Goal: Task Accomplishment & Management: Manage account settings

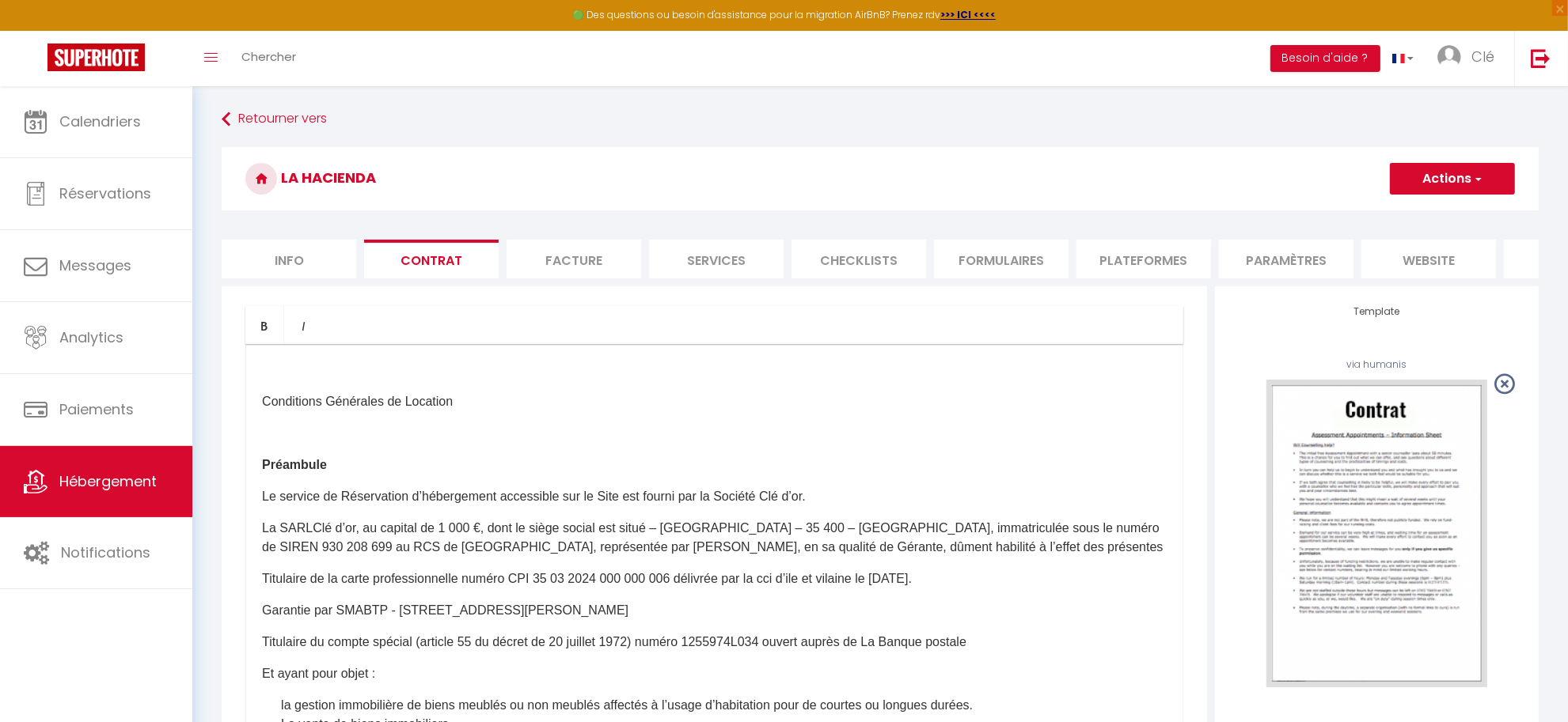
click at [1489, 178] on button "Actions" at bounding box center [1453, 179] width 125 height 32
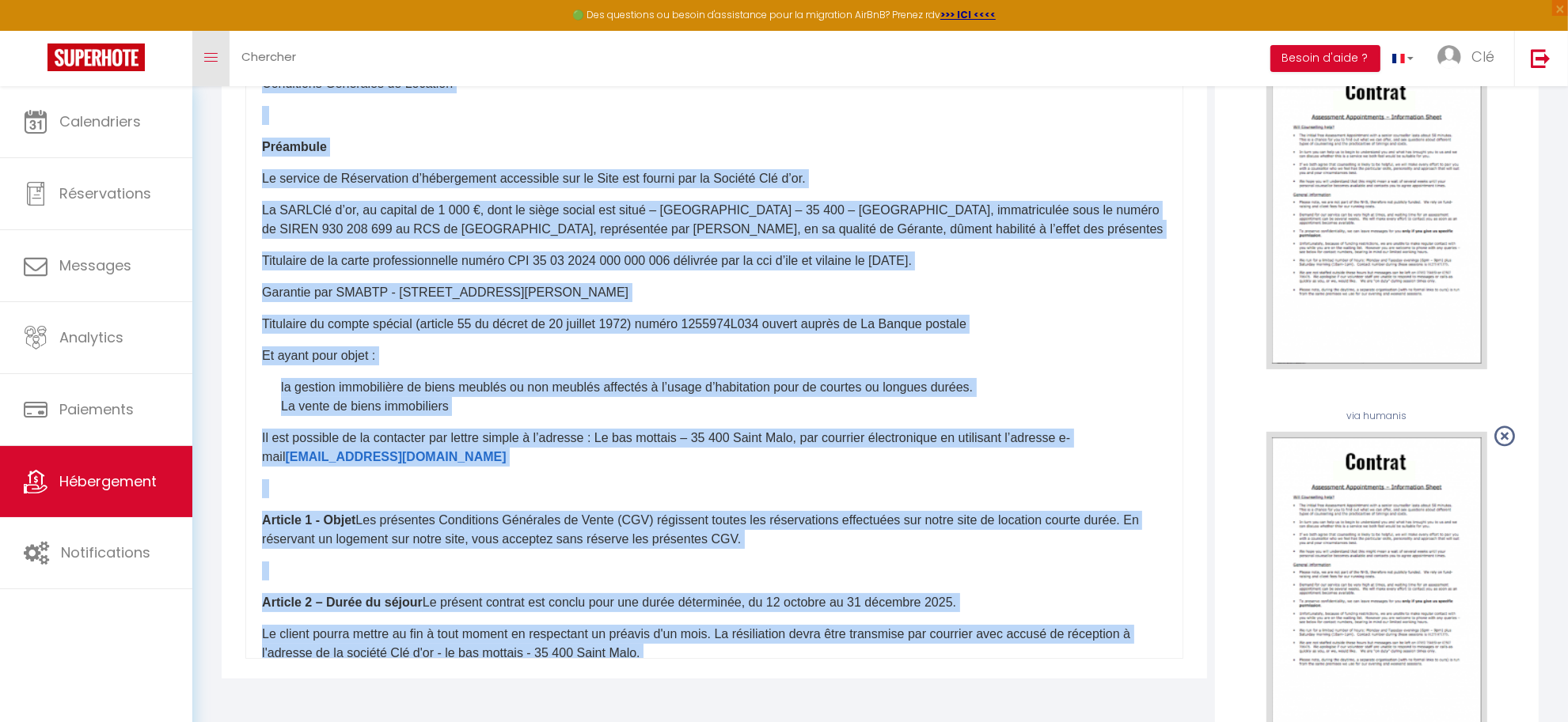
drag, startPoint x: 761, startPoint y: 555, endPoint x: 214, endPoint y: 44, distance: 748.6
click at [214, 44] on div "🟢 Des questions ou besoin d'assistance pour la migration AirBnB? Prenez rdv >>>…" at bounding box center [784, 468] width 1568 height 1400
copy div "Conditions Générales de Location Préambule Le service de Réservation d’hébergem…"
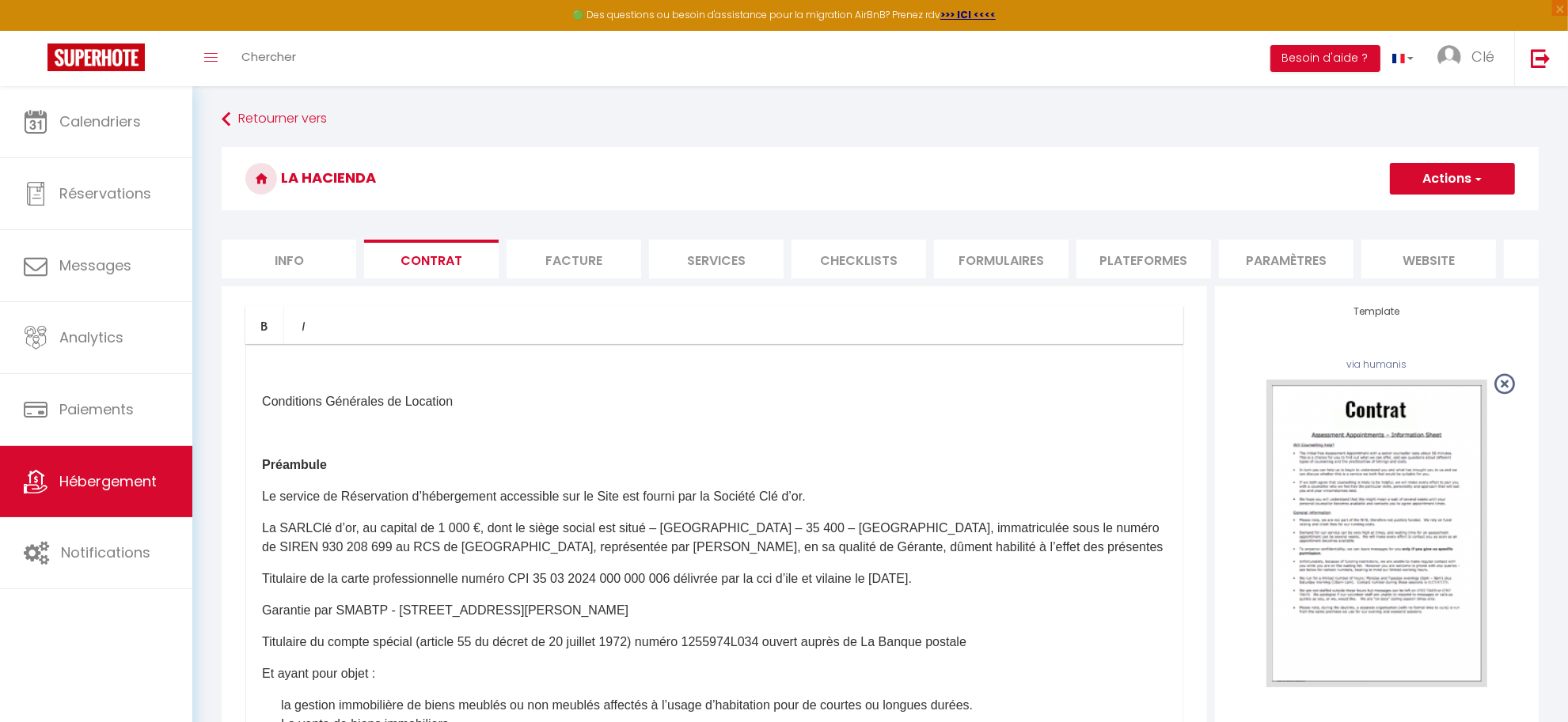
click at [590, 259] on li "Facture" at bounding box center [573, 259] width 134 height 39
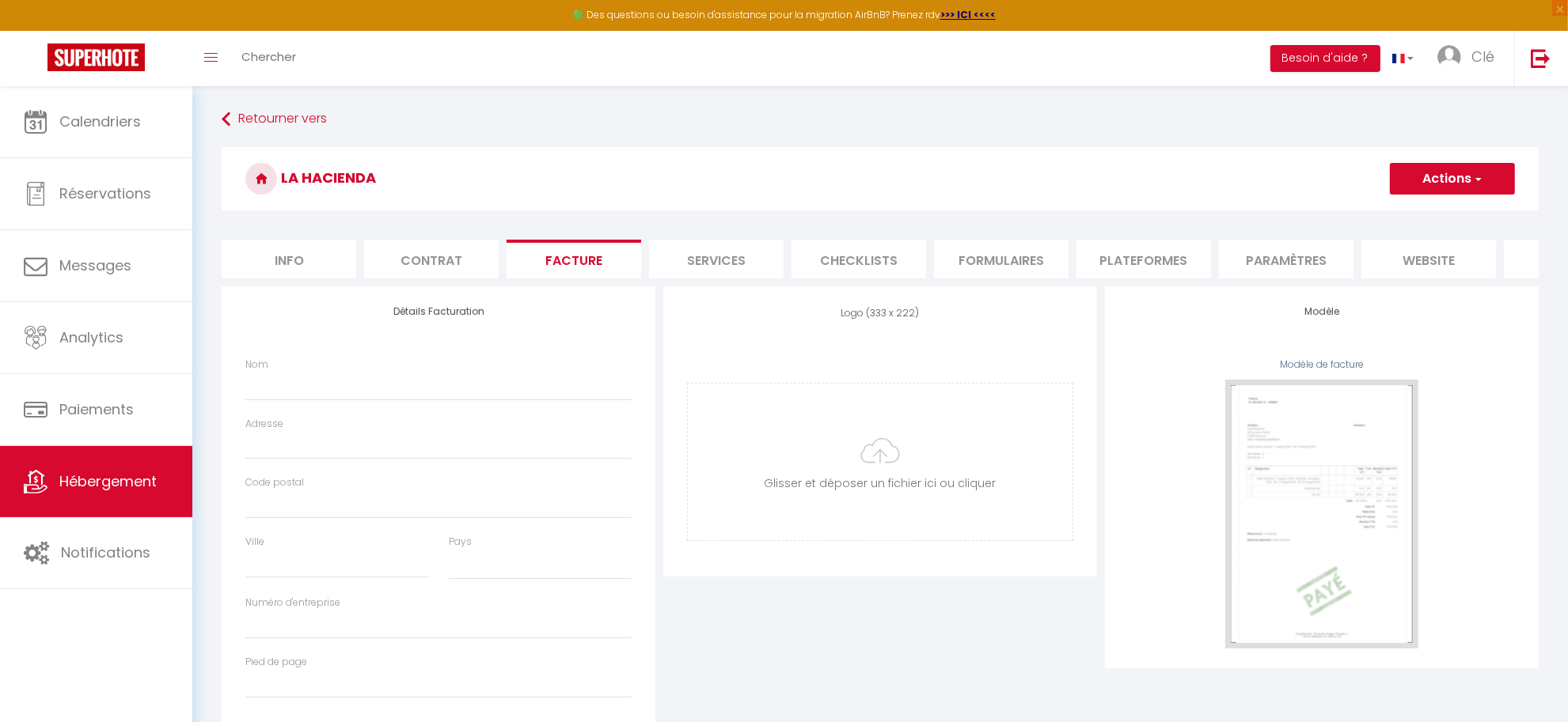
click at [1458, 179] on button "Actions" at bounding box center [1453, 179] width 125 height 32
click at [1438, 204] on link "Enregistrer" at bounding box center [1452, 213] width 125 height 21
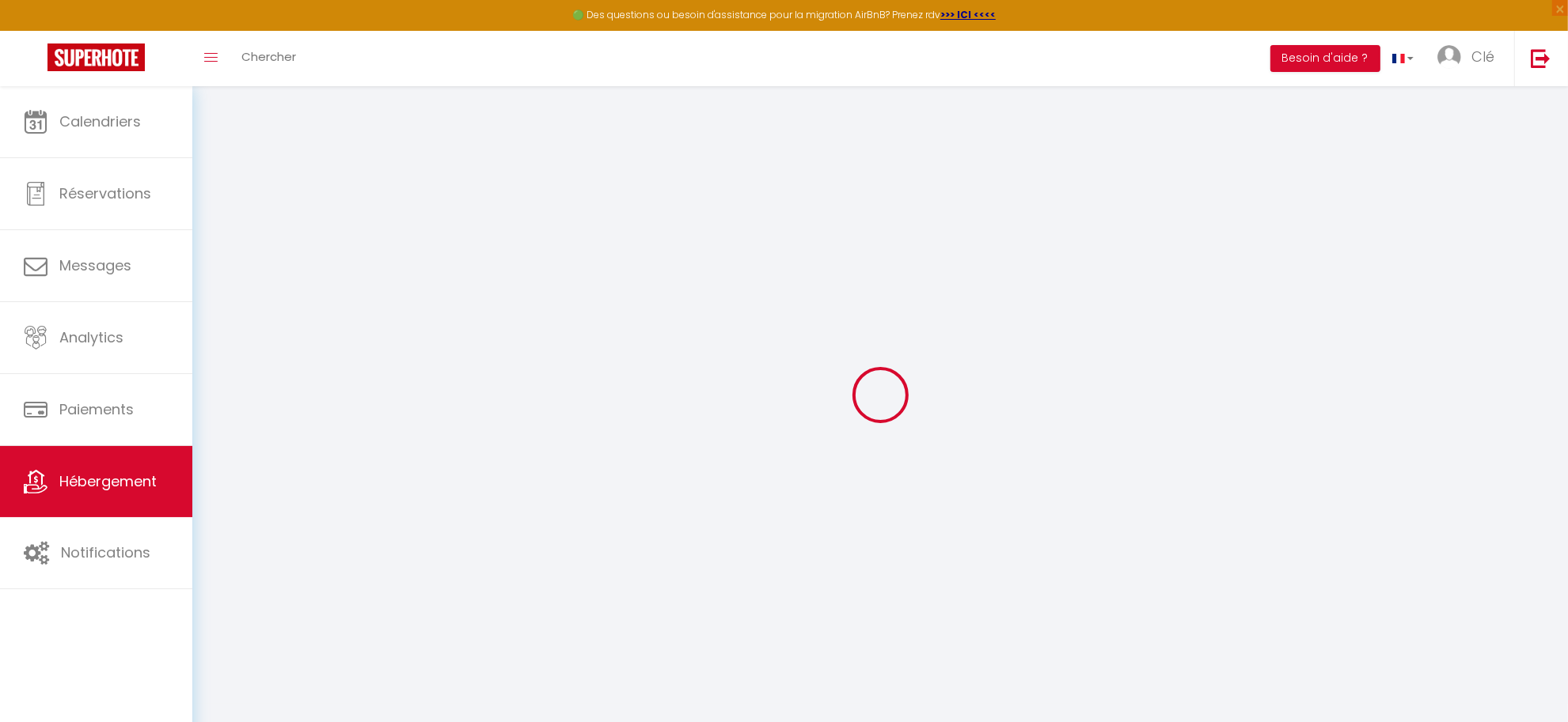
select select
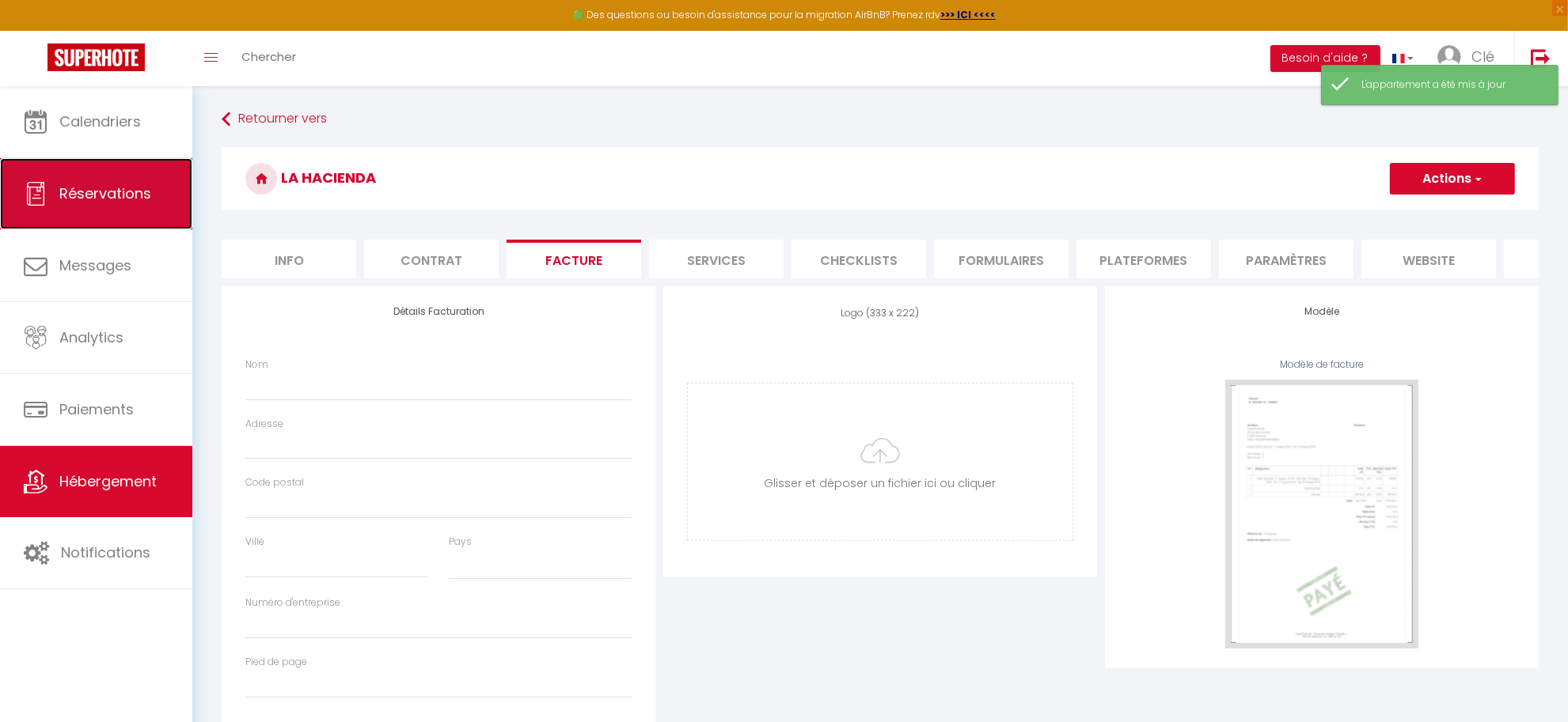
click at [95, 198] on span "Réservations" at bounding box center [106, 193] width 92 height 20
select select "not_cancelled"
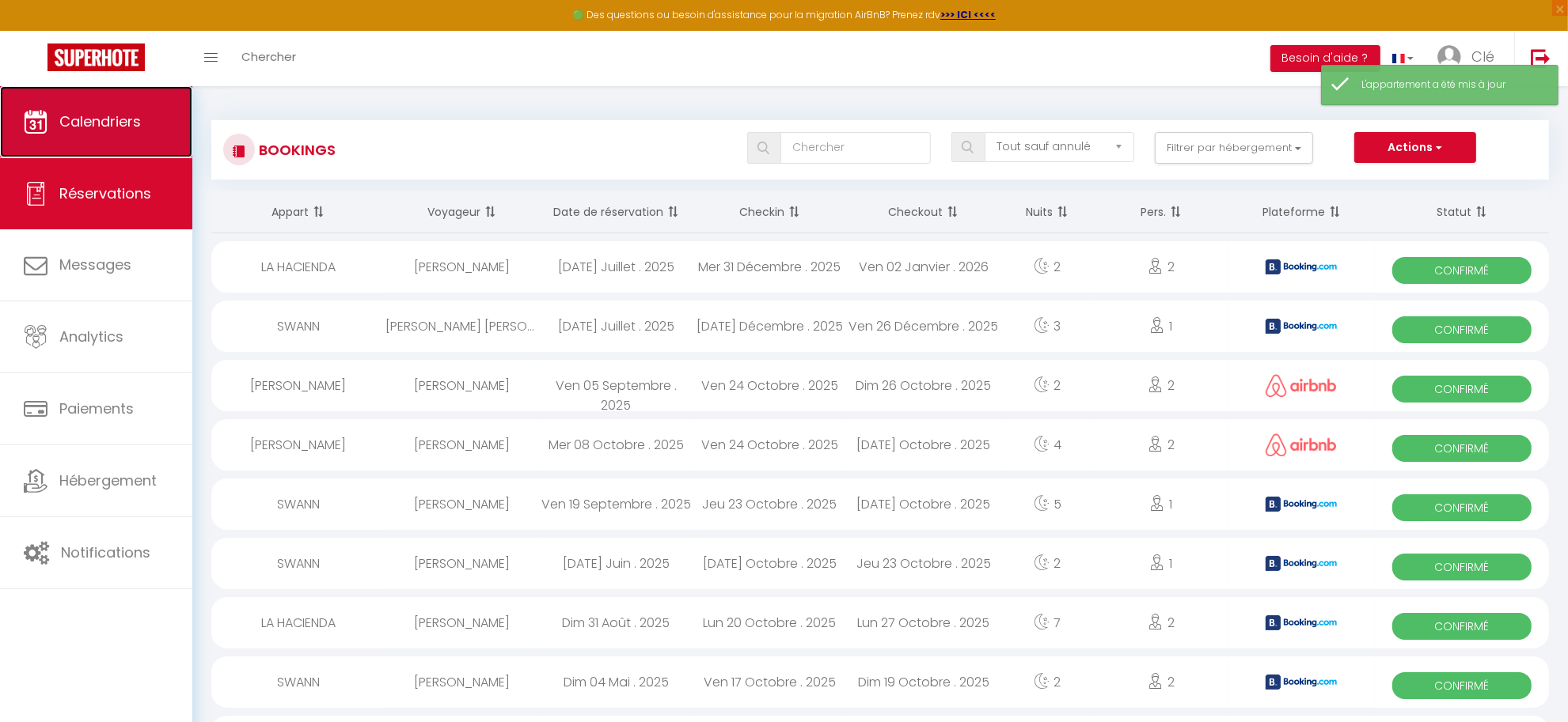
click at [80, 143] on link "Calendriers" at bounding box center [96, 122] width 192 height 71
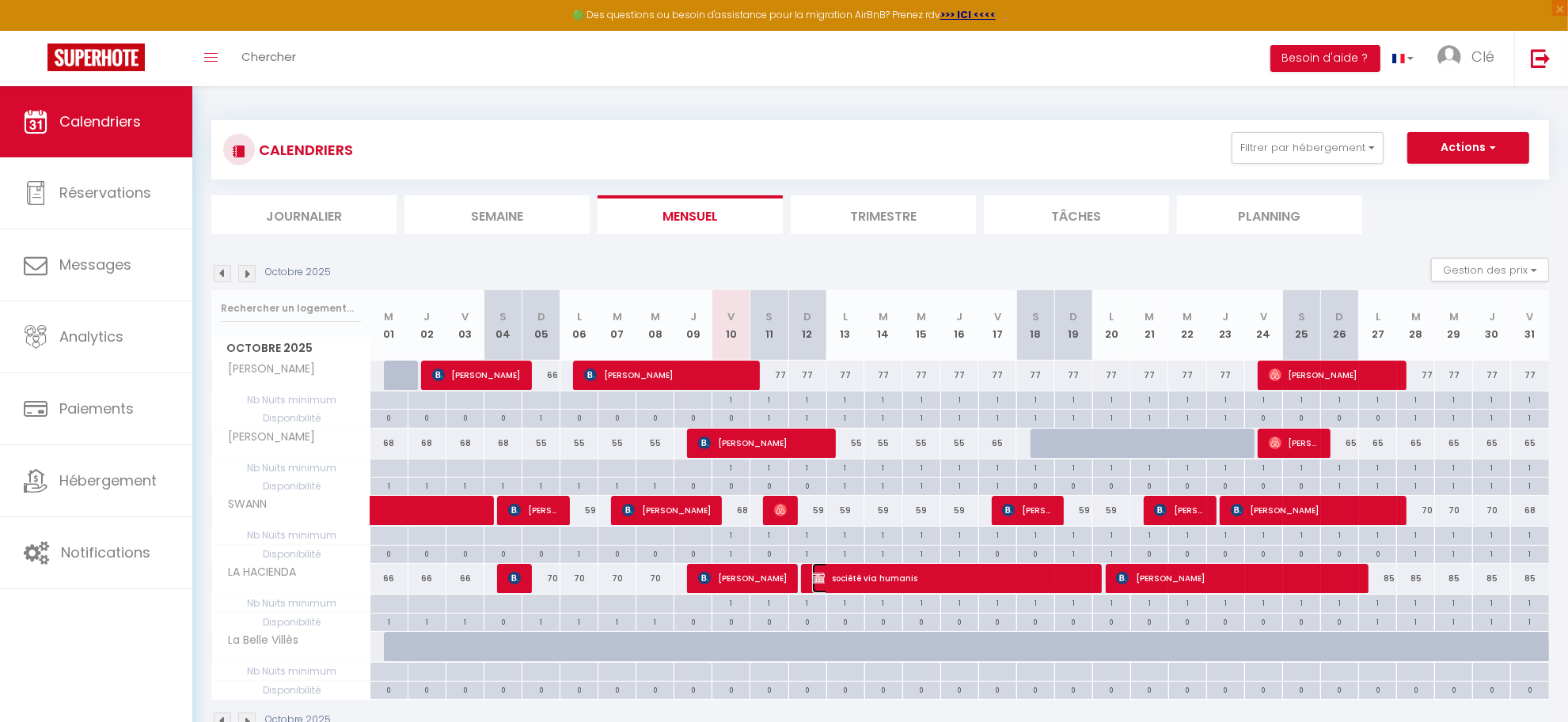
click at [938, 584] on span "société via humanis" at bounding box center [951, 578] width 279 height 30
select select "OK"
select select "KO"
select select "0"
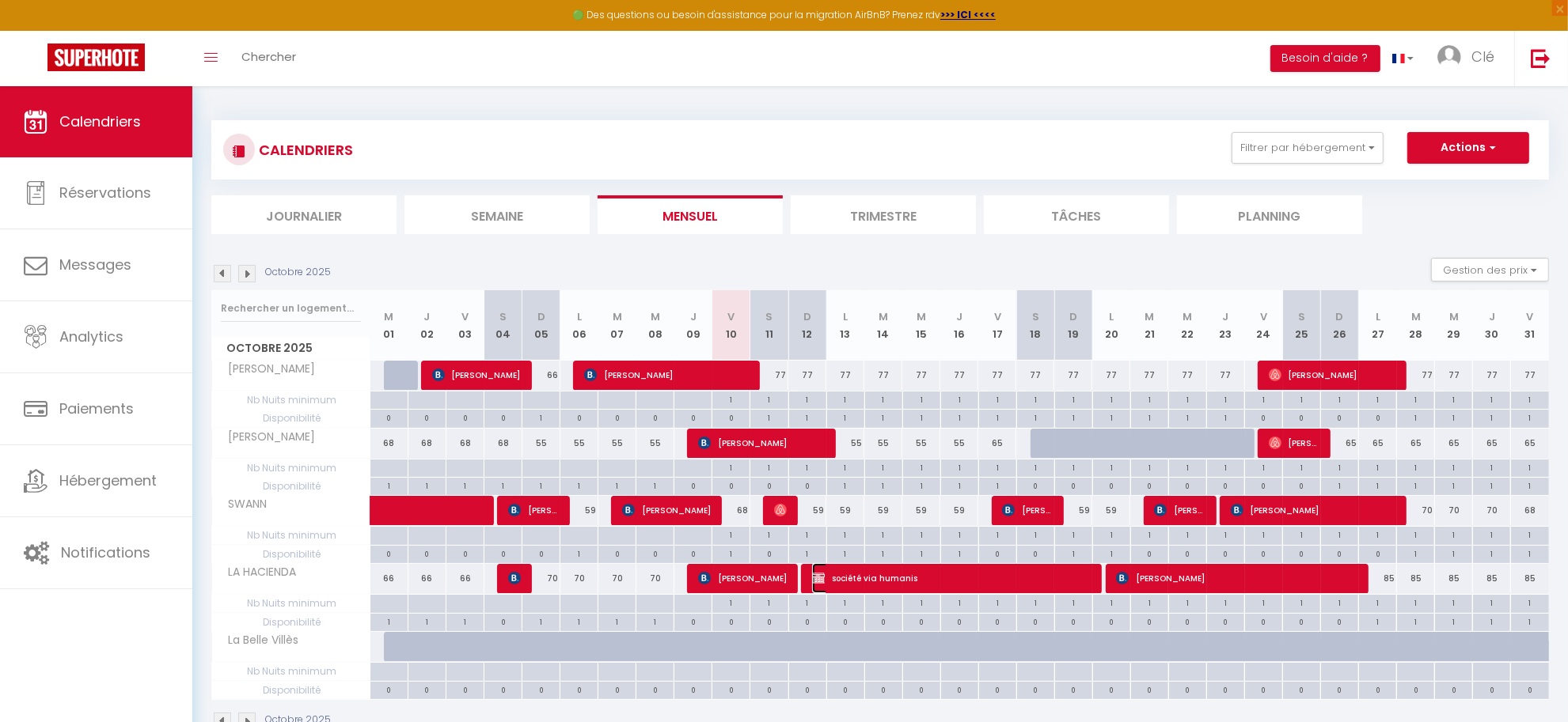
select select "1"
select select
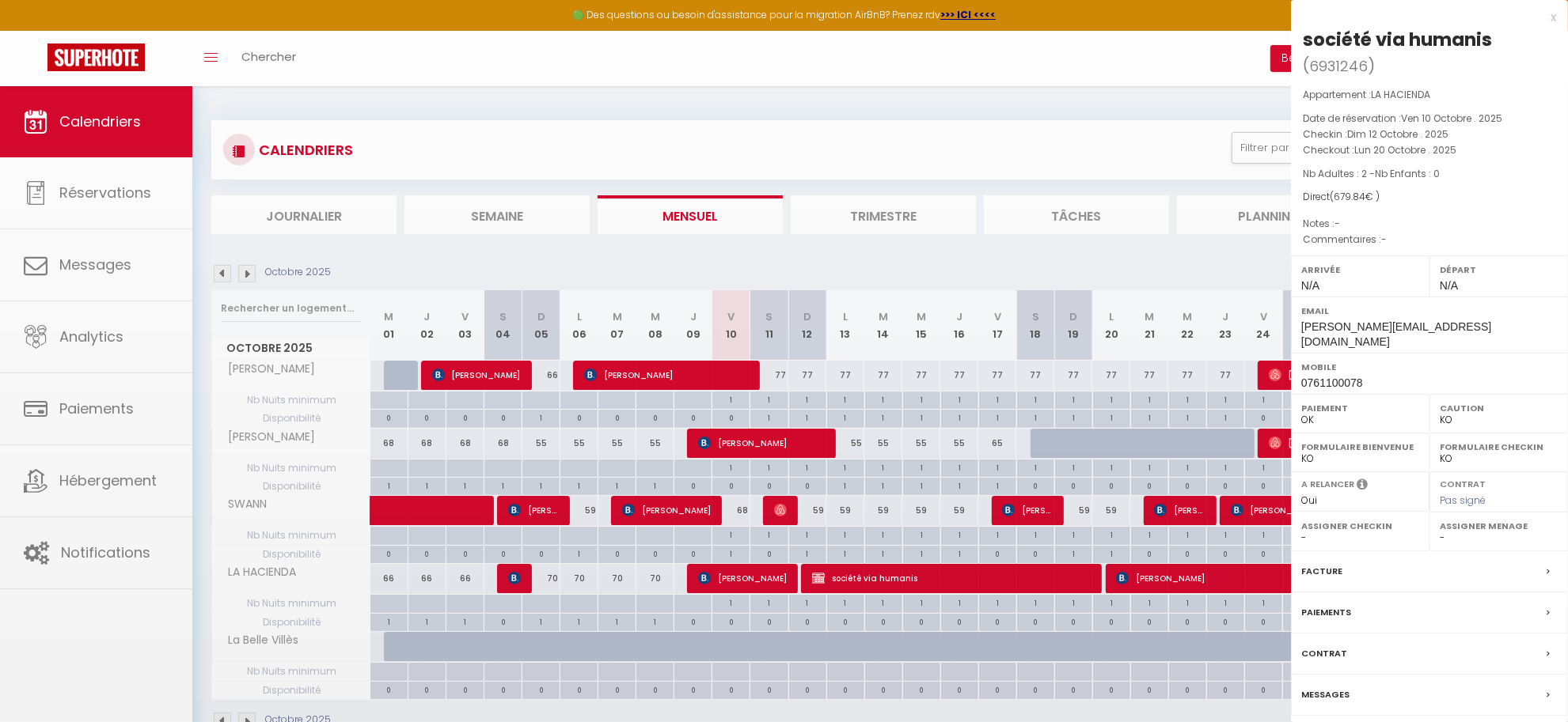
click at [938, 584] on div at bounding box center [784, 361] width 1568 height 722
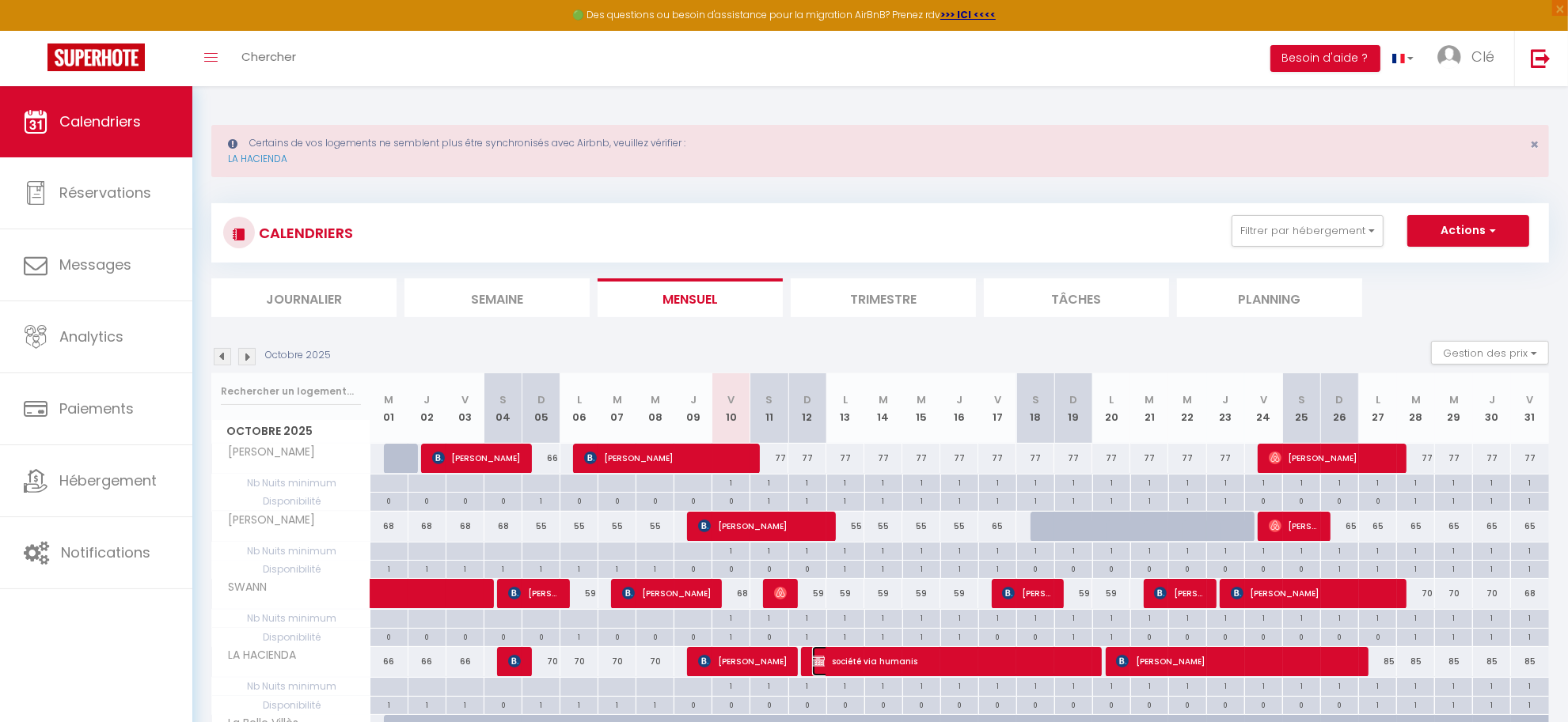
click at [896, 662] on span "société via humanis" at bounding box center [951, 662] width 279 height 30
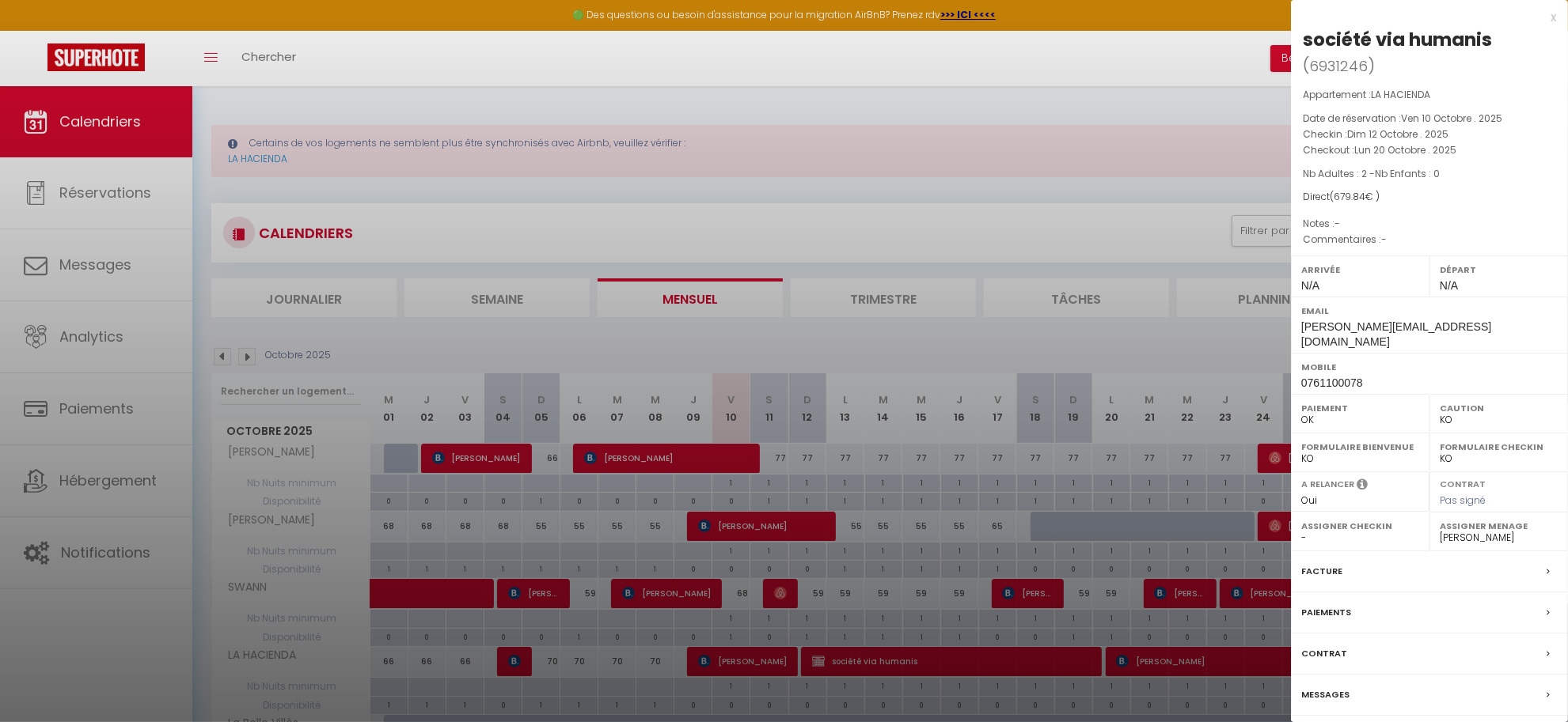
click at [1332, 646] on label "Contrat" at bounding box center [1324, 654] width 46 height 17
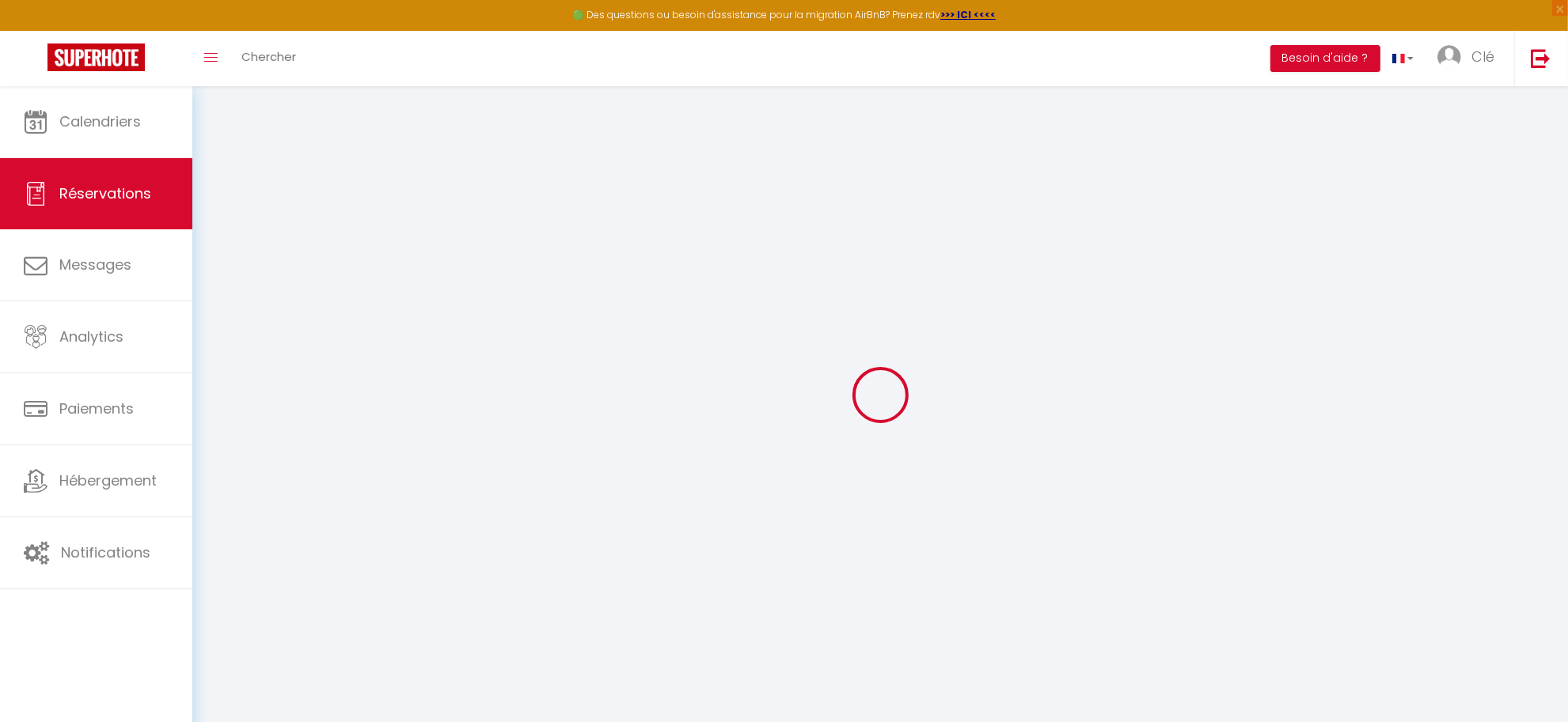
select select
checkbox input "false"
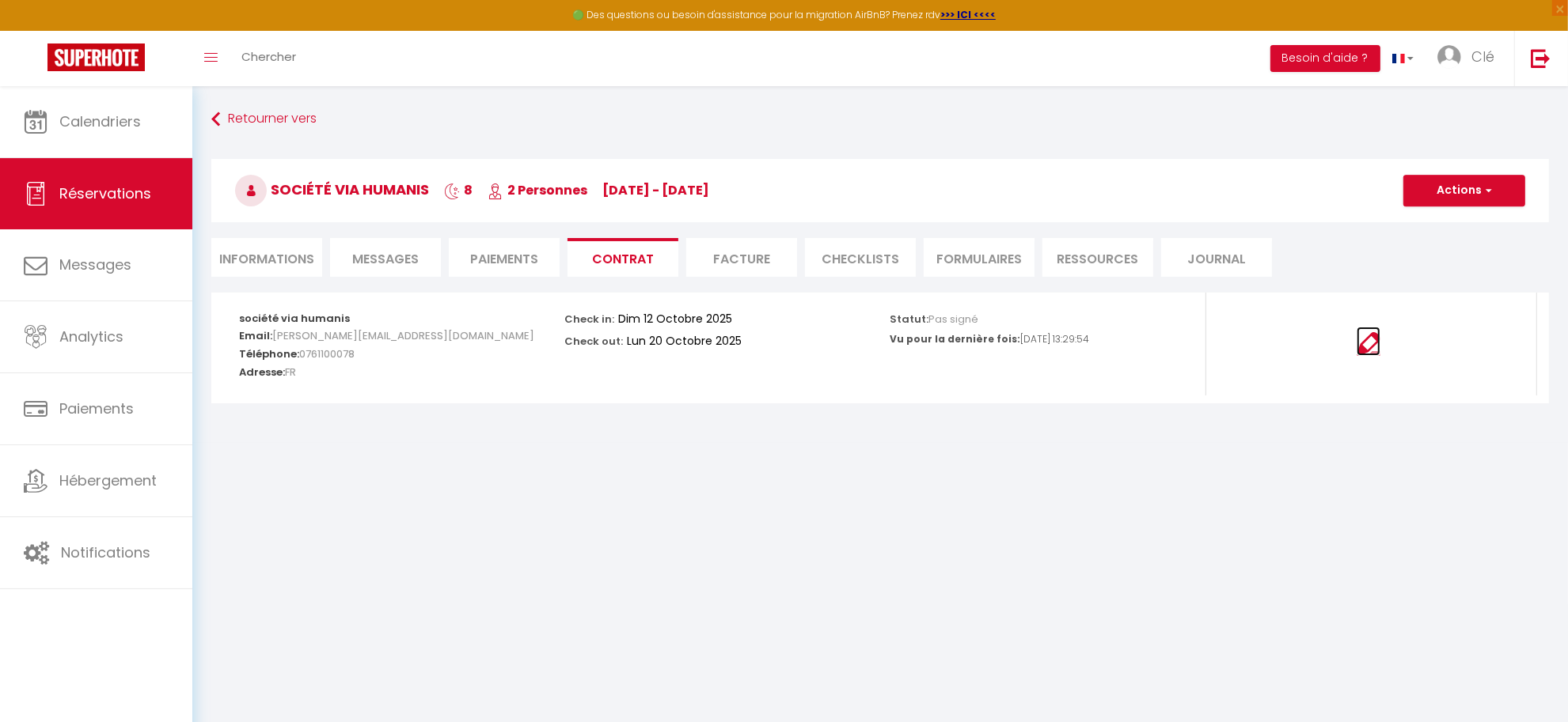
click at [1370, 342] on img at bounding box center [1369, 344] width 24 height 24
click at [1362, 342] on img at bounding box center [1369, 344] width 24 height 24
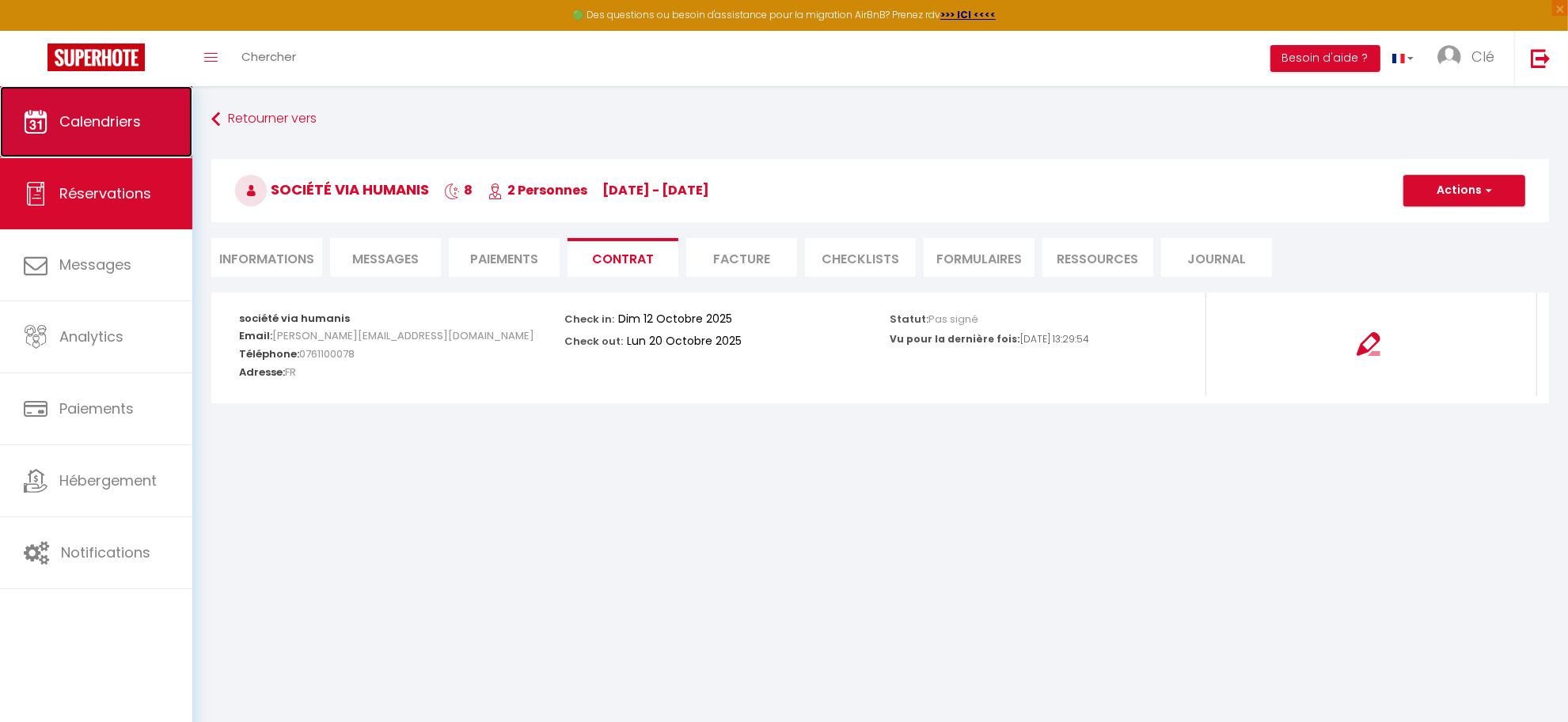
click at [97, 132] on link "Calendriers" at bounding box center [96, 122] width 192 height 71
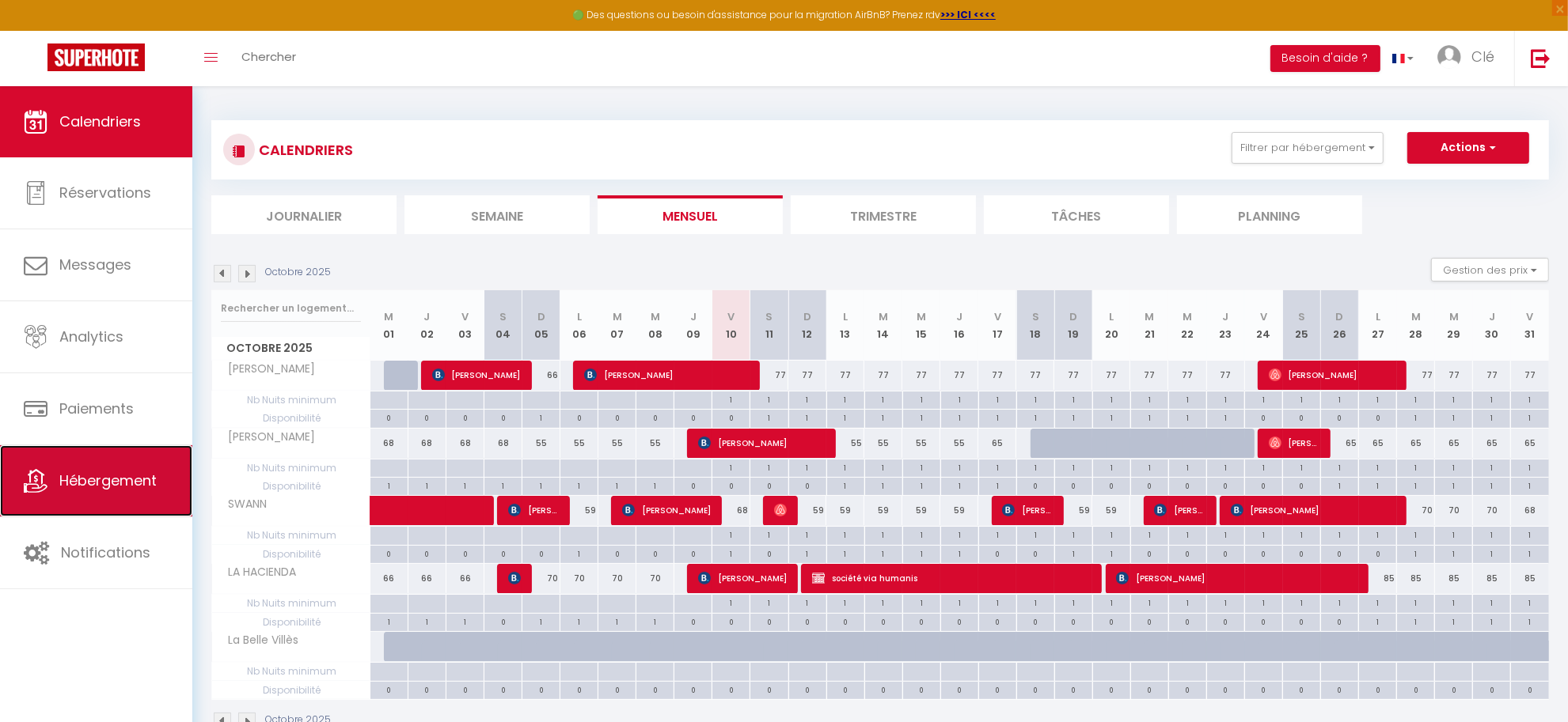
click at [79, 475] on span "Hébergement" at bounding box center [108, 480] width 98 height 20
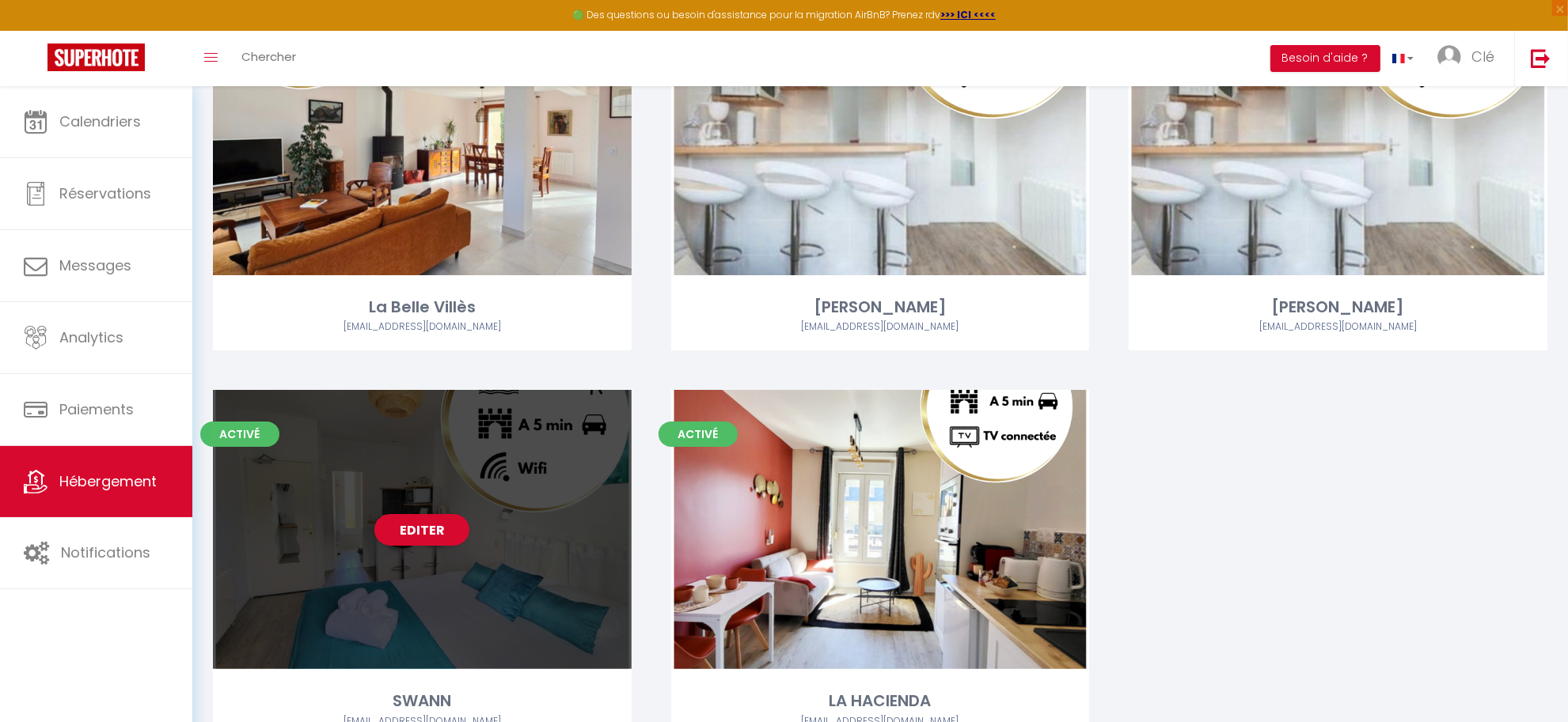
scroll to position [287, 0]
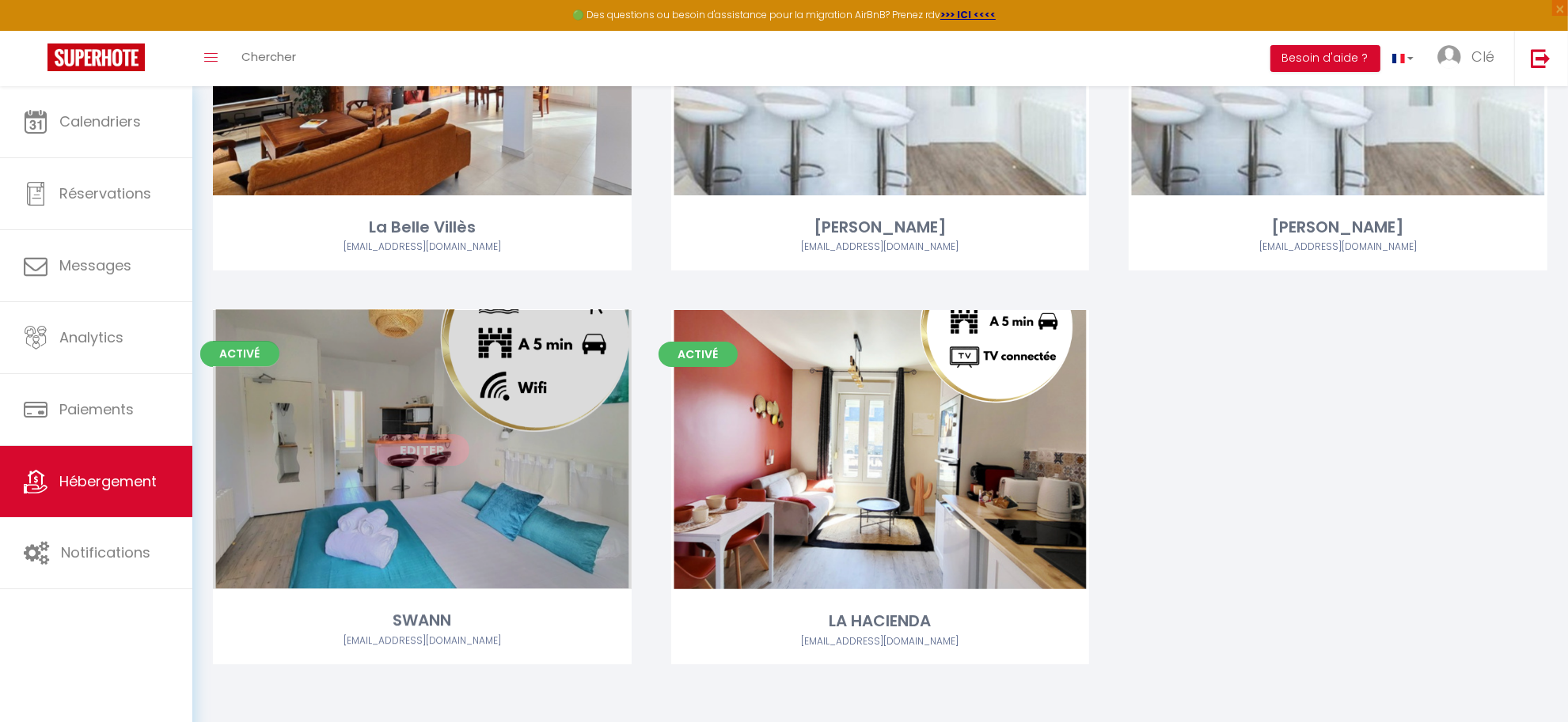
click at [432, 460] on link "Editer" at bounding box center [422, 450] width 95 height 32
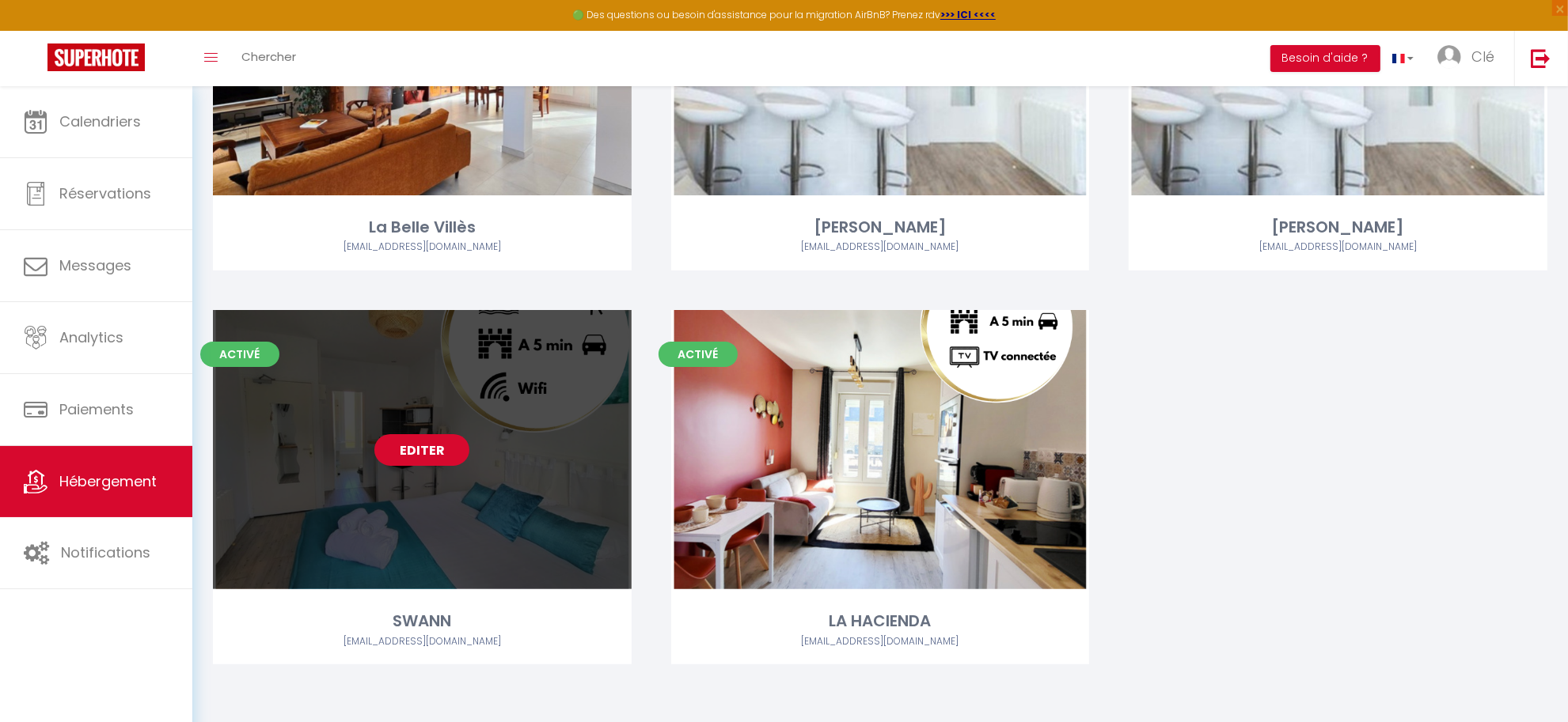
click at [411, 444] on link "Editer" at bounding box center [422, 450] width 95 height 32
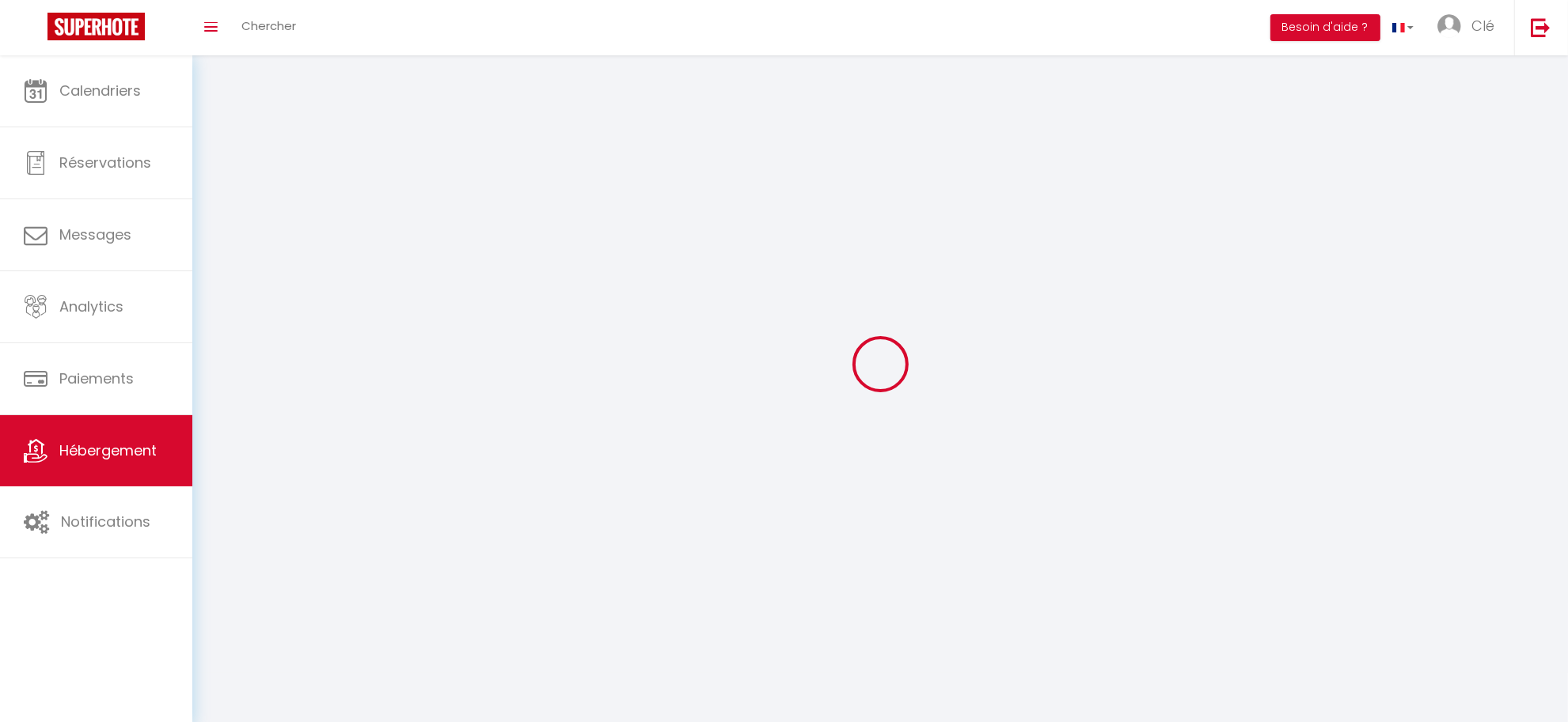
select select "1"
select select
select select "28"
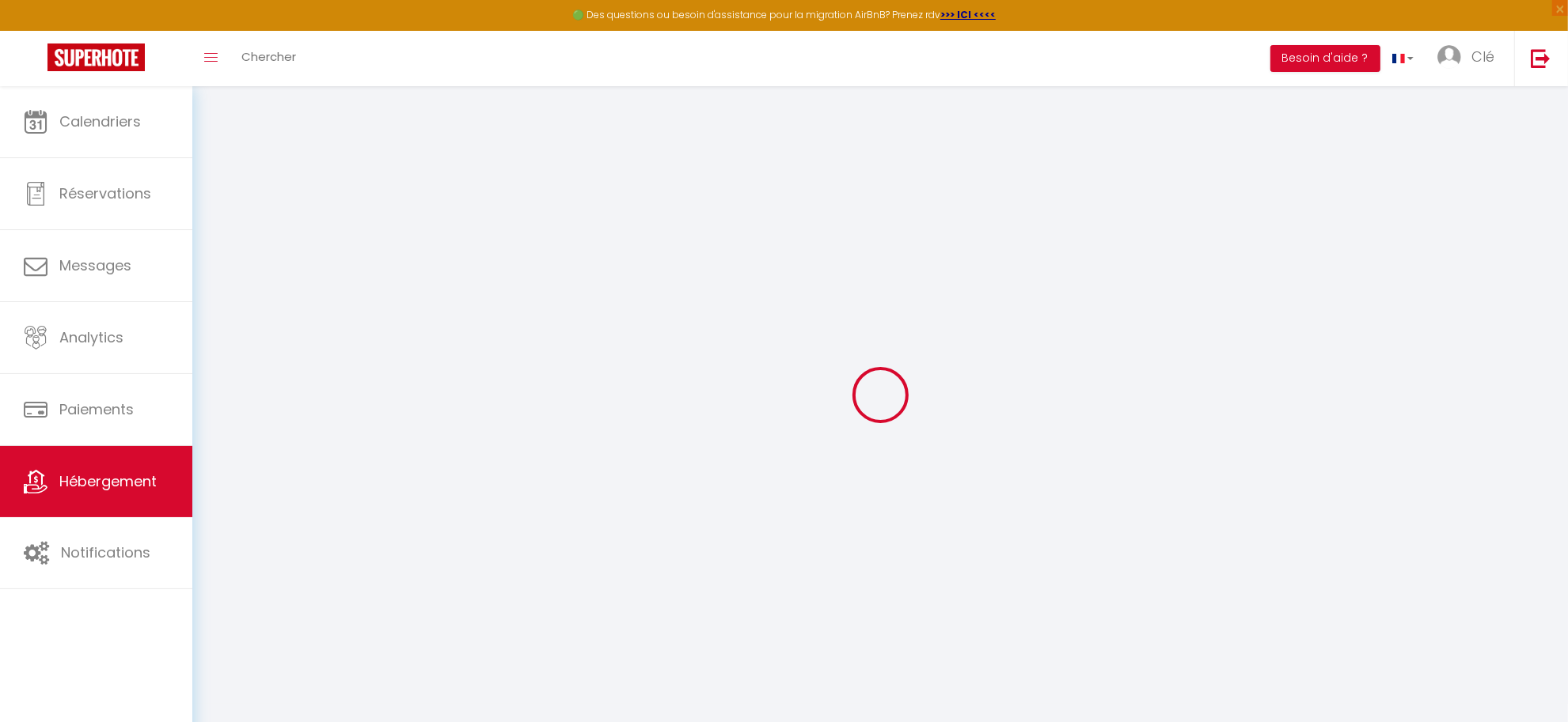
select select
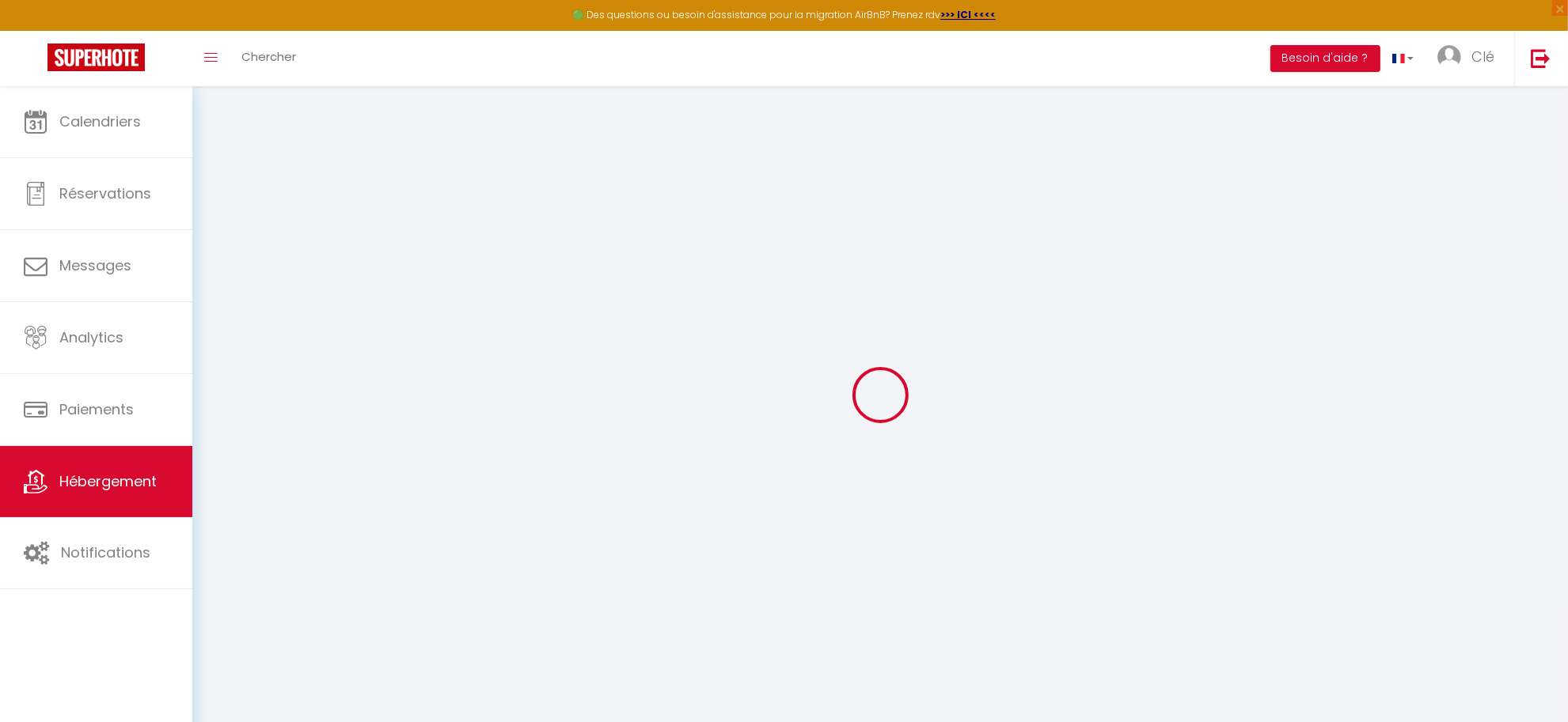
select select
checkbox input "false"
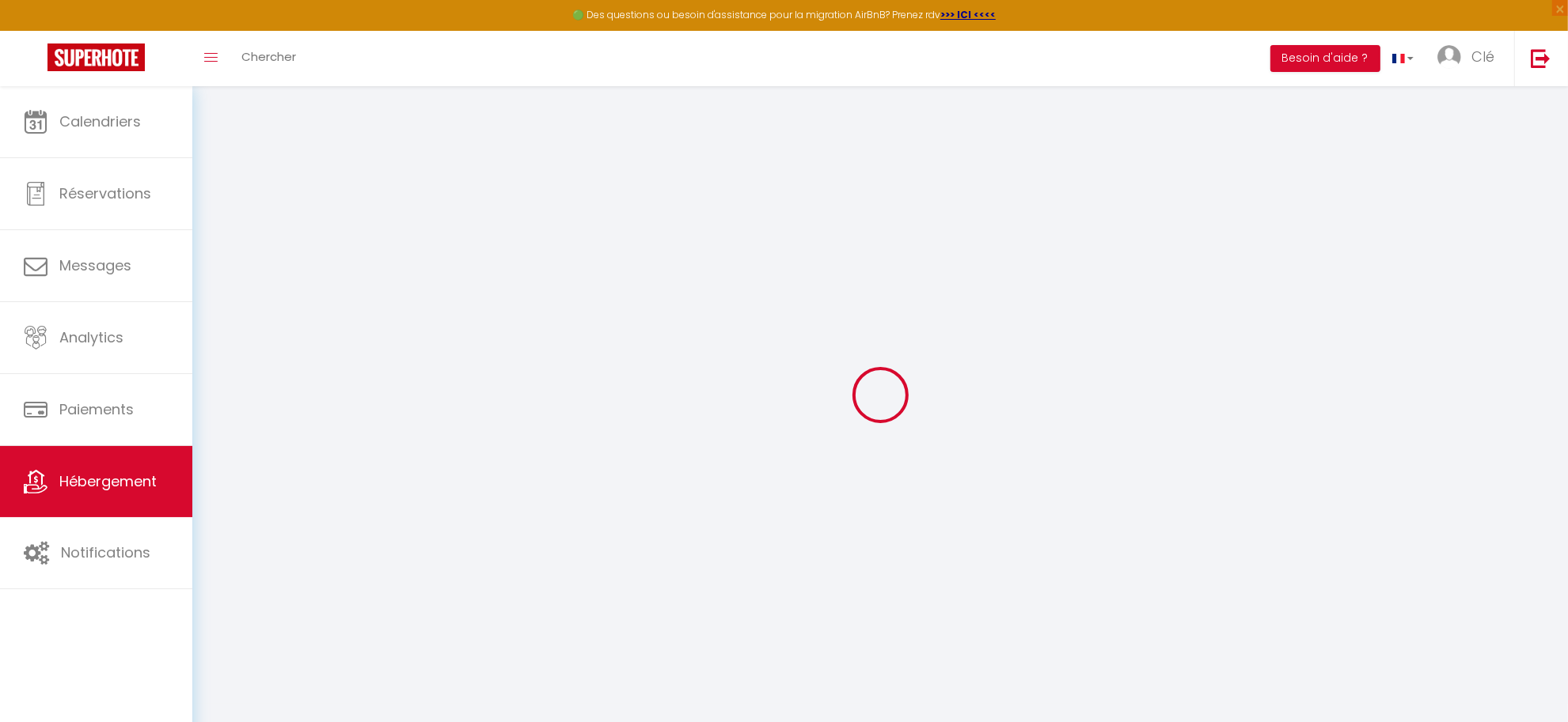
select select
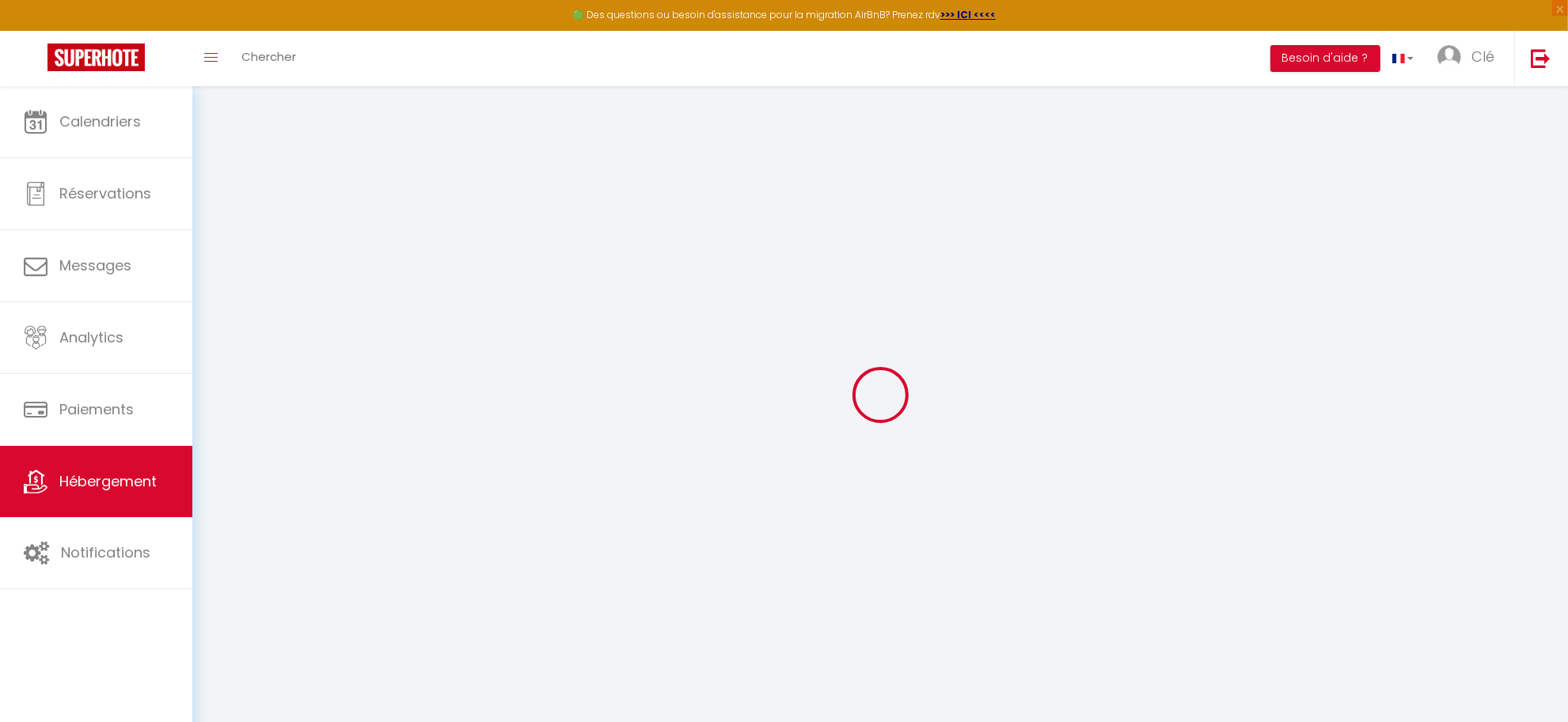
select select
checkbox input "false"
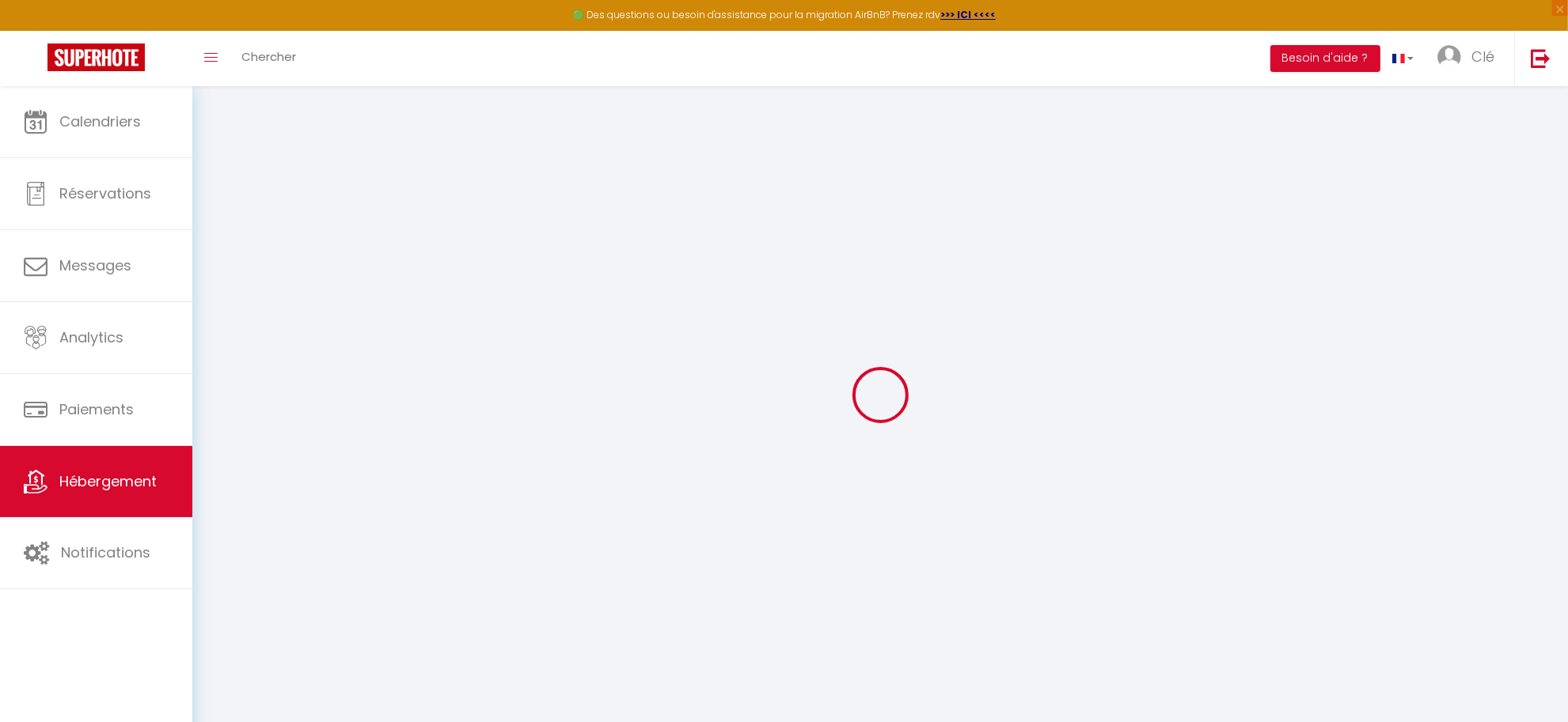
checkbox input "false"
select select
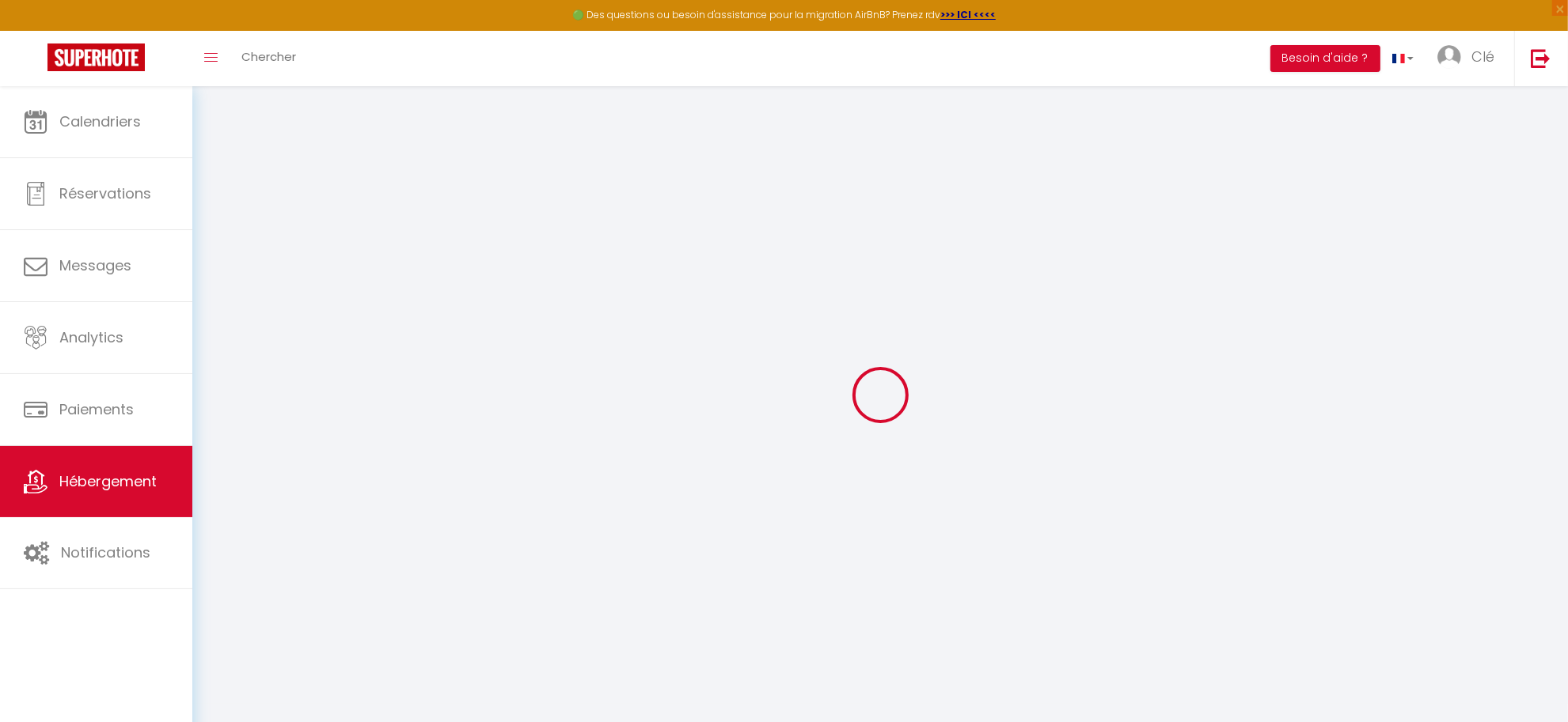
select select
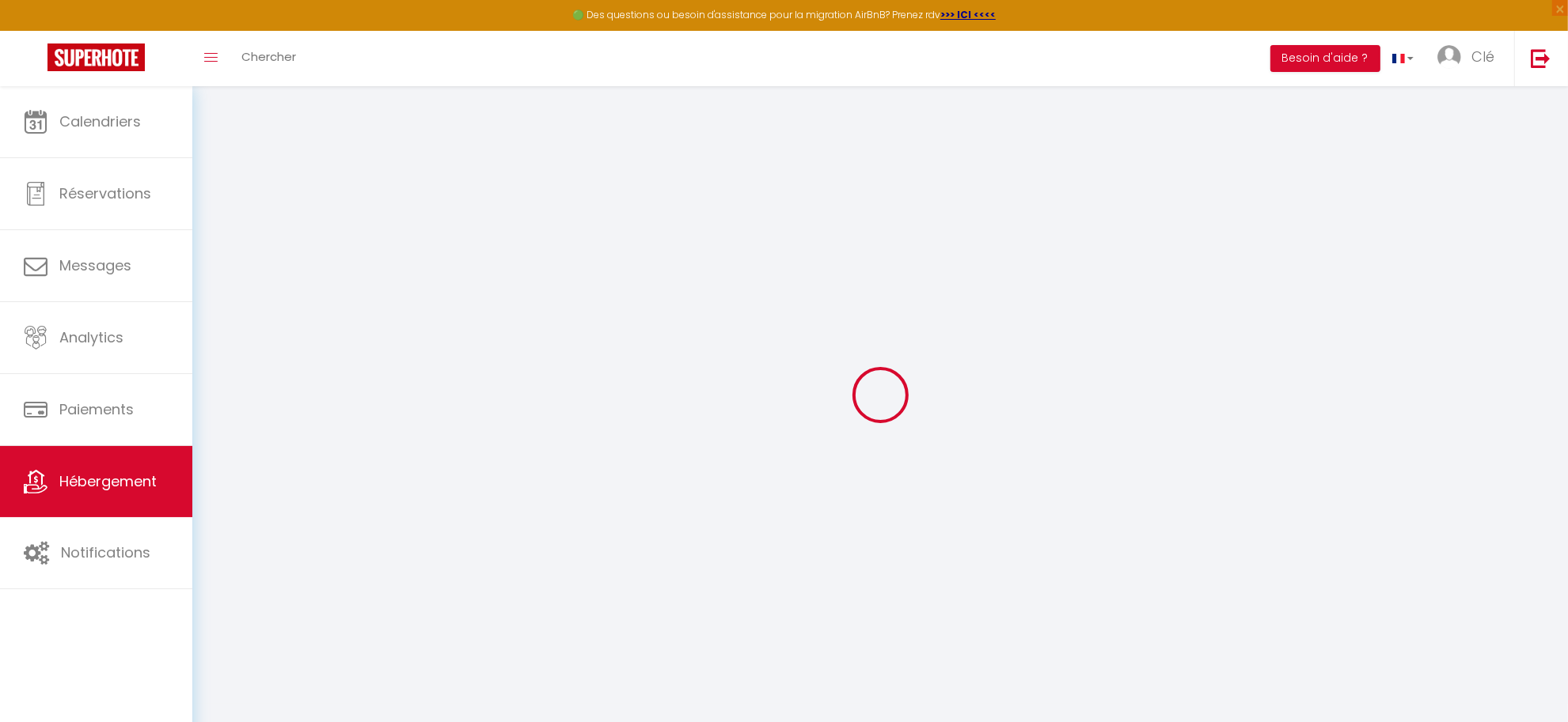
checkbox input "false"
select select
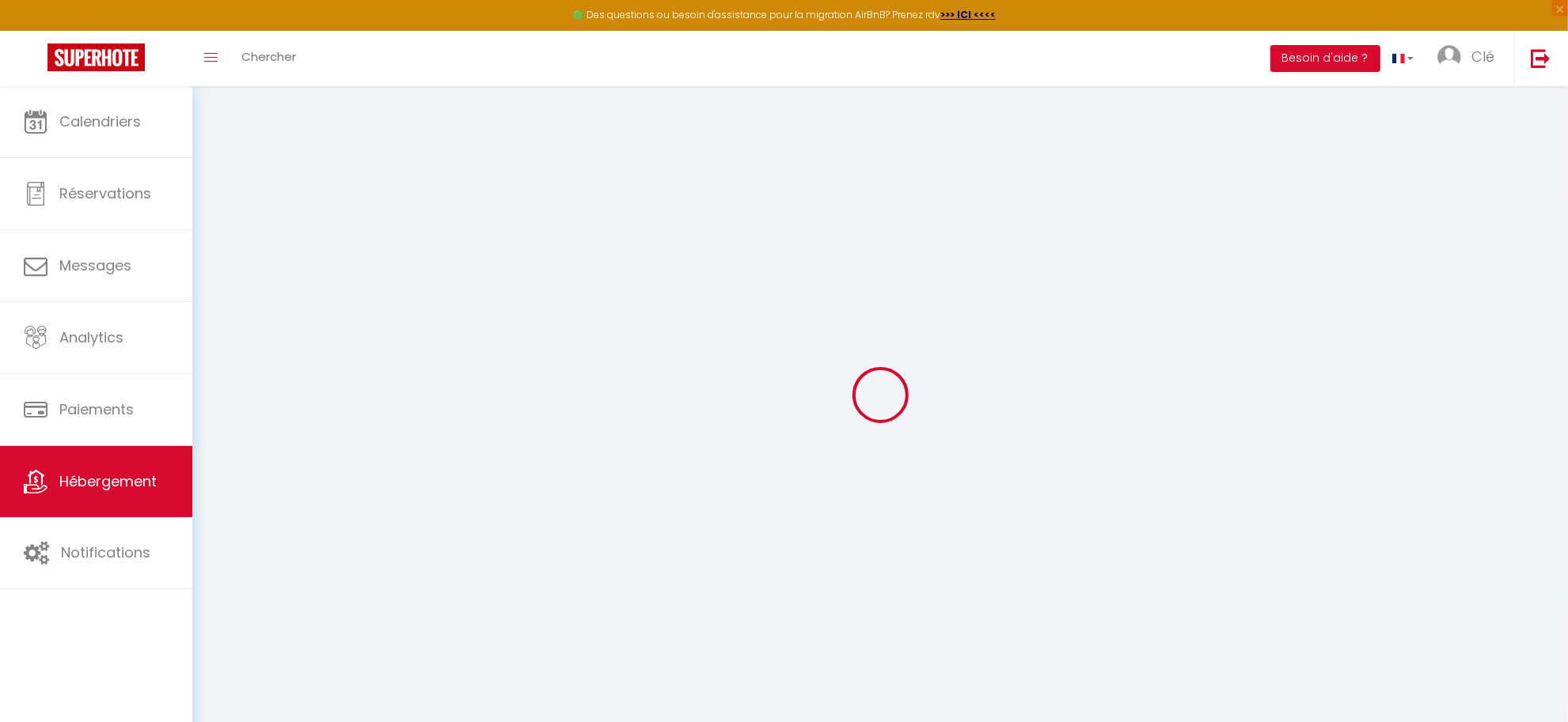
select select
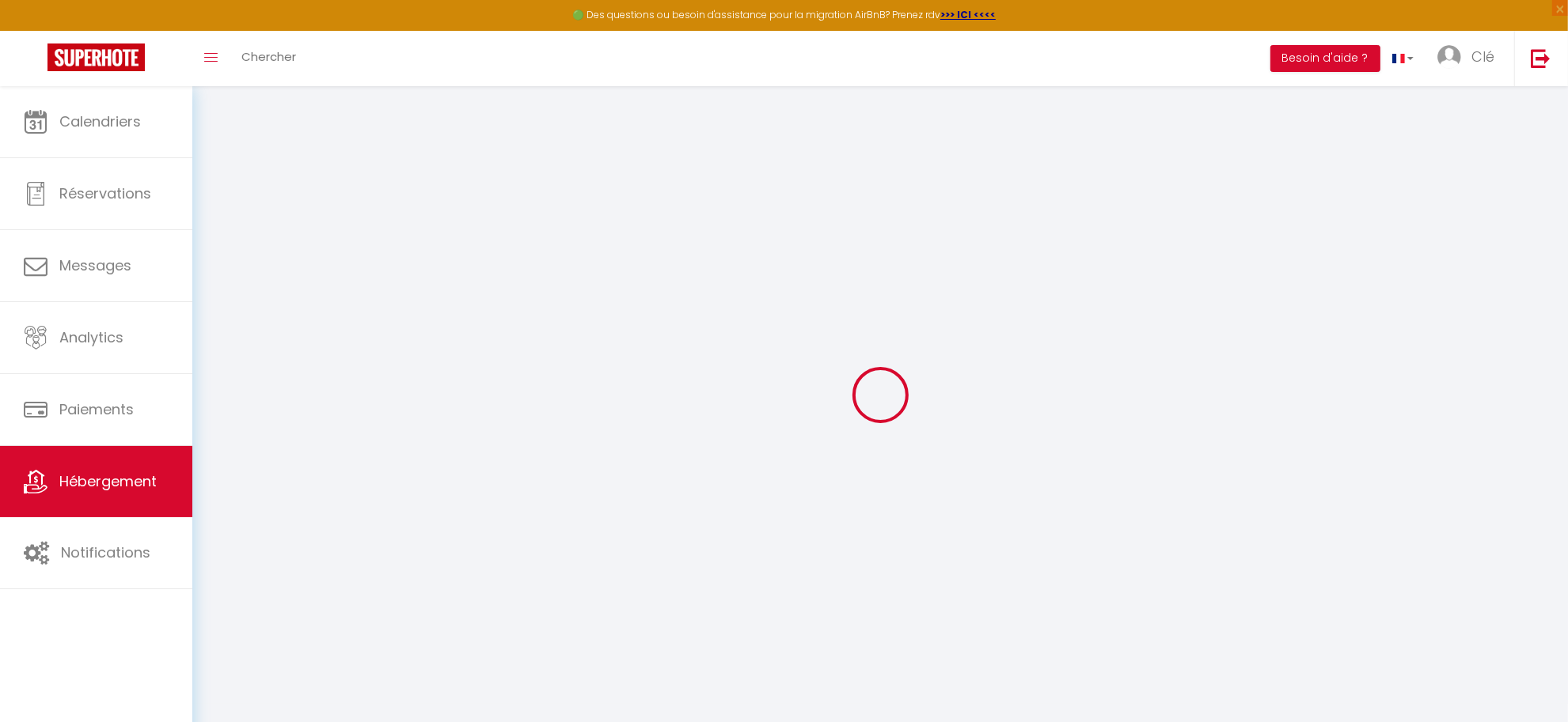
select select
checkbox input "false"
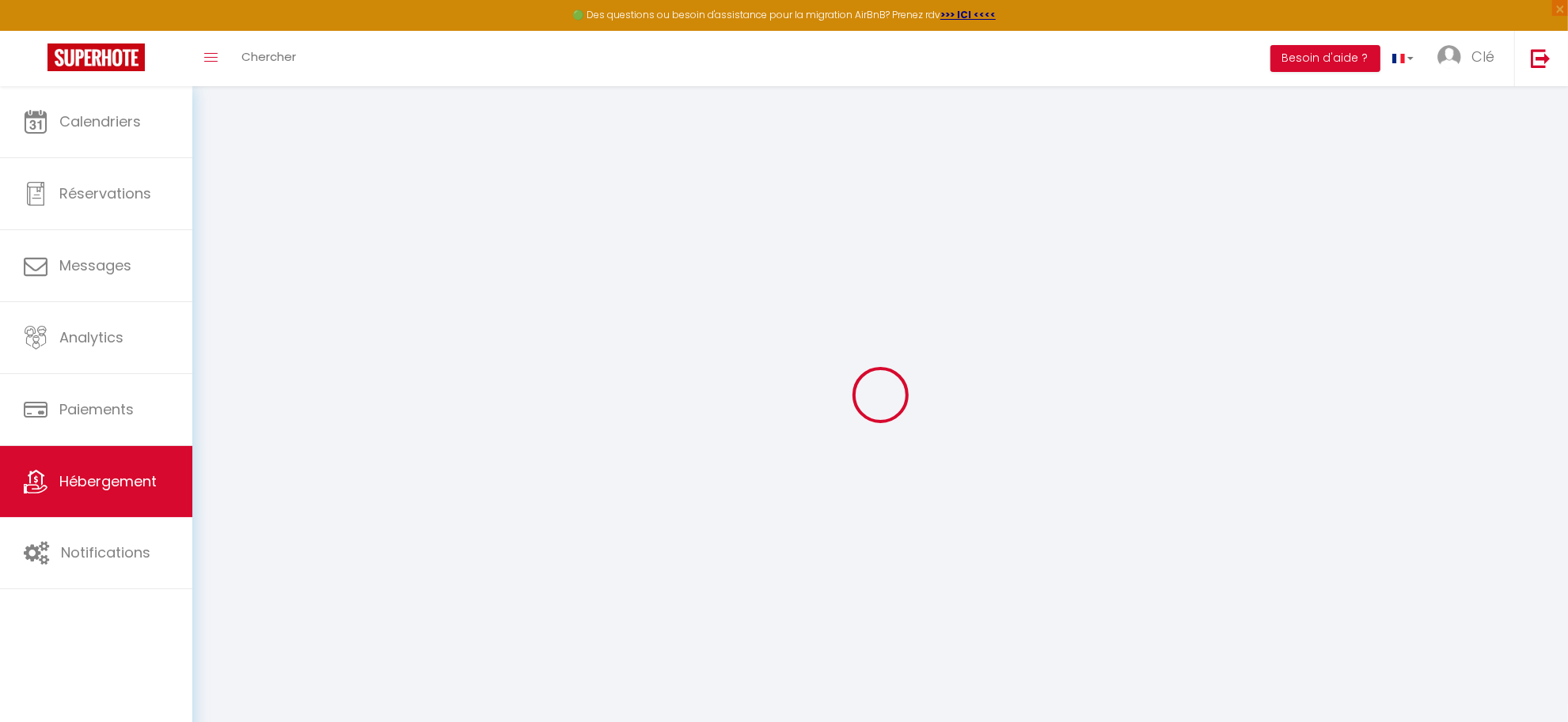
checkbox input "false"
select select
type input "SWANN"
type input "Thibault et Lucia"
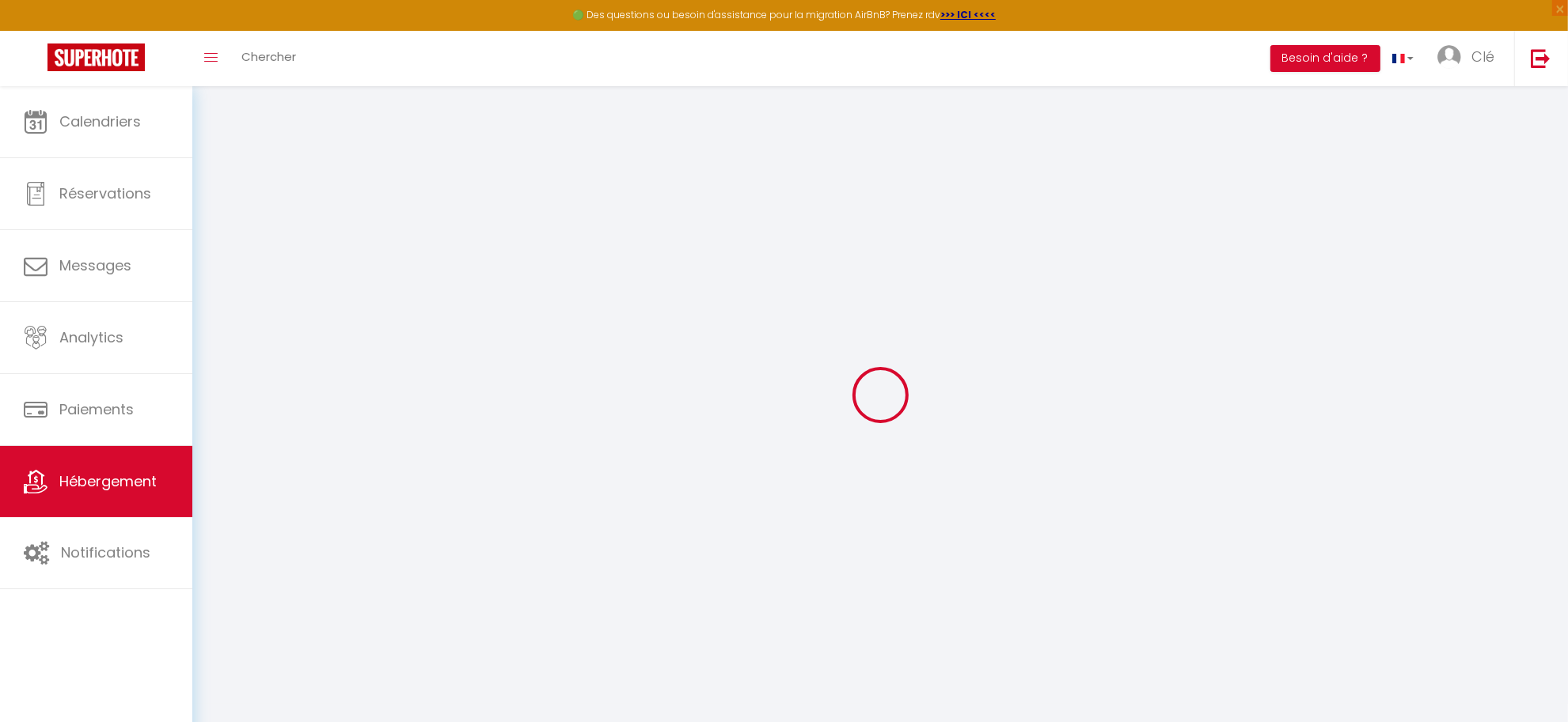
type input "GUSTIN ET ARCOS BONILLA"
type input "84 blvd chateaubriand"
type input "35400"
type input "saint malo"
type input "61"
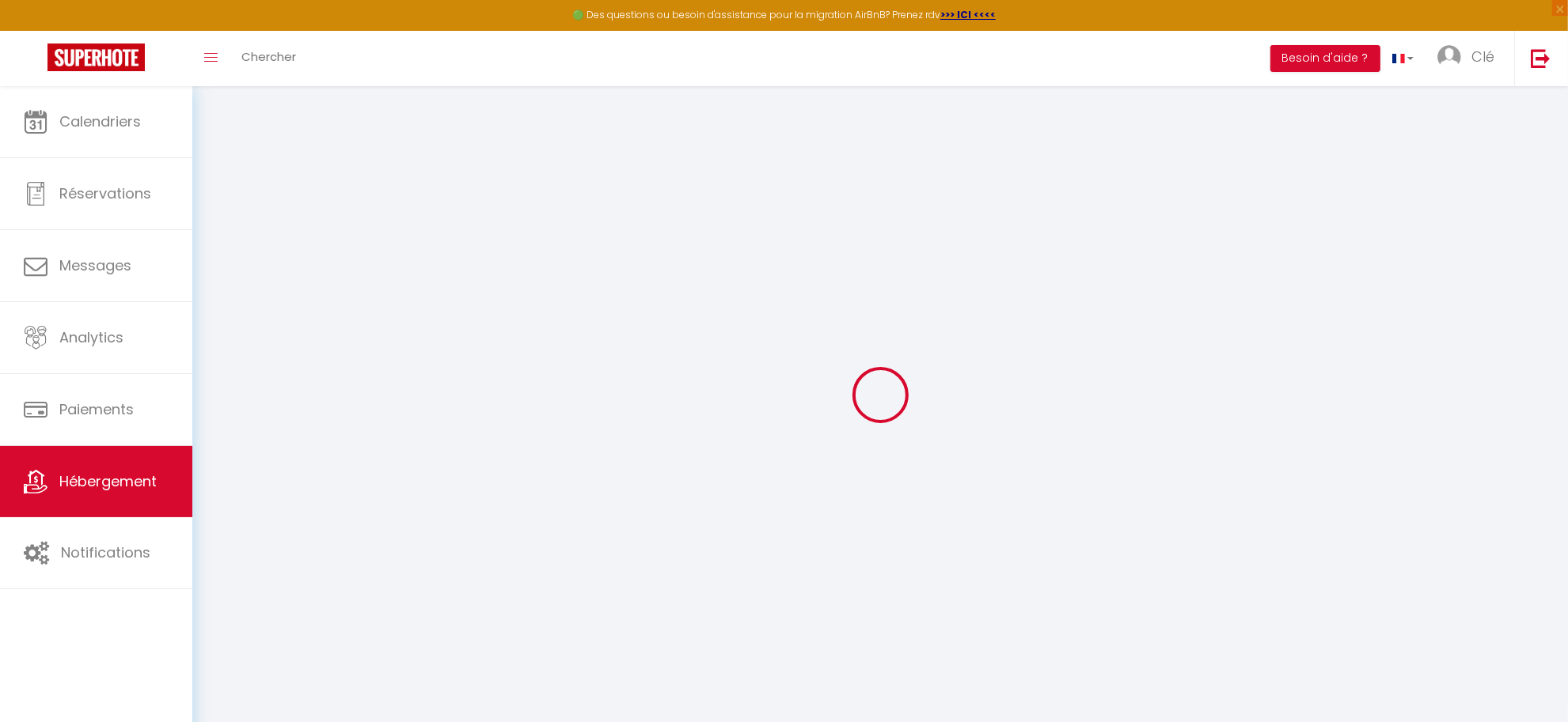
type input "35"
type input "3.3"
type input "4.40"
select select
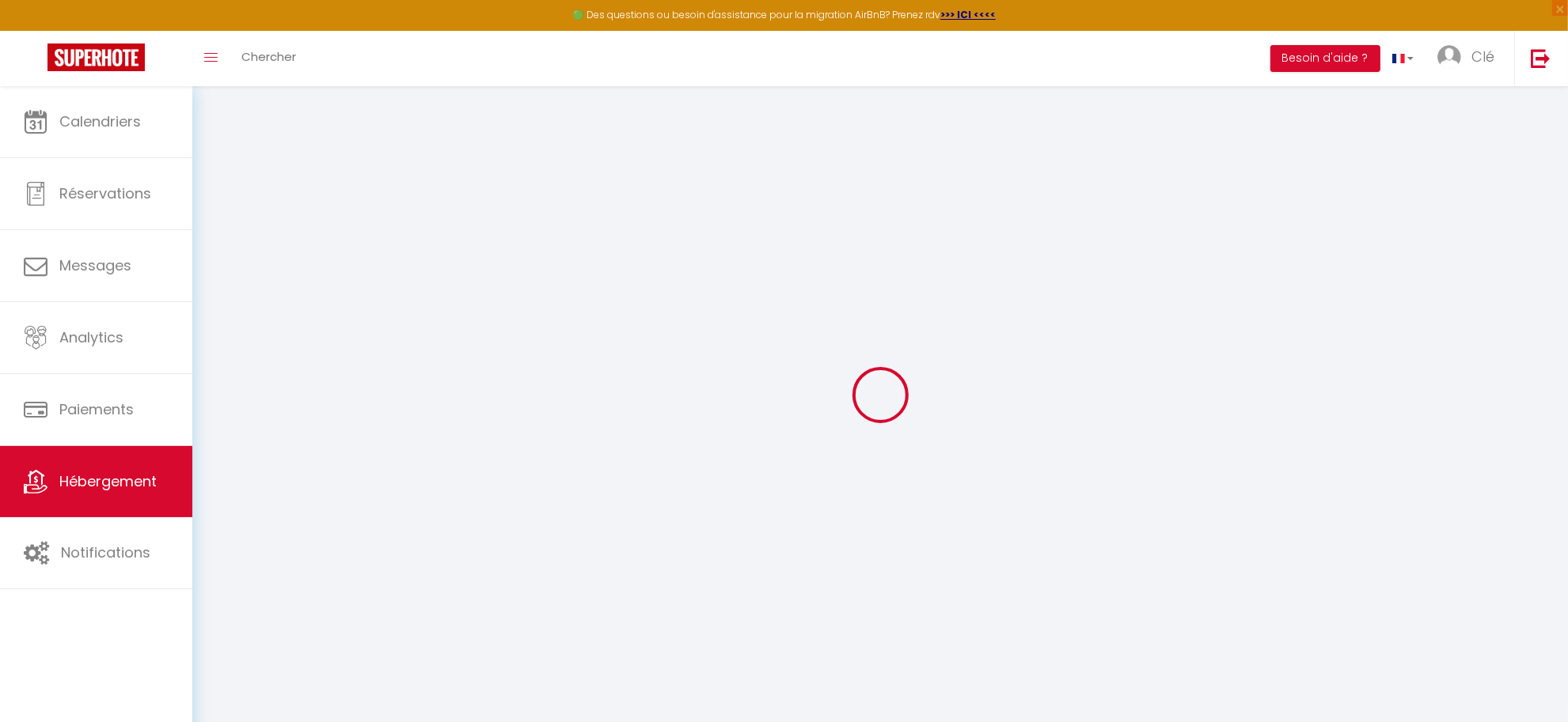
select select
type input "Courtoisville"
type input "35400"
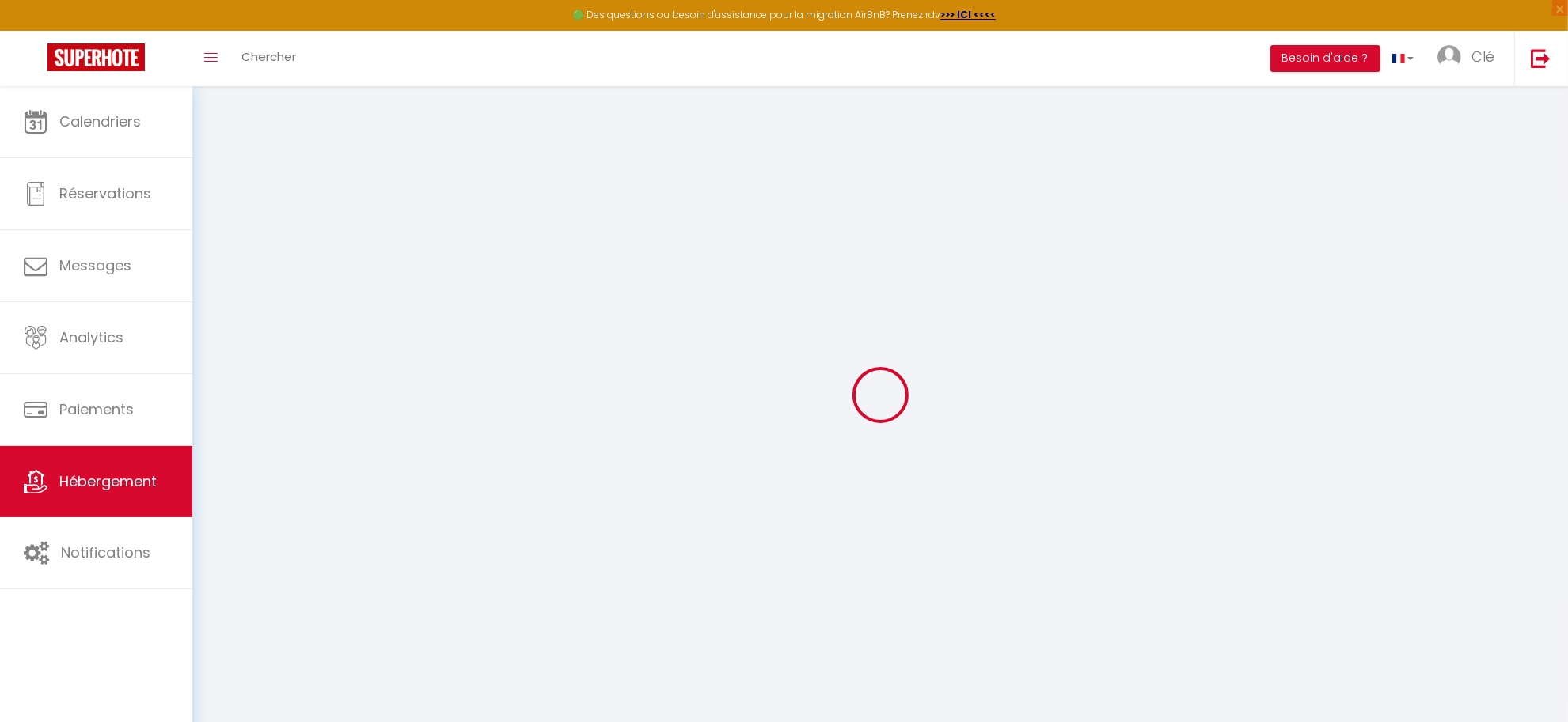
type input "Saint-Malo"
type input "cledore35400@gmail.com"
select select "9415"
checkbox input "false"
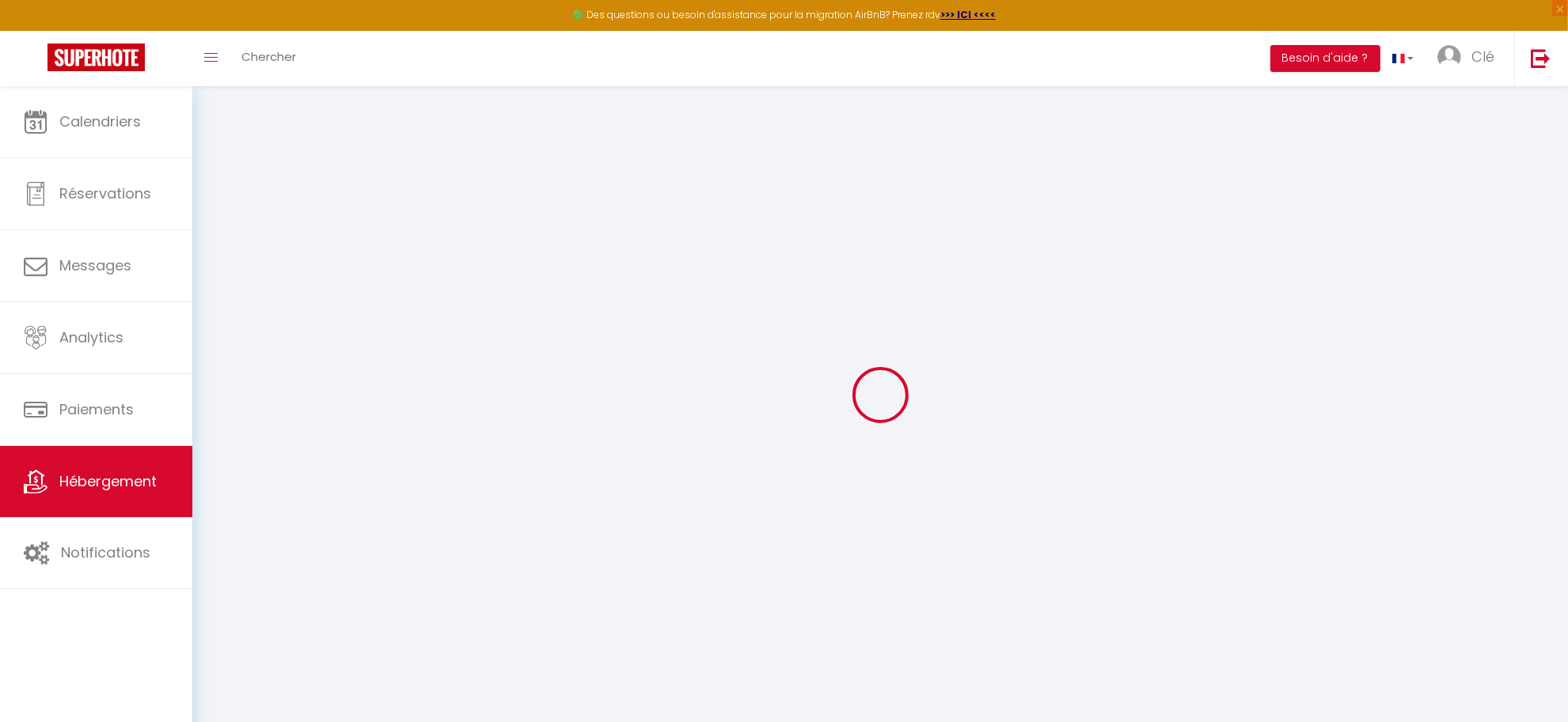
checkbox input "false"
radio input "true"
type input "25"
type input "0"
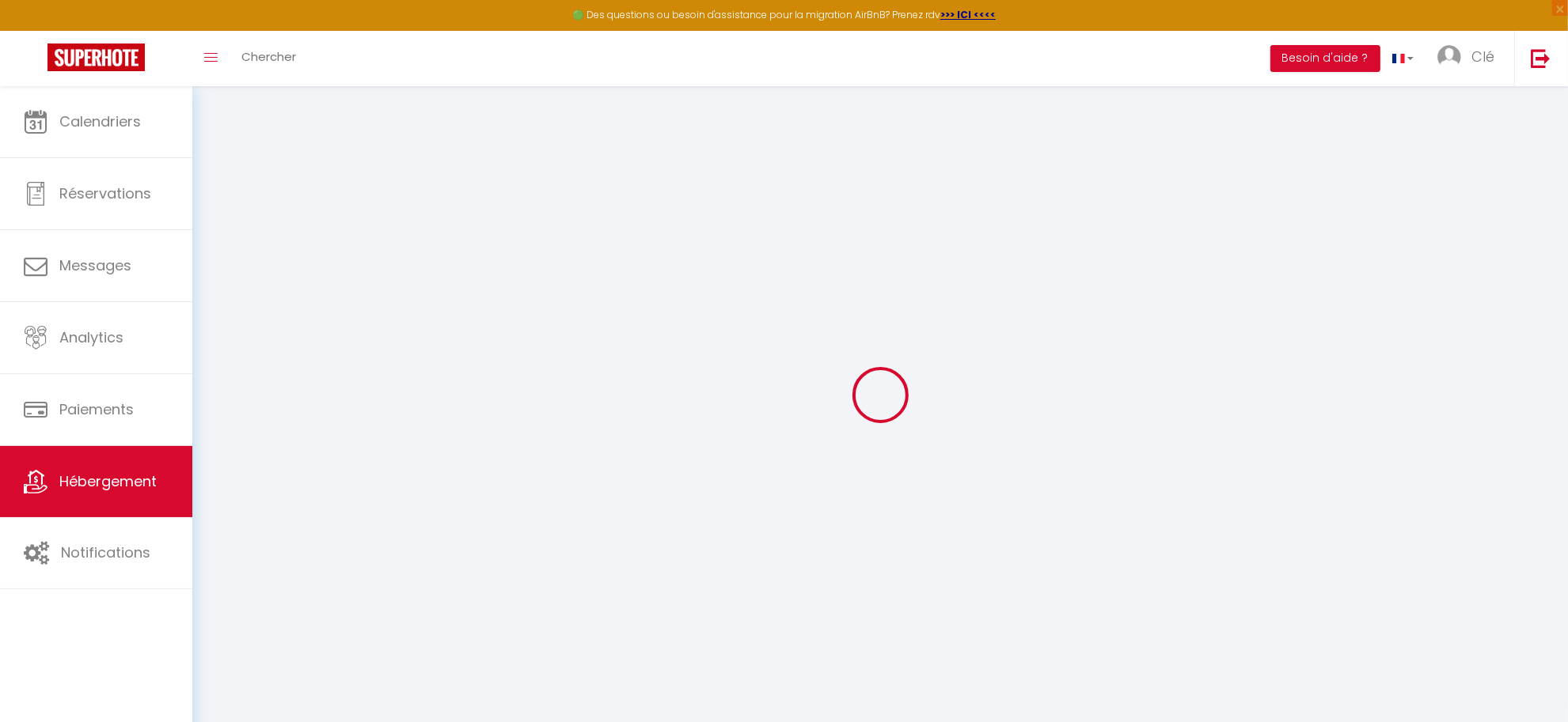
type input "25"
type input "0"
select select
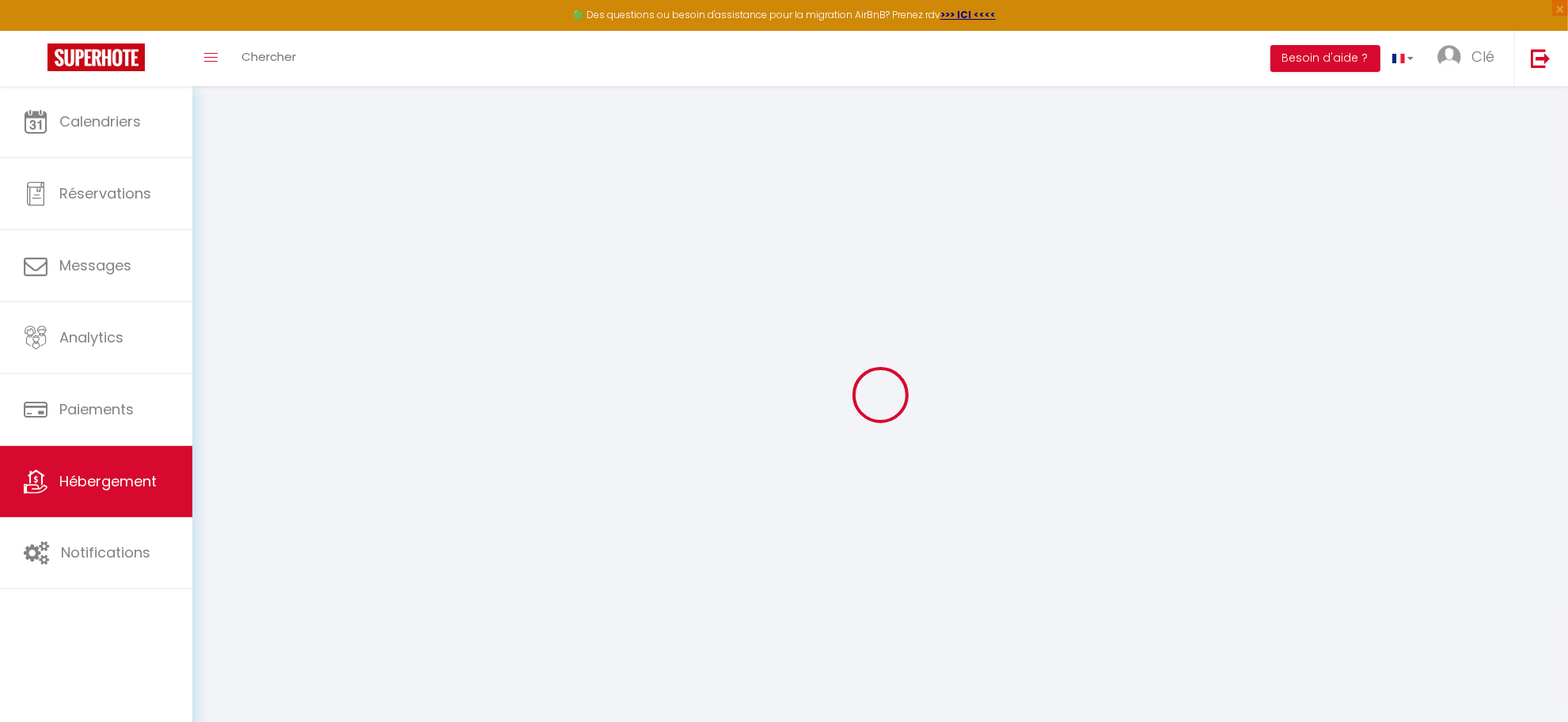
select select
checkbox input "false"
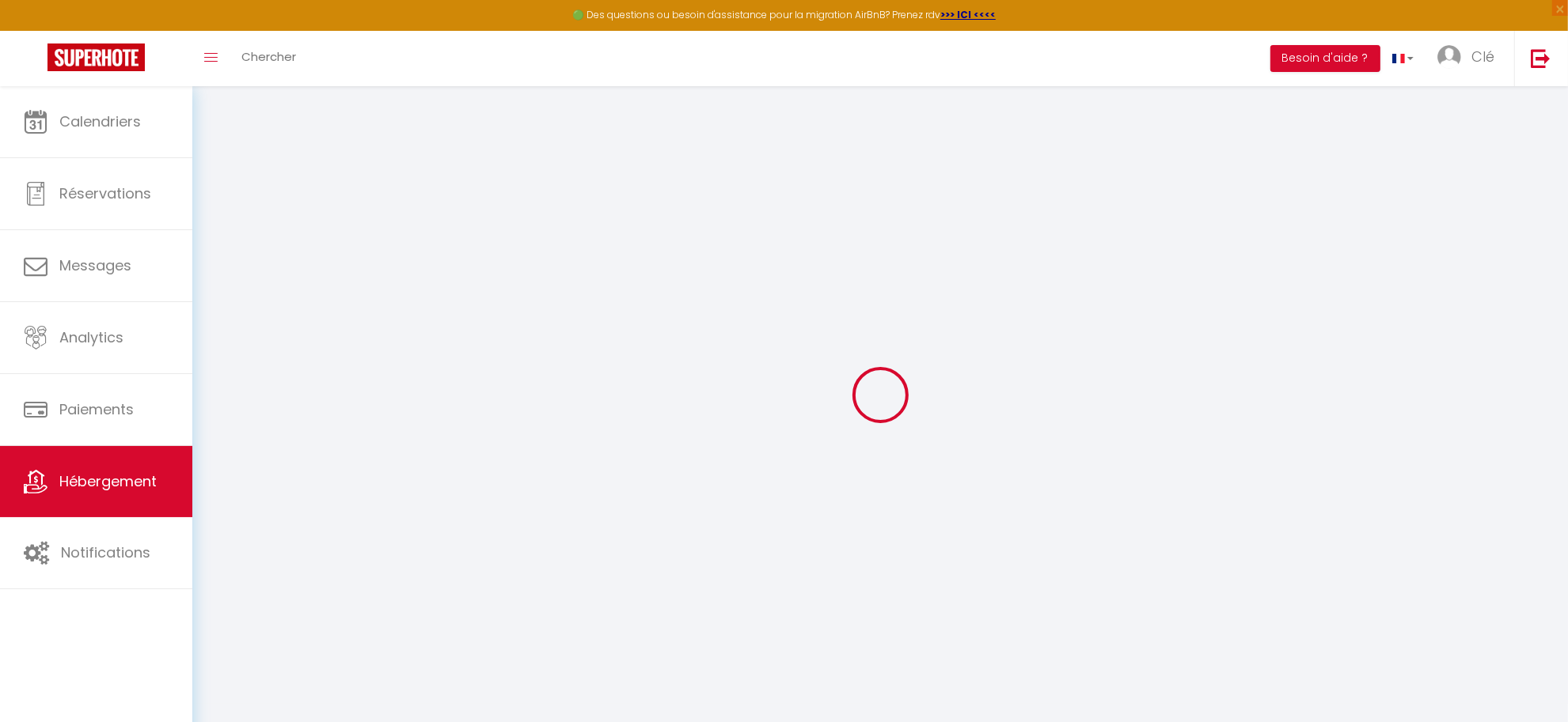
checkbox input "false"
select select
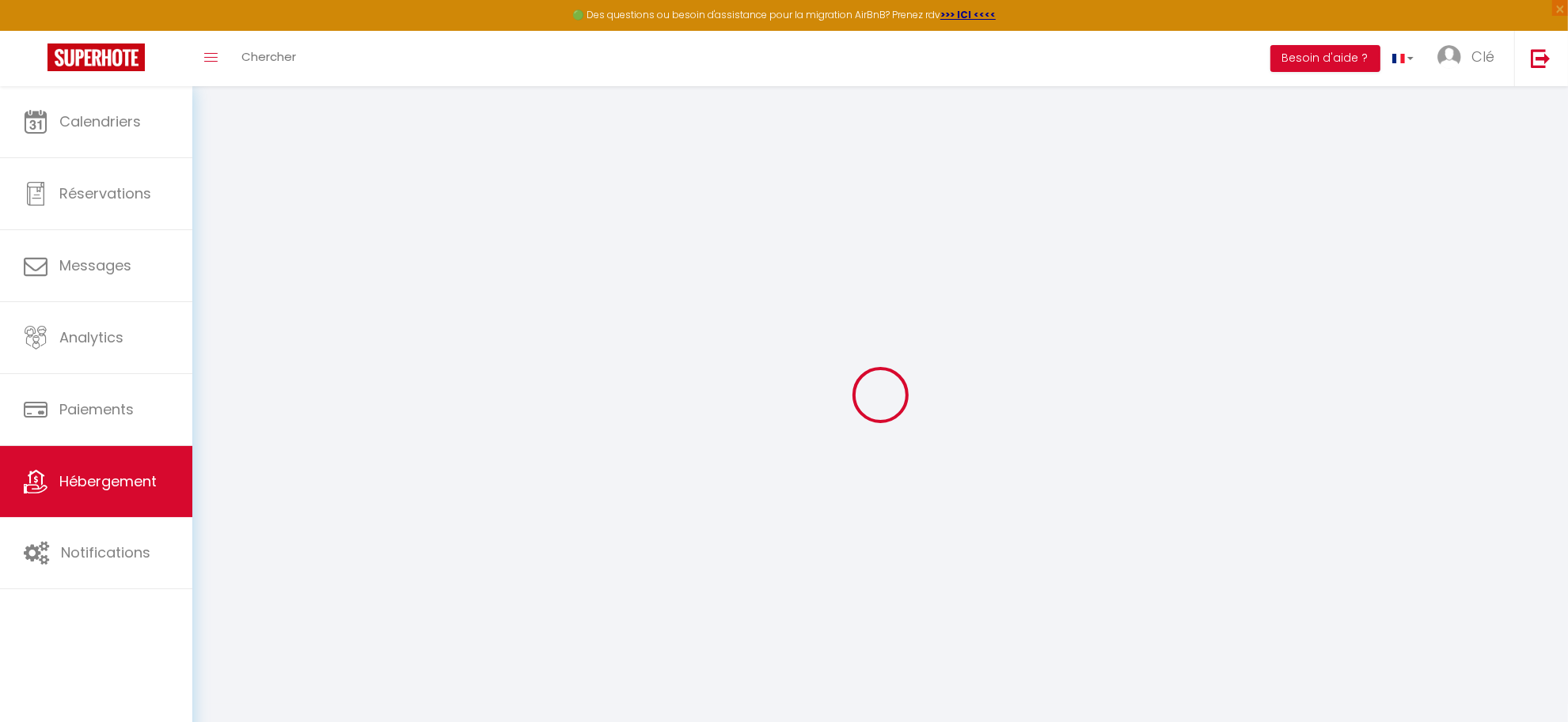
select select
checkbox input "false"
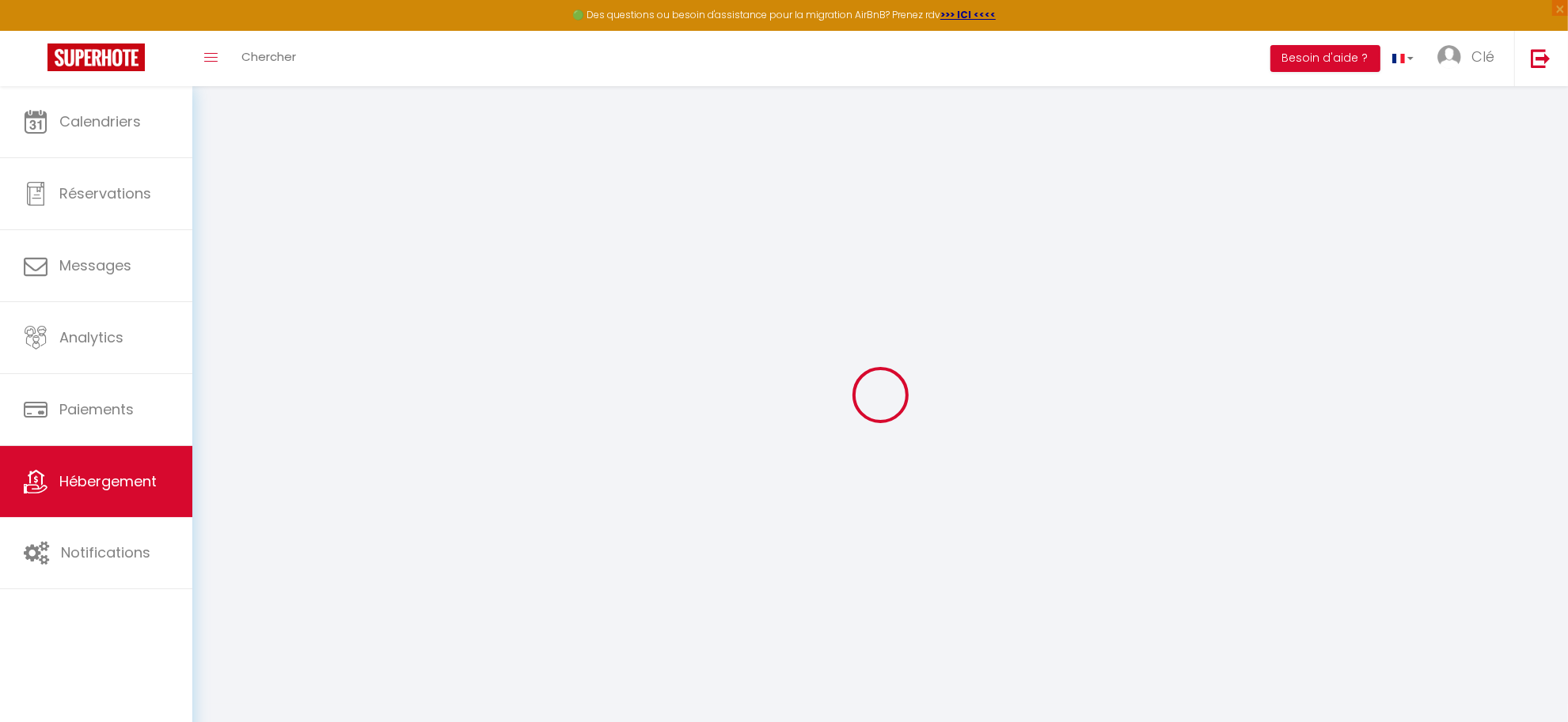
select select "27804"
checkbox input "false"
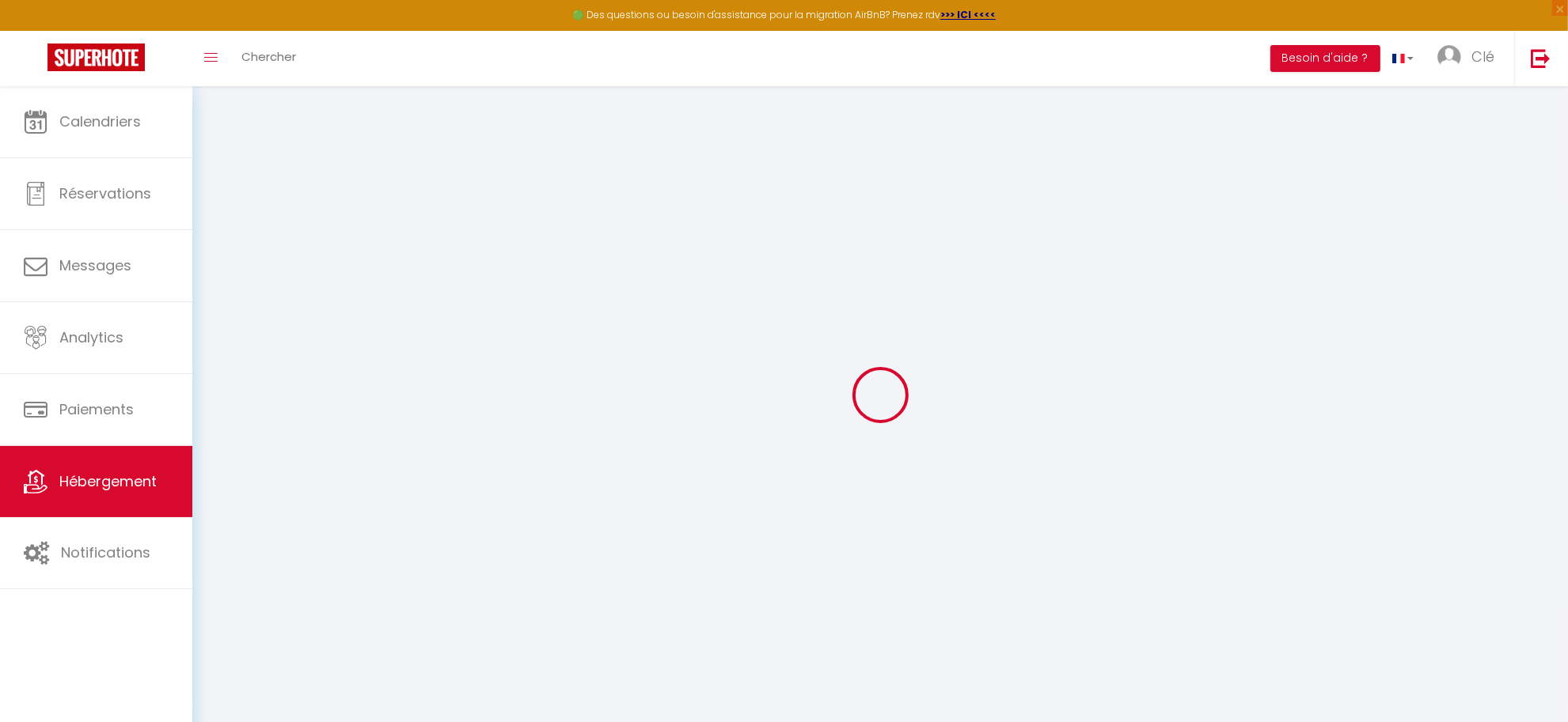
checkbox input "false"
select select "16:00"
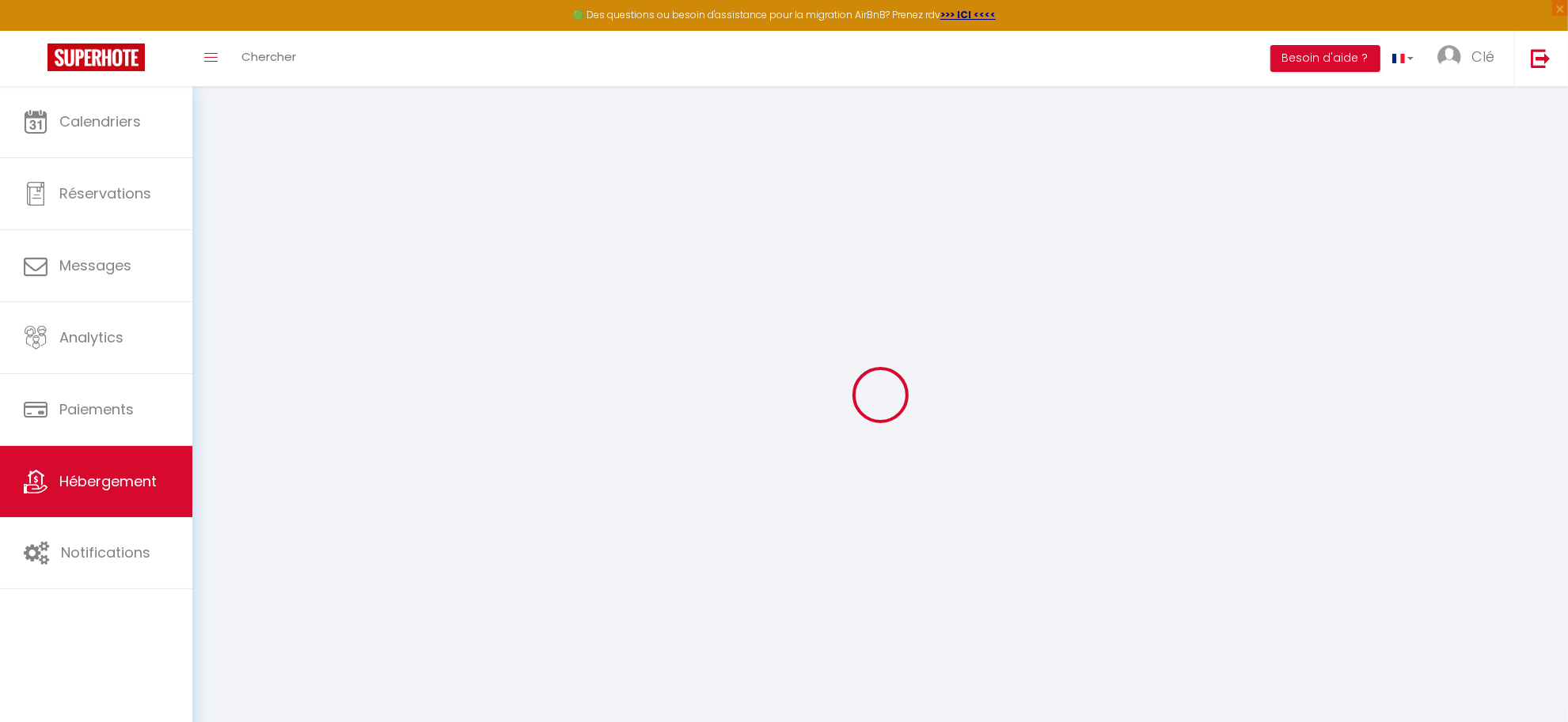
select select "23:45"
select select "10:00"
select select "30"
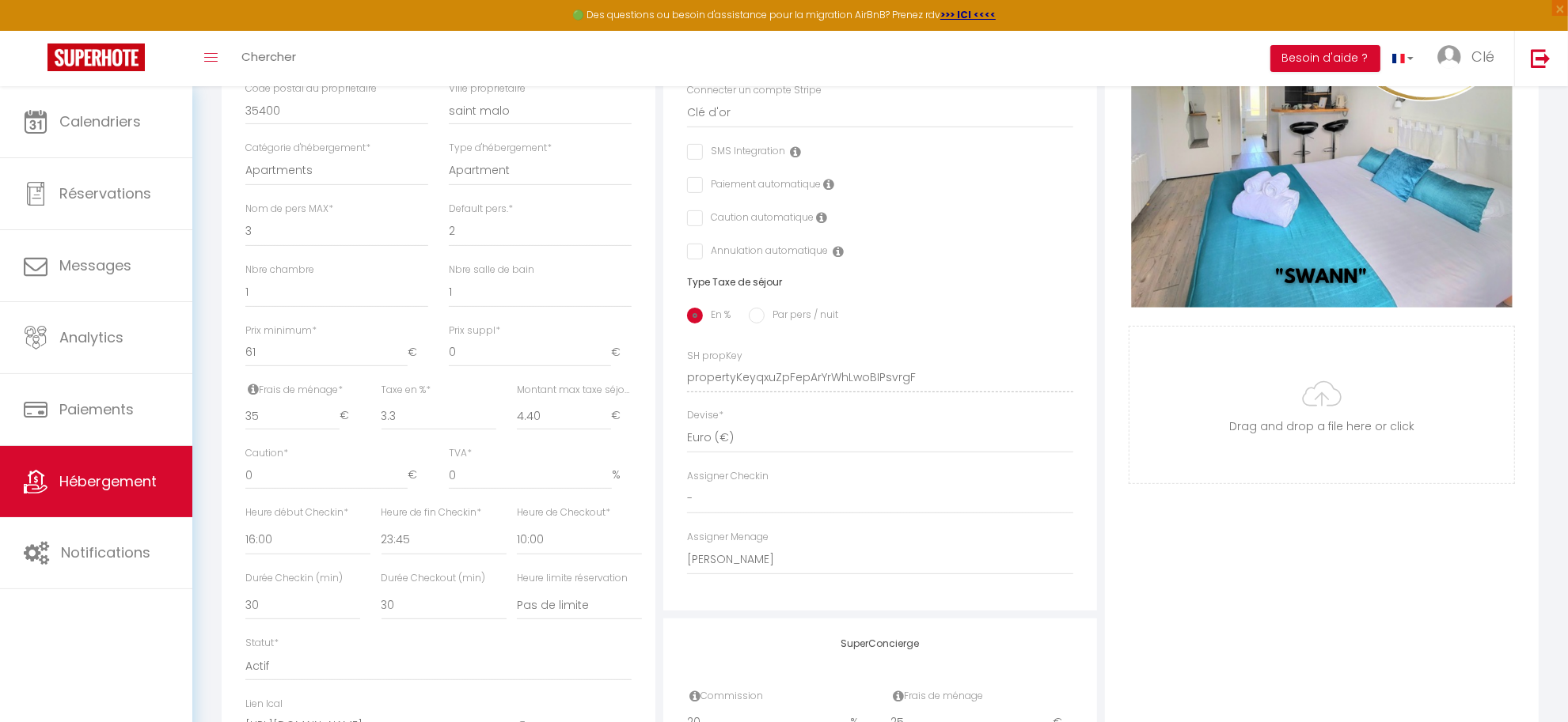
scroll to position [222, 0]
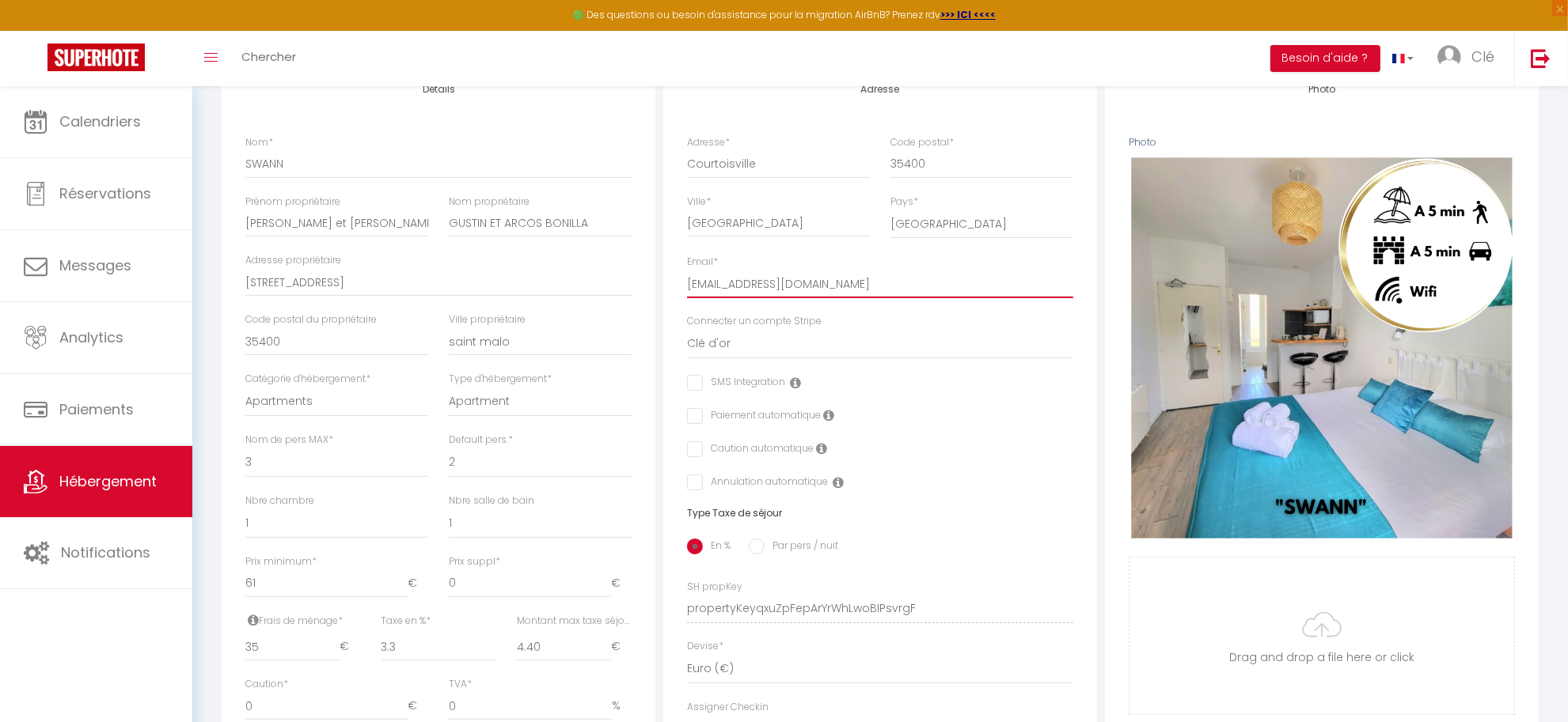
click at [729, 298] on input "cledore35400@gmail.com" at bounding box center [880, 284] width 387 height 29
type input "cledor35400@gmail.com"
checkbox input "false"
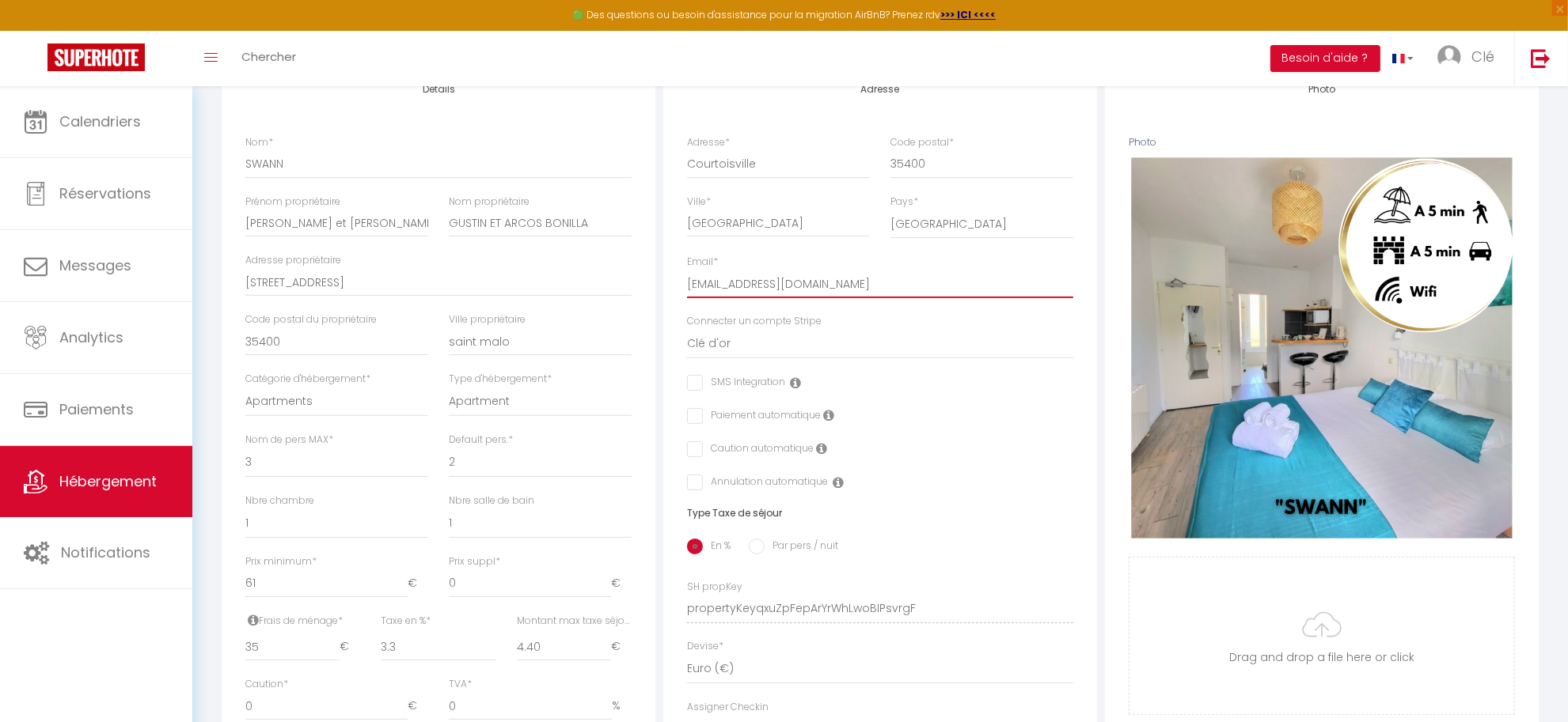
checkbox input "false"
type input "cledor35400@gmail.com"
click at [485, 281] on div "Adresse propriétaire 84 blvd chateaubriand" at bounding box center [438, 275] width 387 height 44
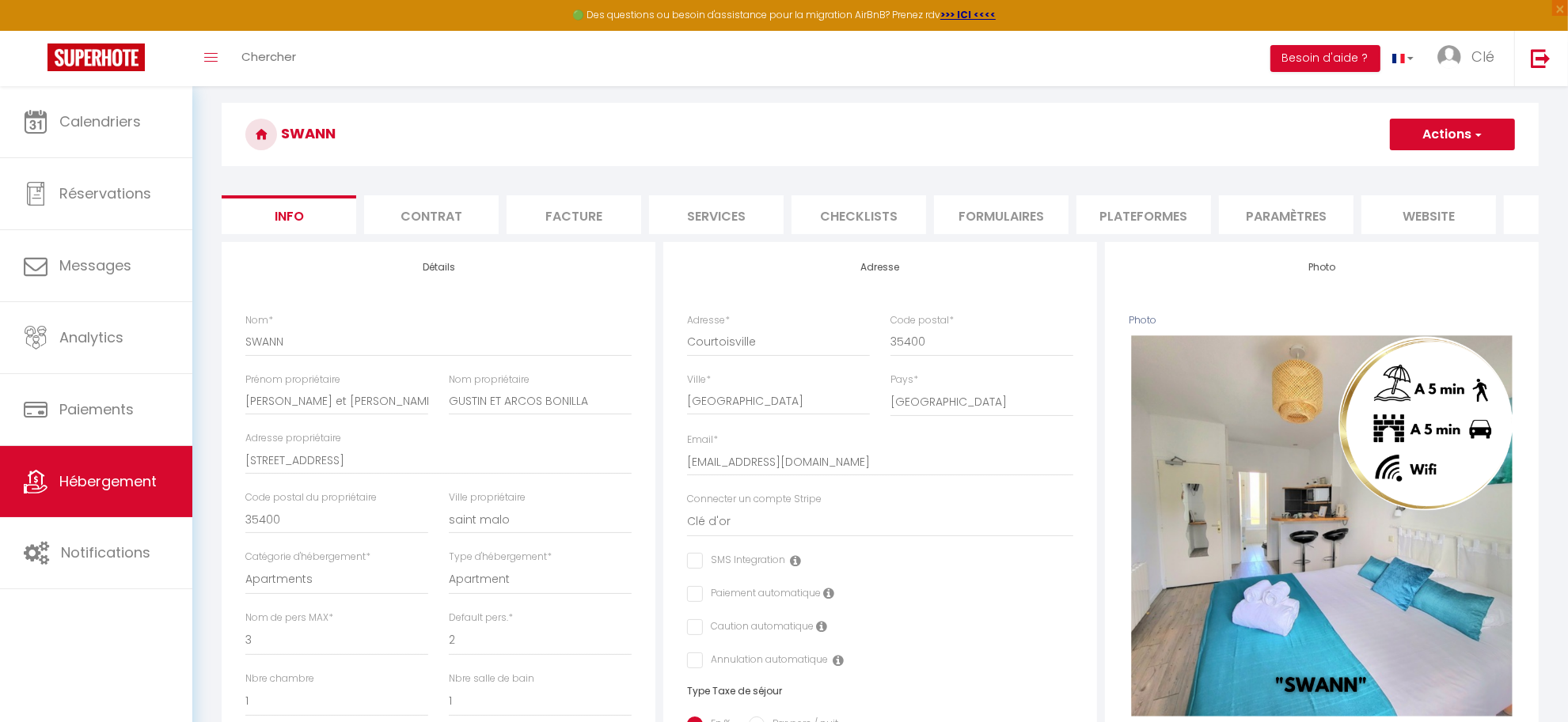
scroll to position [0, 0]
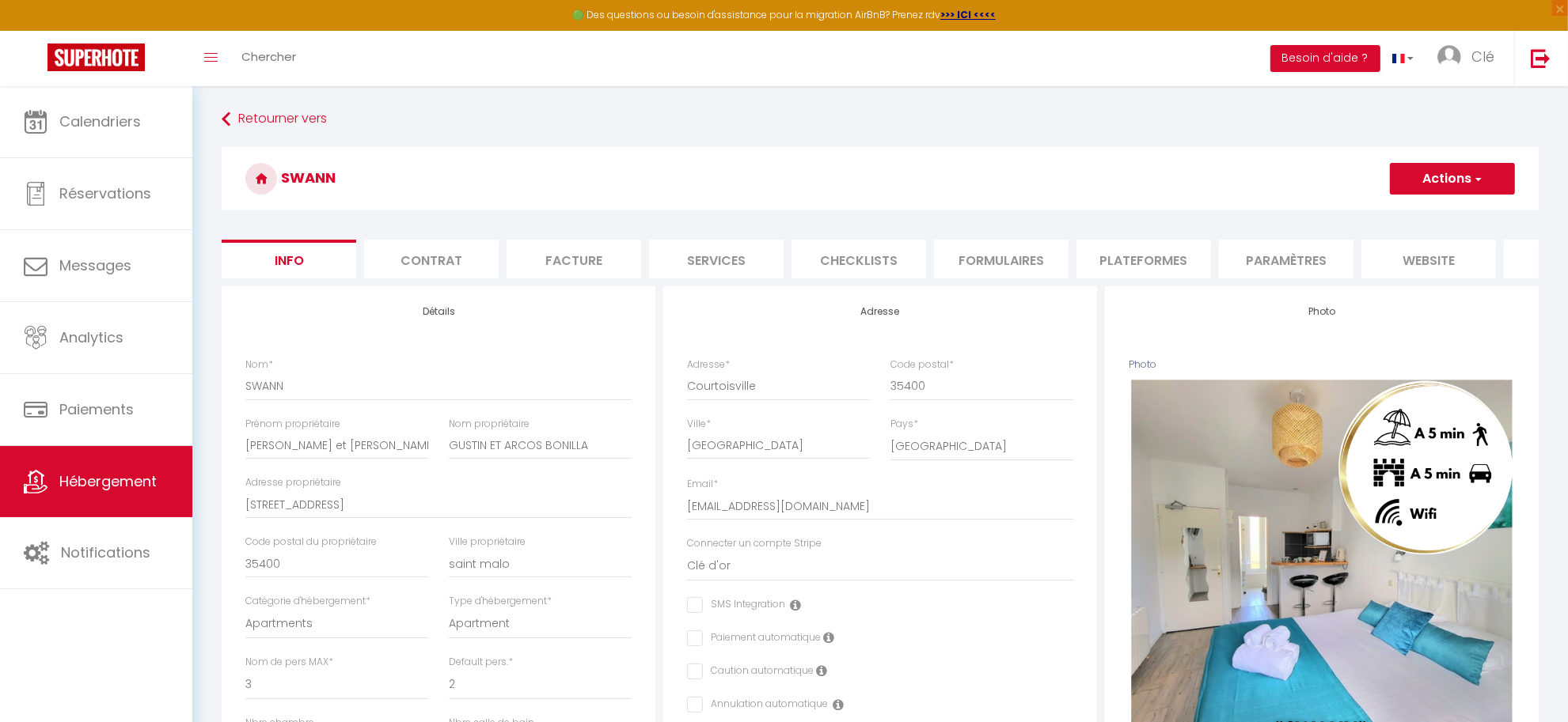
click at [1452, 178] on button "Actions" at bounding box center [1453, 179] width 125 height 32
click at [1404, 207] on input "Enregistrer" at bounding box center [1390, 213] width 59 height 16
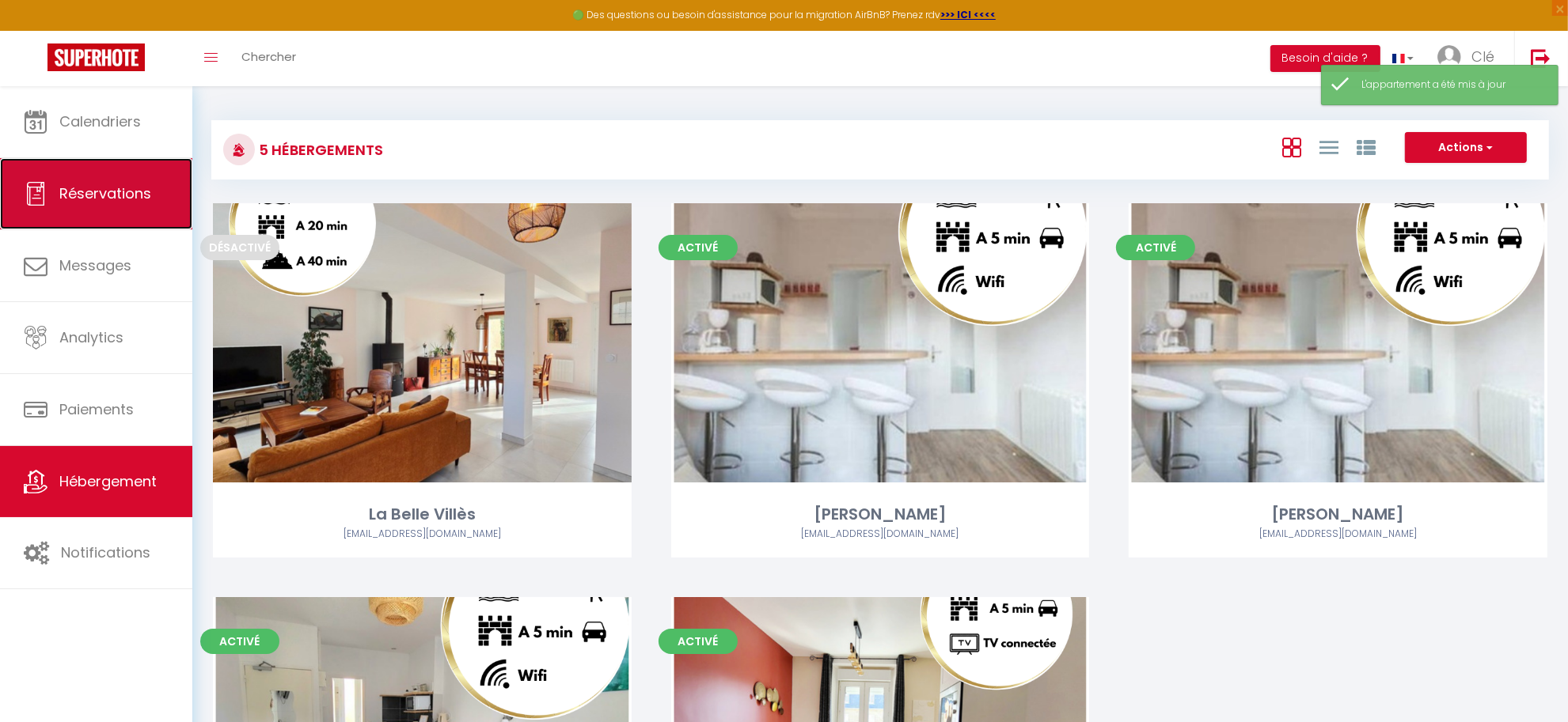
click at [147, 208] on link "Réservations" at bounding box center [96, 194] width 192 height 71
select select "not_cancelled"
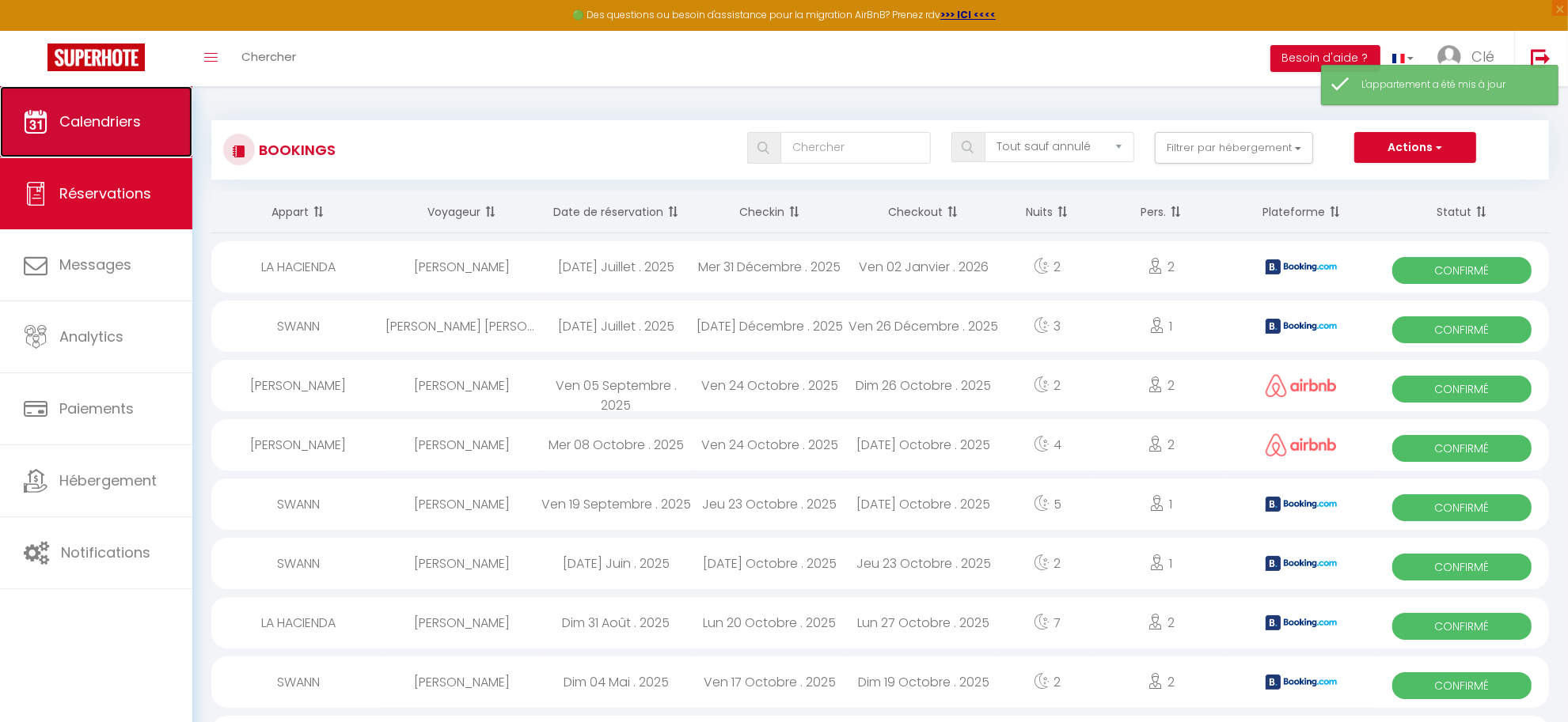
click at [109, 109] on link "Calendriers" at bounding box center [96, 122] width 192 height 71
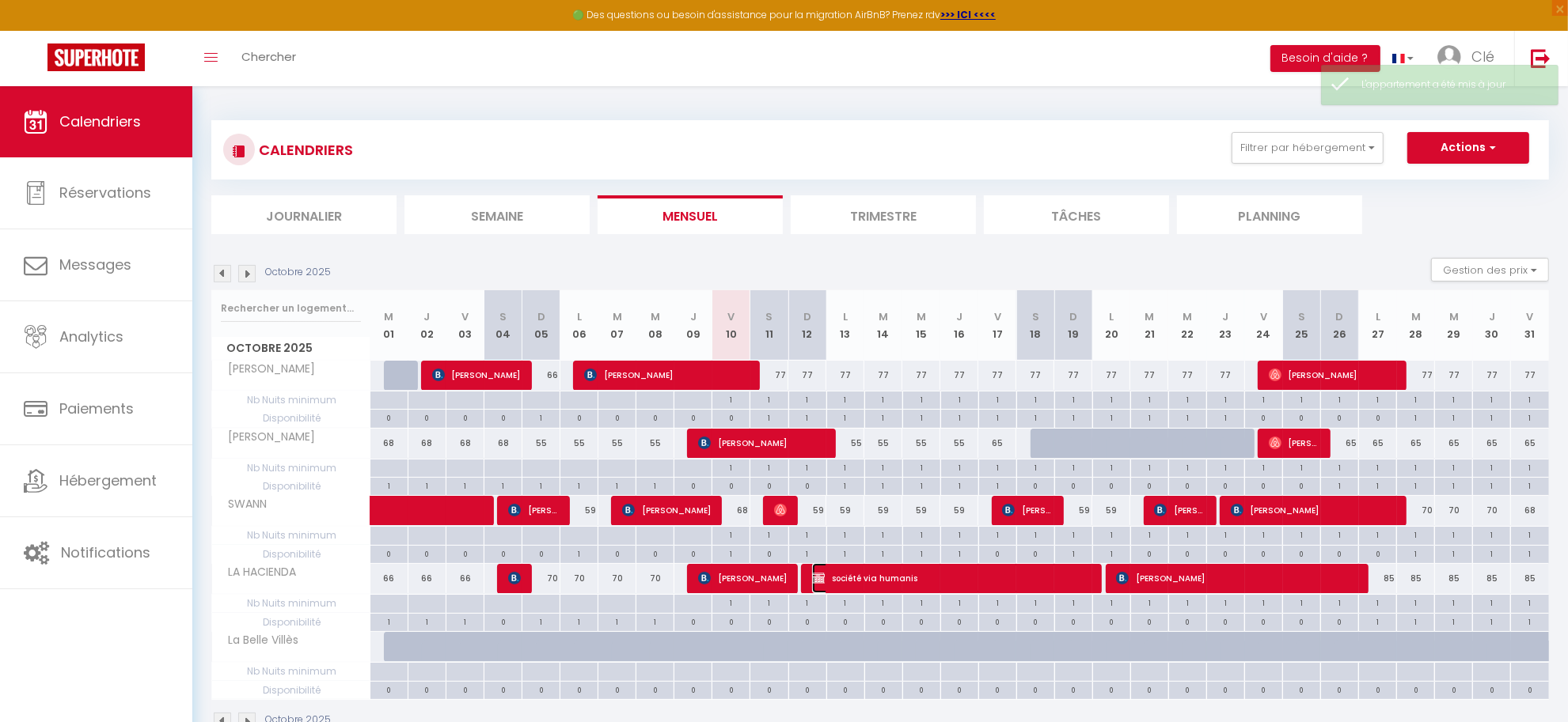
click at [868, 578] on span "société via humanis" at bounding box center [951, 578] width 279 height 30
select select "OK"
select select "KO"
select select "0"
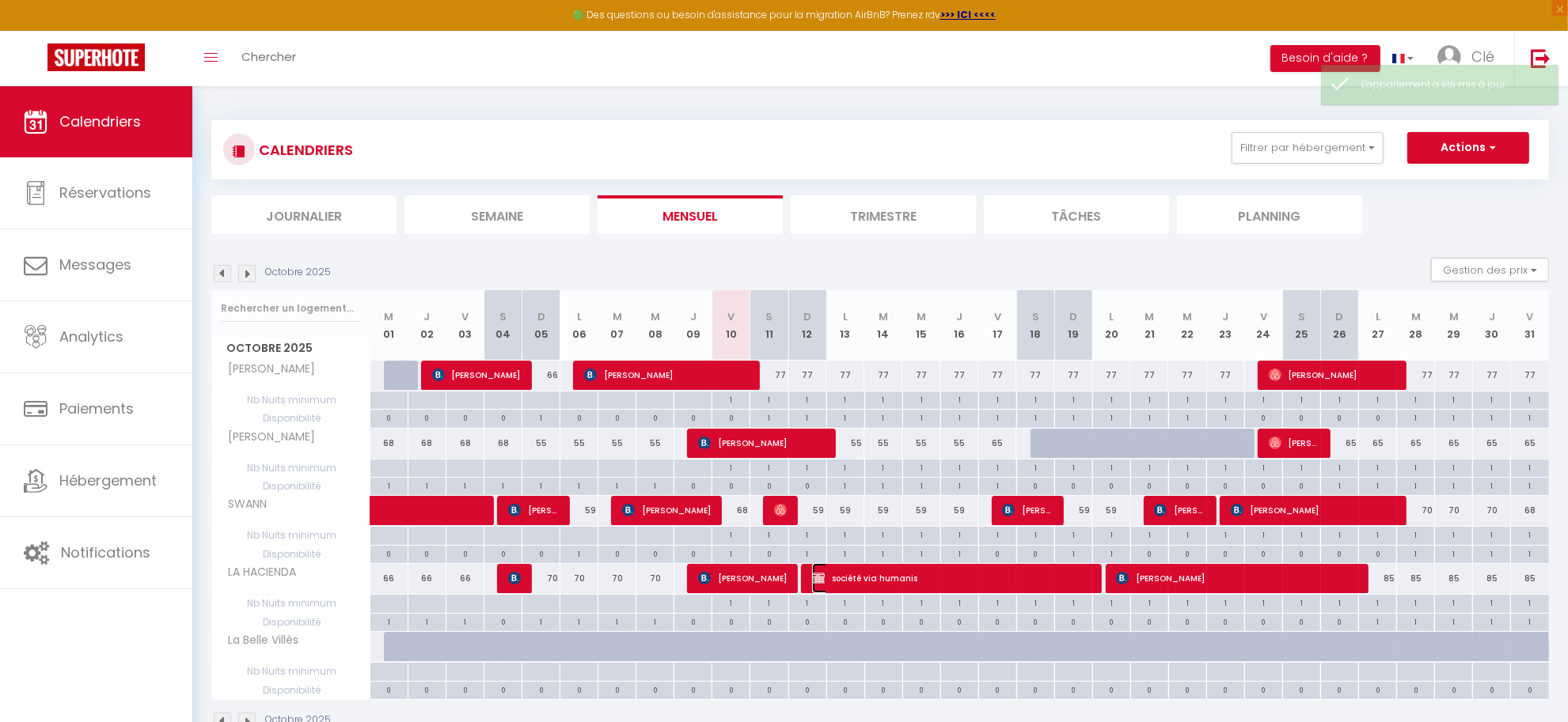
select select "1"
select select
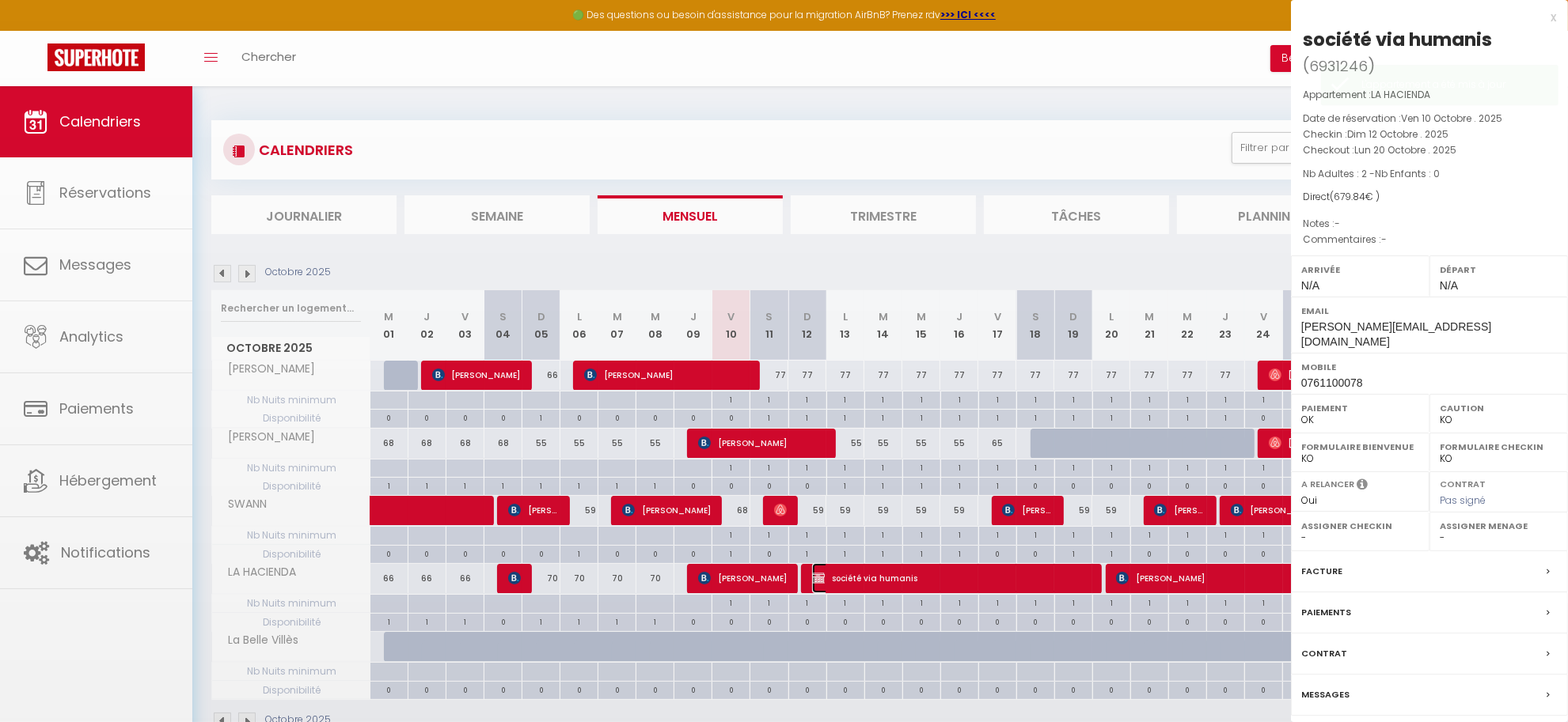
select select "27804"
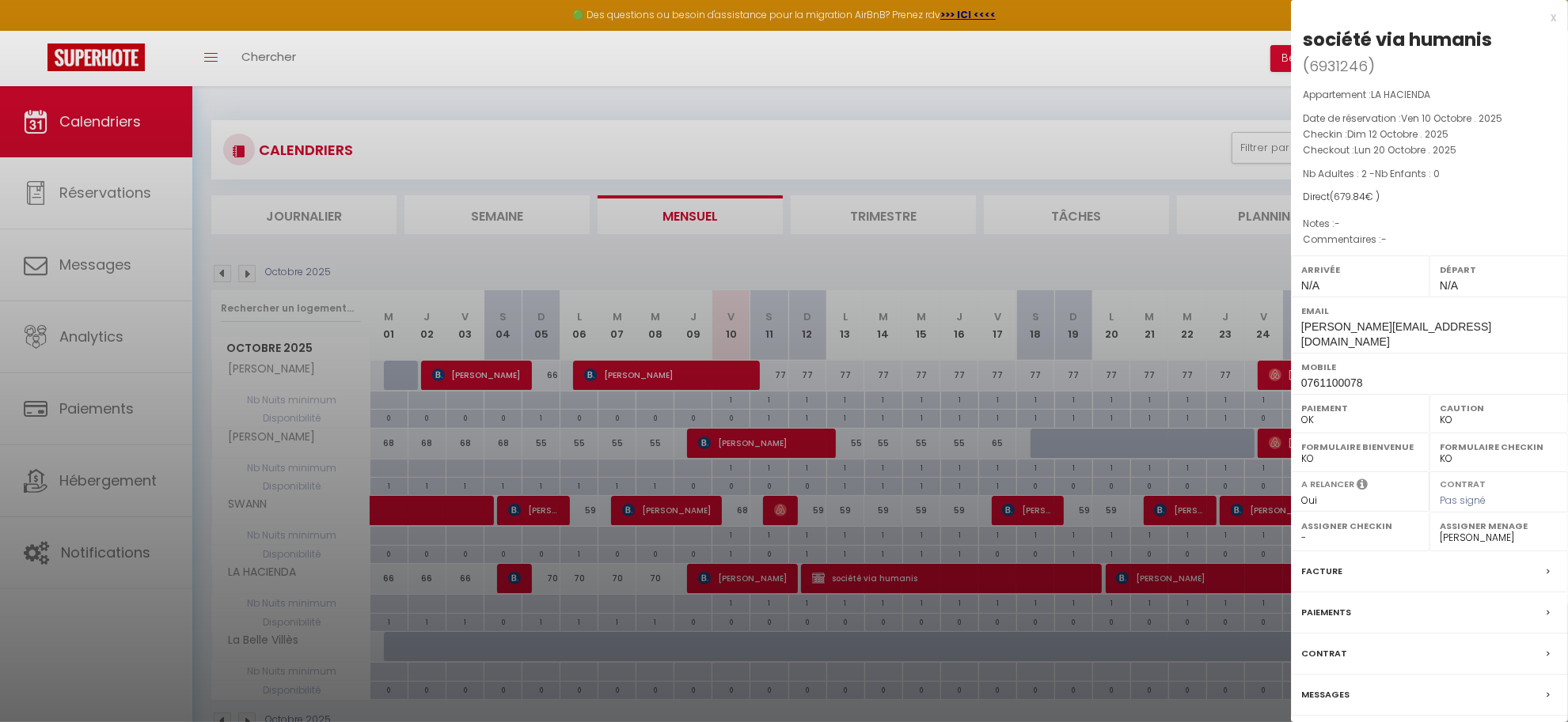
click at [1351, 642] on div "Contrat" at bounding box center [1429, 655] width 277 height 41
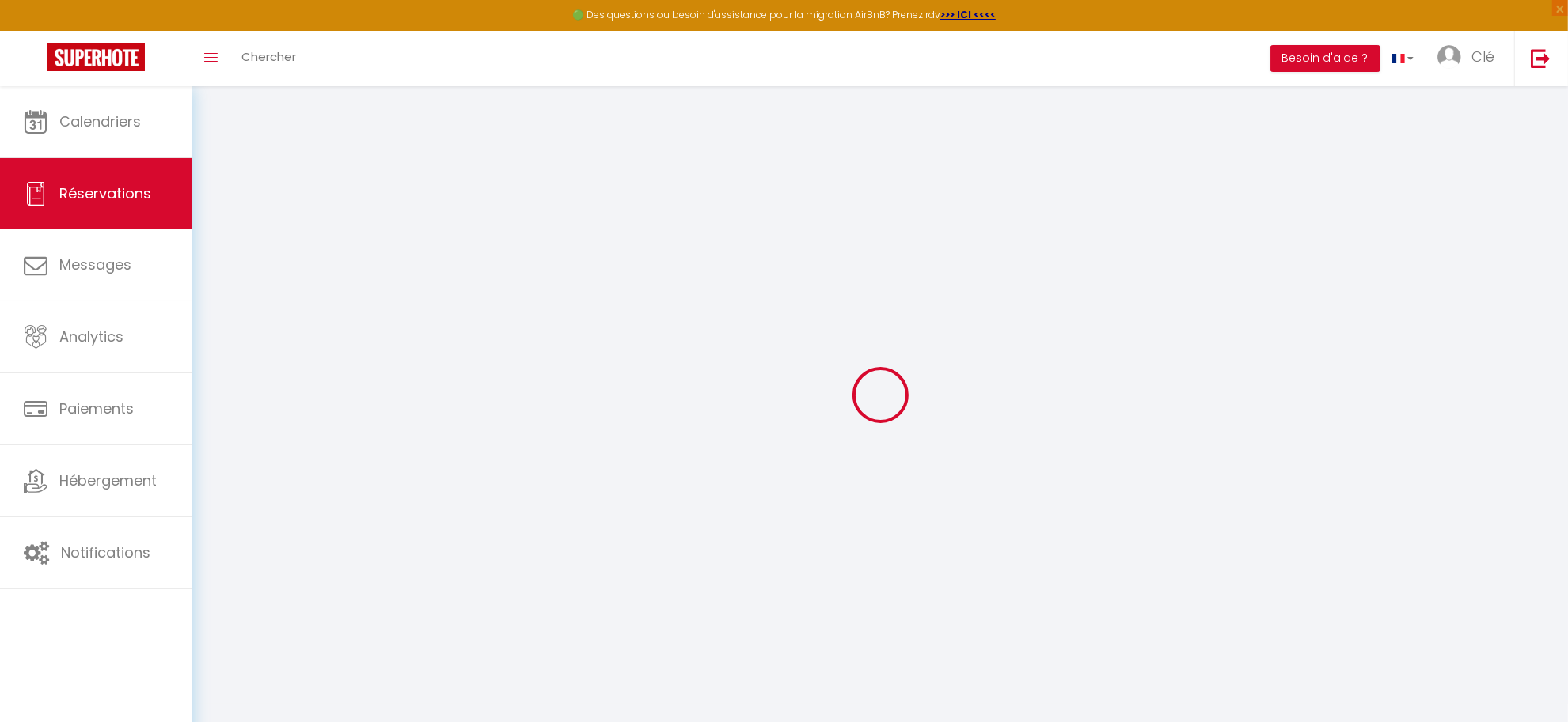
select select
checkbox input "false"
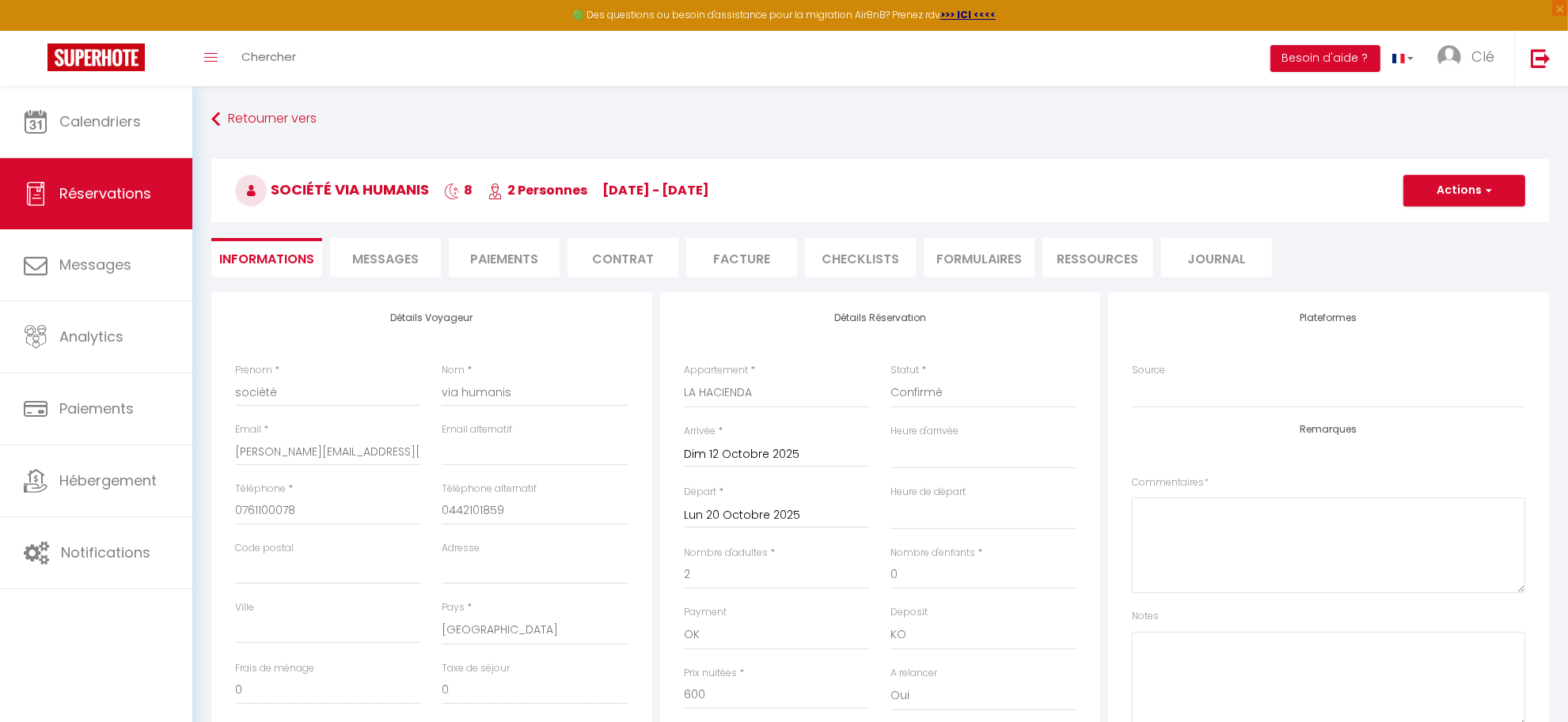
select select
checkbox input "false"
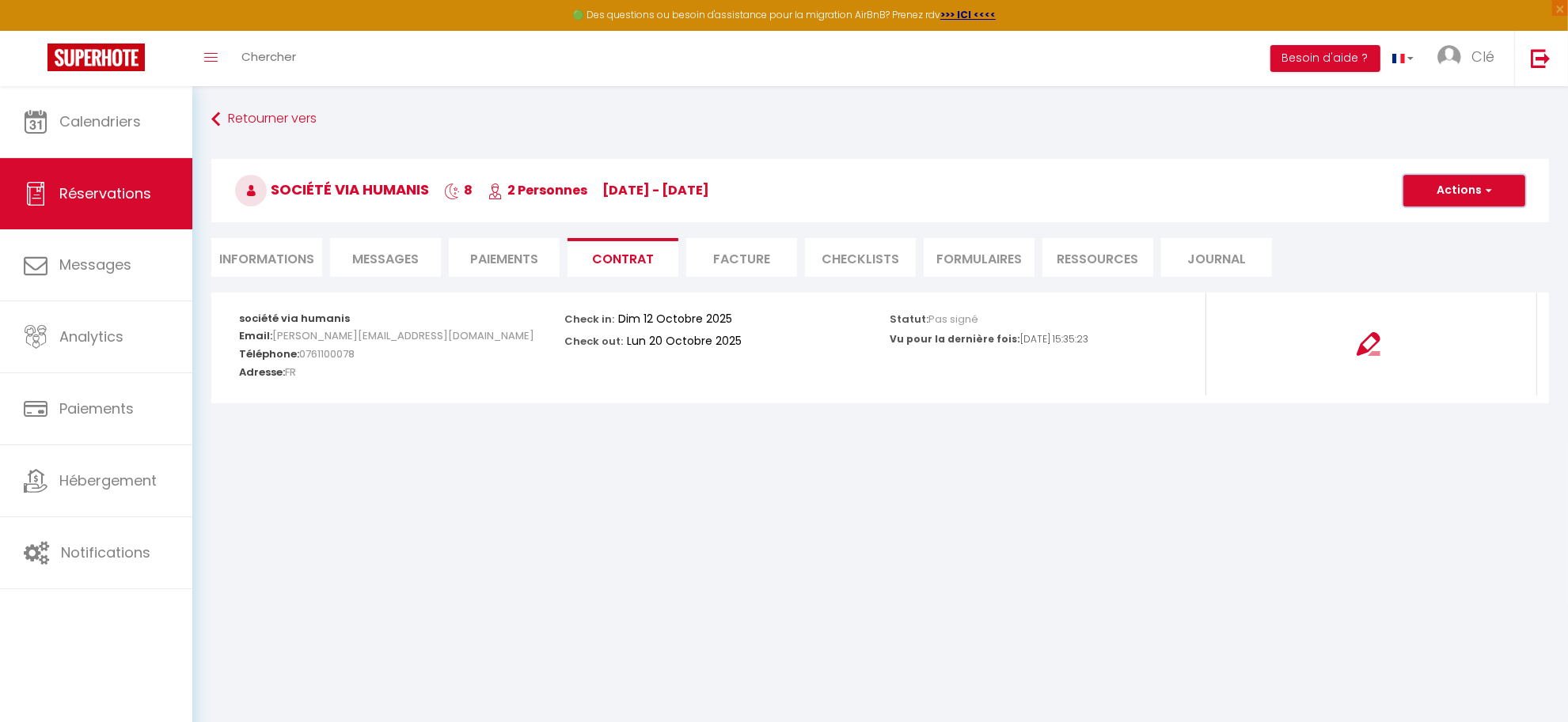
click at [1424, 191] on button "Actions" at bounding box center [1465, 190] width 122 height 32
click at [119, 200] on span "Réservations" at bounding box center [106, 193] width 92 height 20
select select "not_cancelled"
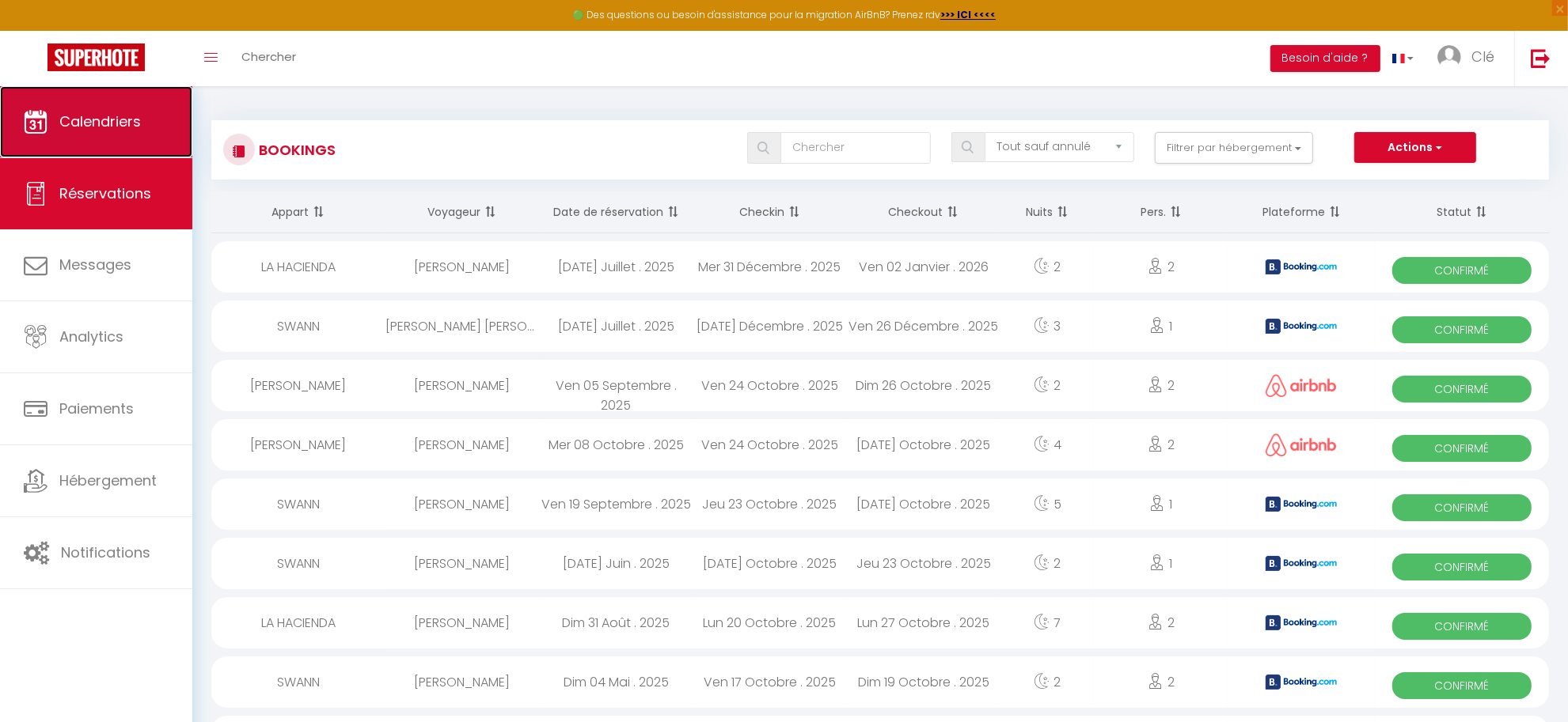
click at [100, 105] on link "Calendriers" at bounding box center [96, 122] width 192 height 71
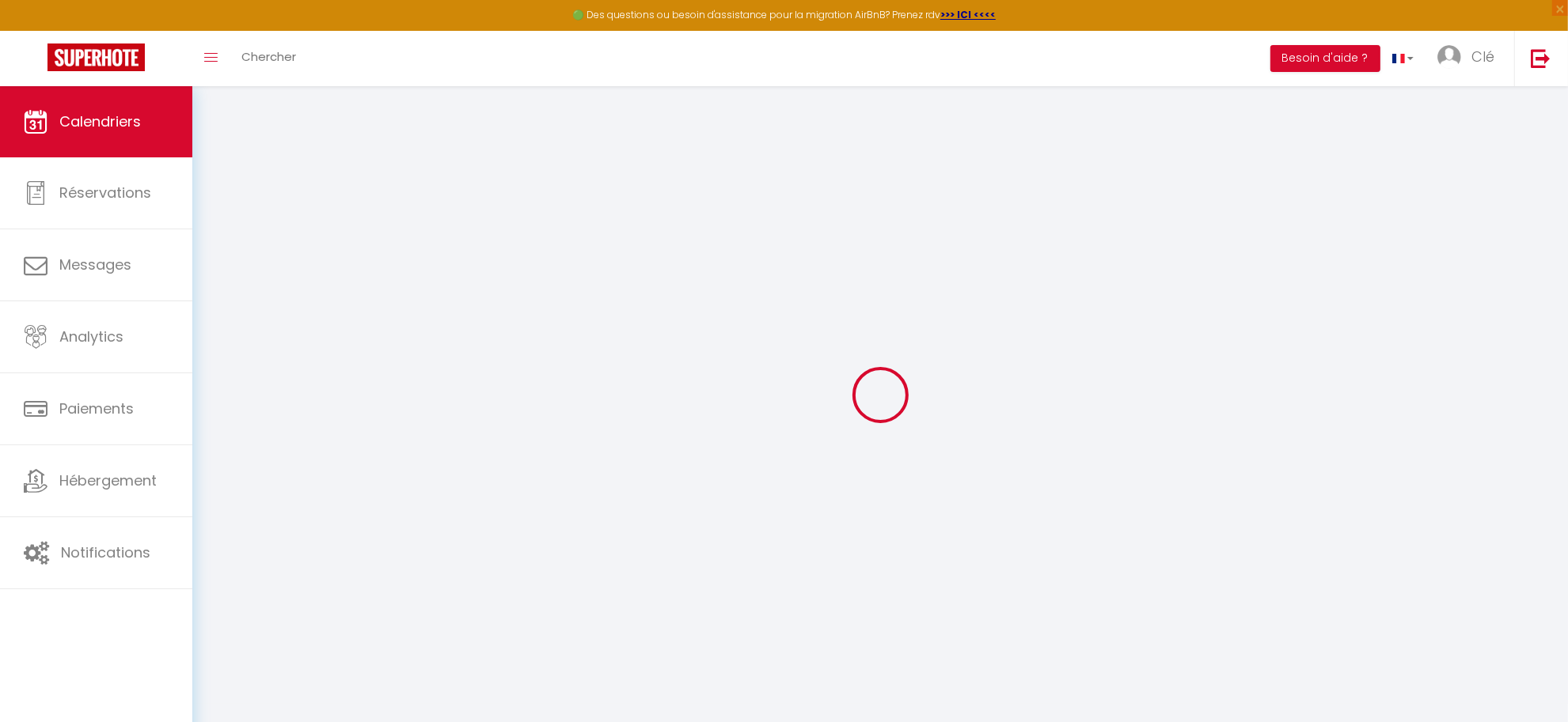
select select
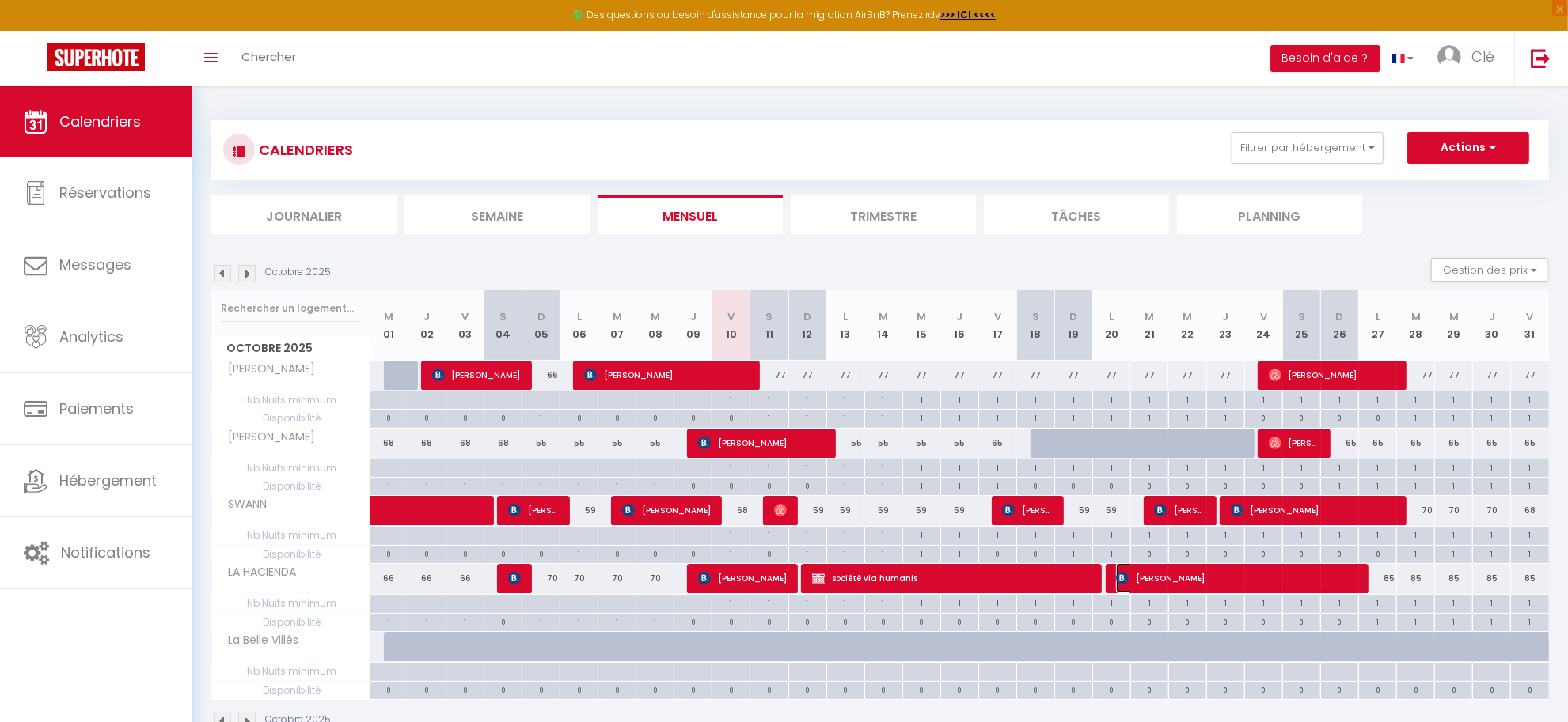
click at [1223, 579] on span "VERONIQUE BERTHIER" at bounding box center [1236, 578] width 241 height 30
select select "OK"
select select "0"
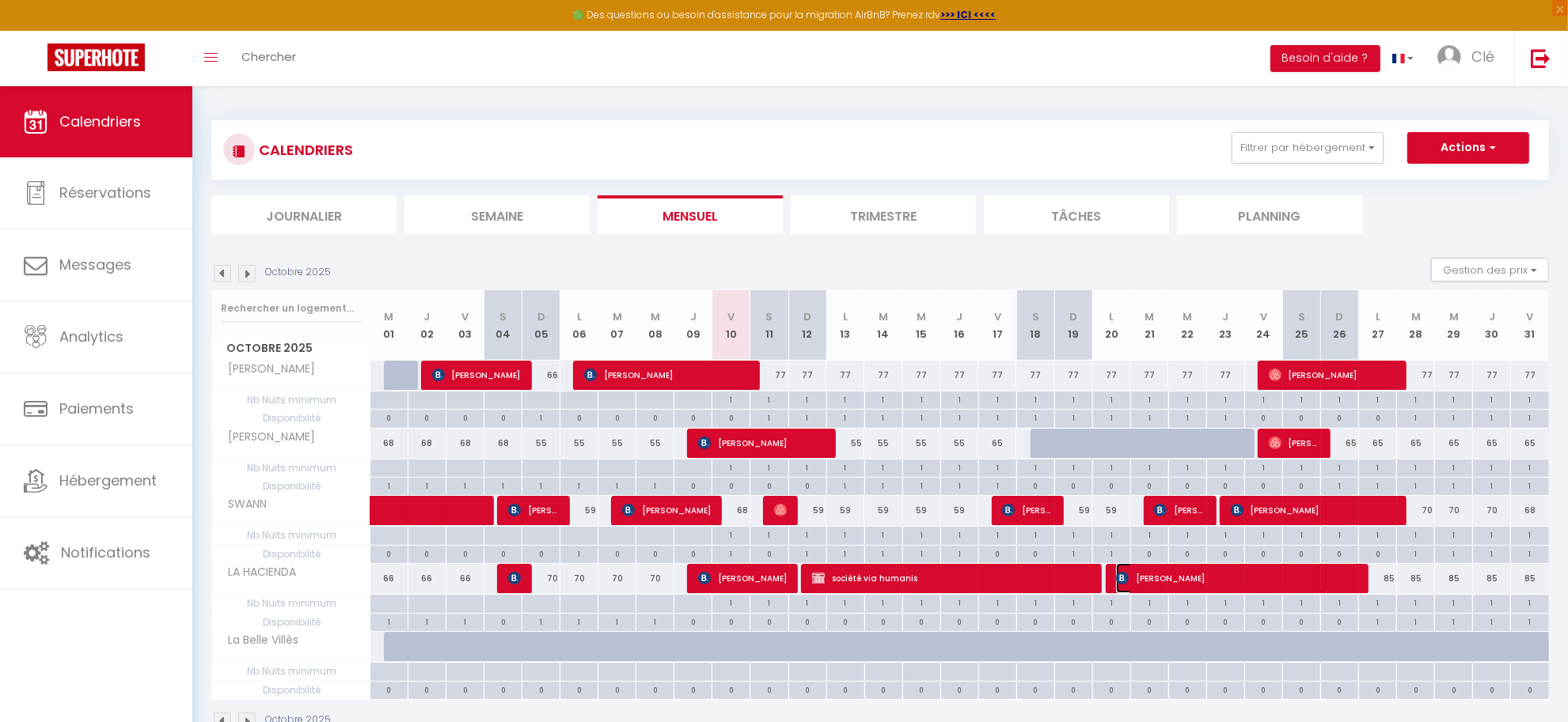
select select "1"
select select
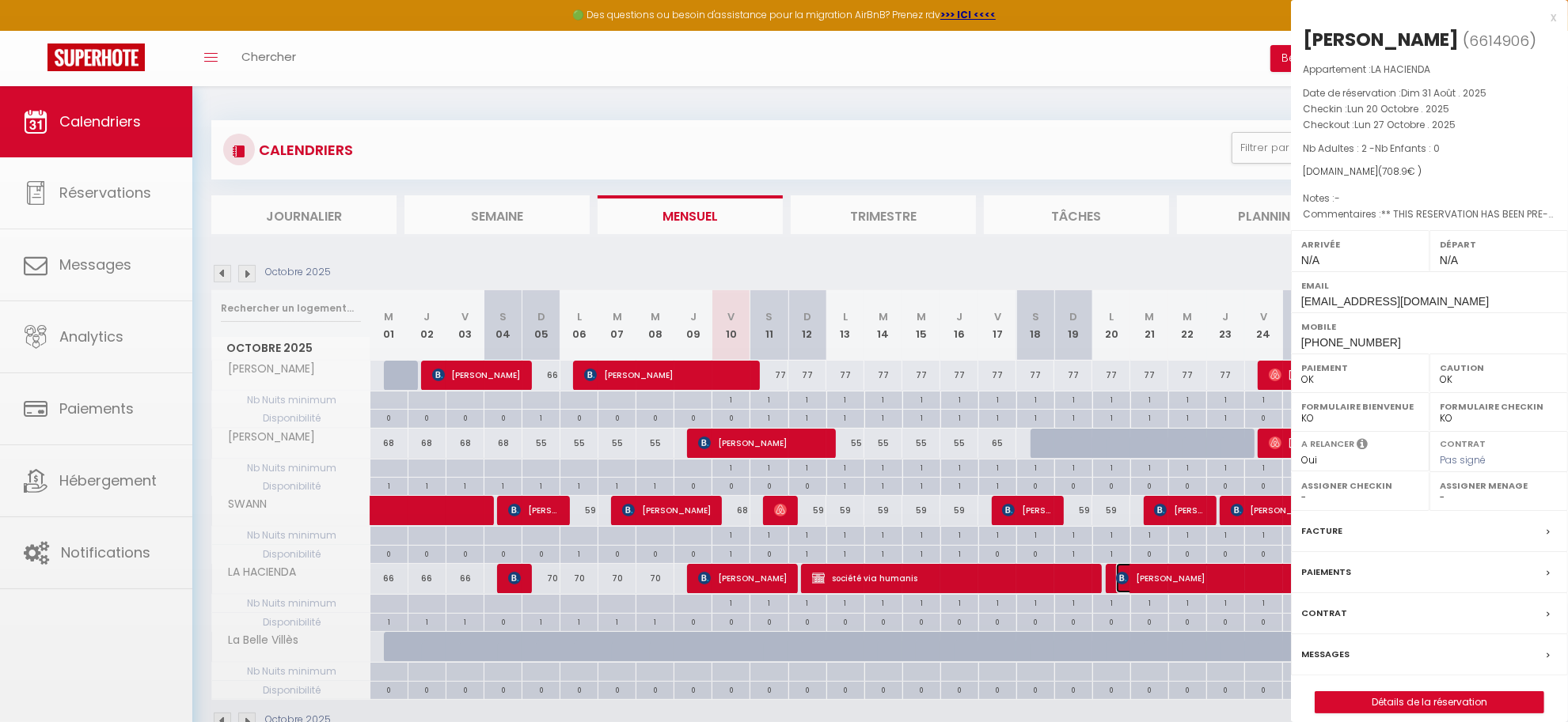
select select "27804"
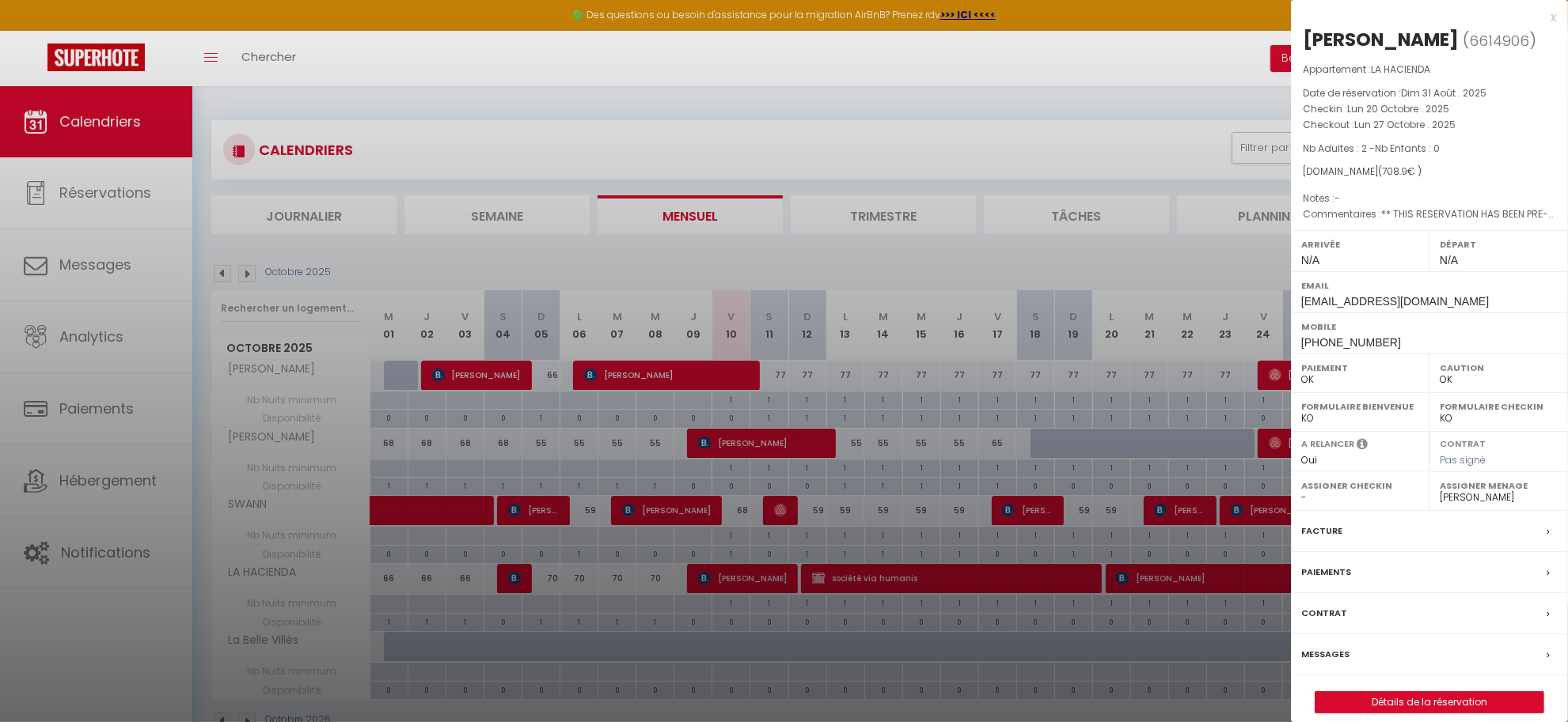
click at [1248, 582] on div at bounding box center [784, 361] width 1568 height 722
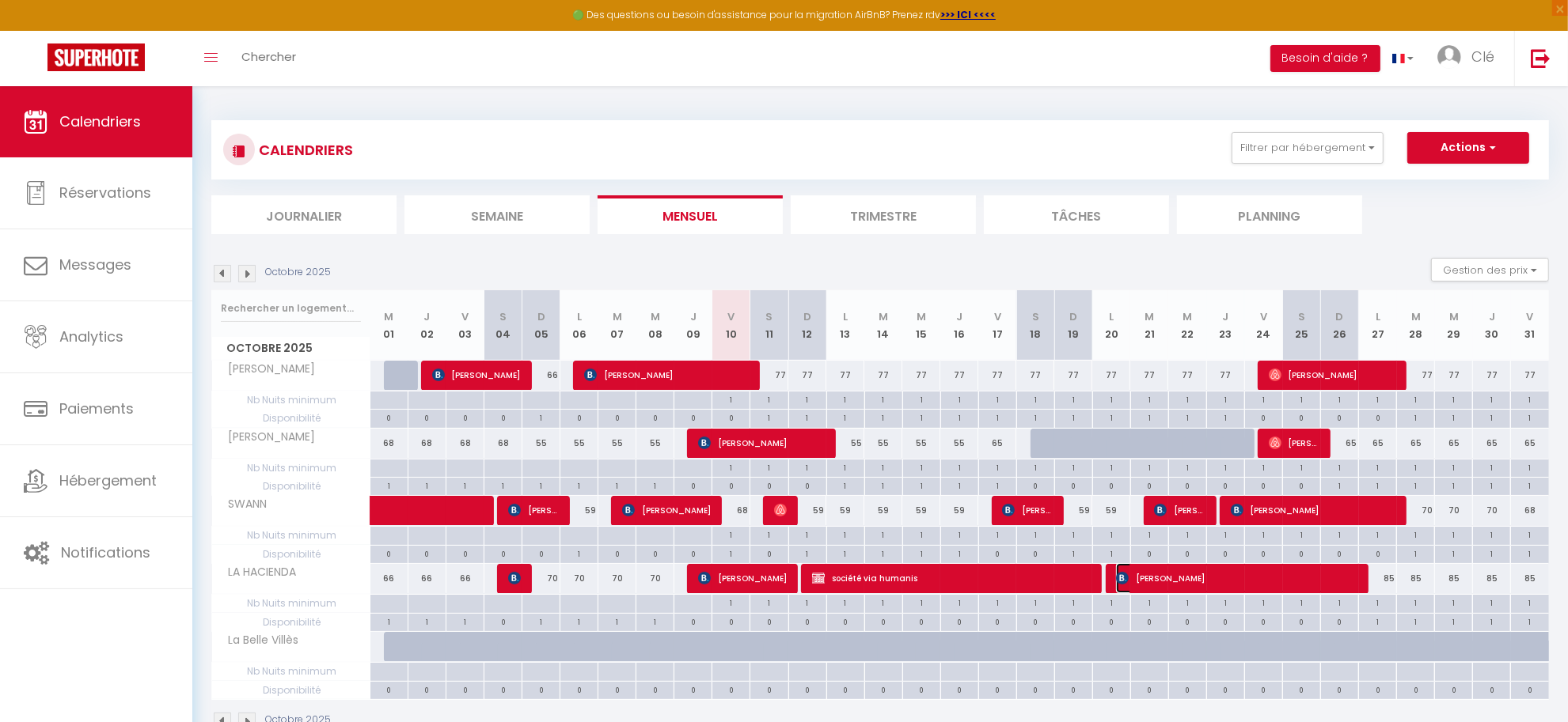
click at [1248, 582] on span "VERONIQUE BERTHIER" at bounding box center [1236, 578] width 241 height 30
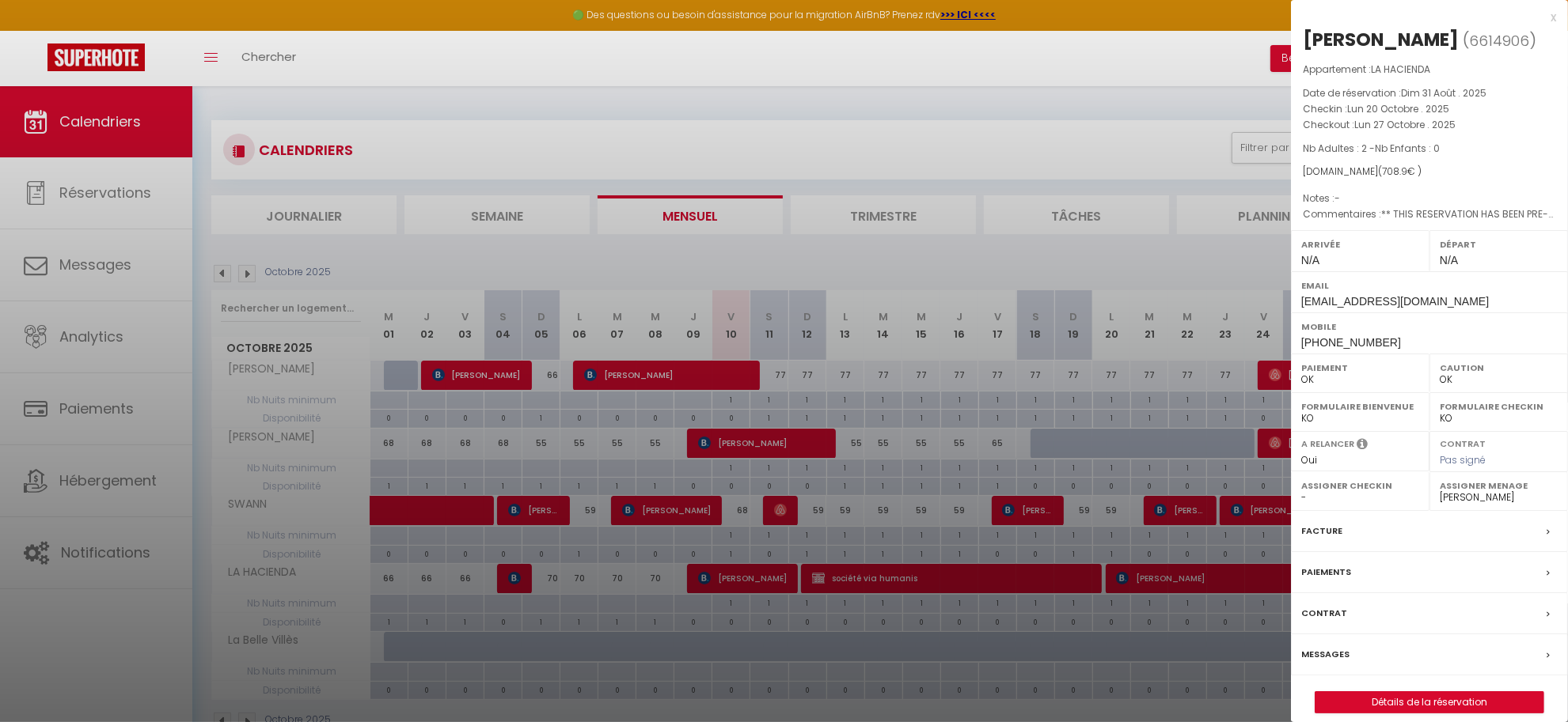
click at [1248, 582] on div at bounding box center [784, 361] width 1568 height 722
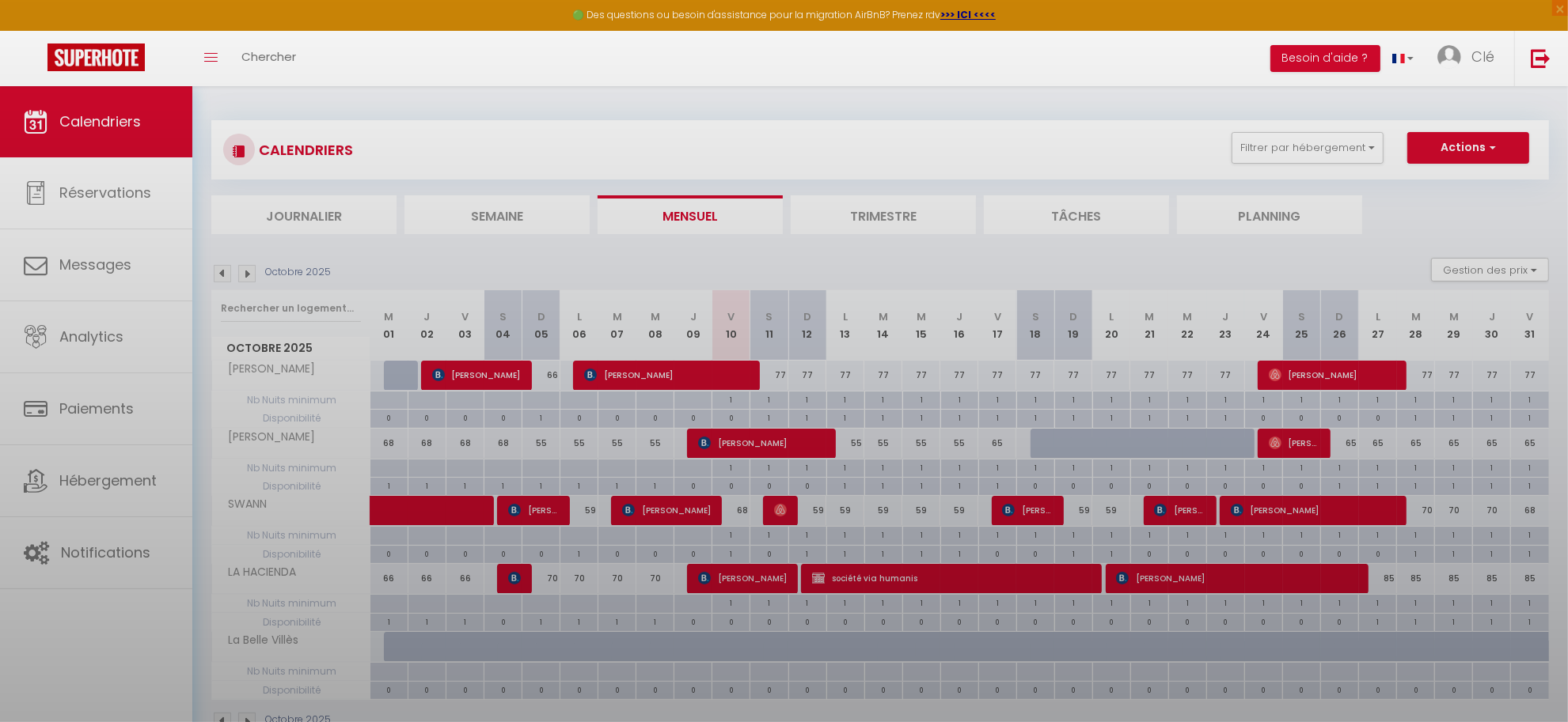
click at [1248, 582] on div at bounding box center [784, 361] width 1568 height 722
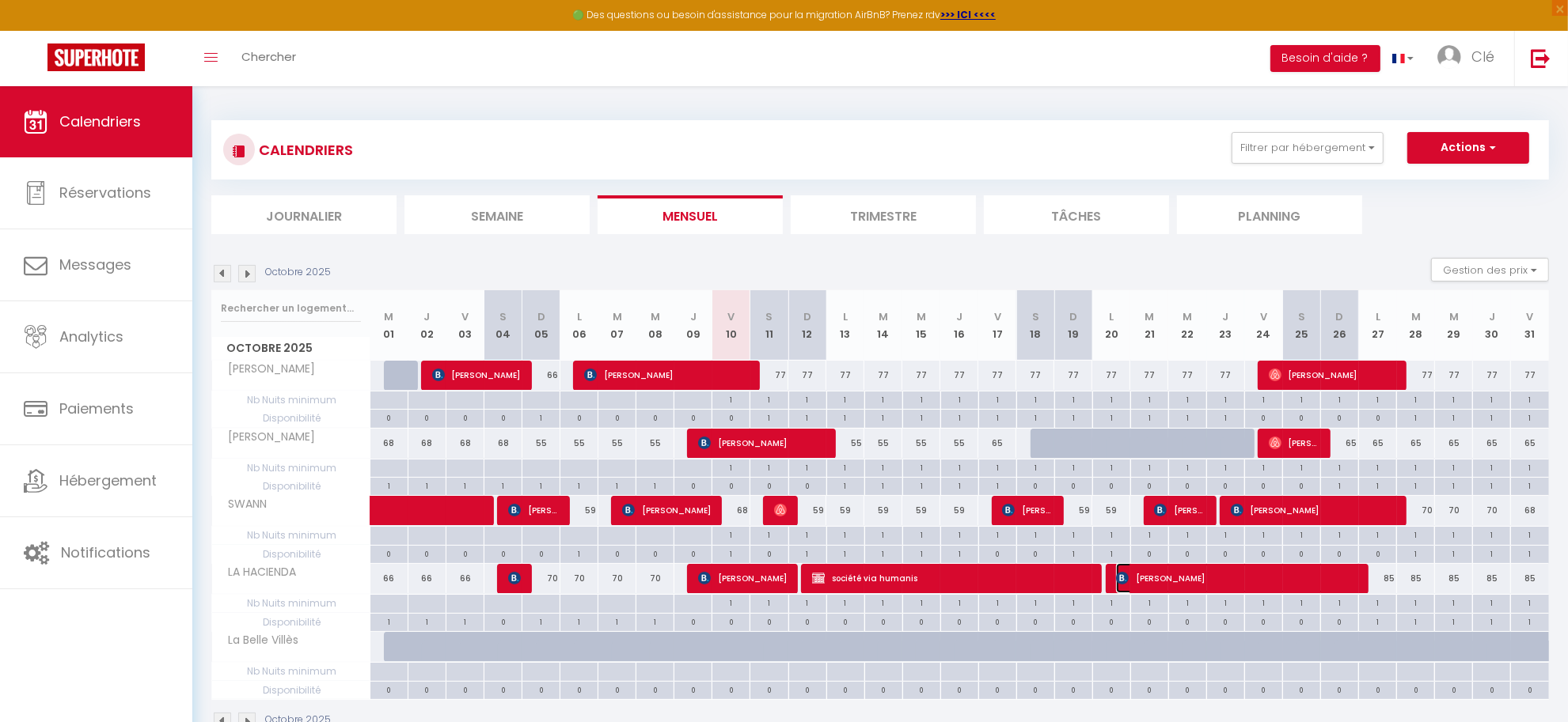
click at [1248, 582] on span "VERONIQUE BERTHIER" at bounding box center [1236, 578] width 241 height 30
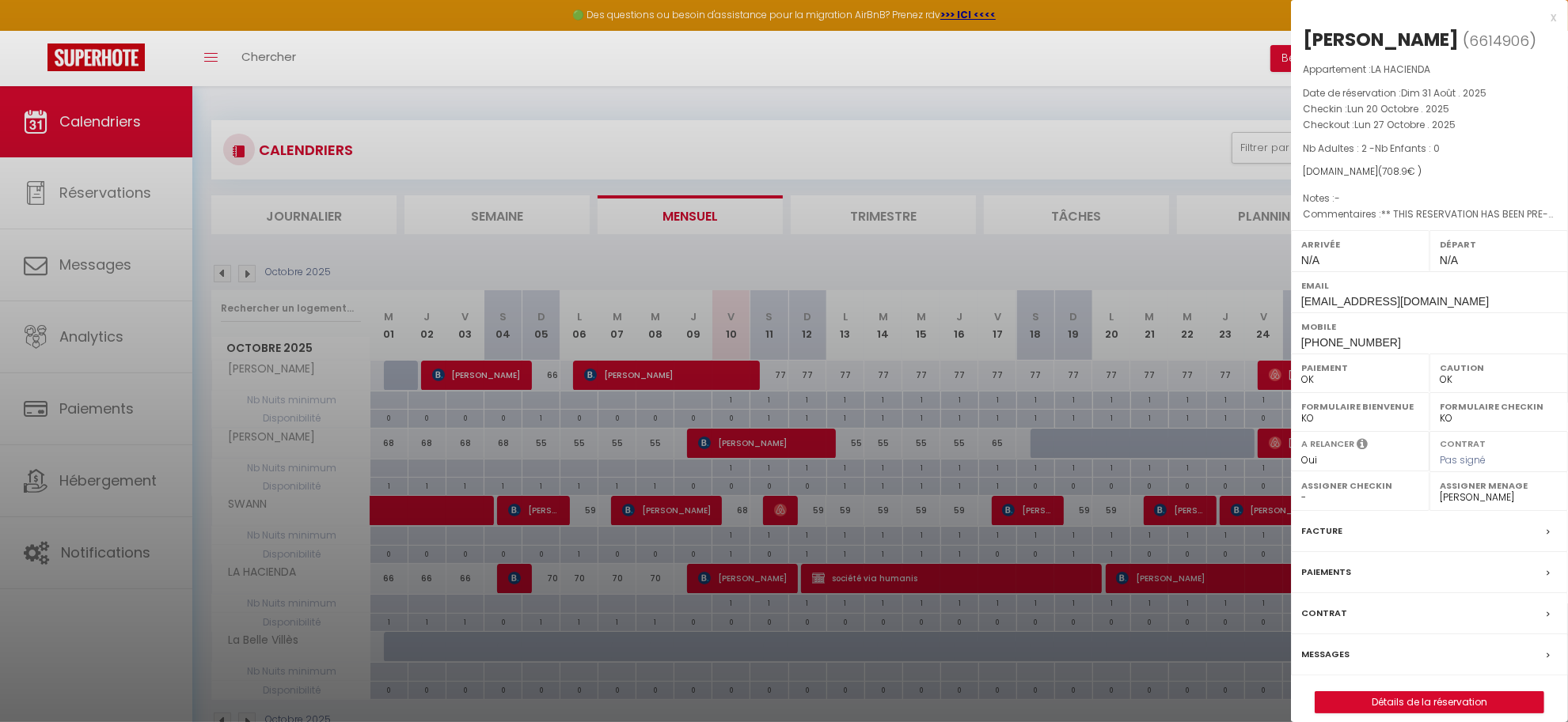
click at [1374, 635] on div "Contrat" at bounding box center [1429, 614] width 277 height 41
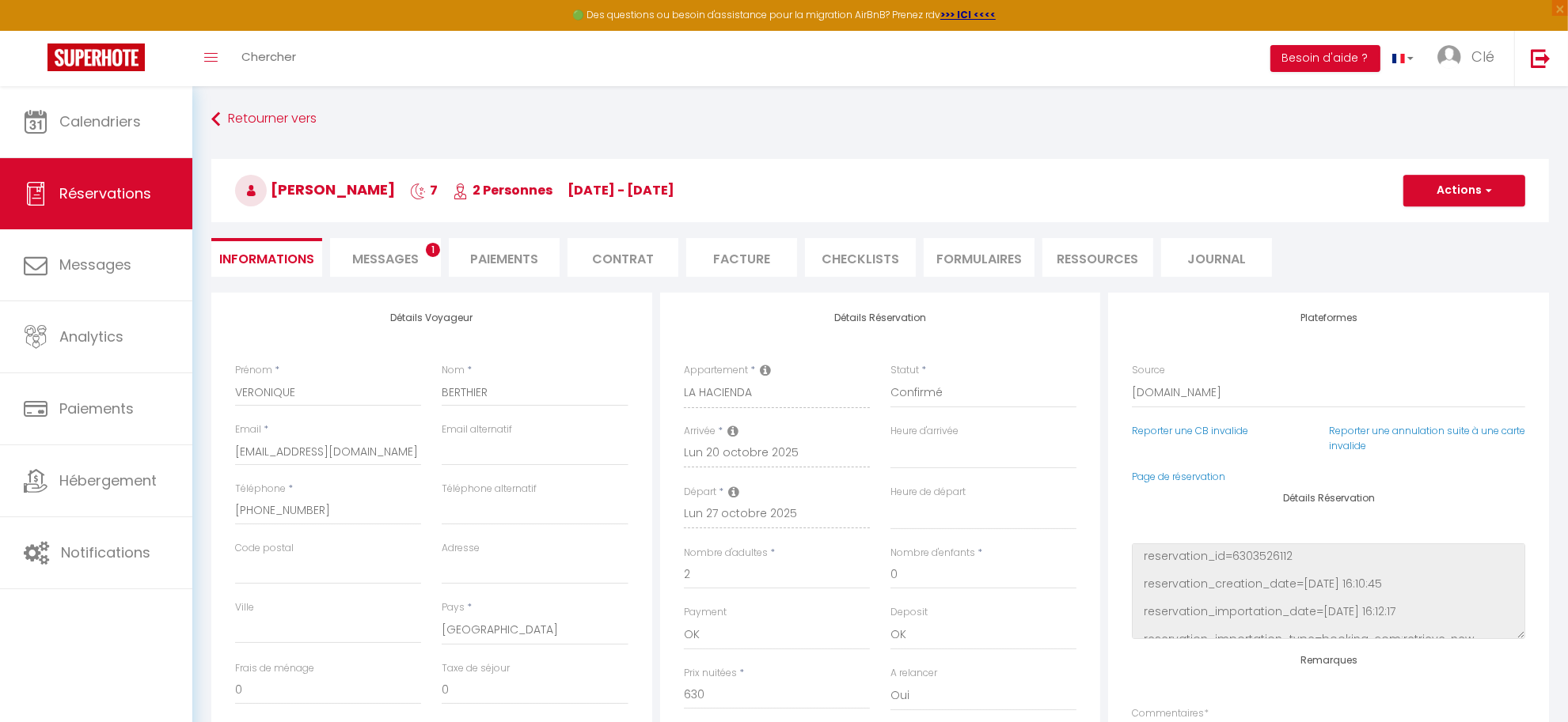
select select
checkbox input "false"
select select
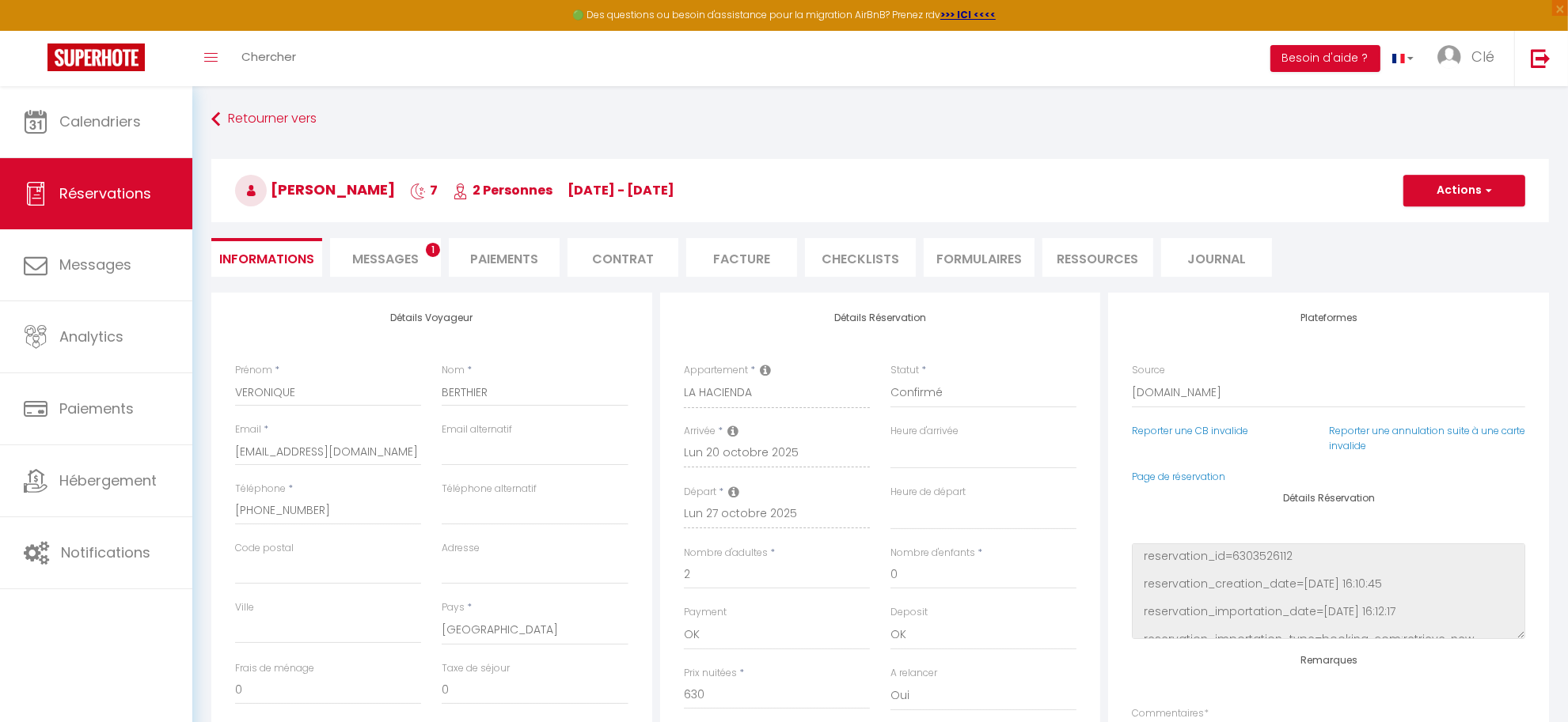
checkbox input "false"
type textarea "** THIS RESERVATION HAS BEEN PRE-PAID ** BOOKING NOTE : Payment charge is EUR 9…"
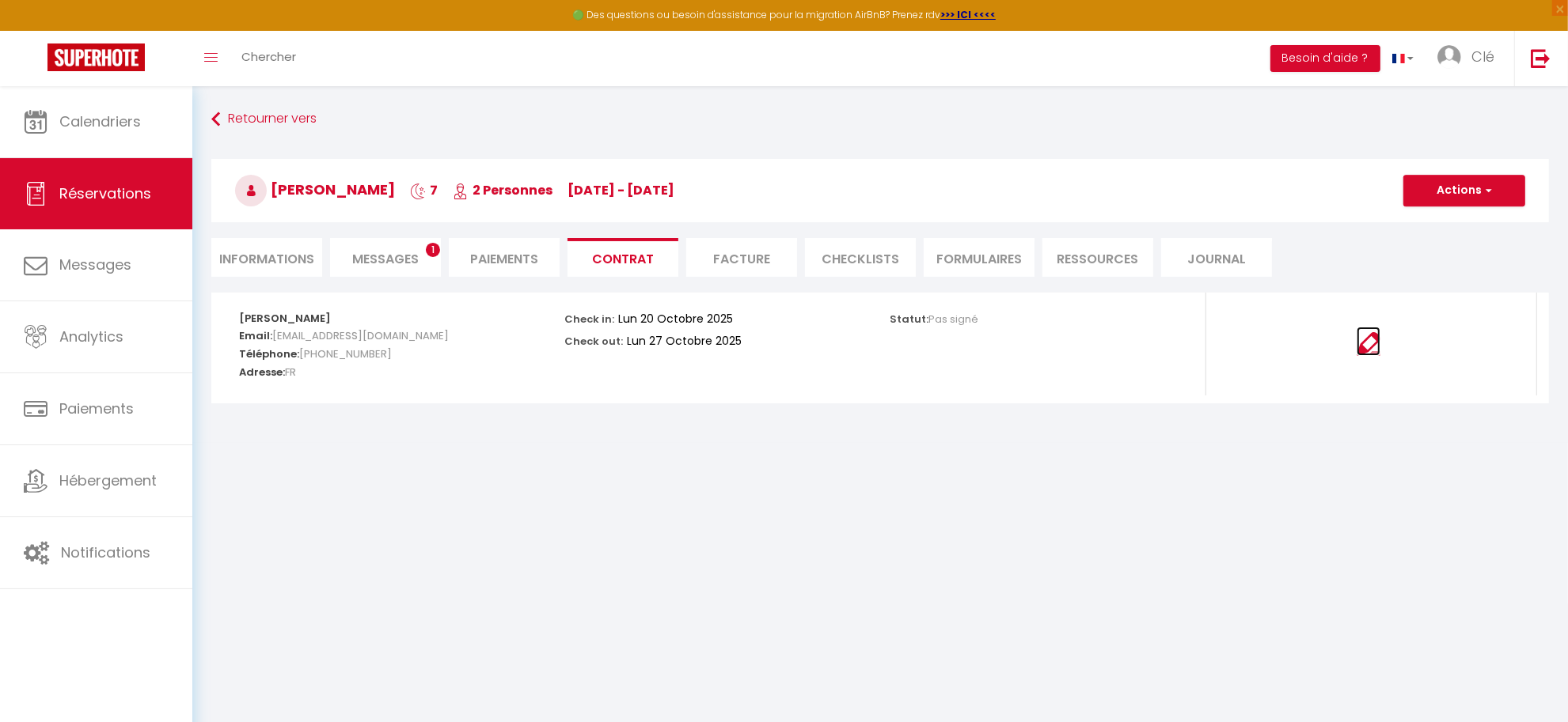
click at [1372, 345] on img at bounding box center [1369, 344] width 24 height 24
click at [261, 252] on li "Informations" at bounding box center [267, 257] width 111 height 39
select select
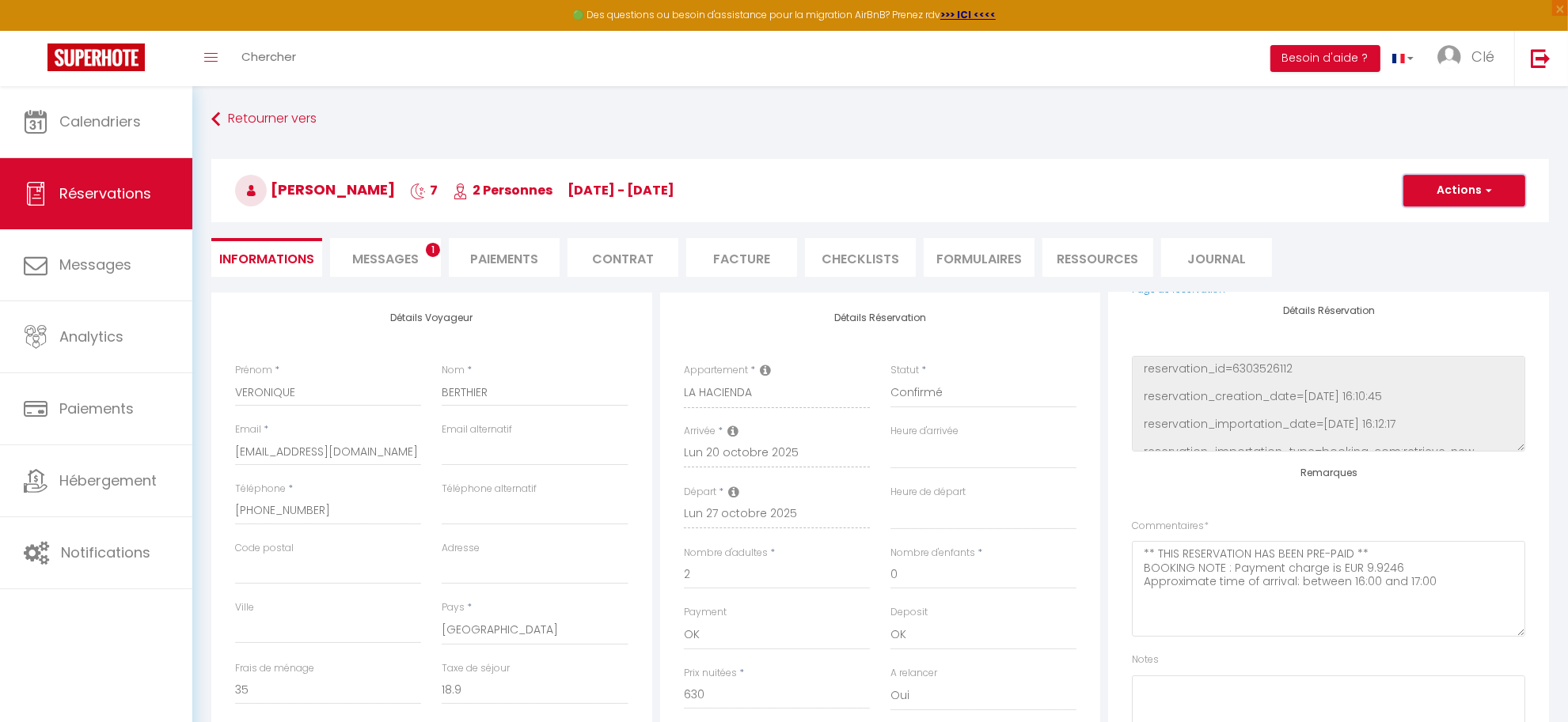
click at [1501, 194] on button "Actions" at bounding box center [1465, 190] width 122 height 32
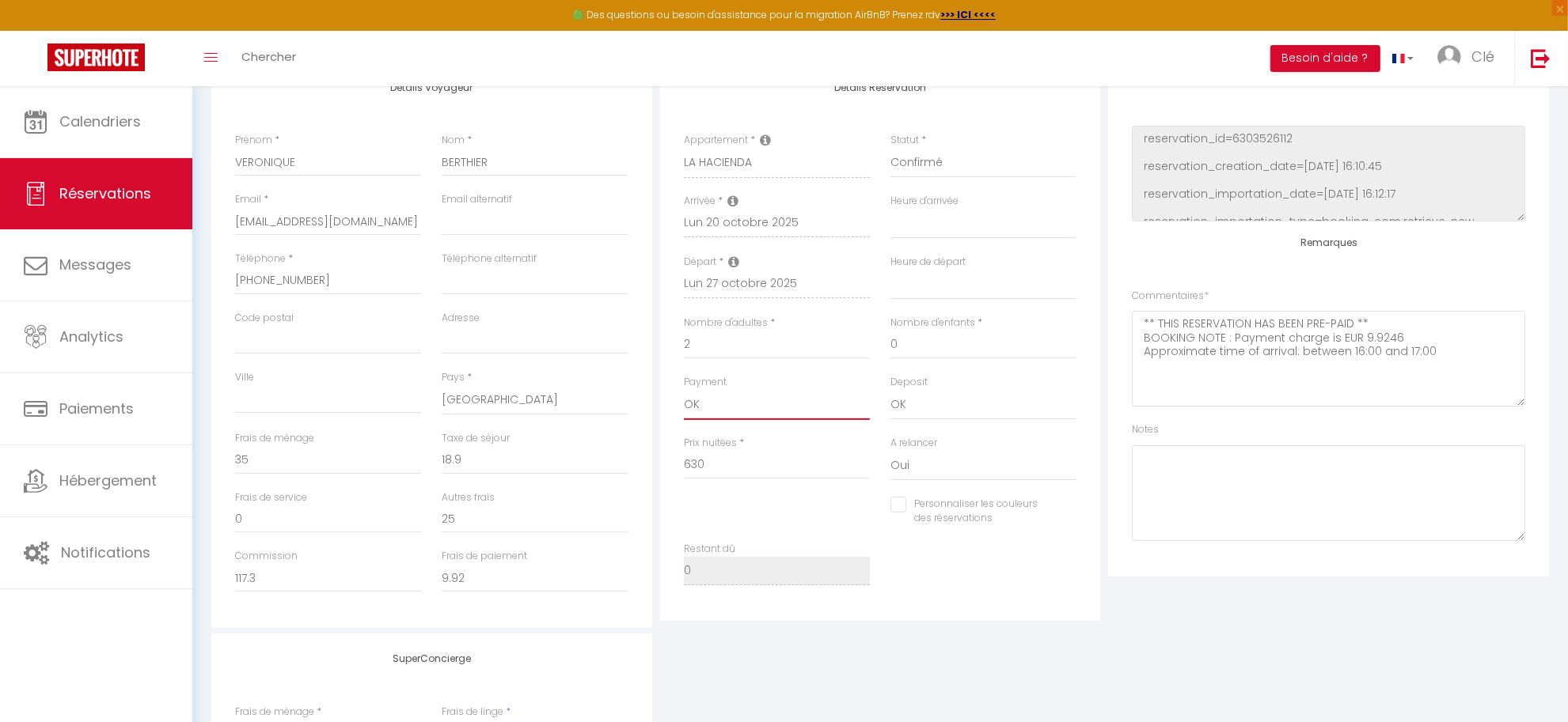
click at [749, 405] on select "OK KO" at bounding box center [776, 405] width 186 height 30
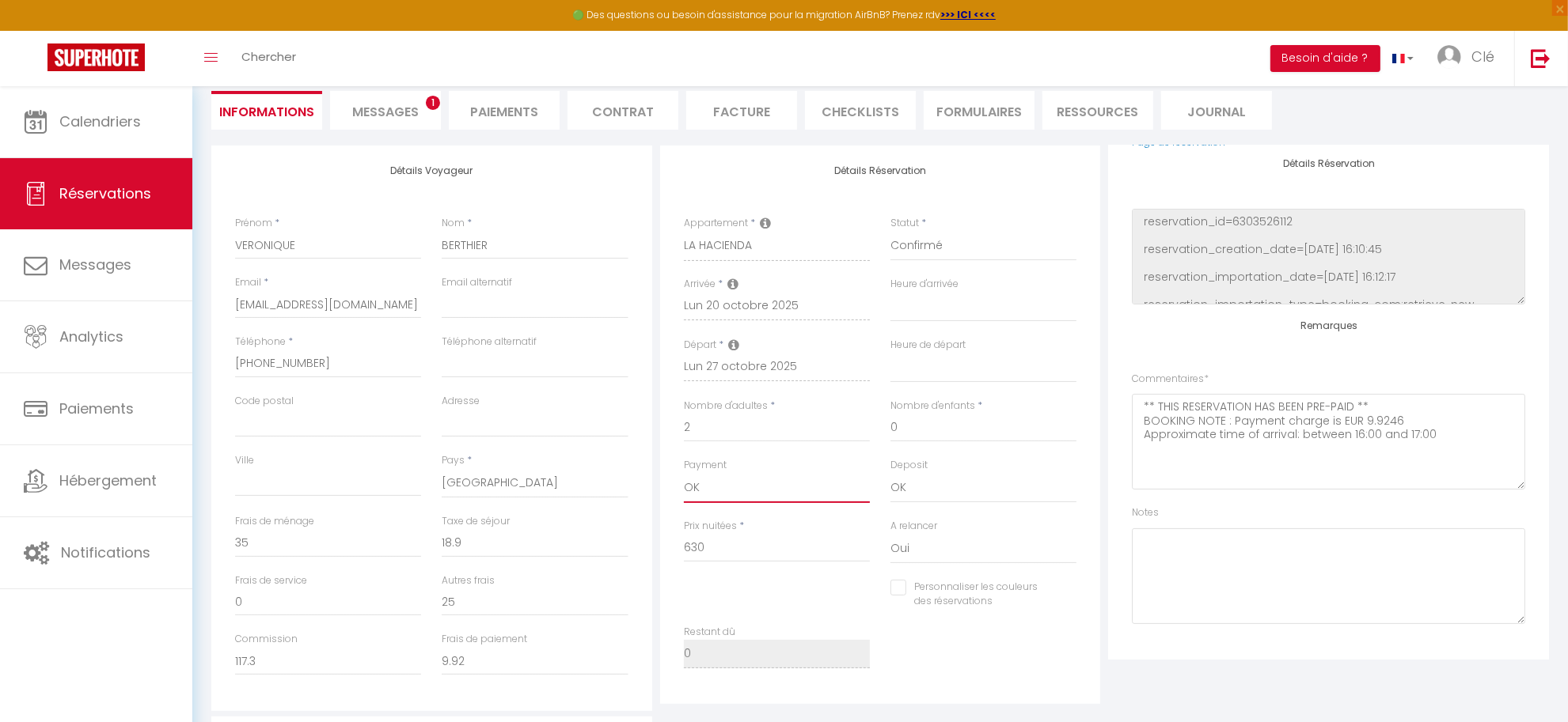
click at [749, 473] on select "OK KO" at bounding box center [776, 488] width 186 height 30
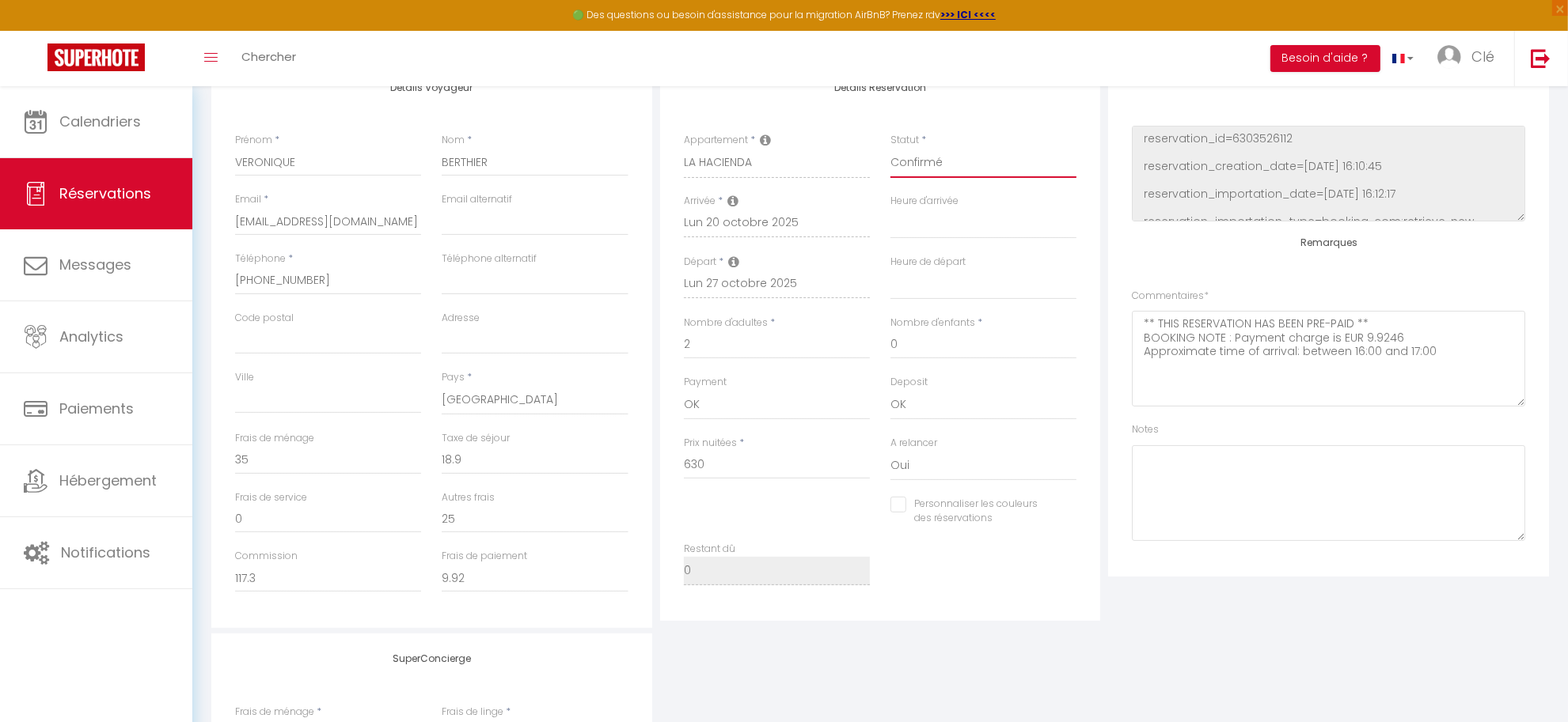
click at [977, 159] on select "Confirmé Non Confirmé Annulé Annulé par le voyageur No Show Request" at bounding box center [984, 163] width 186 height 30
select select "2"
click at [891, 148] on select "Confirmé Non Confirmé Annulé Annulé par le voyageur No Show Request" at bounding box center [984, 163] width 186 height 30
select select
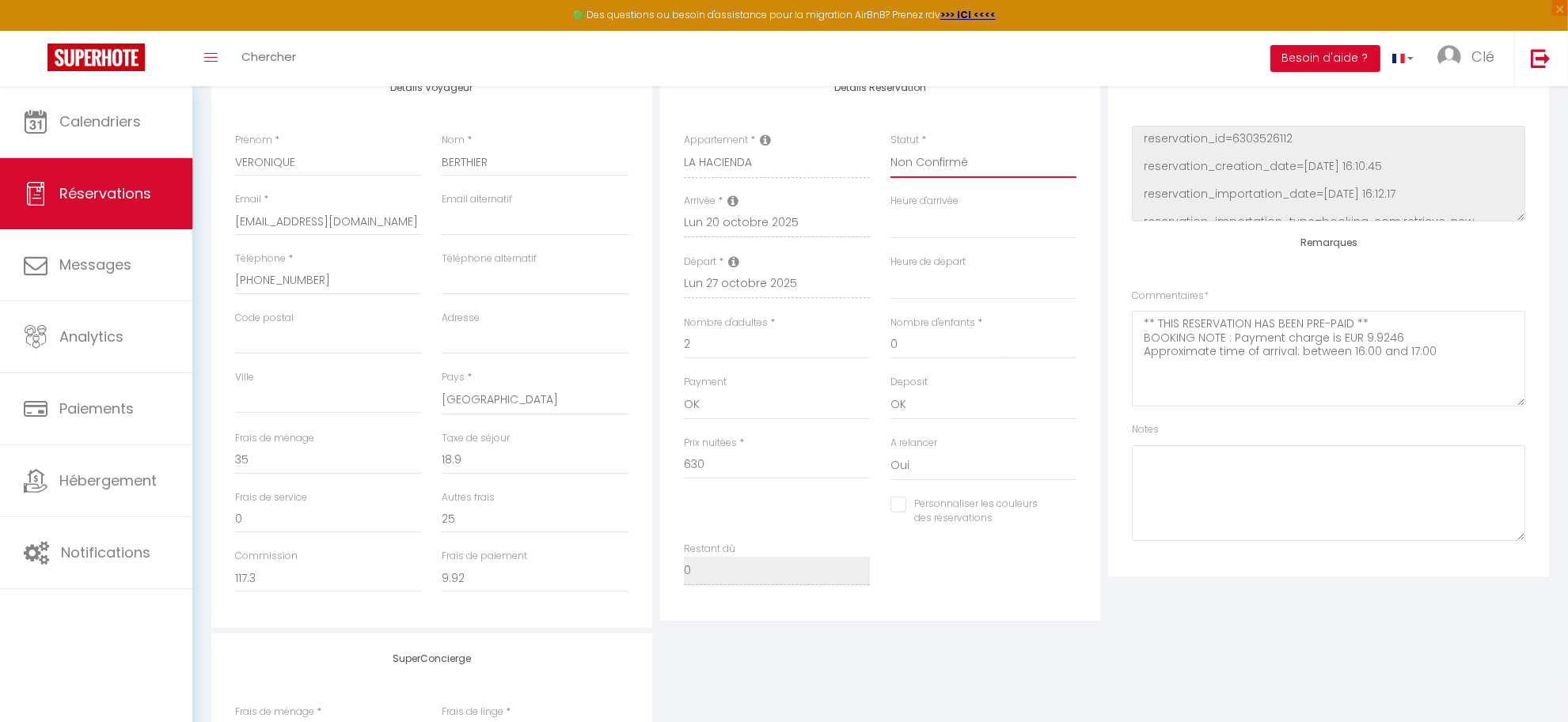
checkbox input "false"
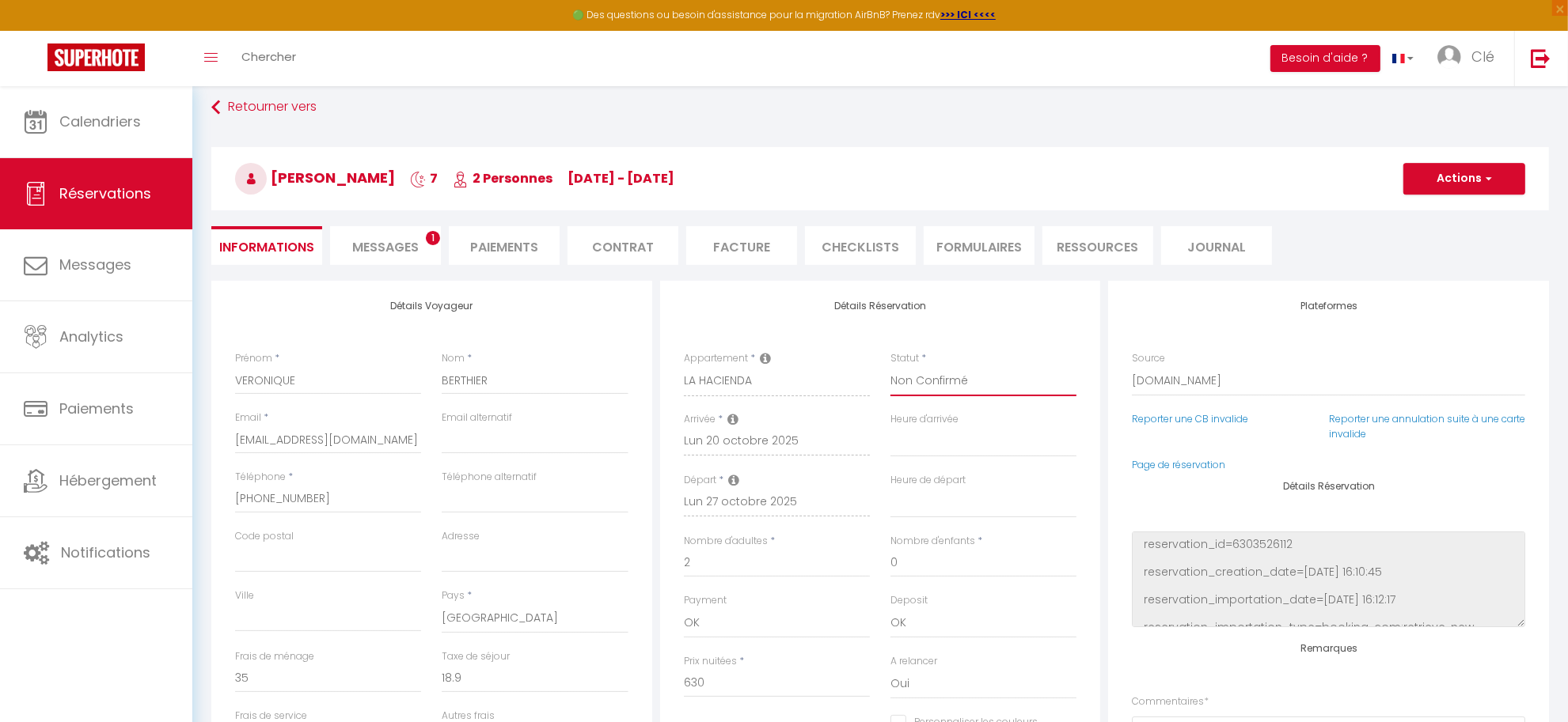
scroll to position [0, 0]
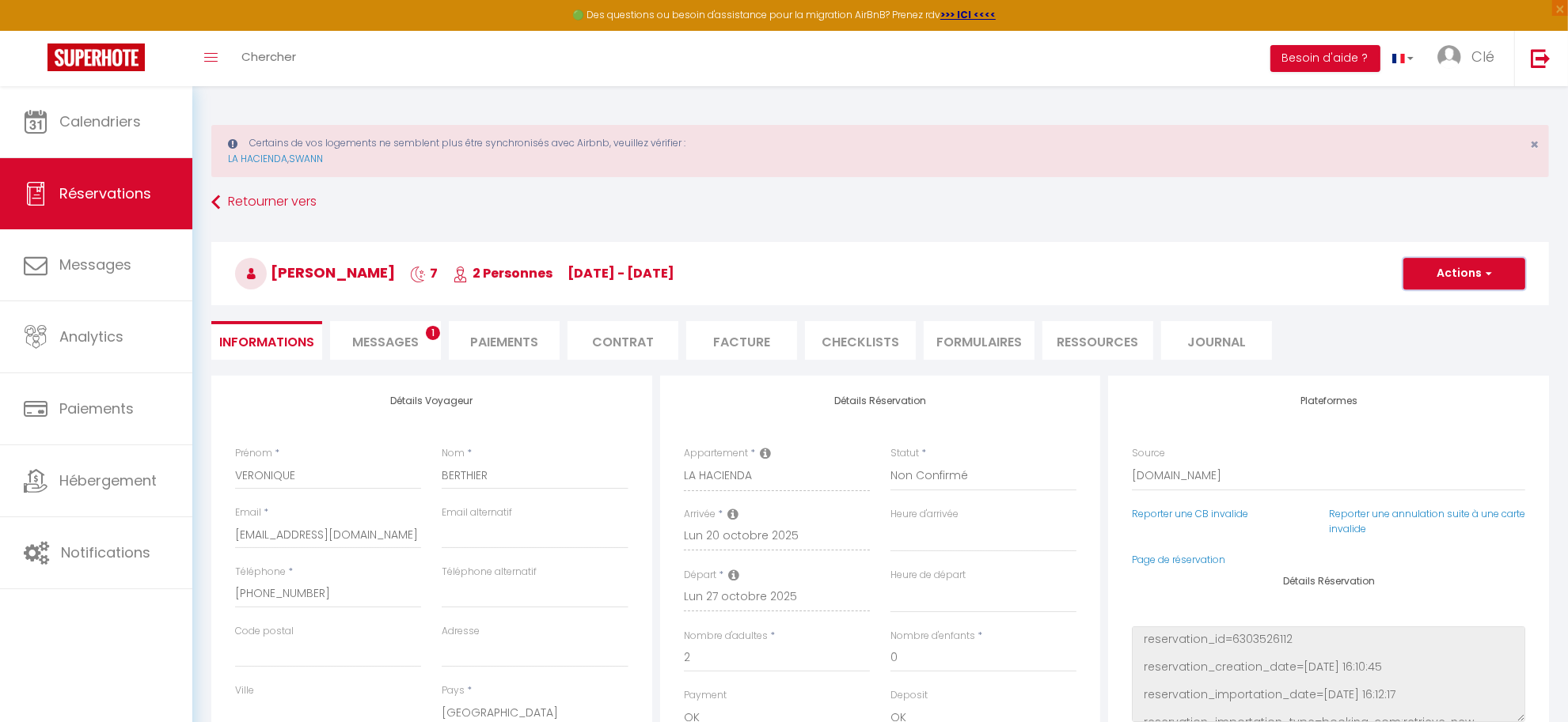
click at [1482, 273] on span "button" at bounding box center [1486, 274] width 10 height 14
click at [1442, 302] on link "Enregistrer" at bounding box center [1449, 309] width 125 height 21
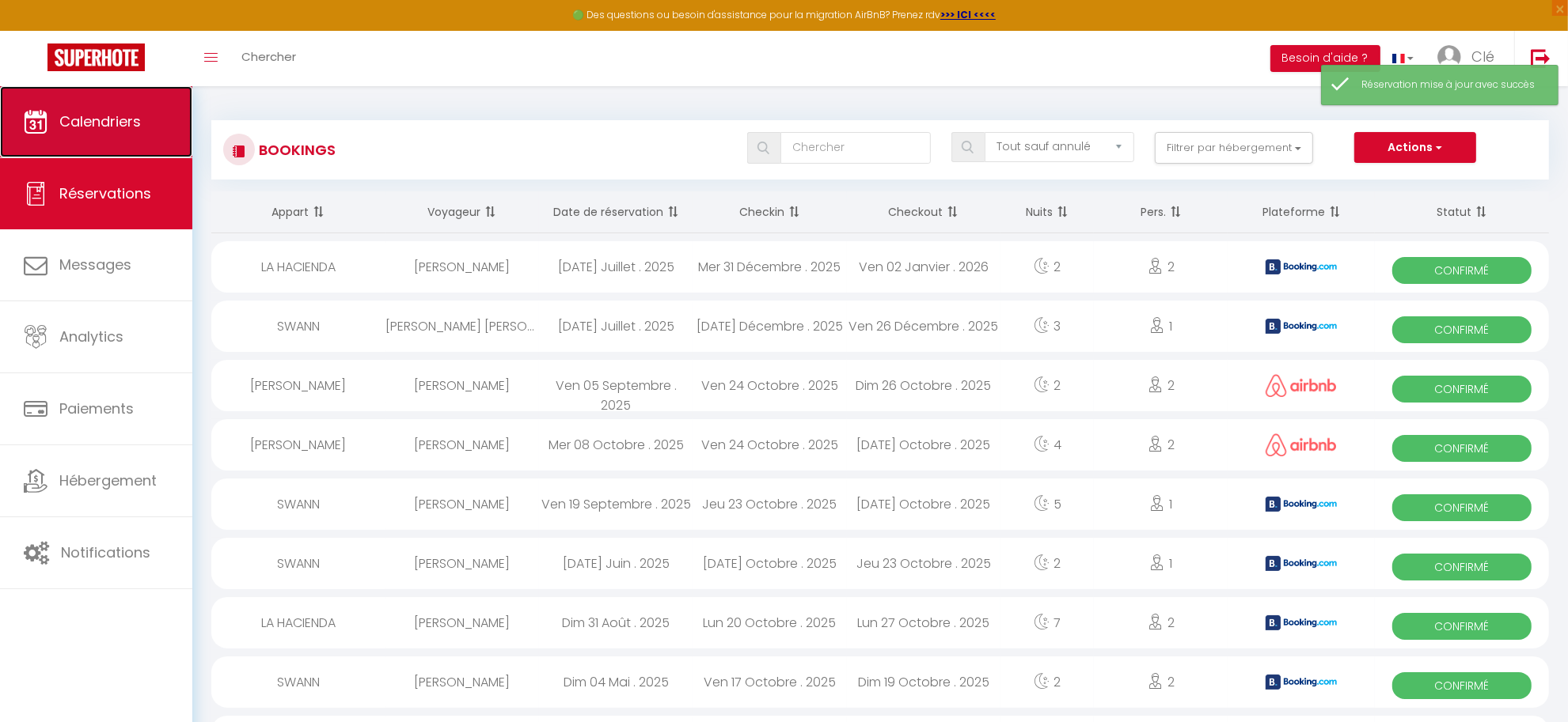
click at [111, 139] on link "Calendriers" at bounding box center [96, 122] width 192 height 71
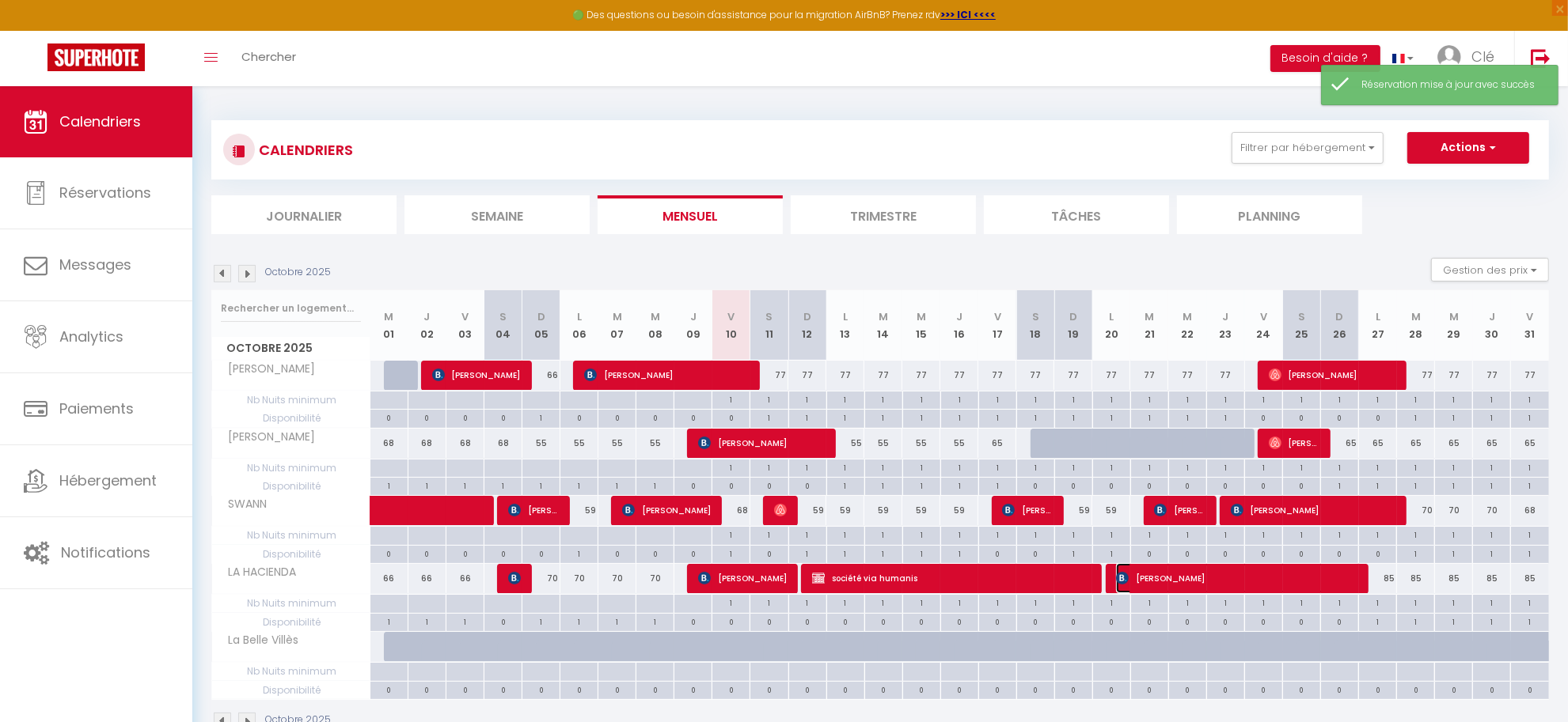
click at [1181, 579] on span "VERONIQUE BERTHIER" at bounding box center [1236, 578] width 241 height 30
select select "OK"
select select "0"
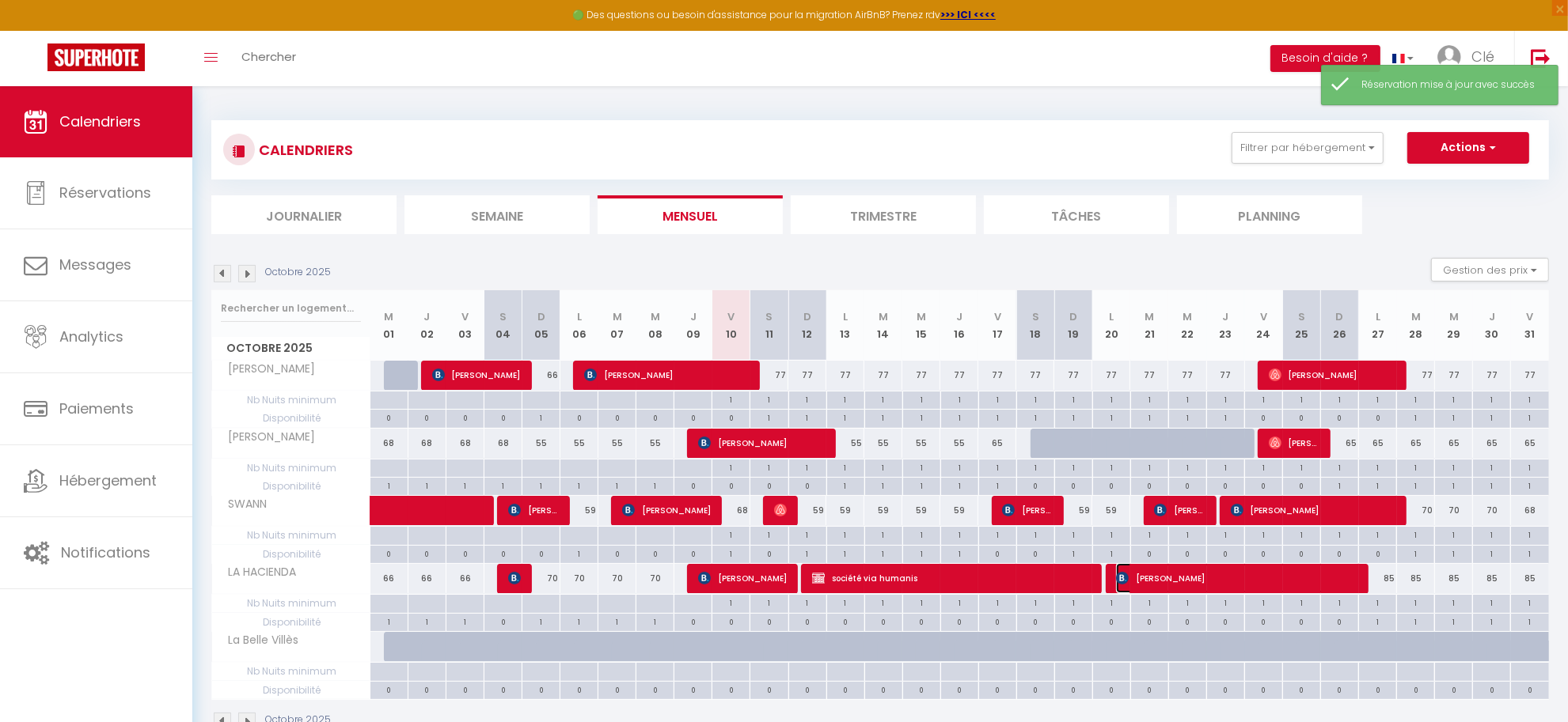
select select "1"
select select
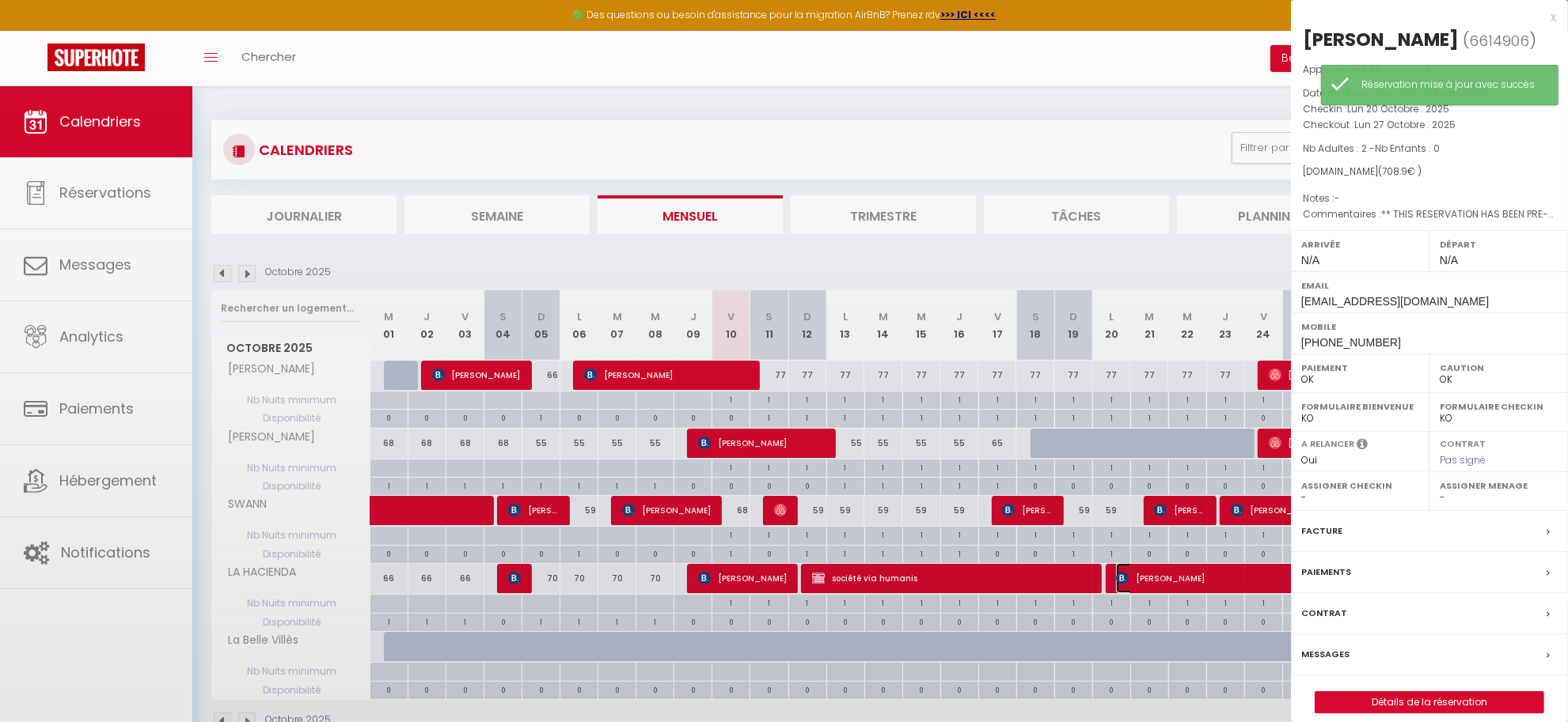
select select "27804"
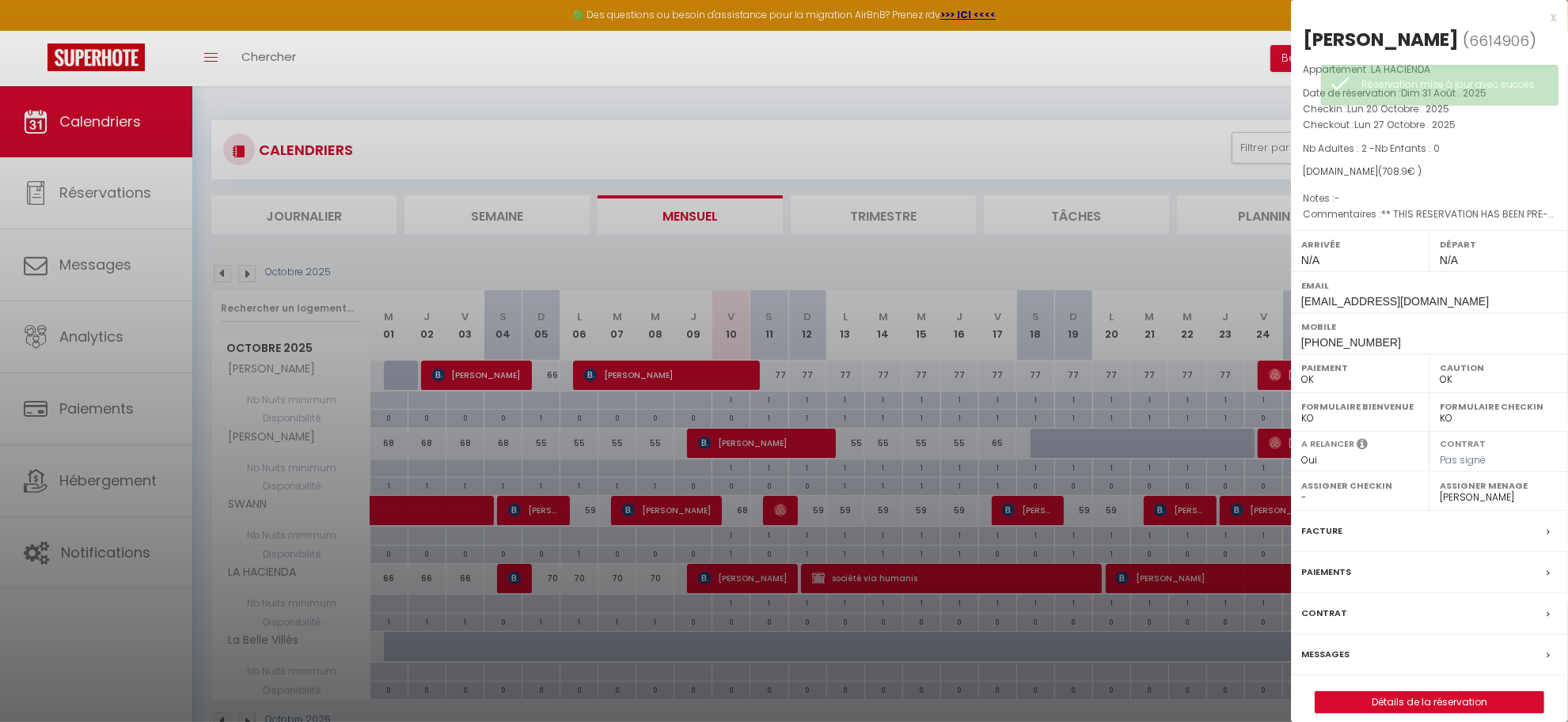
click at [1181, 579] on div at bounding box center [784, 361] width 1568 height 722
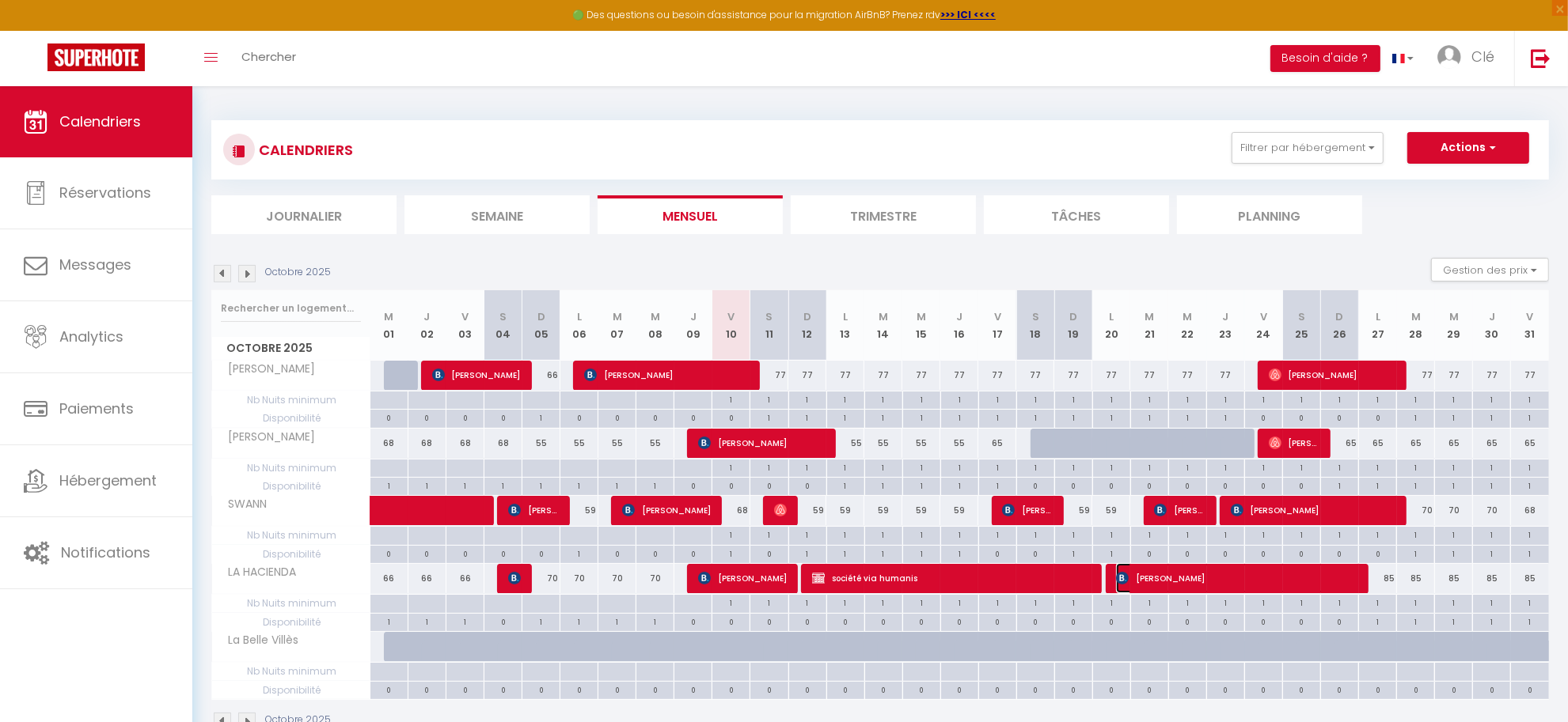
click at [1181, 579] on span "VERONIQUE BERTHIER" at bounding box center [1236, 578] width 241 height 30
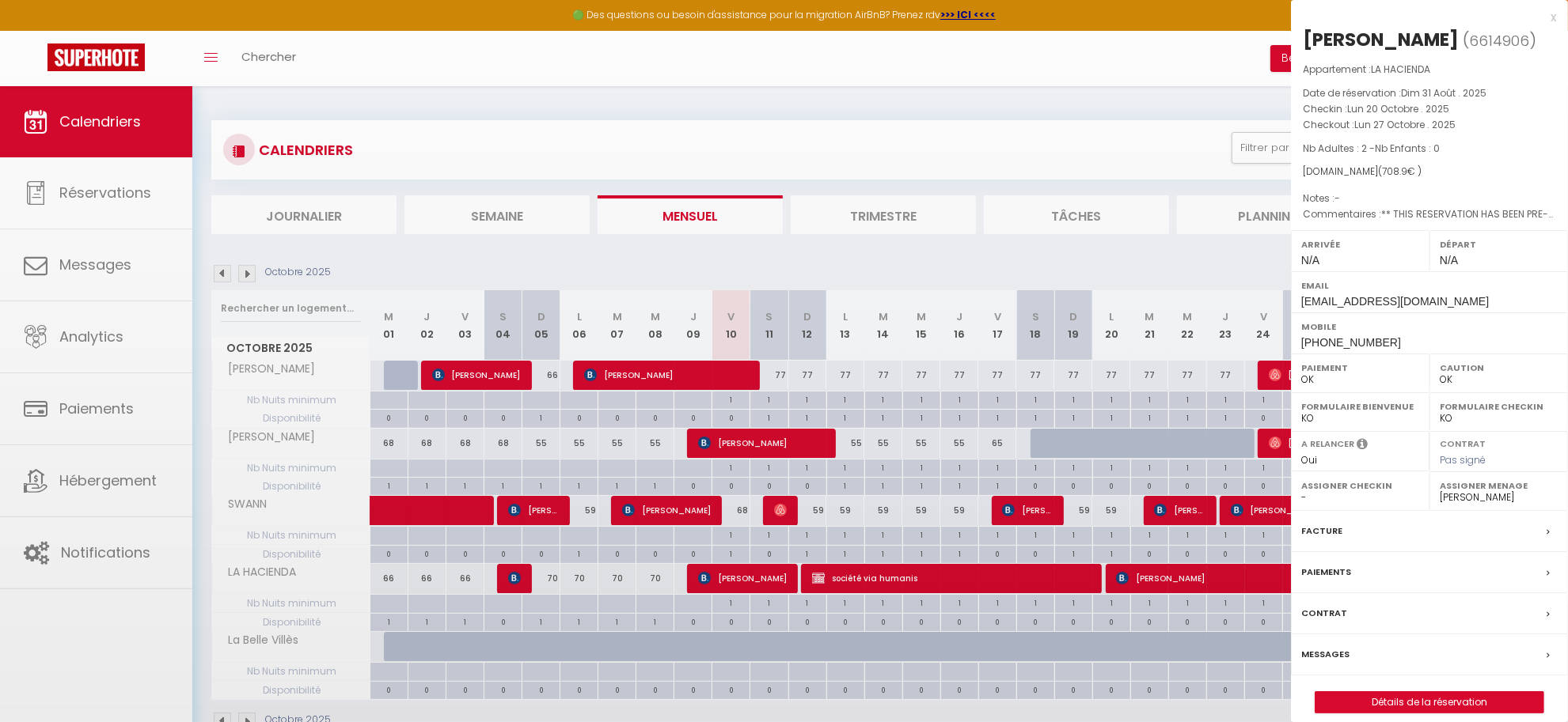
click at [1181, 579] on div at bounding box center [784, 361] width 1568 height 722
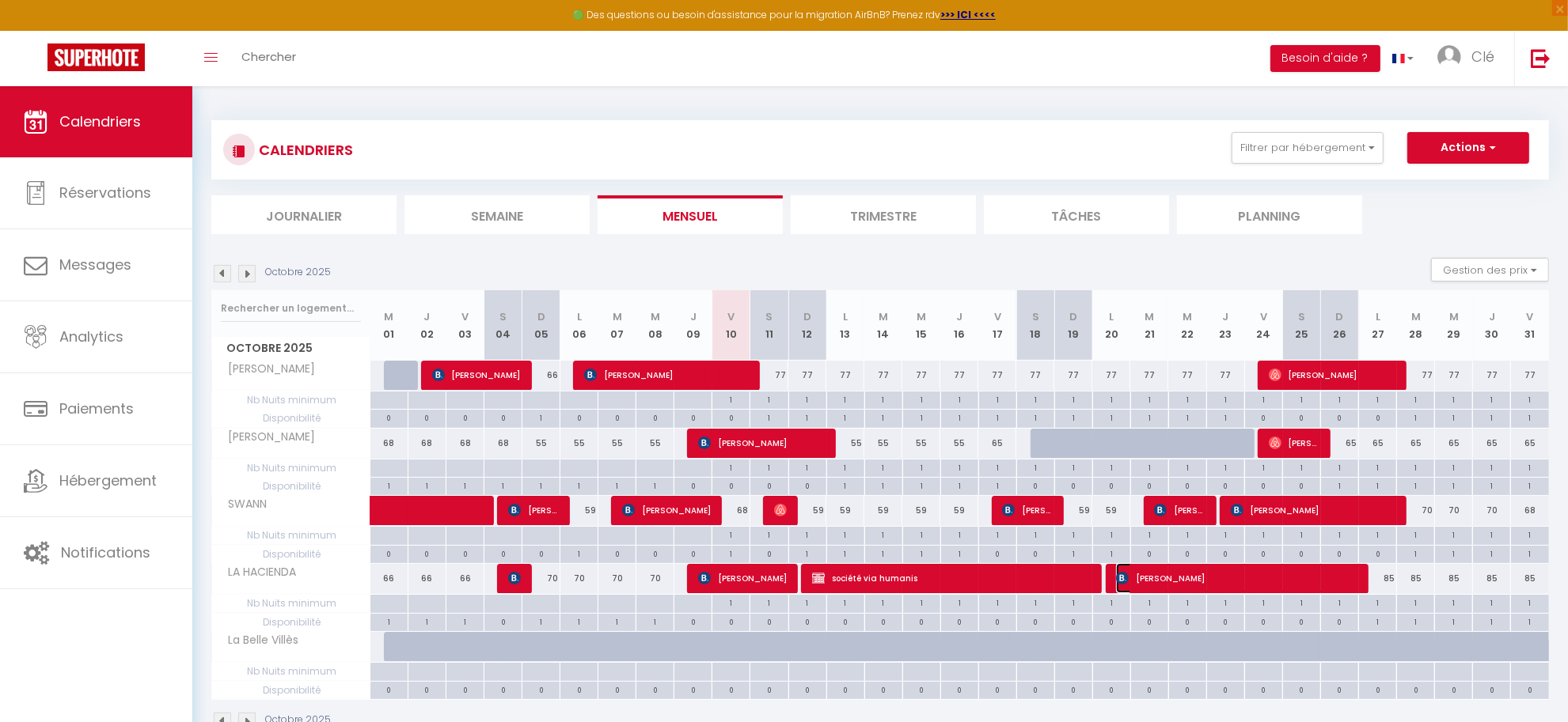
click at [1227, 586] on span "VERONIQUE BERTHIER" at bounding box center [1236, 578] width 241 height 30
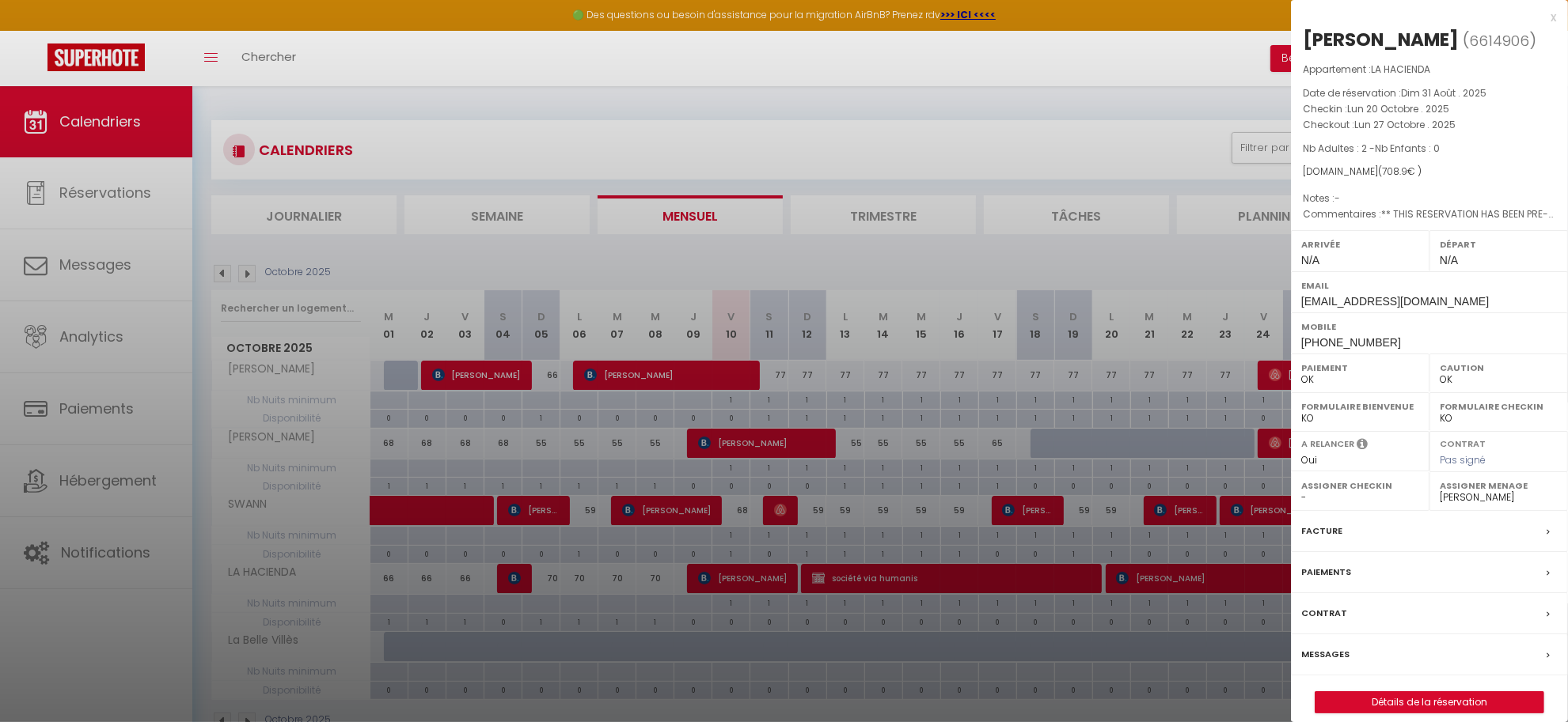
click at [1340, 622] on label "Contrat" at bounding box center [1324, 613] width 46 height 17
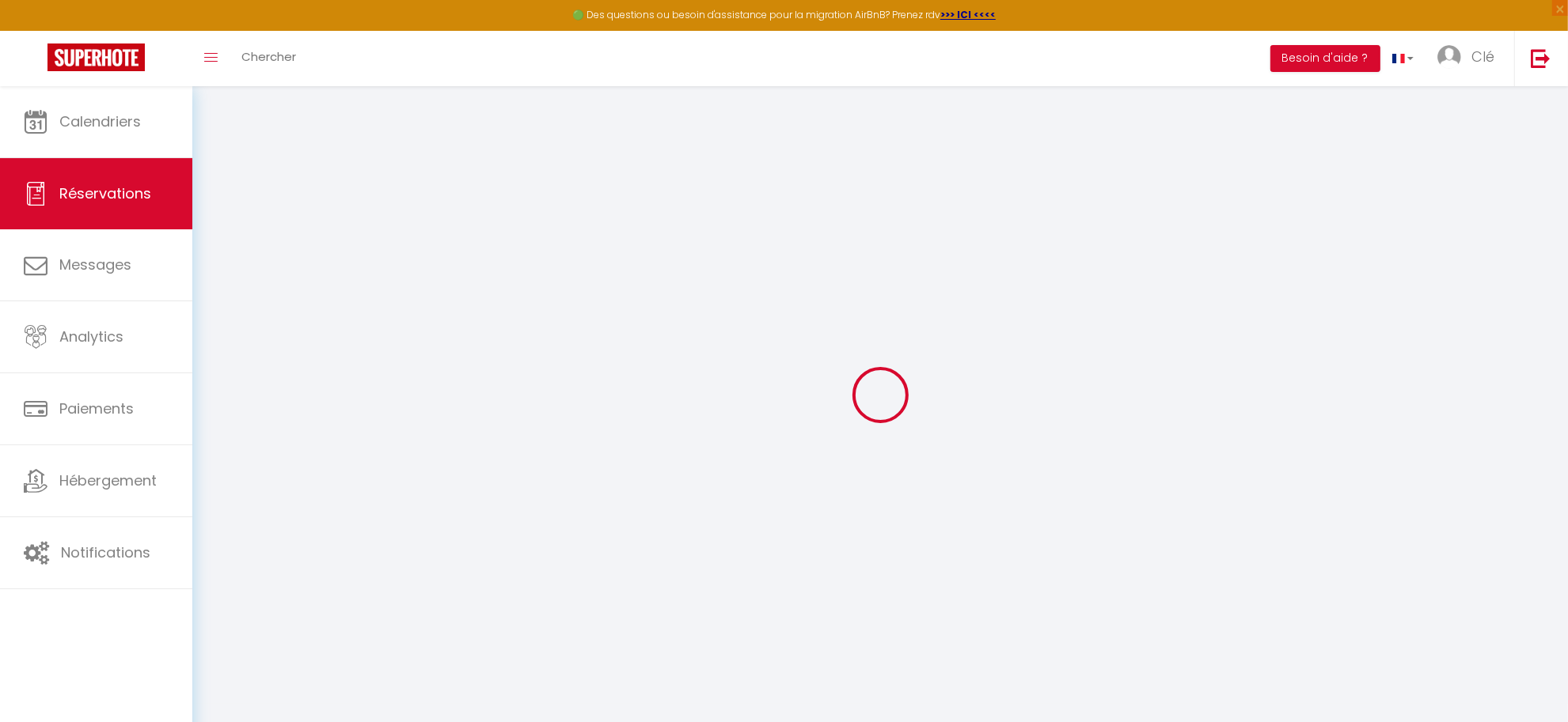
select select
checkbox input "false"
type textarea "** THIS RESERVATION HAS BEEN PRE-PAID ** BOOKING NOTE : Payment charge is EUR 9…"
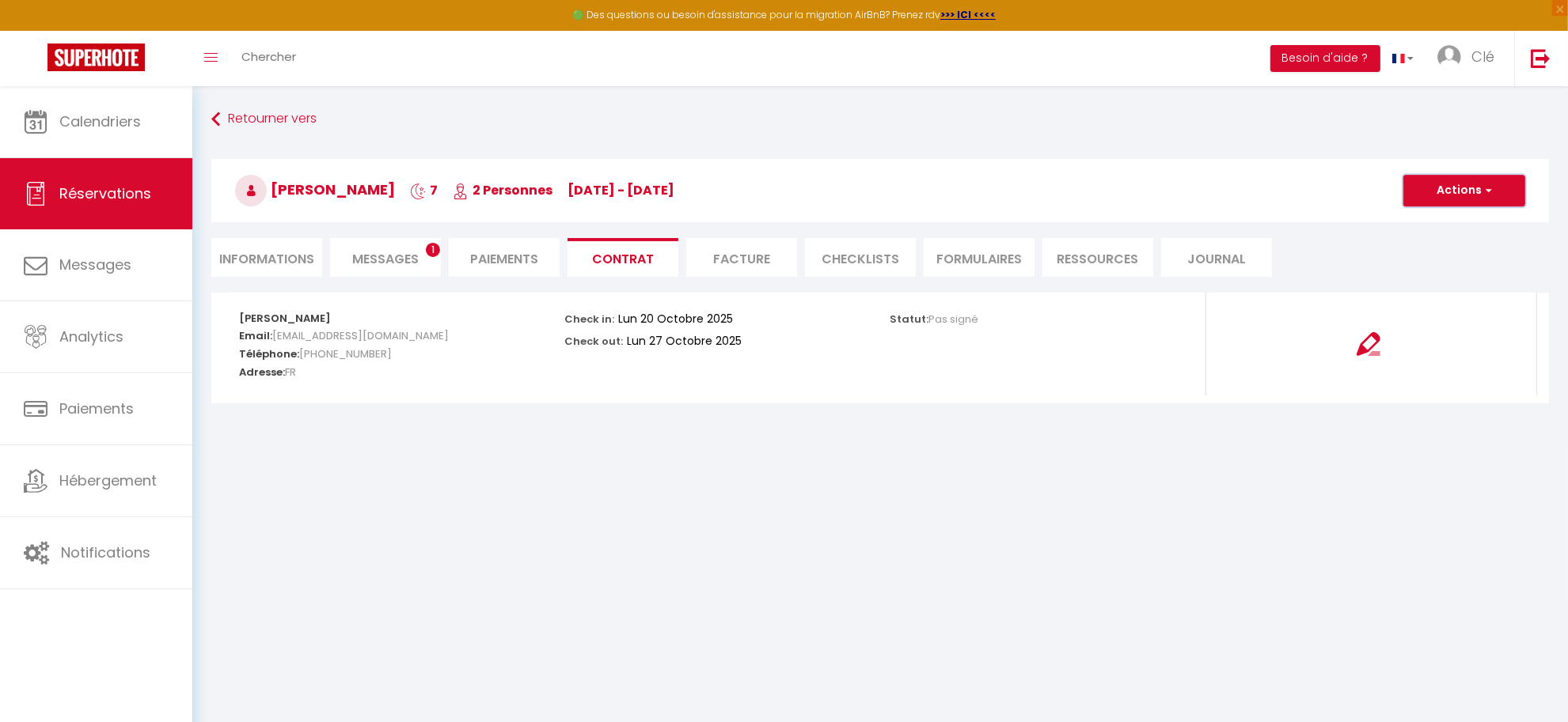
click at [1438, 195] on button "Actions" at bounding box center [1465, 190] width 122 height 32
click at [285, 251] on li "Informations" at bounding box center [267, 257] width 111 height 39
select select
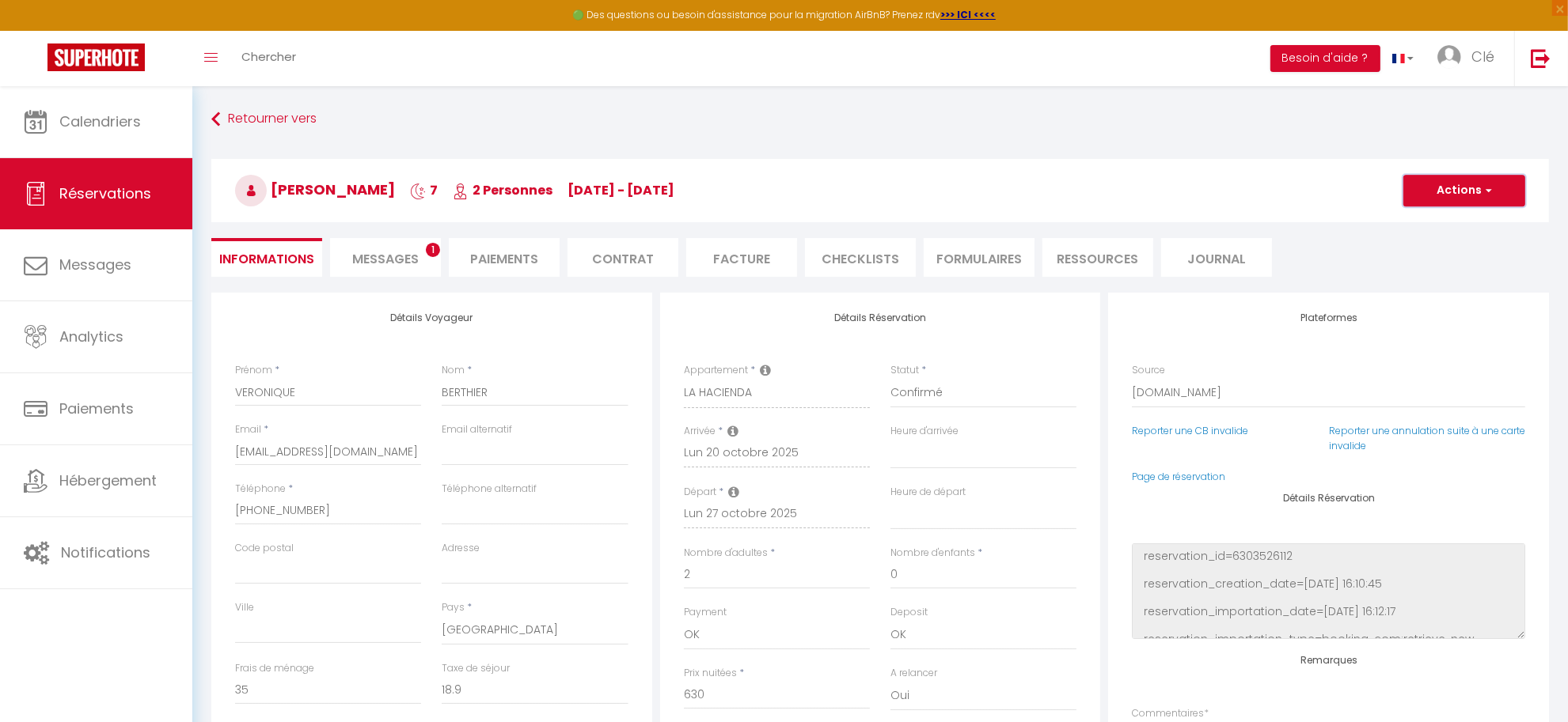
click at [1513, 182] on button "Actions" at bounding box center [1465, 190] width 122 height 32
click at [1004, 395] on select "Confirmé Non Confirmé Annulé Annulé par le voyageur No Show Request" at bounding box center [984, 394] width 186 height 30
select select "0"
click at [891, 378] on select "Confirmé Non Confirmé Annulé Annulé par le voyageur No Show Request" at bounding box center [984, 394] width 186 height 30
select select
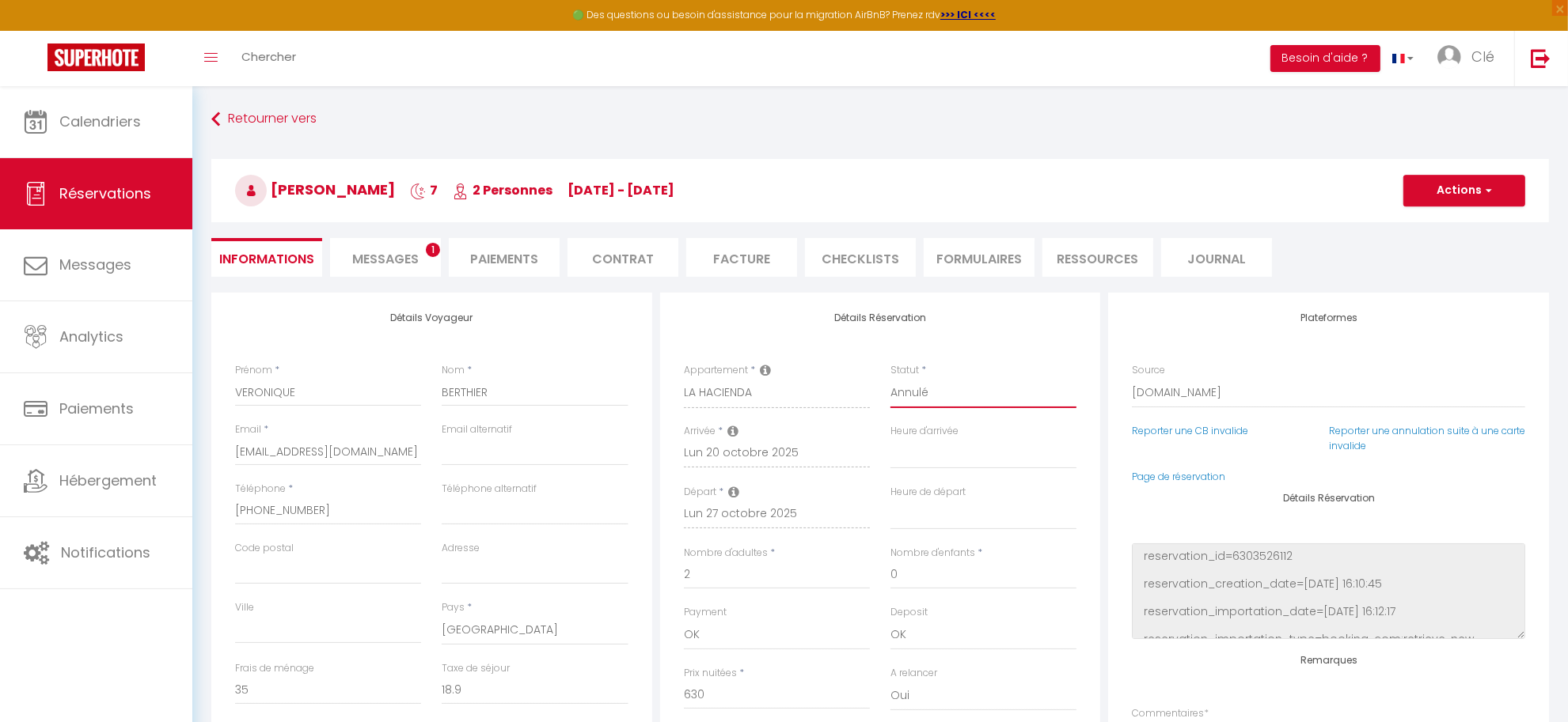
select select
checkbox input "false"
click at [1470, 187] on button "Actions" at bounding box center [1465, 190] width 122 height 32
click at [1427, 228] on link "Enregistrer" at bounding box center [1449, 225] width 125 height 21
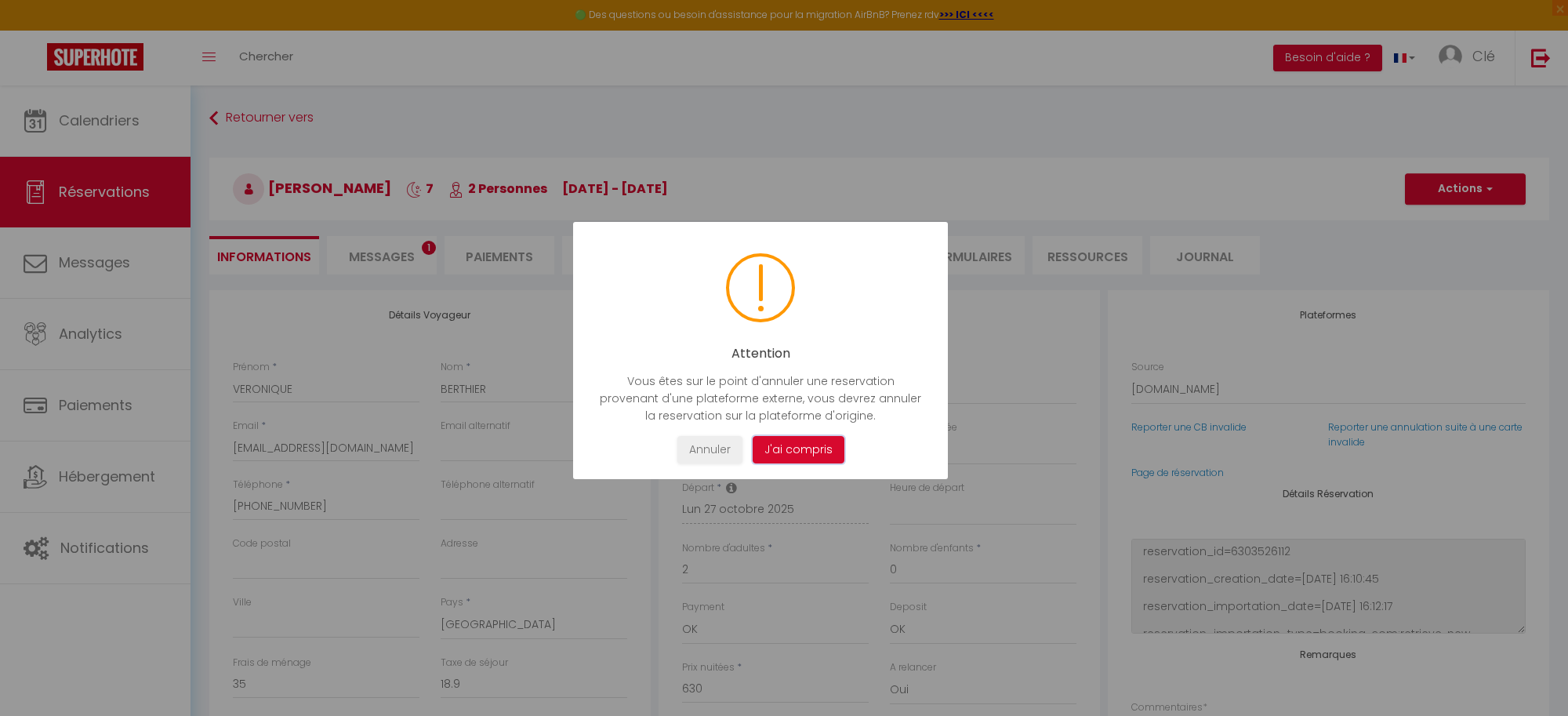
click at [785, 449] on button "J'ai compris" at bounding box center [798, 449] width 92 height 28
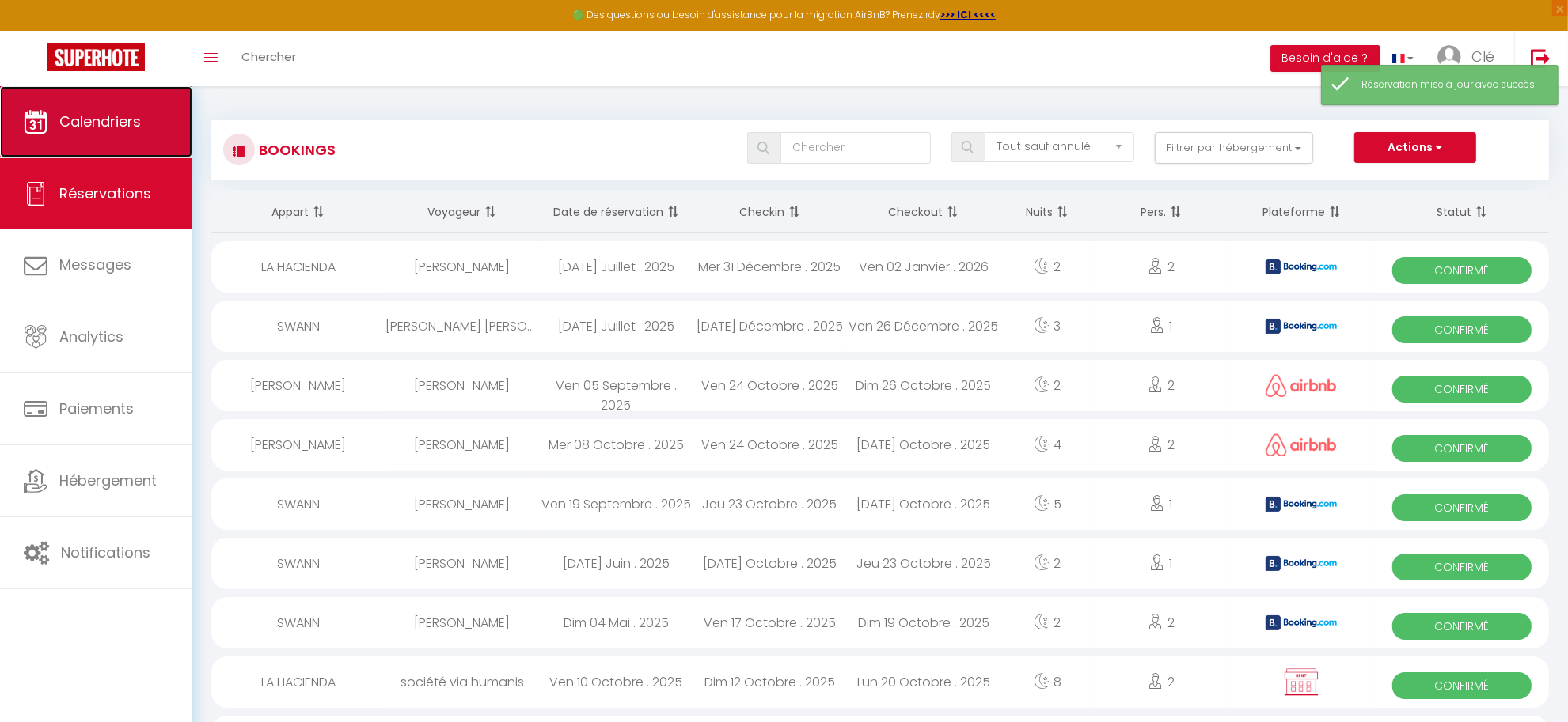
click at [90, 115] on span "Calendriers" at bounding box center [100, 121] width 82 height 20
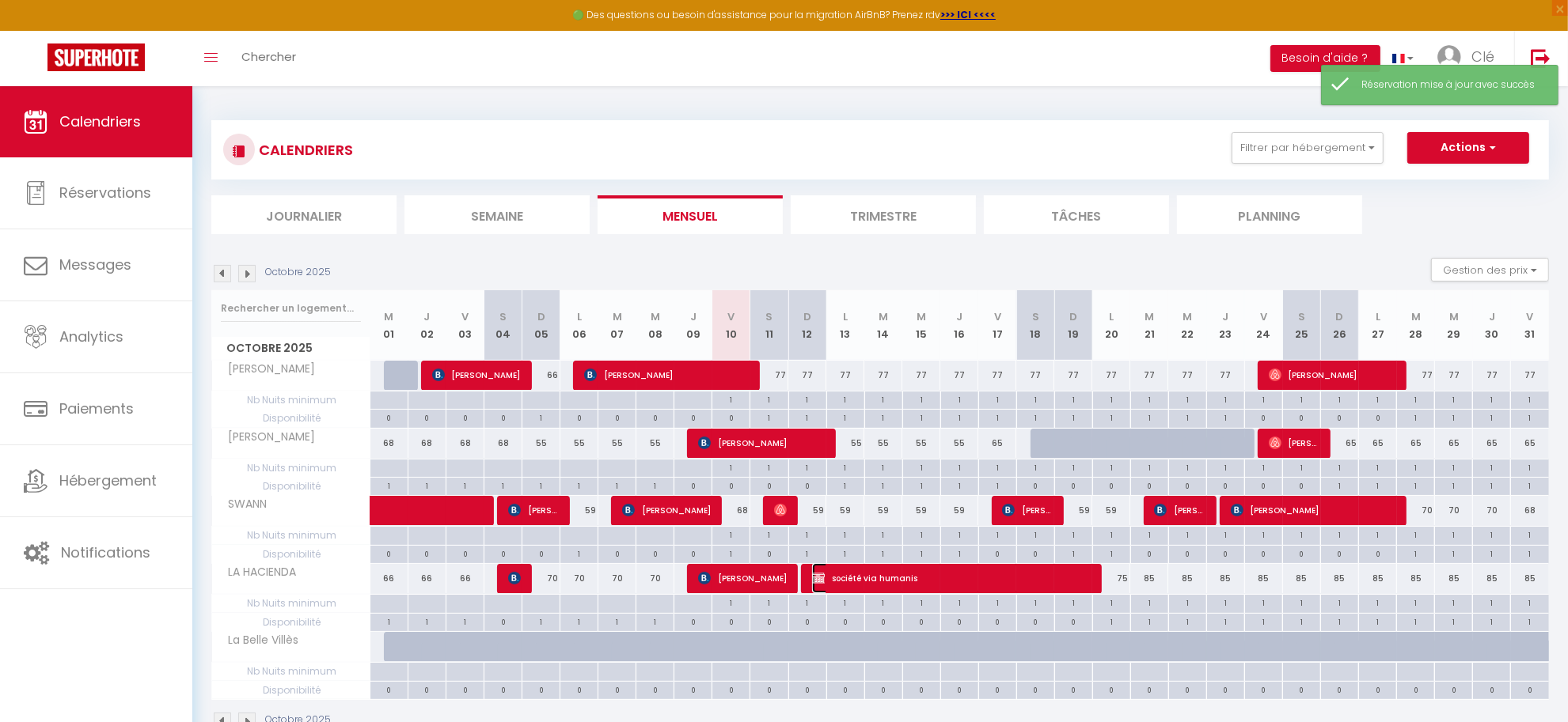
click at [946, 578] on span "société via humanis" at bounding box center [951, 578] width 279 height 30
select select "OK"
select select "KO"
select select "0"
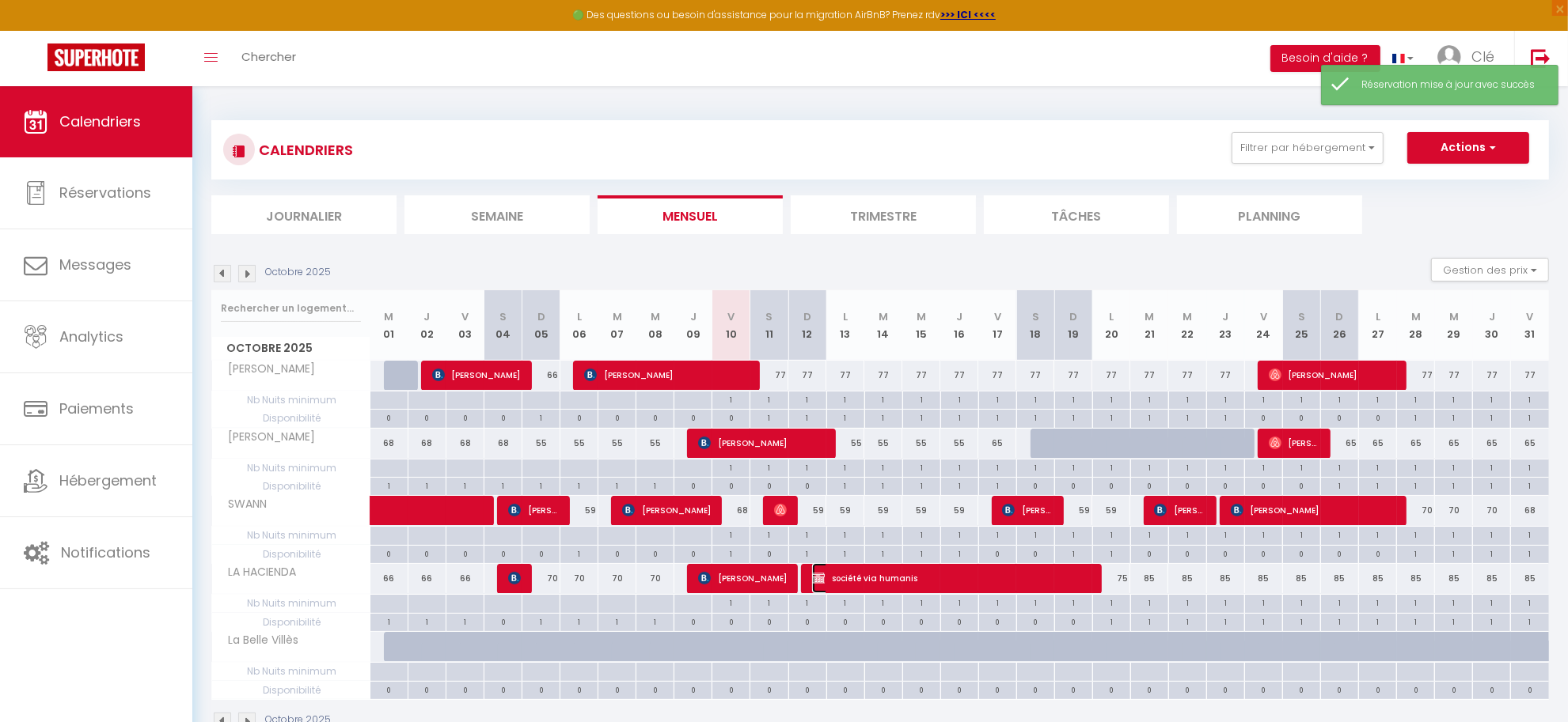
select select "1"
select select
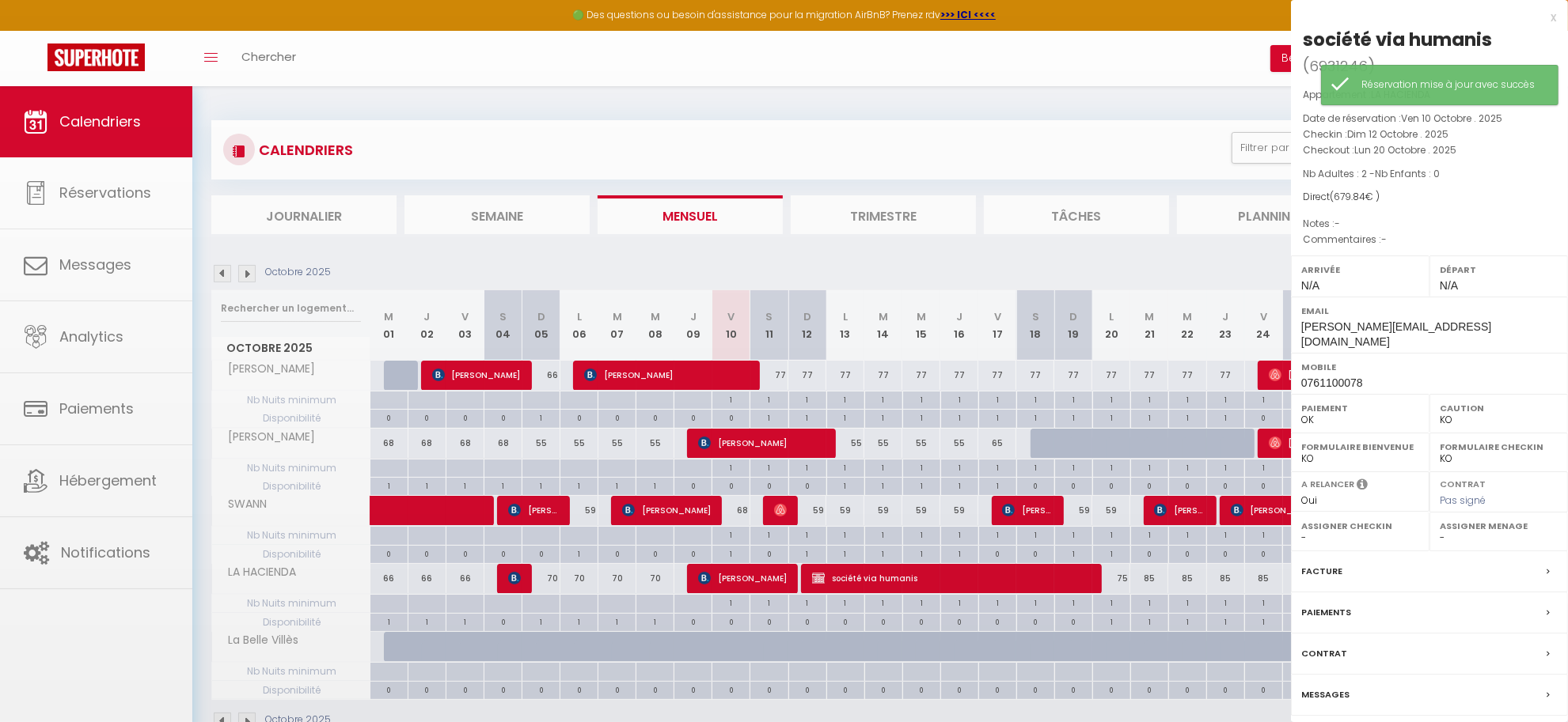
click at [946, 578] on div at bounding box center [784, 361] width 1568 height 722
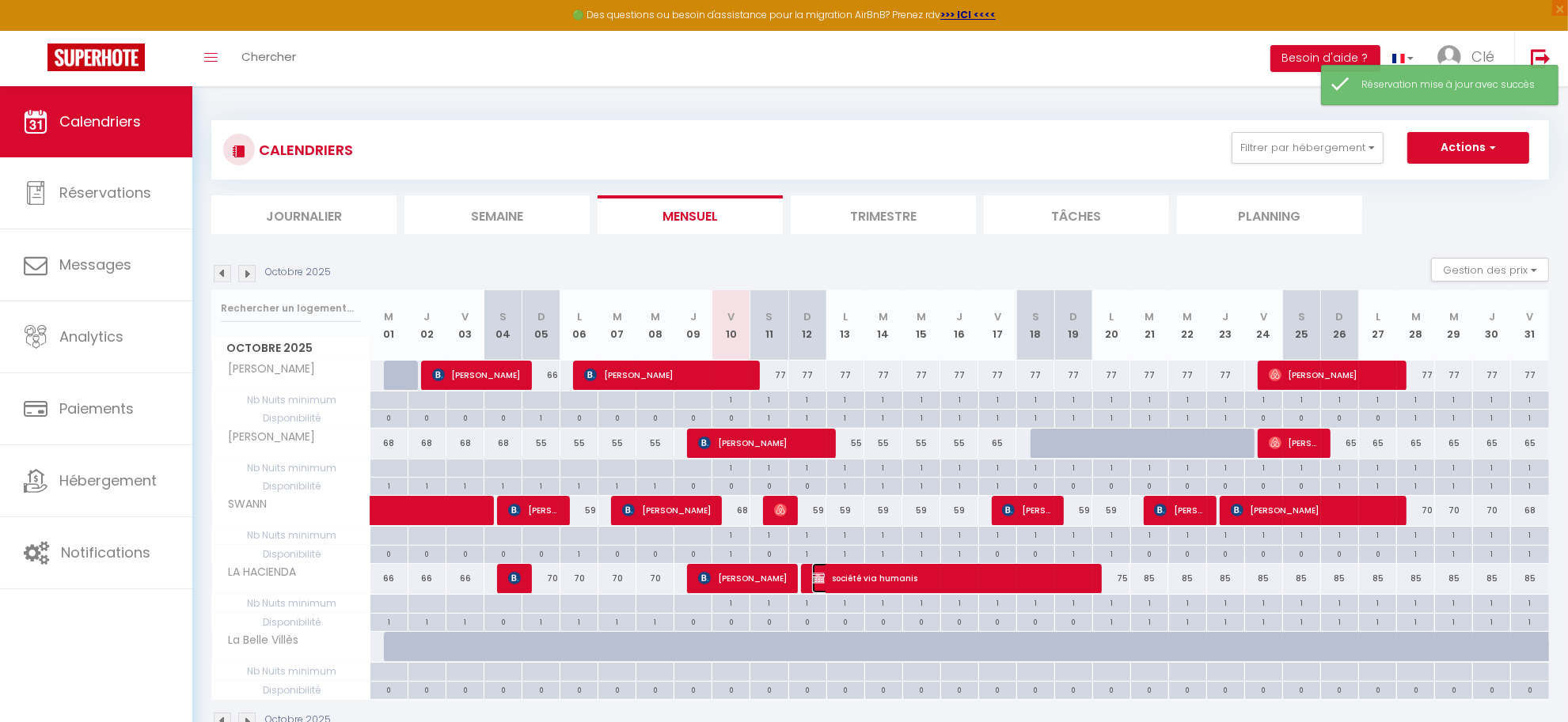
click at [955, 580] on span "société via humanis" at bounding box center [951, 578] width 279 height 30
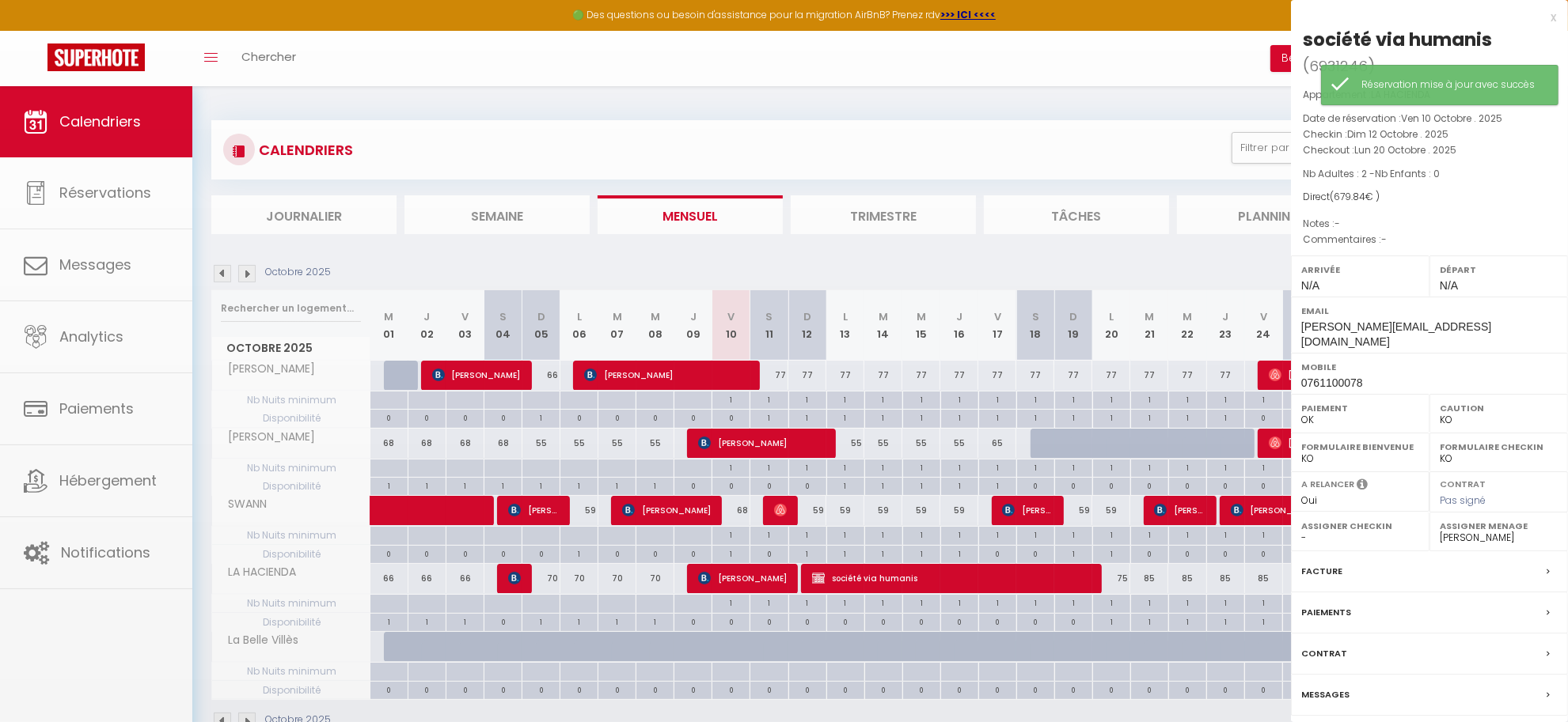
click at [955, 580] on div at bounding box center [784, 361] width 1568 height 722
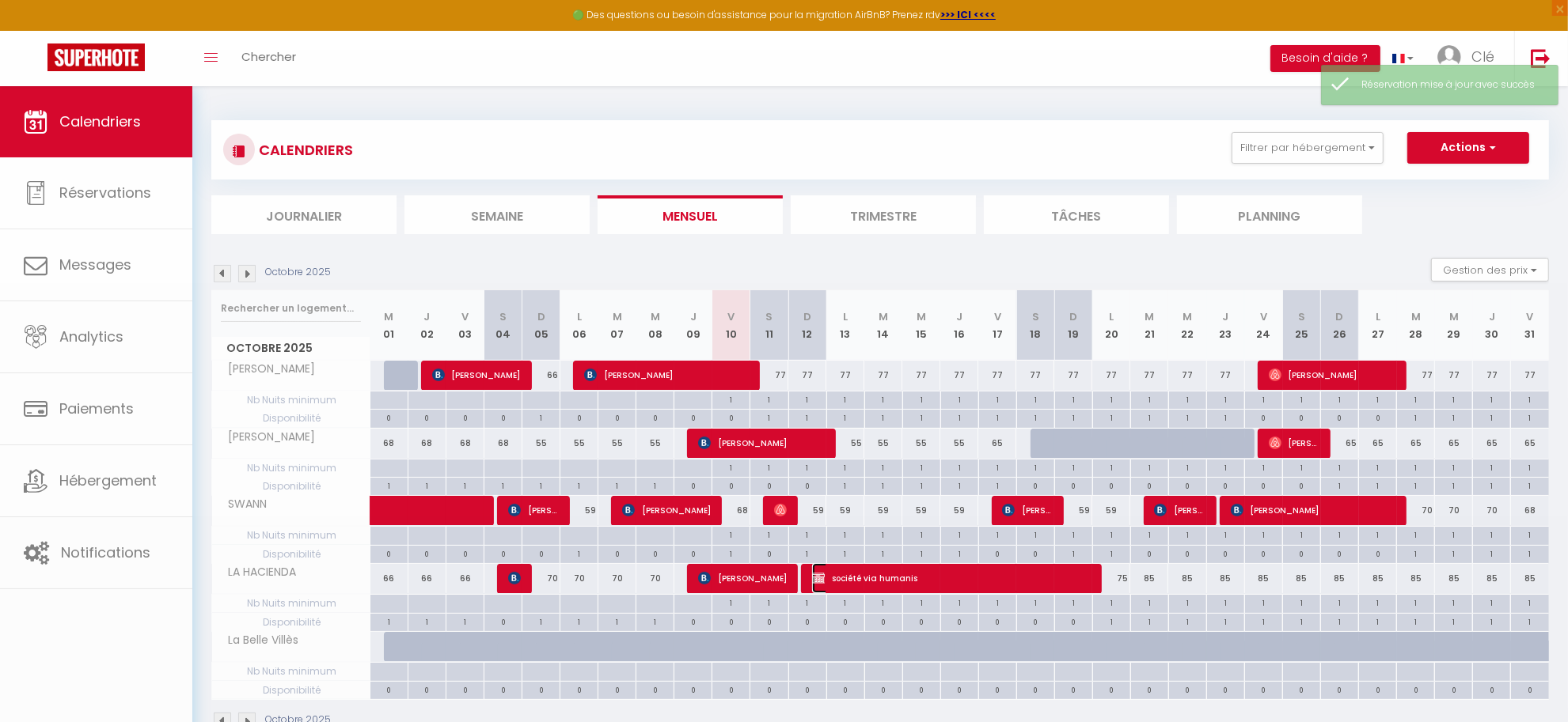
click at [955, 580] on span "société via humanis" at bounding box center [951, 578] width 279 height 30
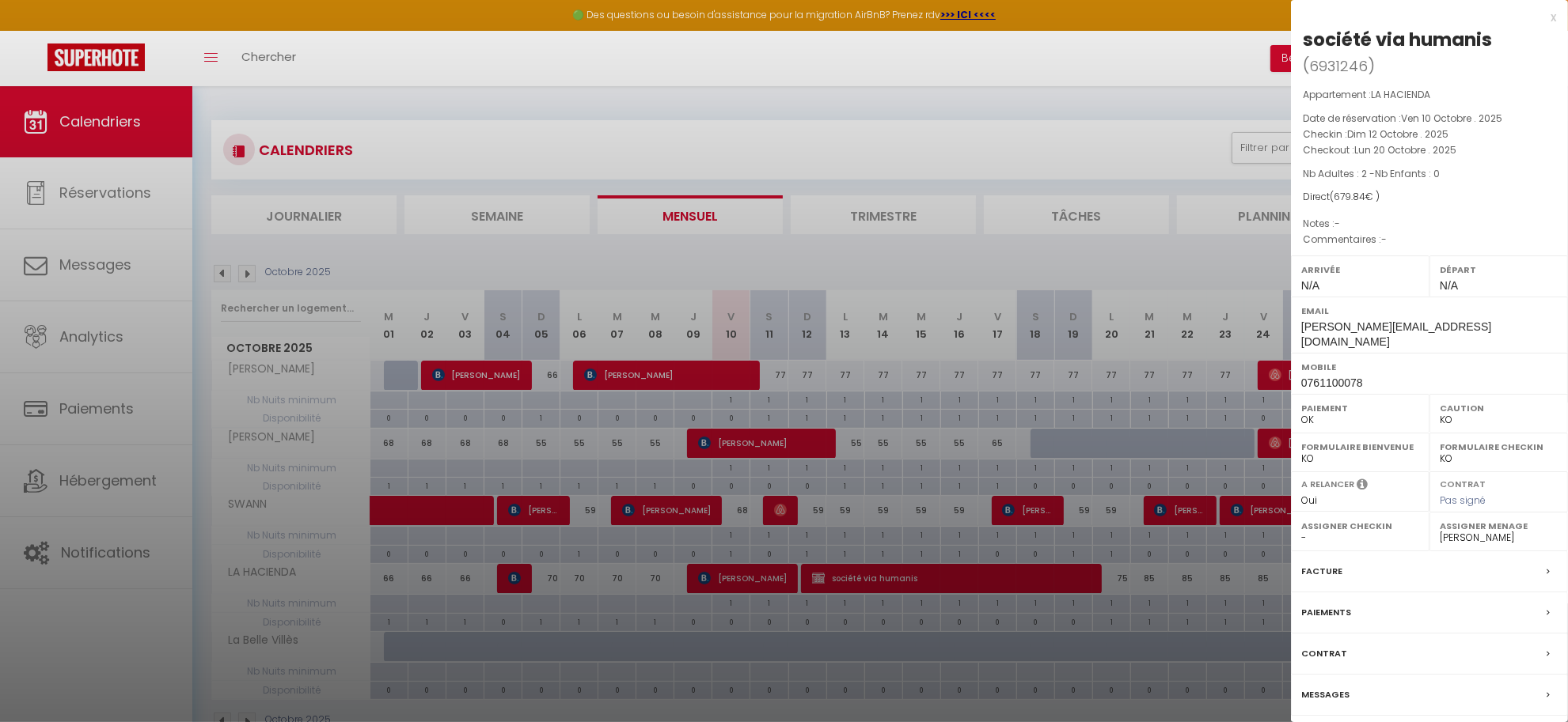
click at [1335, 563] on label "Facture" at bounding box center [1322, 571] width 41 height 17
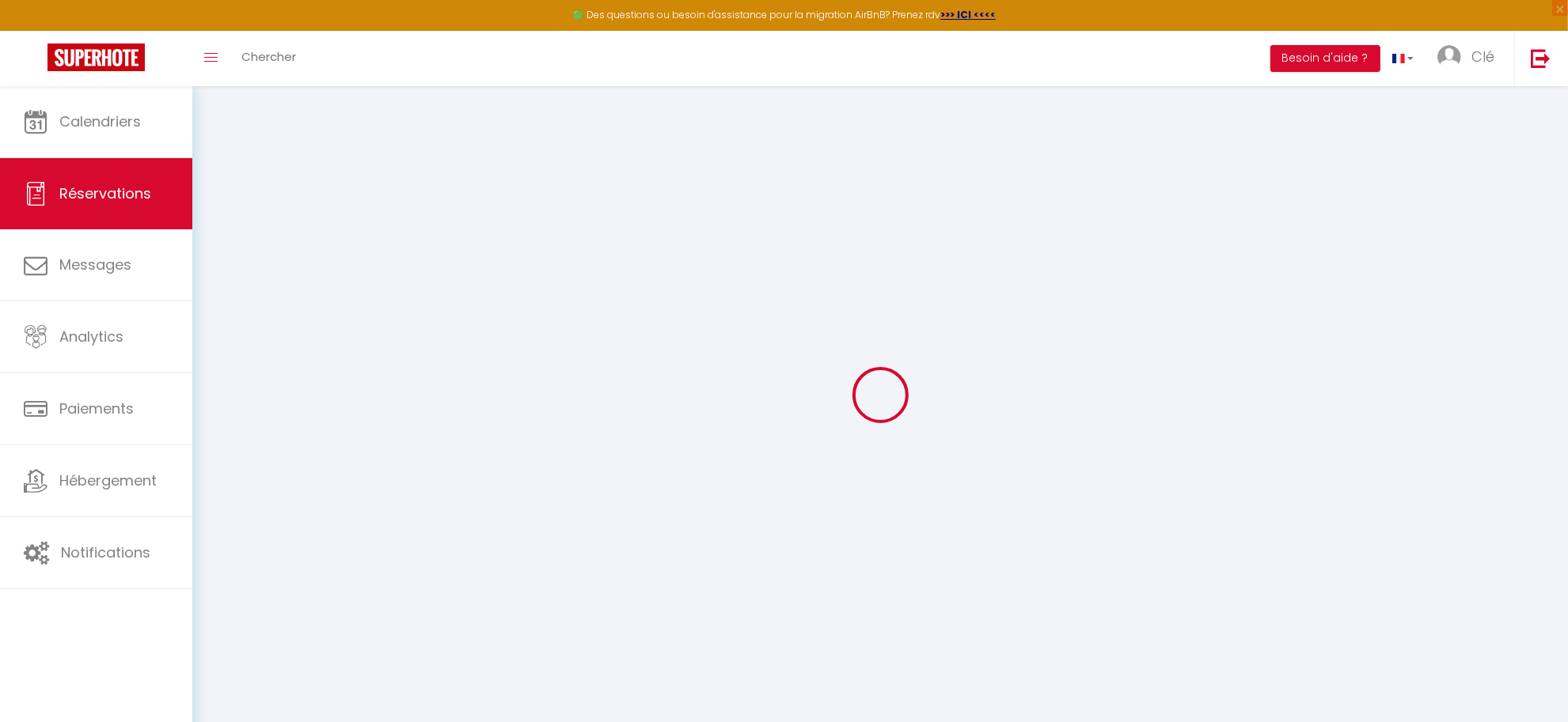
select select "cleaning"
select select "taxes"
select select
checkbox input "false"
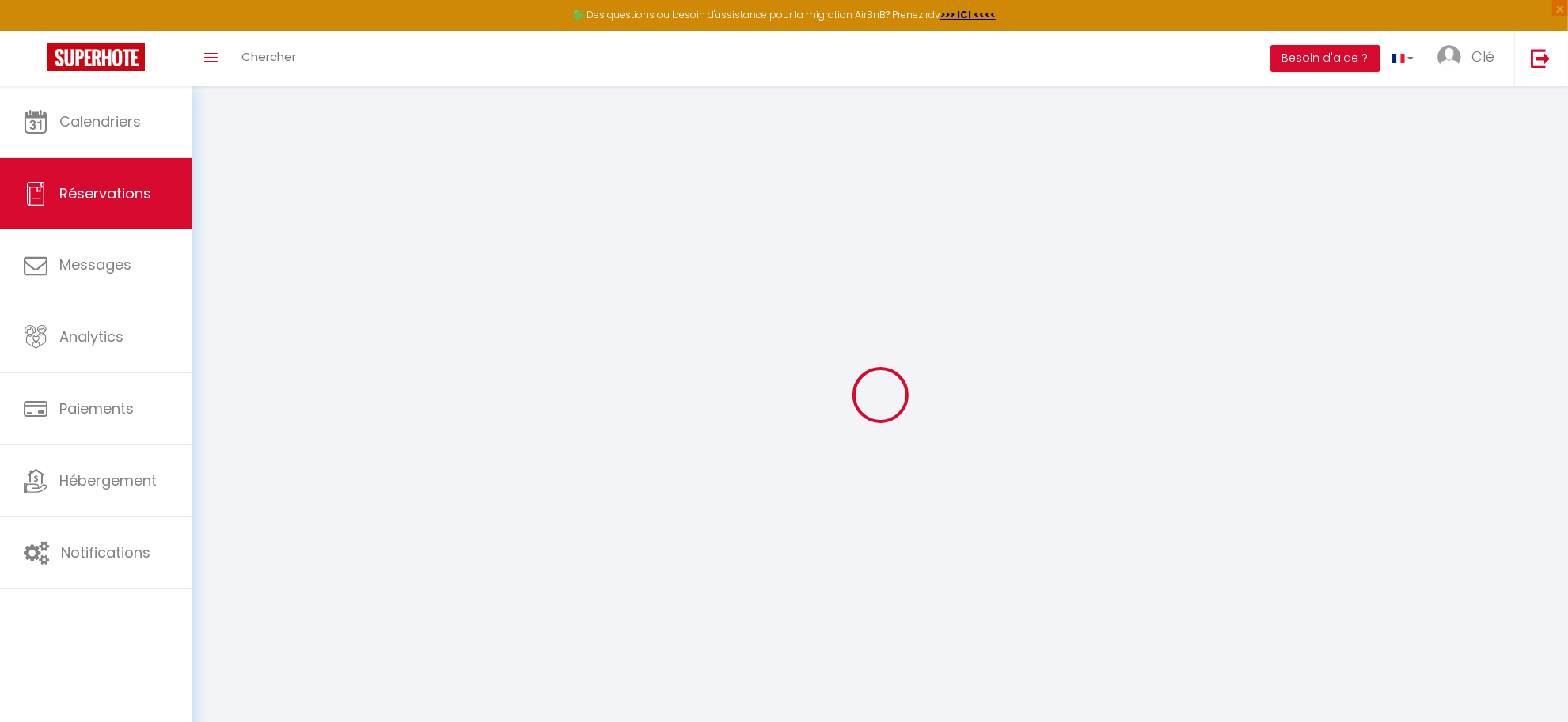
select select
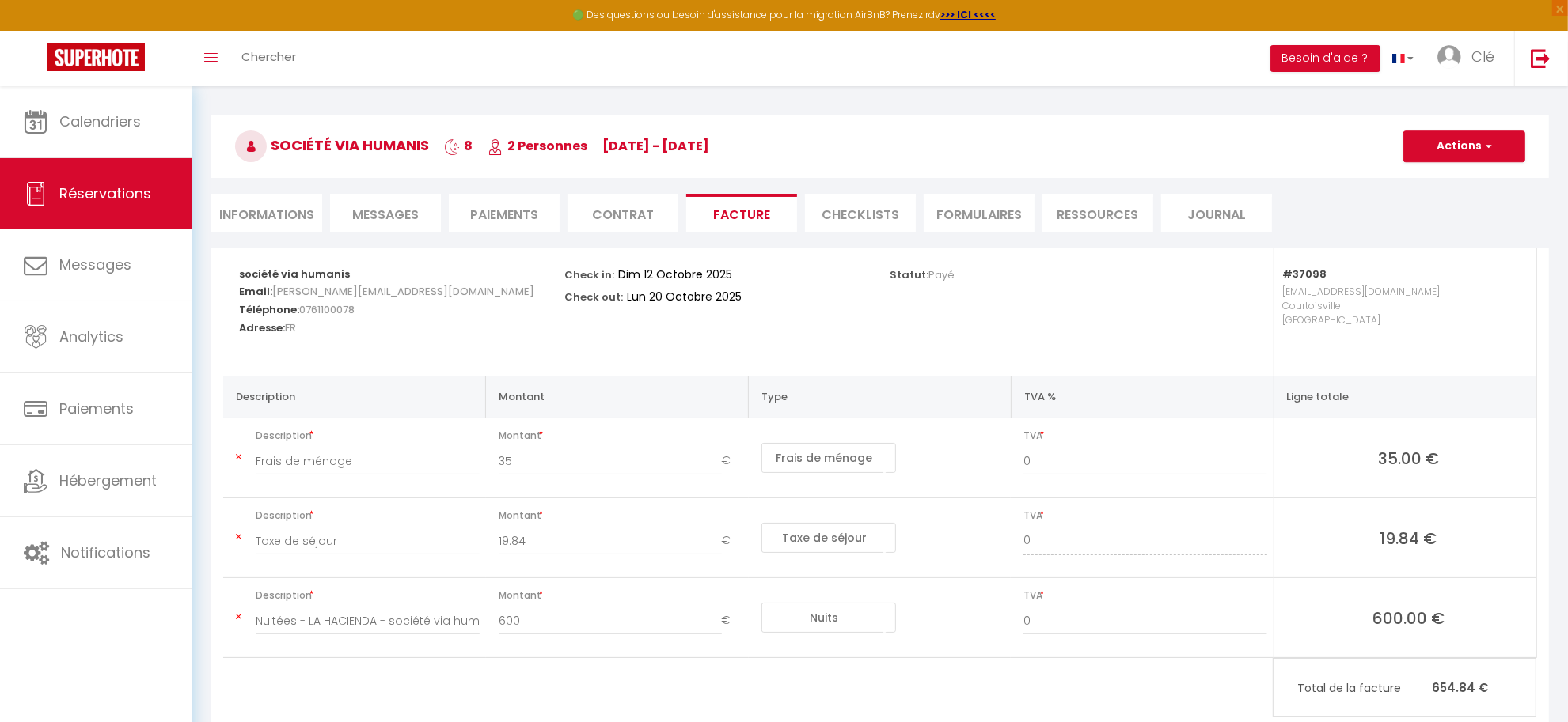
scroll to position [88, 0]
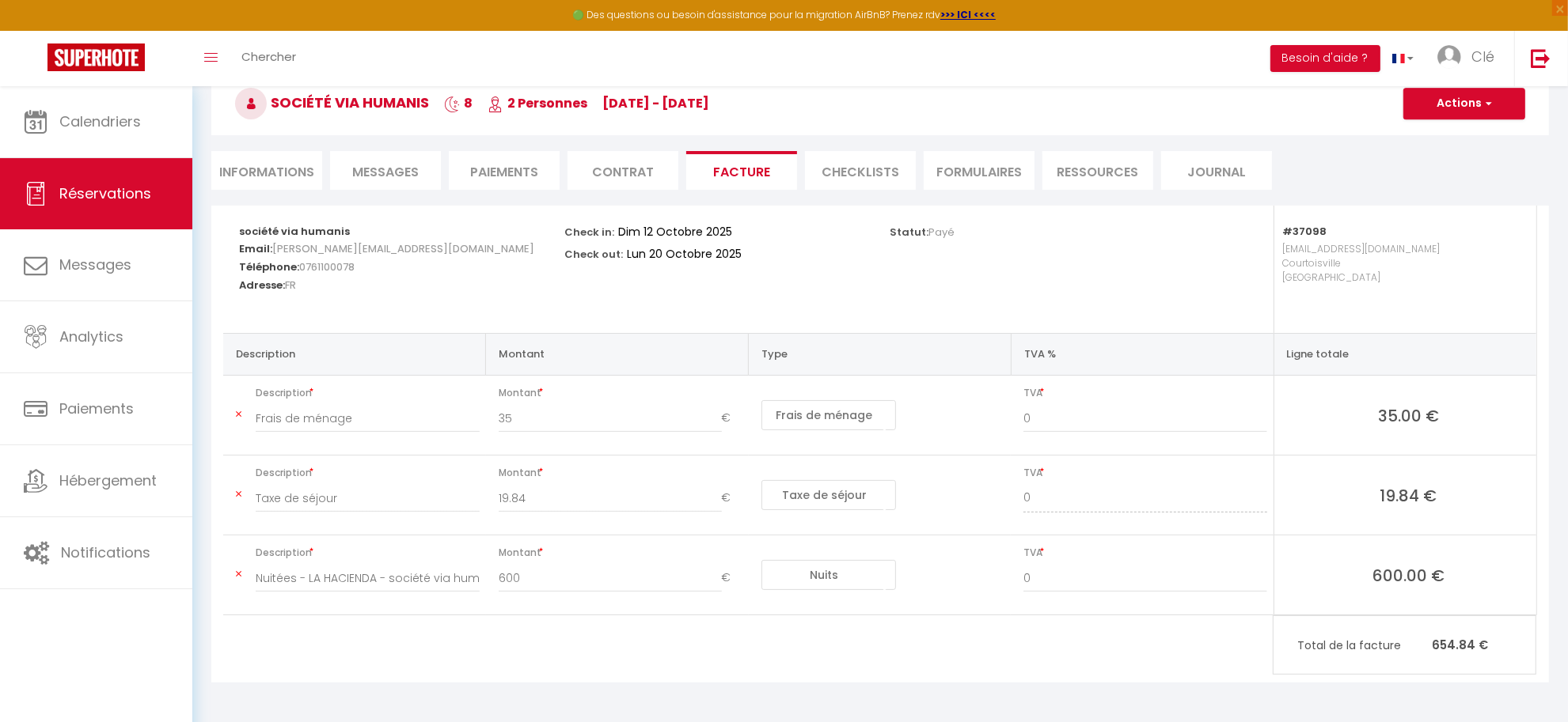
click at [820, 413] on select "Nuits Frais de ménage Taxe de séjour Autre Frais de service hôte Frais de paiem…" at bounding box center [828, 415] width 134 height 30
click at [761, 400] on select "Nuits Frais de ménage Taxe de séjour Autre Frais de service hôte Frais de paiem…" at bounding box center [828, 415] width 134 height 30
click at [323, 412] on input "Frais de ménage" at bounding box center [368, 418] width 224 height 29
drag, startPoint x: 303, startPoint y: 412, endPoint x: 394, endPoint y: 413, distance: 91.0
click at [394, 413] on input "Frais de ménage" at bounding box center [368, 418] width 224 height 29
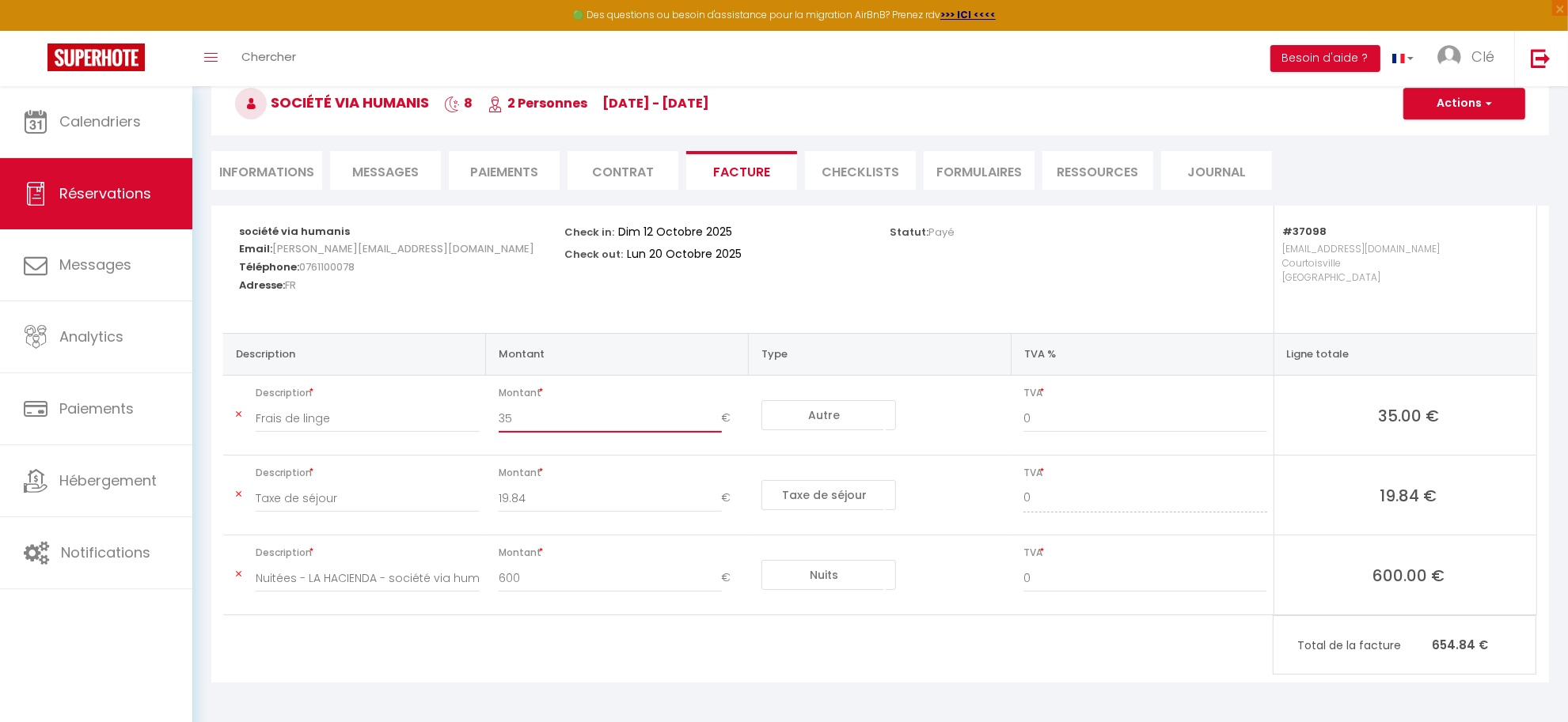
click at [500, 413] on input "35" at bounding box center [610, 418] width 223 height 29
drag, startPoint x: 496, startPoint y: 498, endPoint x: 583, endPoint y: 500, distance: 87.0
click at [583, 500] on div "19.84 €" at bounding box center [620, 506] width 264 height 44
click at [429, 574] on tr "Description Nuitées - LA HACIENDA - société via humanis Montant 600 € Nuits Fra…" at bounding box center [880, 575] width 1313 height 80
click at [537, 652] on div "société via humanis Email: bertrand@via-humanis.fr Téléphone: 0761100078 Adress…" at bounding box center [880, 444] width 1338 height 477
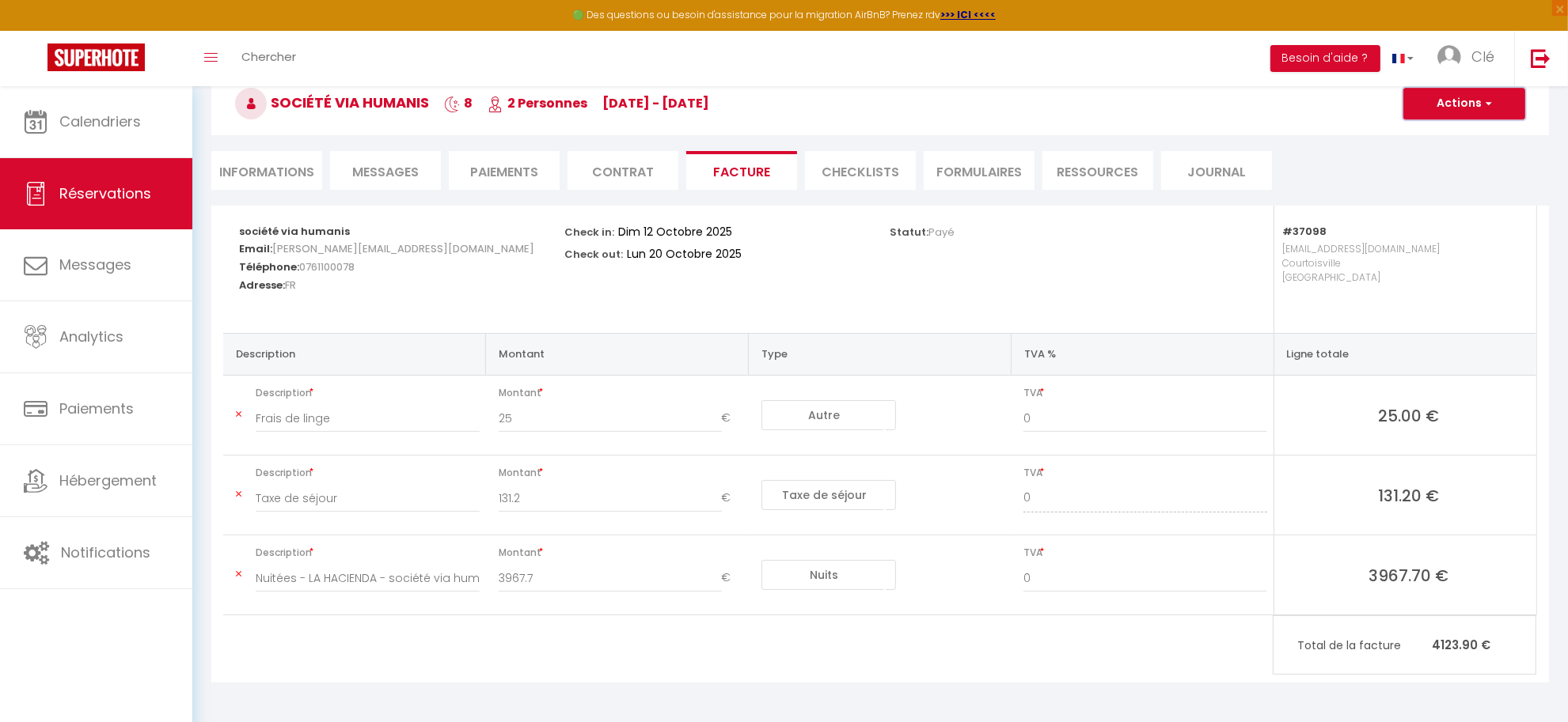
click at [1452, 108] on button "Actions" at bounding box center [1465, 104] width 122 height 32
click at [1441, 129] on link "Enregistrer" at bounding box center [1452, 139] width 133 height 21
click at [275, 172] on li "Informations" at bounding box center [267, 170] width 111 height 39
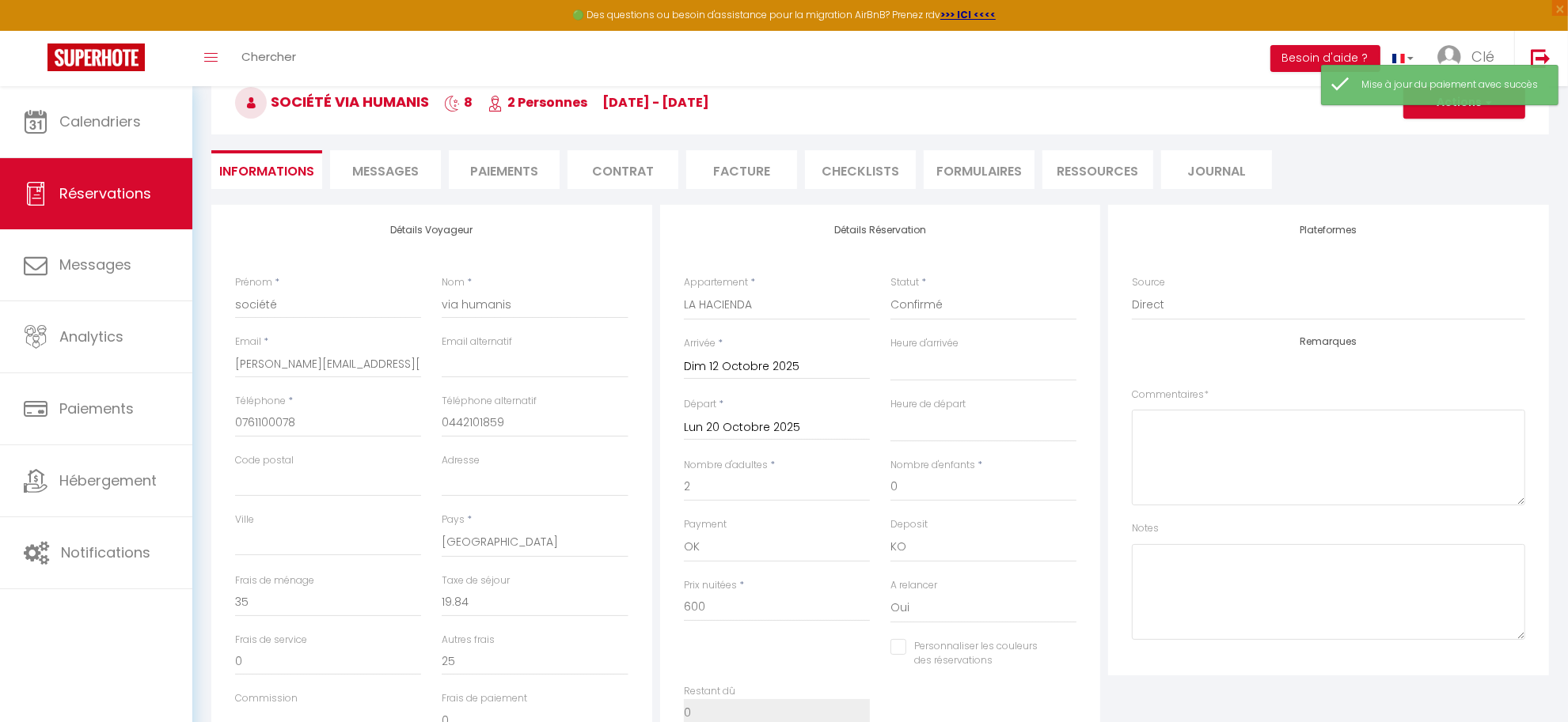
click at [776, 428] on input "Lun 20 Octobre 2025" at bounding box center [776, 428] width 186 height 21
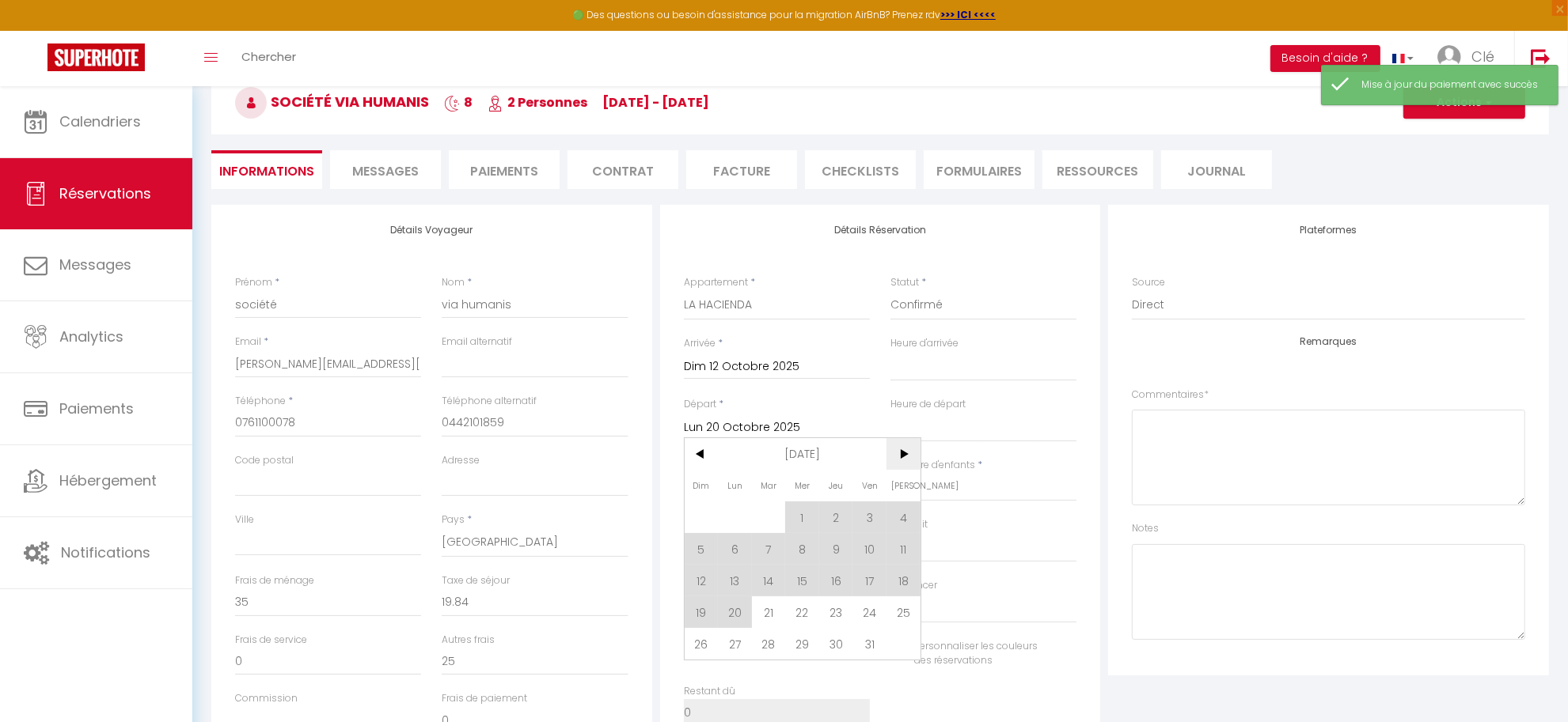
click at [904, 457] on span ">" at bounding box center [903, 454] width 34 height 32
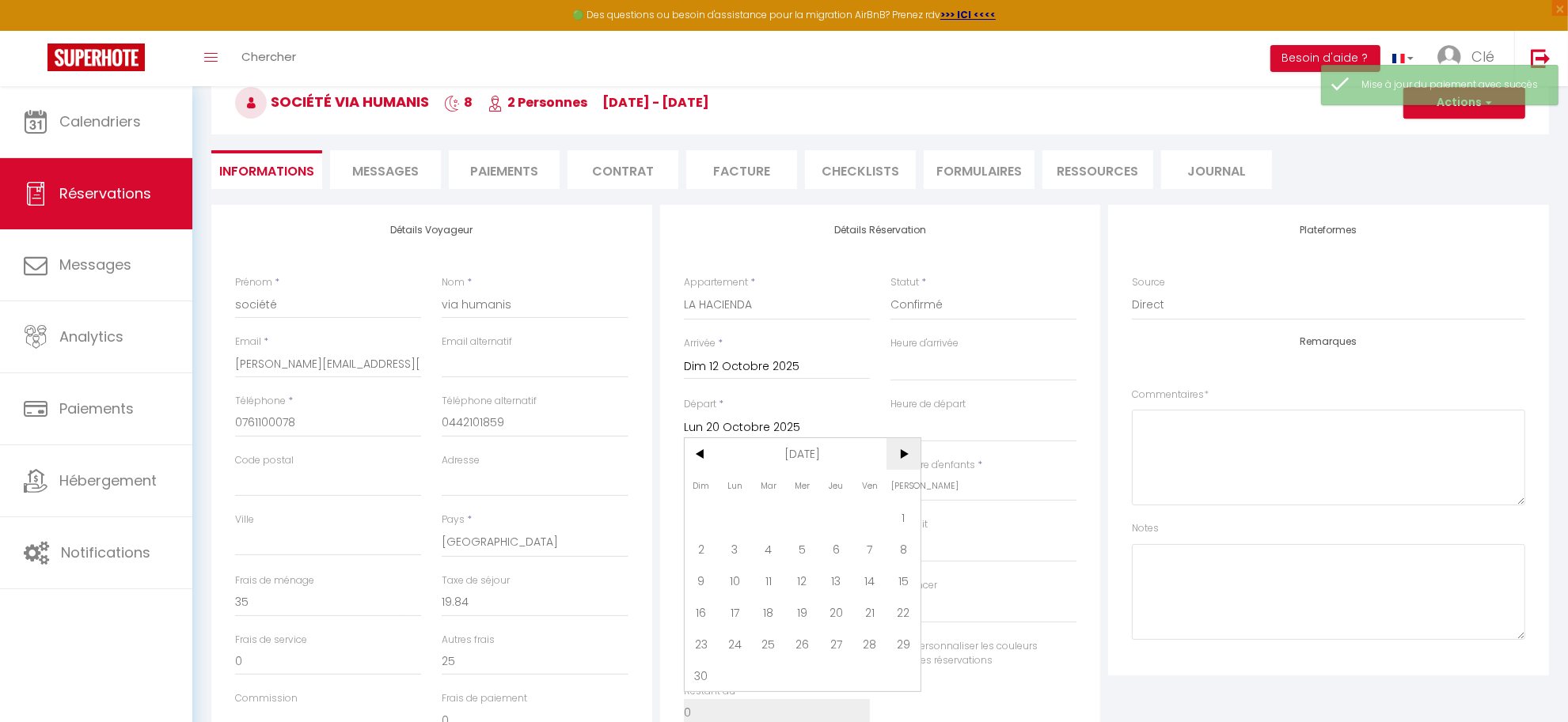
click at [905, 453] on span ">" at bounding box center [903, 454] width 34 height 32
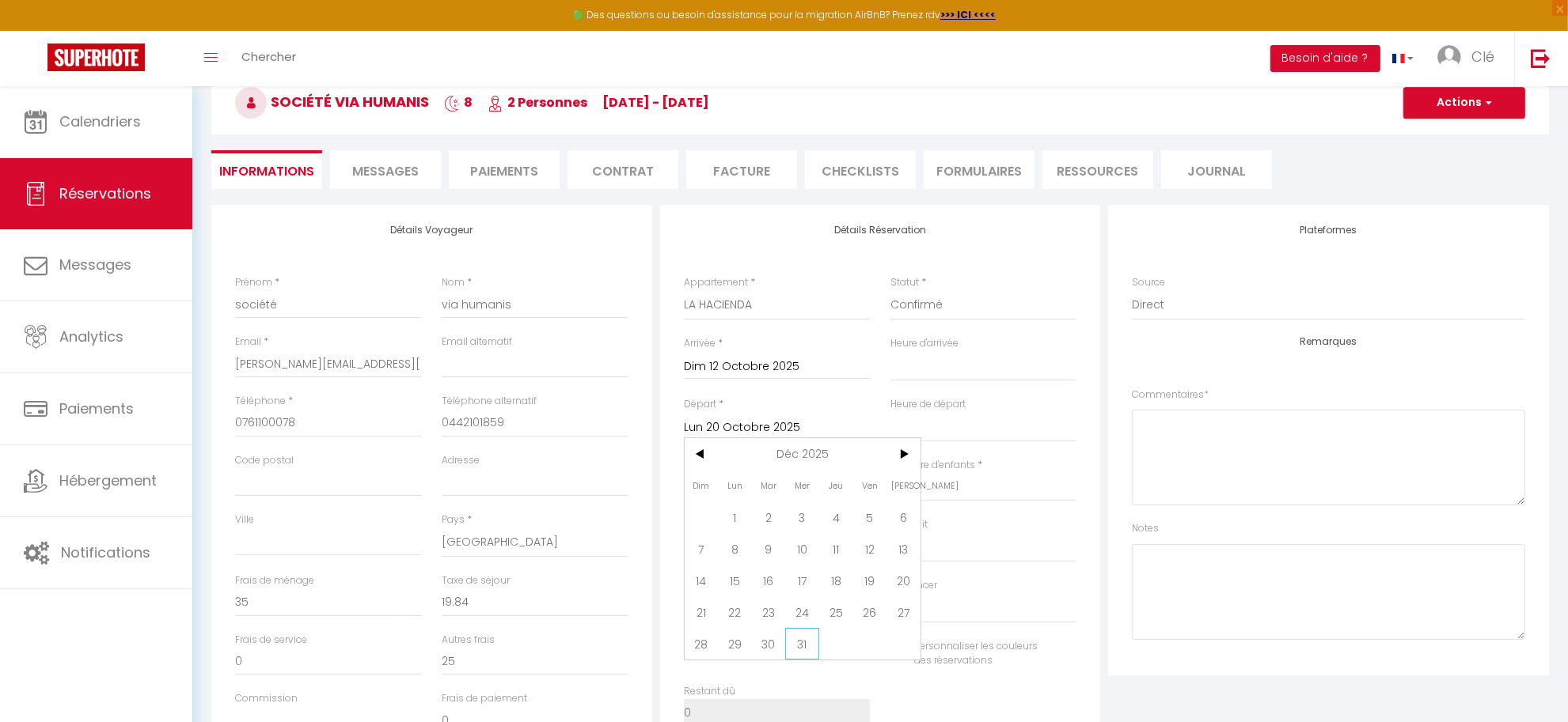
click at [799, 647] on span "31" at bounding box center [802, 644] width 34 height 32
click at [725, 488] on input "2" at bounding box center [776, 487] width 186 height 29
drag, startPoint x: 710, startPoint y: 603, endPoint x: 647, endPoint y: 603, distance: 63.0
click at [647, 603] on div "Détails Voyageur Prénom * société Nom * via humanis Email * bertrand@via-humani…" at bounding box center [880, 487] width 1346 height 566
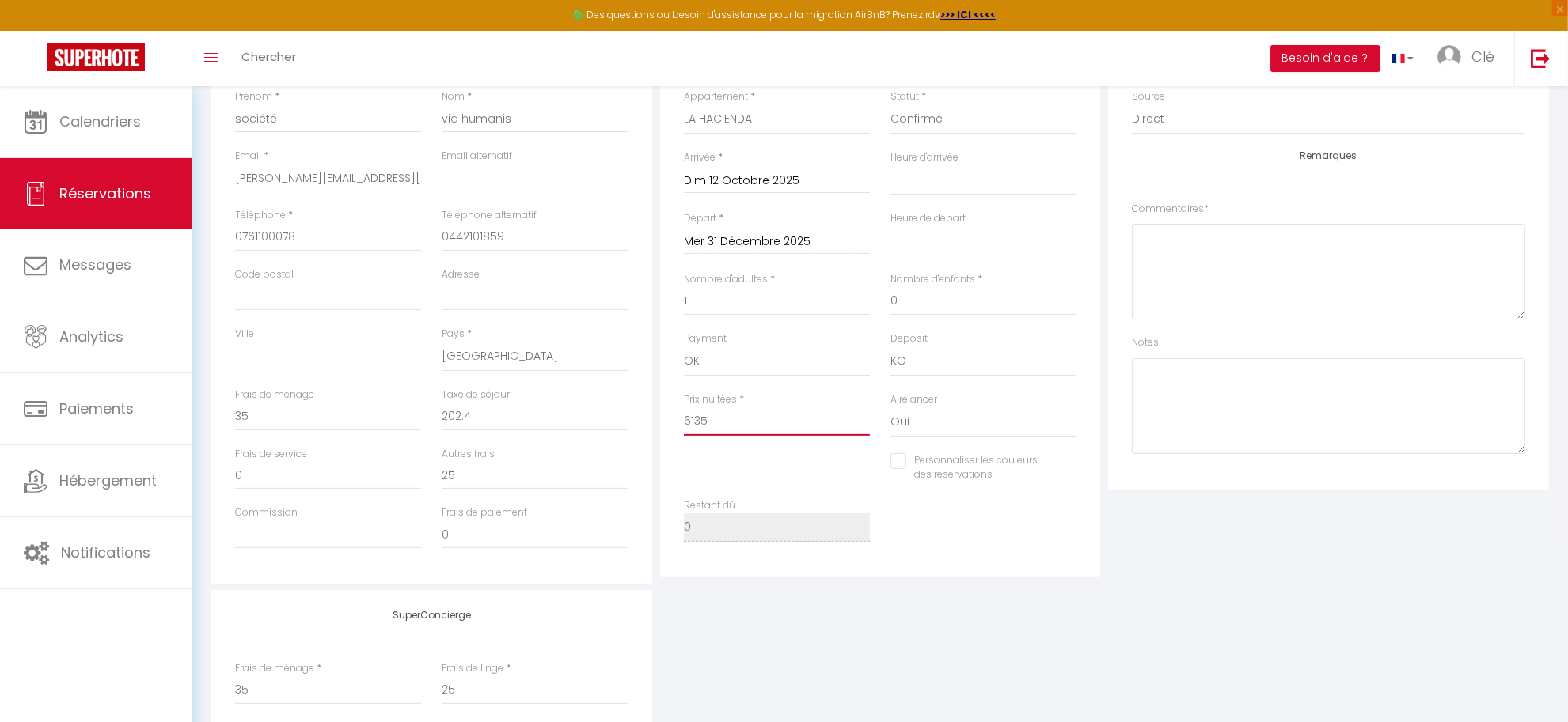
scroll to position [318, 0]
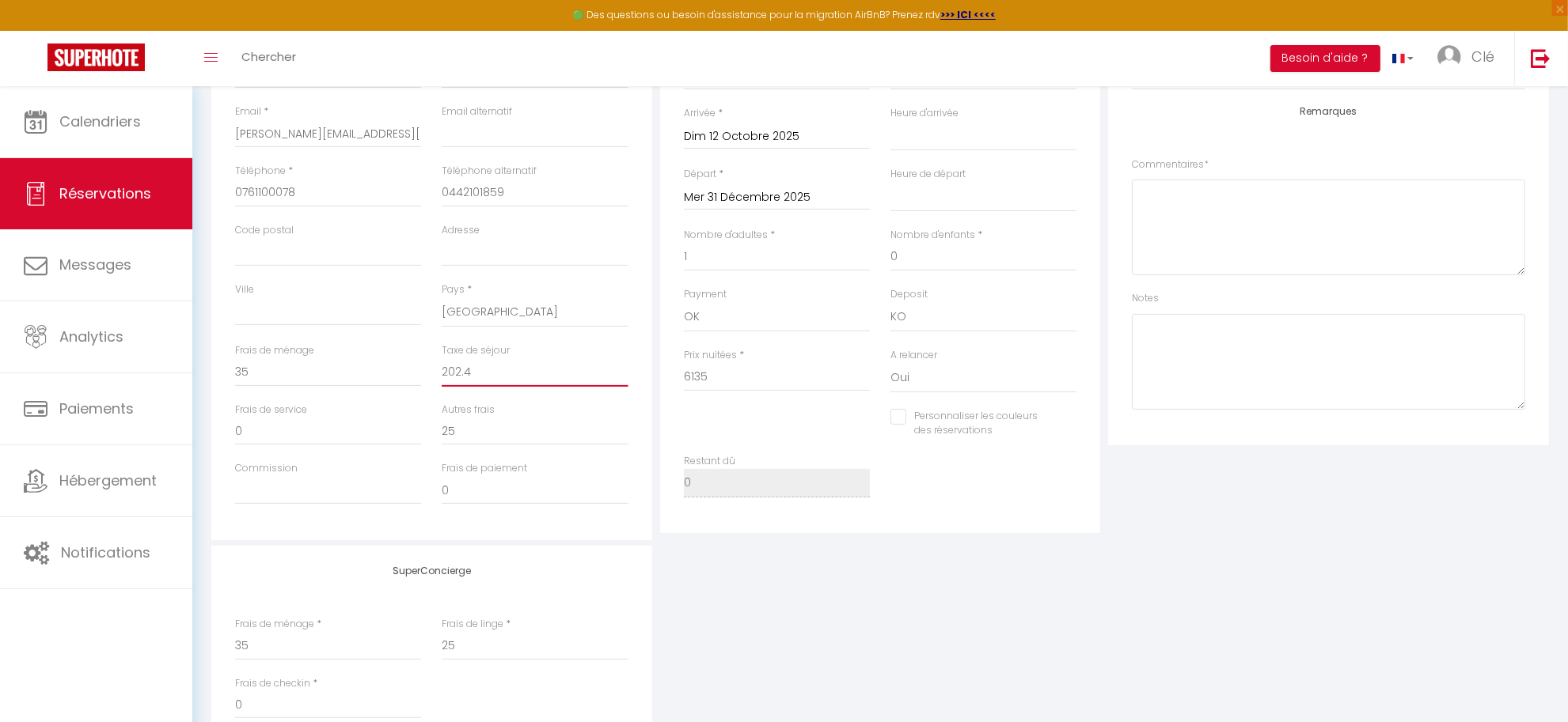
drag, startPoint x: 423, startPoint y: 372, endPoint x: 338, endPoint y: 367, distance: 85.1
click at [338, 367] on div "Frais de ménage 35 Taxe de séjour 202.4" at bounding box center [431, 373] width 414 height 60
click at [729, 365] on input "6135" at bounding box center [776, 378] width 186 height 29
drag, startPoint x: 661, startPoint y: 372, endPoint x: 627, endPoint y: 374, distance: 34.1
click at [630, 374] on div "Détails Voyageur Prénom * société Nom * via humanis Email * bertrand@via-humani…" at bounding box center [880, 257] width 1346 height 566
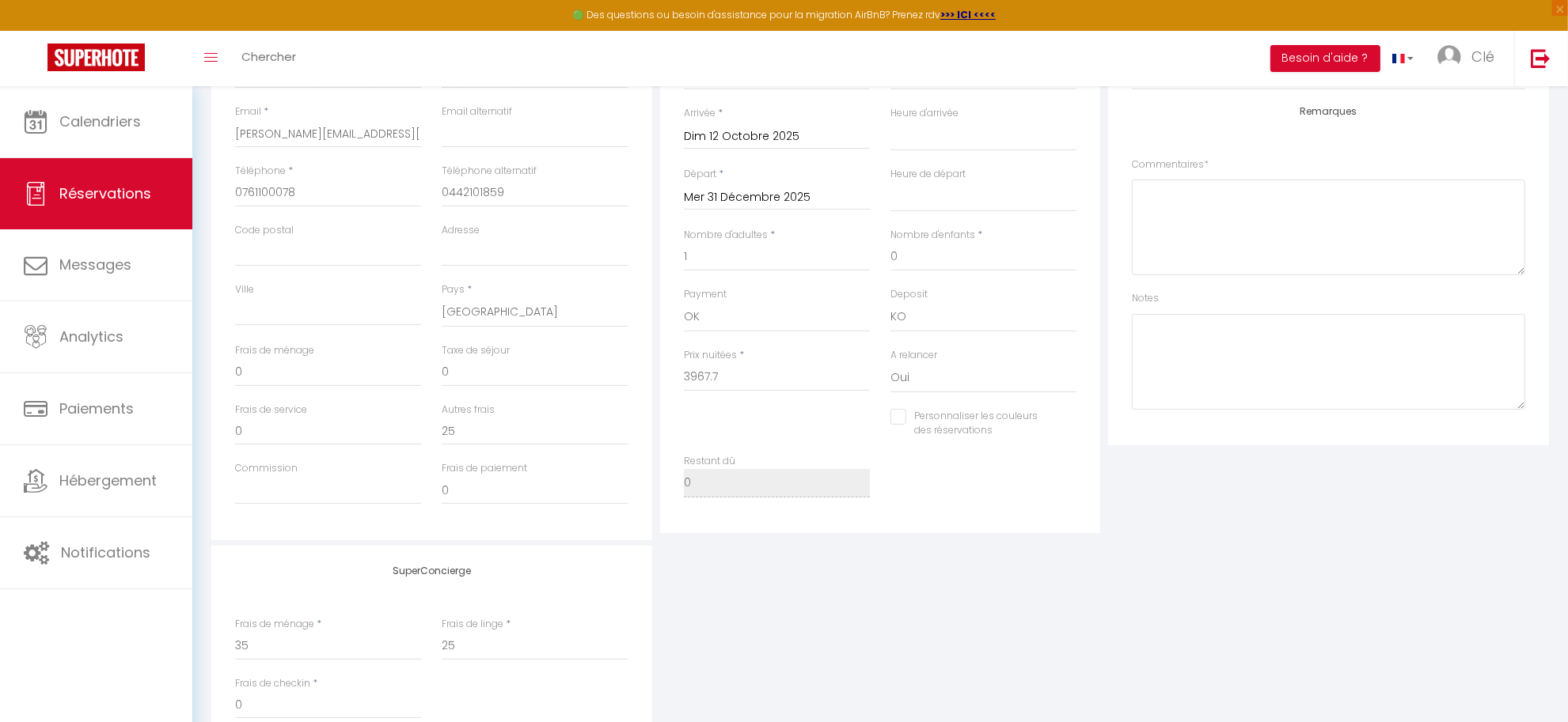
click at [542, 524] on div "Détails Voyageur Prénom * société Nom * via humanis Email * bertrand@via-humani…" at bounding box center [431, 257] width 441 height 566
click at [760, 596] on div "SuperConcierge Frais de ménage * 35 Frais de linge * 25 Frais de checkin * 0" at bounding box center [880, 650] width 1346 height 209
drag, startPoint x: 456, startPoint y: 423, endPoint x: 405, endPoint y: 428, distance: 51.2
click at [405, 428] on div "Frais de service 0 Autres frais 25" at bounding box center [431, 432] width 414 height 60
click at [769, 588] on div "SuperConcierge Frais de ménage * 35 Frais de linge * 25 Frais de checkin * 0" at bounding box center [880, 650] width 1346 height 209
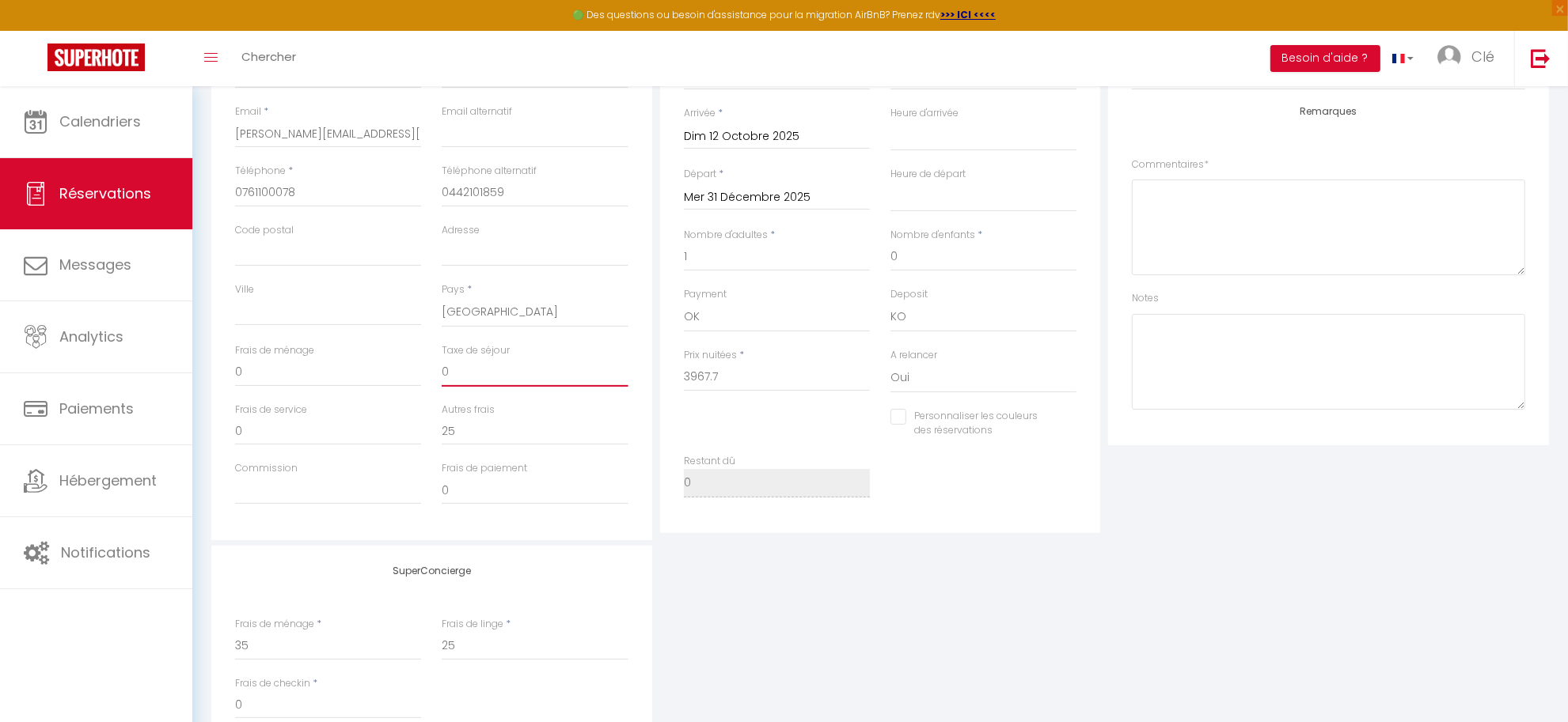
click at [415, 374] on div "Frais de ménage 0 Taxe de séjour 0" at bounding box center [431, 373] width 414 height 60
click at [885, 576] on div "SuperConcierge Frais de ménage * 35 Frais de linge * 25 Frais de checkin * 0" at bounding box center [880, 650] width 1346 height 209
click at [770, 437] on div "Personnaliser les couleurs des réservations #D7092E" at bounding box center [880, 432] width 414 height 46
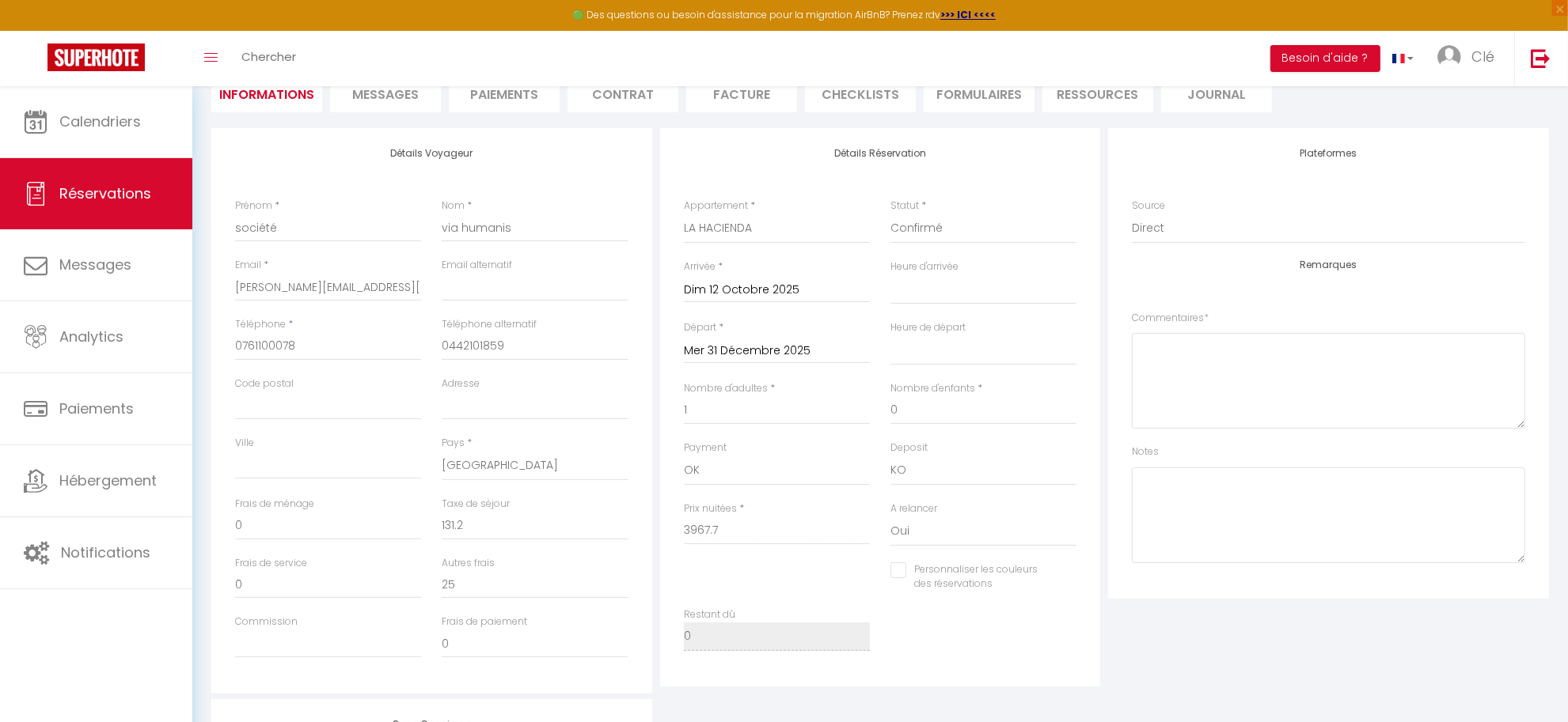
scroll to position [88, 0]
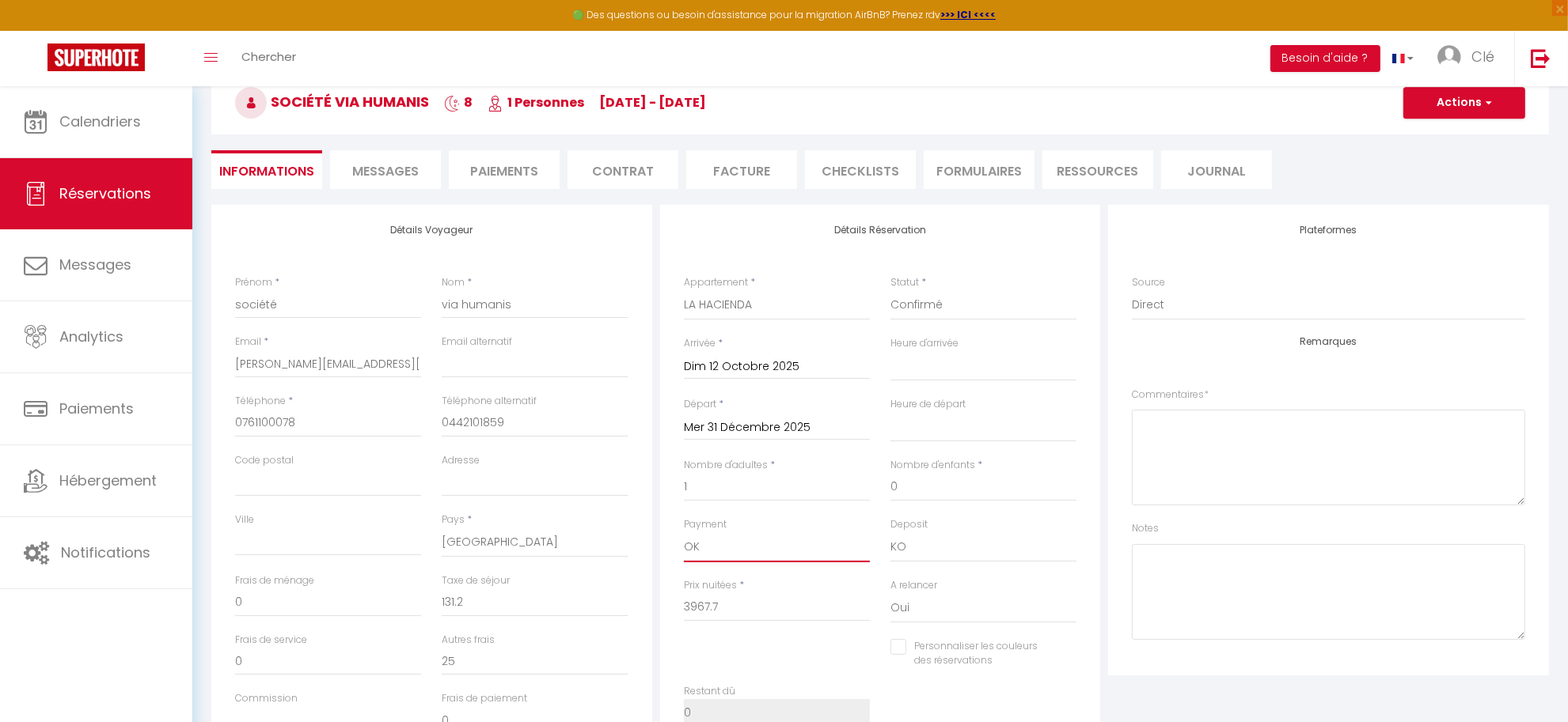
click at [730, 551] on select "OK KO" at bounding box center [776, 547] width 186 height 30
click at [684, 532] on select "OK KO" at bounding box center [776, 547] width 186 height 30
click at [935, 551] on select "OK KO" at bounding box center [984, 547] width 186 height 30
click at [891, 532] on select "OK KO" at bounding box center [984, 547] width 186 height 30
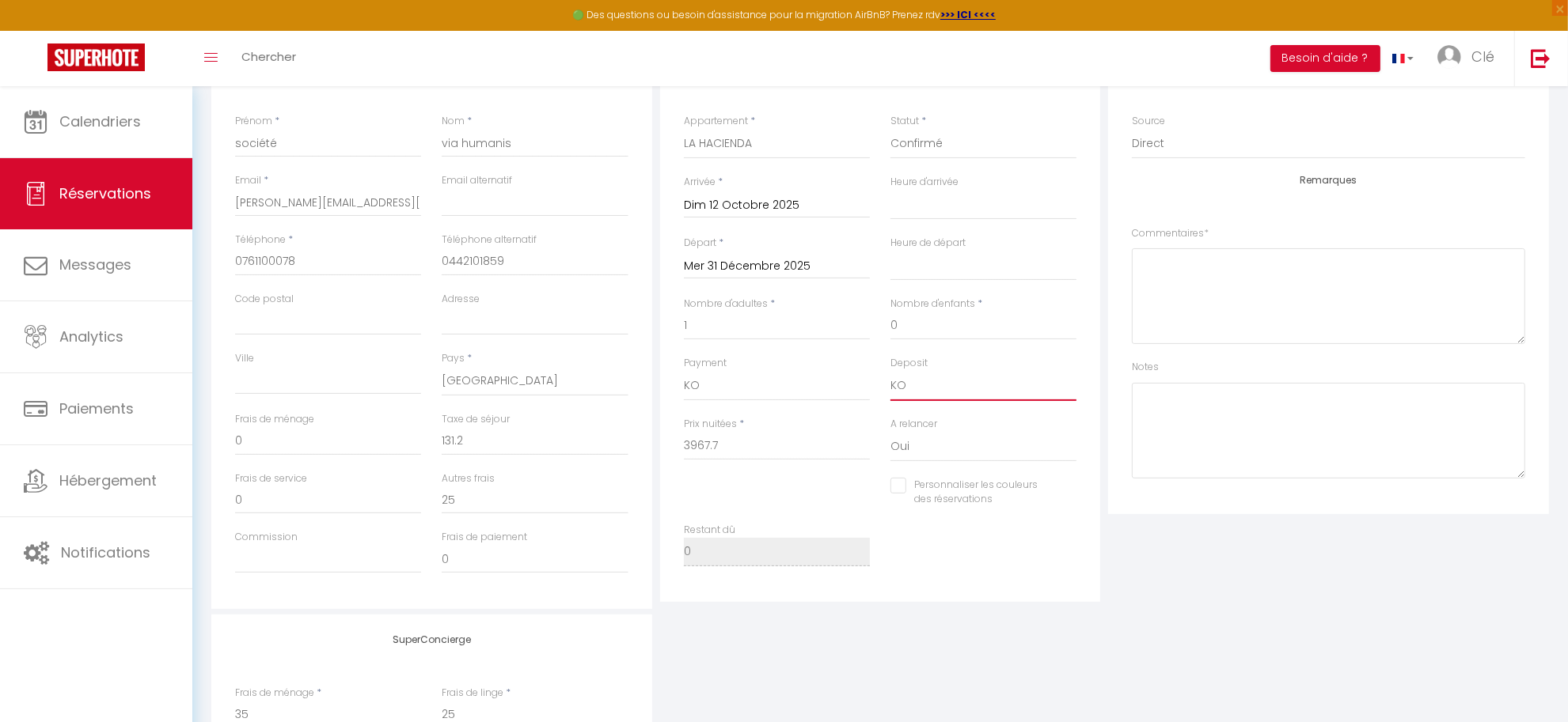
scroll to position [318, 0]
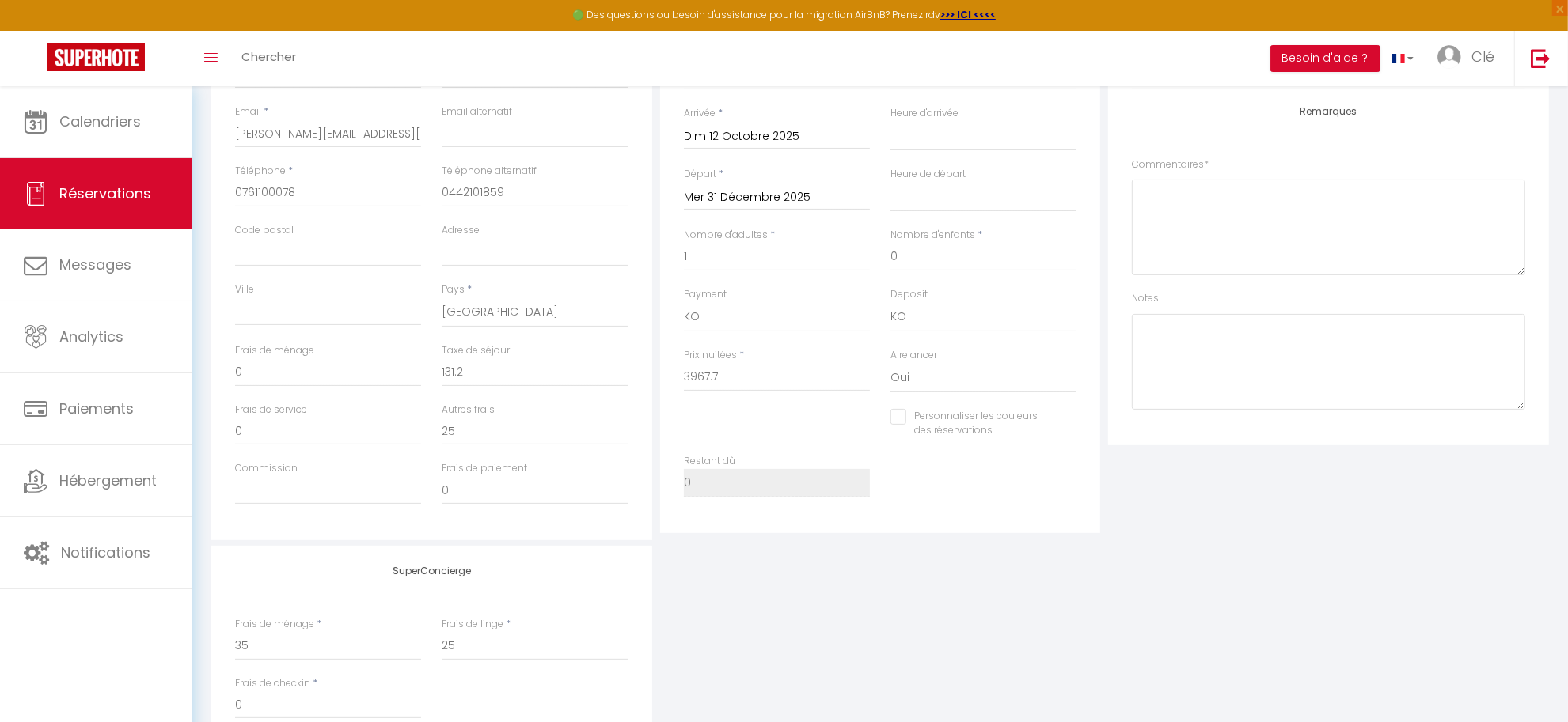
click at [873, 527] on div "Détails Réservation Appartement * La Belle Villès ALLEN LAYTON SWANN LA HACIEND…" at bounding box center [880, 254] width 441 height 559
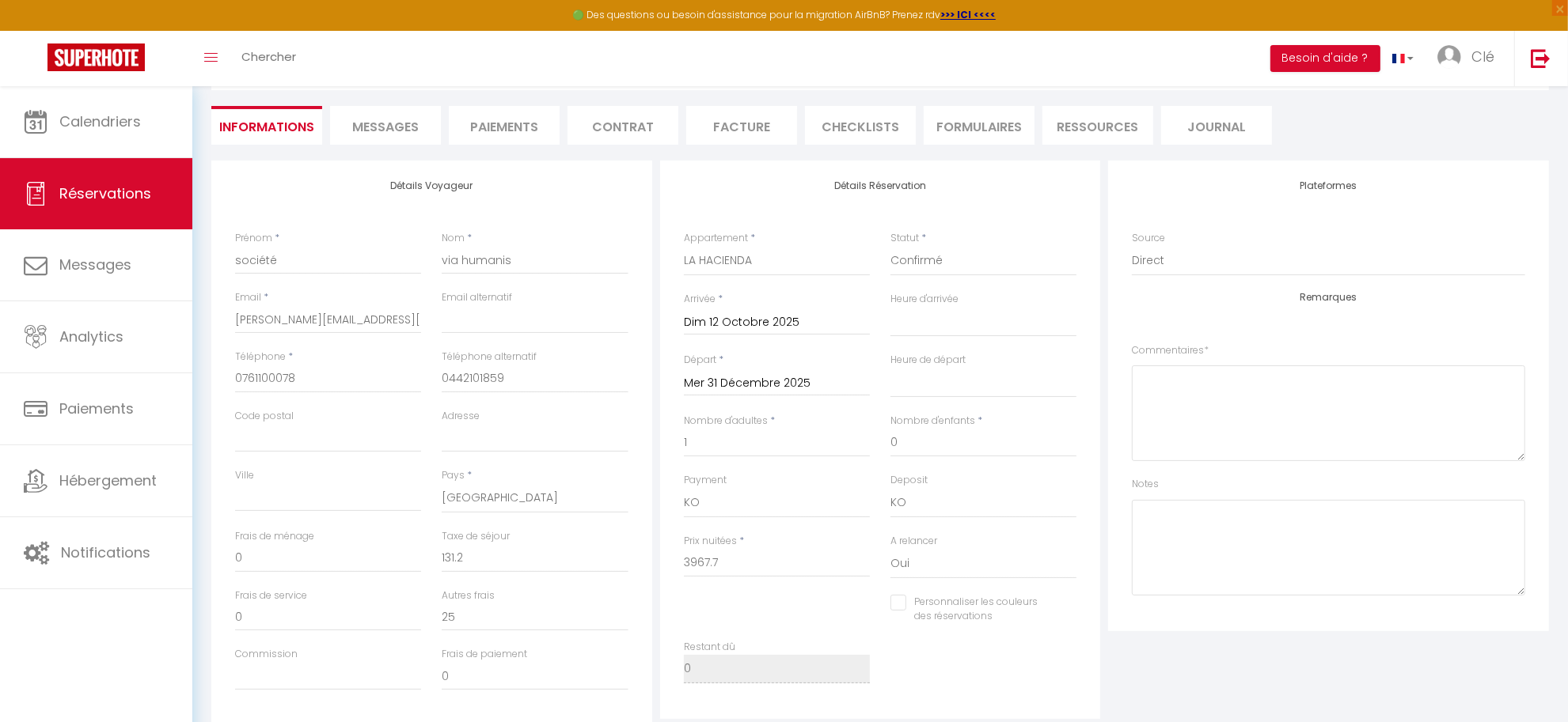
scroll to position [88, 0]
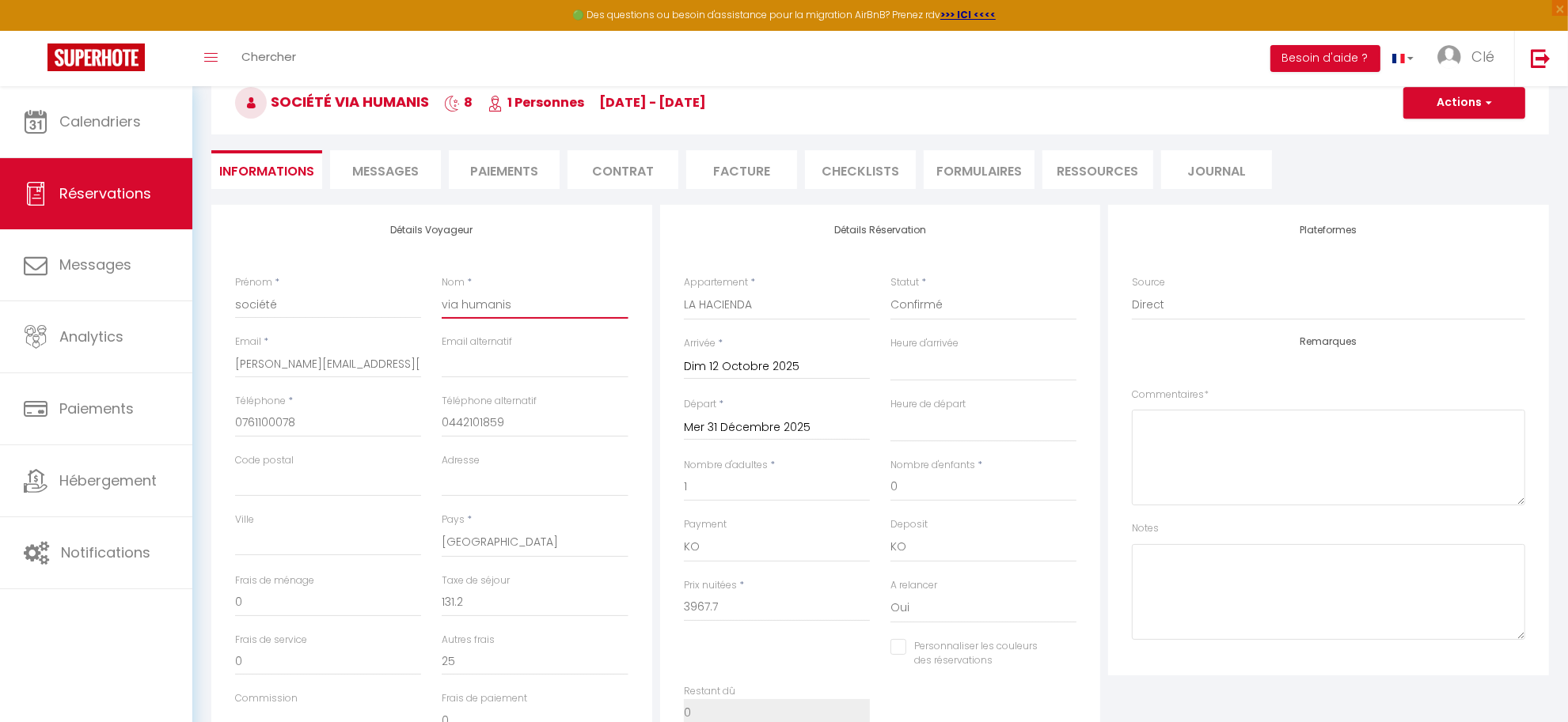
drag, startPoint x: 443, startPoint y: 306, endPoint x: 566, endPoint y: 313, distance: 123.2
click at [566, 313] on input "via humanis" at bounding box center [534, 305] width 186 height 29
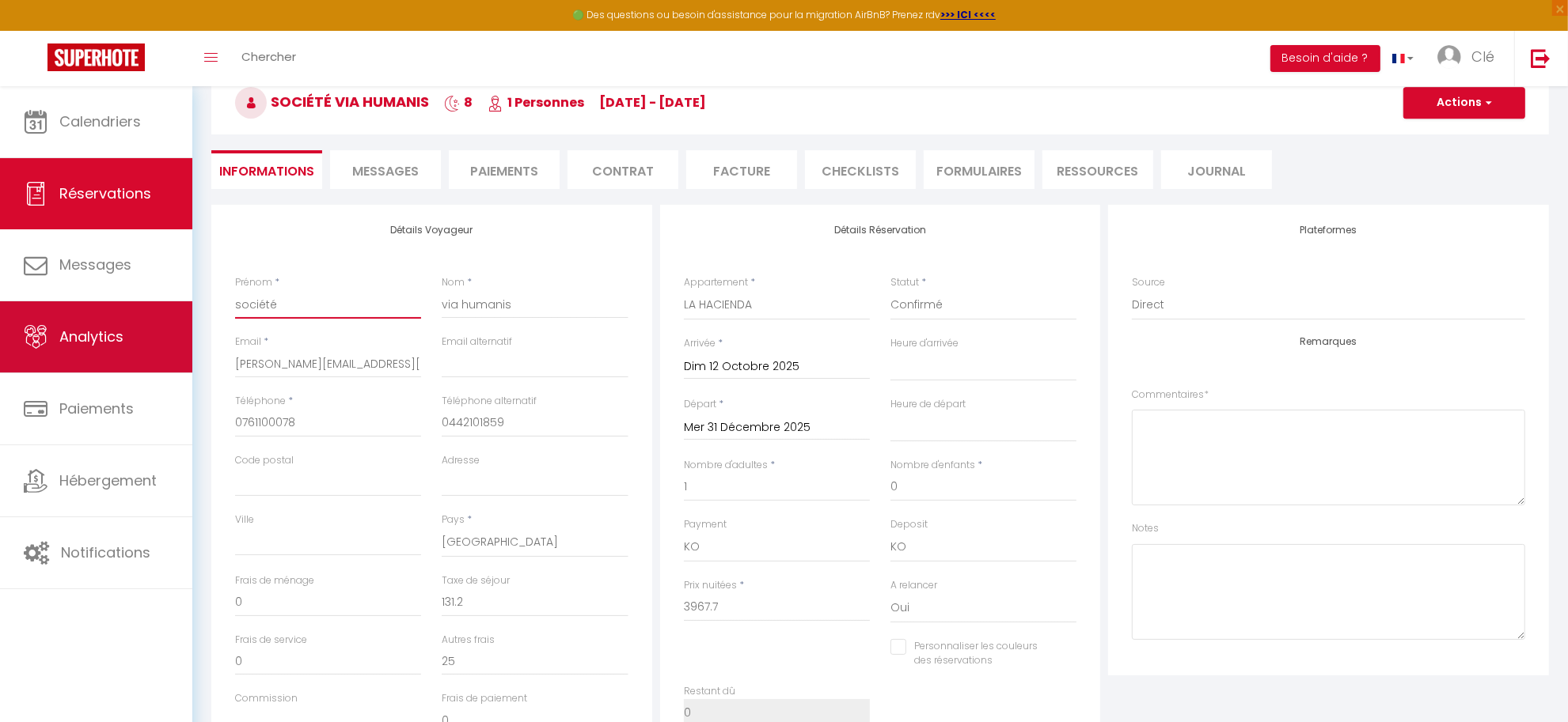
drag, startPoint x: 305, startPoint y: 305, endPoint x: 164, endPoint y: 302, distance: 141.0
click at [166, 302] on div "🟢 Des questions ou besoin d'assistance pour la migration AirBnB? Prenez rdv >>>…" at bounding box center [784, 547] width 1568 height 1097
paste input "est ce que en tant qu'agence je suis le bailleur ? ou c'est le propriétaire ?"
drag, startPoint x: 418, startPoint y: 307, endPoint x: 111, endPoint y: 305, distance: 307.0
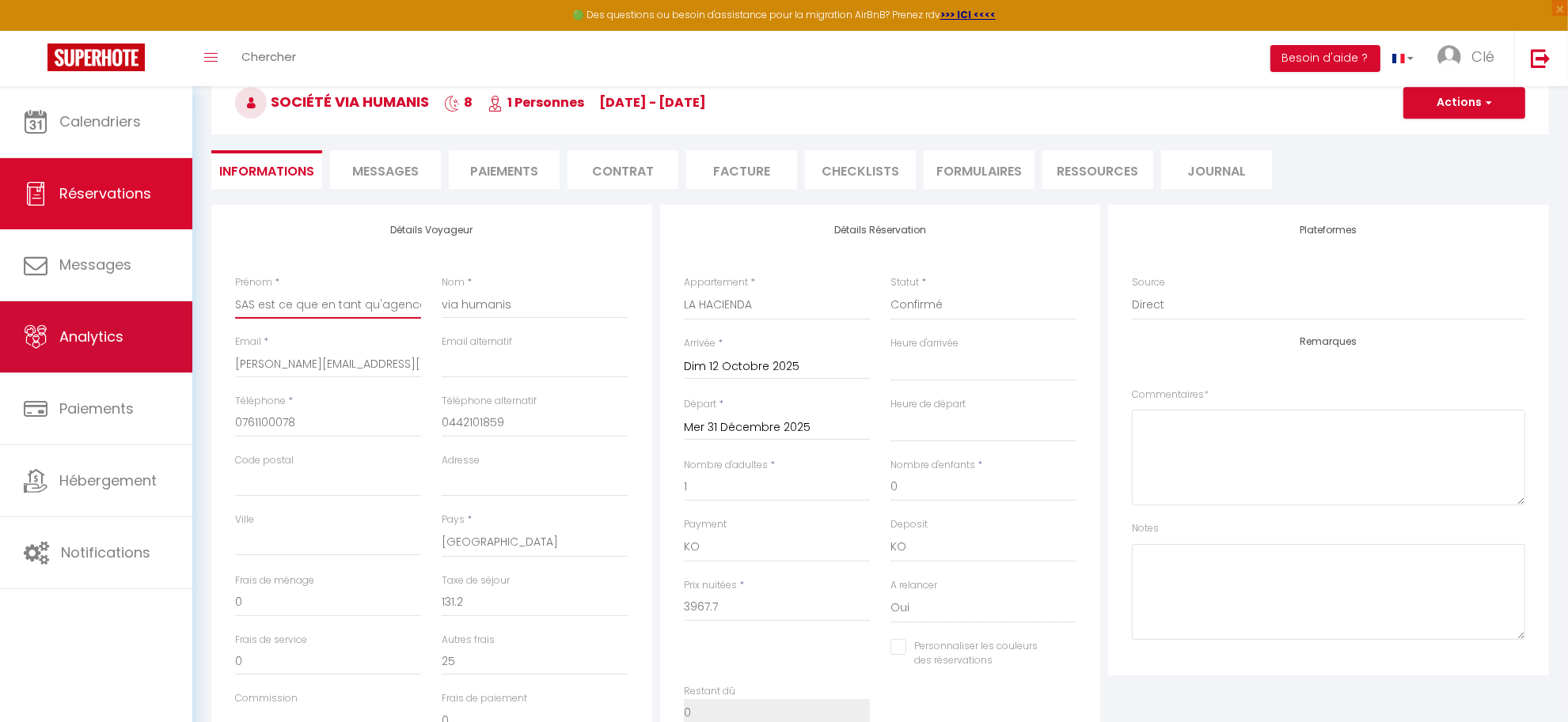
click at [111, 305] on div "🟢 Des questions ou besoin d'assistance pour la migration AirBnB? Prenez rdv >>>…" at bounding box center [784, 547] width 1568 height 1097
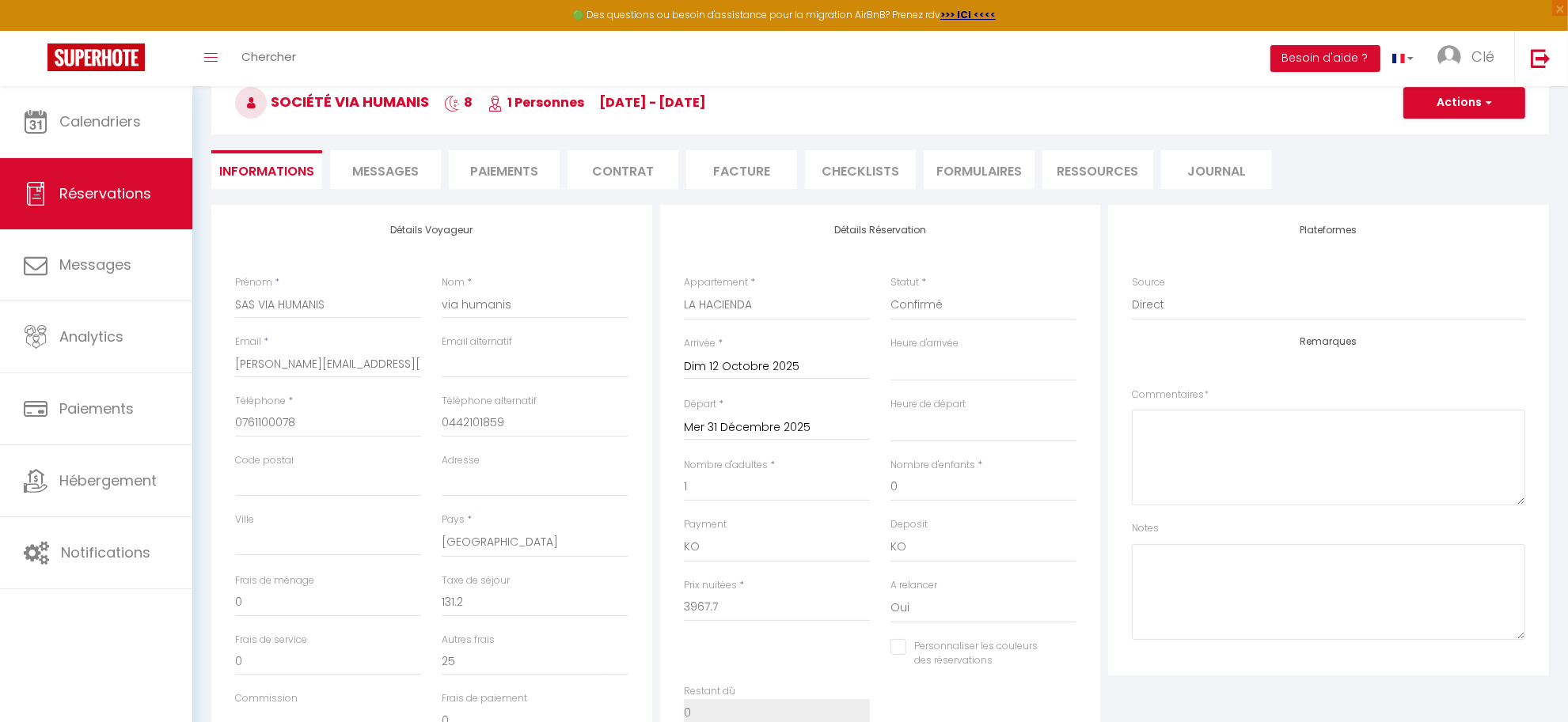
drag, startPoint x: 436, startPoint y: 302, endPoint x: 591, endPoint y: 305, distance: 155.0
click at [591, 305] on div "Nom * via humanis" at bounding box center [534, 305] width 206 height 60
click at [547, 302] on input "via humanis" at bounding box center [534, 305] width 186 height 29
drag, startPoint x: 483, startPoint y: 305, endPoint x: 392, endPoint y: 306, distance: 91.0
click at [392, 306] on div "Prénom * SAS VIA HUMANIS Nom * via humanis" at bounding box center [431, 305] width 414 height 60
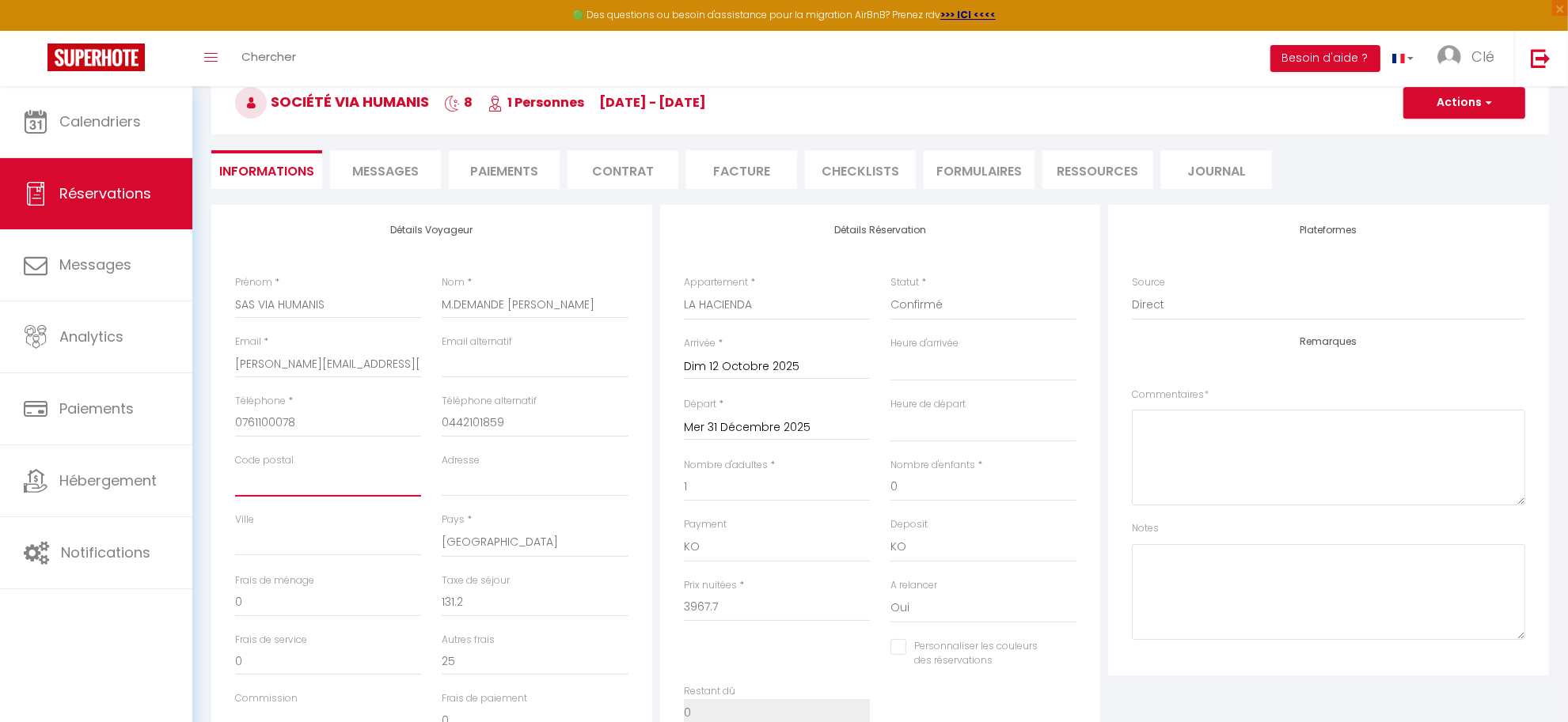
click at [330, 477] on input "Code postal" at bounding box center [328, 482] width 186 height 29
click at [457, 472] on input "Adresse" at bounding box center [534, 482] width 186 height 29
paste input "6 Allée de Montfort"
click at [289, 540] on input "Ville" at bounding box center [328, 542] width 186 height 29
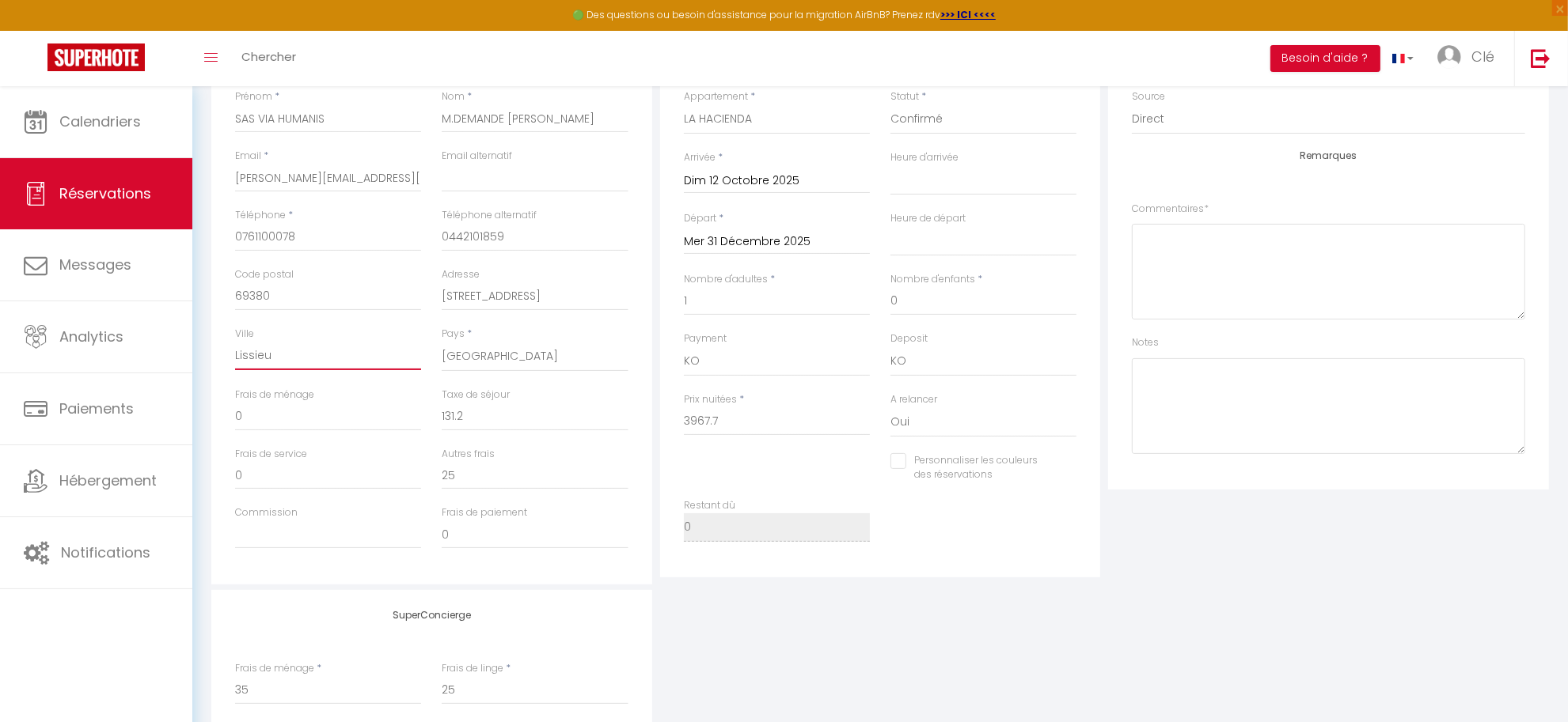
scroll to position [318, 0]
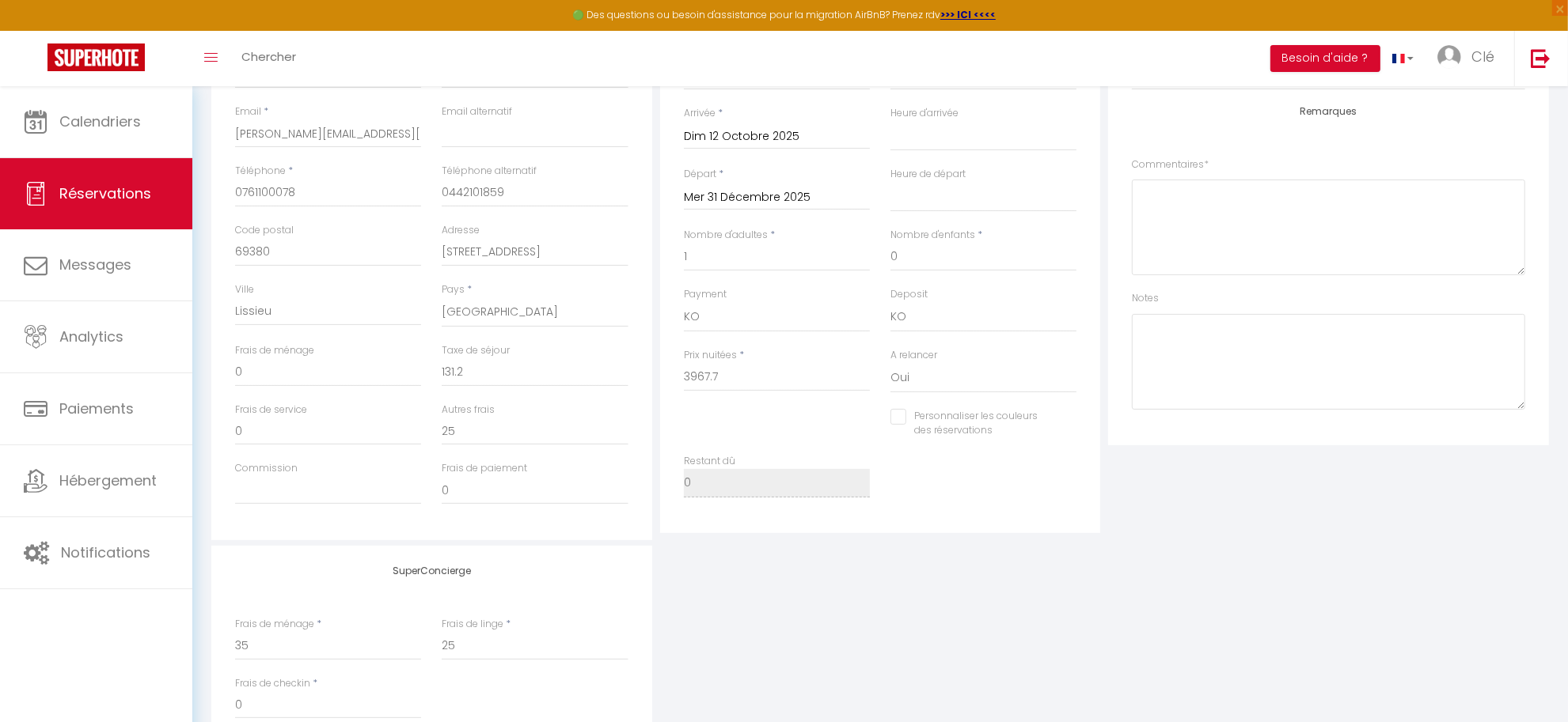
click at [752, 607] on div "SuperConcierge Frais de ménage * 35 Frais de linge * 25 Frais de checkin * 0" at bounding box center [880, 650] width 1346 height 209
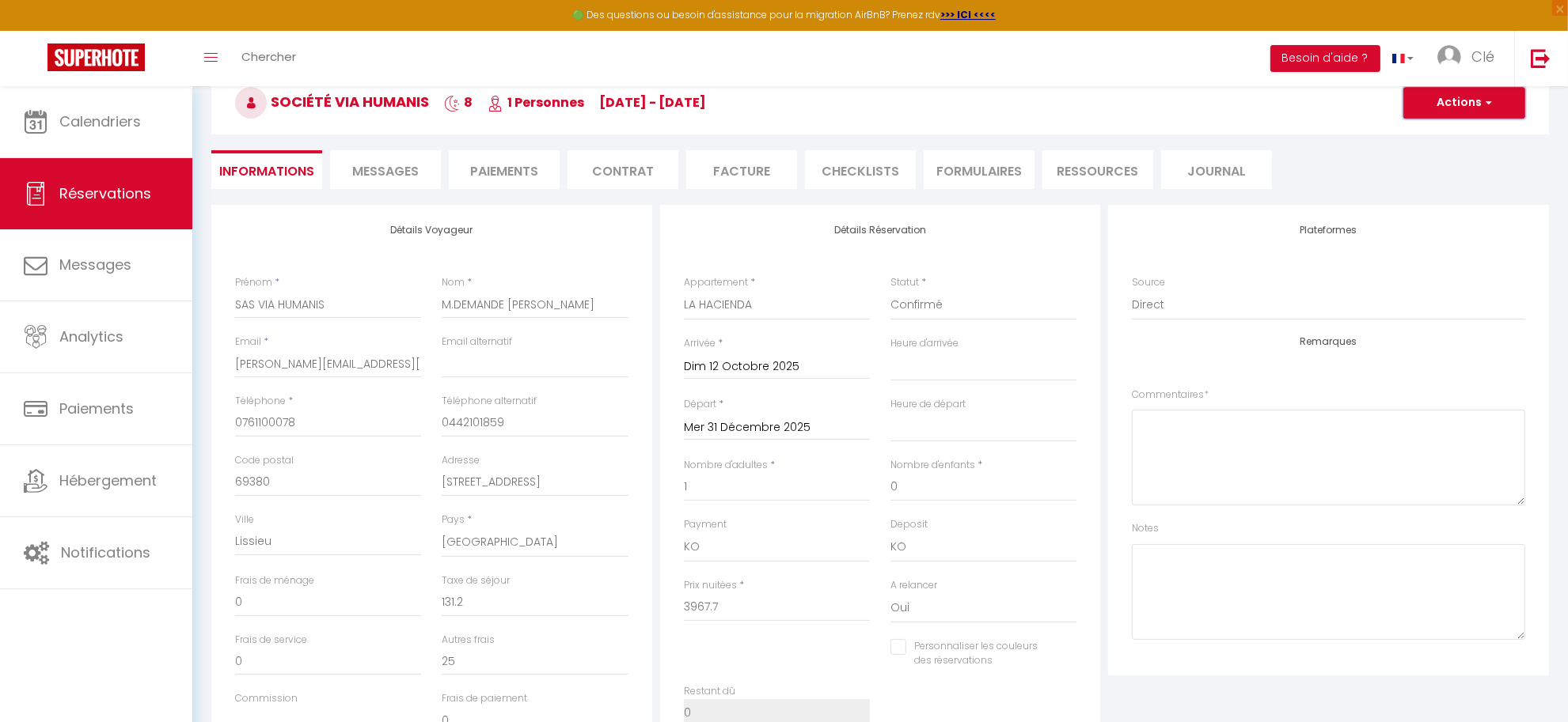
click at [1492, 112] on button "Actions" at bounding box center [1465, 103] width 122 height 32
click at [1443, 134] on link "Enregistrer" at bounding box center [1449, 138] width 125 height 21
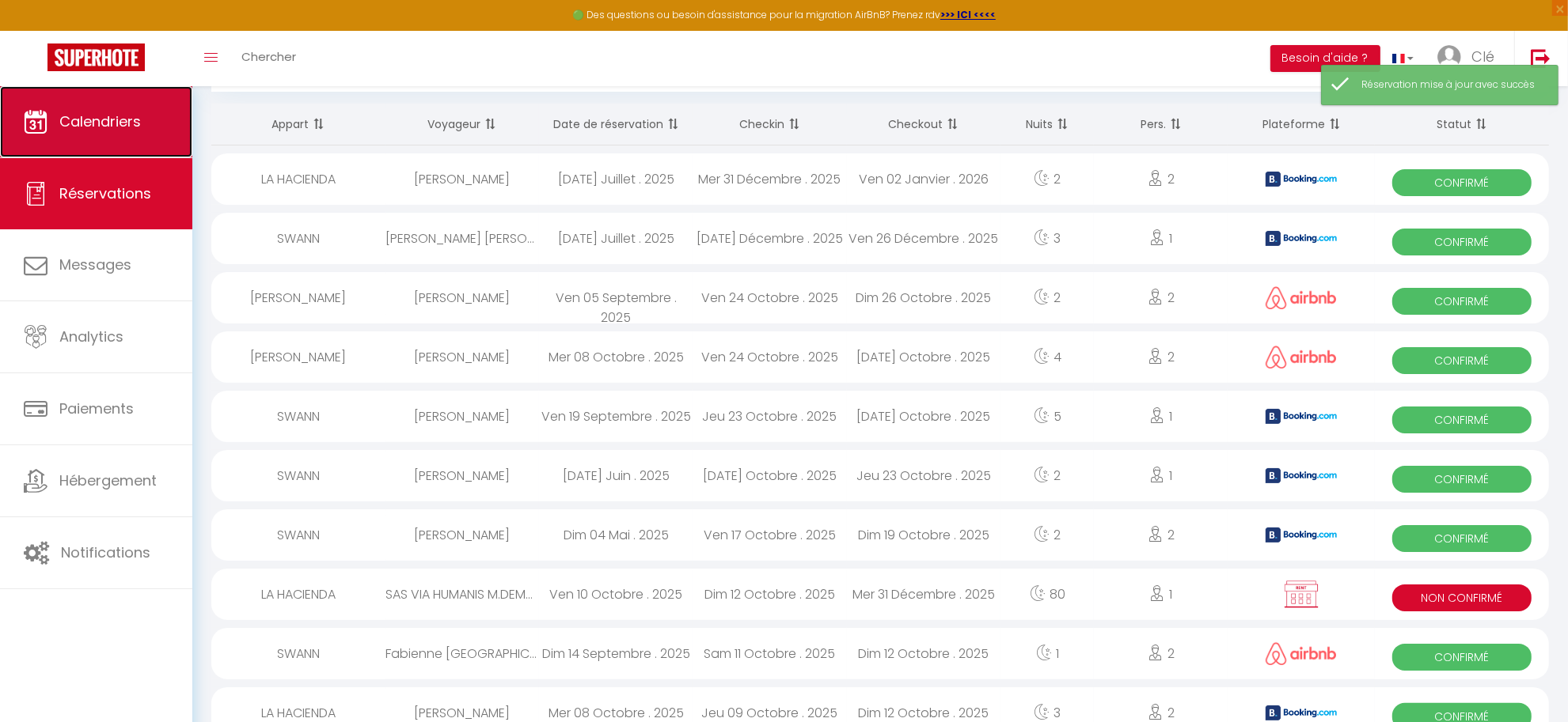
click at [86, 120] on span "Calendriers" at bounding box center [100, 121] width 82 height 20
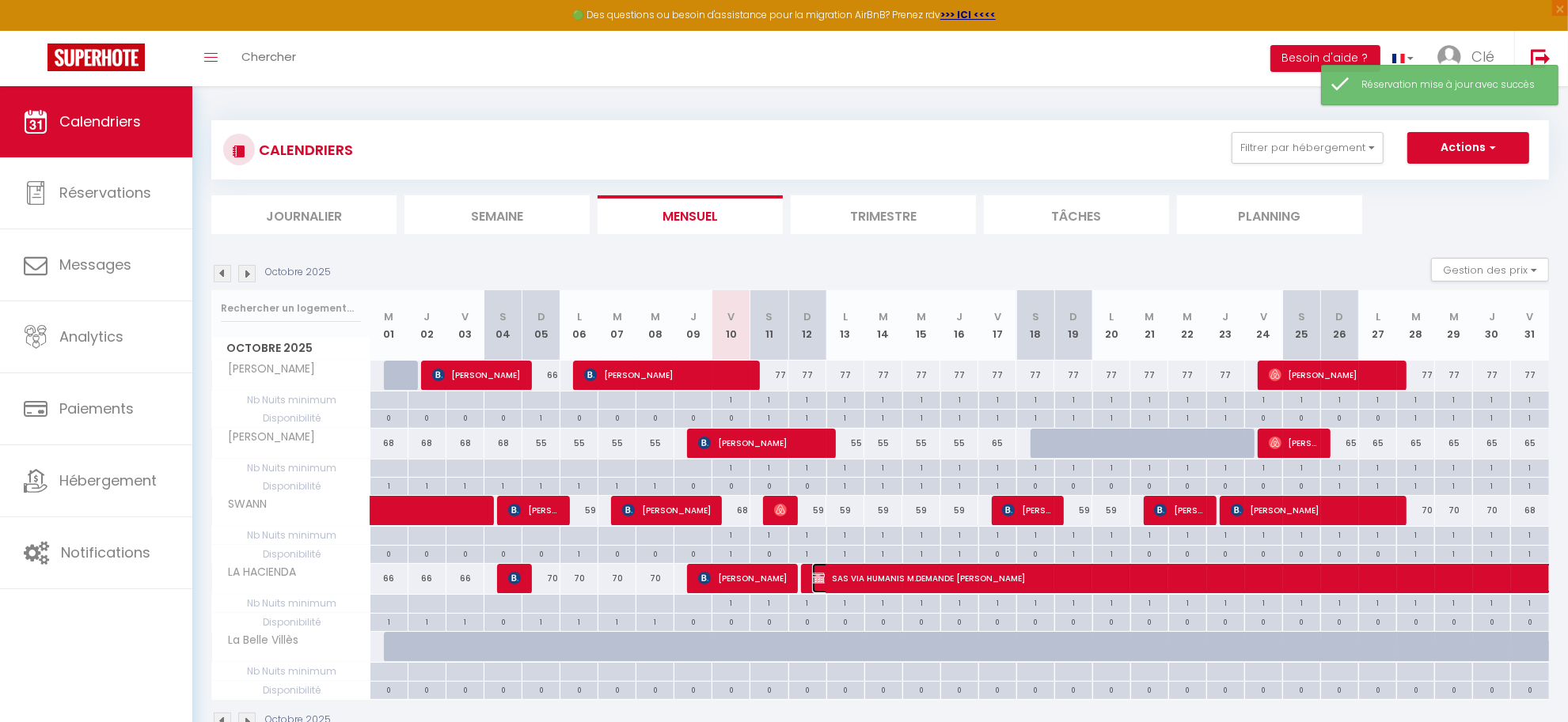
click at [924, 578] on div at bounding box center [784, 361] width 1568 height 722
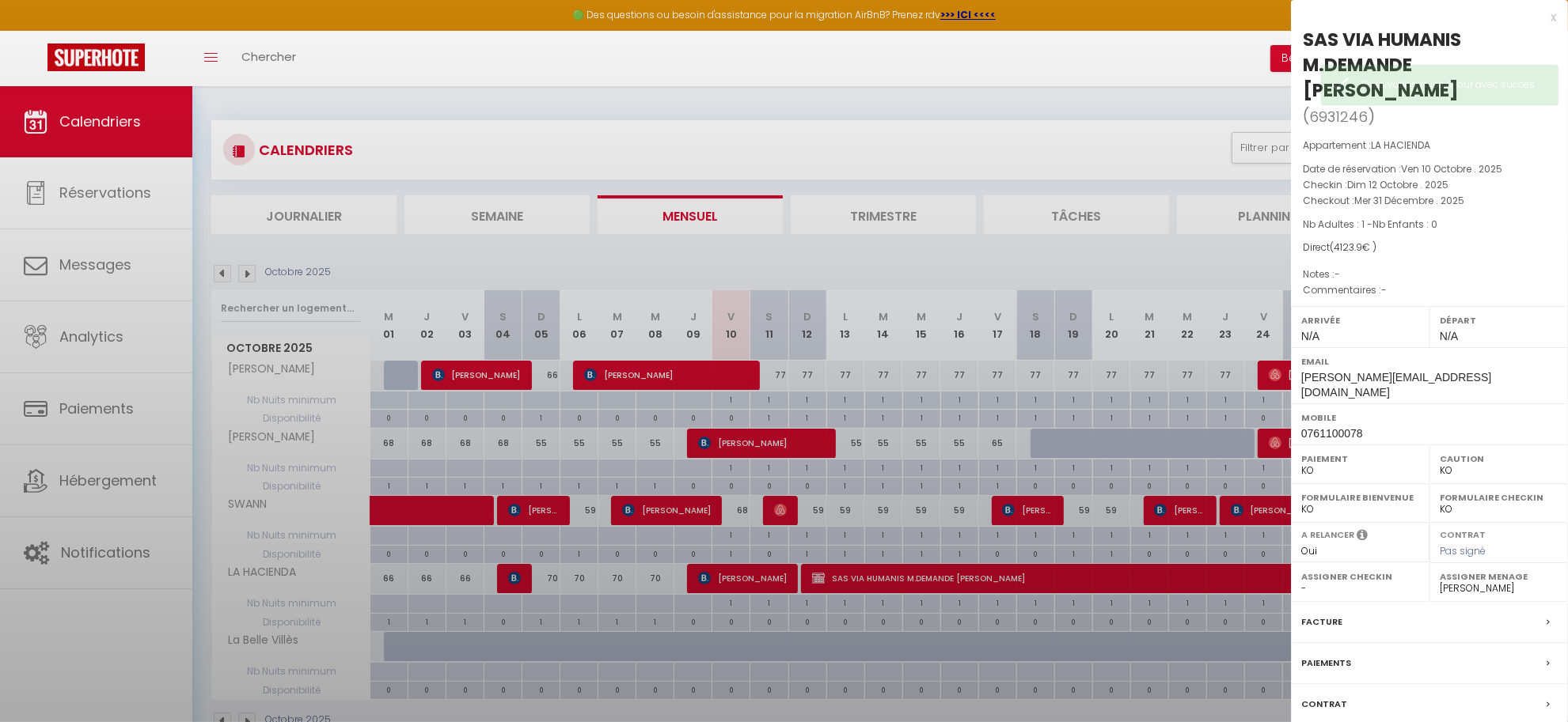
click at [954, 580] on div at bounding box center [784, 361] width 1568 height 722
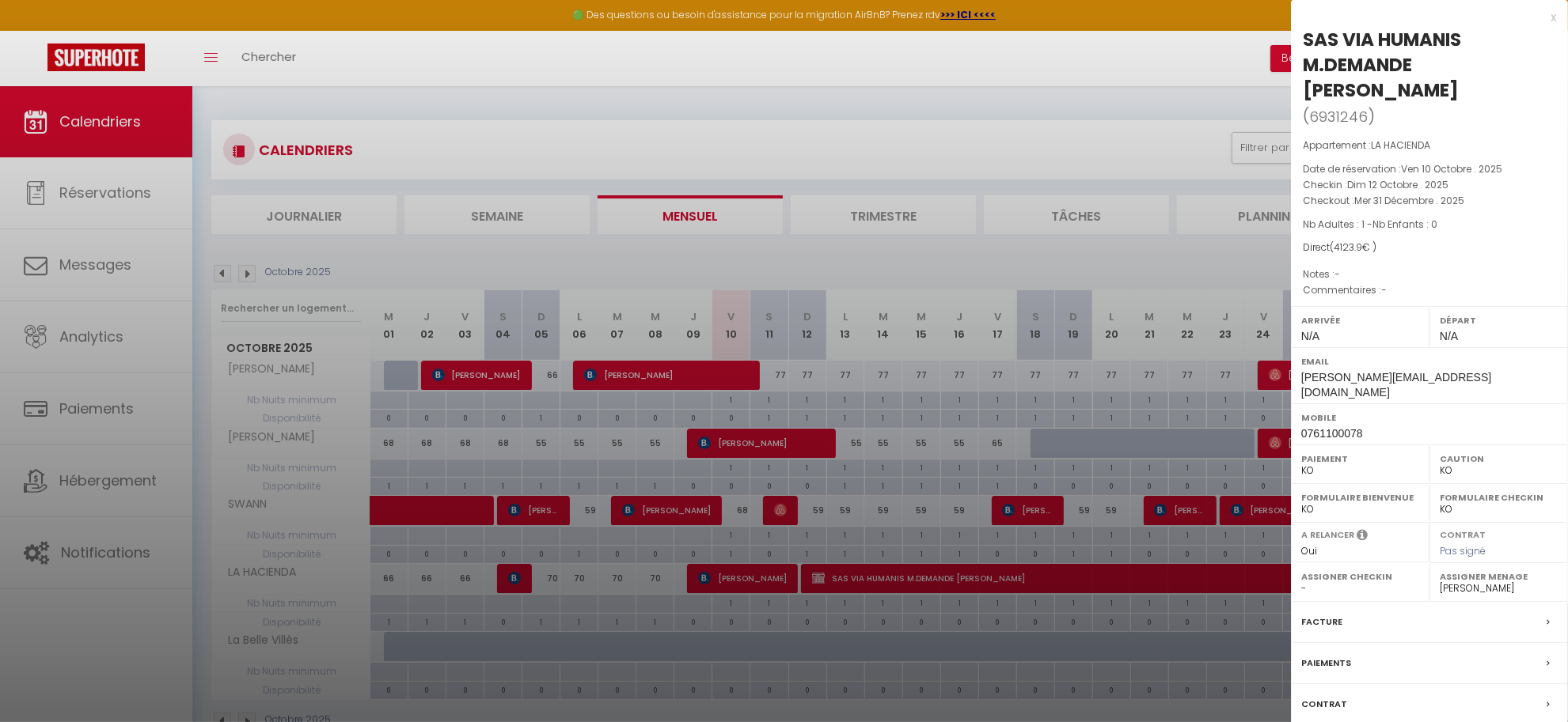
click at [1335, 696] on label "Contrat" at bounding box center [1324, 704] width 46 height 17
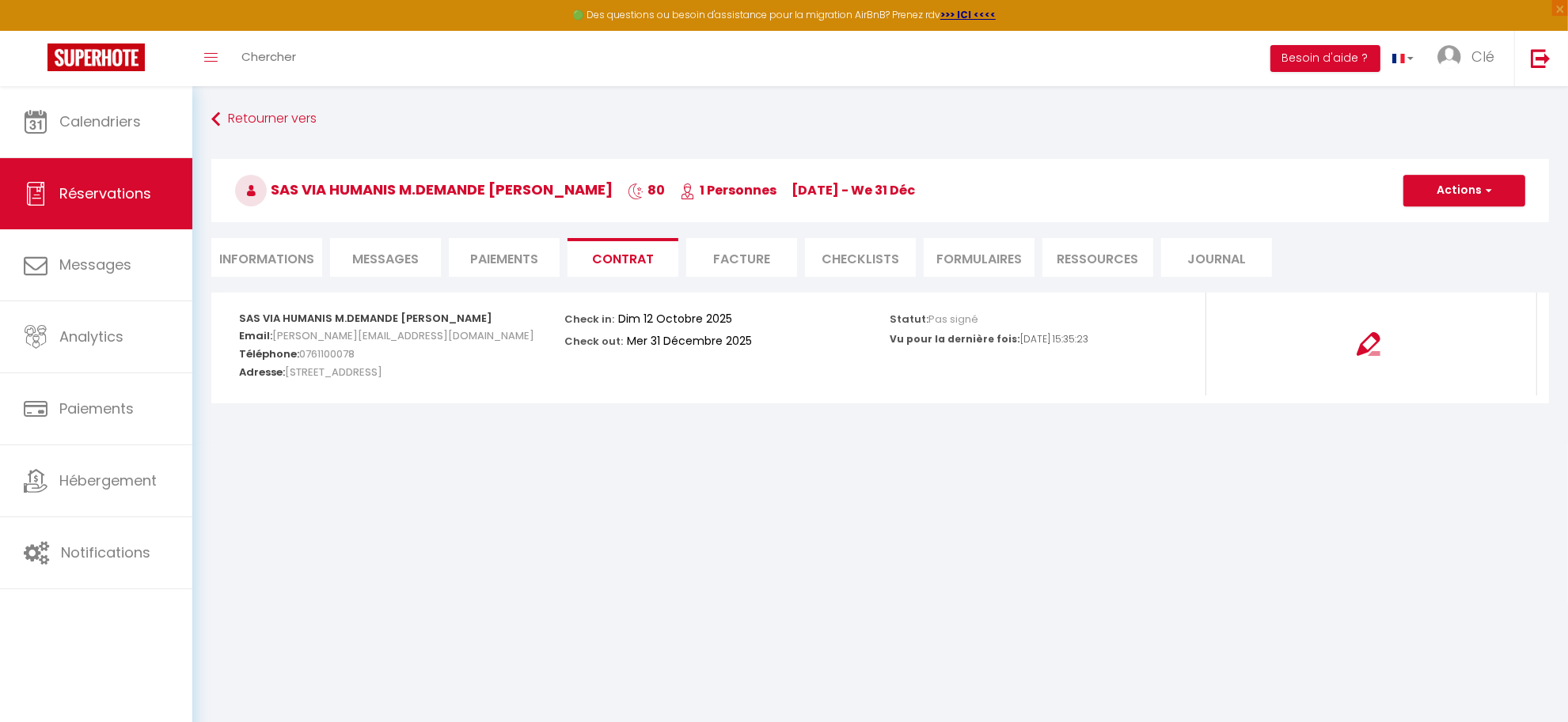
click at [392, 248] on li "Messages" at bounding box center [386, 257] width 111 height 39
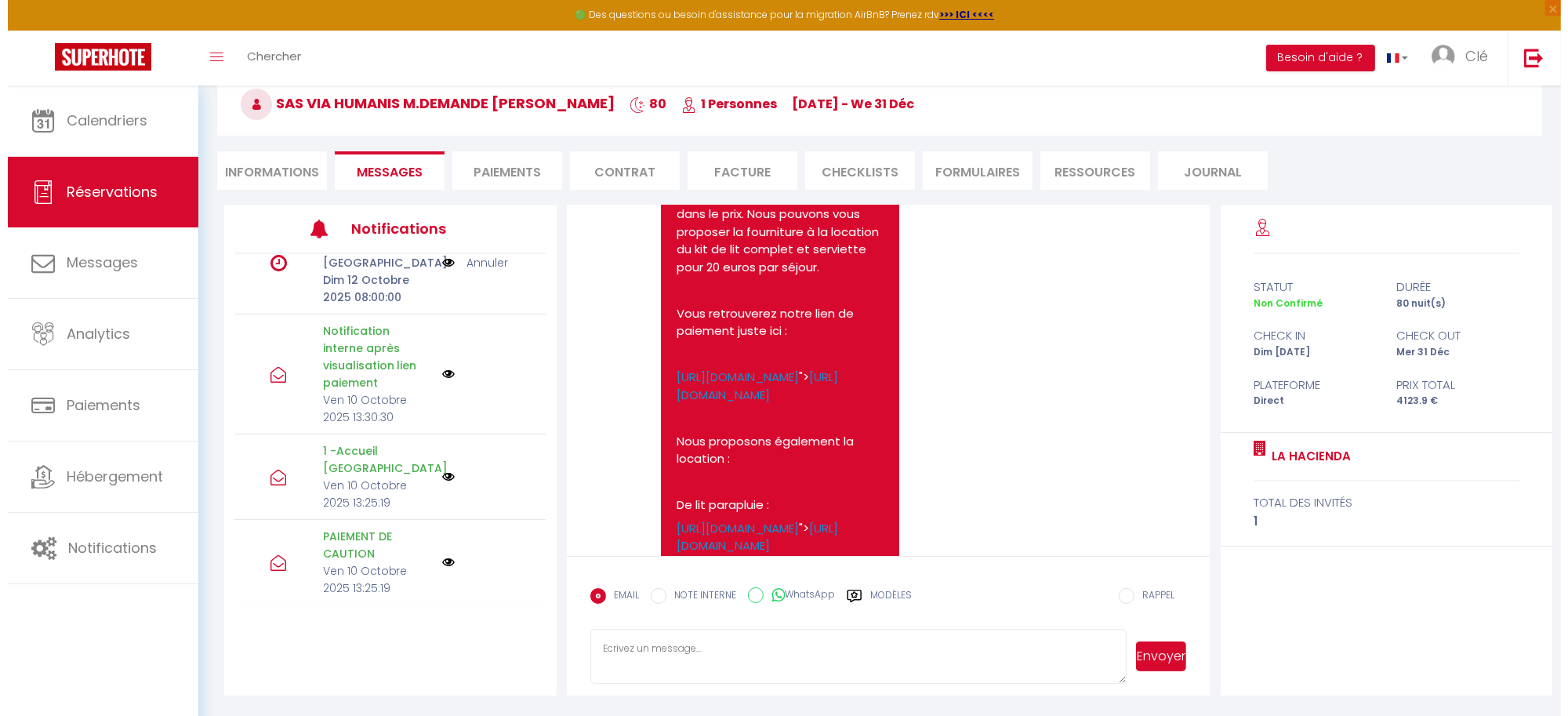
scroll to position [686, 0]
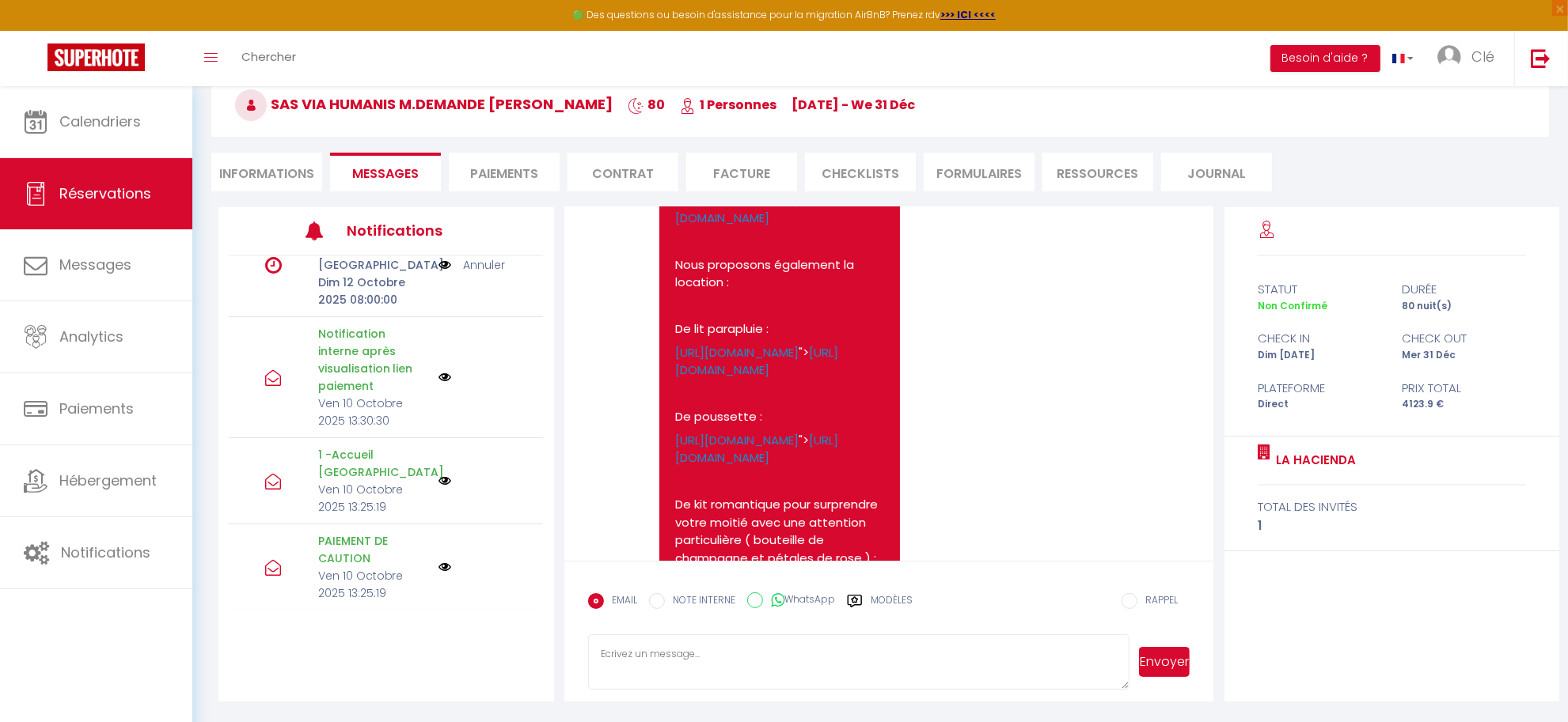
click at [438, 568] on img at bounding box center [445, 567] width 13 height 13
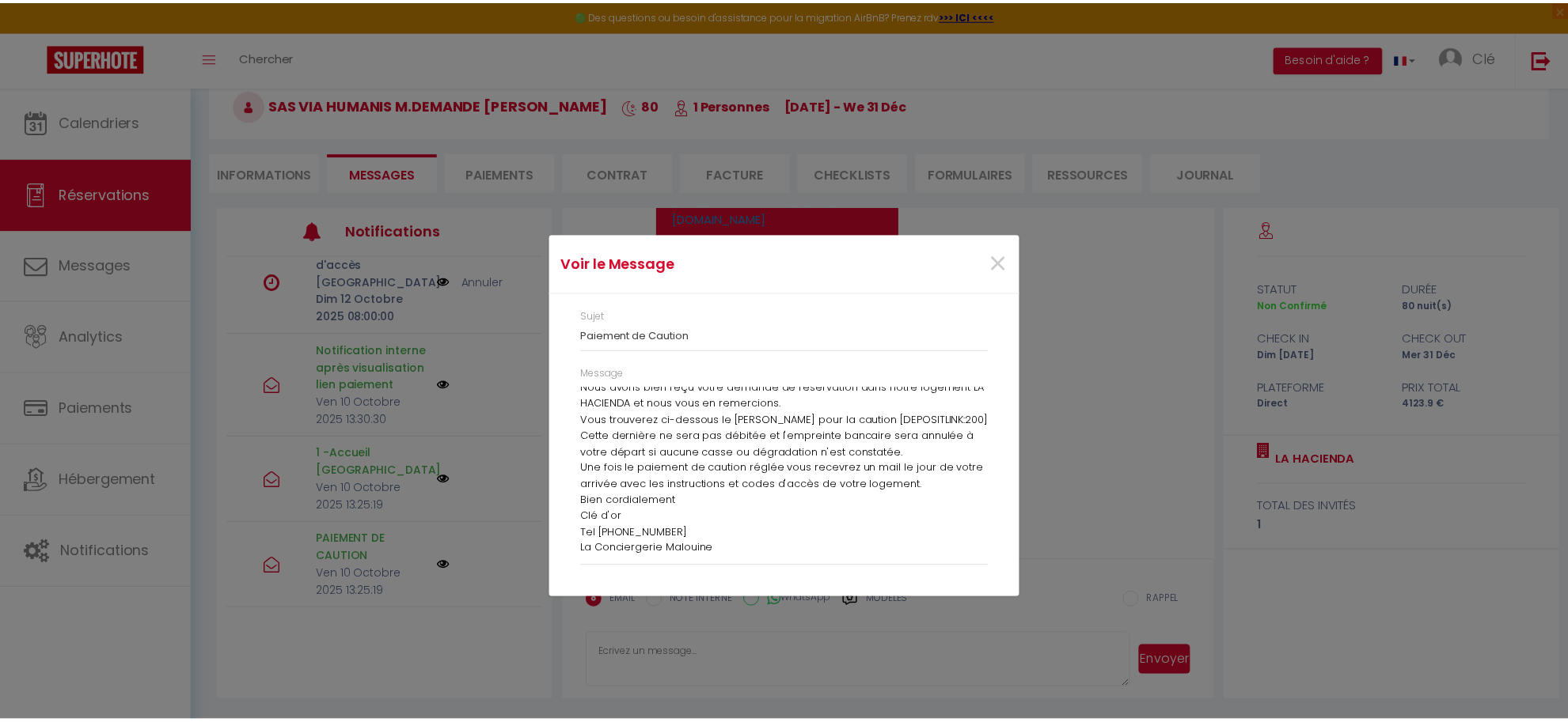
scroll to position [38, 0]
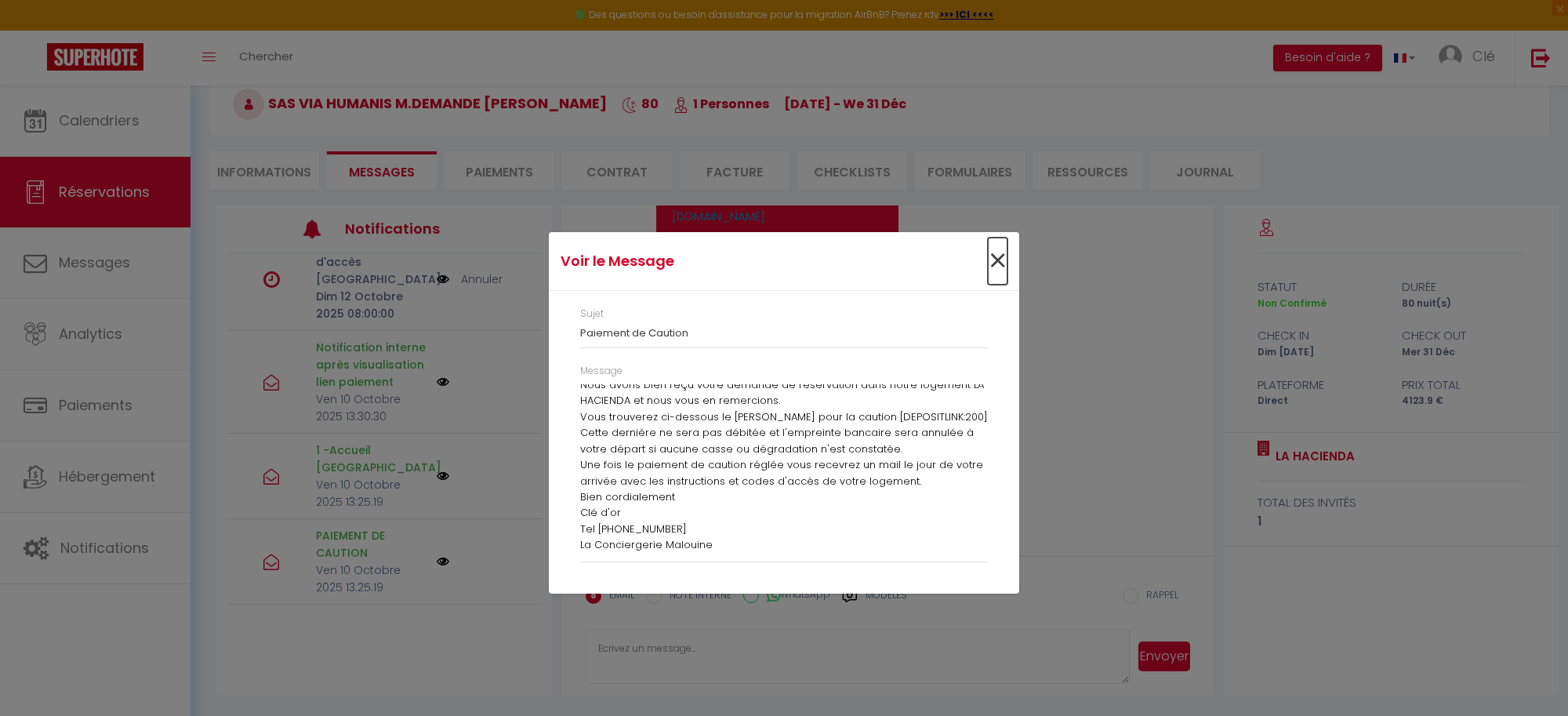
click at [996, 264] on span "×" at bounding box center [997, 261] width 20 height 47
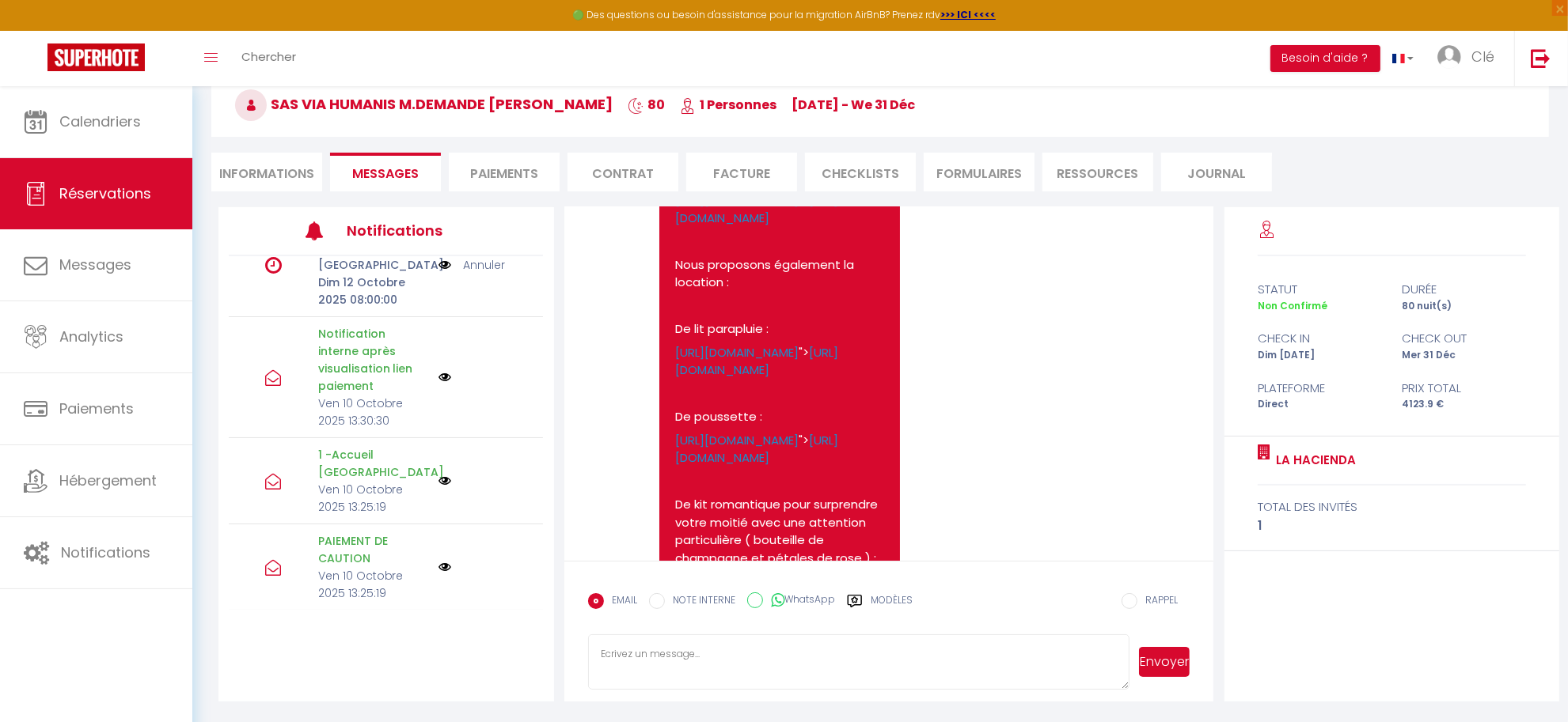
scroll to position [37, 0]
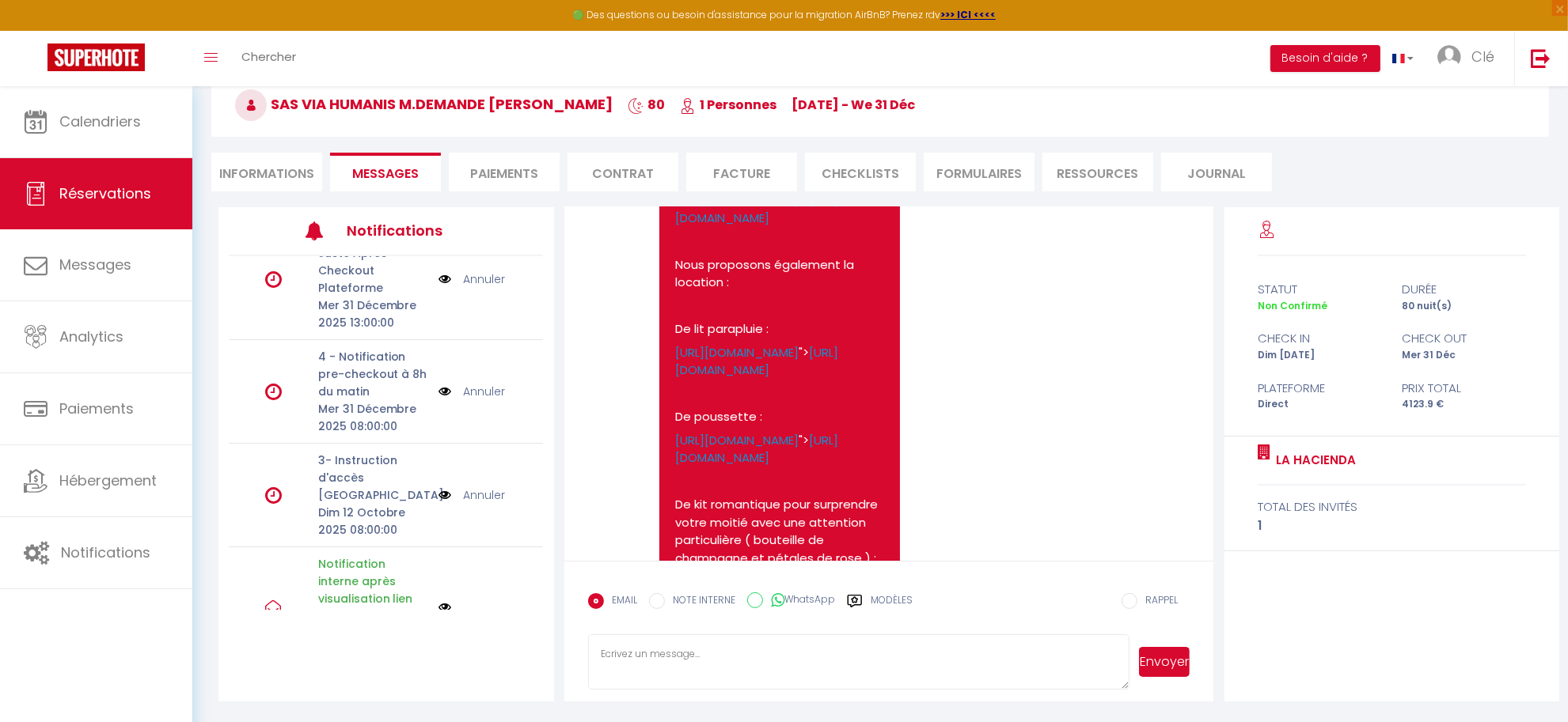
click at [476, 326] on div "5 - Demande avis Juste Après Checkout Plateforme Mer 31 Décembre 2025 13:00:00 …" at bounding box center [386, 279] width 314 height 121
click at [468, 491] on link "Annuler" at bounding box center [483, 495] width 42 height 17
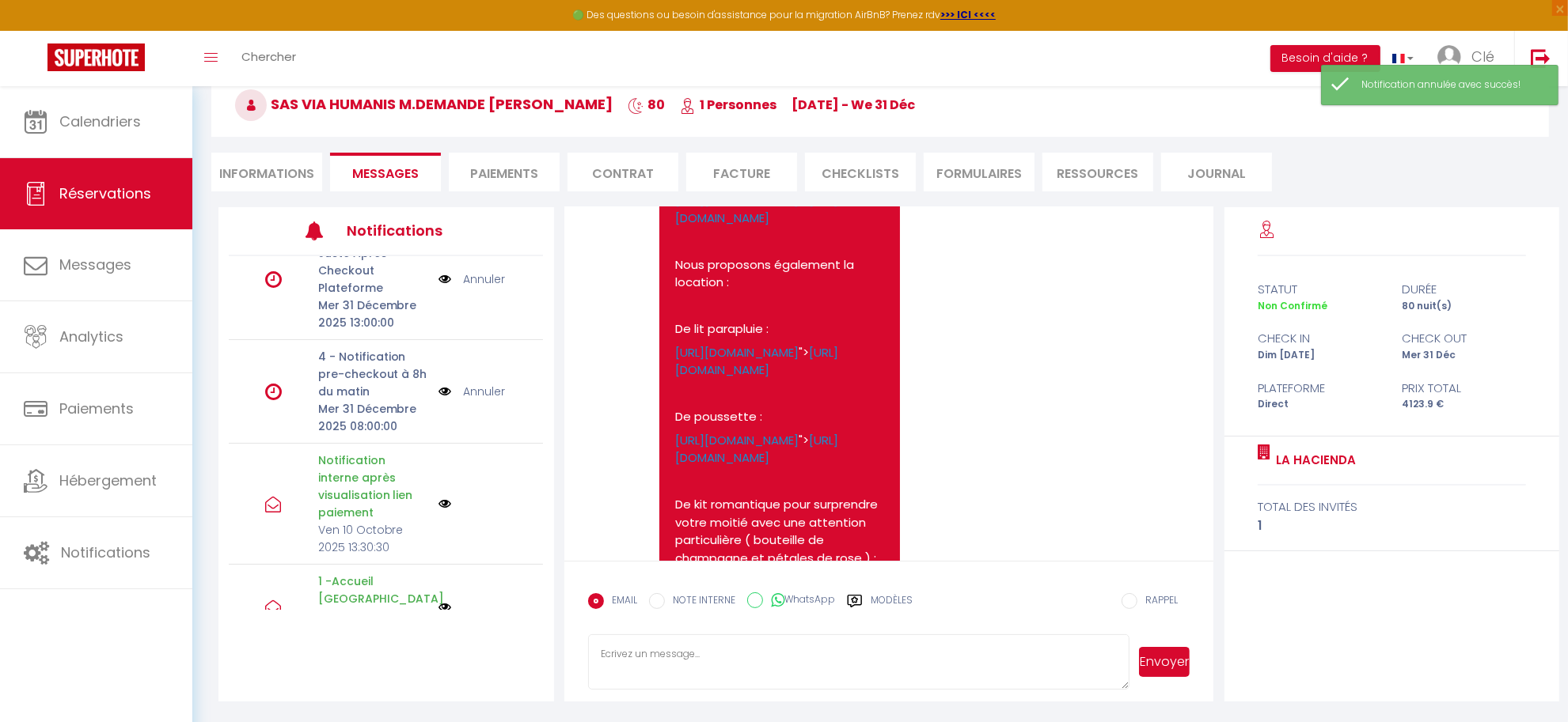
scroll to position [163, 0]
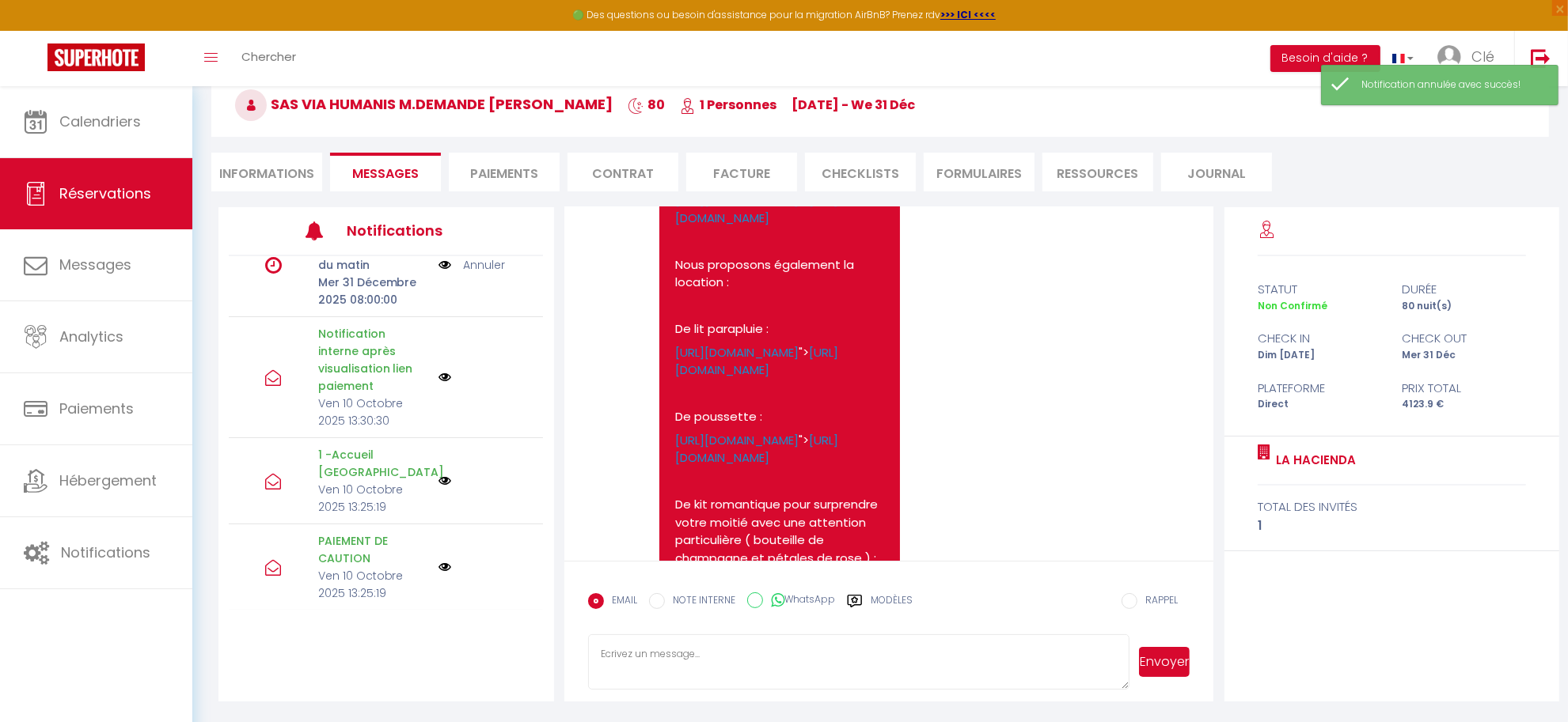
click at [519, 176] on li "Paiements" at bounding box center [504, 171] width 111 height 39
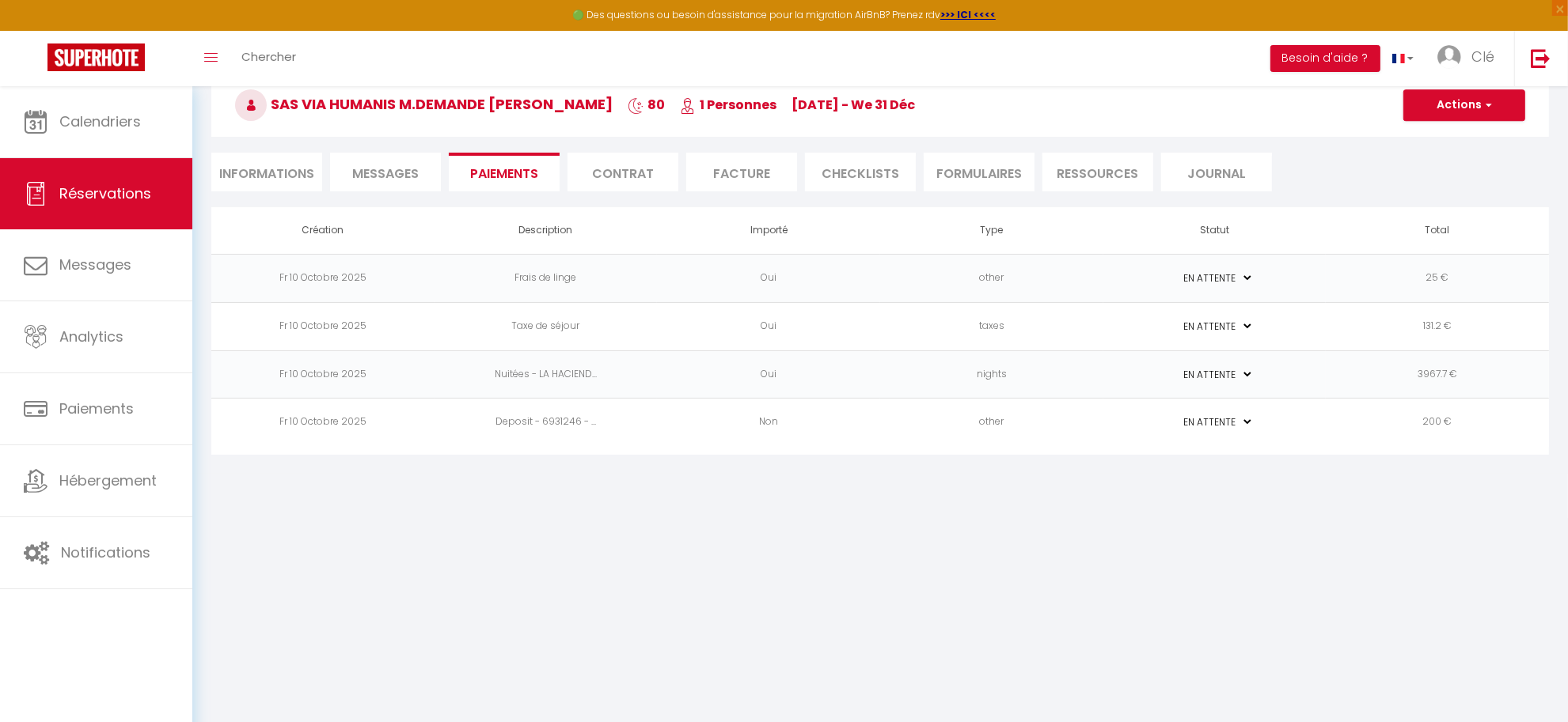
click at [1445, 428] on td "200 €" at bounding box center [1437, 422] width 223 height 48
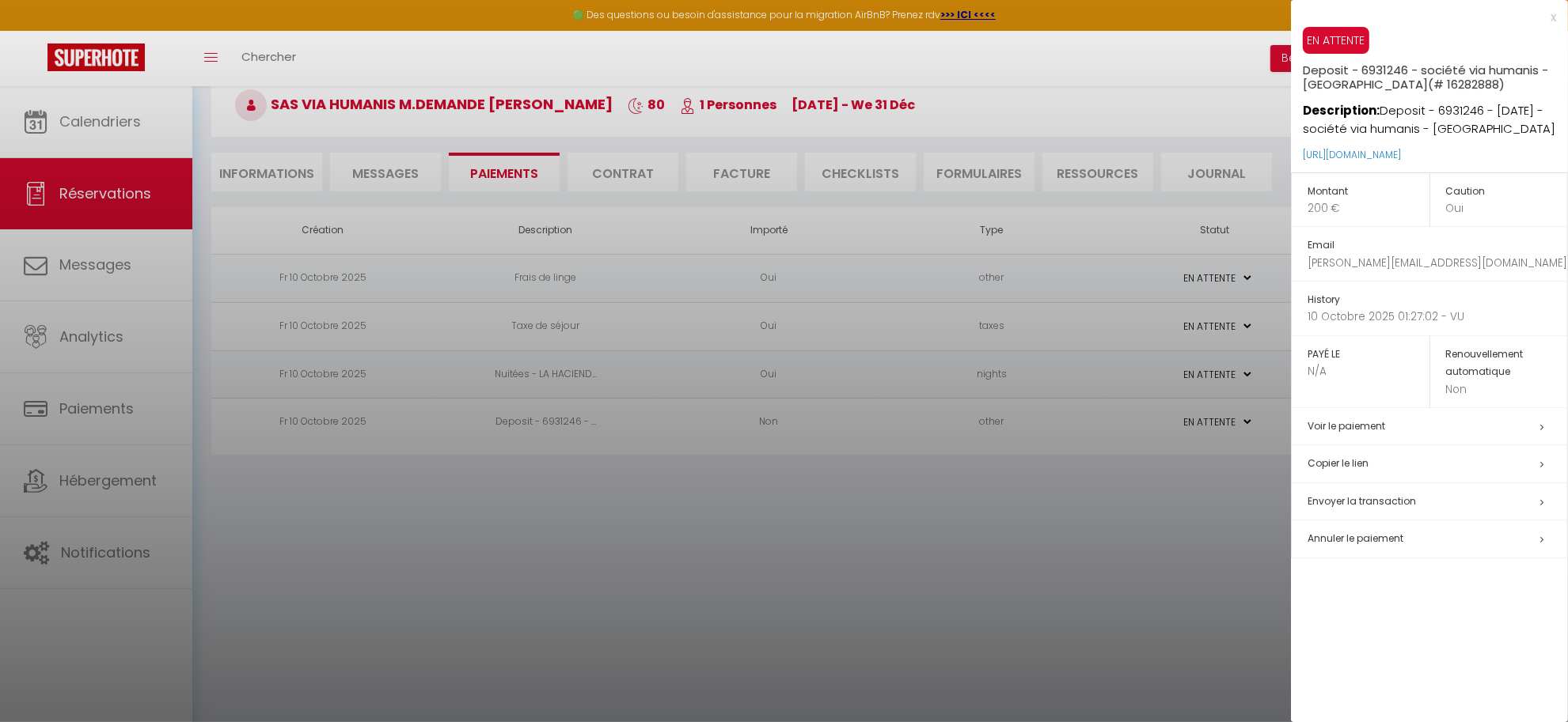
click at [283, 163] on div at bounding box center [784, 361] width 1568 height 722
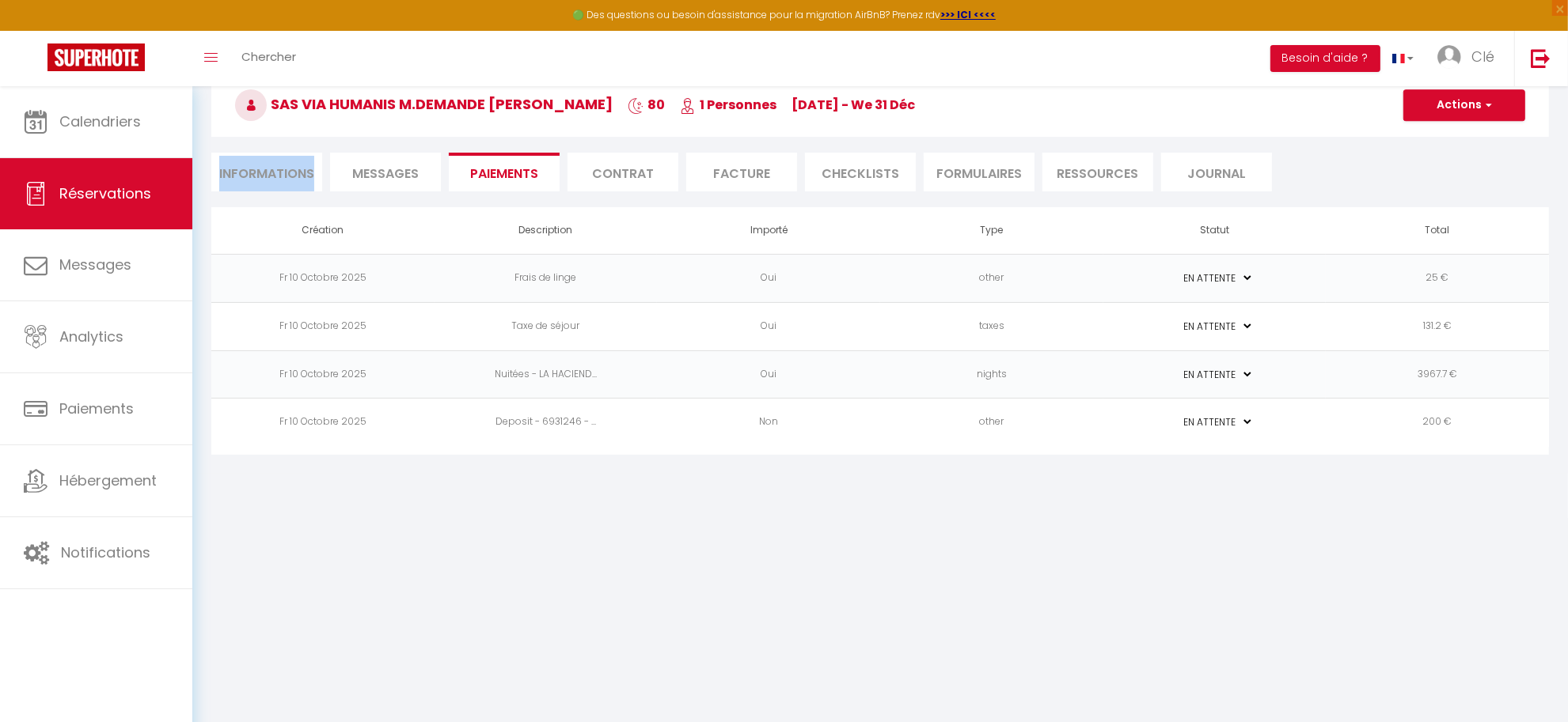
click at [283, 163] on li "Informations" at bounding box center [267, 171] width 111 height 39
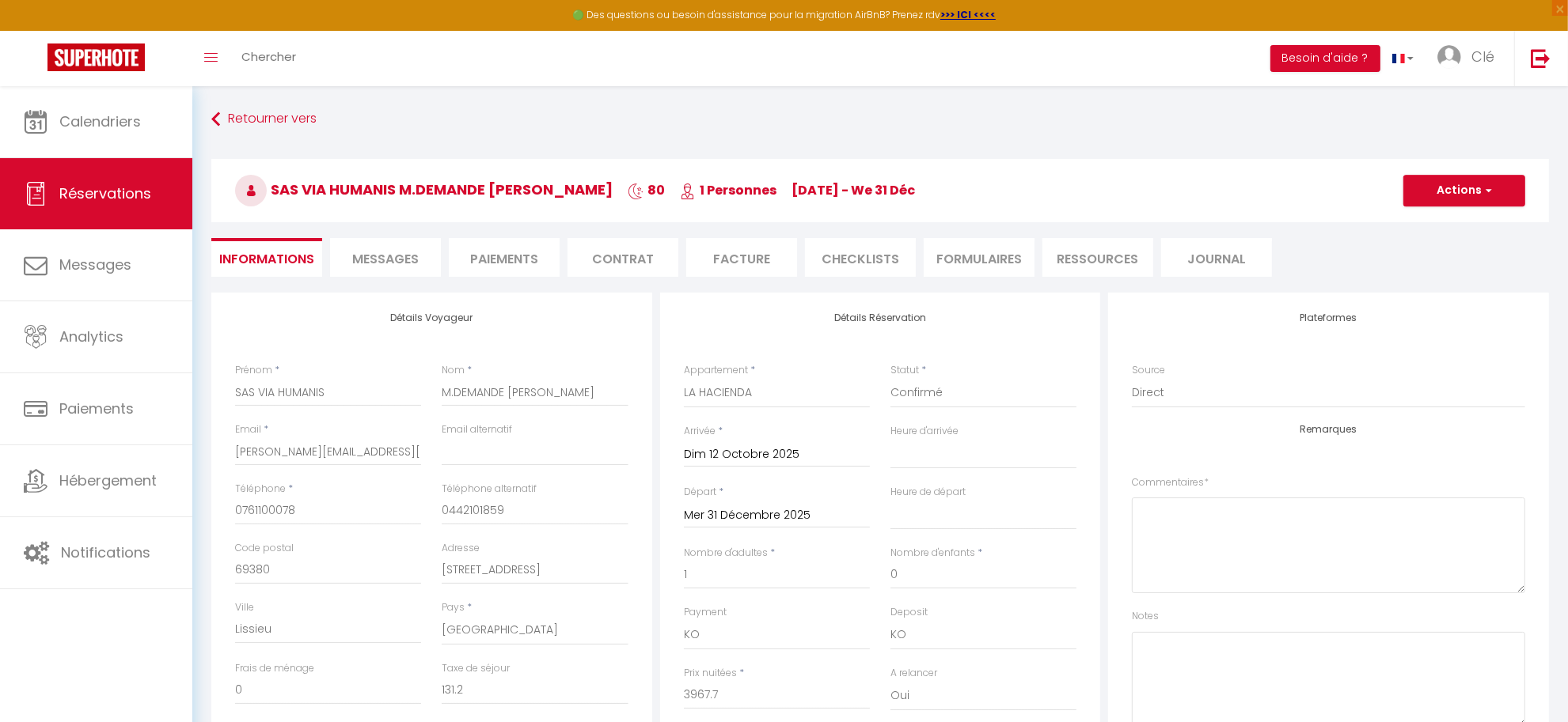
click at [394, 248] on li "Messages" at bounding box center [386, 257] width 111 height 39
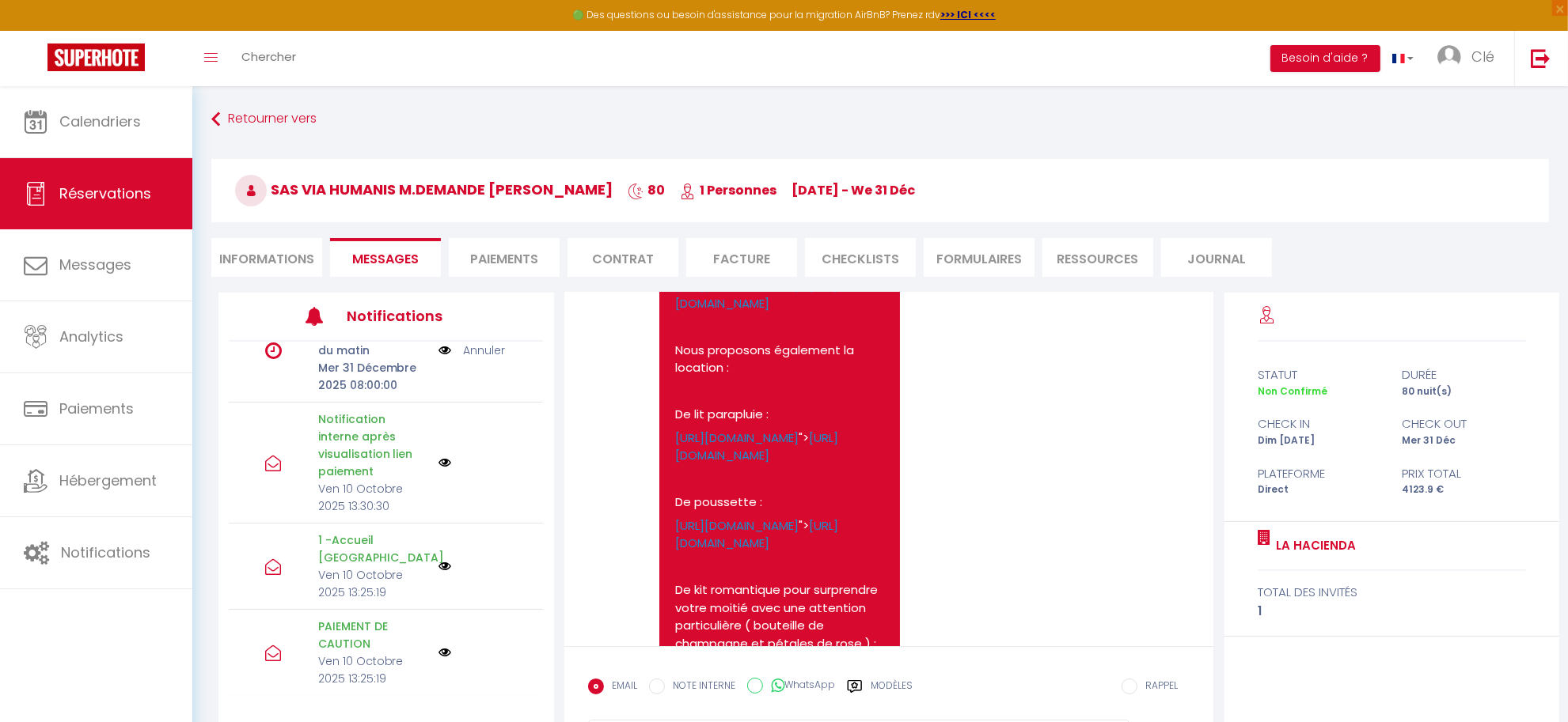
click at [526, 266] on li "Paiements" at bounding box center [504, 257] width 111 height 39
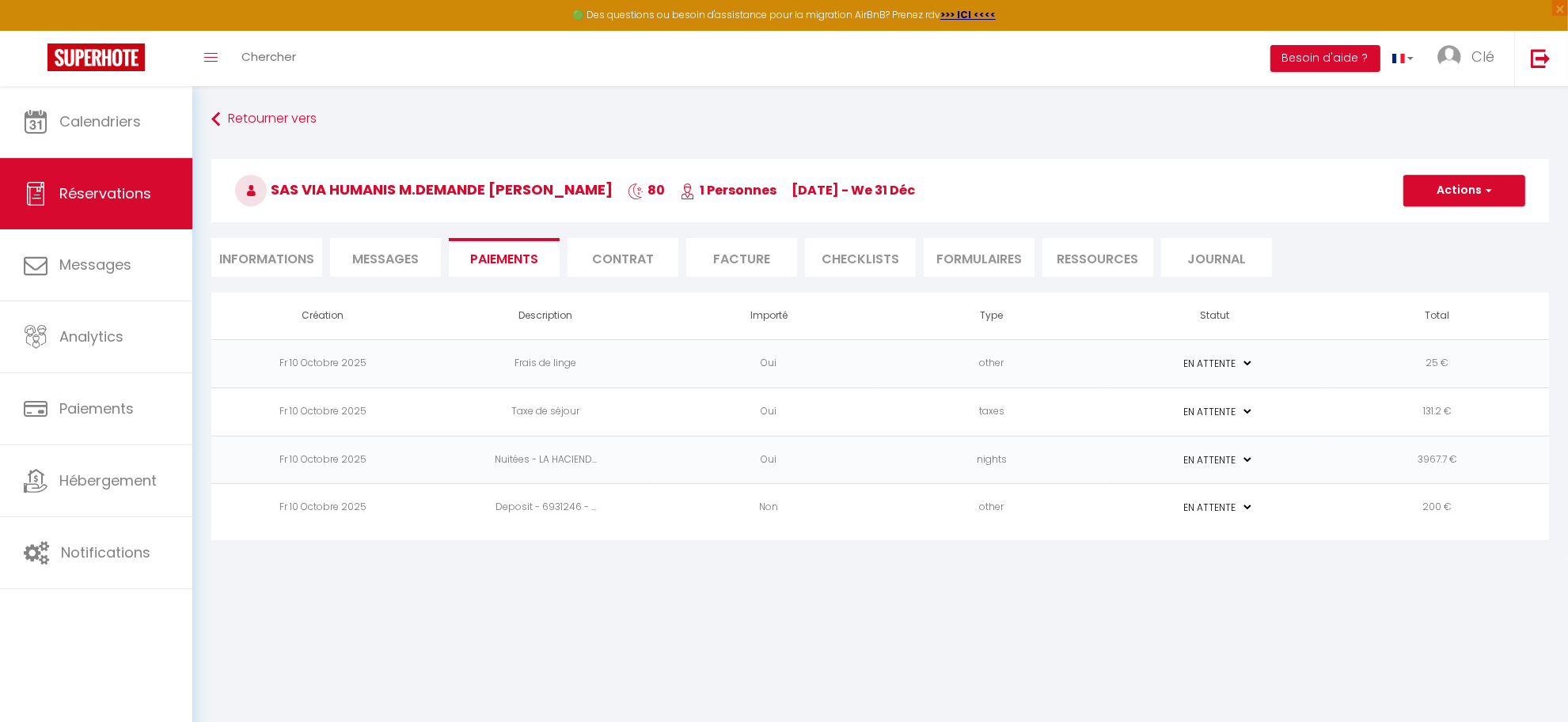
click at [611, 497] on td "Deposit - 6931246 - ..." at bounding box center [545, 508] width 223 height 48
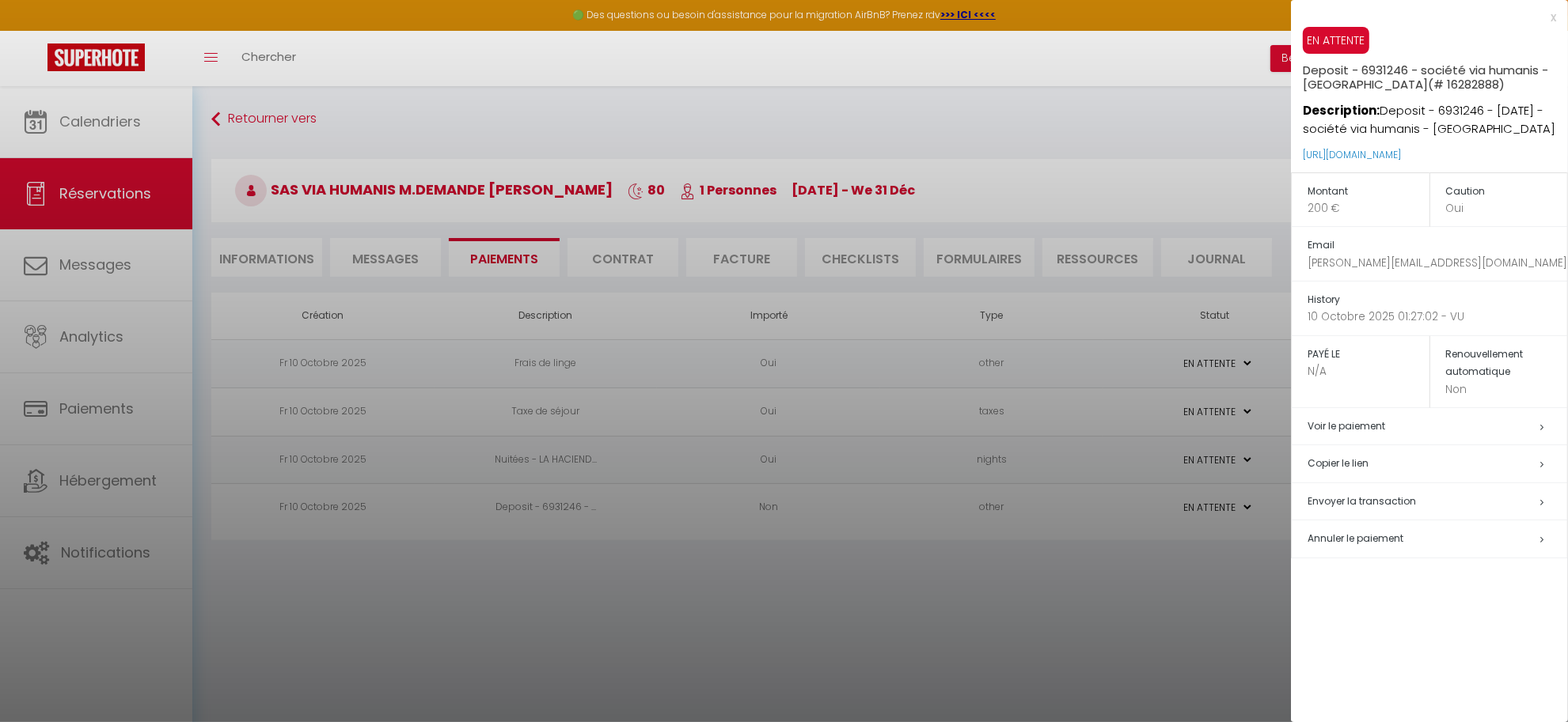
click at [1307, 200] on td "Montant 200 €" at bounding box center [1361, 199] width 138 height 55
click at [1322, 204] on p "200 €" at bounding box center [1369, 208] width 122 height 17
click at [1410, 540] on h5 "Annuler le paiement" at bounding box center [1437, 539] width 260 height 18
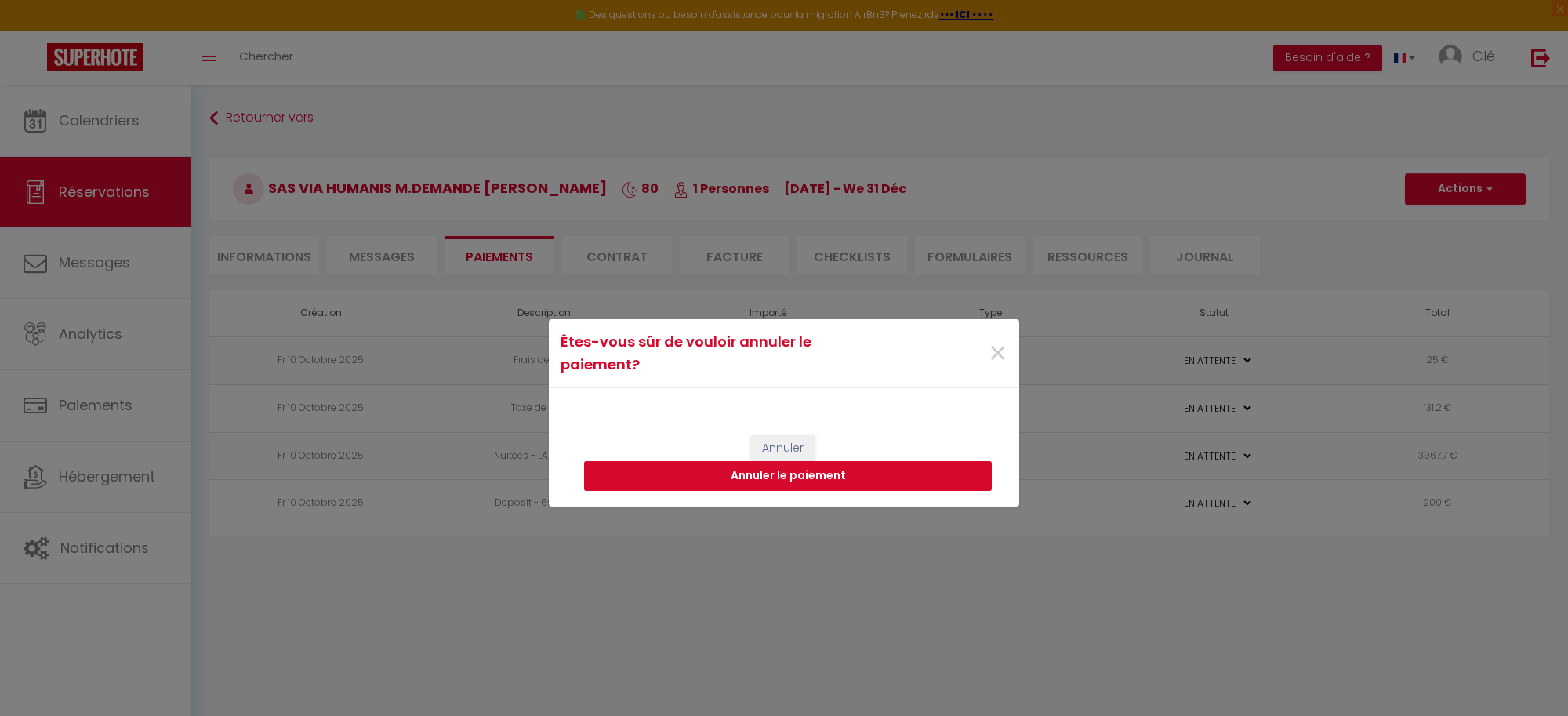
click at [825, 471] on button "Annuler le paiement" at bounding box center [788, 476] width 407 height 30
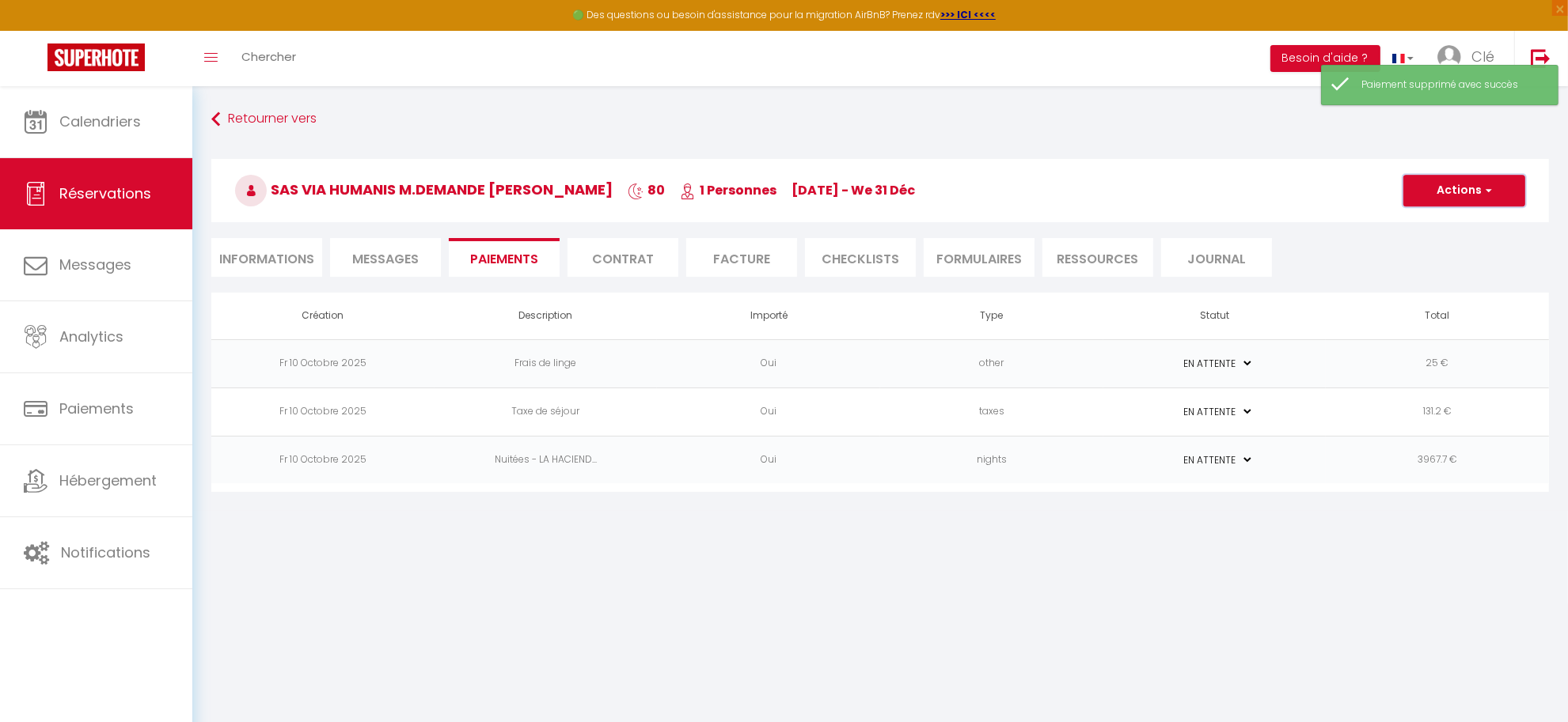
click at [1477, 192] on button "Actions" at bounding box center [1465, 190] width 122 height 32
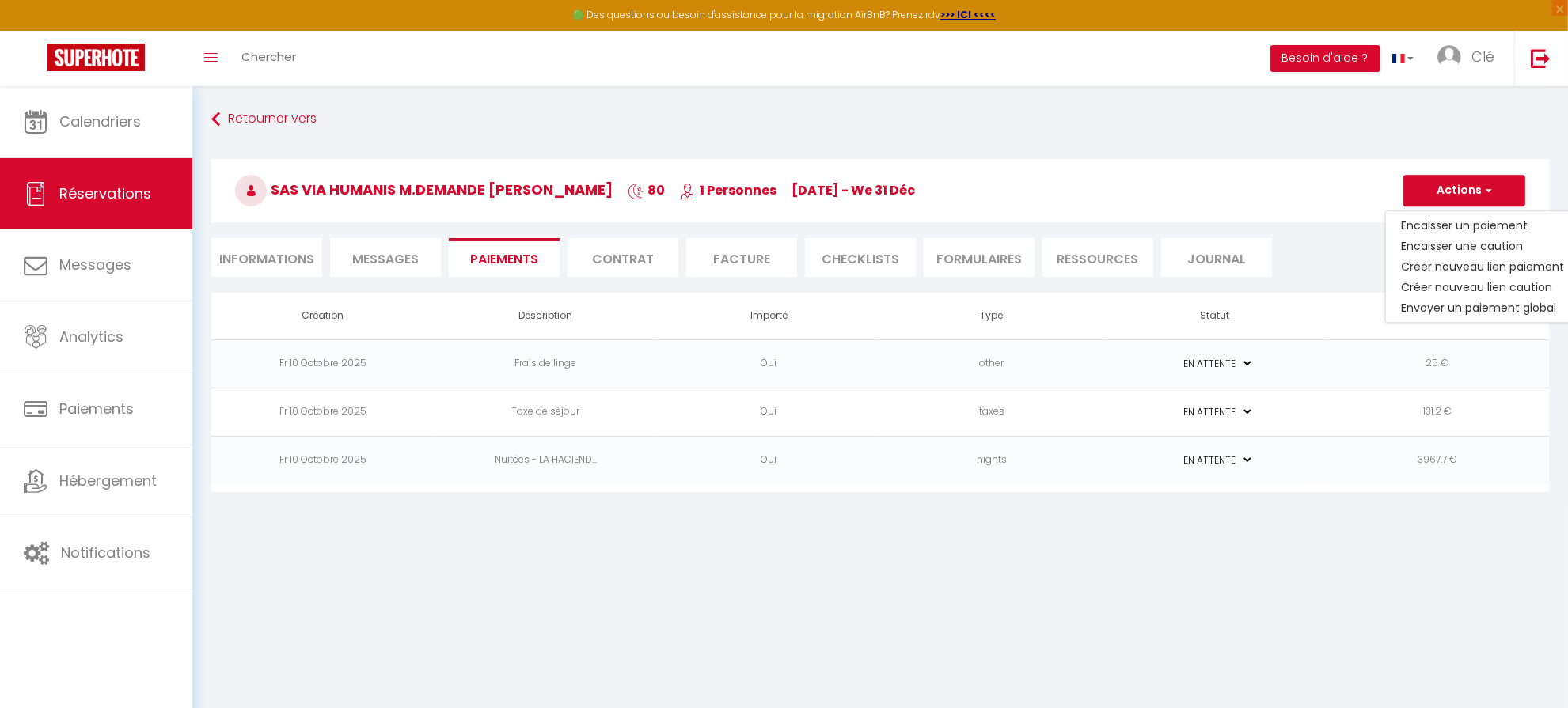
click at [1304, 456] on td "PAYÉ EN ATTENTE" at bounding box center [1215, 460] width 223 height 48
click at [1284, 507] on div "Retourner vers SAS VIA HUMANIS M.DEMANDE Raphaël 80 1 Personnes Su 12 Oct - We …" at bounding box center [880, 298] width 1376 height 425
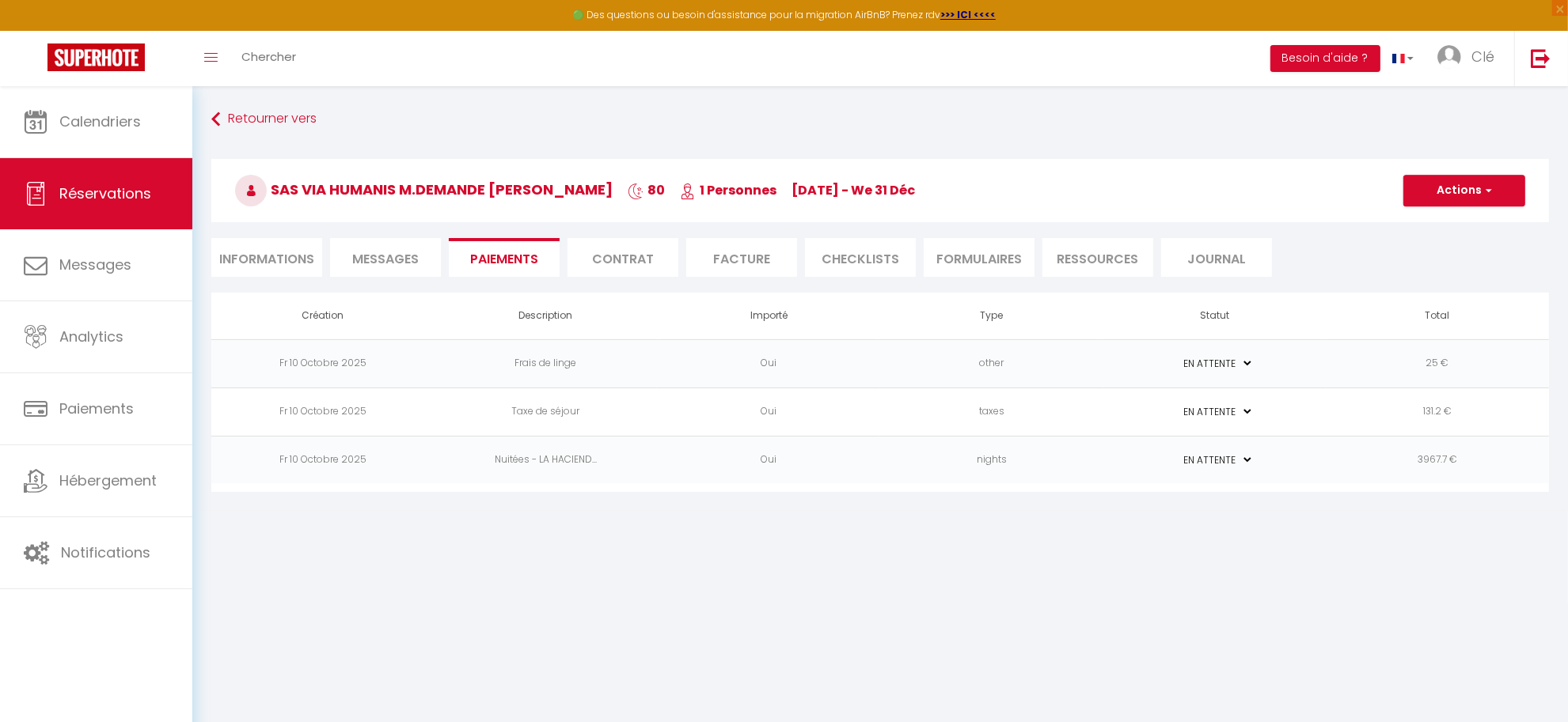
click at [1053, 459] on td "nights" at bounding box center [992, 459] width 223 height 48
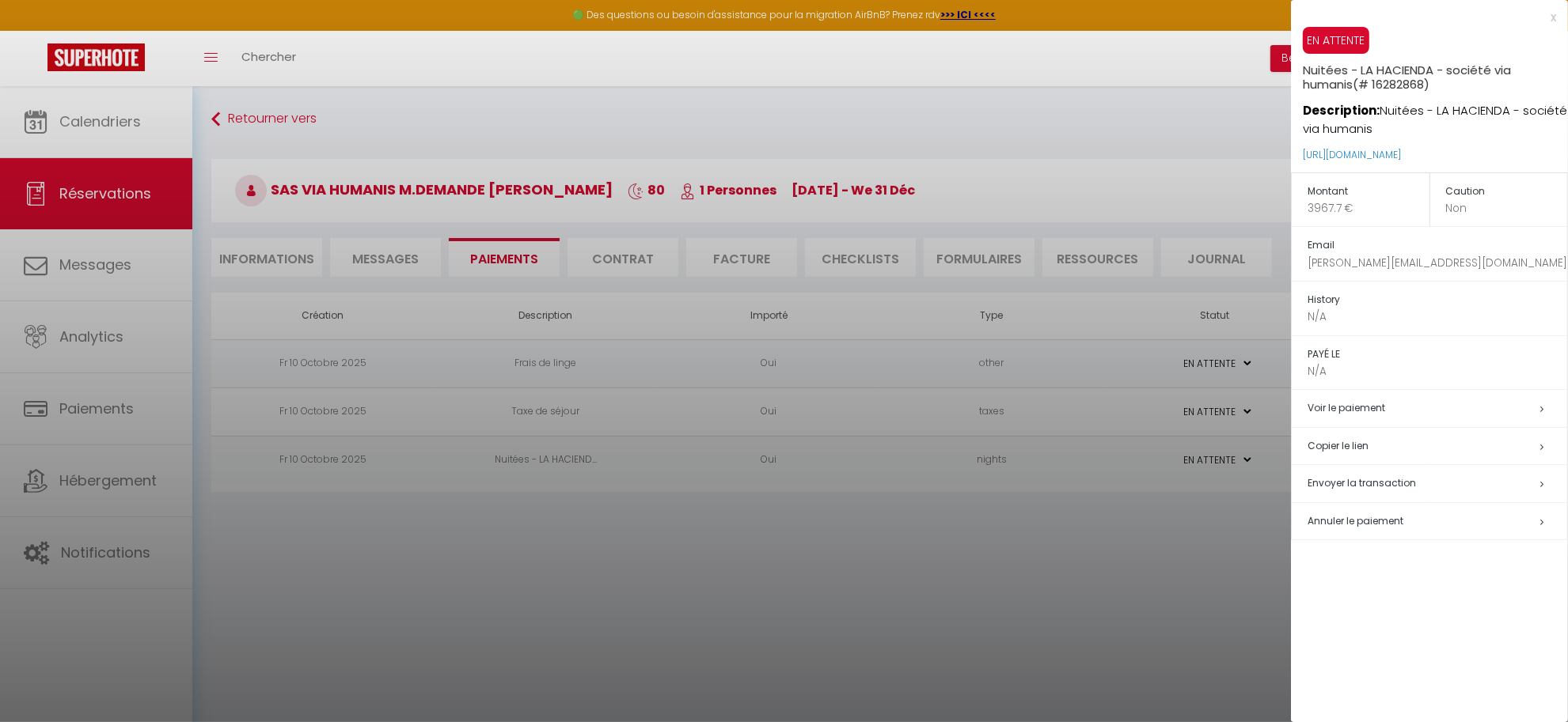
click at [1334, 516] on span "Annuler le paiement" at bounding box center [1355, 520] width 96 height 13
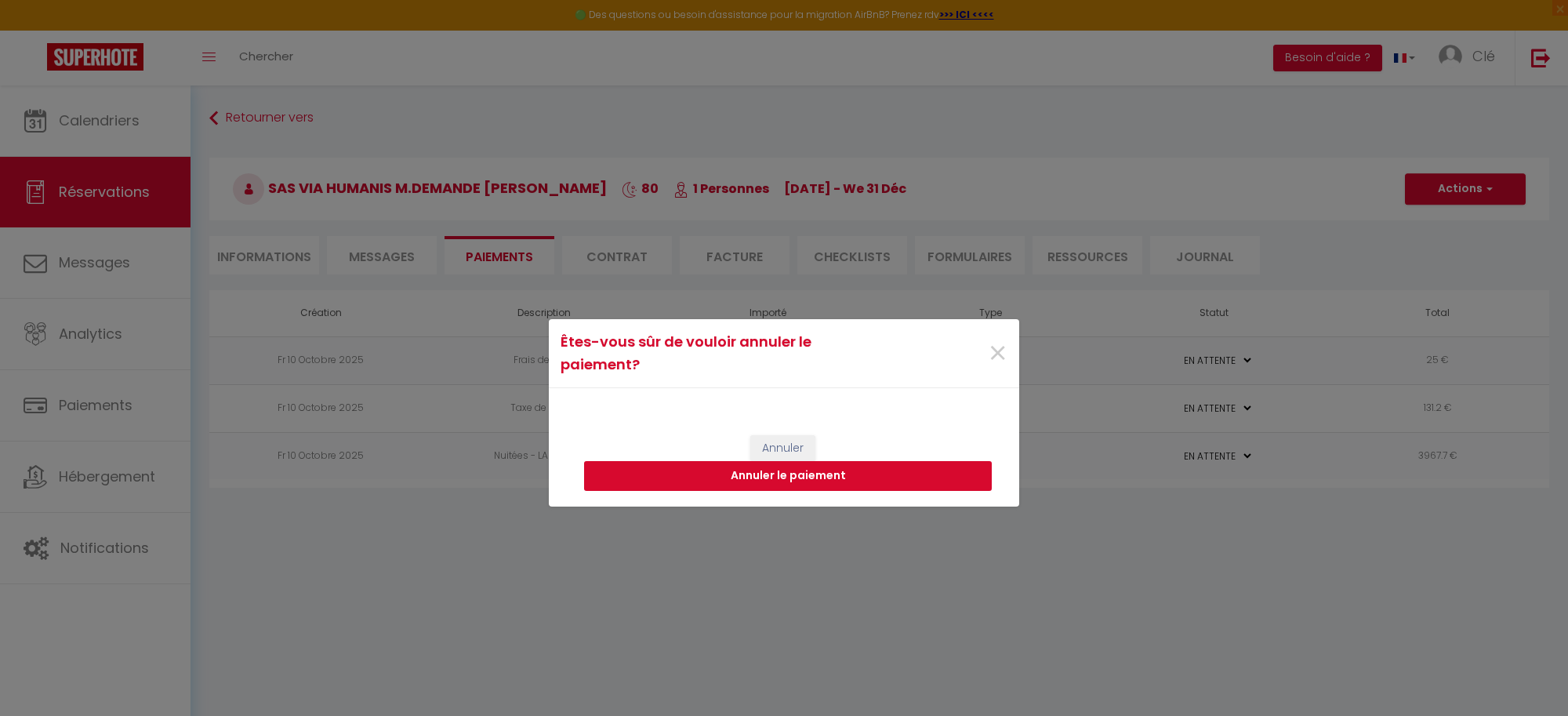
click at [872, 471] on button "Annuler le paiement" at bounding box center [788, 476] width 407 height 30
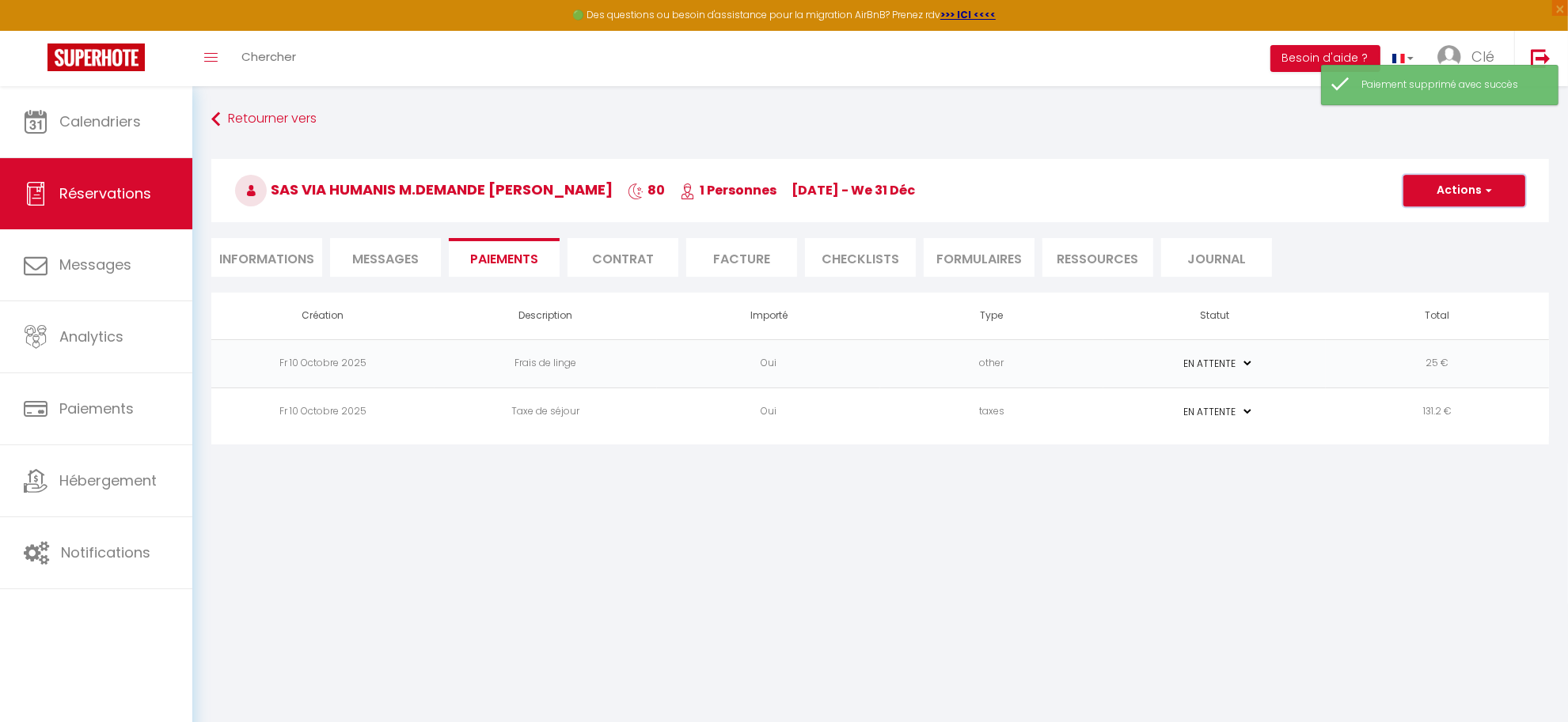
click at [1450, 194] on button "Actions" at bounding box center [1465, 190] width 122 height 32
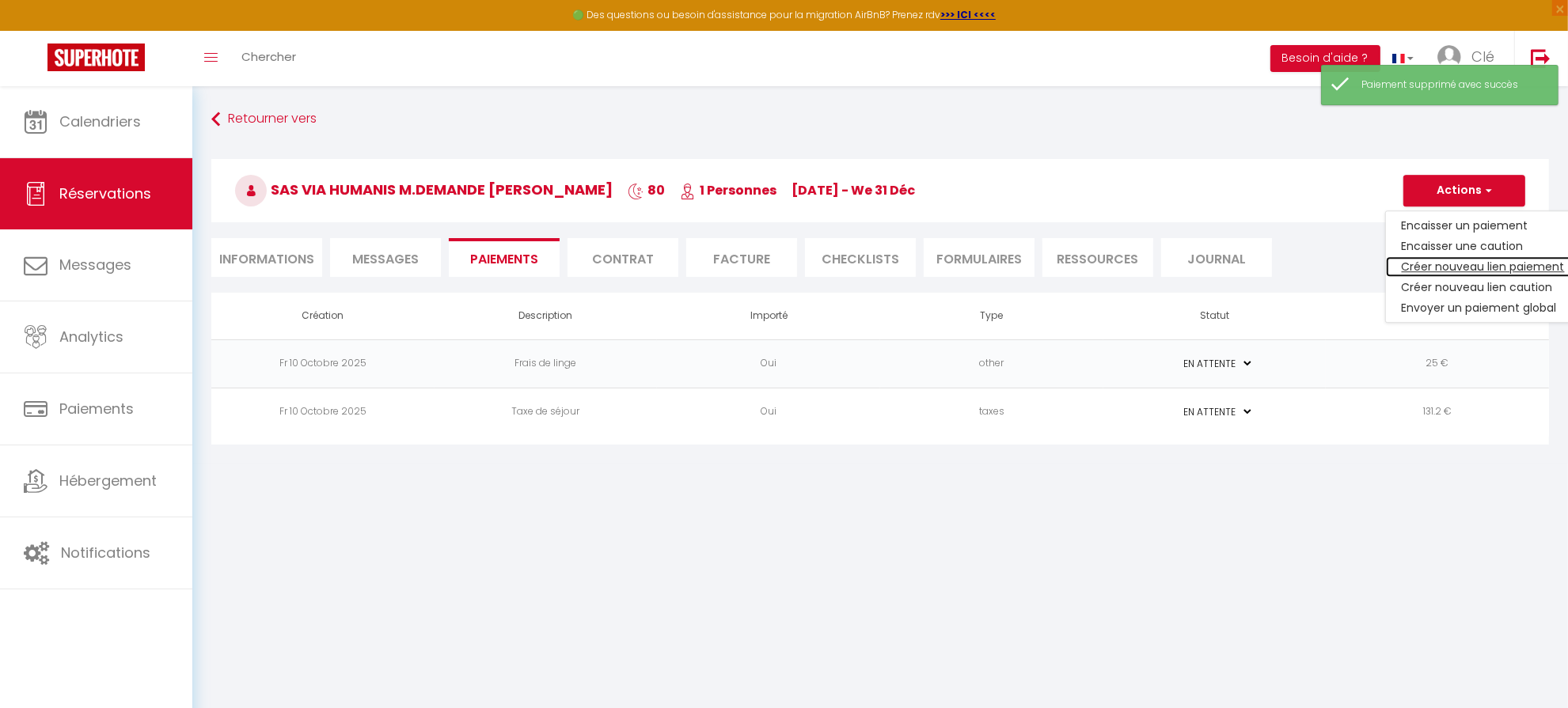
click at [1462, 267] on link "Créer nouveau lien paiement" at bounding box center [1483, 267] width 195 height 21
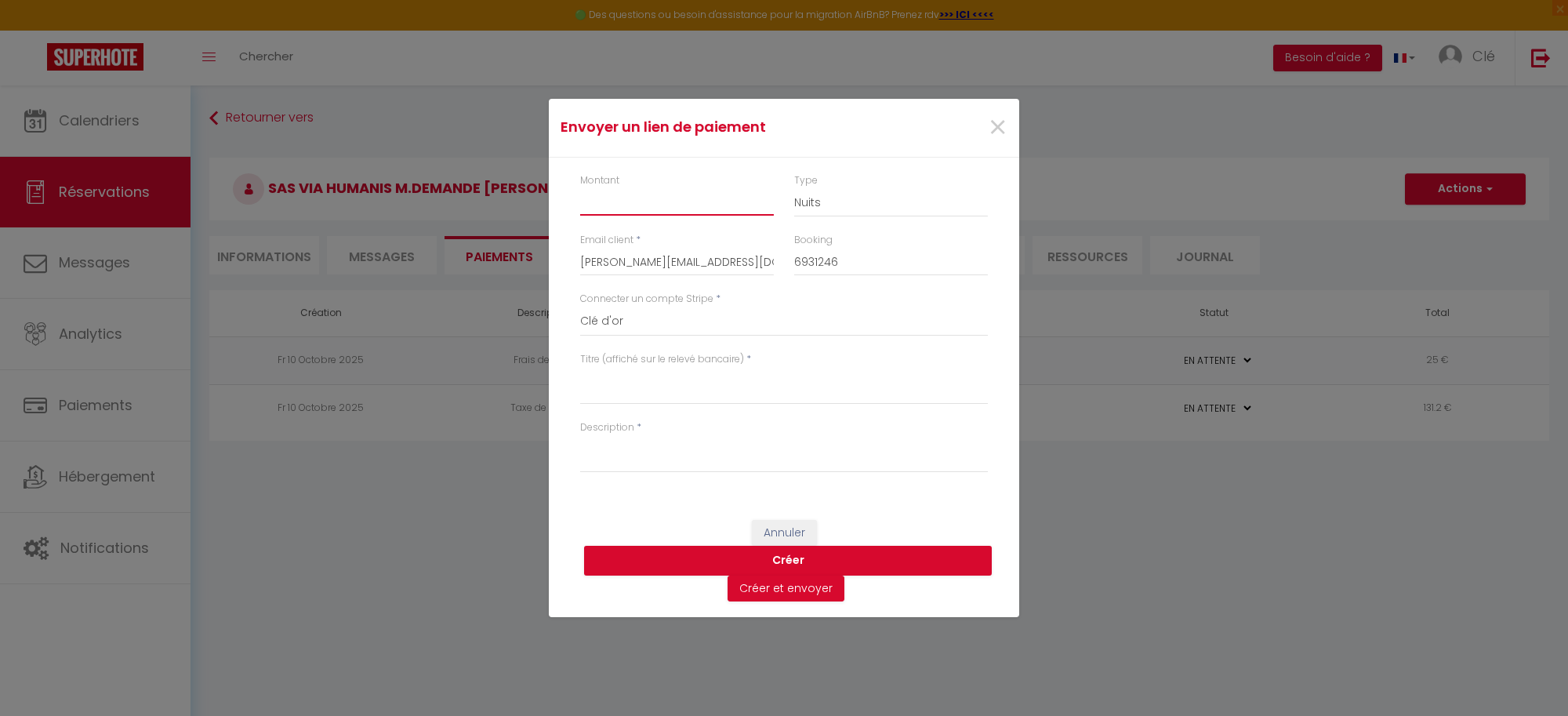
click at [640, 198] on input "Montant" at bounding box center [677, 201] width 193 height 28
click at [690, 378] on textarea "Titre (affiché sur le relevé bancaire)" at bounding box center [784, 386] width 407 height 38
click at [678, 448] on textarea "Description" at bounding box center [784, 454] width 407 height 38
drag, startPoint x: 734, startPoint y: 382, endPoint x: 547, endPoint y: 381, distance: 187.0
click at [547, 381] on div "Envoyer un lien de paiement × Montant 1500 Type Nuits Frais de ménage Taxe de s…" at bounding box center [784, 358] width 1568 height 716
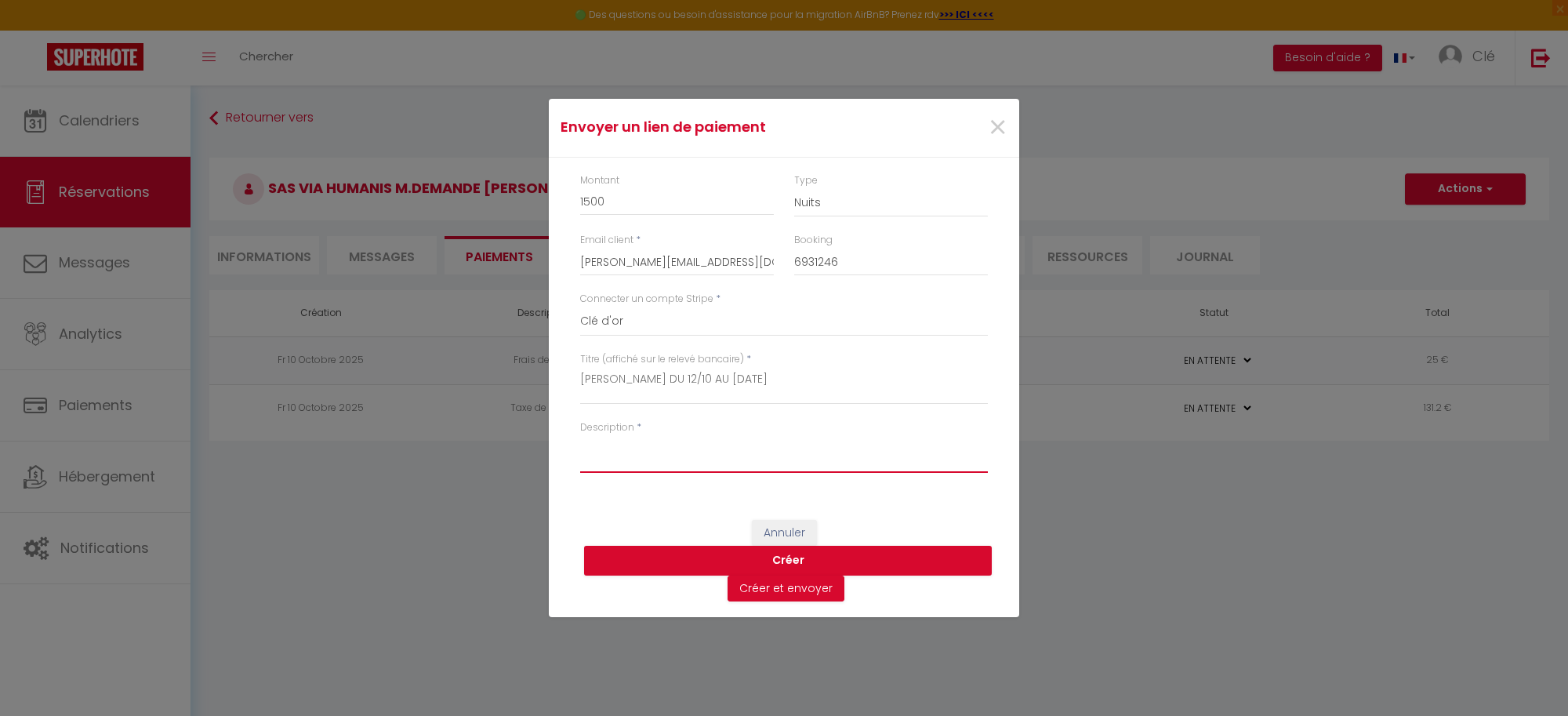
click at [664, 459] on textarea "Description" at bounding box center [784, 454] width 407 height 38
paste textarea "LOYER DU 12/10 AU 11/11/2025"
click at [808, 557] on button "Créer" at bounding box center [788, 561] width 407 height 30
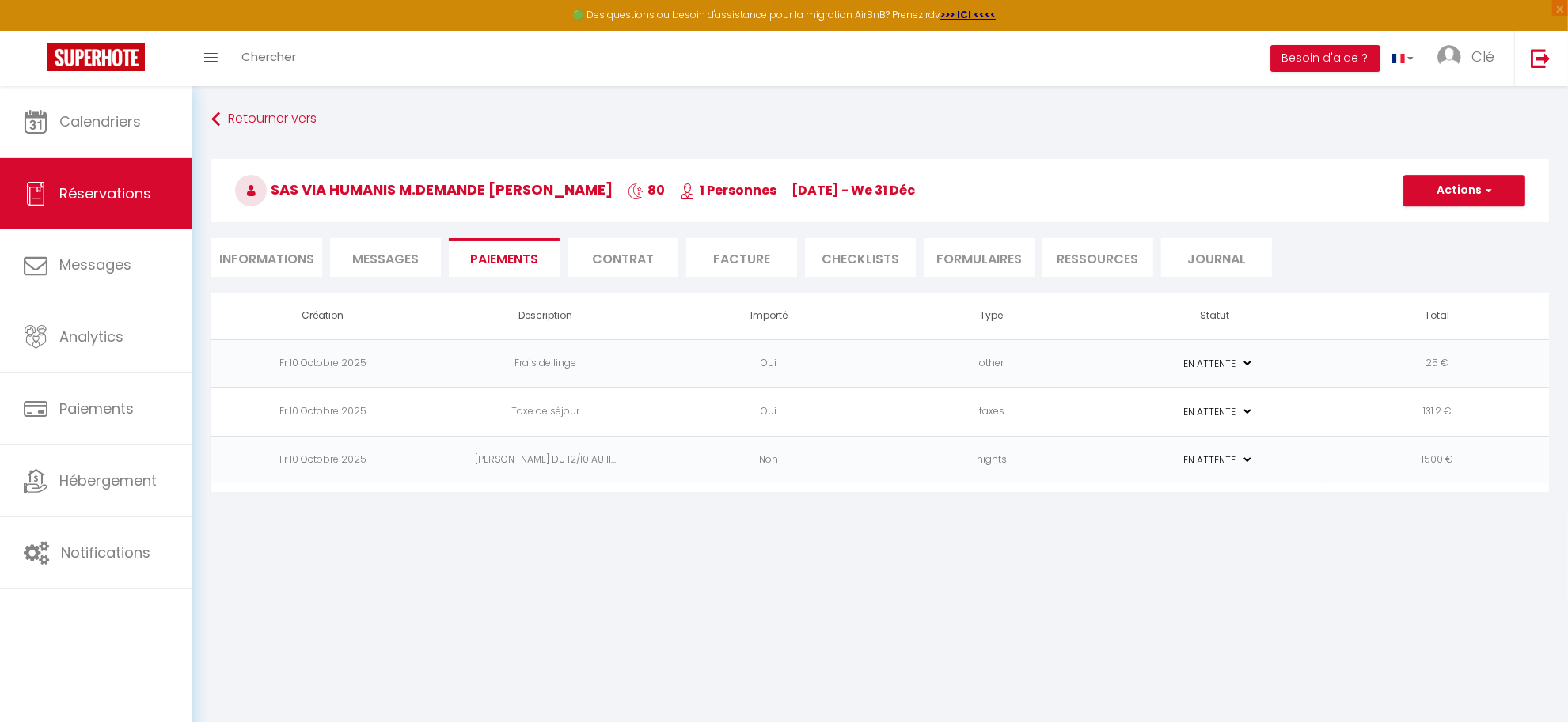
click at [630, 257] on li "Contrat" at bounding box center [623, 257] width 111 height 39
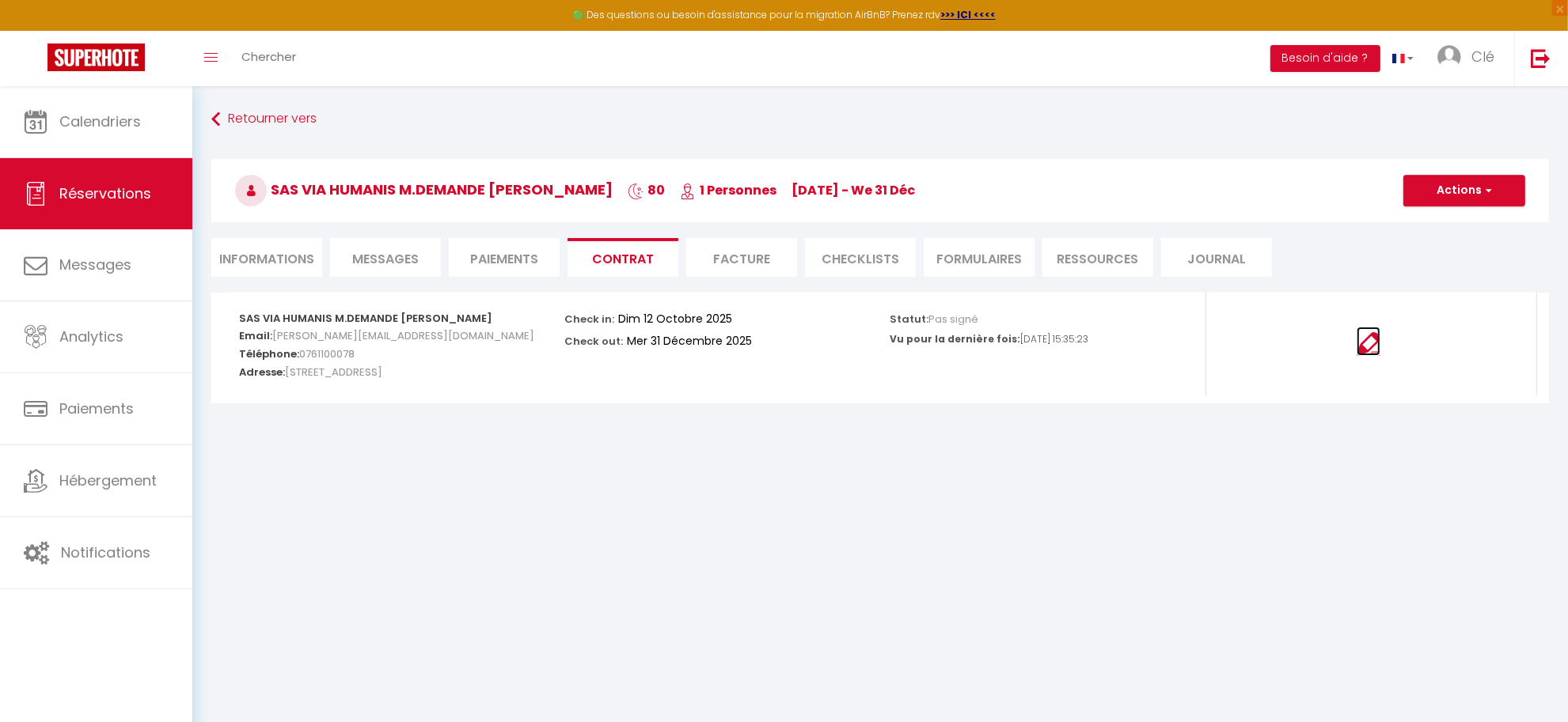
click at [1376, 348] on img at bounding box center [1369, 344] width 24 height 24
click at [295, 252] on li "Informations" at bounding box center [267, 257] width 111 height 39
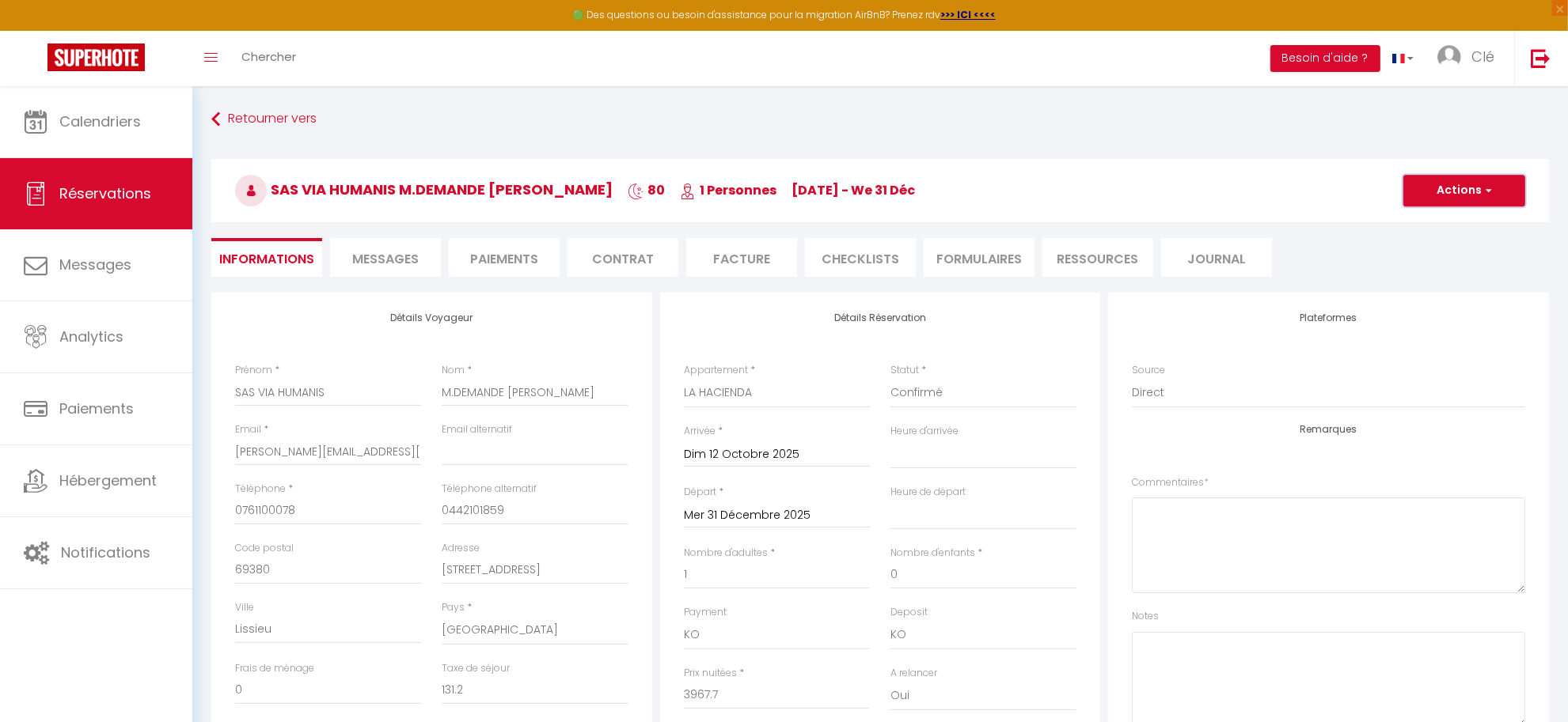
click at [1469, 195] on button "Actions" at bounding box center [1465, 190] width 122 height 32
click at [1446, 216] on link "Enregistrer" at bounding box center [1449, 225] width 125 height 21
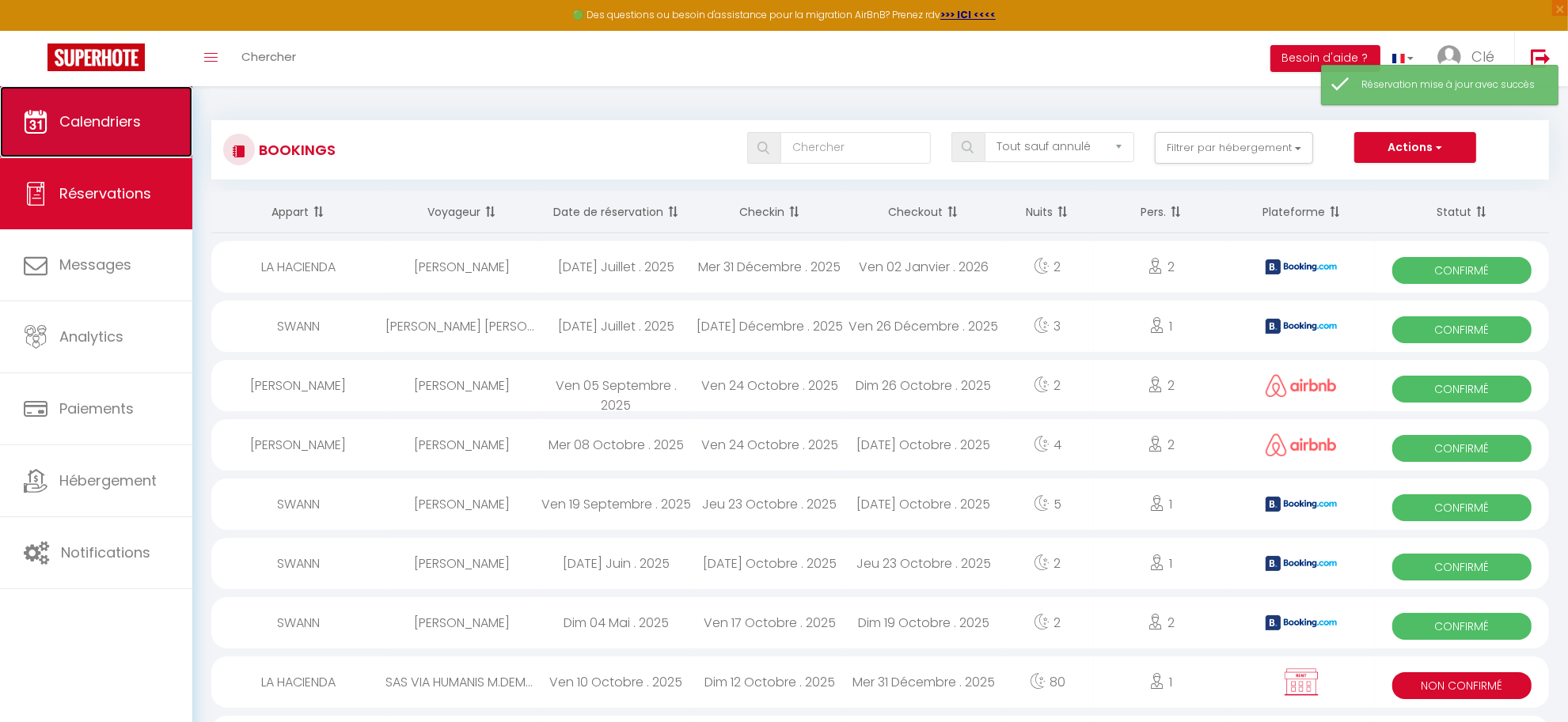
click at [103, 136] on link "Calendriers" at bounding box center [96, 122] width 192 height 71
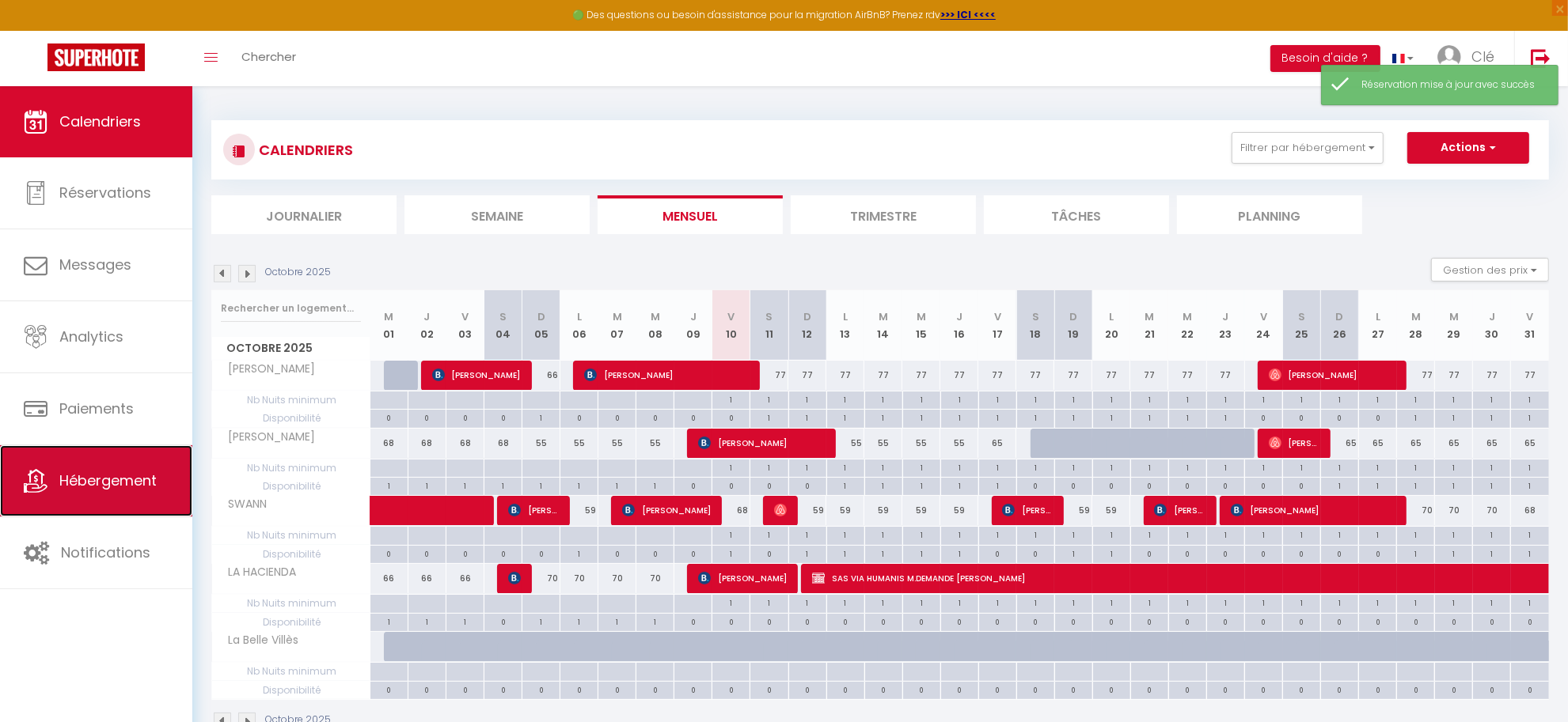
click at [100, 501] on link "Hébergement" at bounding box center [96, 481] width 192 height 71
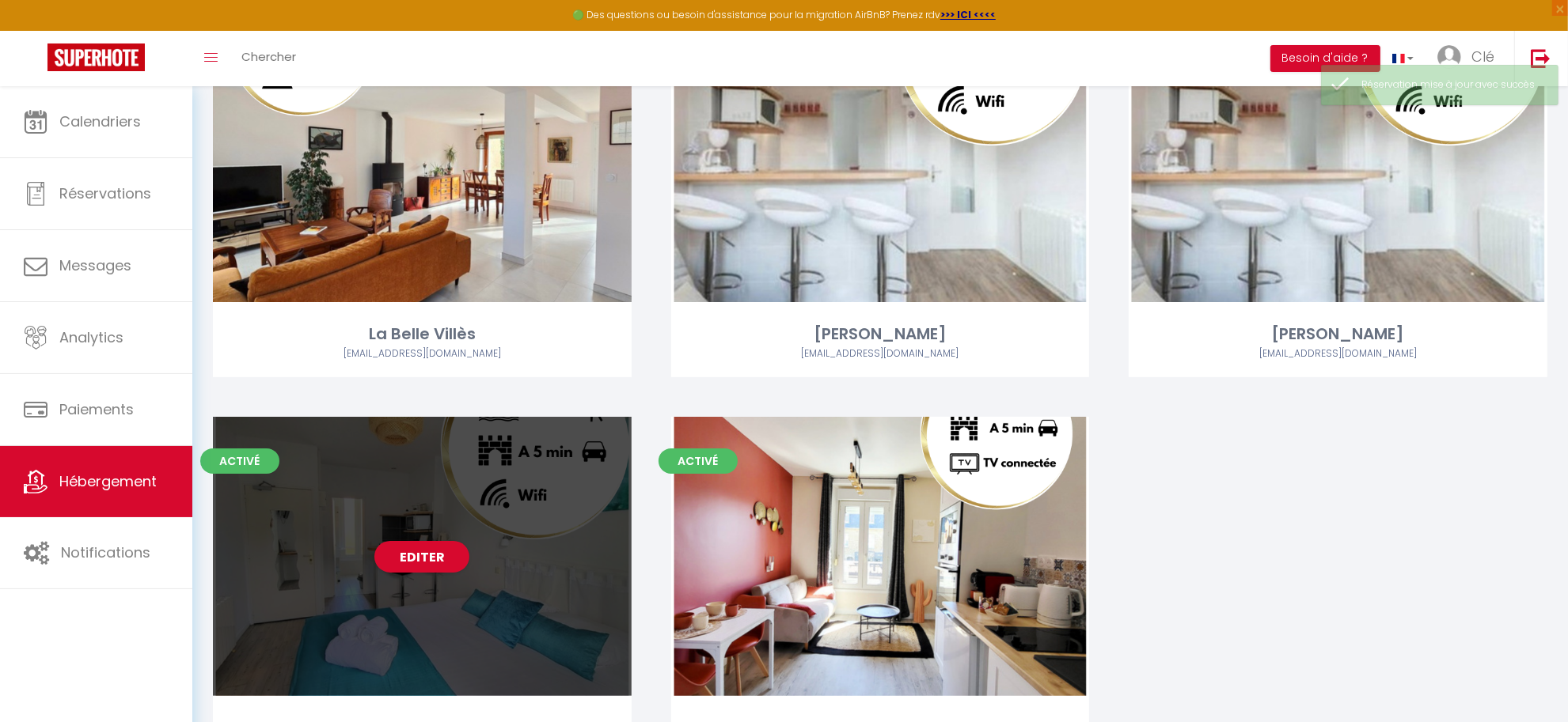
scroll to position [287, 0]
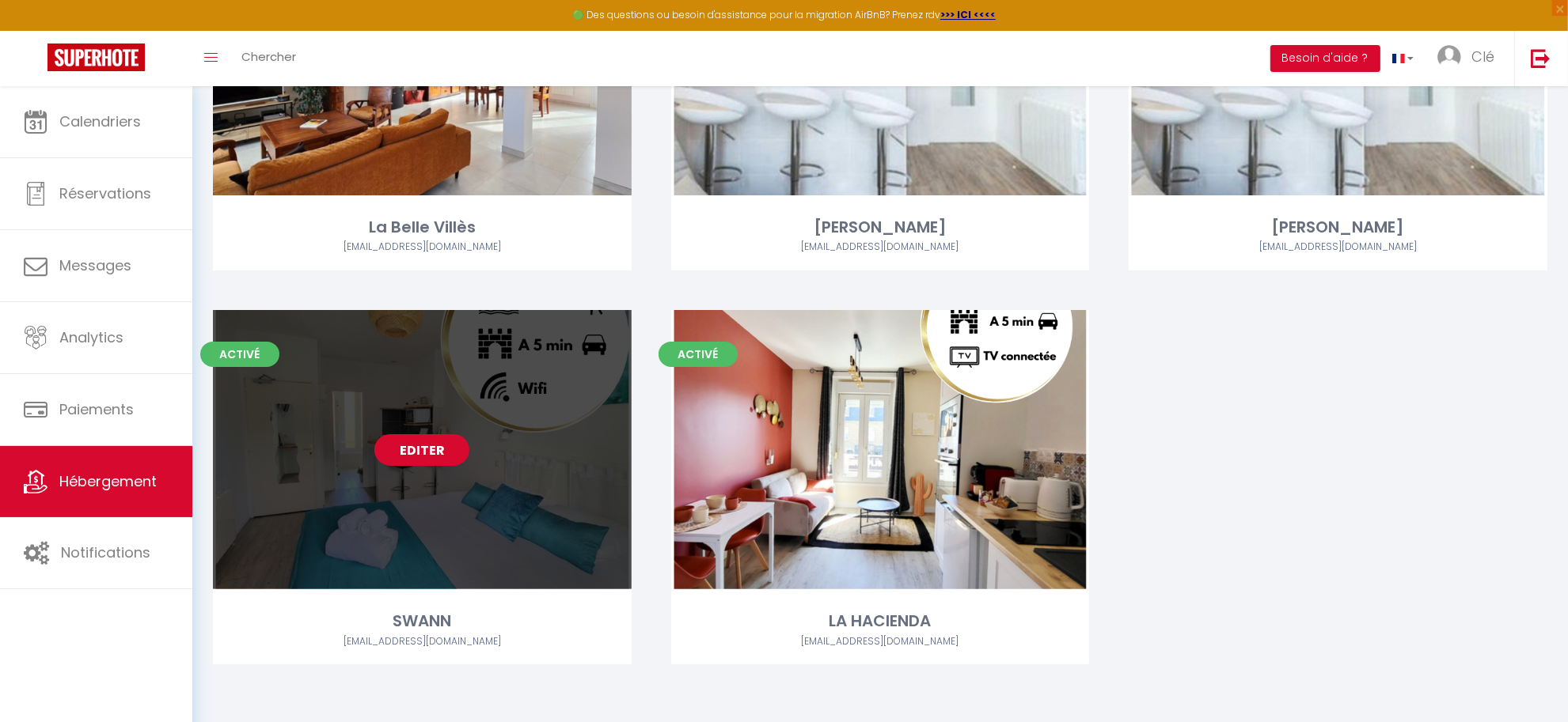
click at [433, 452] on link "Editer" at bounding box center [422, 450] width 95 height 32
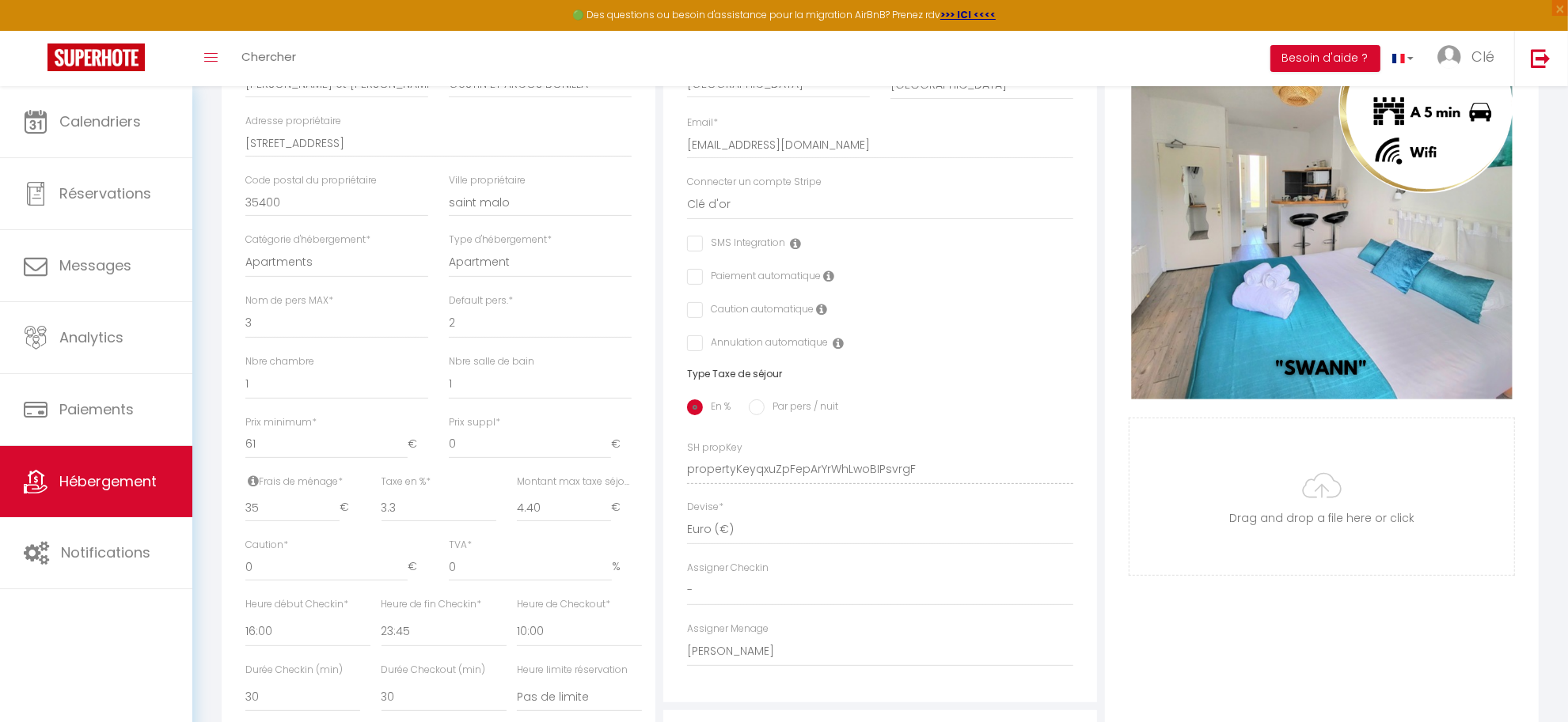
scroll to position [684, 0]
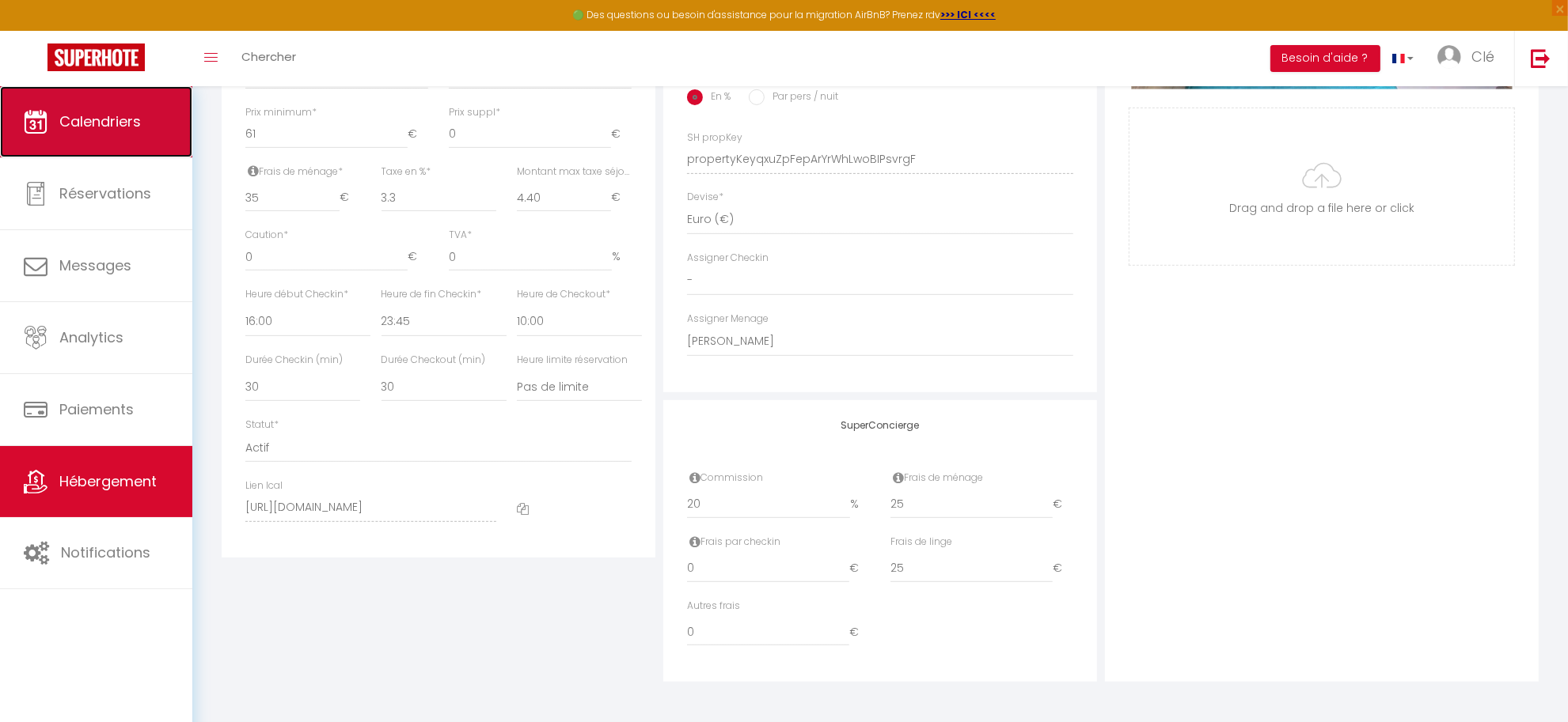
click at [83, 119] on span "Calendriers" at bounding box center [100, 121] width 82 height 20
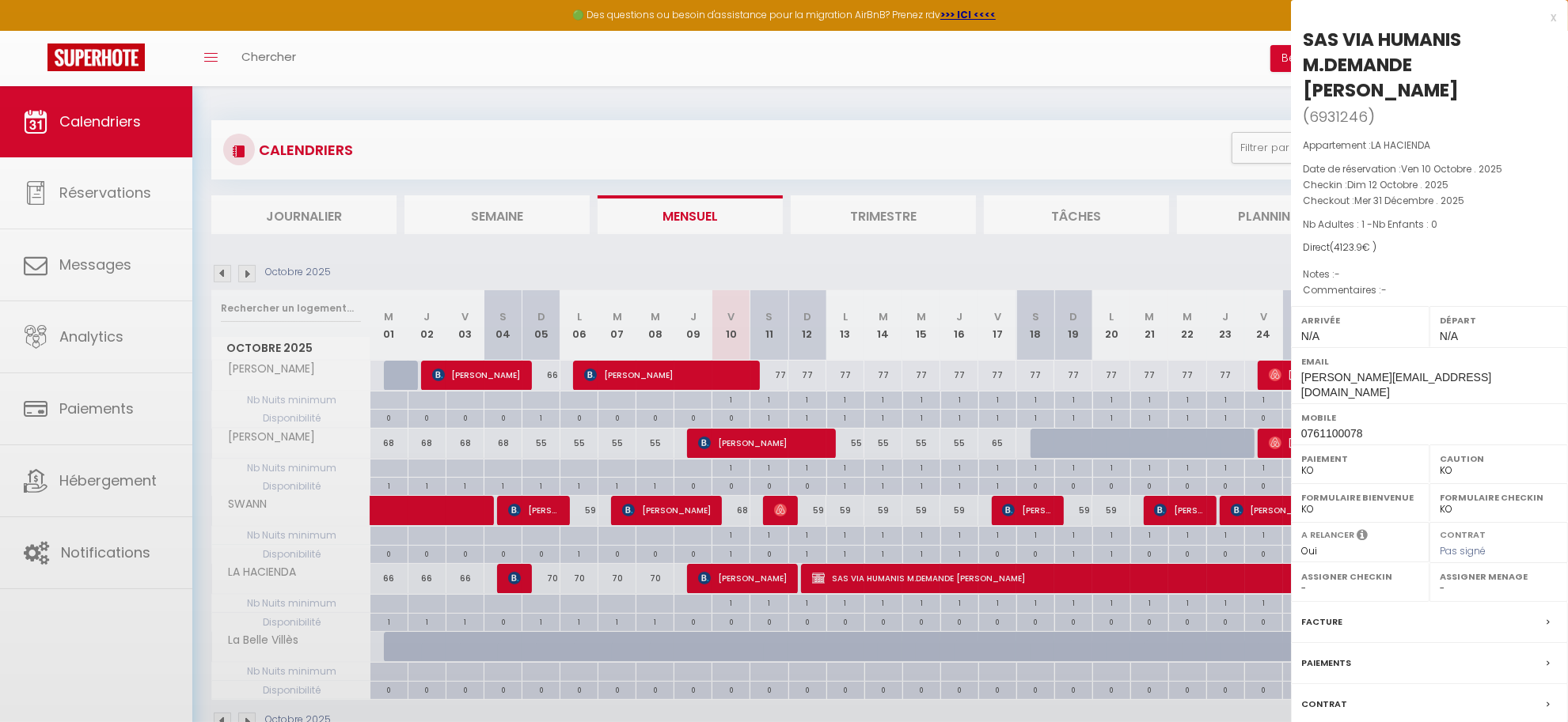
click at [934, 575] on div at bounding box center [784, 361] width 1568 height 722
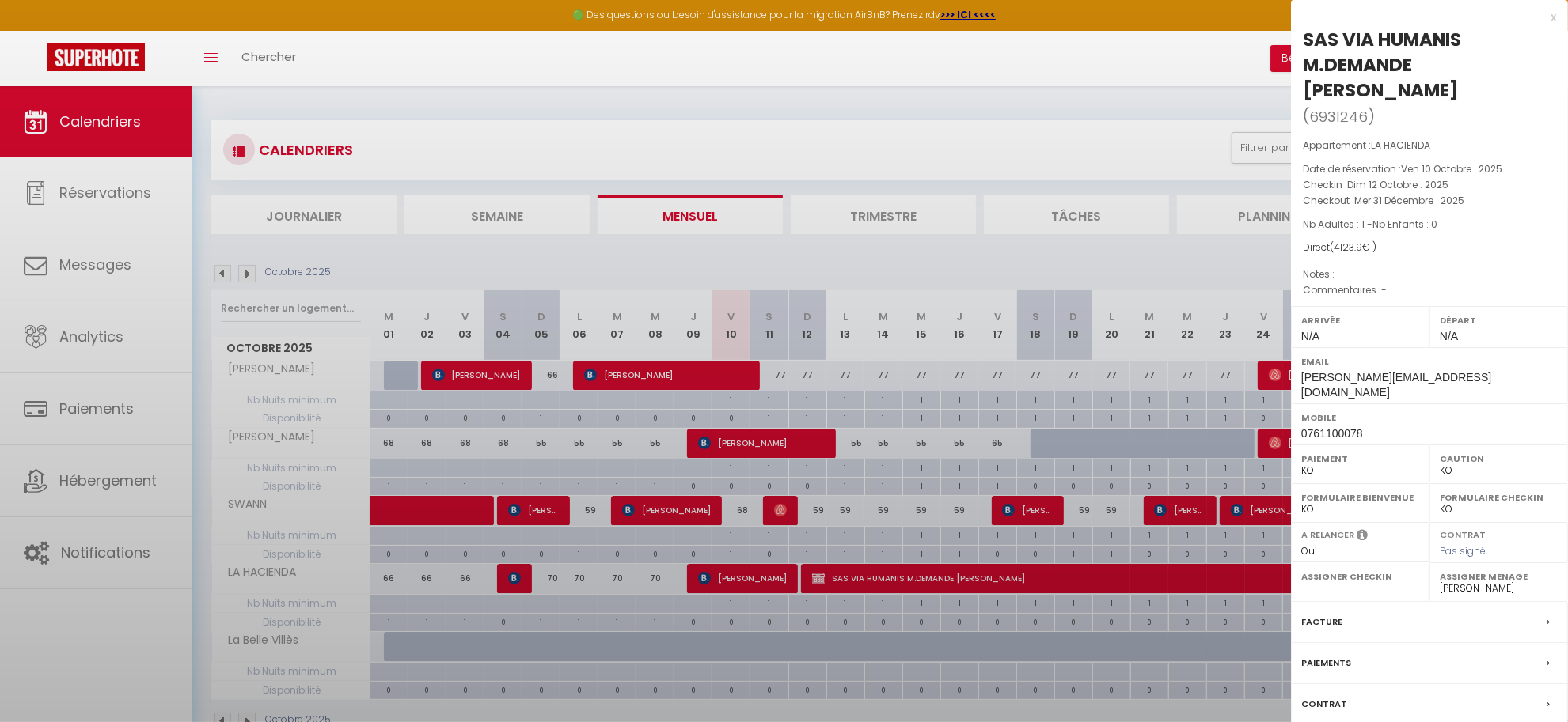
click at [938, 582] on div at bounding box center [784, 361] width 1568 height 722
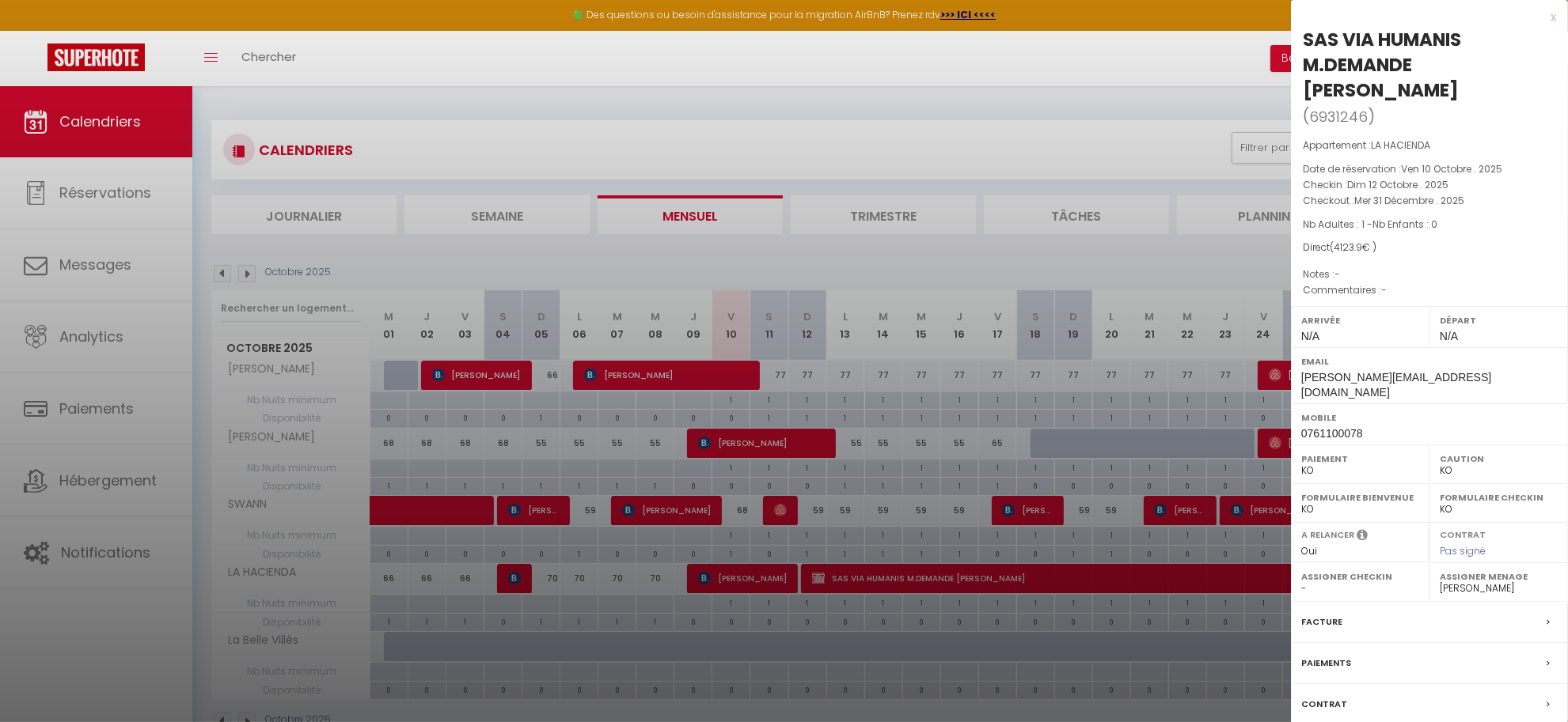
click at [1340, 696] on label "Contrat" at bounding box center [1324, 704] width 46 height 17
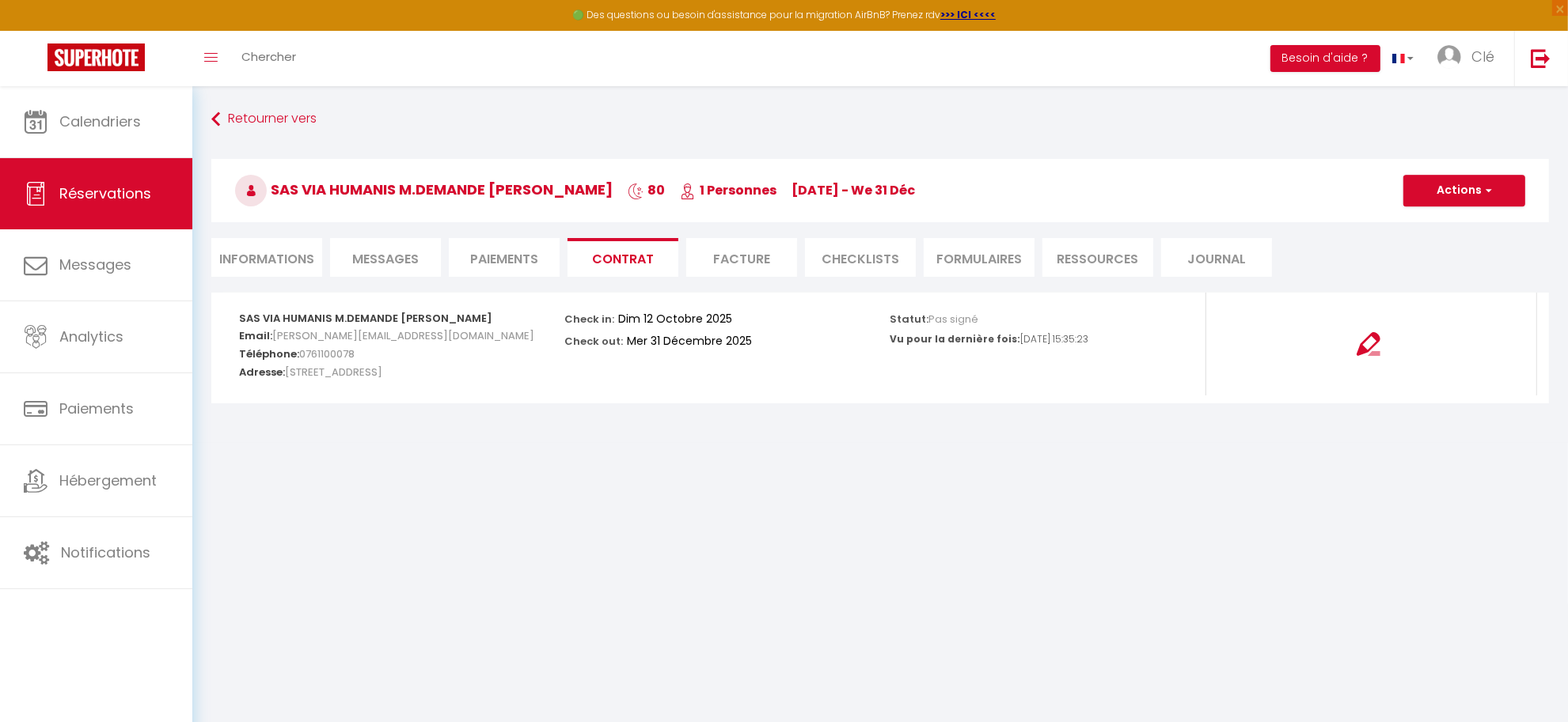
click at [733, 259] on li "Facture" at bounding box center [742, 257] width 111 height 39
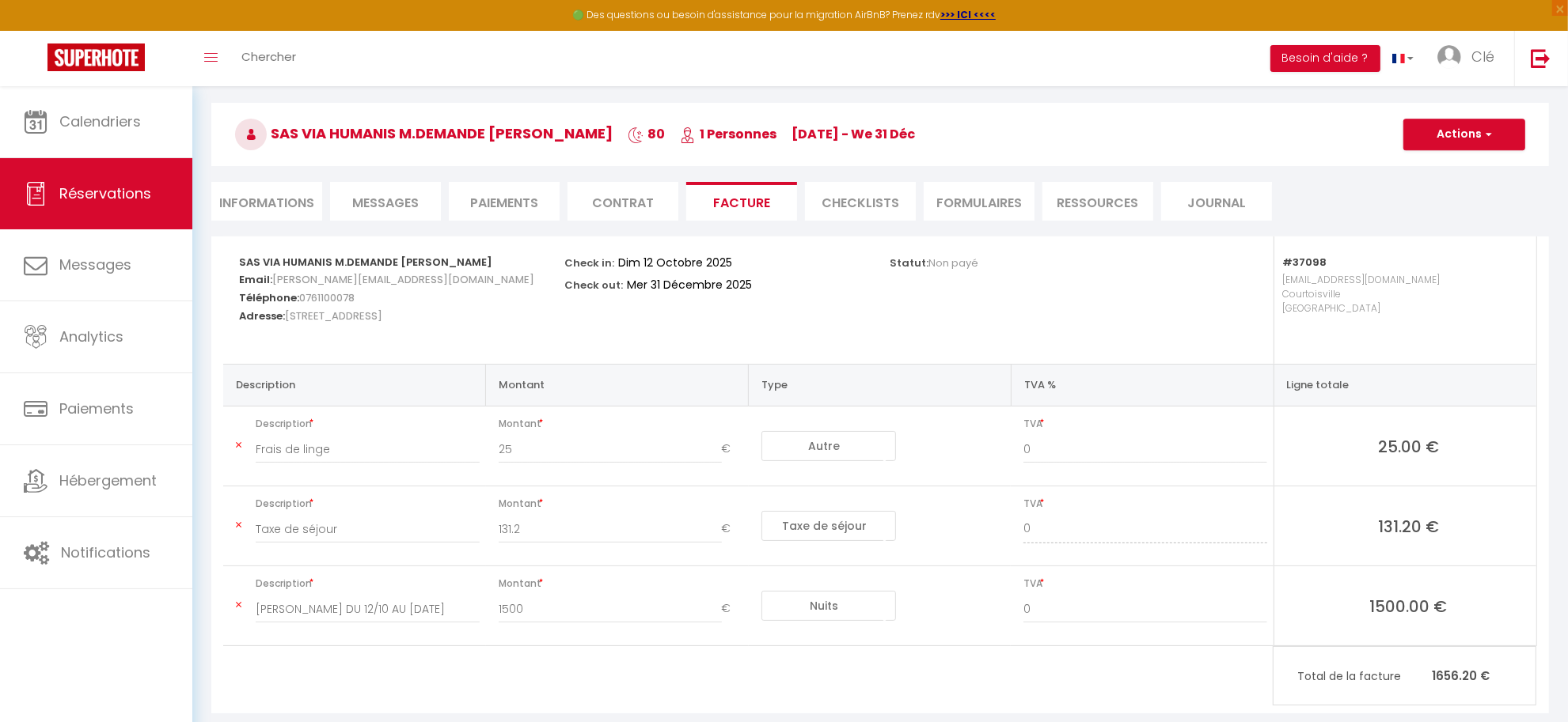
scroll to position [88, 0]
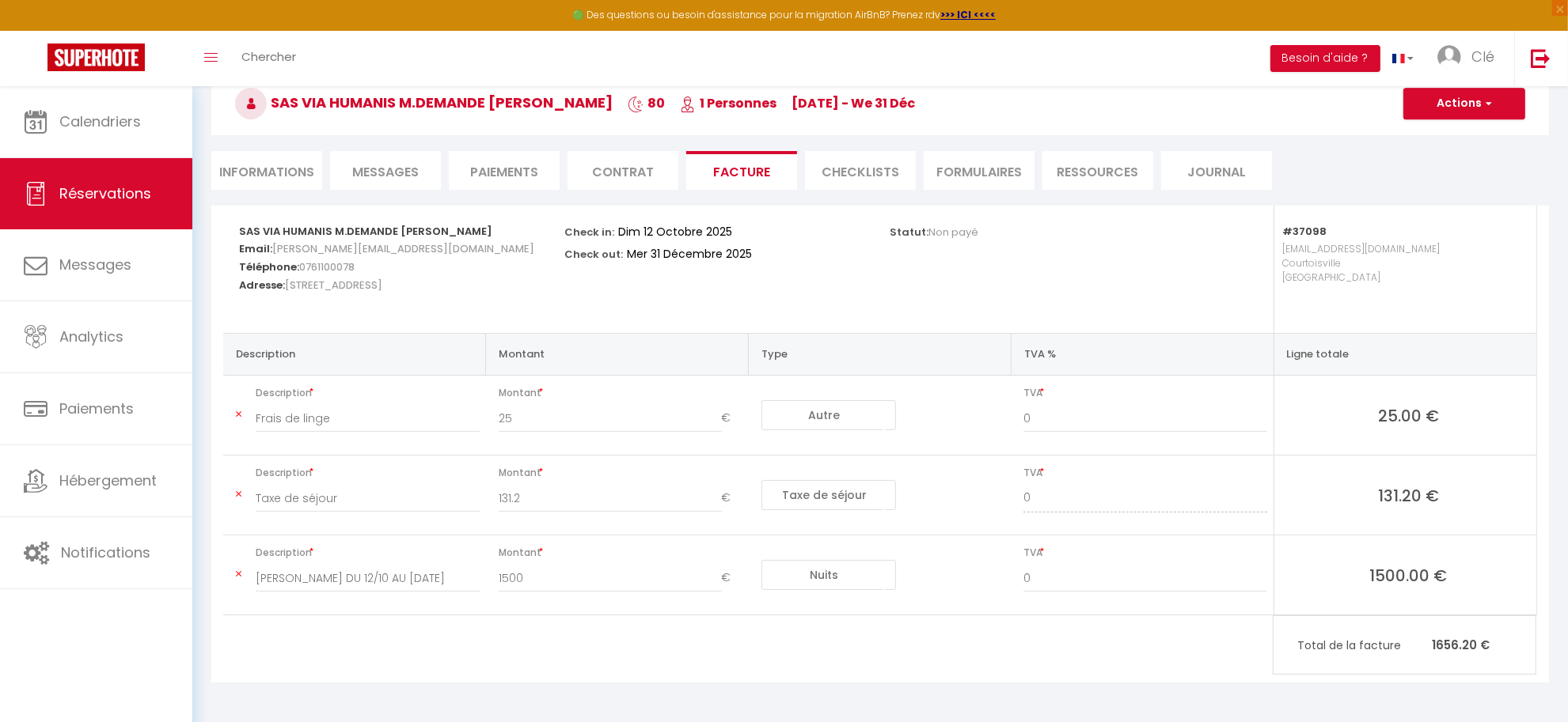
click at [855, 168] on li "CHECKLISTS" at bounding box center [861, 170] width 111 height 39
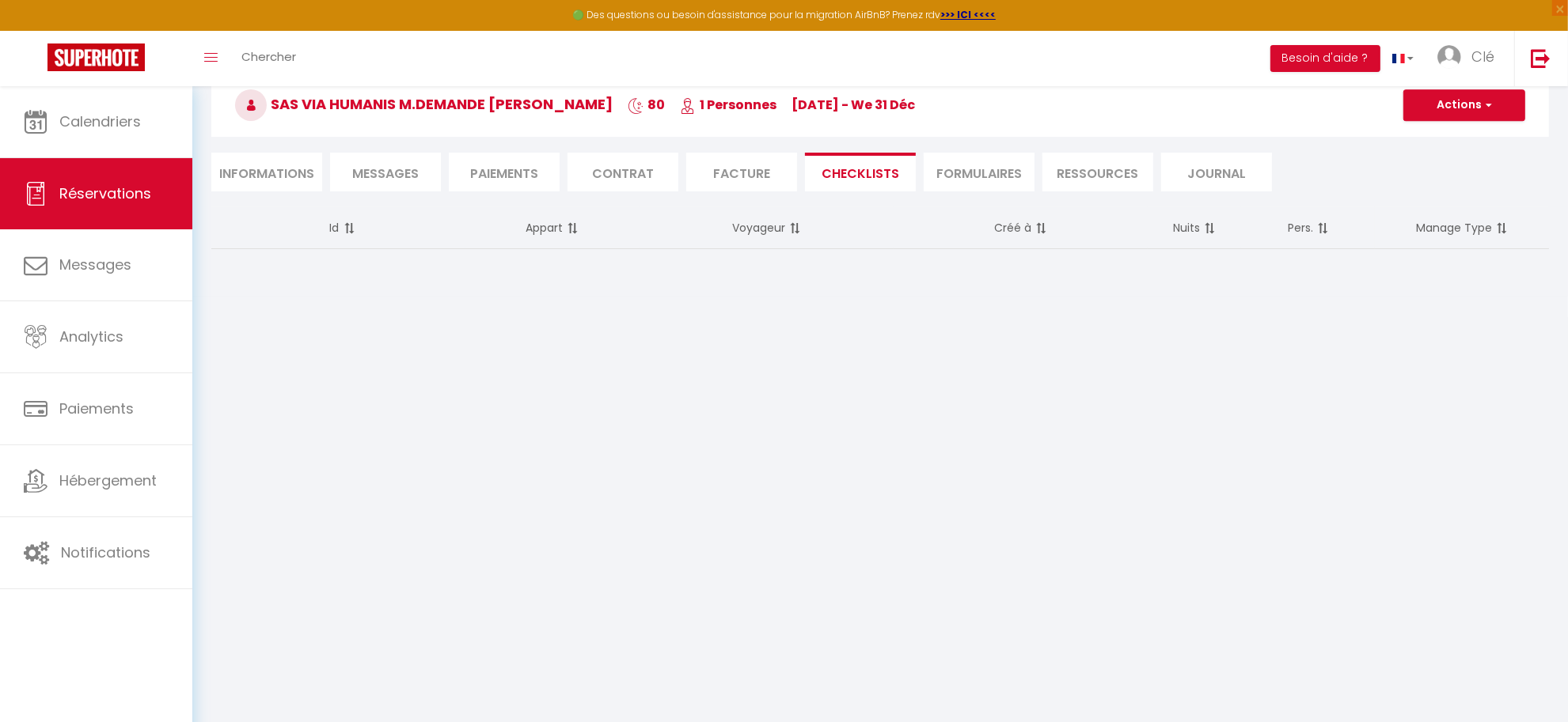
click at [999, 171] on li "FORMULAIRES" at bounding box center [979, 171] width 111 height 39
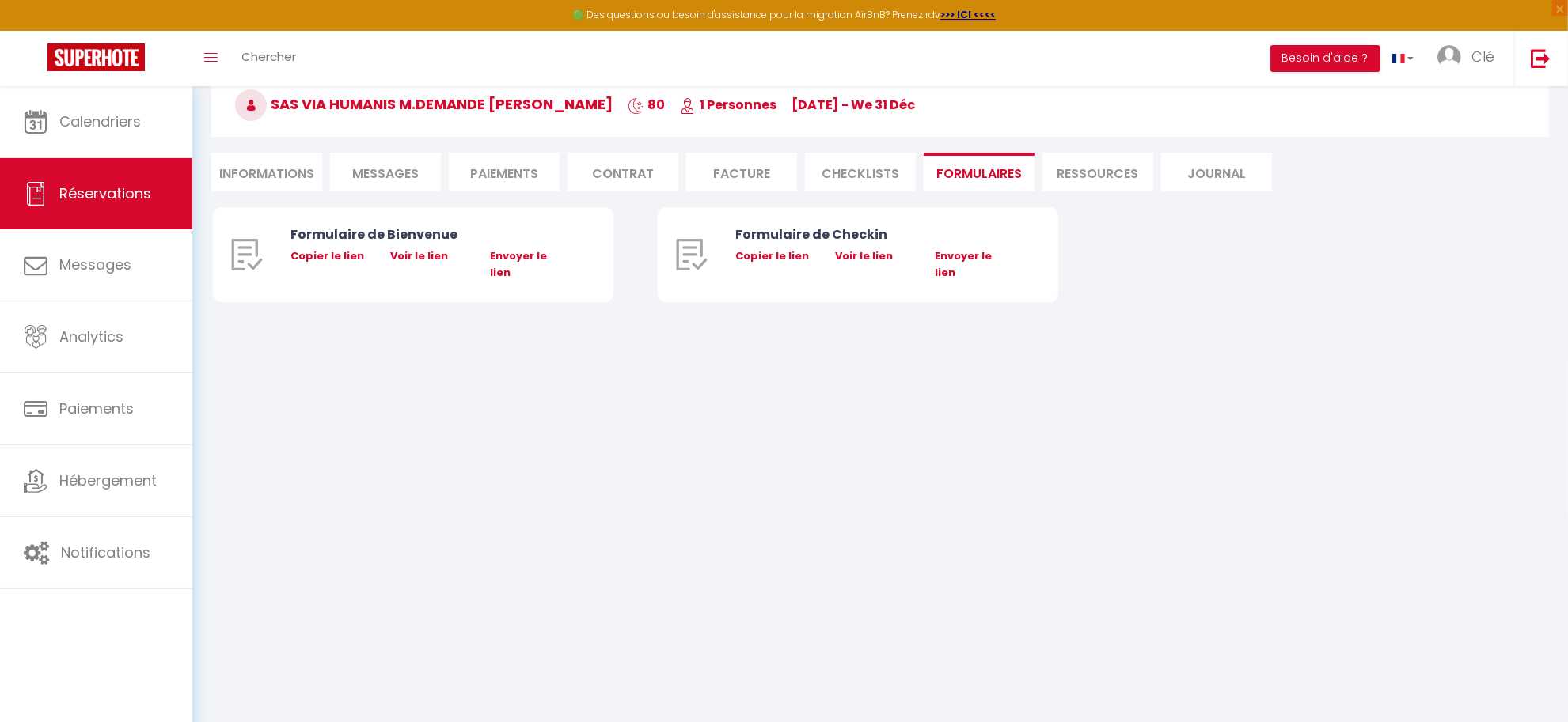
click at [1126, 171] on li "Ressources" at bounding box center [1098, 171] width 111 height 39
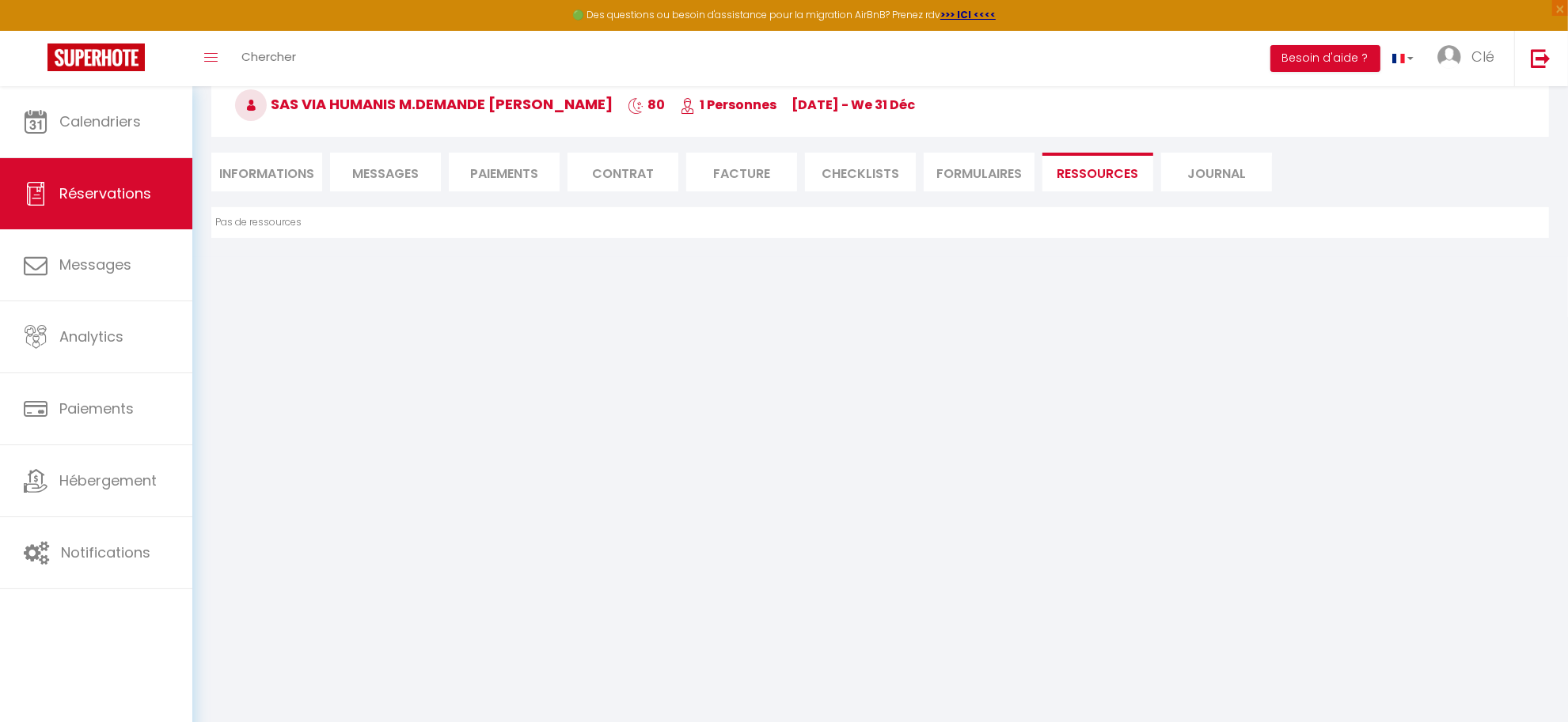
click at [1261, 178] on li "Journal" at bounding box center [1217, 171] width 111 height 39
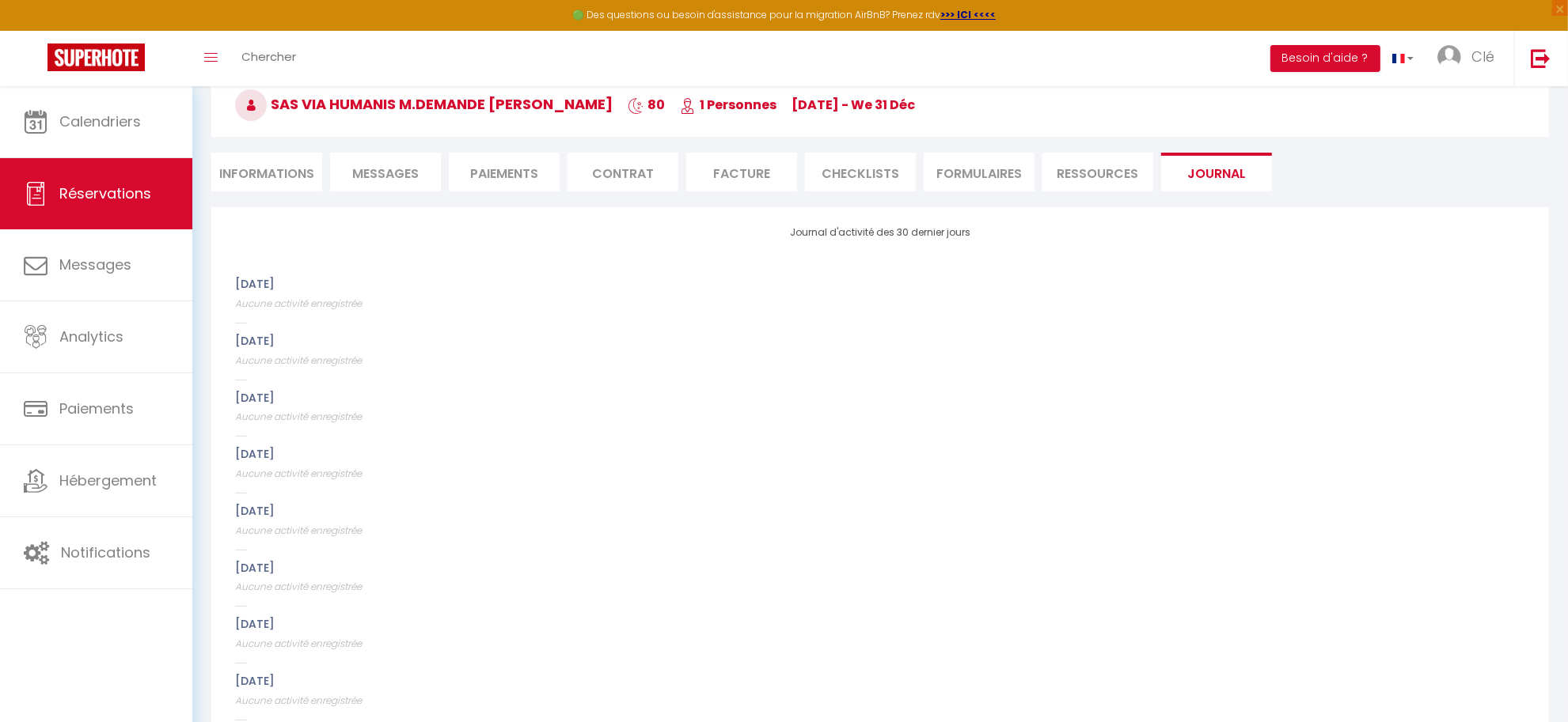
scroll to position [88, 0]
click at [250, 159] on li "Informations" at bounding box center [267, 169] width 111 height 39
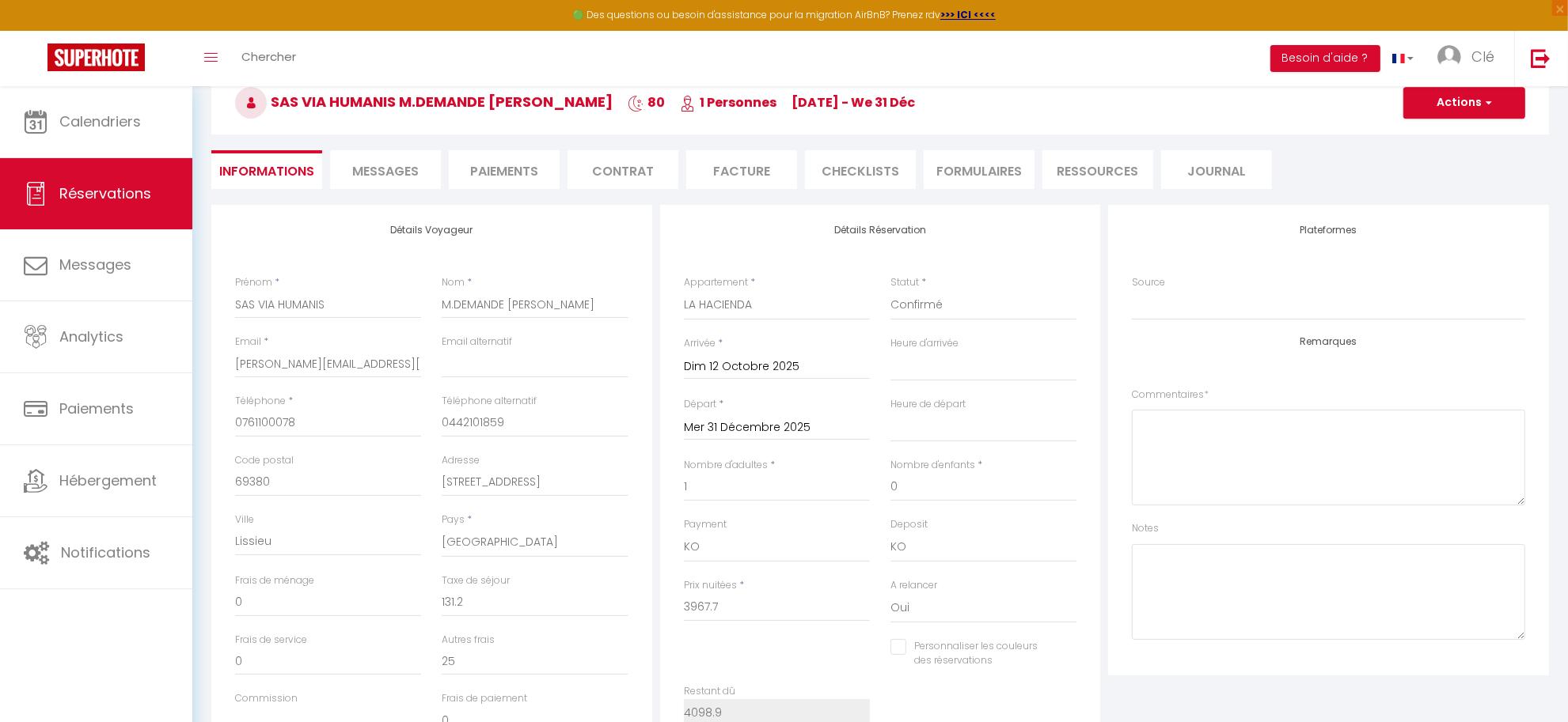
click at [425, 162] on li "Messages" at bounding box center [386, 169] width 111 height 39
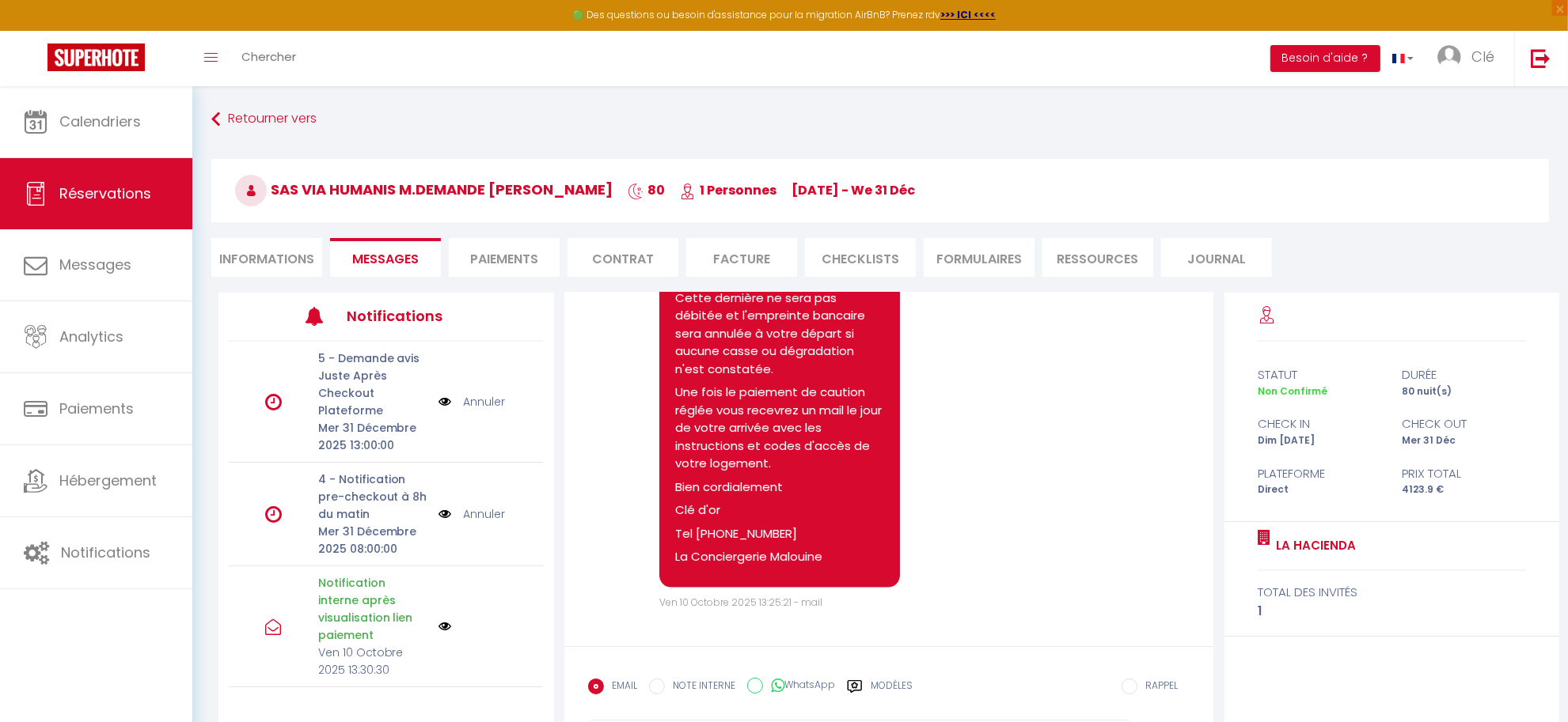
click at [473, 512] on link "Annuler" at bounding box center [483, 514] width 42 height 17
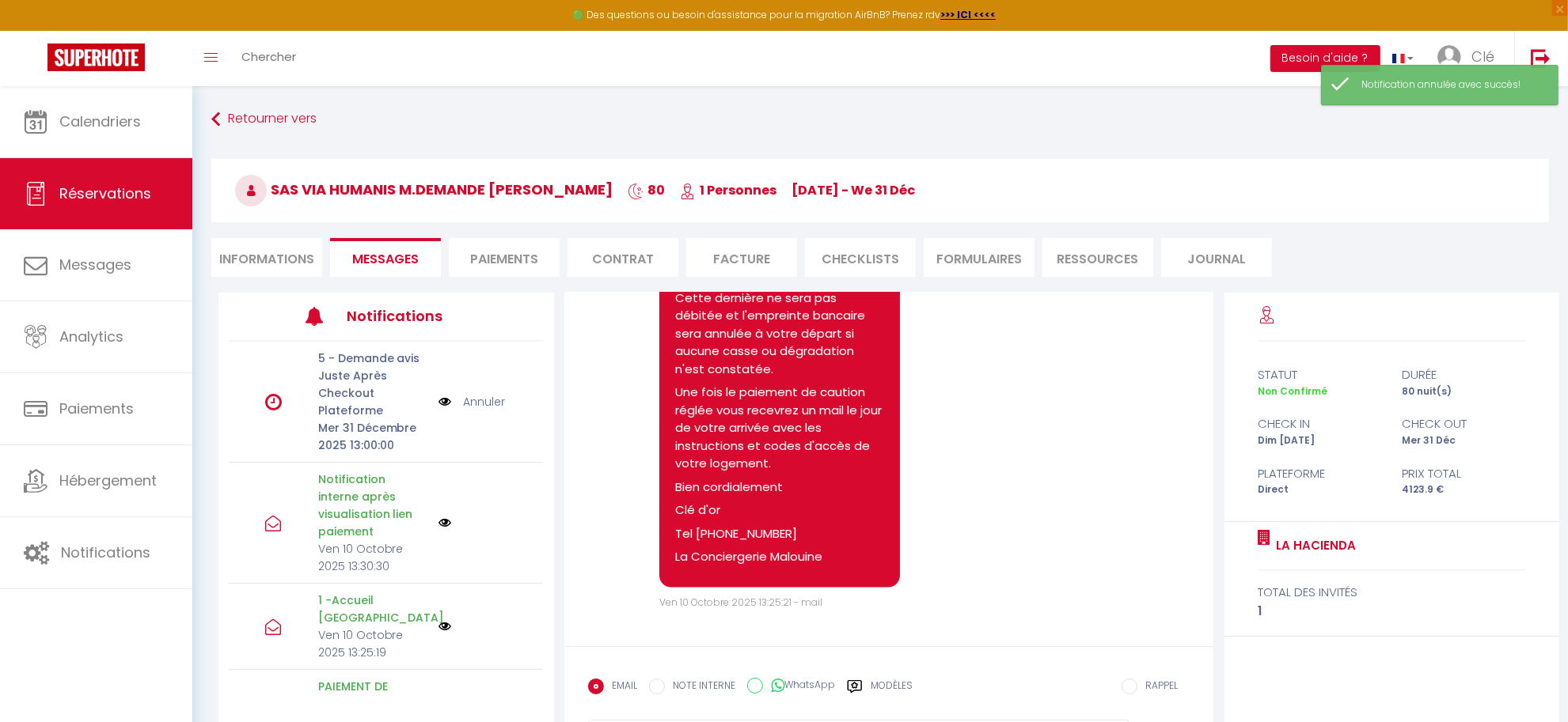
click at [487, 399] on link "Annuler" at bounding box center [483, 401] width 42 height 17
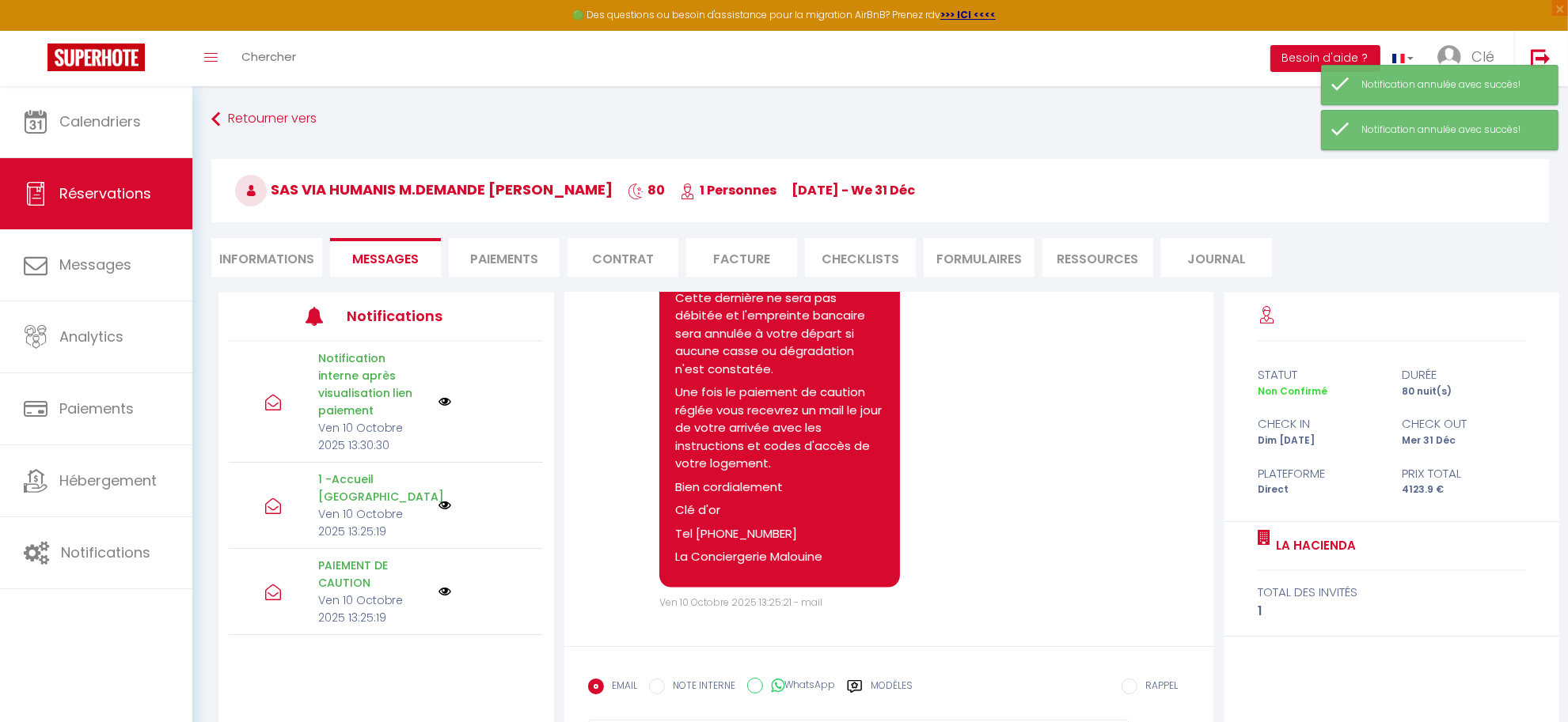
click at [512, 253] on li "Paiements" at bounding box center [504, 257] width 111 height 39
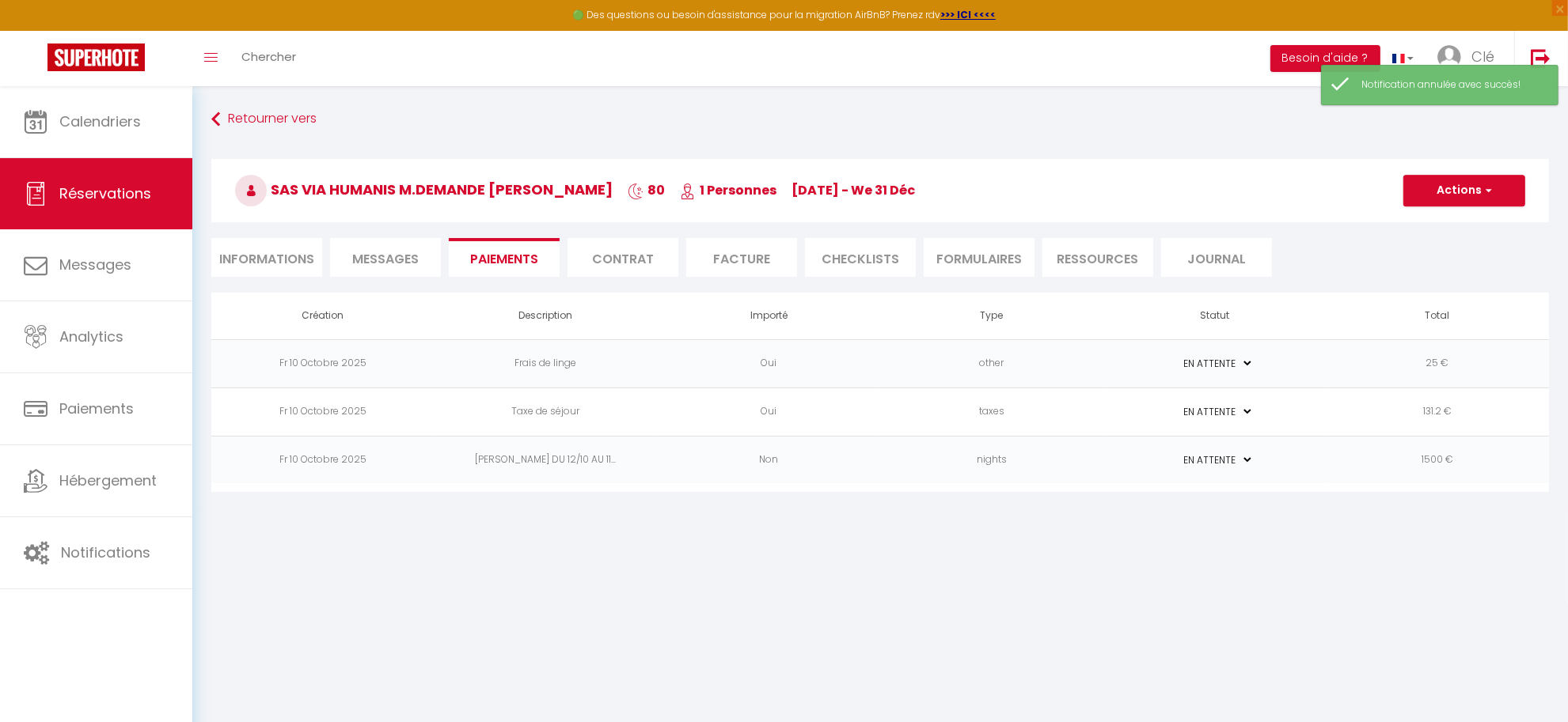
click at [632, 255] on li "Contrat" at bounding box center [623, 257] width 111 height 39
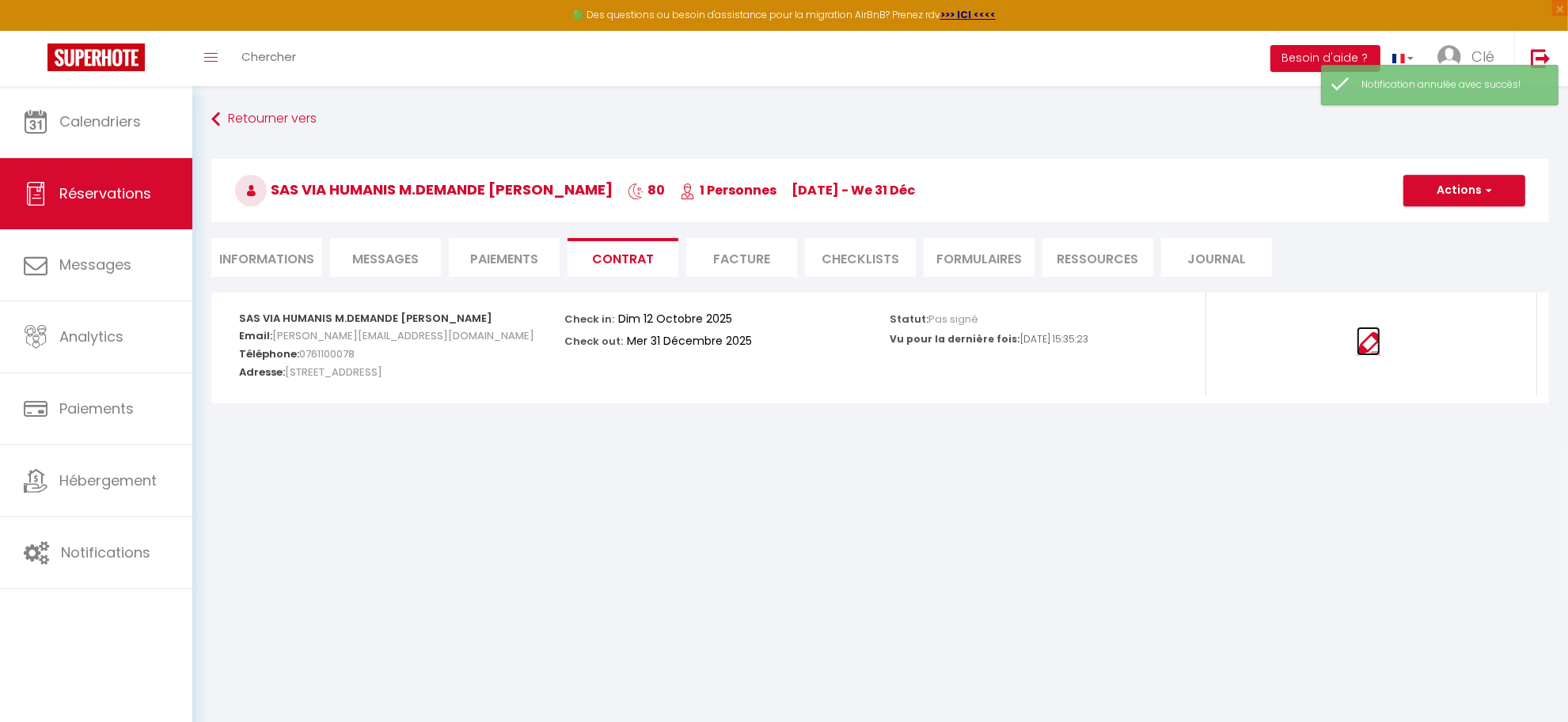
click at [1367, 348] on img at bounding box center [1369, 344] width 24 height 24
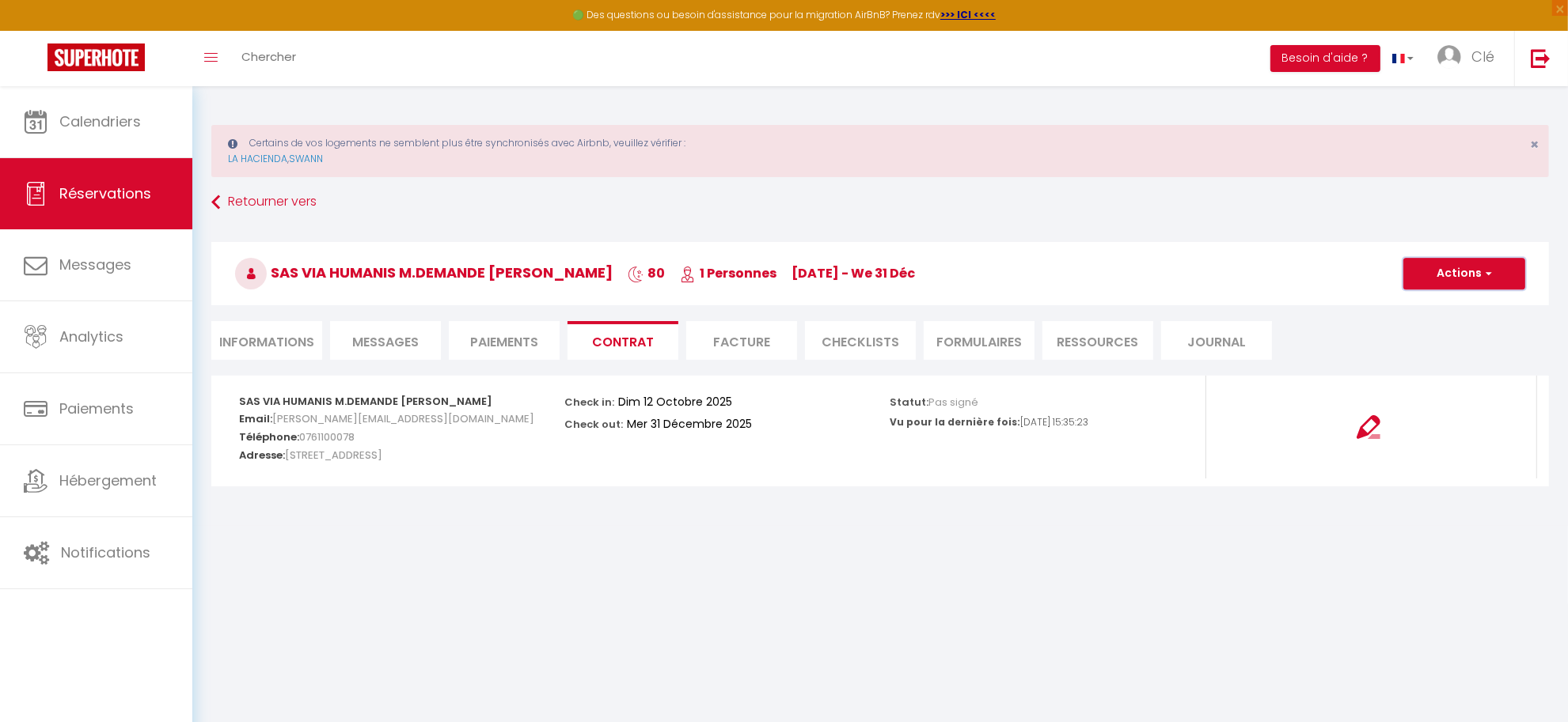
click at [1465, 271] on button "Actions" at bounding box center [1465, 274] width 122 height 32
click at [1450, 351] on link "Copier le lien" at bounding box center [1452, 350] width 133 height 21
click at [1484, 270] on span "button" at bounding box center [1486, 274] width 10 height 14
click at [1470, 350] on link "Copier le lien" at bounding box center [1452, 350] width 133 height 21
click at [1370, 423] on img at bounding box center [1369, 427] width 24 height 24
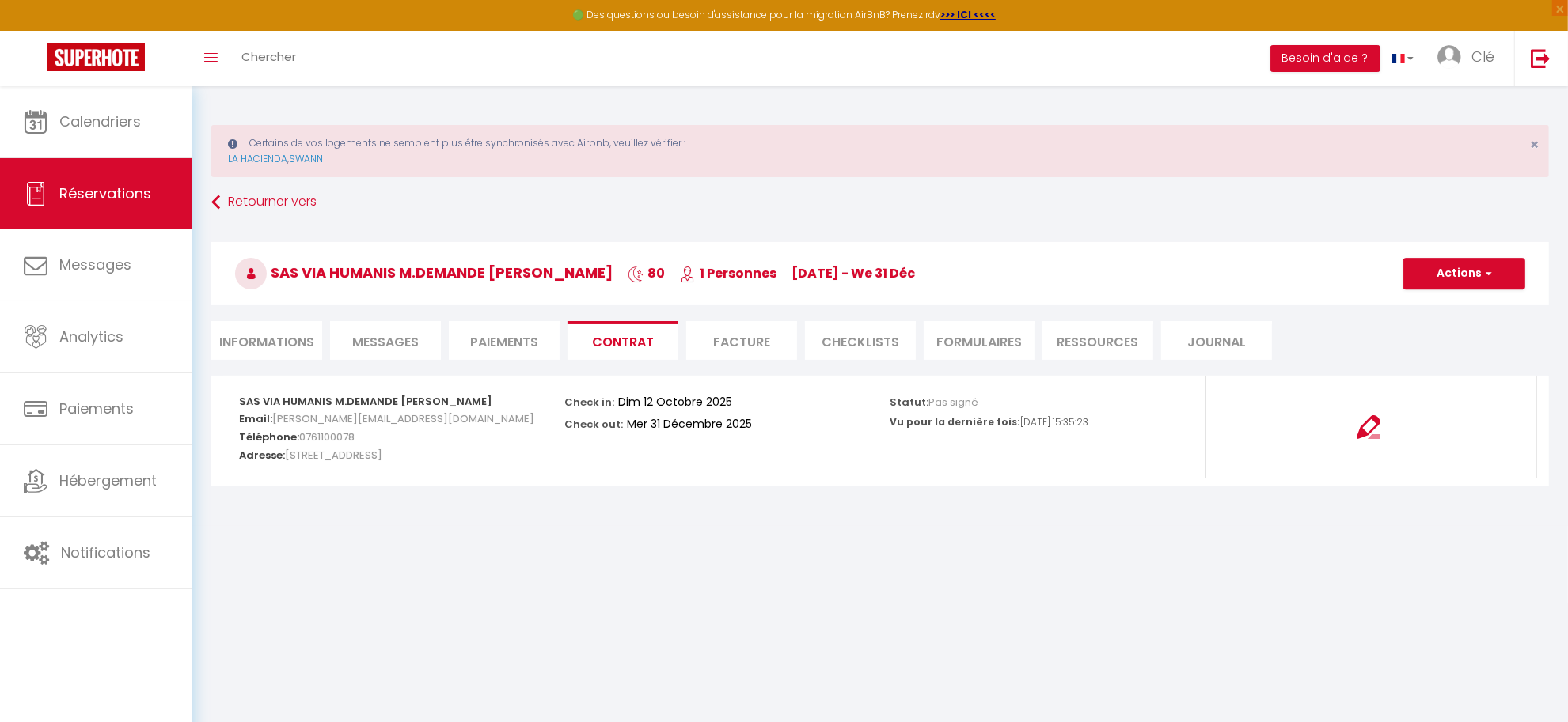
click at [501, 344] on li "Paiements" at bounding box center [504, 340] width 111 height 39
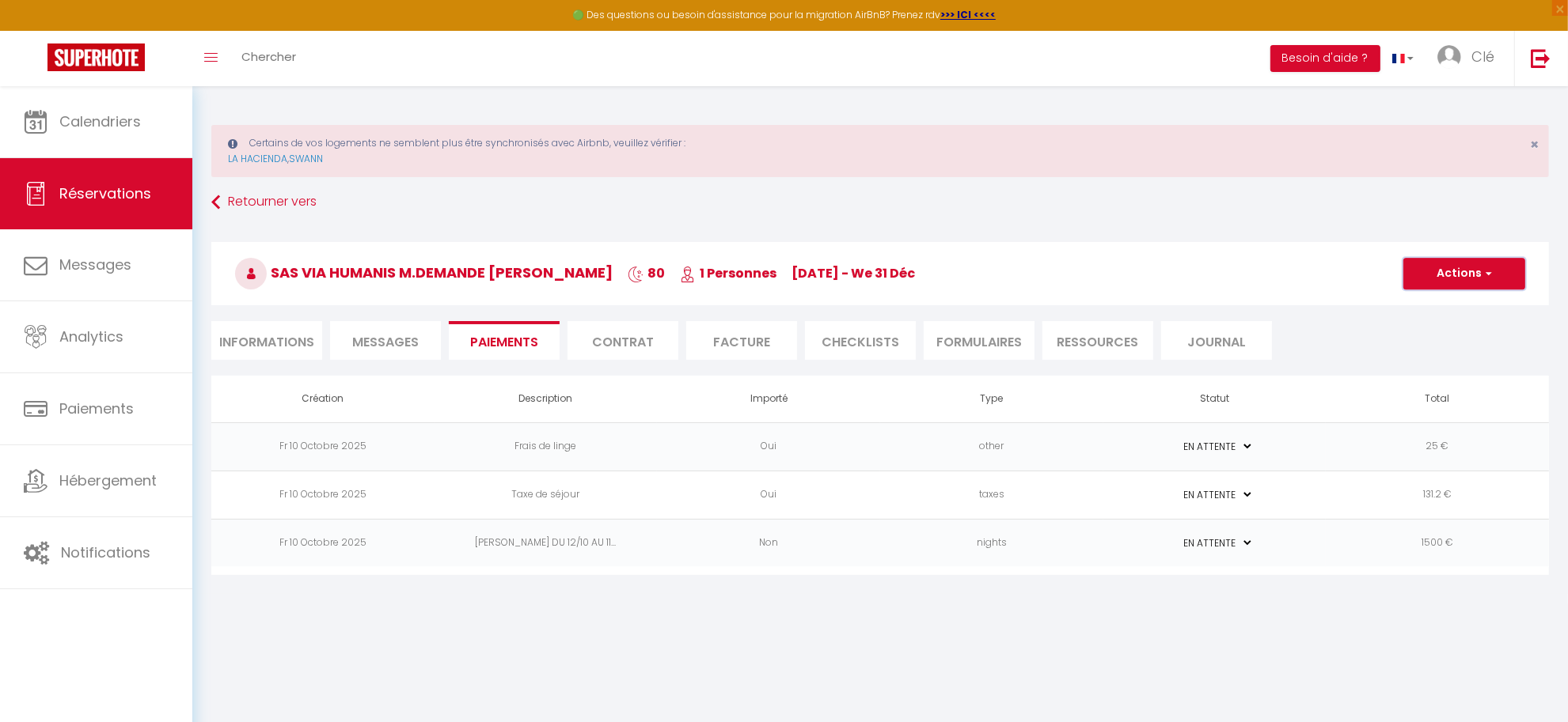
click at [1448, 271] on button "Actions" at bounding box center [1465, 274] width 122 height 32
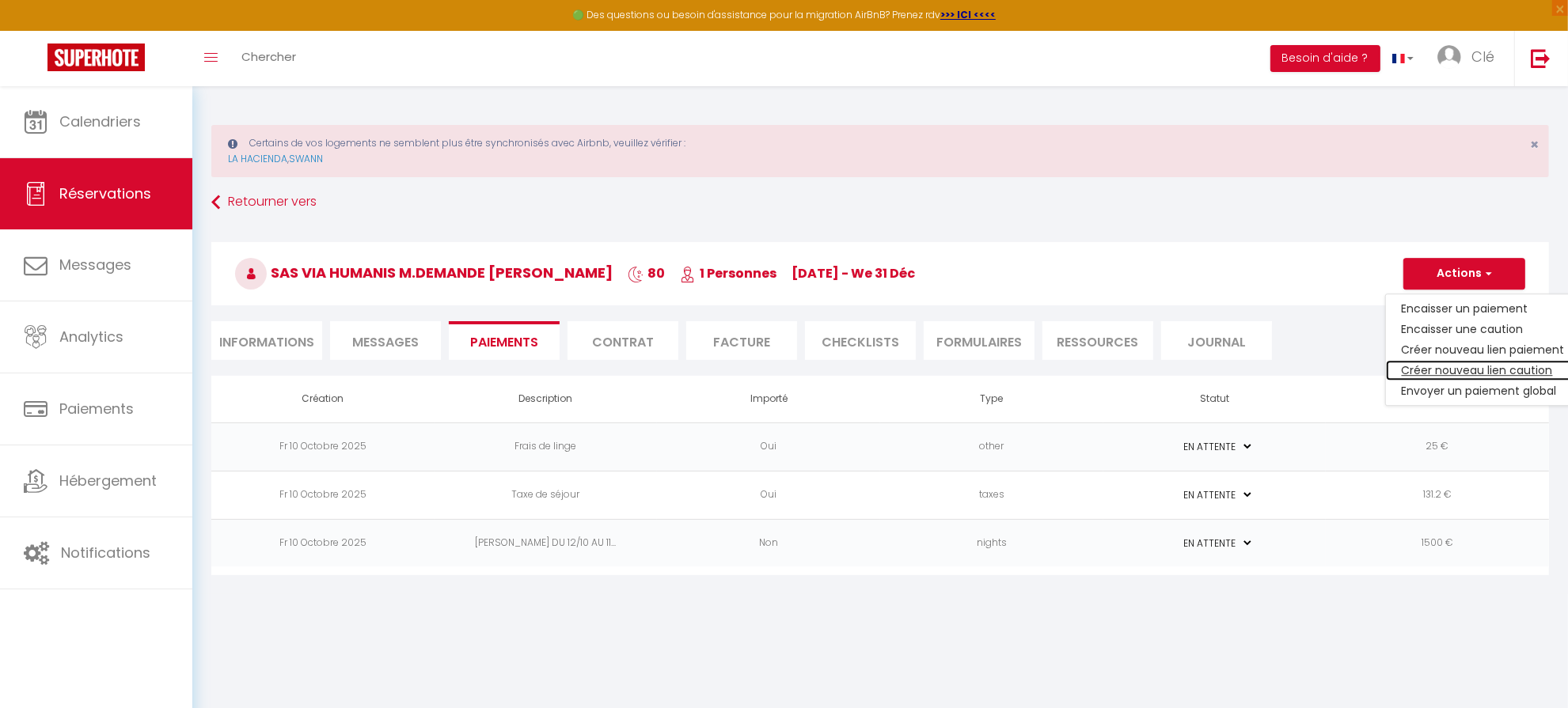
click at [1466, 364] on link "Créer nouveau lien caution" at bounding box center [1483, 371] width 195 height 21
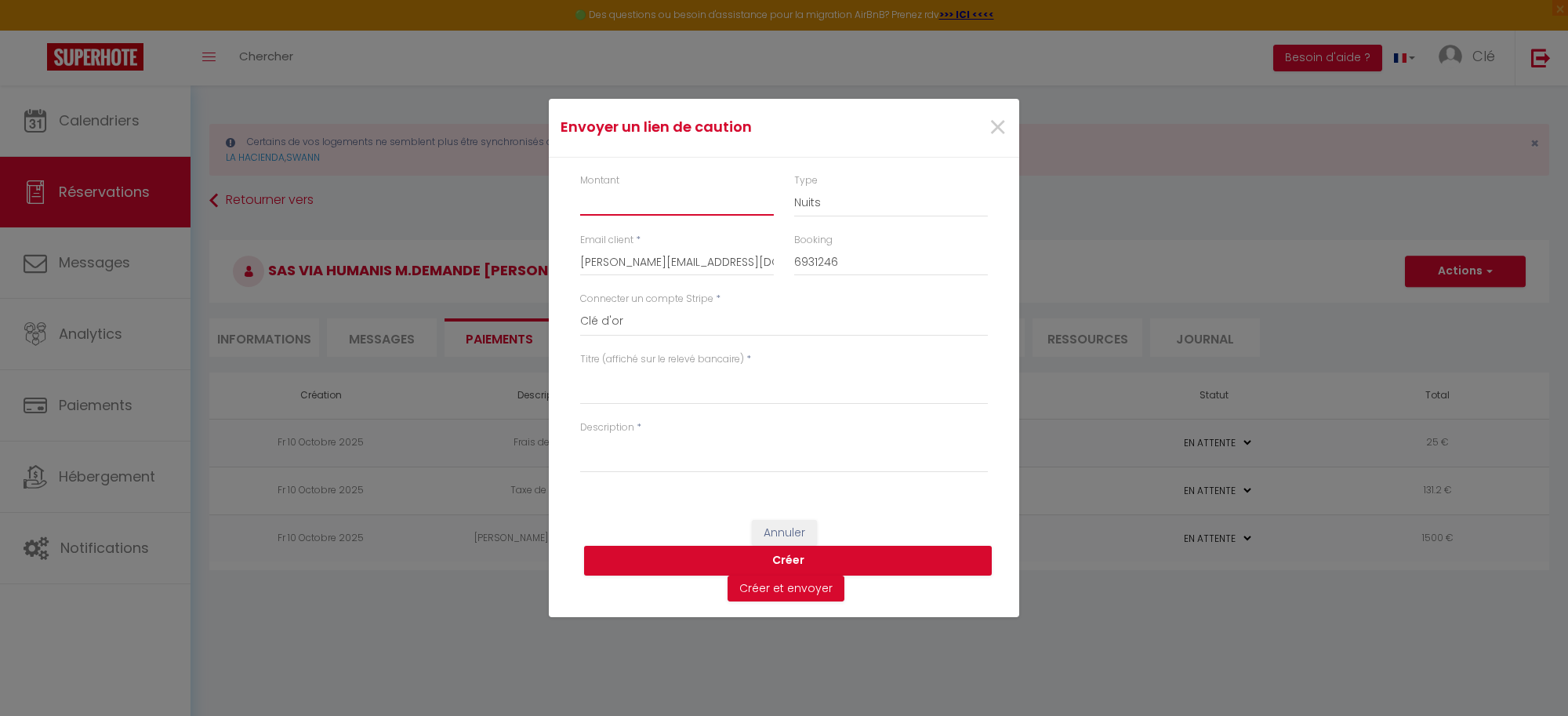
click at [653, 205] on input "Montant" at bounding box center [677, 201] width 193 height 28
click at [820, 201] on select "Nuits Frais de ménage Taxe de séjour Autre" at bounding box center [891, 202] width 193 height 30
click at [794, 187] on select "Nuits Frais de ménage Taxe de séjour Autre" at bounding box center [891, 202] width 193 height 30
click at [634, 388] on textarea "Titre (affiché sur le relevé bancaire)" at bounding box center [784, 386] width 407 height 38
click at [649, 459] on textarea "Description" at bounding box center [784, 454] width 407 height 38
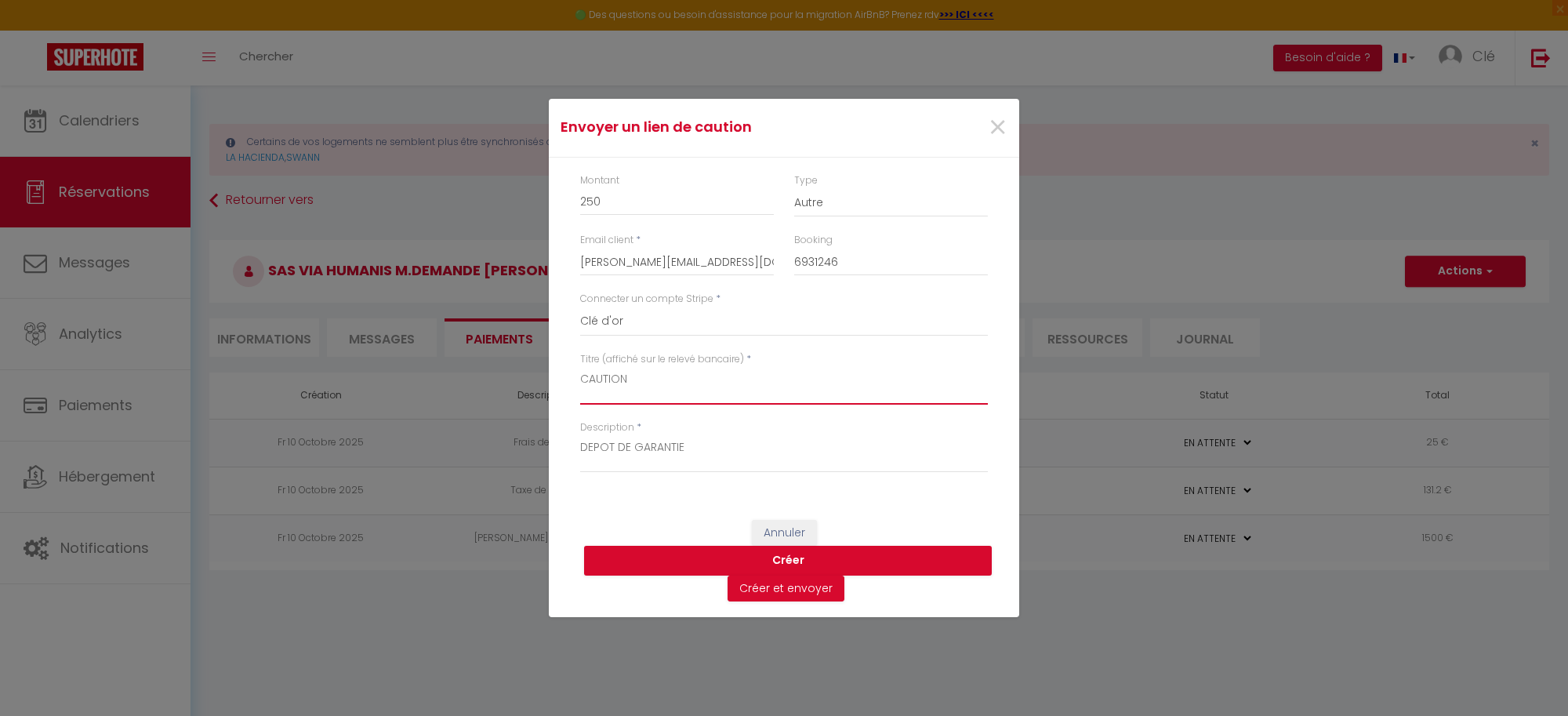
drag, startPoint x: 630, startPoint y: 378, endPoint x: 455, endPoint y: 381, distance: 175.0
click at [460, 378] on div "Envoyer un lien de caution × Montant 250 Type Nuits Frais de ménage Taxe de séj…" at bounding box center [784, 358] width 1568 height 716
click at [772, 565] on button "Créer" at bounding box center [788, 561] width 407 height 30
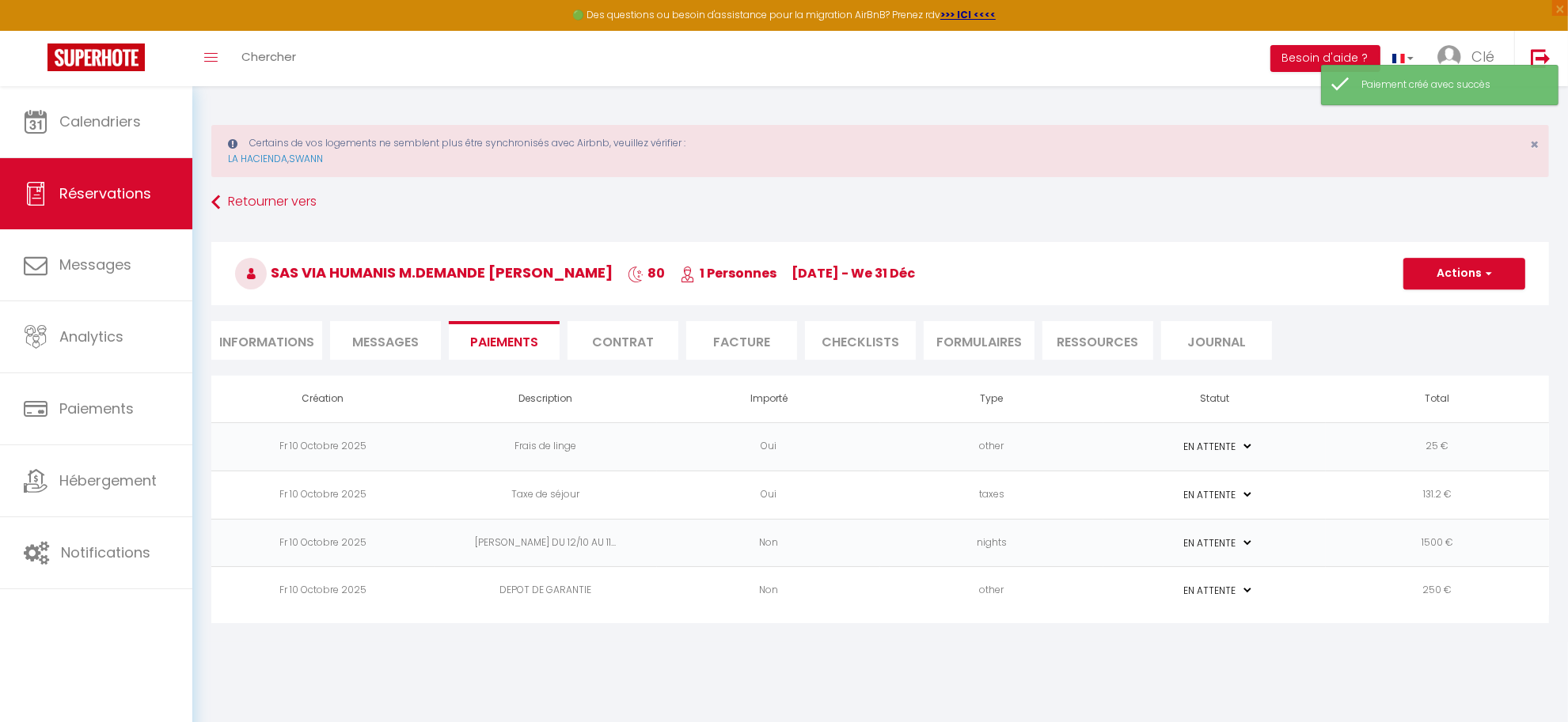
click at [1275, 591] on td "PAYÉ EN ATTENTE" at bounding box center [1215, 591] width 223 height 48
click at [1497, 274] on button "Actions" at bounding box center [1465, 274] width 122 height 32
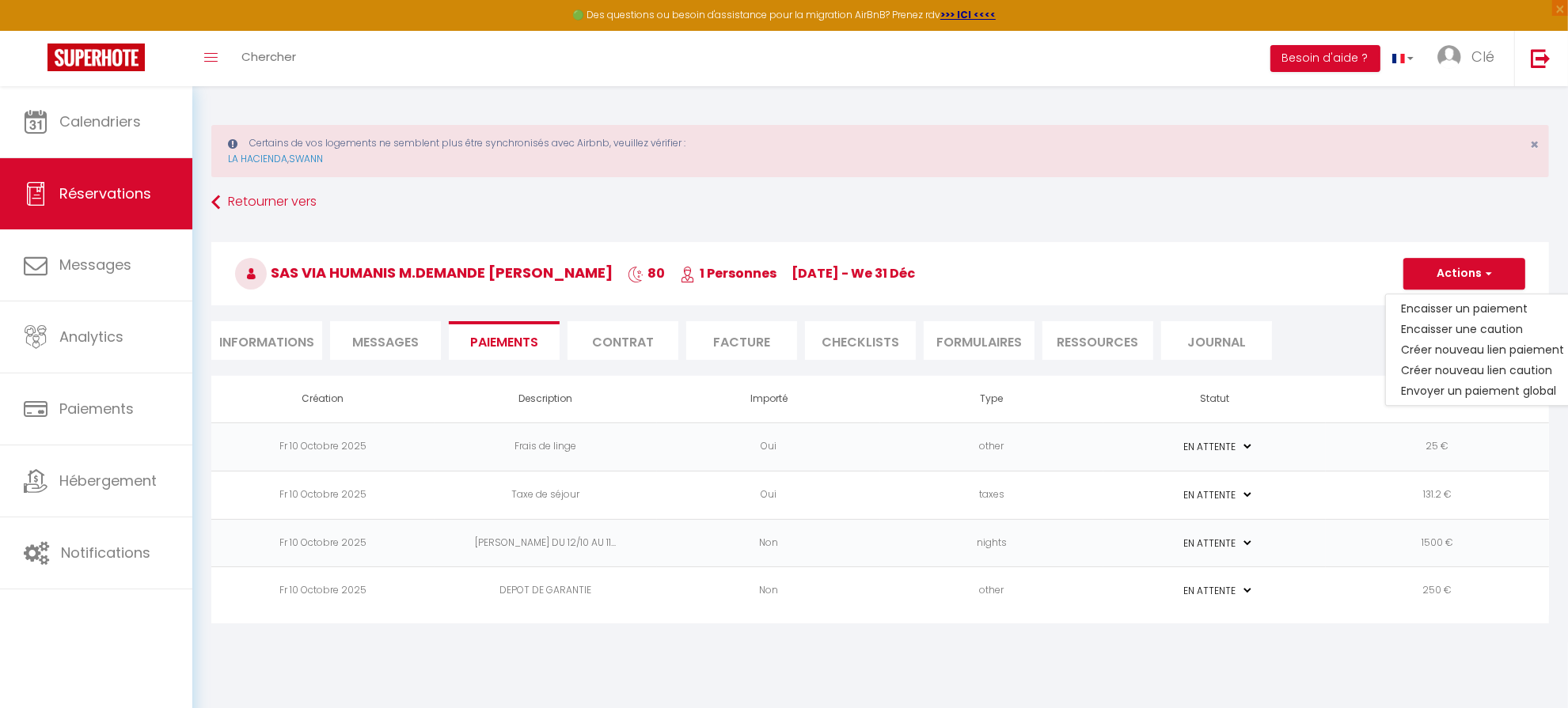
click at [1346, 602] on td "250 €" at bounding box center [1437, 591] width 223 height 48
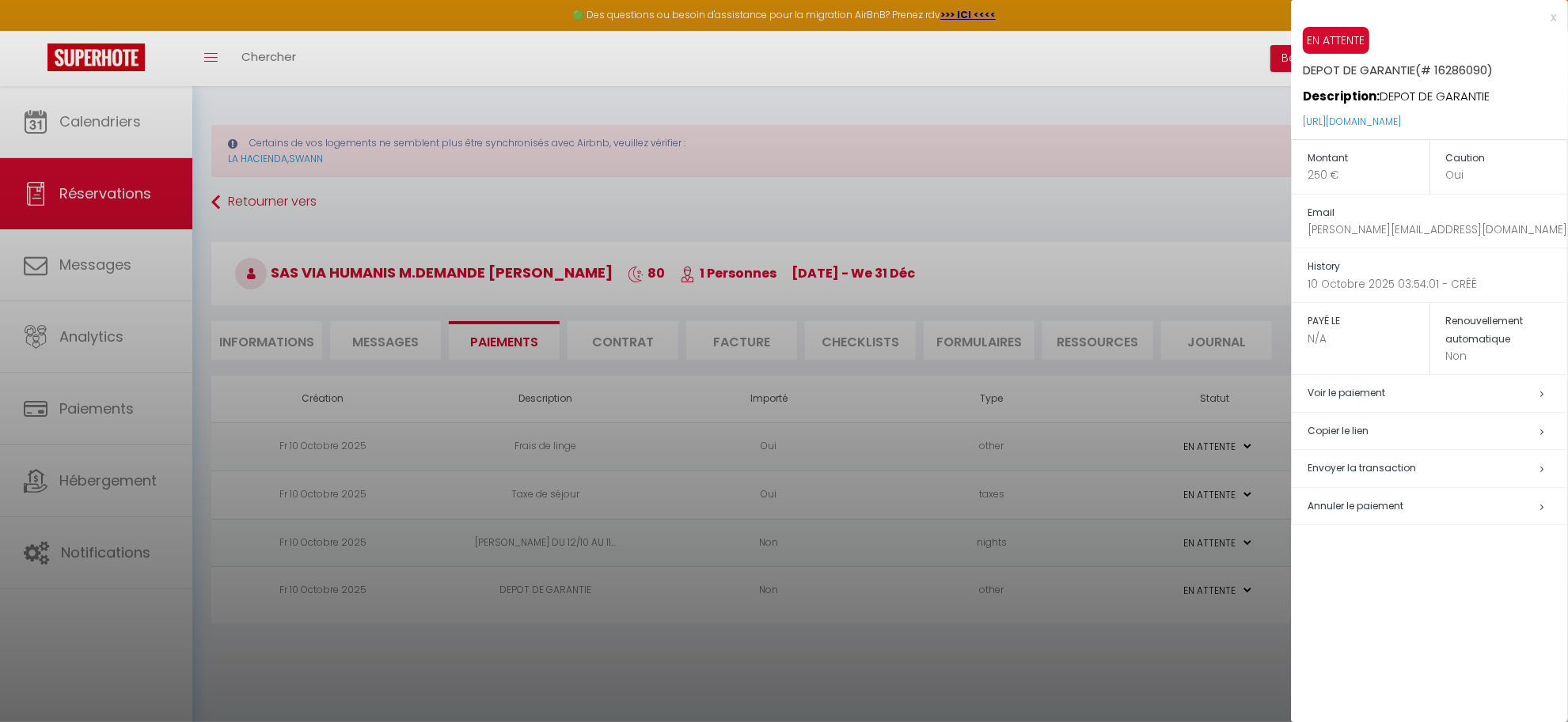
click at [1204, 617] on div at bounding box center [784, 361] width 1568 height 722
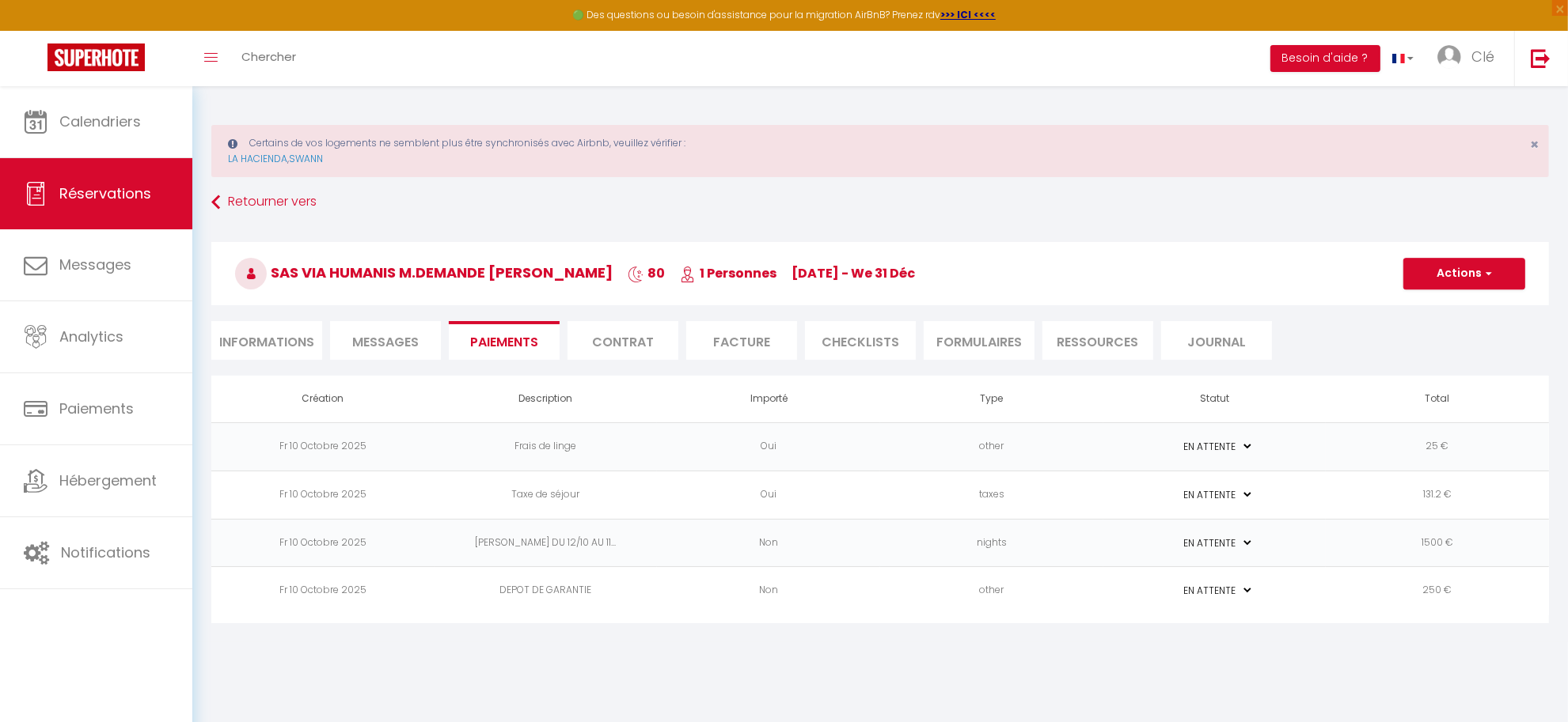
click at [1303, 591] on td "PAYÉ EN ATTENTE" at bounding box center [1215, 591] width 223 height 48
click at [1468, 279] on button "Actions" at bounding box center [1465, 274] width 122 height 32
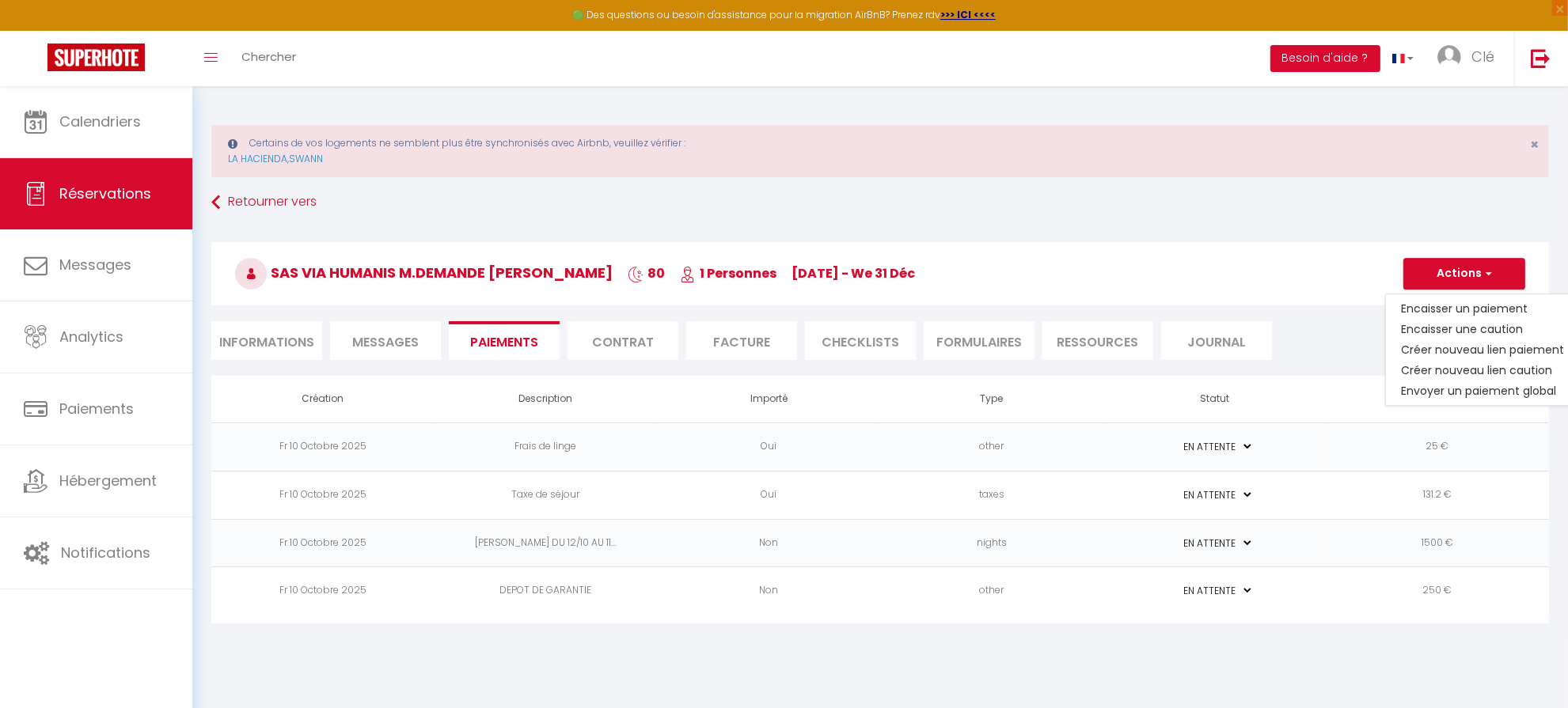
click at [560, 583] on td "DEPOT DE GARANTIE" at bounding box center [545, 591] width 223 height 48
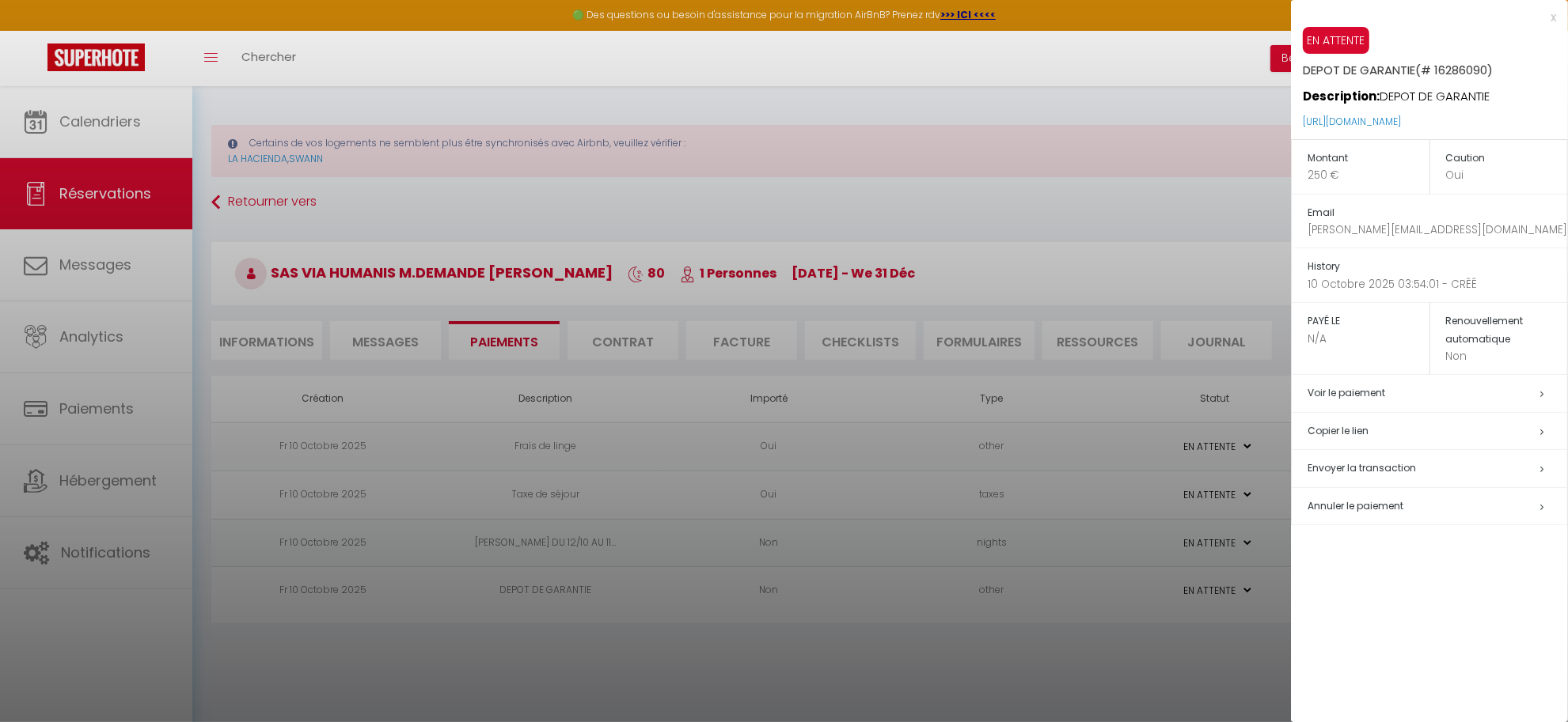
click at [1437, 428] on h5 "Copier le lien" at bounding box center [1437, 431] width 260 height 18
click at [977, 643] on div at bounding box center [784, 361] width 1568 height 722
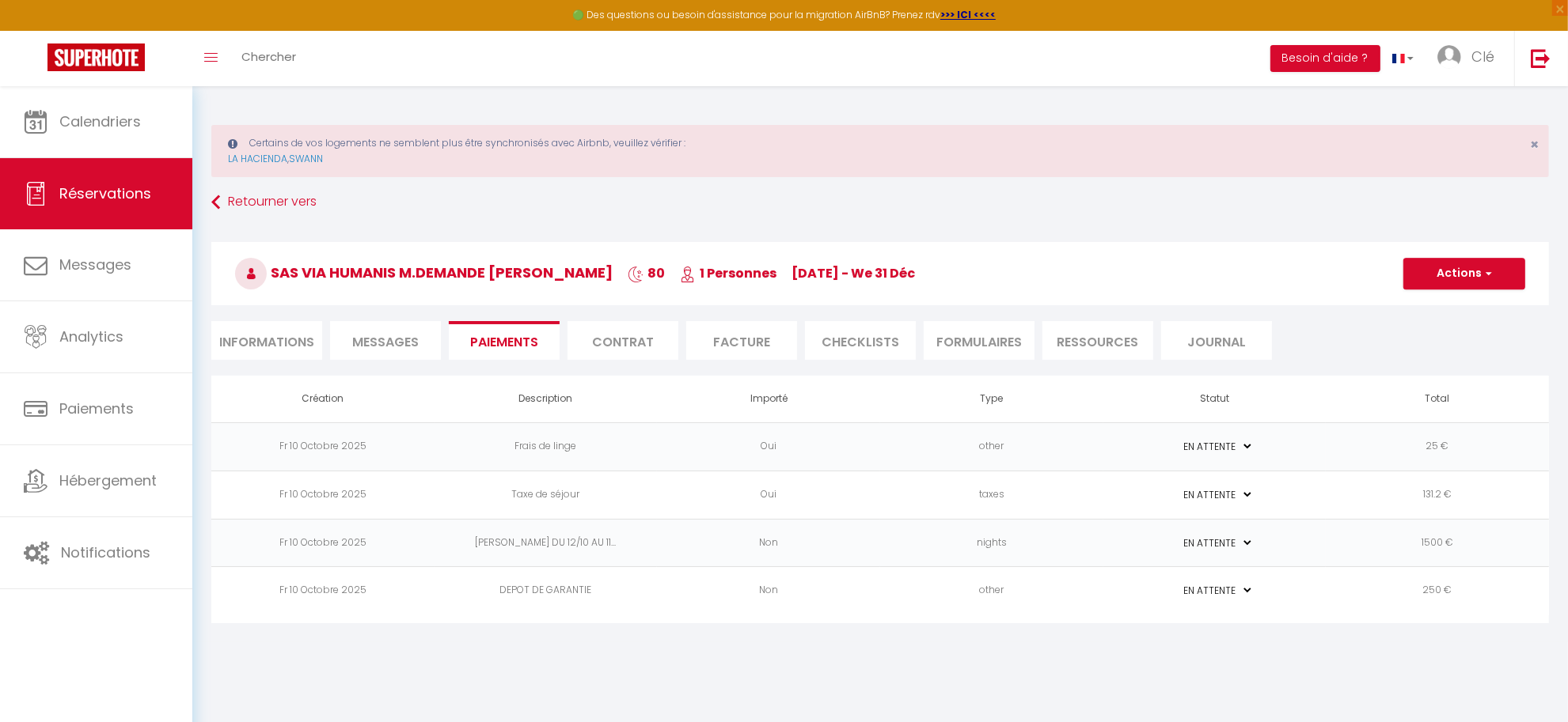
click at [1065, 443] on td "other" at bounding box center [992, 446] width 223 height 48
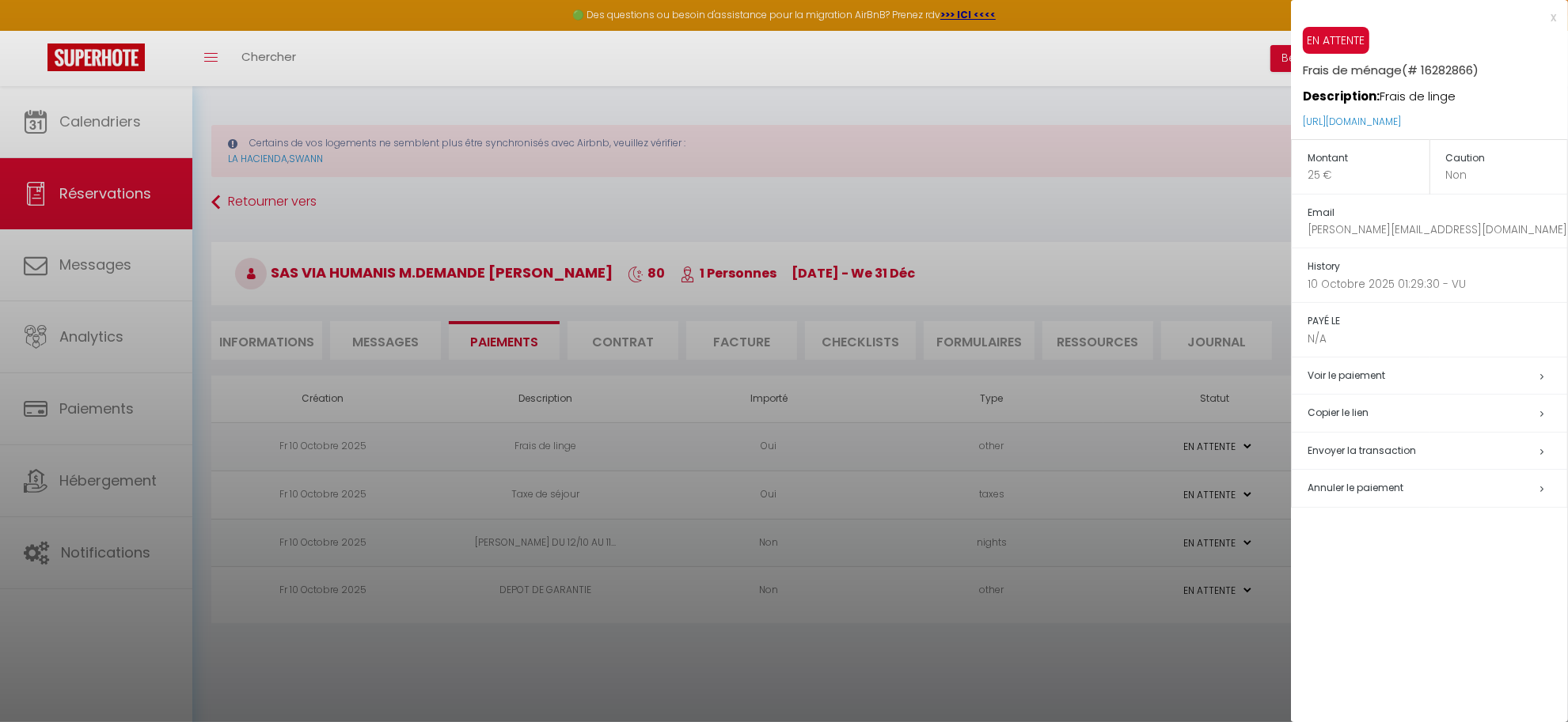
click at [843, 651] on div at bounding box center [784, 361] width 1568 height 722
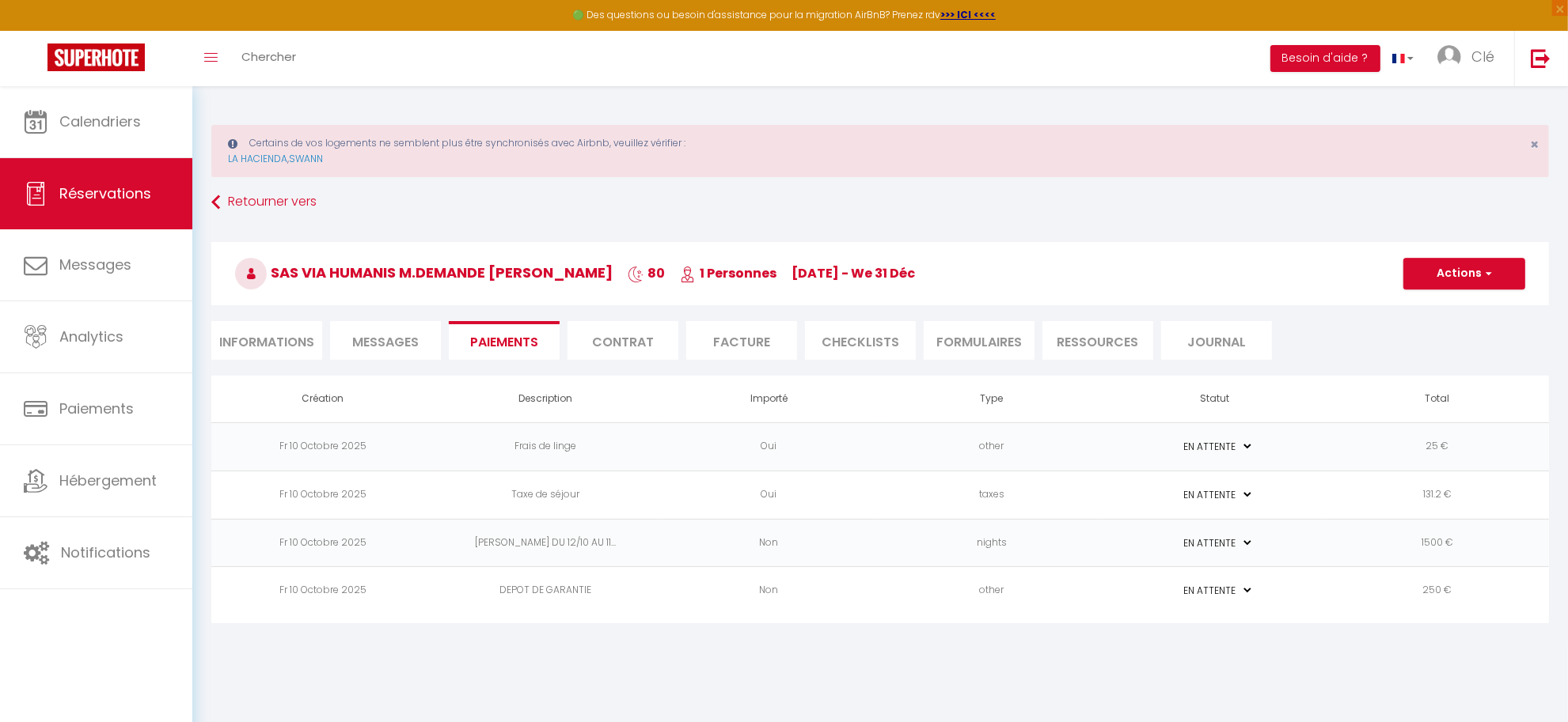
click at [1038, 538] on td "nights" at bounding box center [992, 543] width 223 height 48
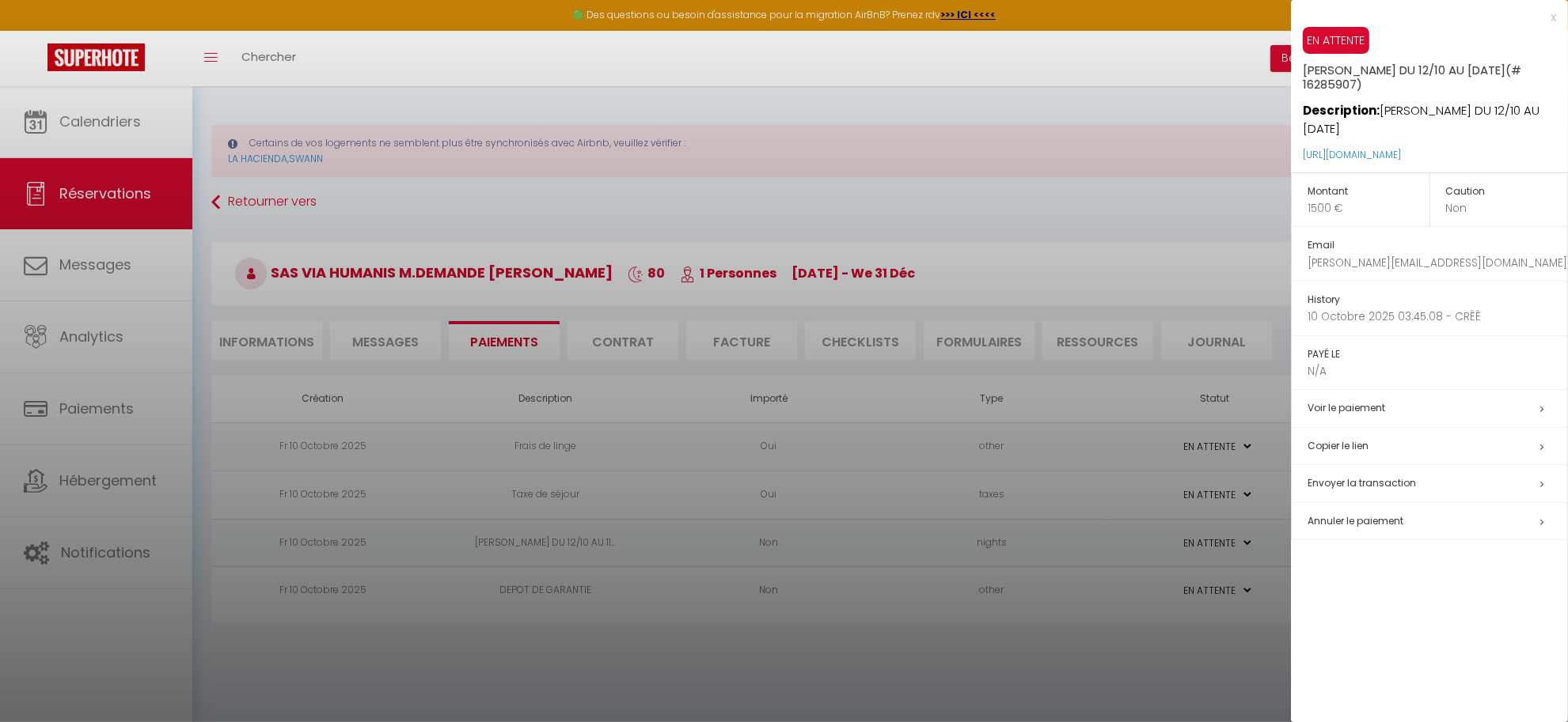
click at [1375, 476] on span "Envoyer la transaction" at bounding box center [1362, 482] width 109 height 13
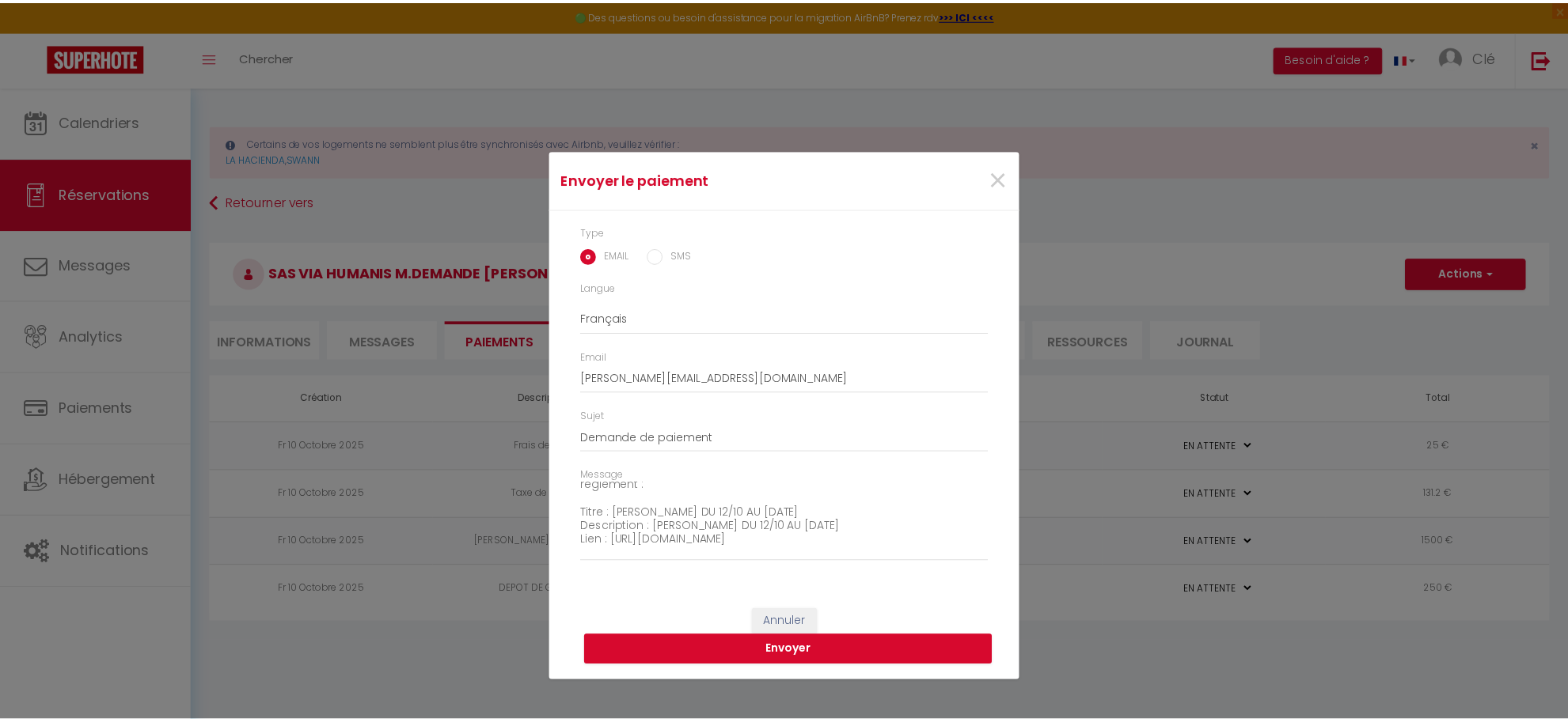
scroll to position [80, 0]
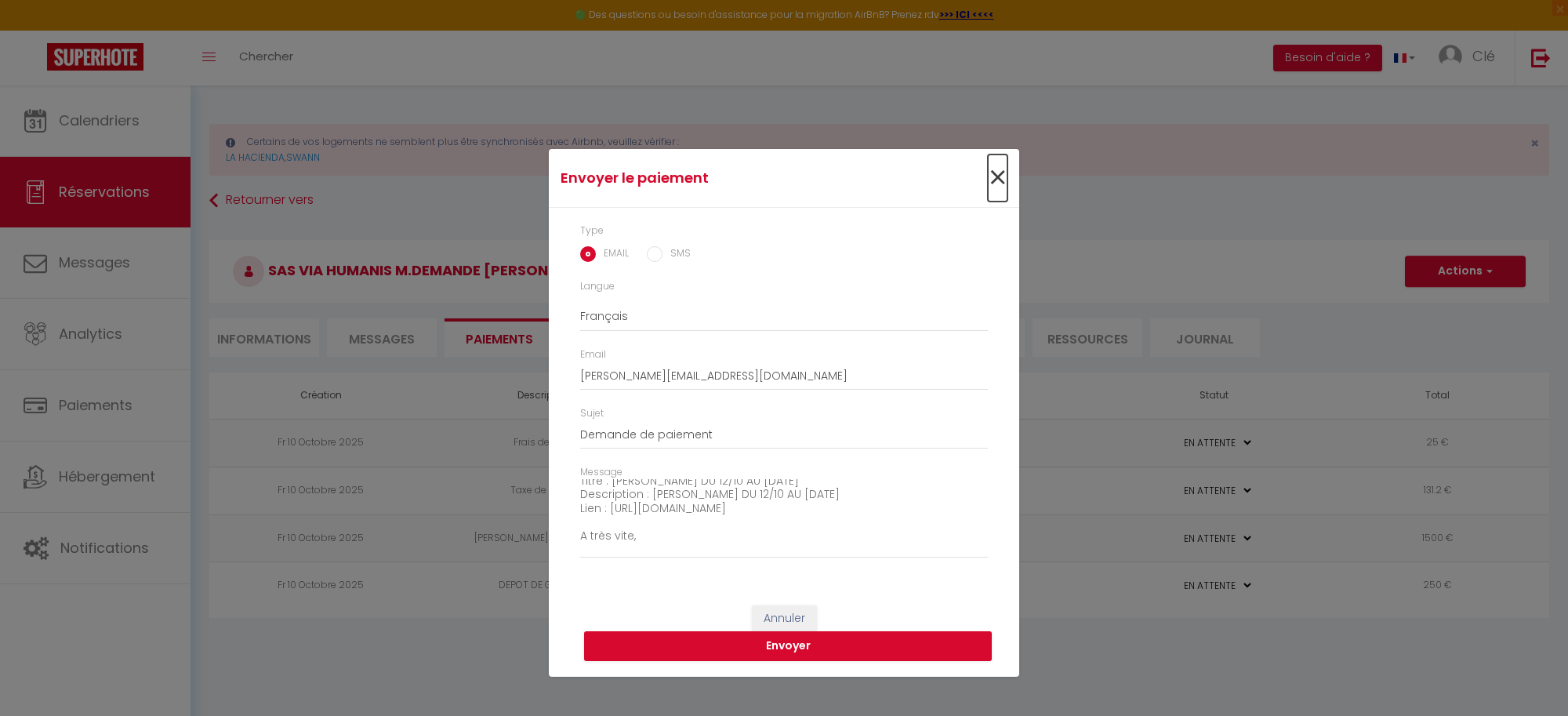
click at [997, 179] on span "×" at bounding box center [997, 178] width 20 height 47
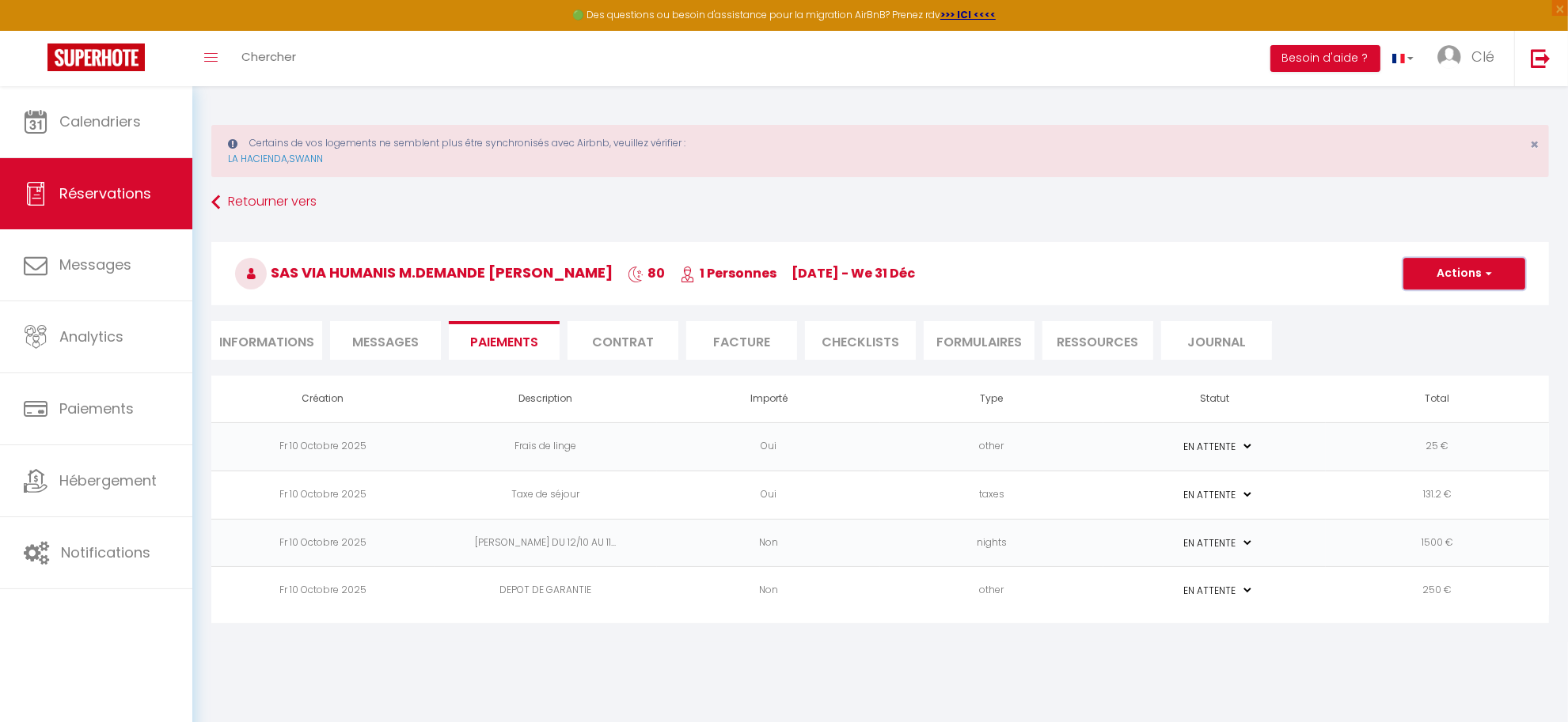
click at [1447, 275] on button "Actions" at bounding box center [1465, 274] width 122 height 32
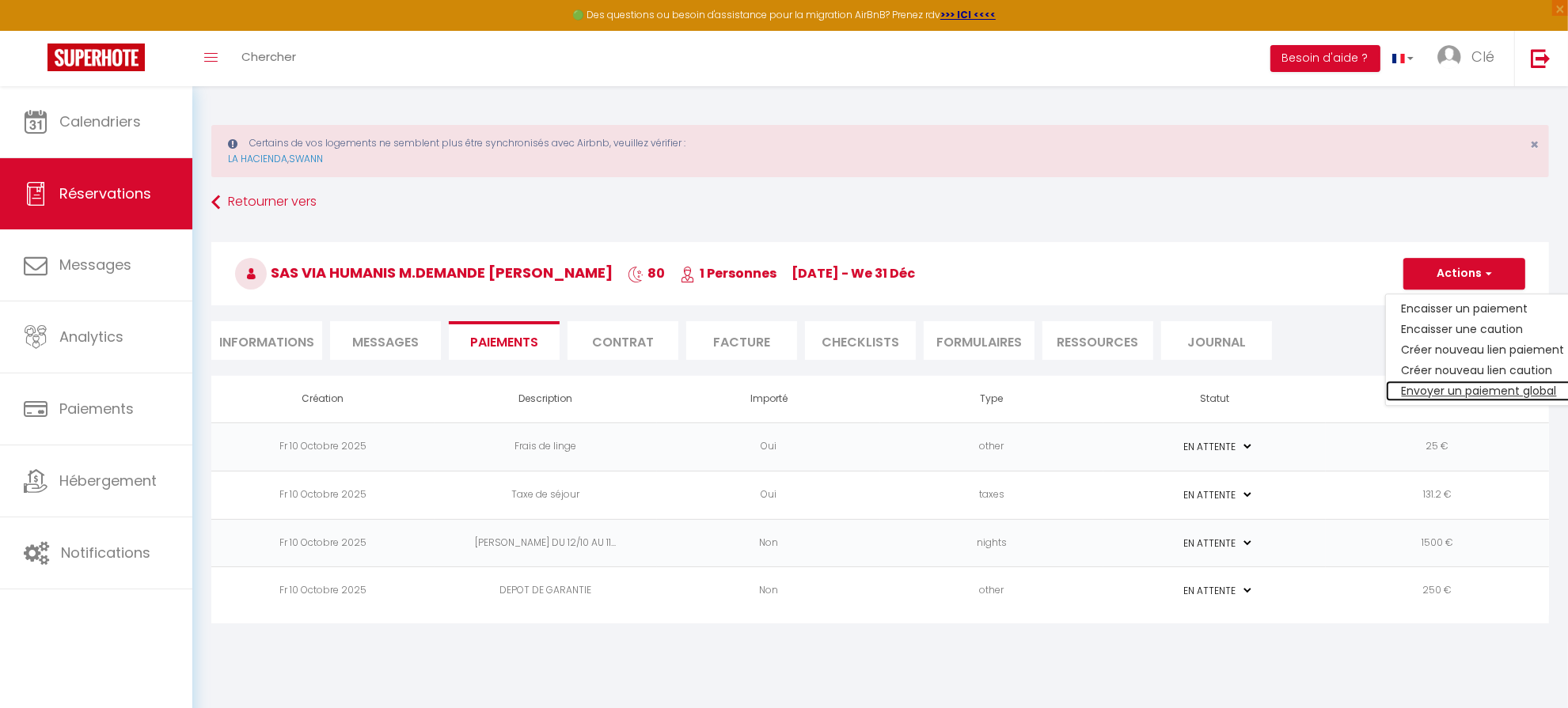
click at [1474, 385] on link "Envoyer un paiement global" at bounding box center [1483, 391] width 195 height 21
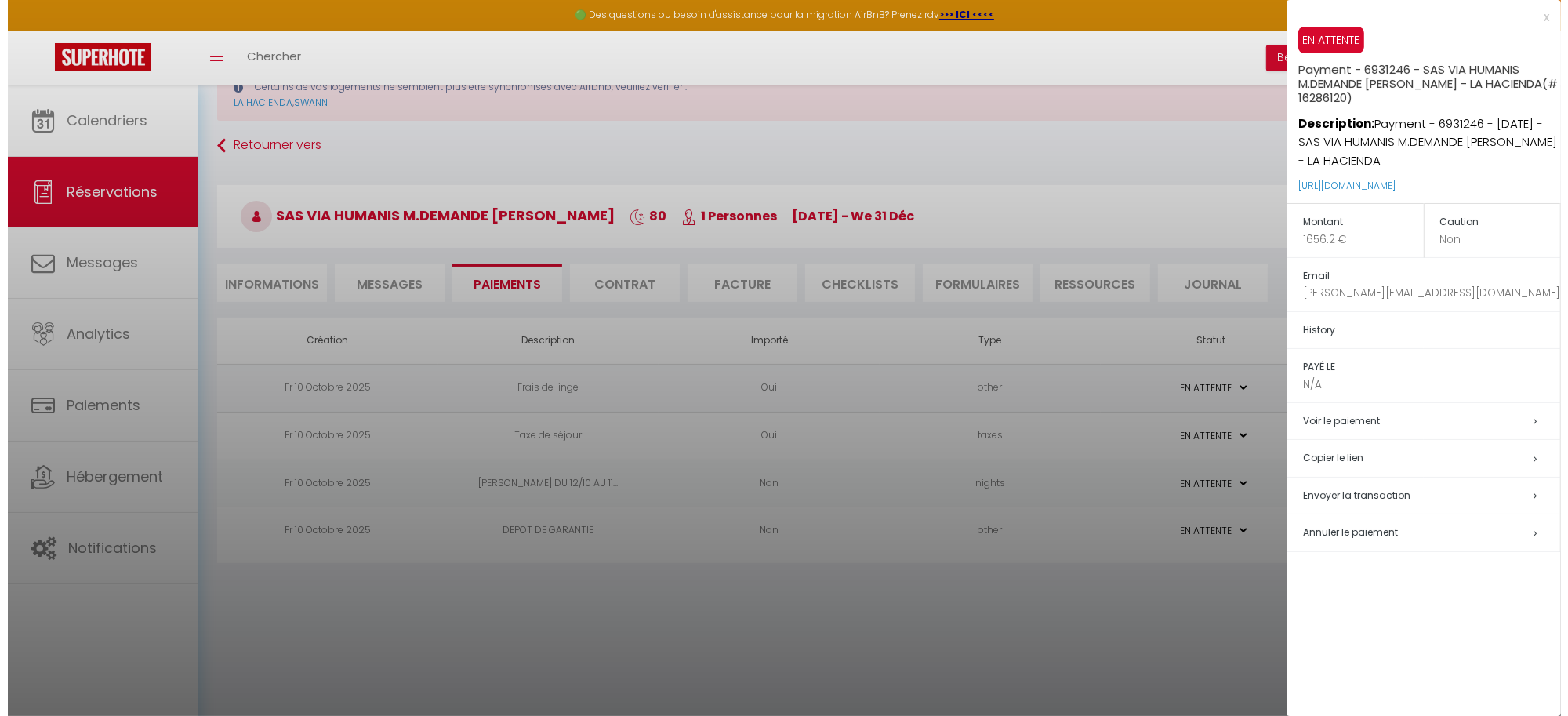
scroll to position [85, 0]
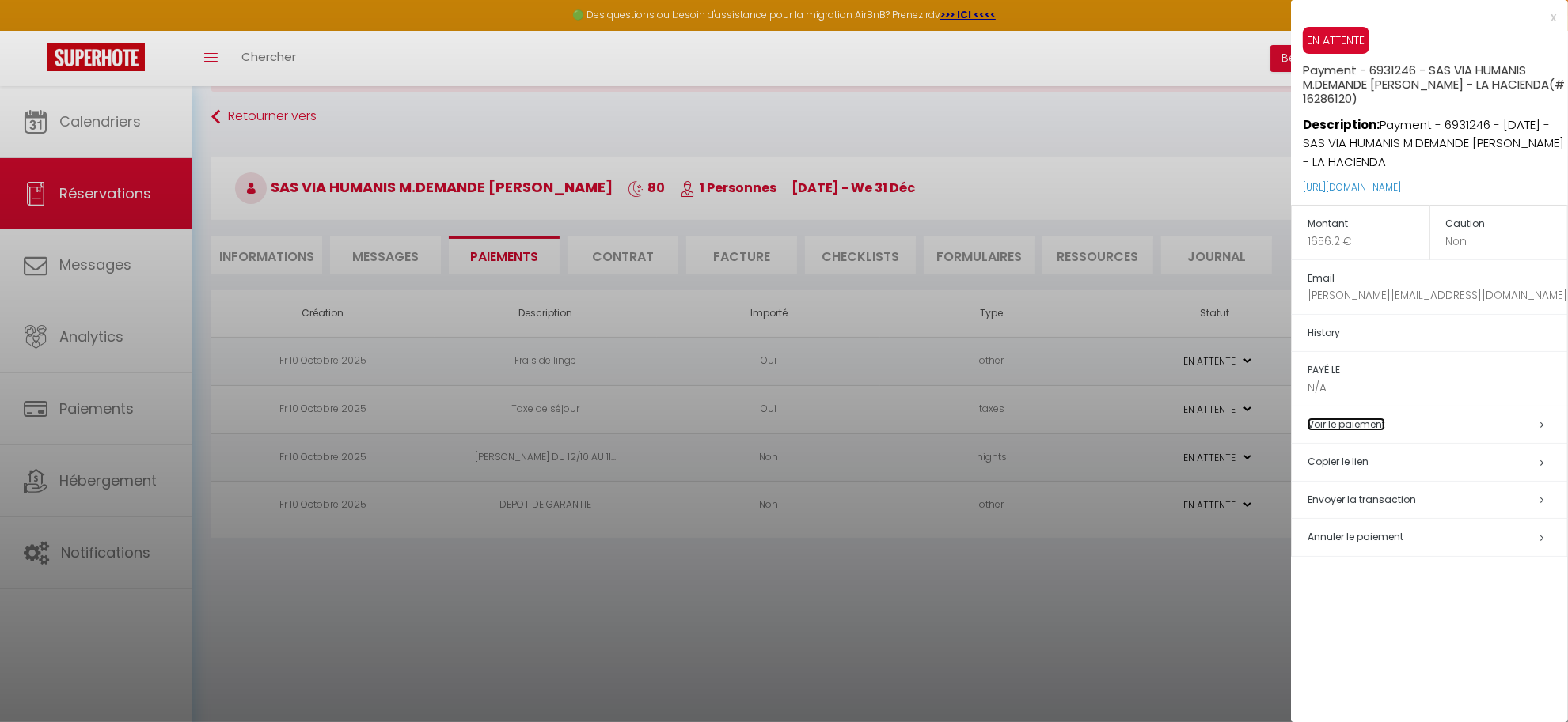
click at [1382, 423] on link "Voir le paiement" at bounding box center [1346, 424] width 78 height 13
click at [1373, 498] on span "Envoyer la transaction" at bounding box center [1362, 499] width 109 height 13
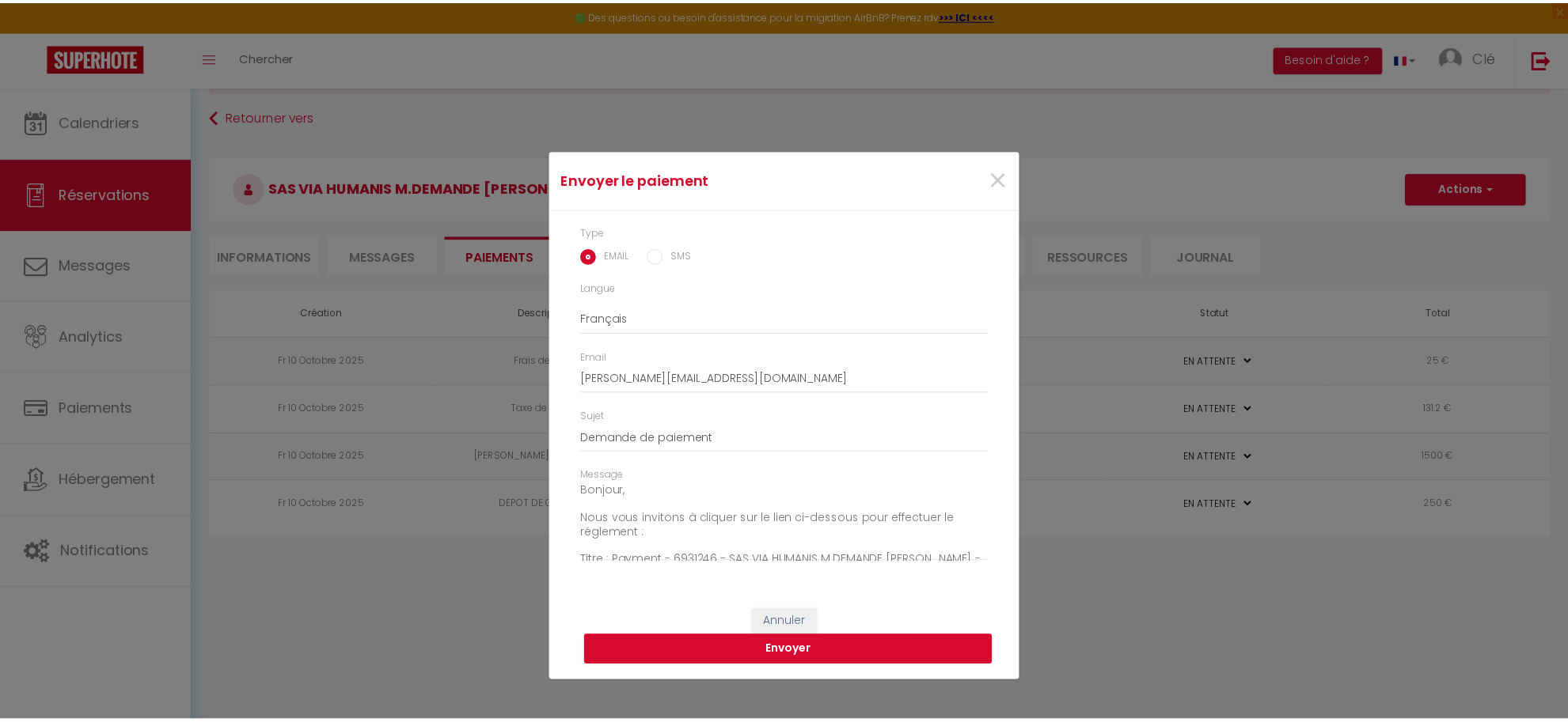
scroll to position [0, 0]
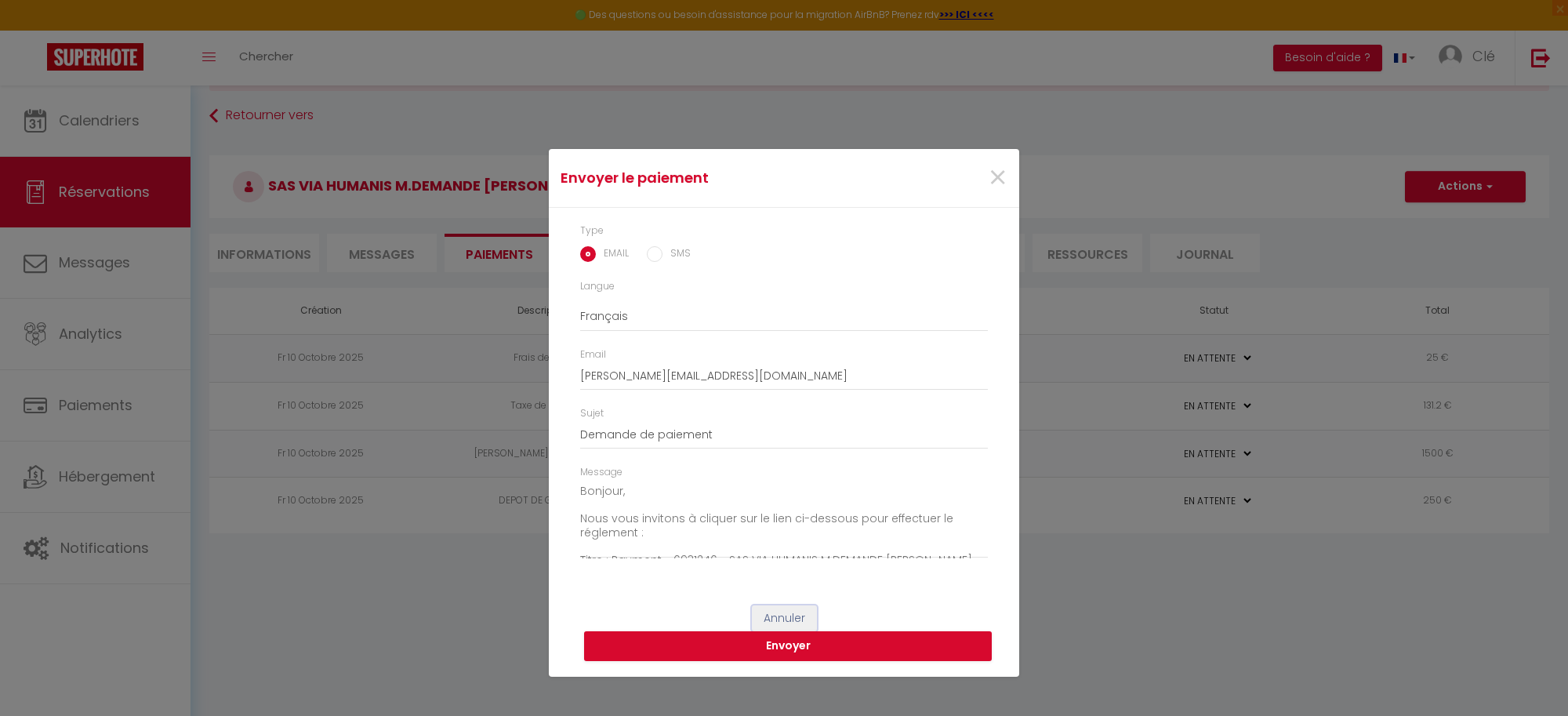
click at [793, 609] on button "Annuler" at bounding box center [784, 619] width 65 height 27
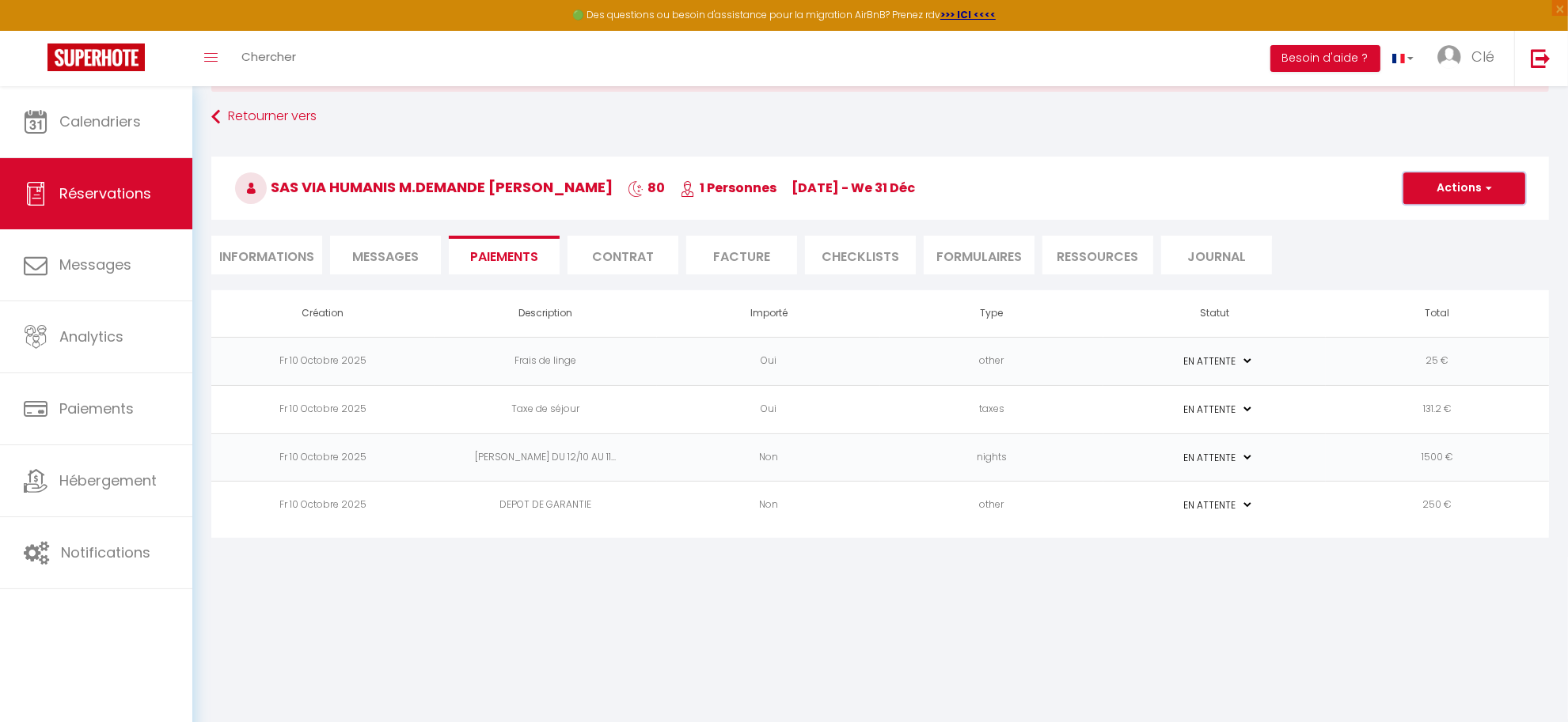
click at [1493, 186] on button "Actions" at bounding box center [1465, 188] width 122 height 32
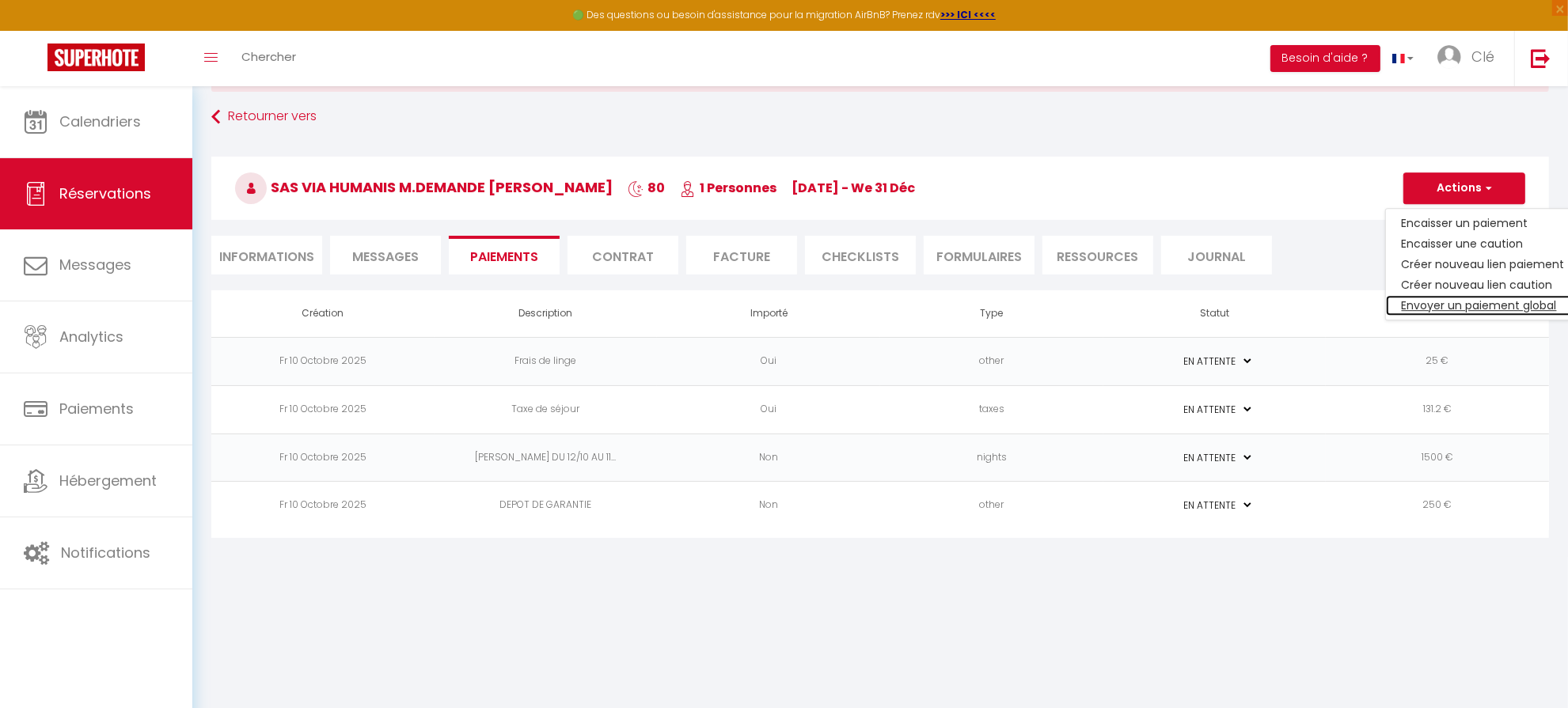
click at [1493, 302] on link "Envoyer un paiement global" at bounding box center [1483, 306] width 195 height 21
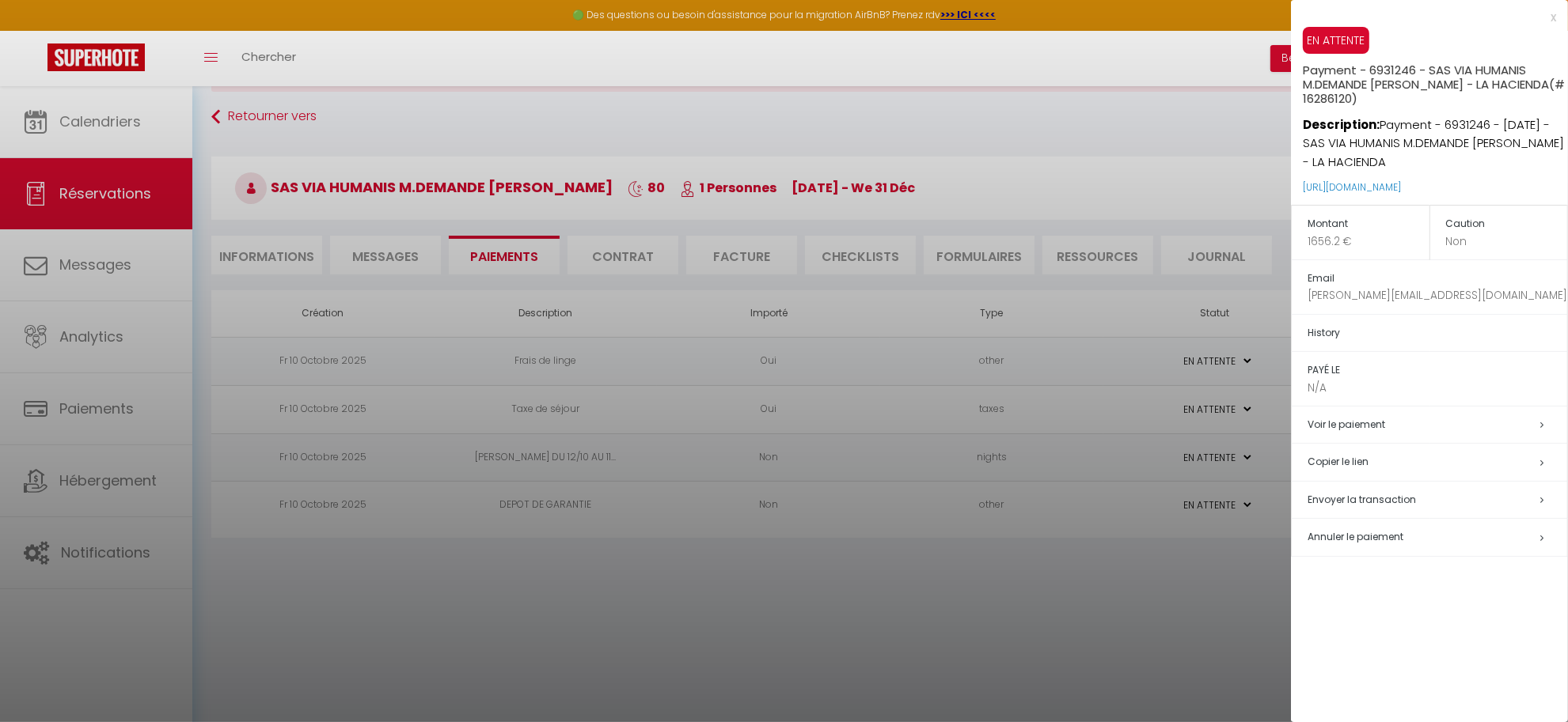
click at [1386, 465] on h5 "Copier le lien" at bounding box center [1437, 462] width 260 height 18
click at [924, 670] on div at bounding box center [784, 361] width 1568 height 722
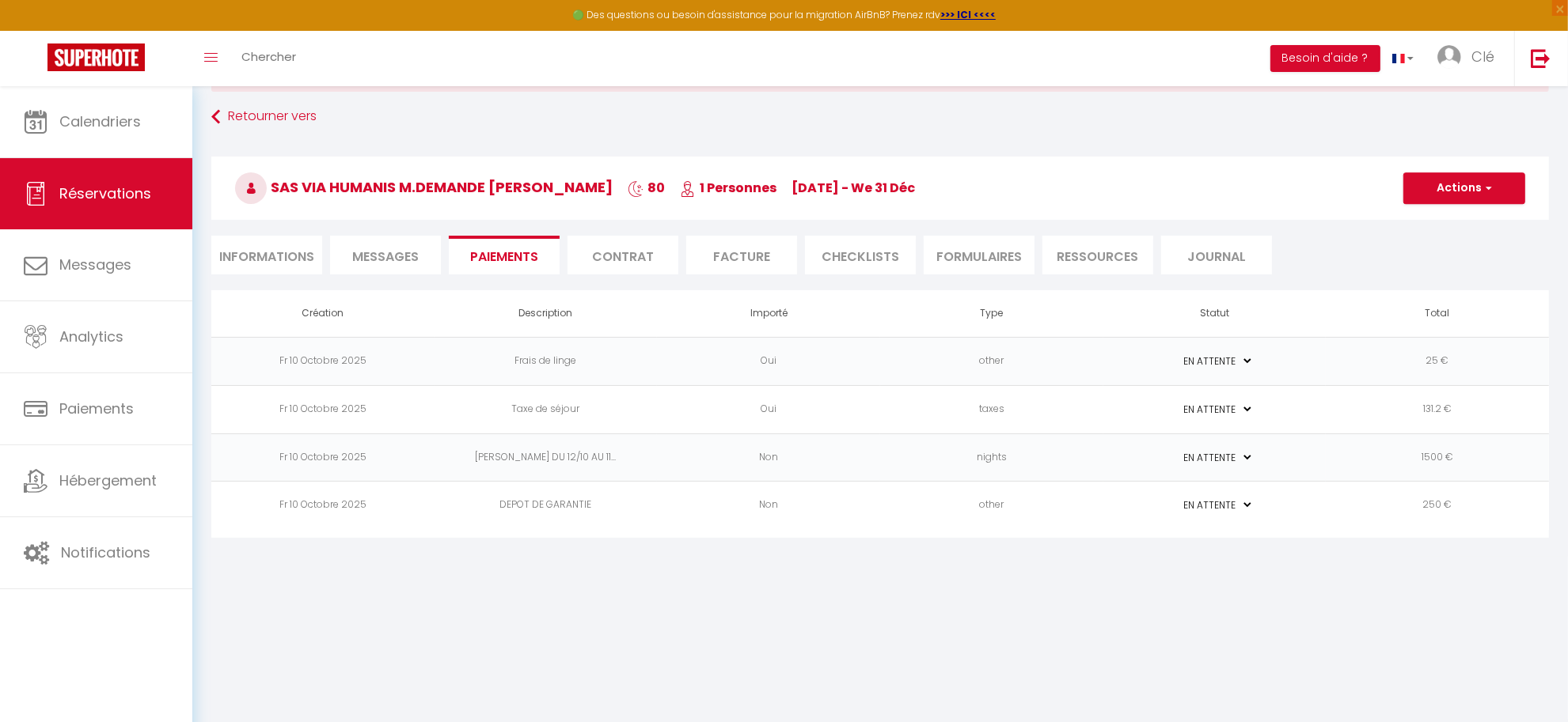
click at [262, 251] on li "Informations" at bounding box center [267, 255] width 111 height 39
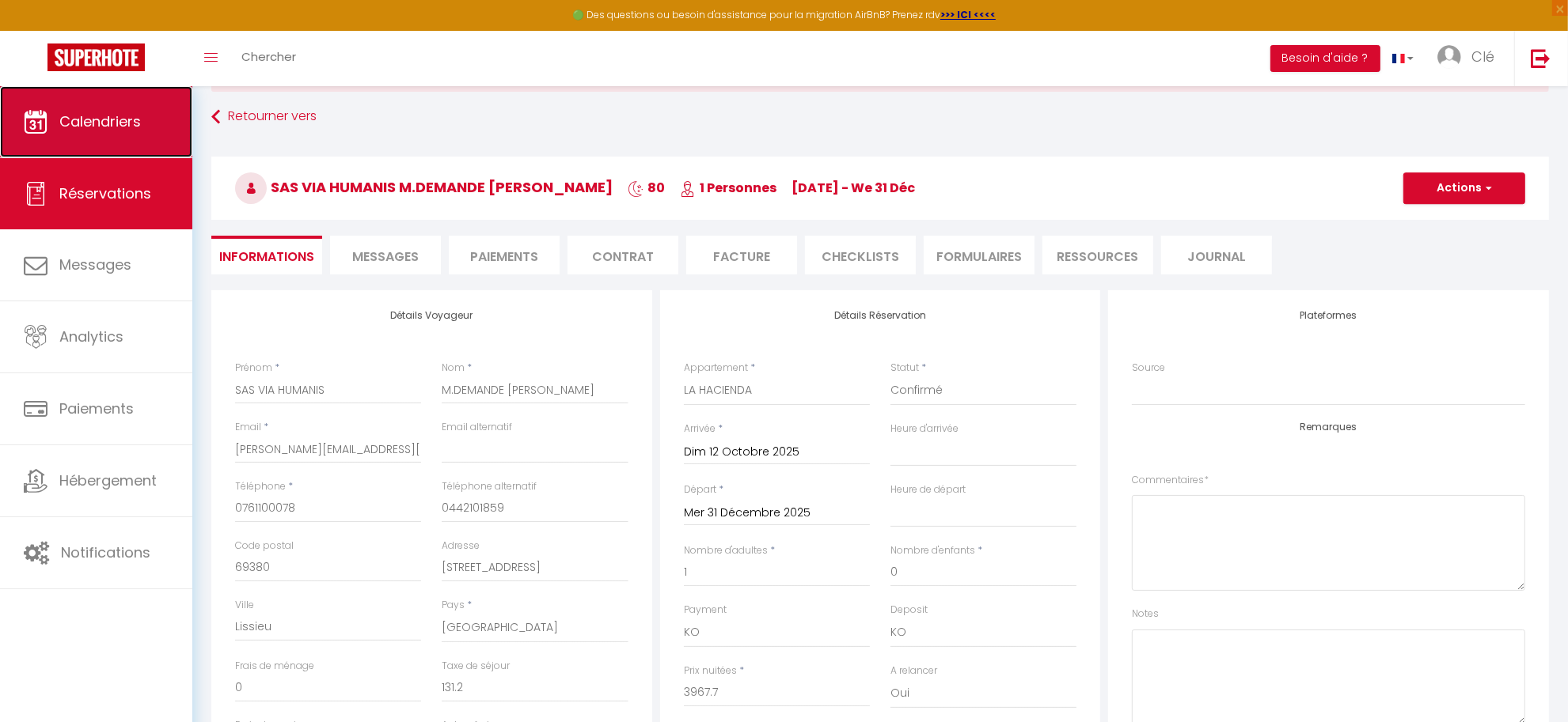
click at [84, 129] on span "Calendriers" at bounding box center [100, 121] width 82 height 20
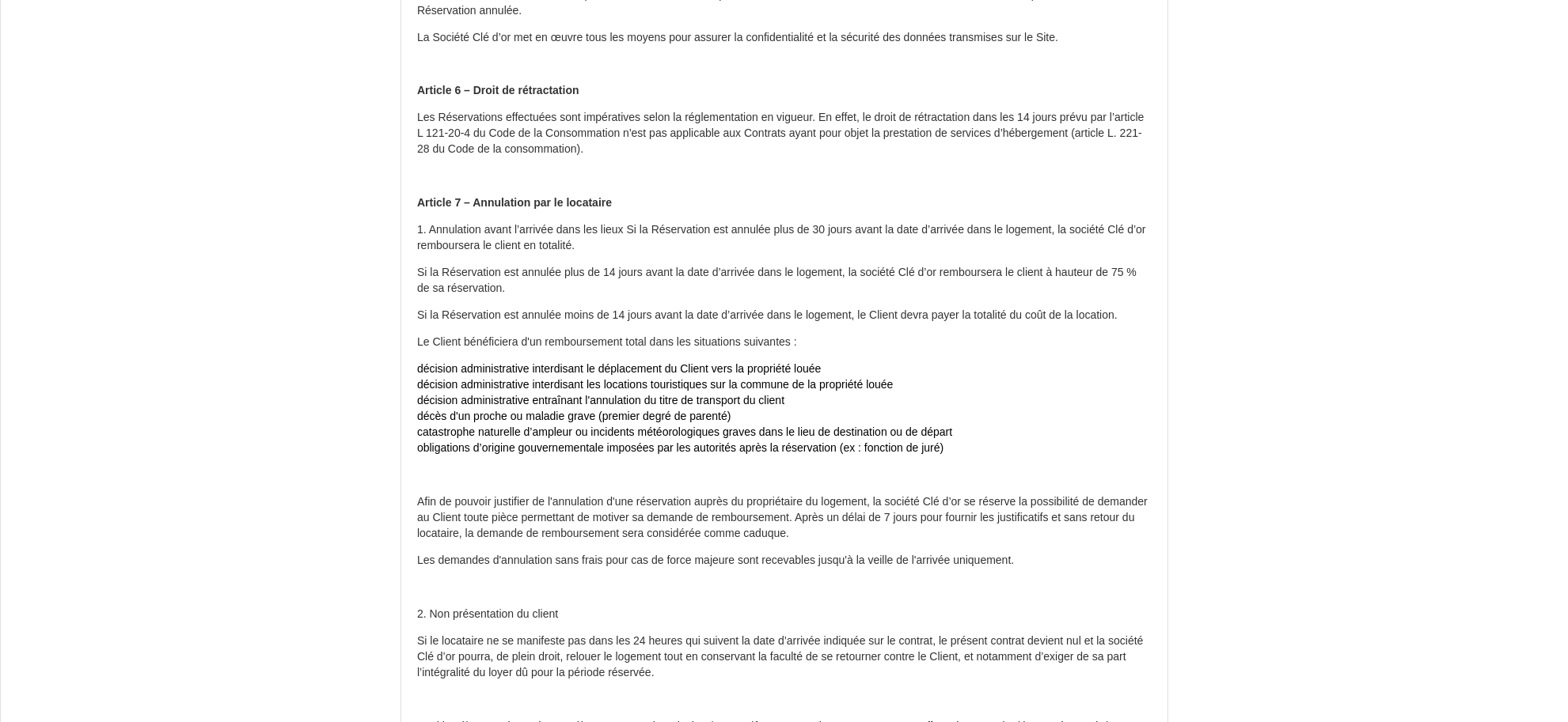
scroll to position [1473, 0]
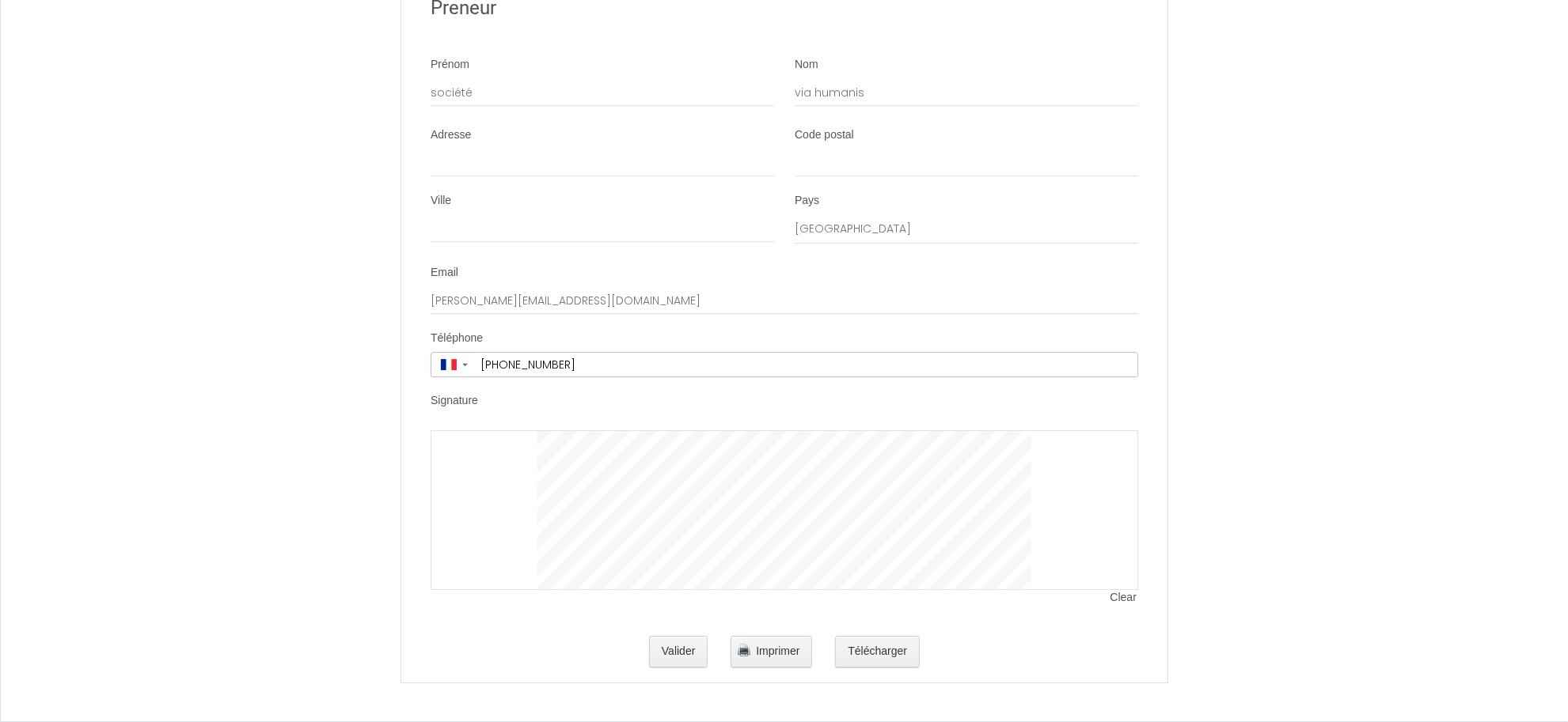
scroll to position [5179, 0]
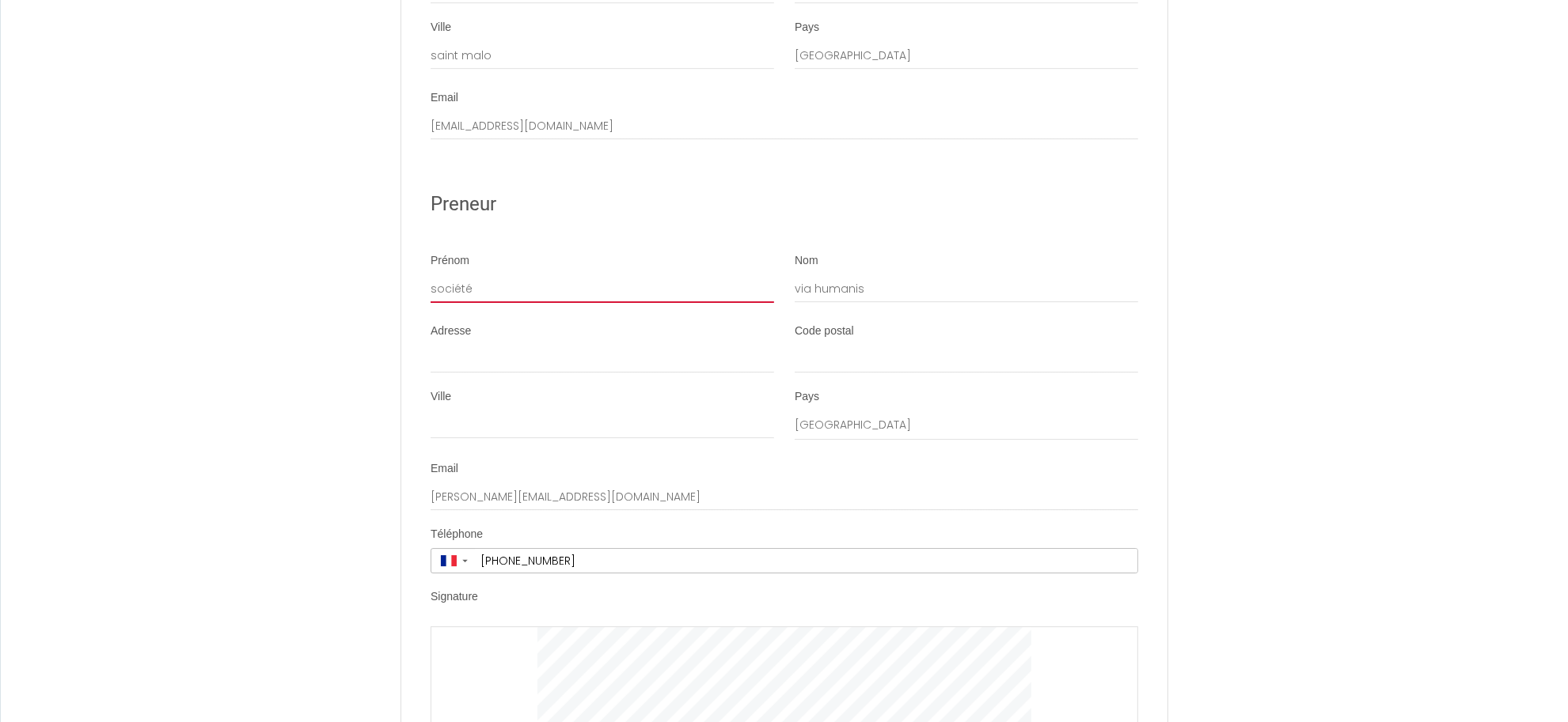
click at [430, 303] on input "société" at bounding box center [602, 289] width 344 height 29
type input "SAS VIA HUMANIS"
drag, startPoint x: 796, startPoint y: 327, endPoint x: 946, endPoint y: 325, distance: 150.0
click at [946, 303] on input "via humanis" at bounding box center [966, 289] width 344 height 29
type input "M.DEMANGE Raphael"
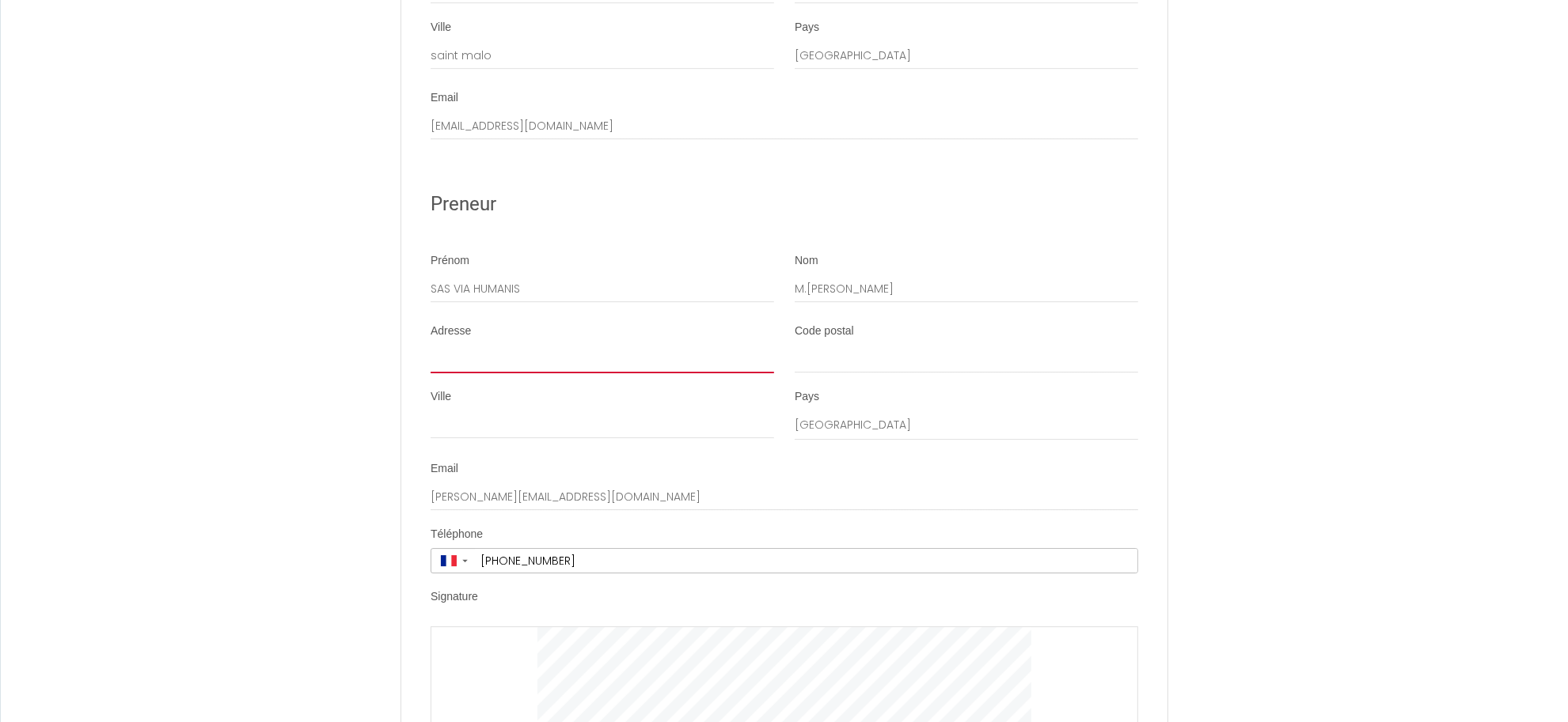
click at [513, 374] on input "Adresse" at bounding box center [602, 359] width 344 height 29
paste input "6 Allée de Montfort"
type input "6 Allée de Montfort"
click at [844, 374] on input "Code postal" at bounding box center [966, 359] width 344 height 29
type input "69380"
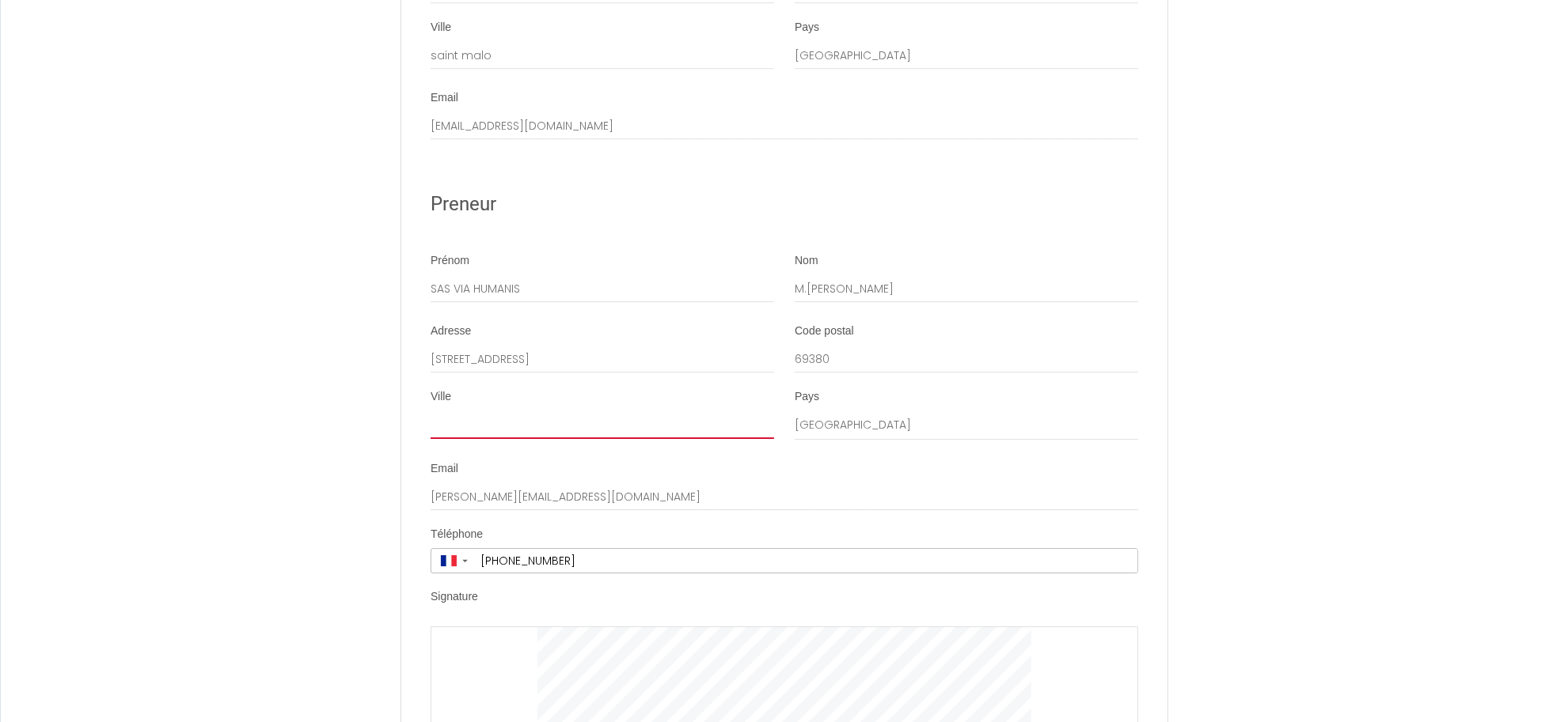
click at [554, 439] on input "Ville" at bounding box center [602, 424] width 344 height 29
type input "Lissieu"
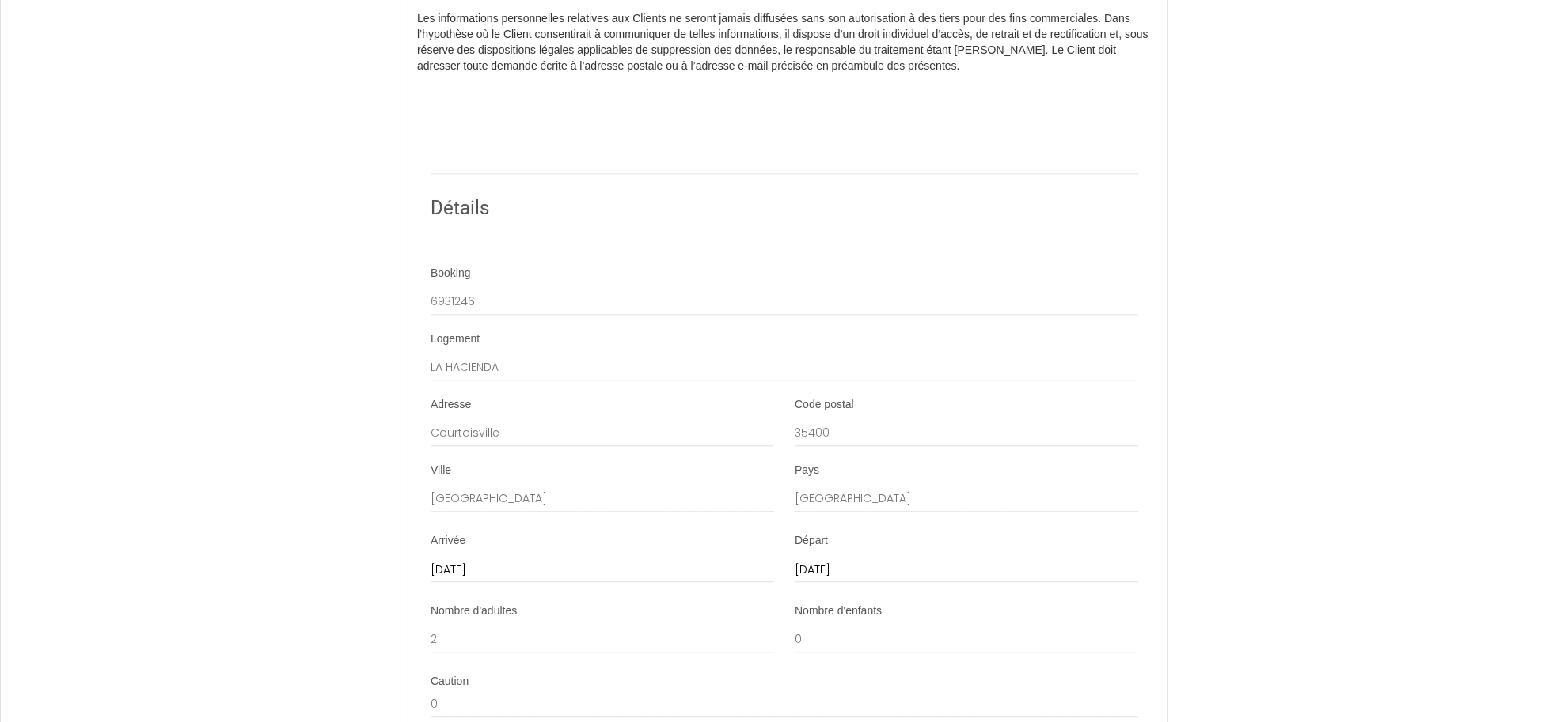
scroll to position [4256, 0]
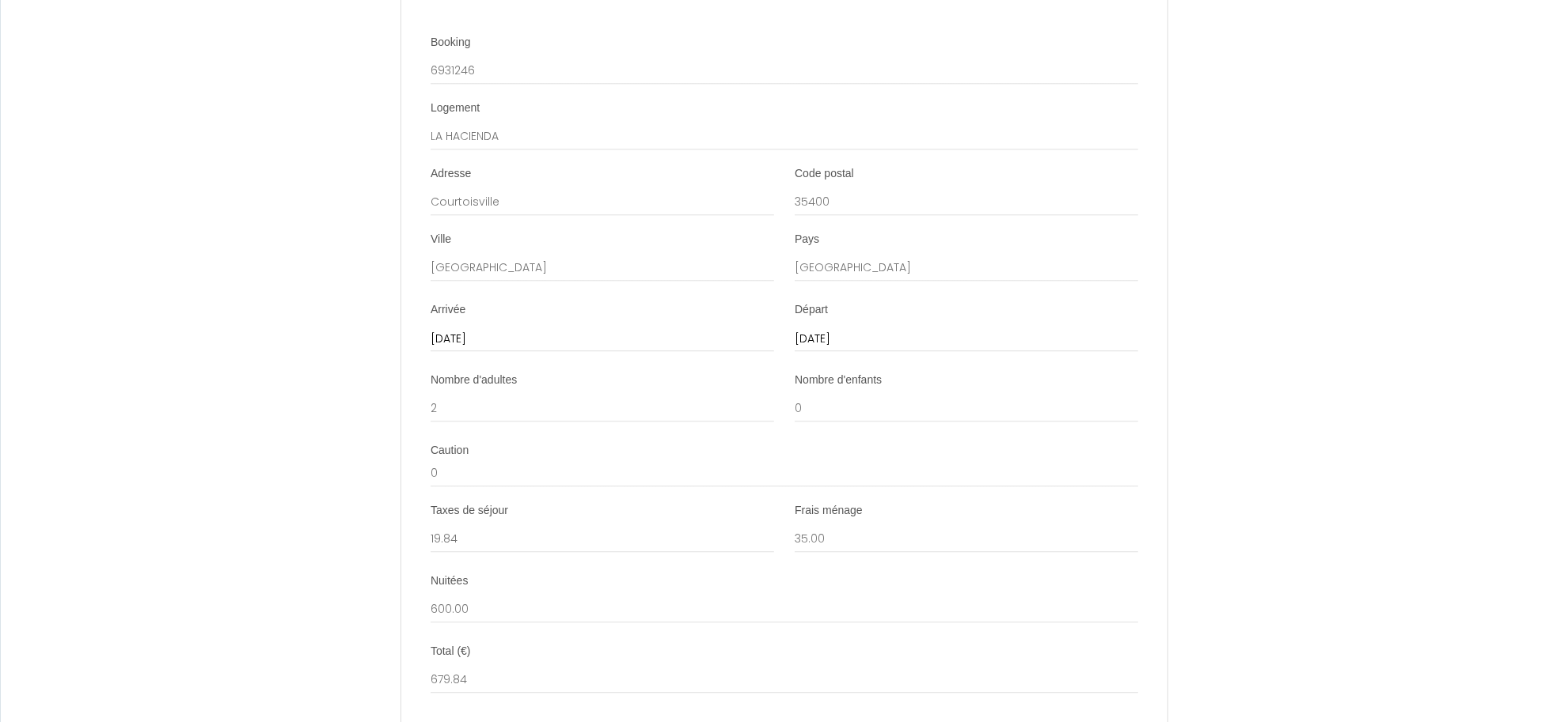
click at [822, 350] on input "20 Mon October 2025" at bounding box center [966, 340] width 344 height 21
click at [1009, 382] on span ">" at bounding box center [1015, 367] width 34 height 32
click at [923, 572] on span "31" at bounding box center [914, 556] width 34 height 32
type input "31 Wed December 2025"
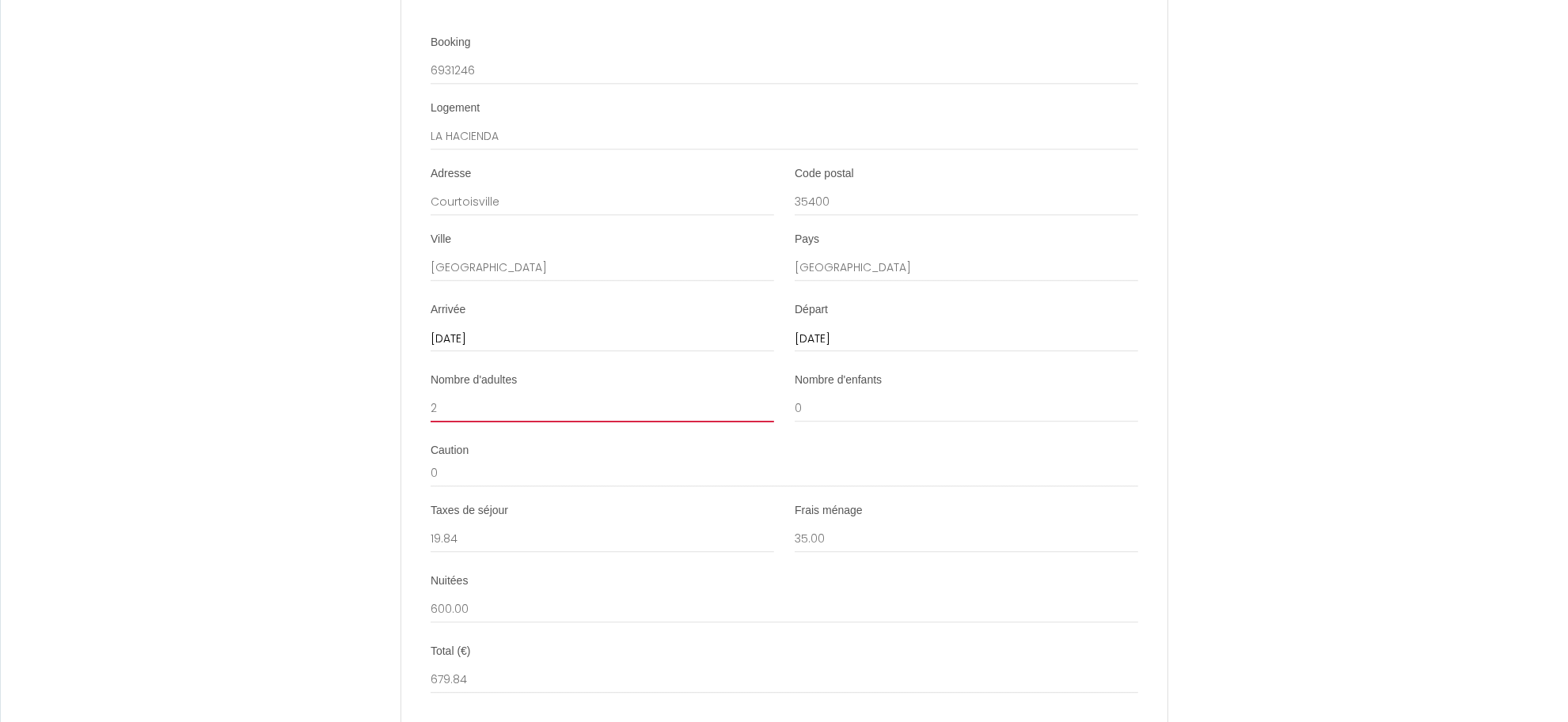
click at [472, 422] on input "2" at bounding box center [602, 408] width 344 height 29
type input "1"
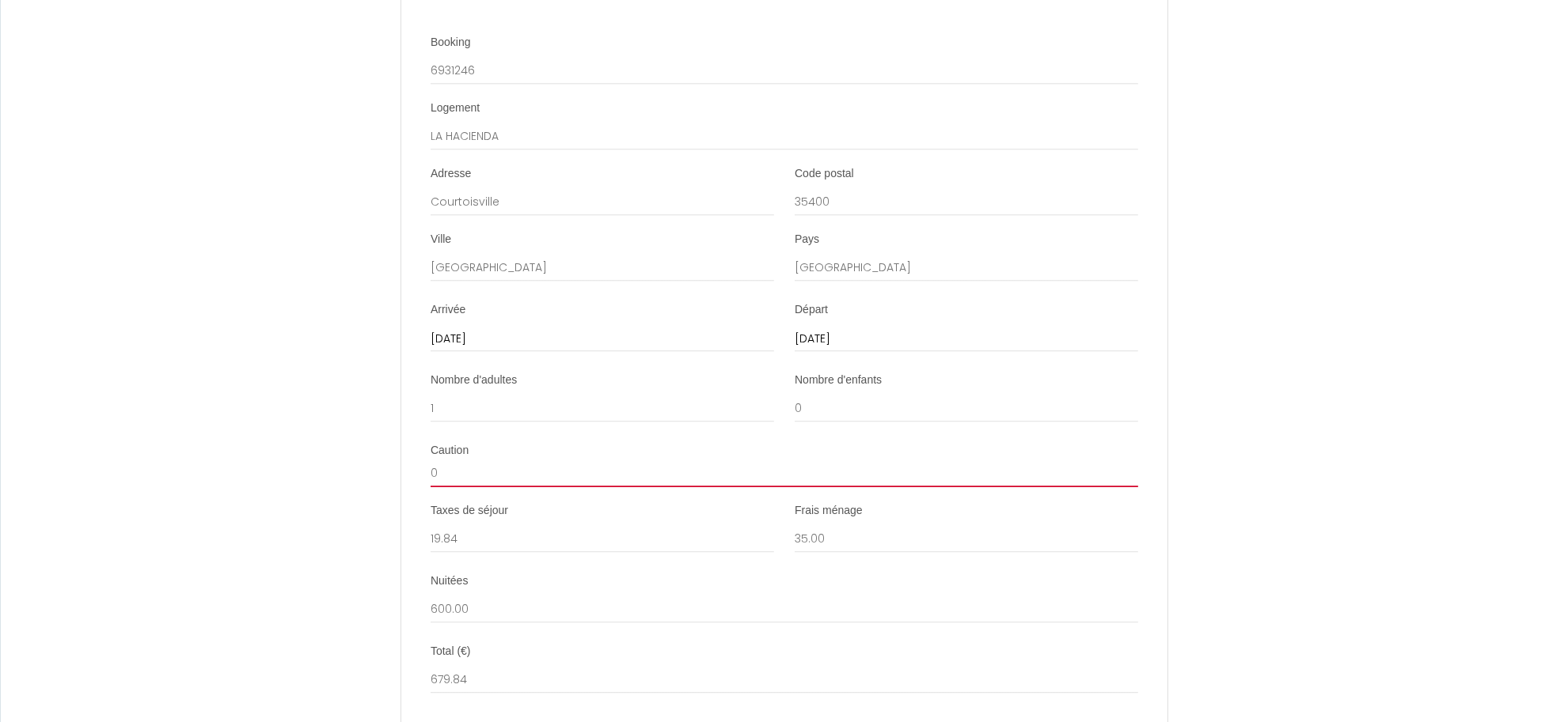
click at [476, 487] on input "0" at bounding box center [784, 473] width 707 height 29
type input "250"
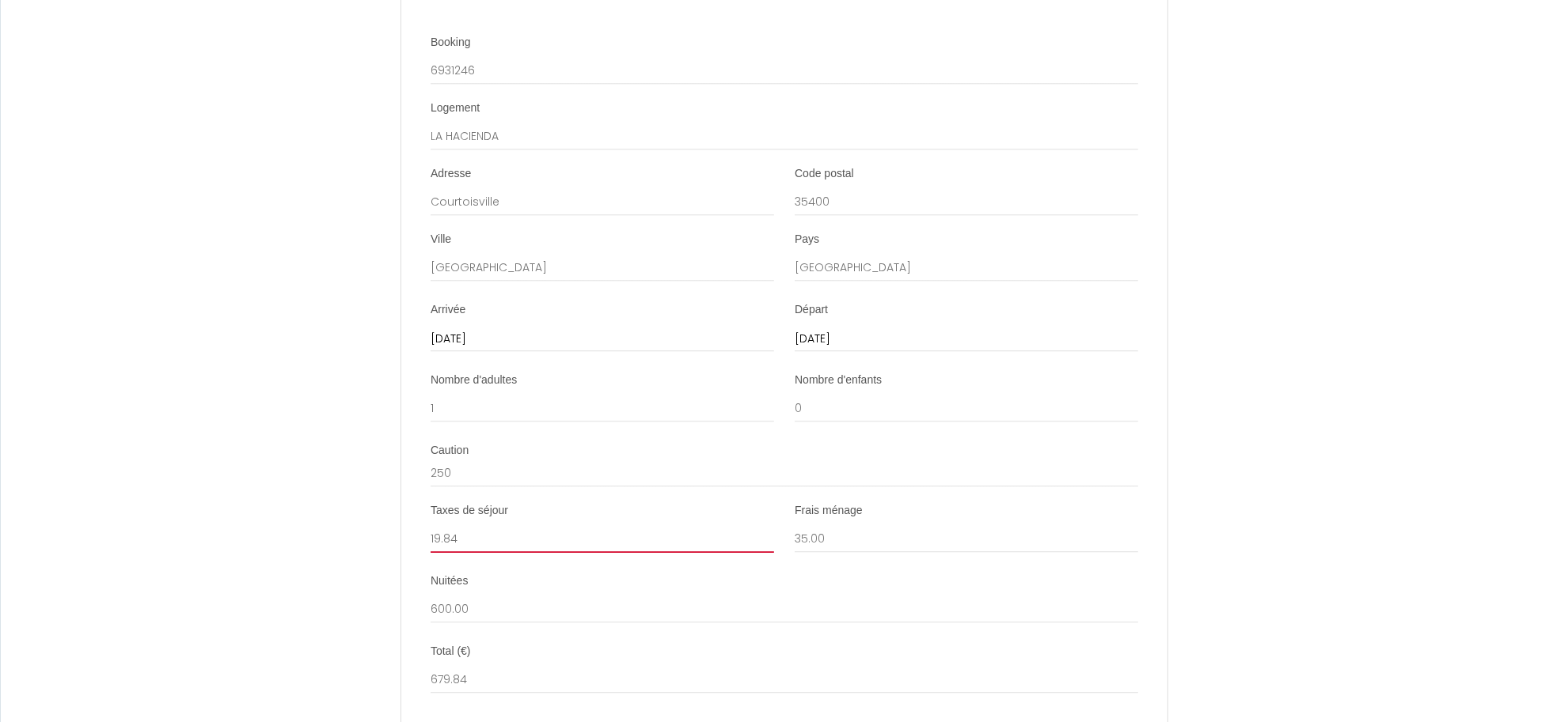
drag, startPoint x: 484, startPoint y: 575, endPoint x: 407, endPoint y: 575, distance: 77.0
click at [407, 569] on li "Taxes de séjour 19.84 Frais ménage 35.00" at bounding box center [784, 536] width 765 height 66
type input "131.20"
click at [857, 569] on div "Frais ménage 35.00" at bounding box center [966, 536] width 364 height 66
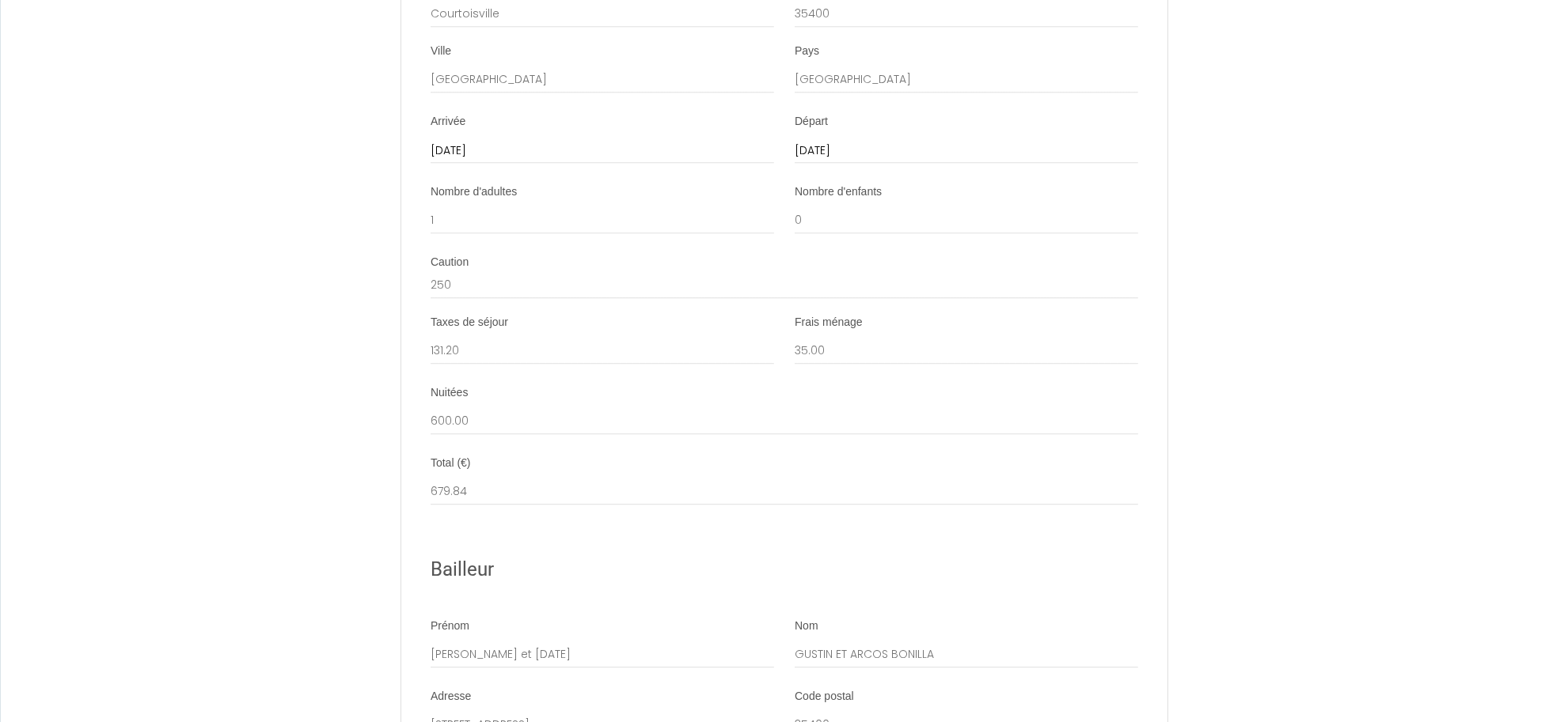
scroll to position [4487, 0]
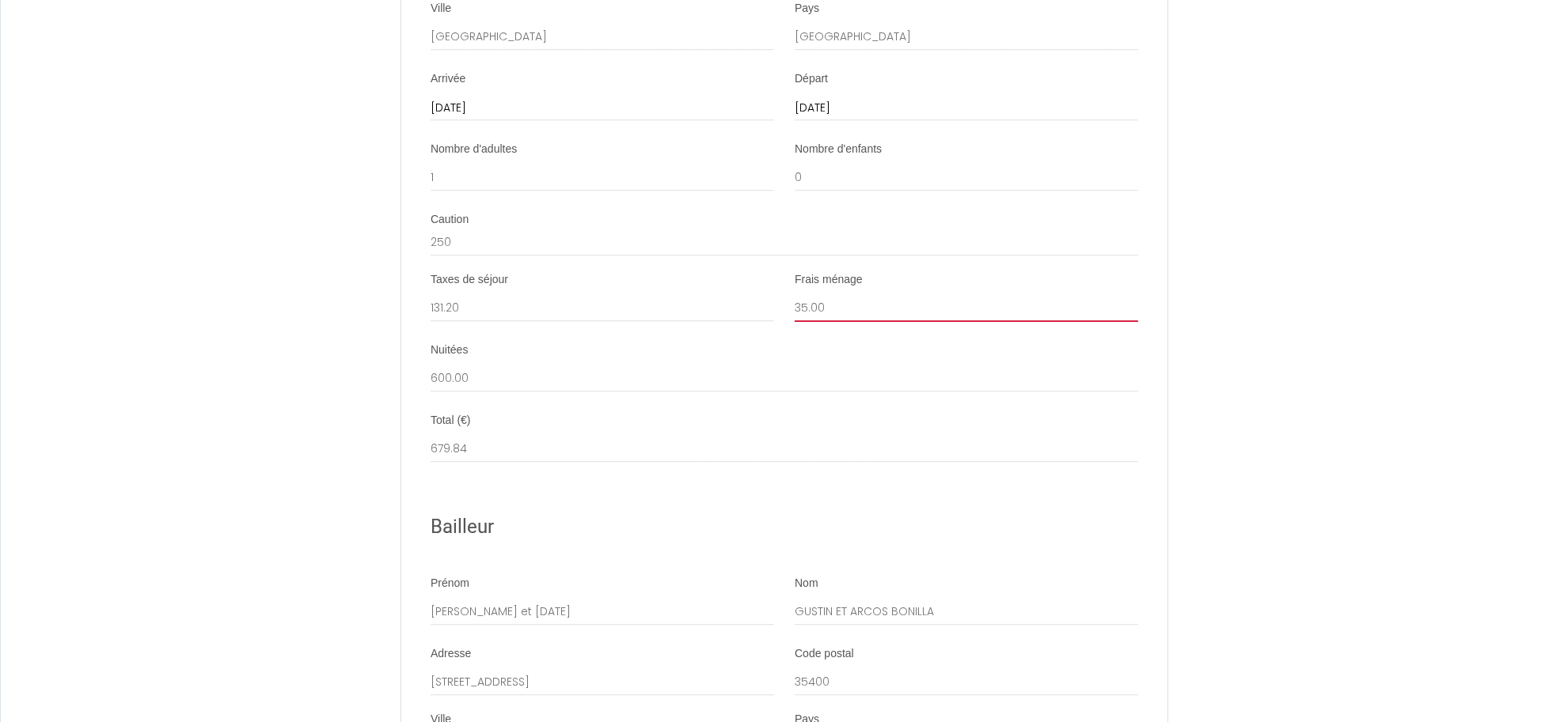
click at [798, 322] on input "35.00" at bounding box center [966, 308] width 344 height 29
type input "25.00"
click at [481, 392] on input "600.00" at bounding box center [784, 378] width 707 height 29
drag, startPoint x: 472, startPoint y: 413, endPoint x: 416, endPoint y: 413, distance: 56.0
click at [416, 408] on li "Nuitées 600.00" at bounding box center [784, 375] width 765 height 66
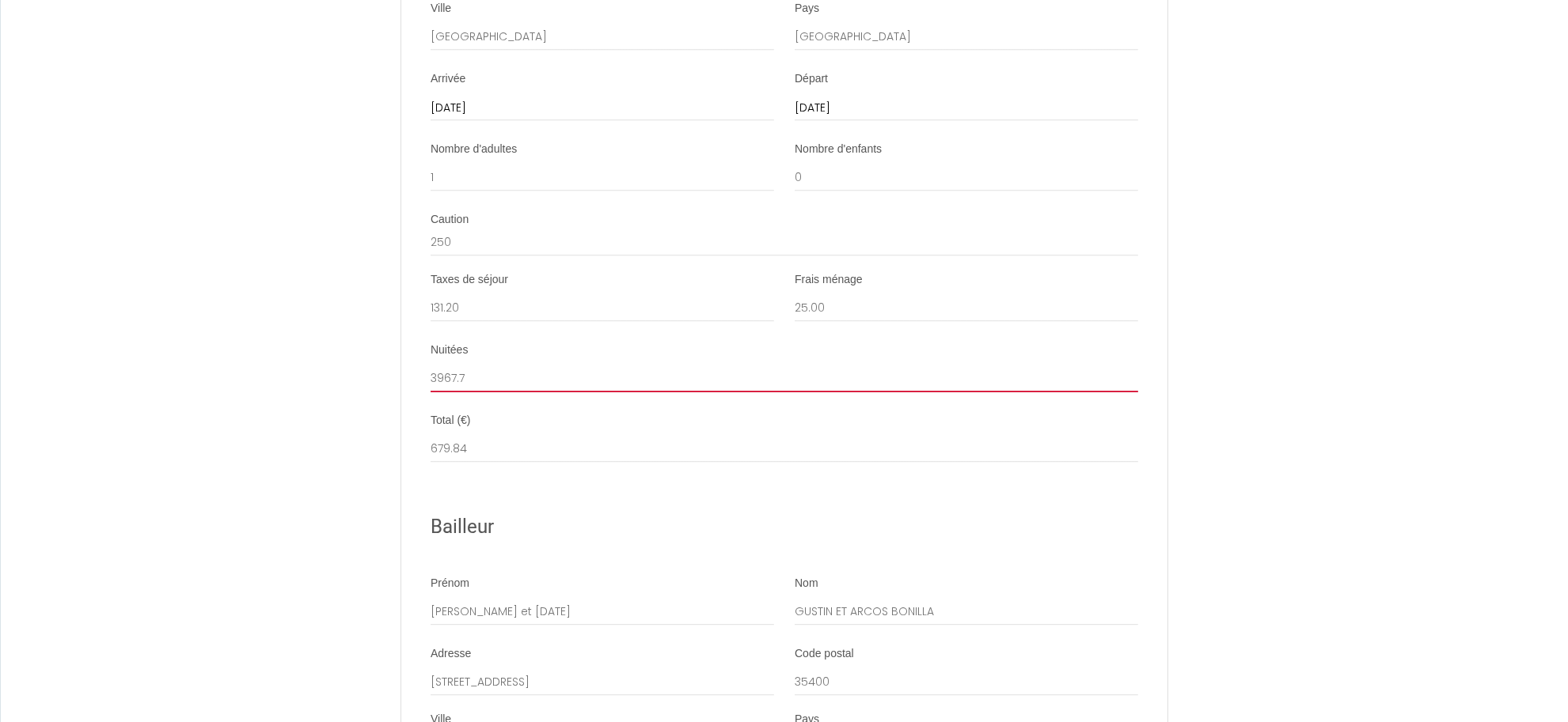
type input "3967.7"
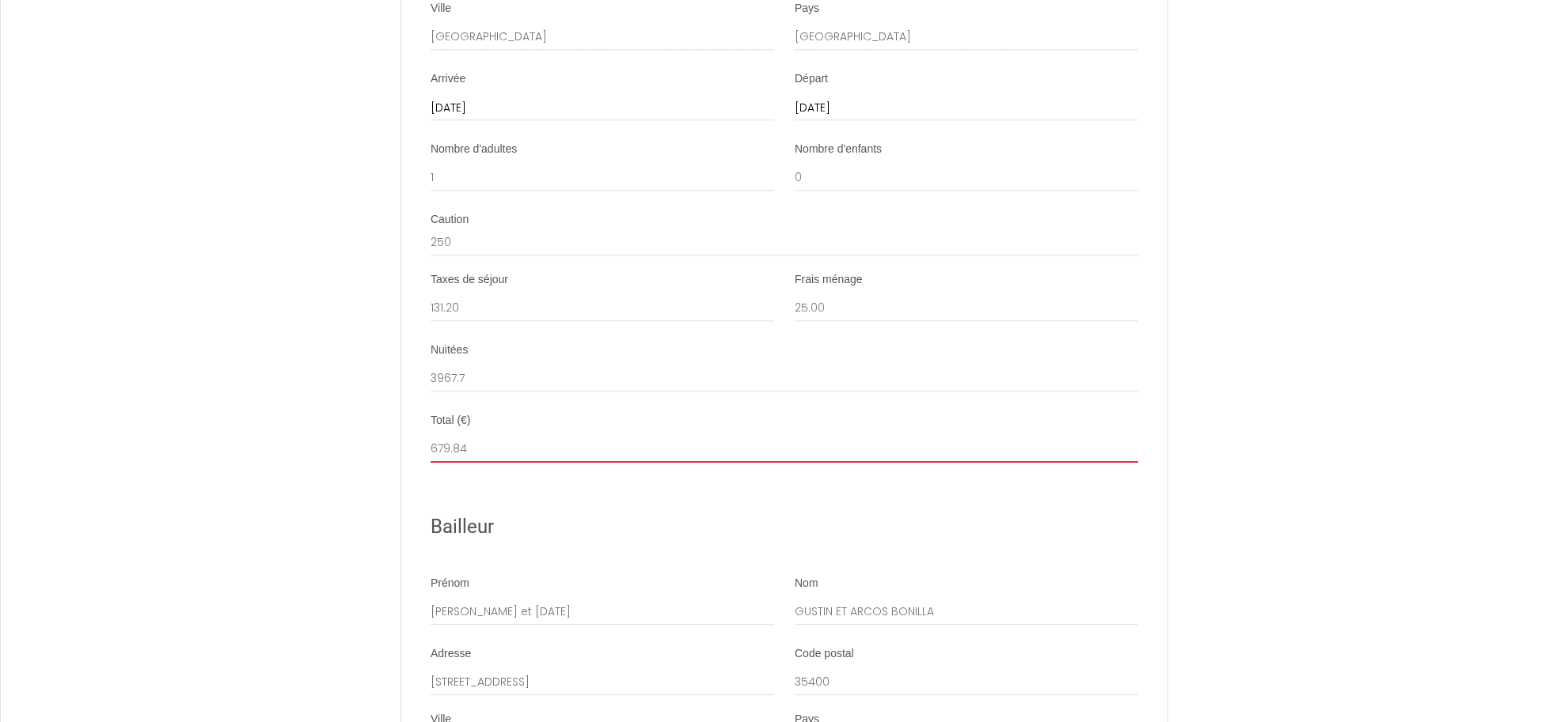
click at [503, 463] on input "679.84" at bounding box center [784, 448] width 707 height 29
drag, startPoint x: 485, startPoint y: 482, endPoint x: 404, endPoint y: 485, distance: 81.1
click at [405, 463] on li "Total (€) 679.84" at bounding box center [784, 437] width 765 height 50
click at [476, 463] on input "679.84" at bounding box center [784, 448] width 707 height 29
drag, startPoint x: 476, startPoint y: 485, endPoint x: 362, endPoint y: 485, distance: 114.0
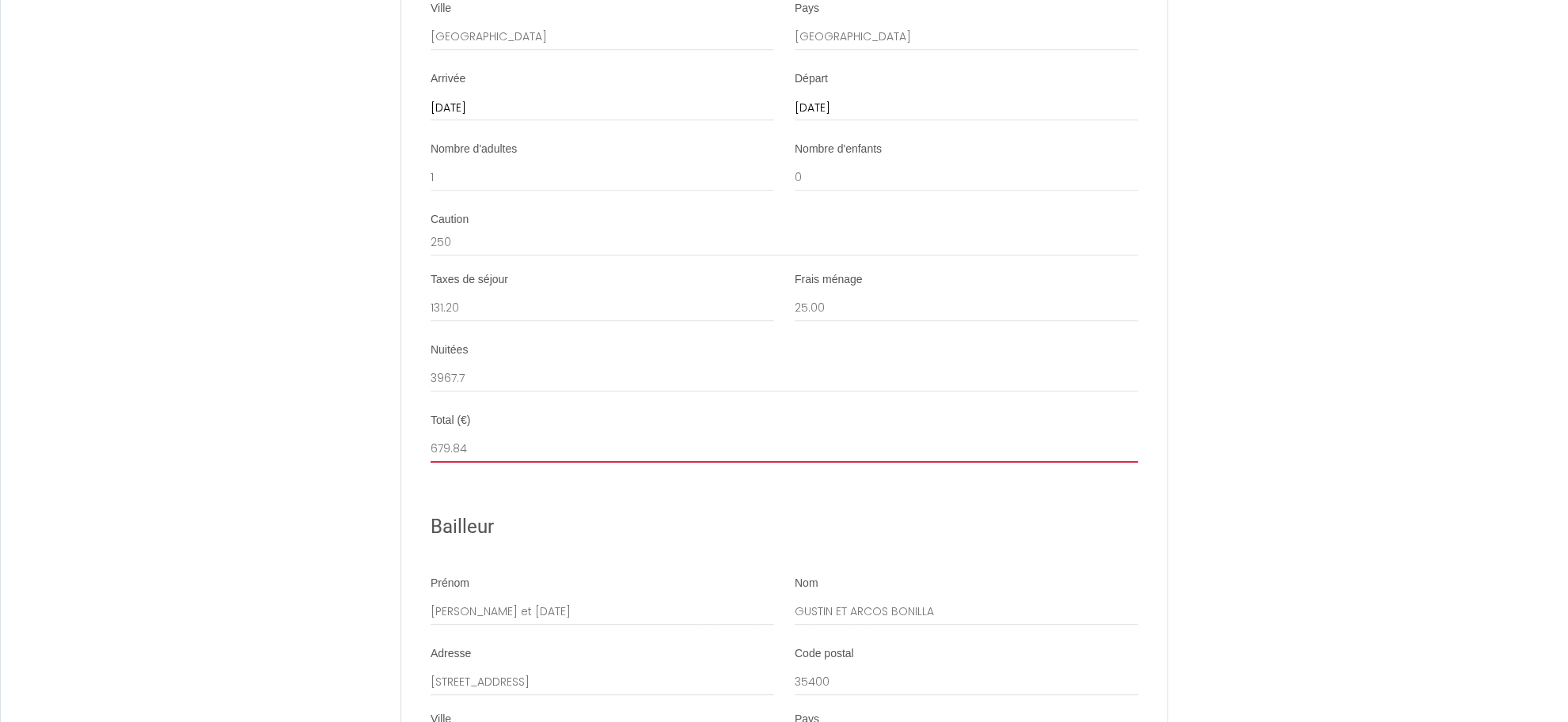
click at [523, 518] on ul "Détails Booking 6931246 Logement LA HACIENDA Adresse Courtoisville Code postal …" at bounding box center [784, 638] width 765 height 1854
drag, startPoint x: 476, startPoint y: 480, endPoint x: 398, endPoint y: 493, distance: 79.1
type input "4373.9"
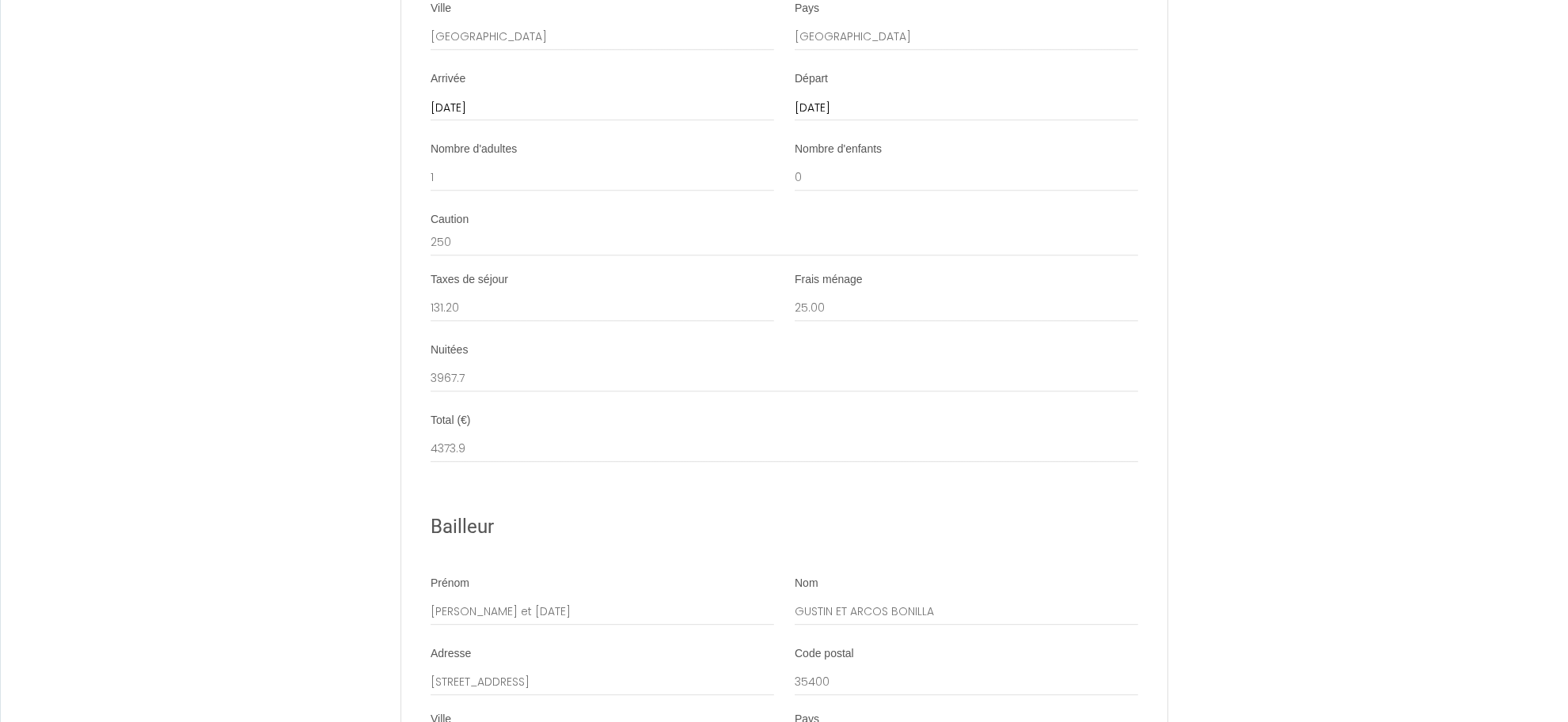
click at [528, 483] on div at bounding box center [784, 481] width 707 height 5
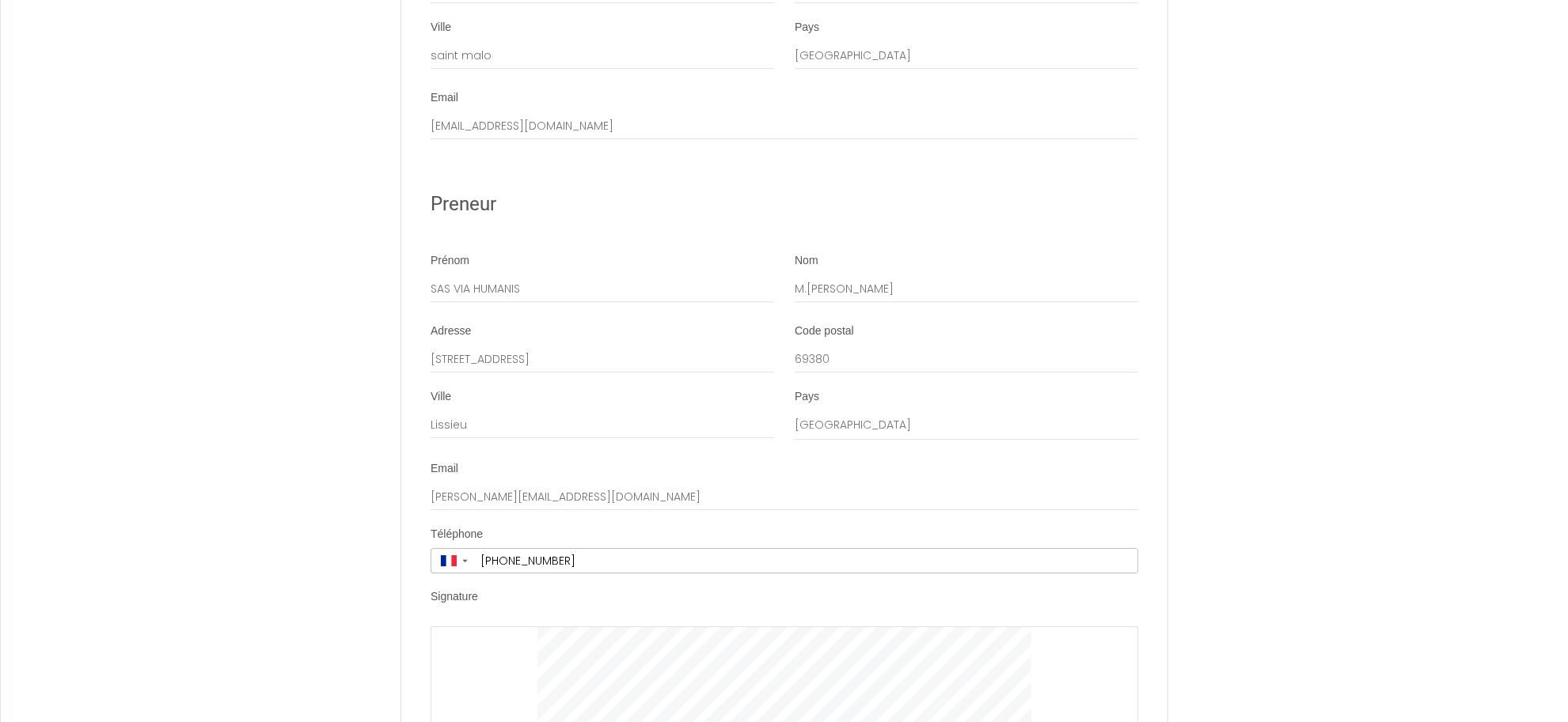
scroll to position [5409, 0]
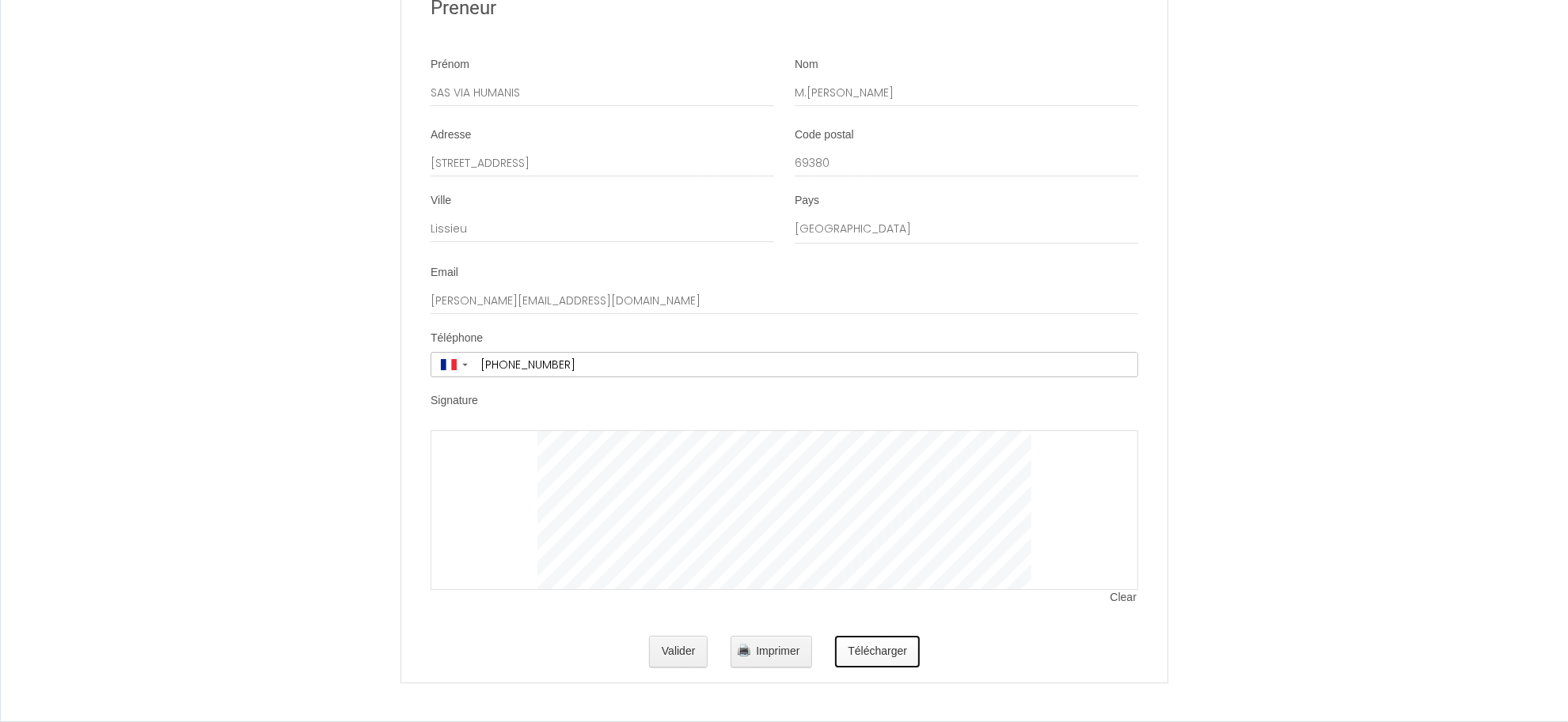
click at [884, 654] on button "Télécharger" at bounding box center [877, 652] width 85 height 32
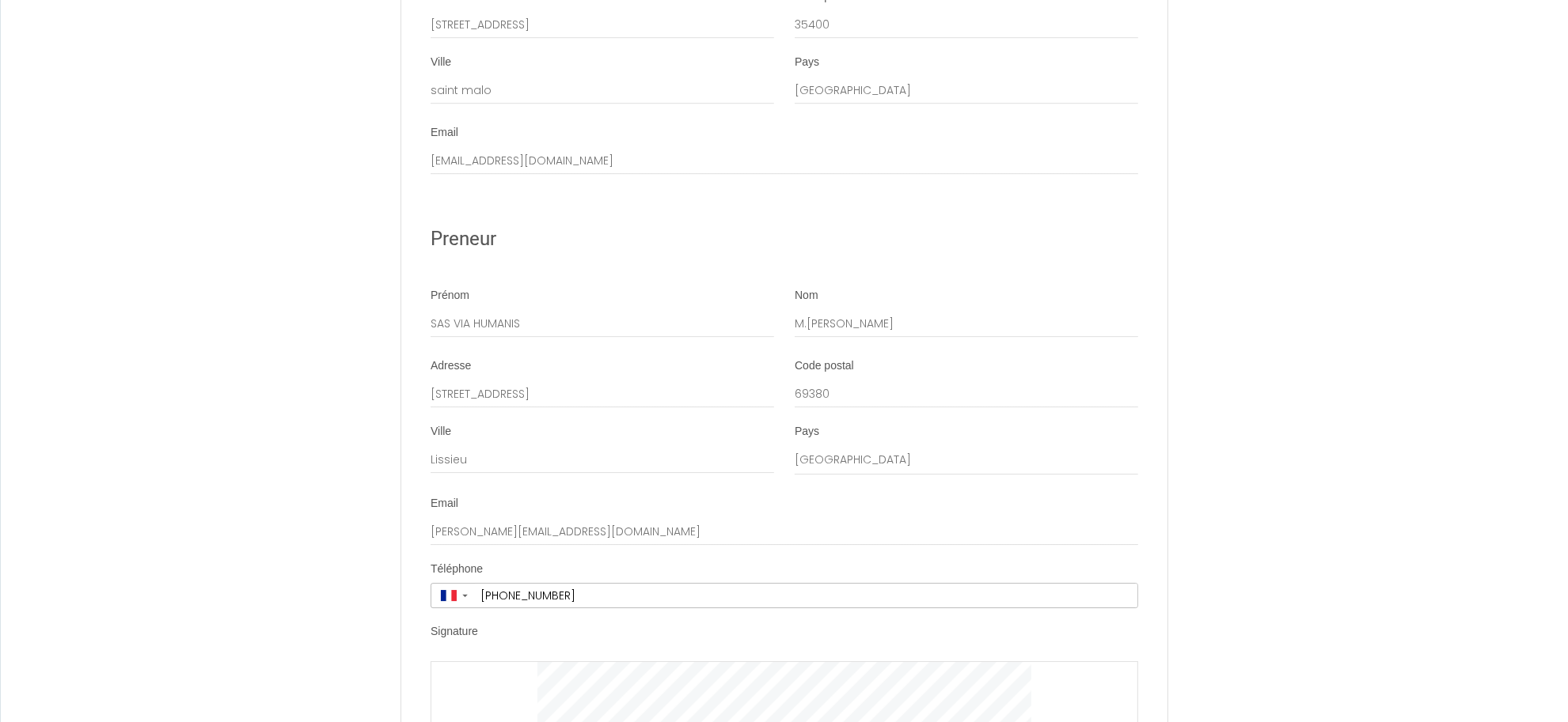
scroll to position [4948, 0]
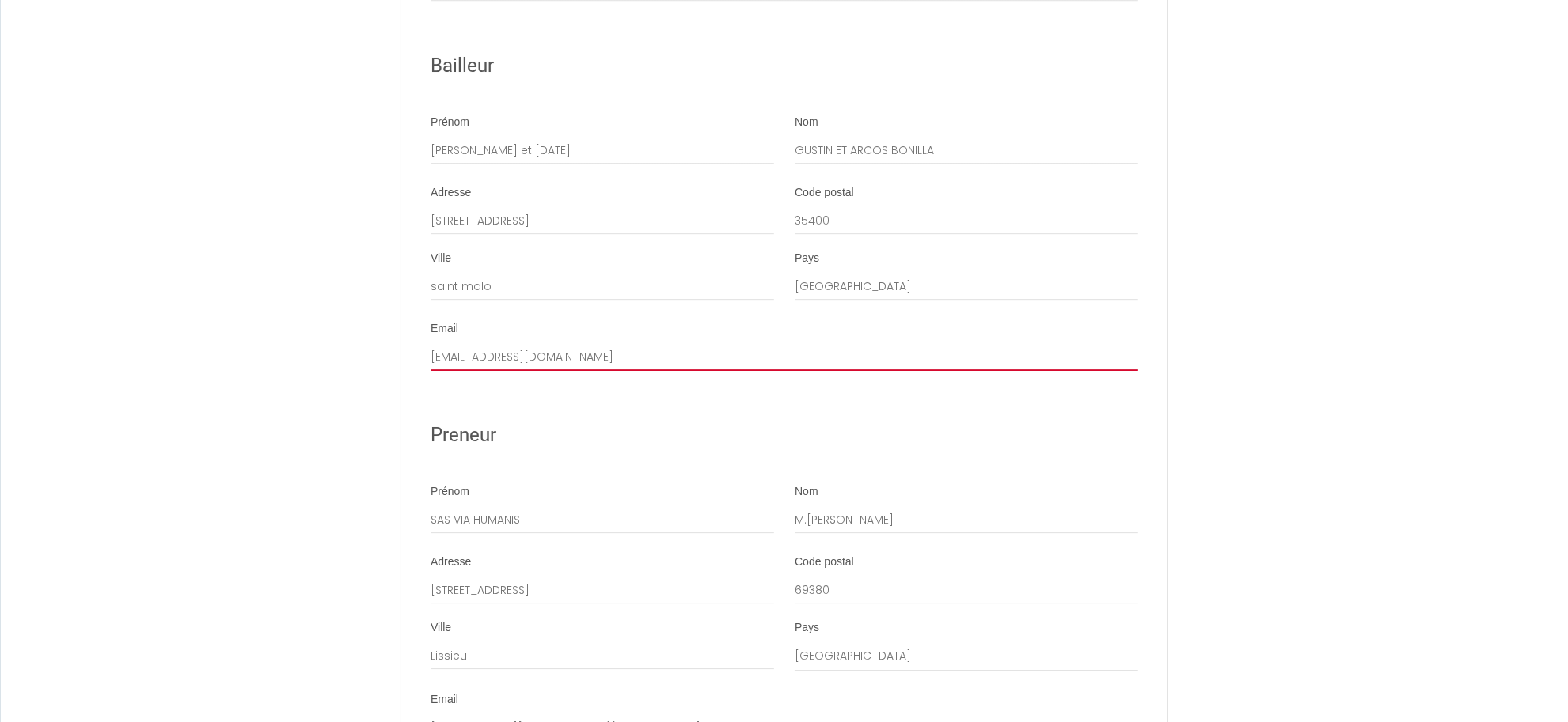
click at [473, 371] on input "cledore35400@gmail.com" at bounding box center [784, 357] width 707 height 29
type input "cledor35400@gmail.com"
click at [582, 451] on h2 "Preneur" at bounding box center [784, 435] width 707 height 31
click at [475, 82] on h2 "Bailleur" at bounding box center [784, 66] width 707 height 31
drag, startPoint x: 496, startPoint y: 99, endPoint x: 410, endPoint y: 92, distance: 86.3
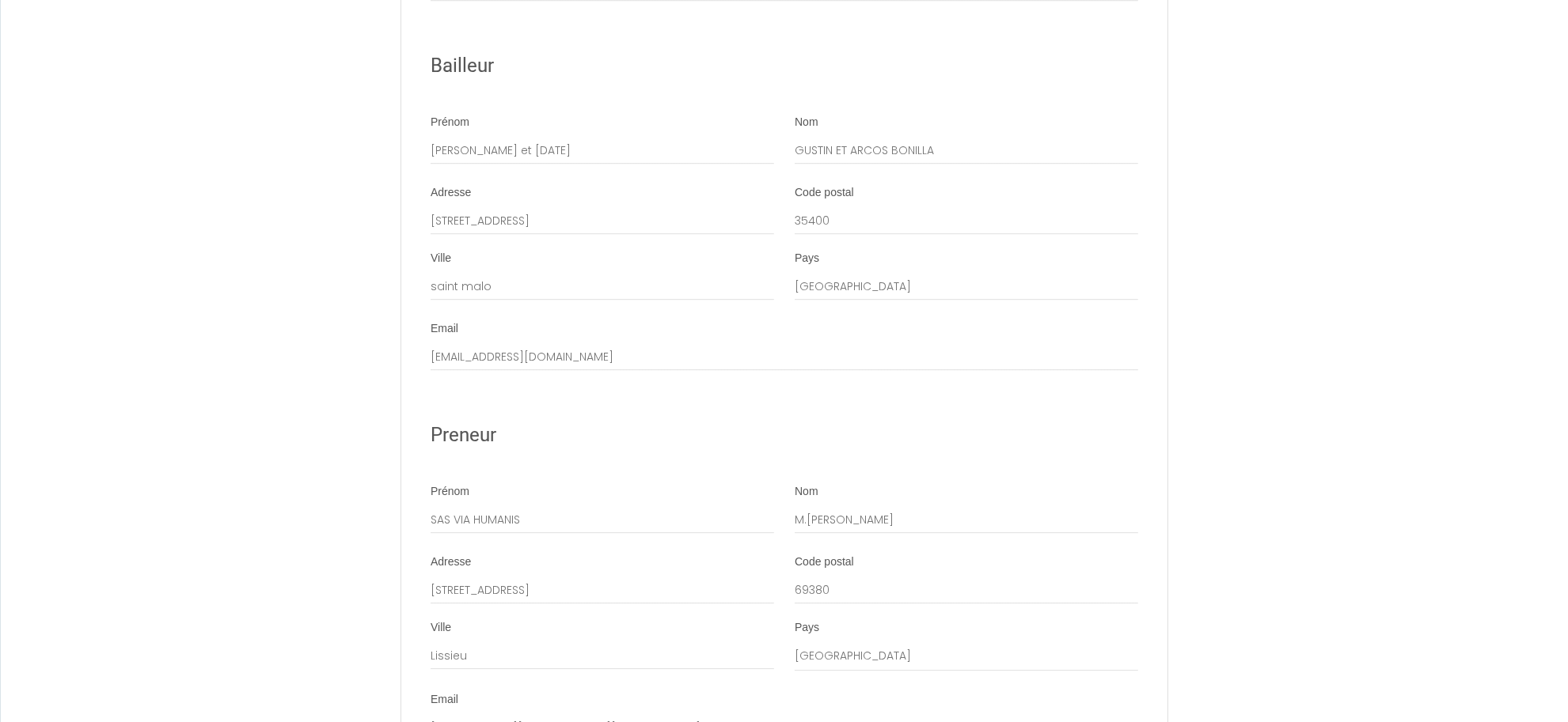
click at [410, 92] on li "Bailleur" at bounding box center [784, 66] width 765 height 69
click at [576, 138] on ul "Détails Booking 6931246 Logement LA HACIENDA Adresse Courtoisville Code postal …" at bounding box center [784, 177] width 765 height 1854
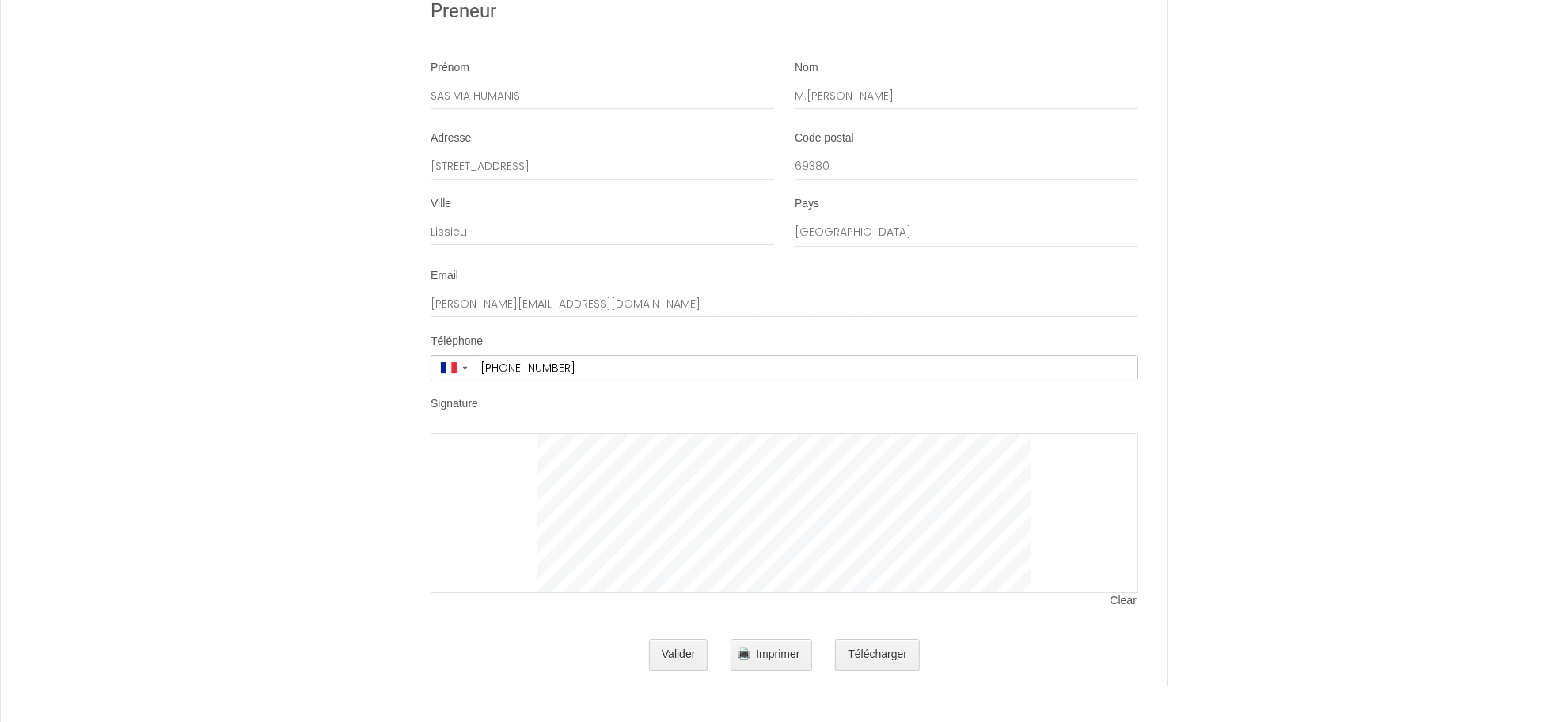
scroll to position [5409, 0]
click at [896, 648] on button "Télécharger" at bounding box center [877, 652] width 85 height 32
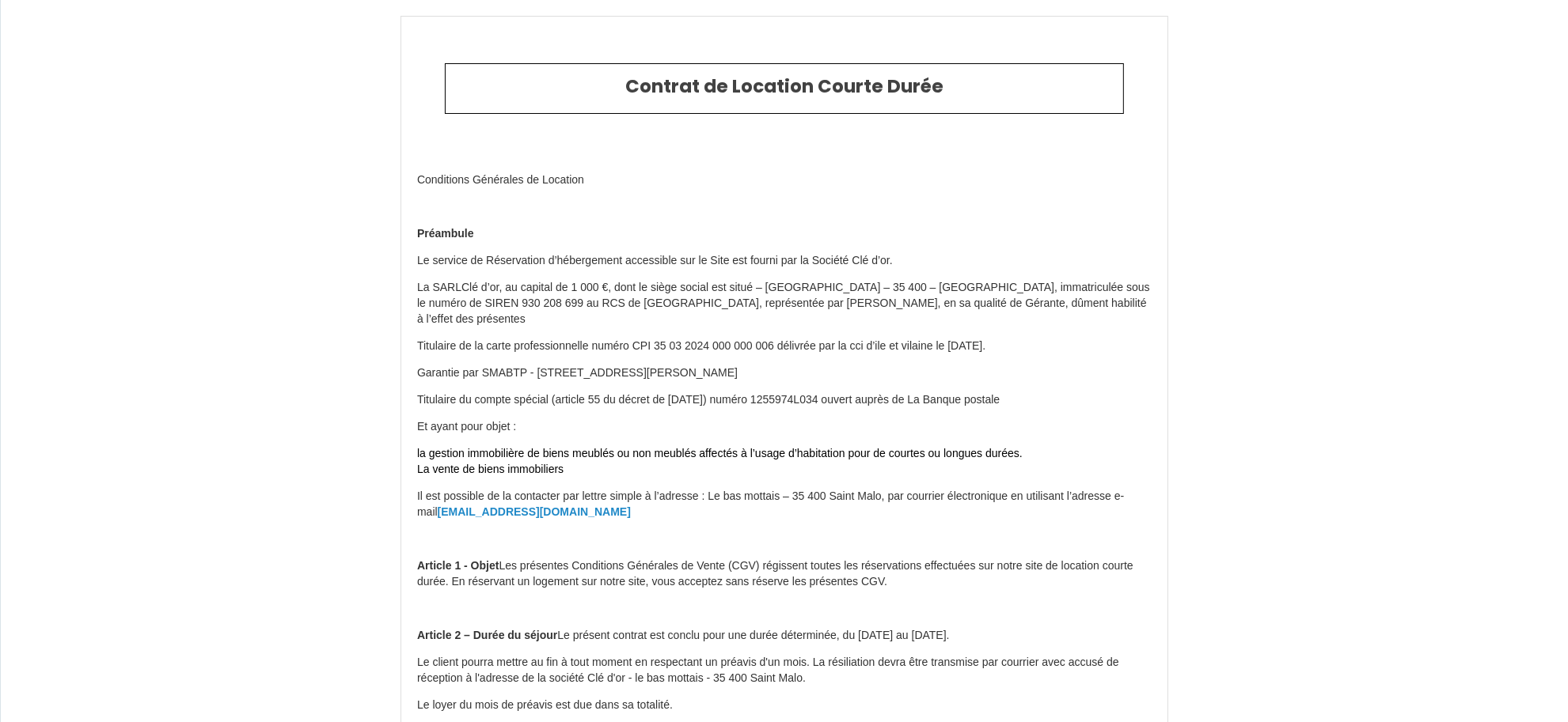
click at [725, 305] on span "Clé d’or, au capital de 1 000 €, dont le siège social est situé – Le bas mottai…" at bounding box center [783, 303] width 733 height 44
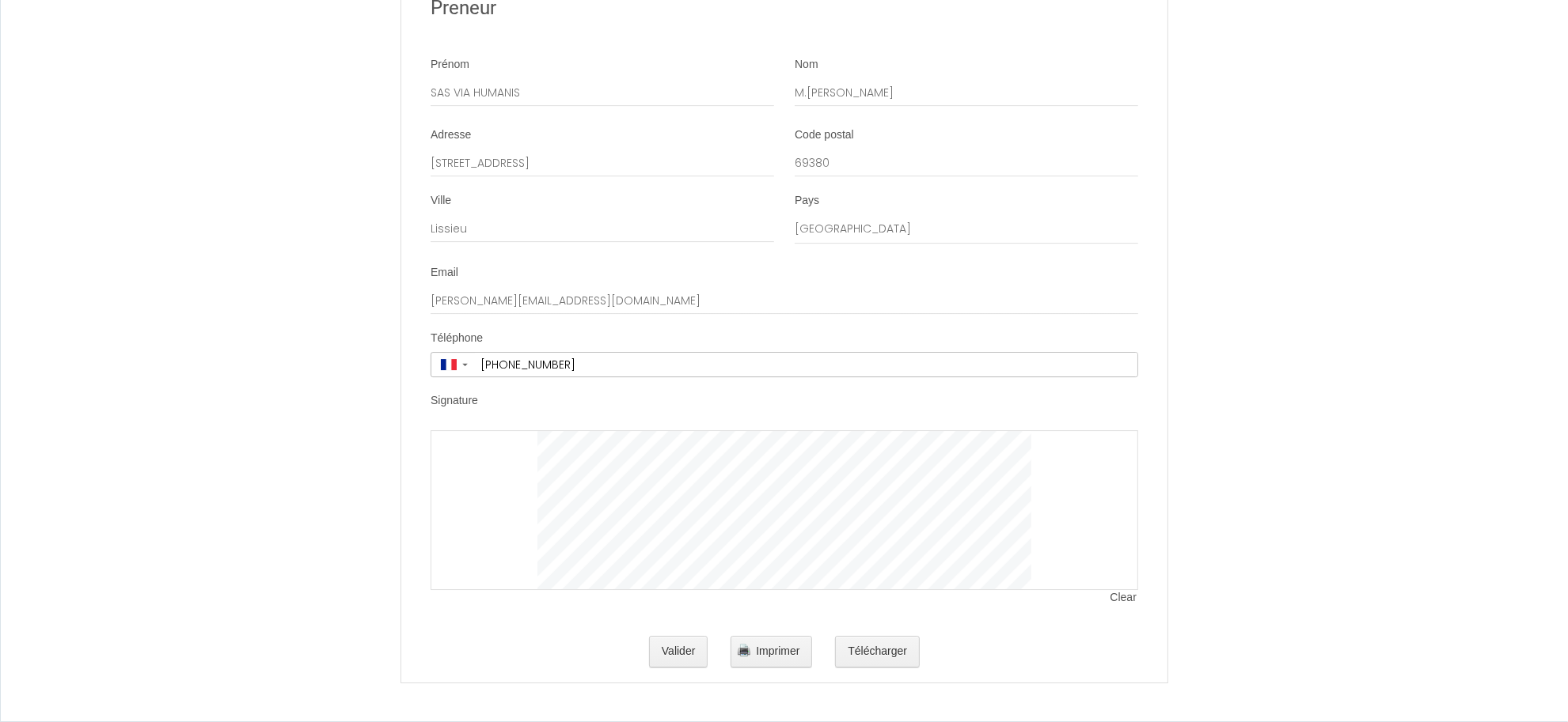
scroll to position [5409, 0]
click at [670, 651] on button "Valider" at bounding box center [678, 652] width 60 height 32
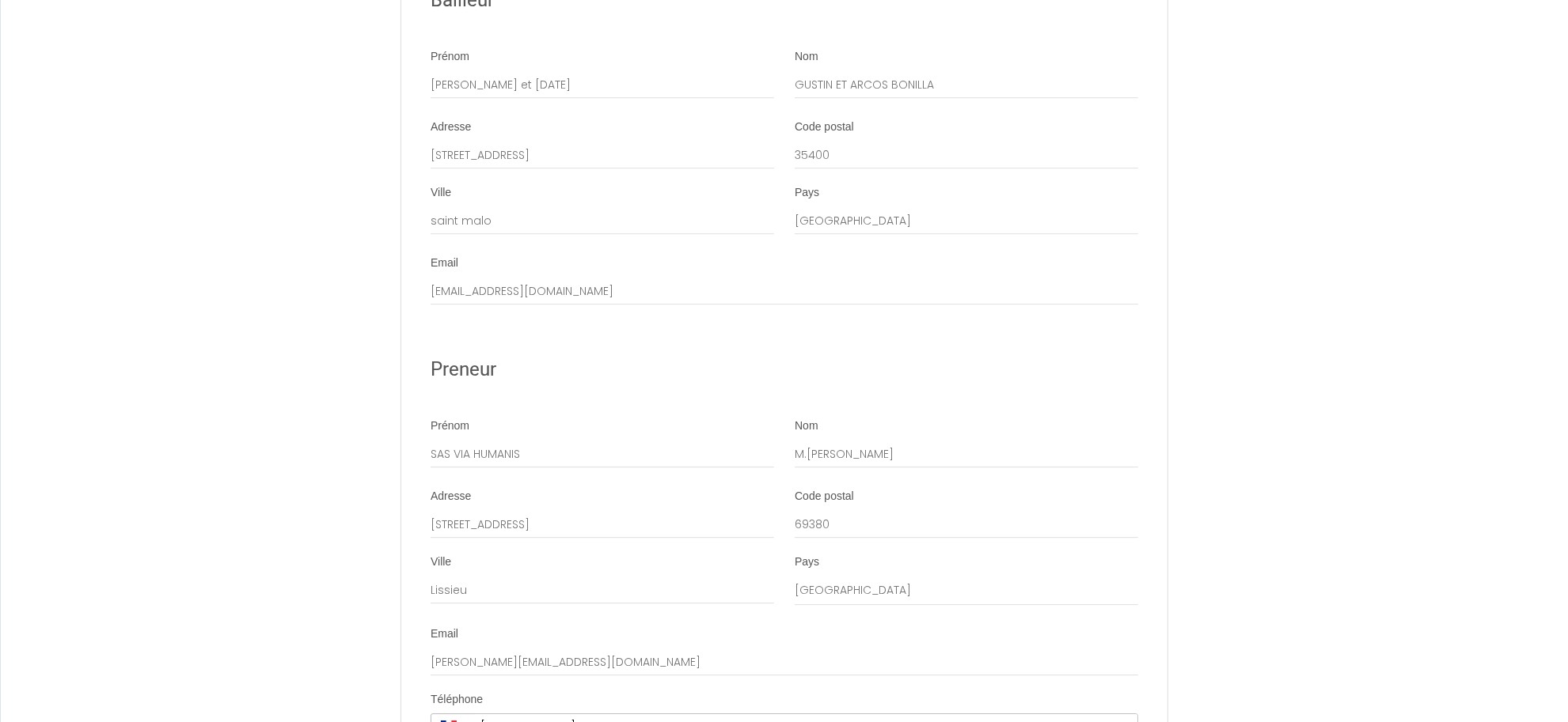
scroll to position [4948, 0]
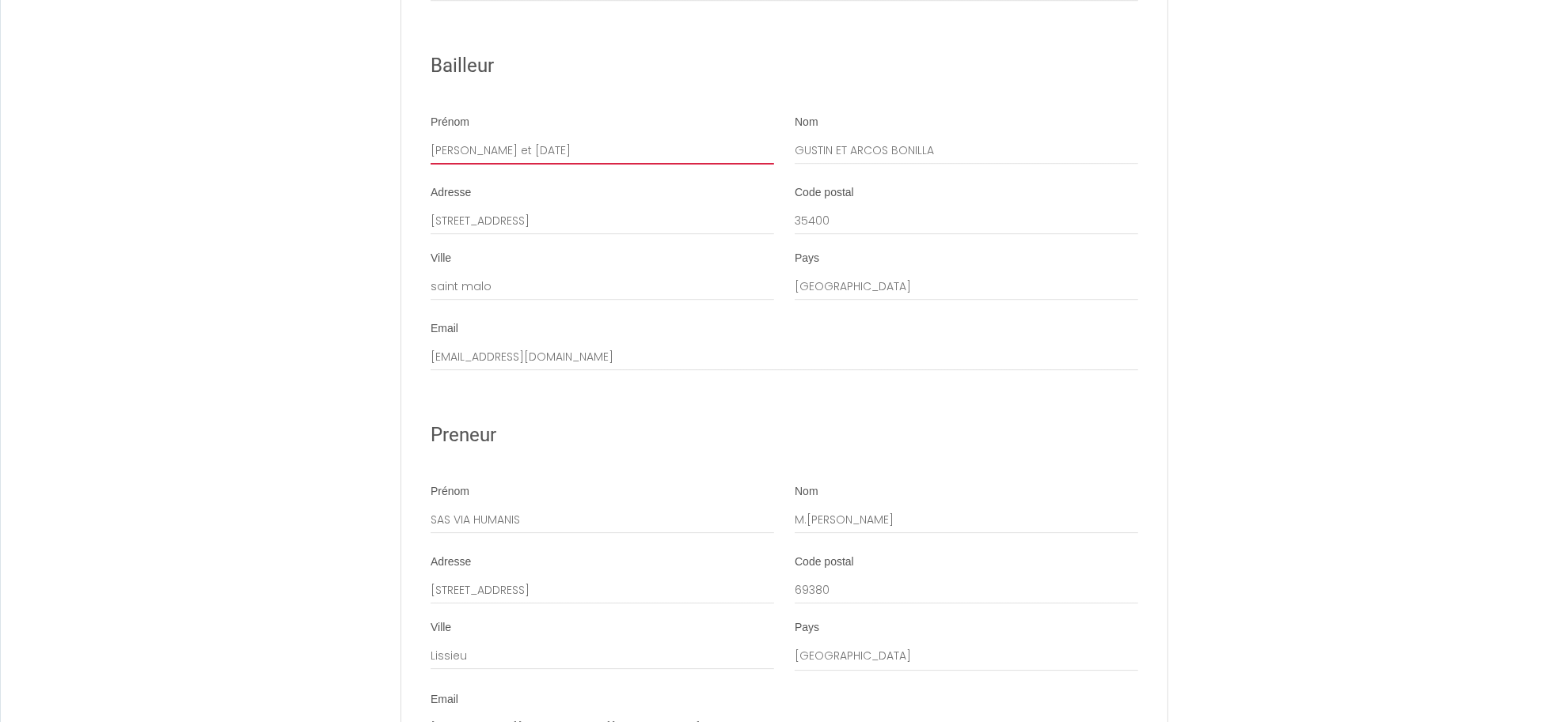
click at [525, 164] on input "Thibault et Lucia" at bounding box center [602, 150] width 344 height 29
click at [550, 235] on input "84 blvd chateaubriand" at bounding box center [602, 221] width 344 height 29
click at [564, 301] on div "Ville saint malo" at bounding box center [602, 275] width 344 height 50
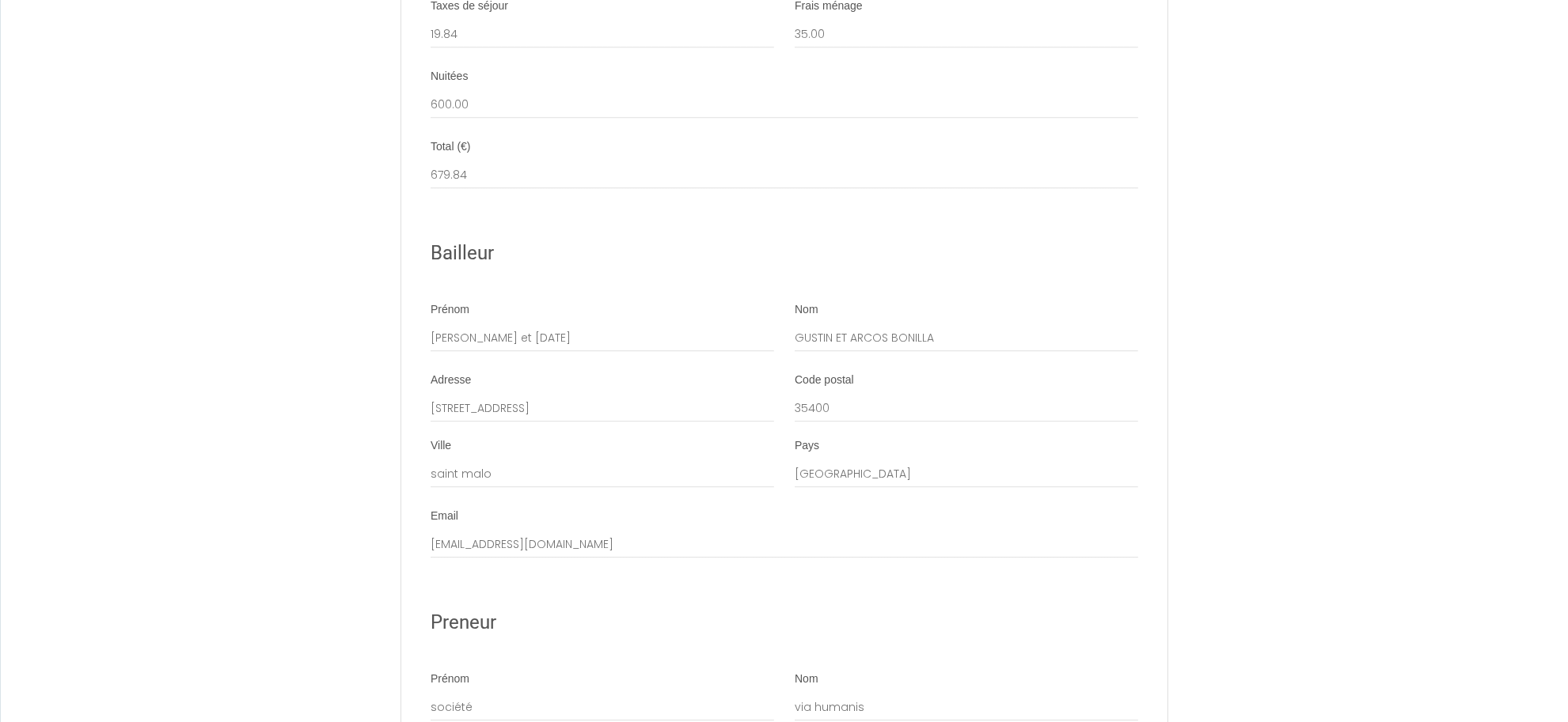
scroll to position [4717, 0]
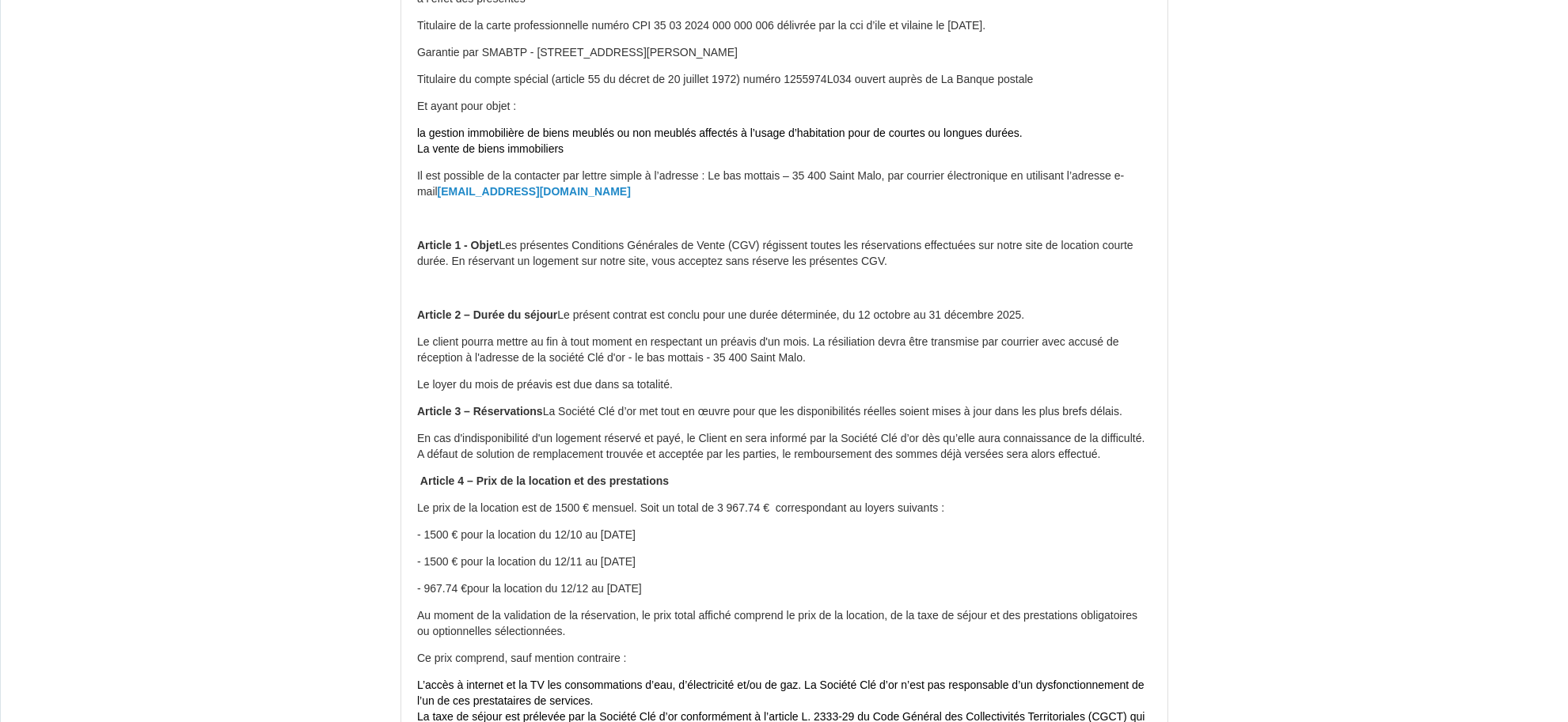
scroll to position [692, 0]
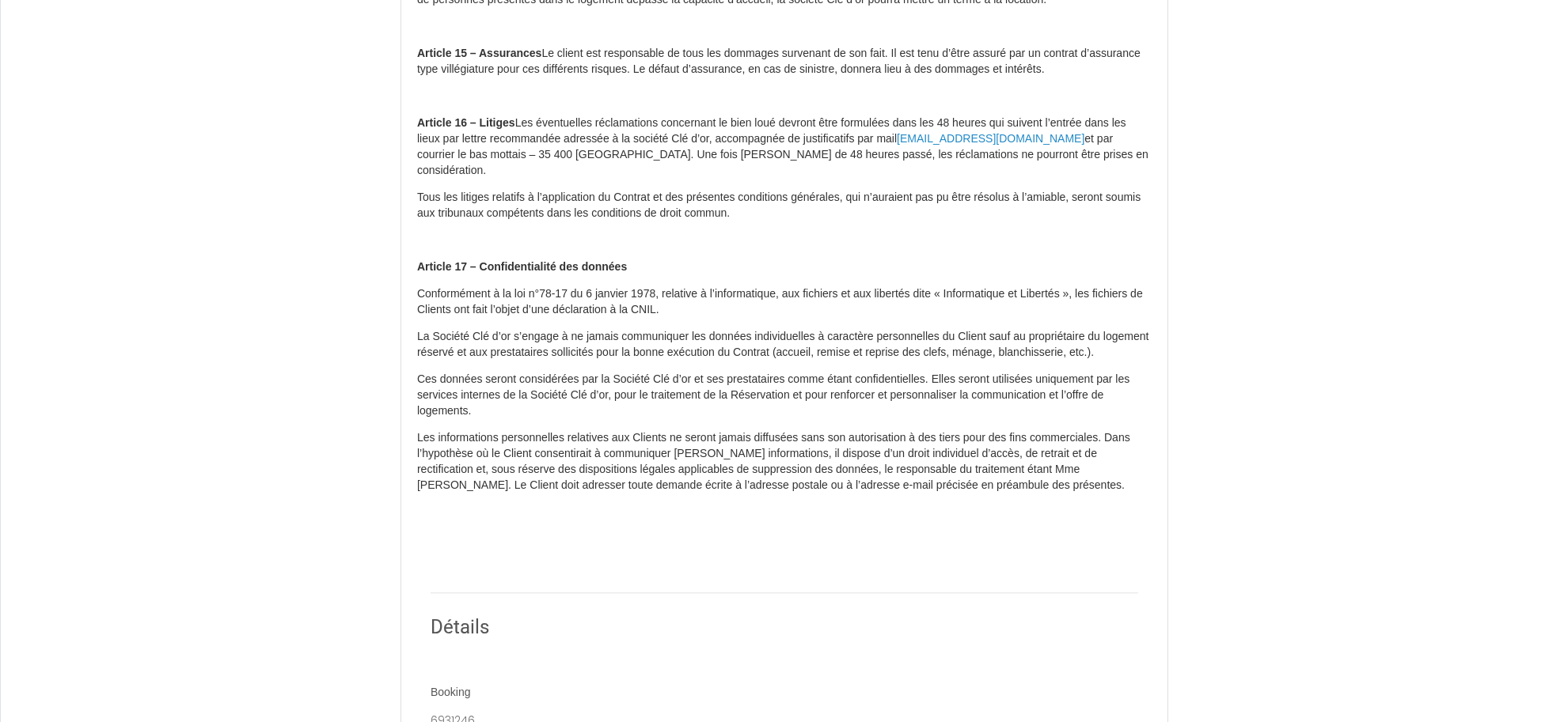
scroll to position [3332, 0]
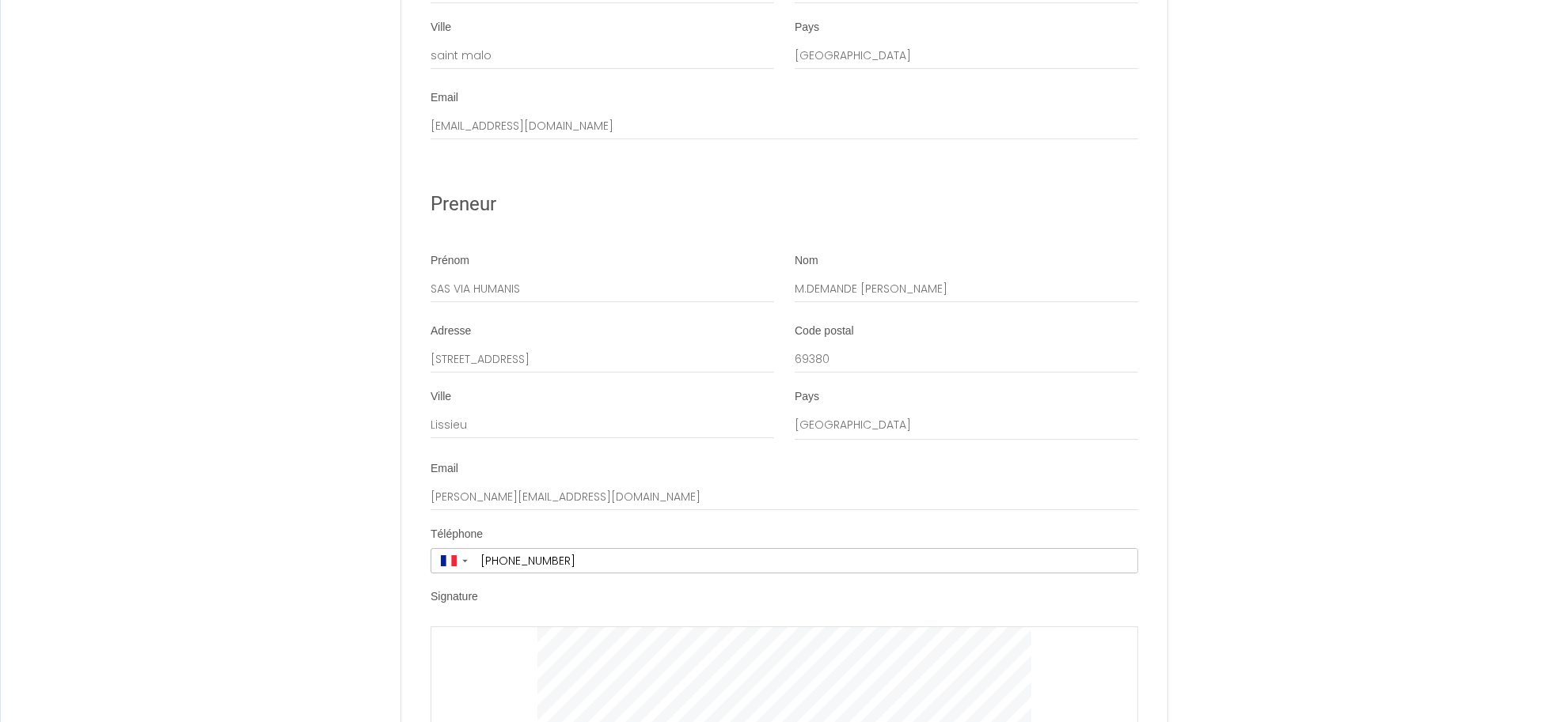
scroll to position [4948, 0]
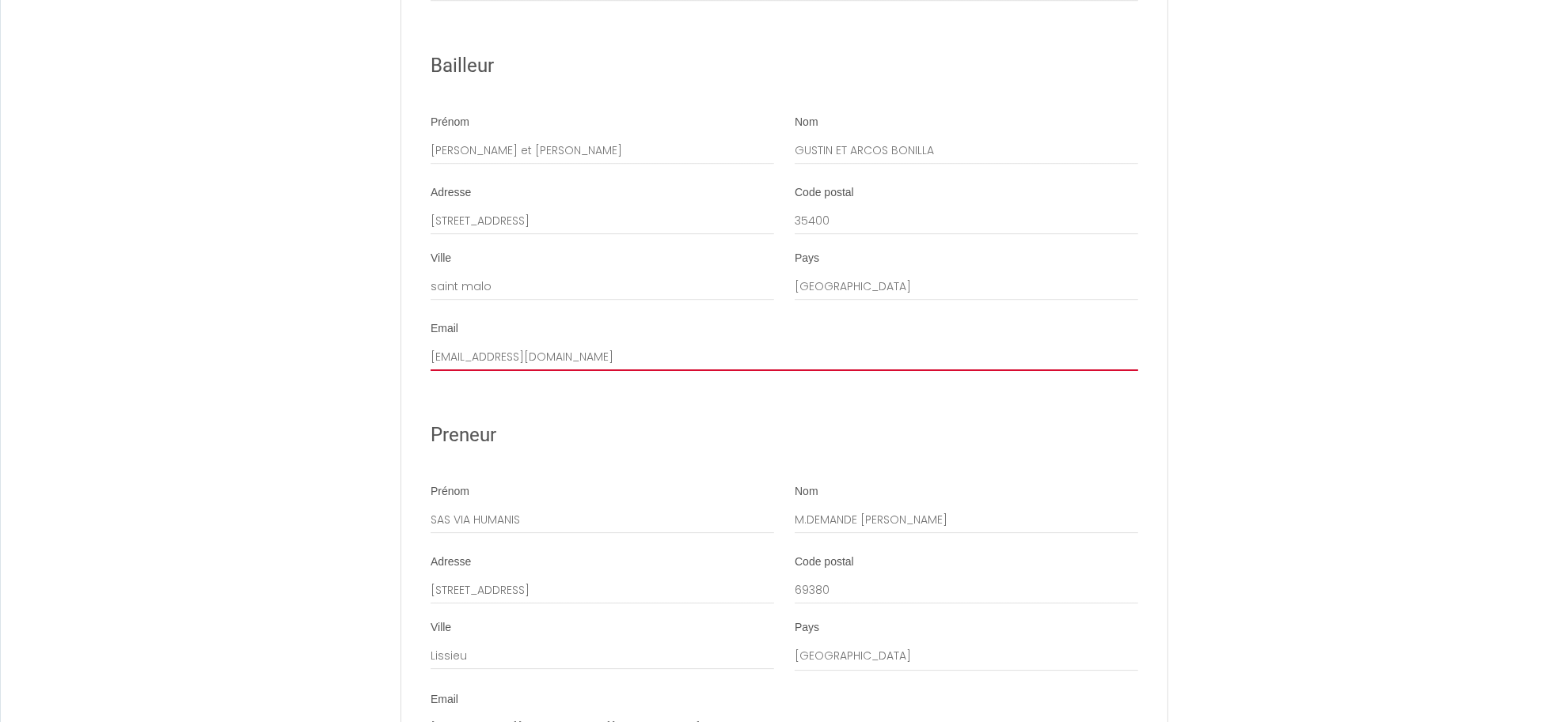
click at [472, 371] on input "cledore35400@gmail.com" at bounding box center [784, 357] width 707 height 29
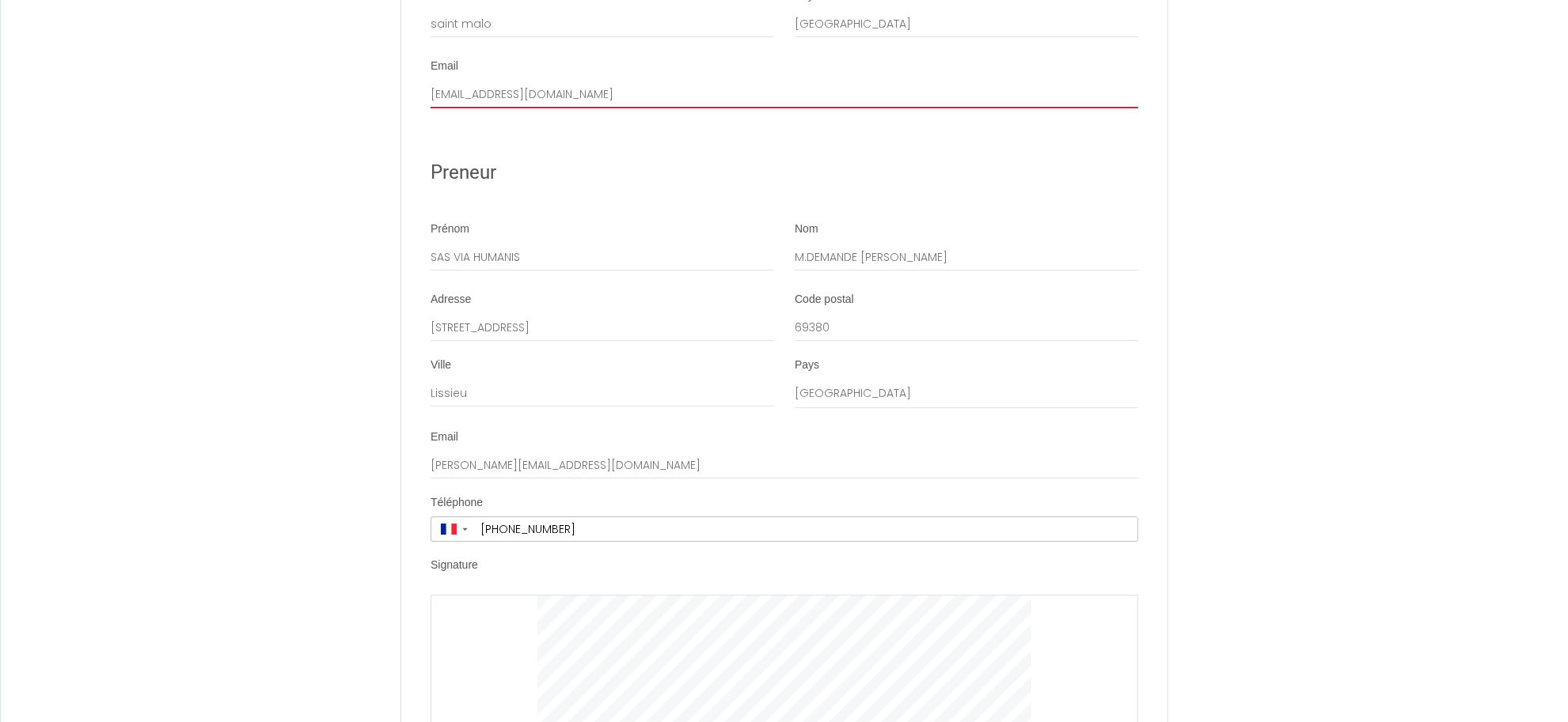
scroll to position [5409, 0]
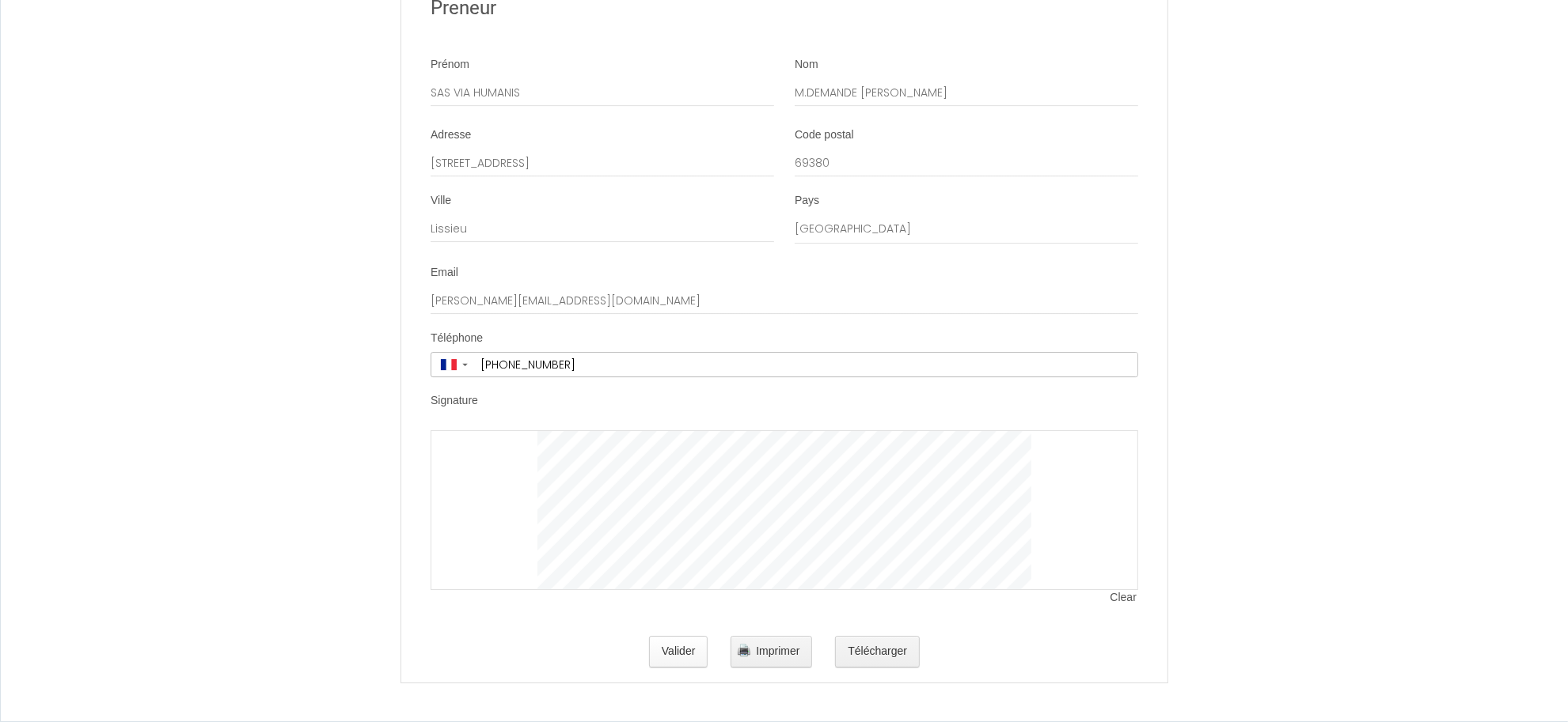
type input "cledor35400@gmail.com"
click at [674, 652] on button "Valider" at bounding box center [678, 652] width 60 height 32
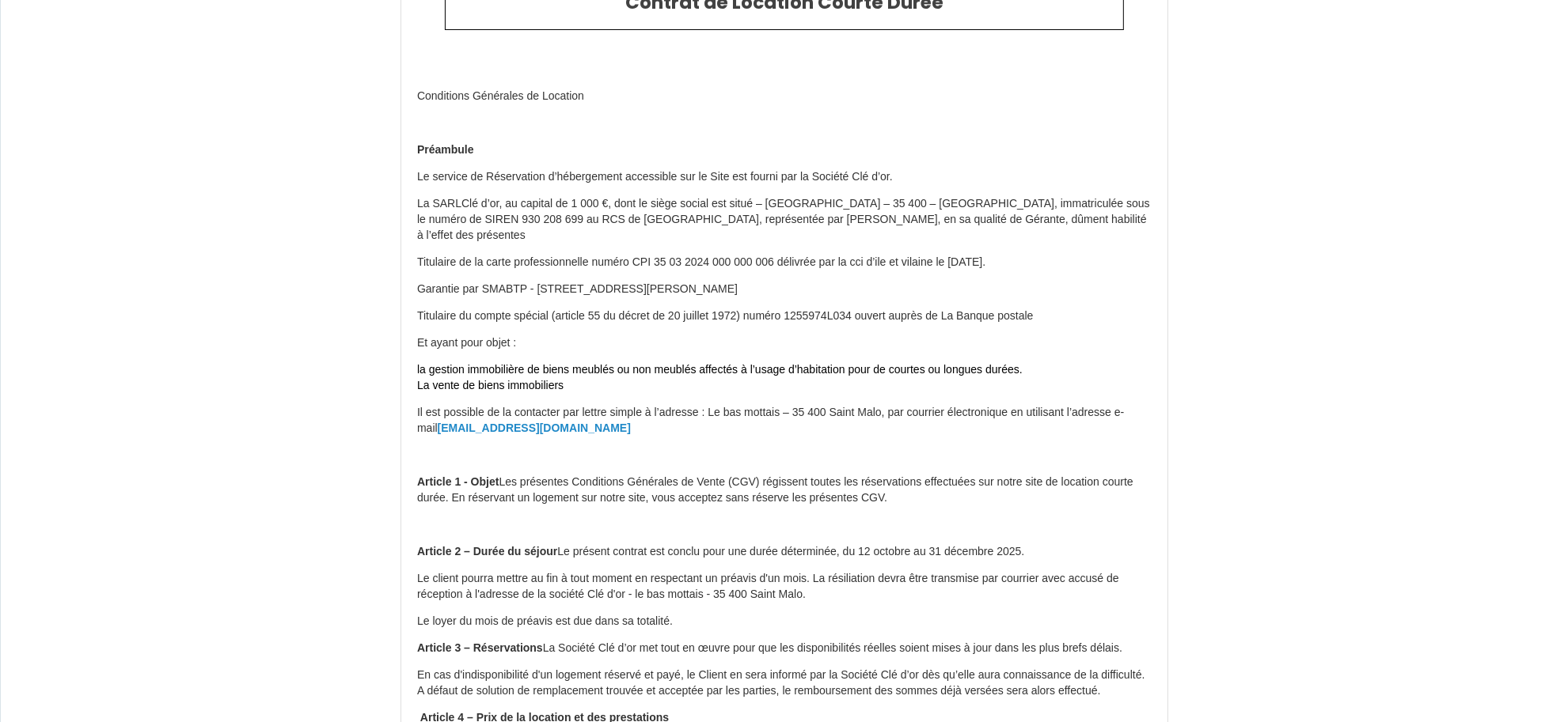
scroll to position [0, 0]
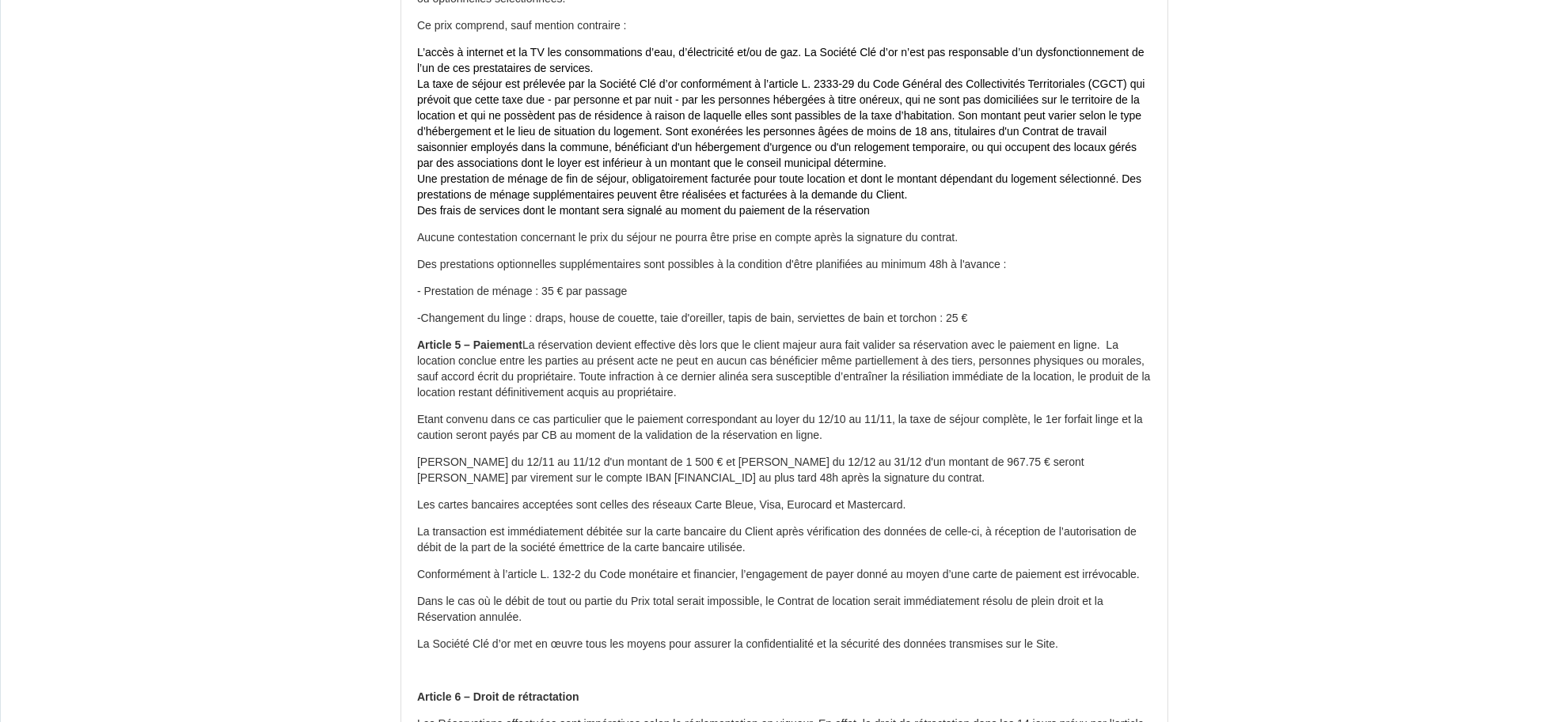
scroll to position [1026, 0]
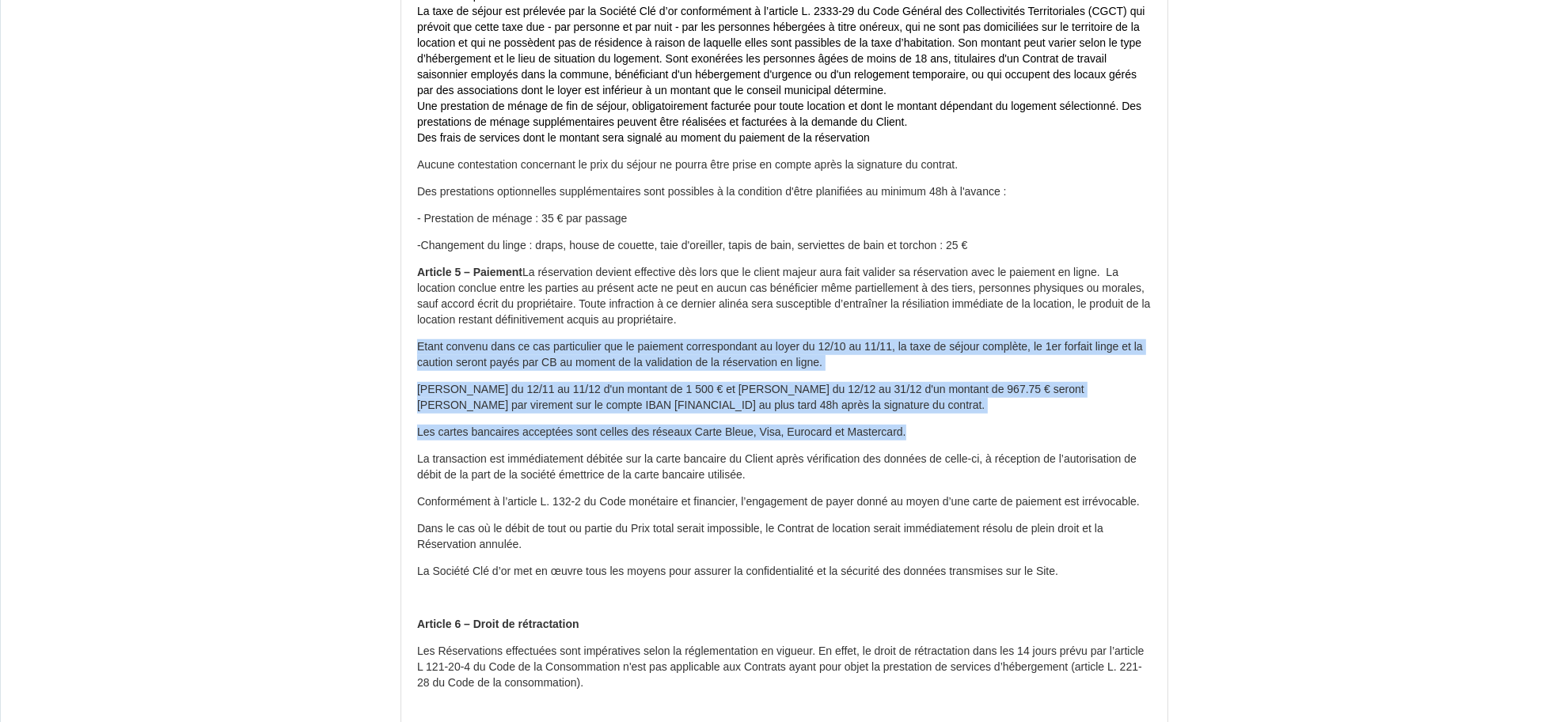
drag, startPoint x: 417, startPoint y: 358, endPoint x: 914, endPoint y: 445, distance: 504.6
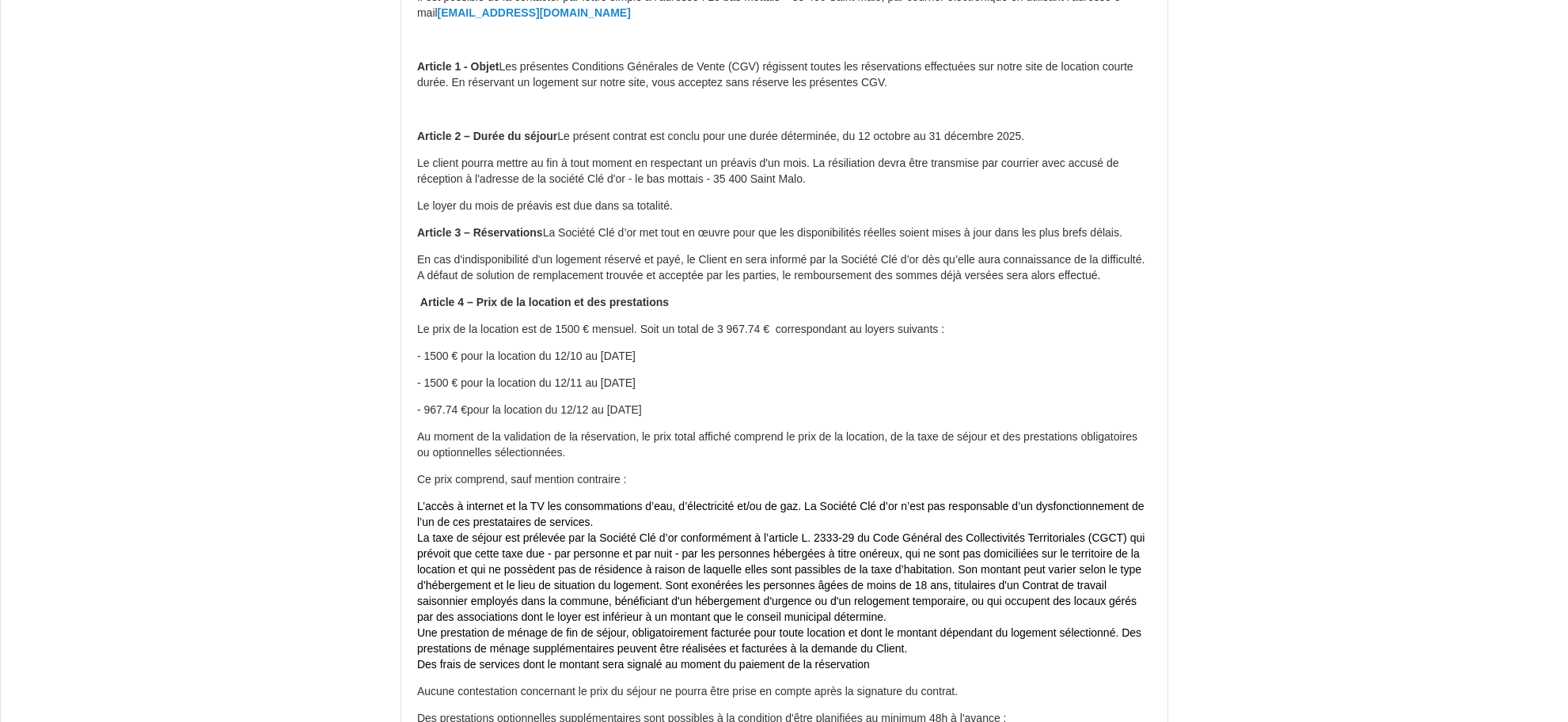
scroll to position [564, 0]
